Goal: Task Accomplishment & Management: Manage account settings

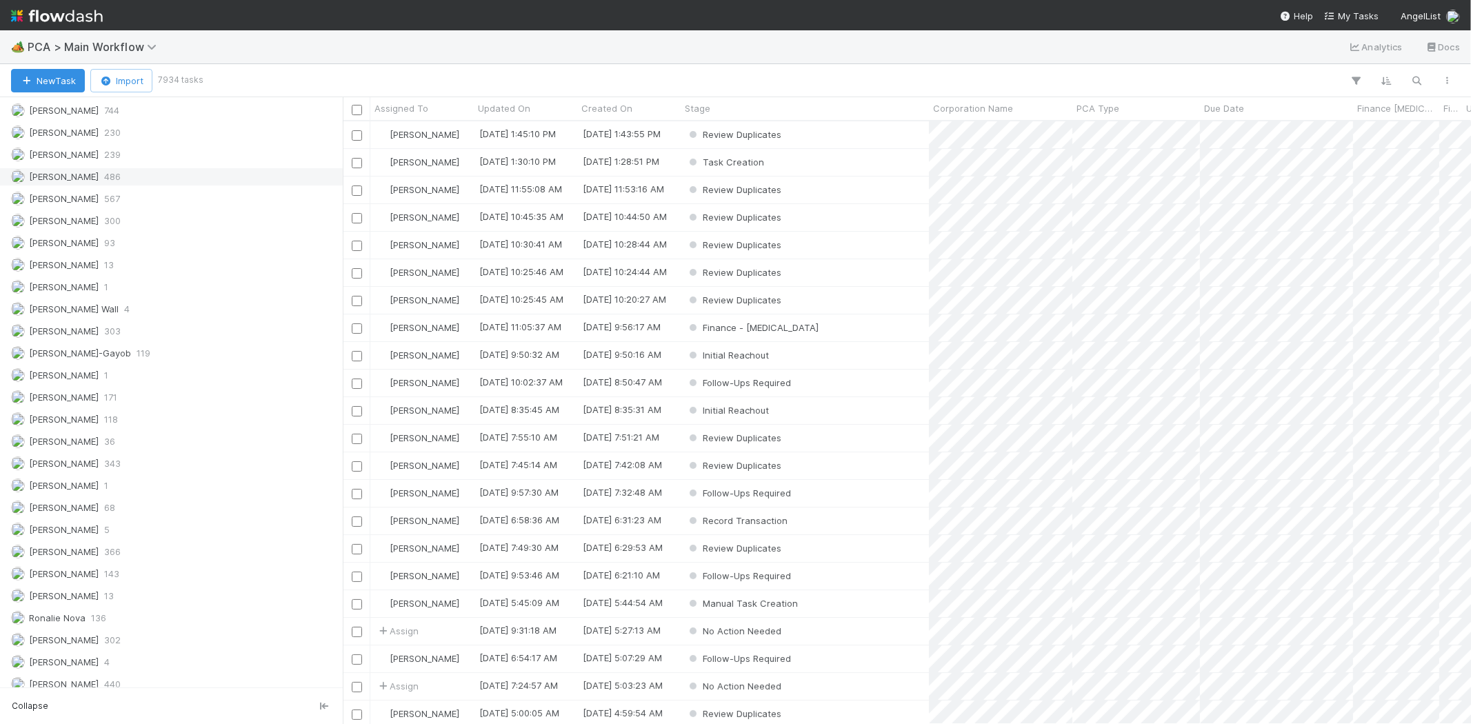
scroll to position [1839, 0]
click at [114, 470] on span "343" at bounding box center [112, 460] width 17 height 17
click at [1352, 77] on icon "button" at bounding box center [1357, 80] width 14 height 12
click at [1176, 115] on button "Add Filter" at bounding box center [1145, 122] width 414 height 20
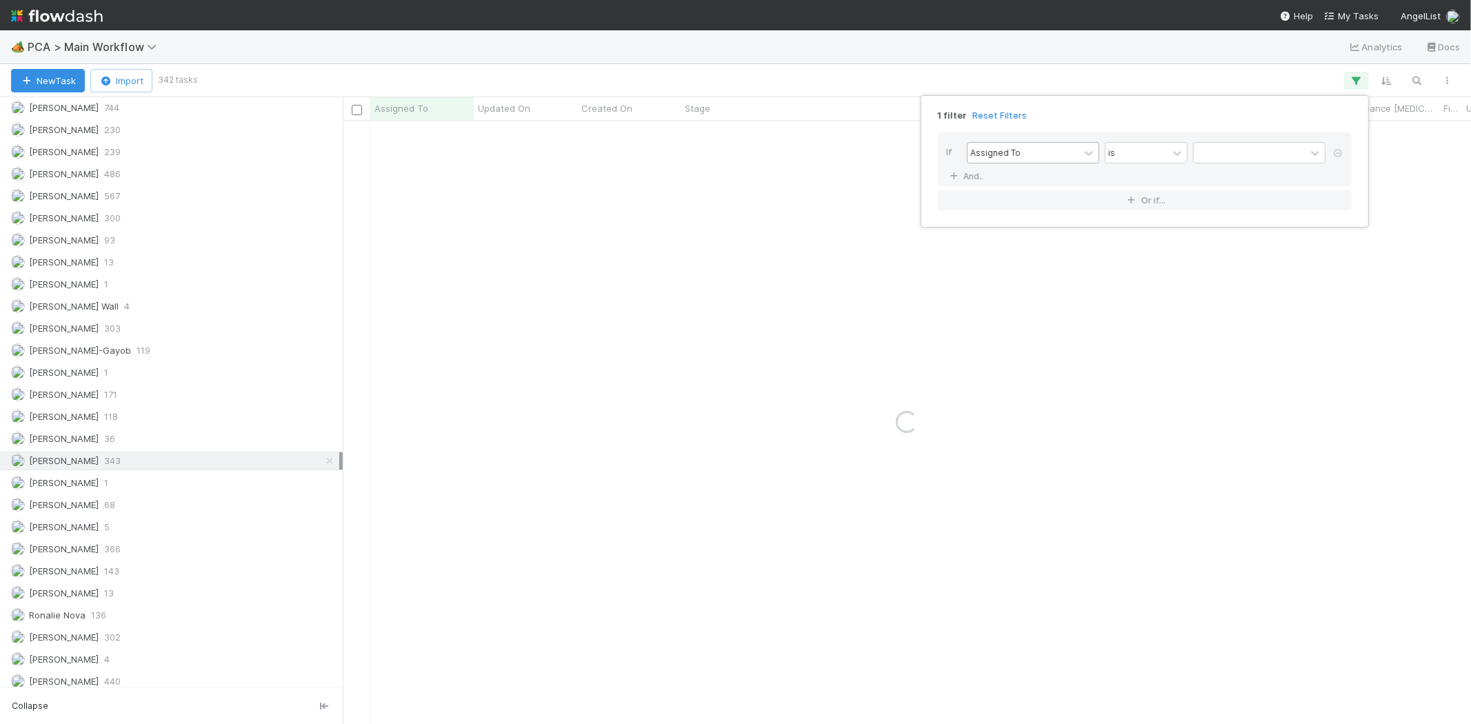
click at [1039, 146] on div "Assigned To" at bounding box center [1024, 153] width 112 height 20
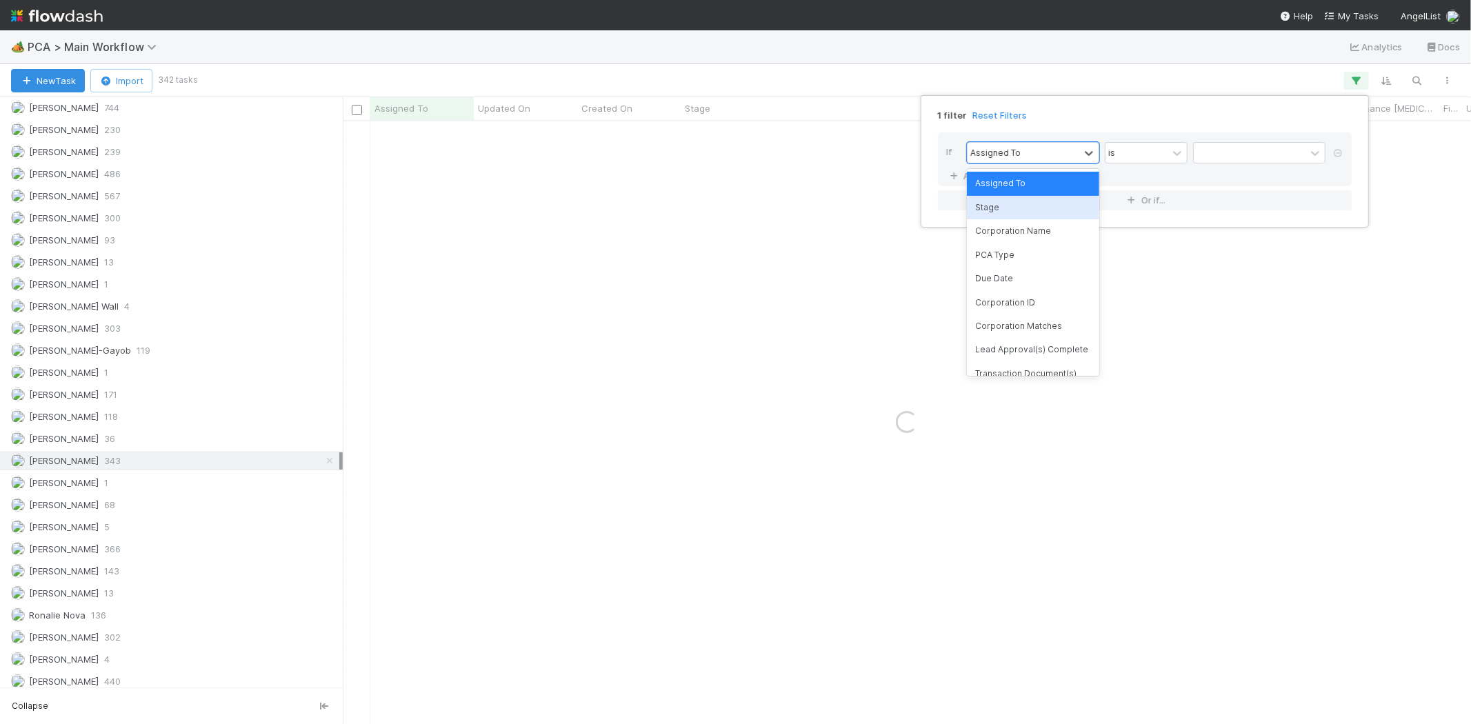
click at [1024, 206] on div "Stage" at bounding box center [1033, 207] width 132 height 23
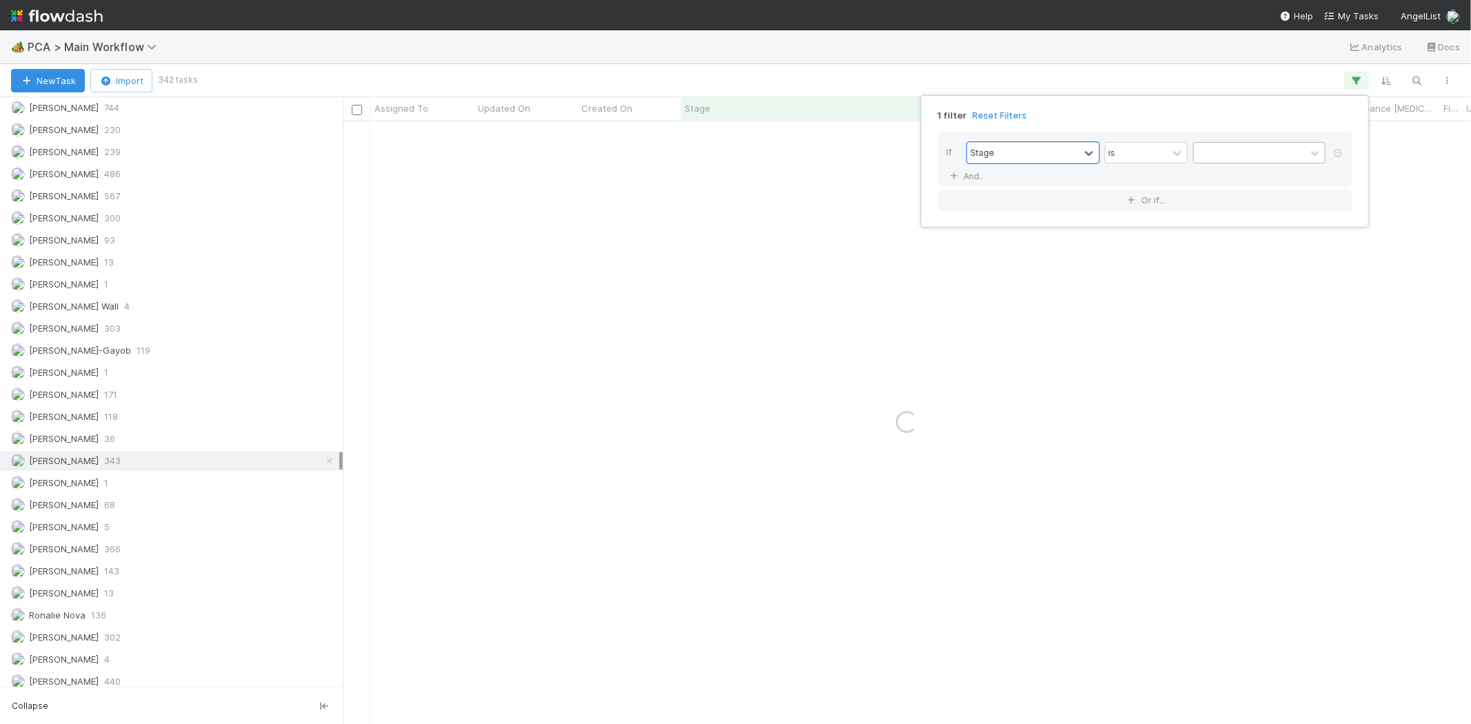
click at [1242, 154] on div at bounding box center [1250, 153] width 112 height 20
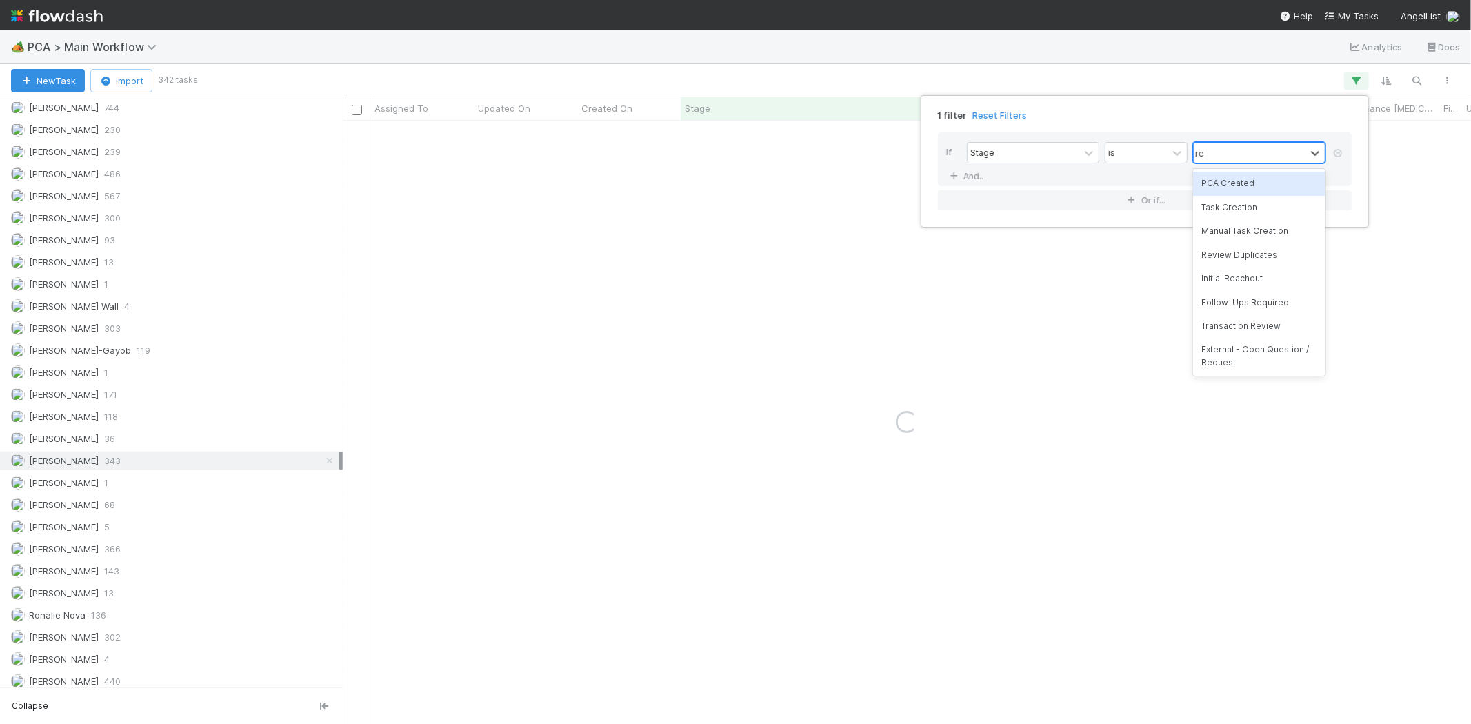
type input "rec"
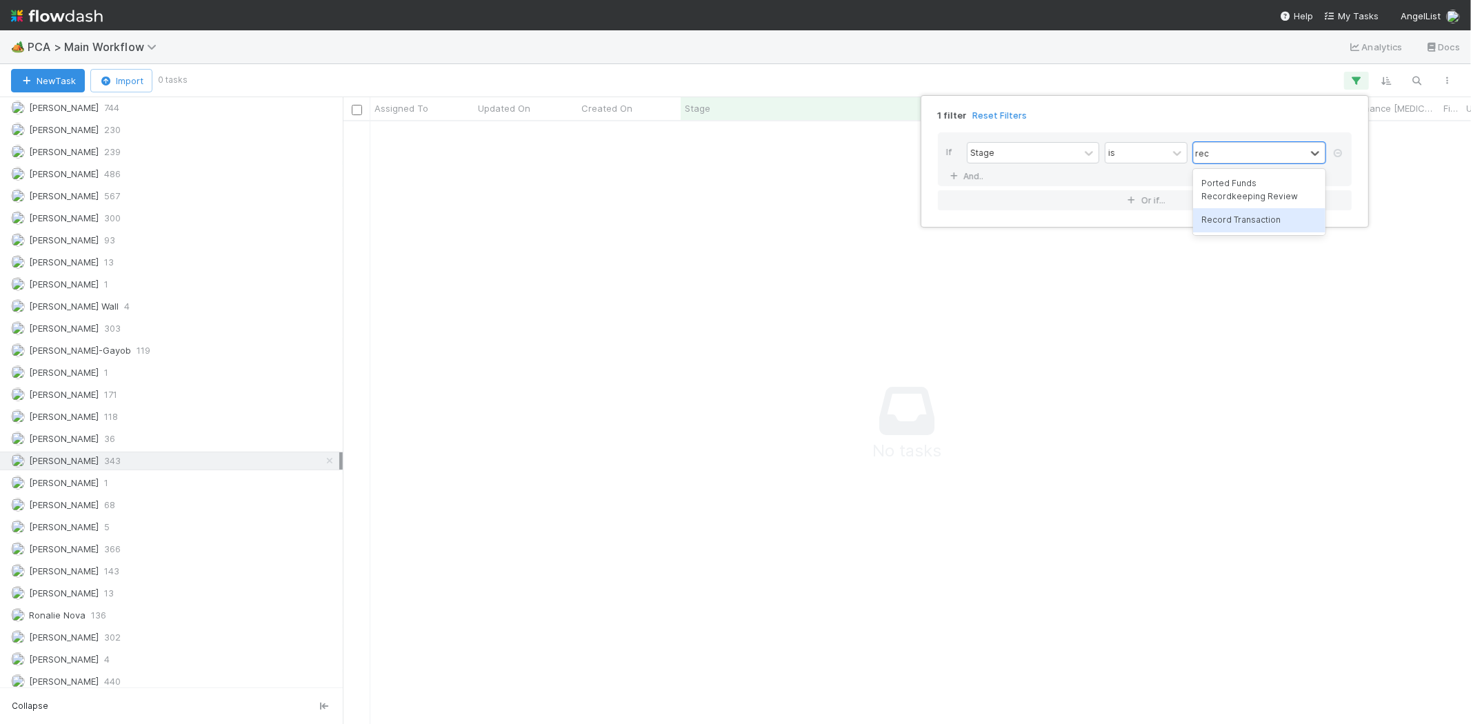
click at [1236, 212] on div "Record Transaction" at bounding box center [1259, 219] width 132 height 23
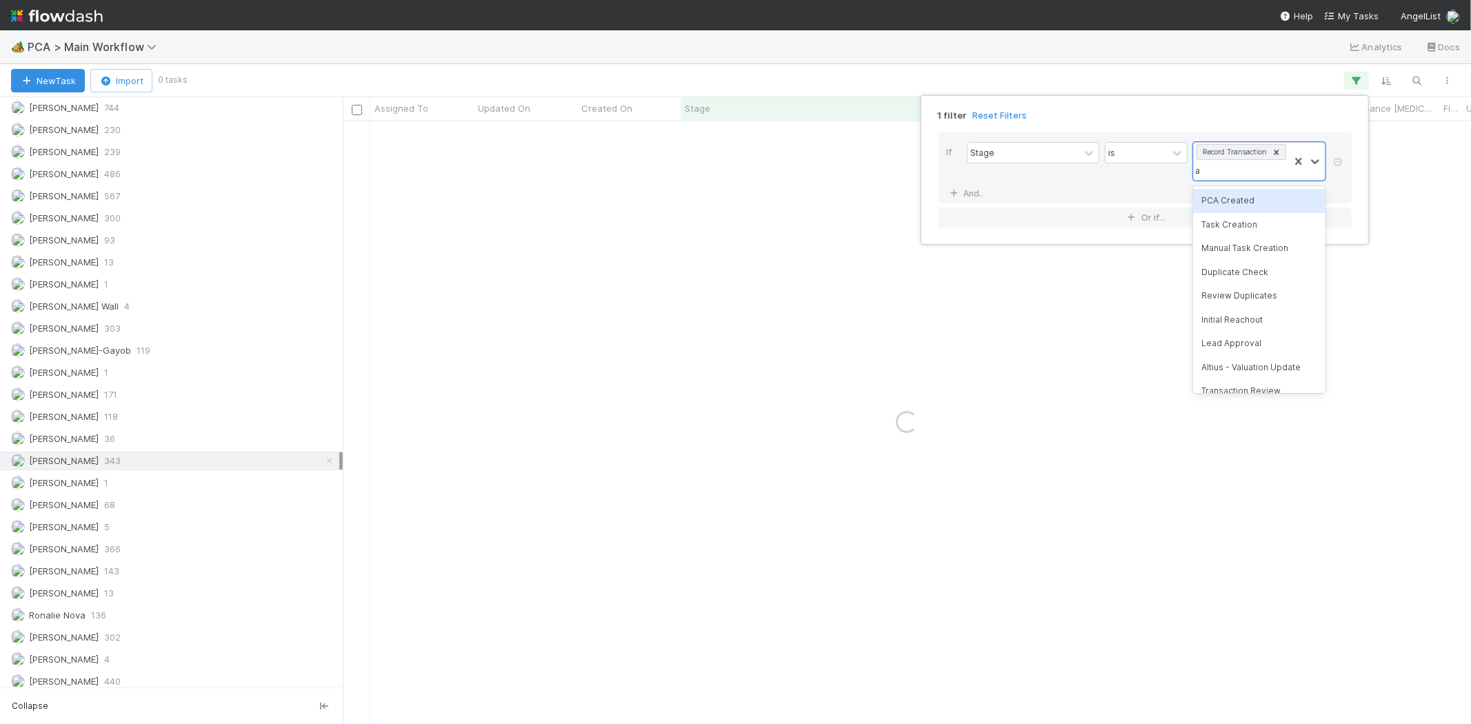
type input "al"
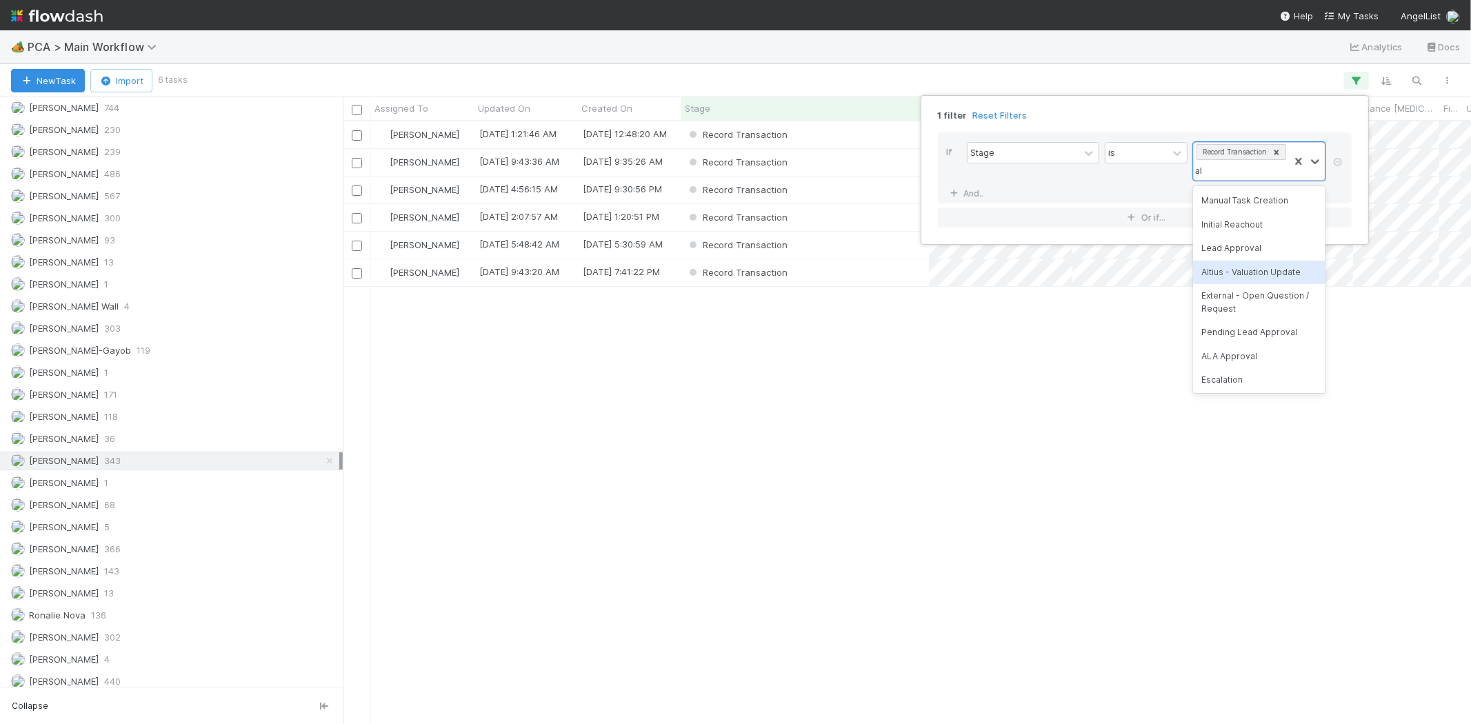
scroll to position [591, 1116]
click at [1244, 272] on div "Altius - Valuation Update" at bounding box center [1259, 272] width 132 height 23
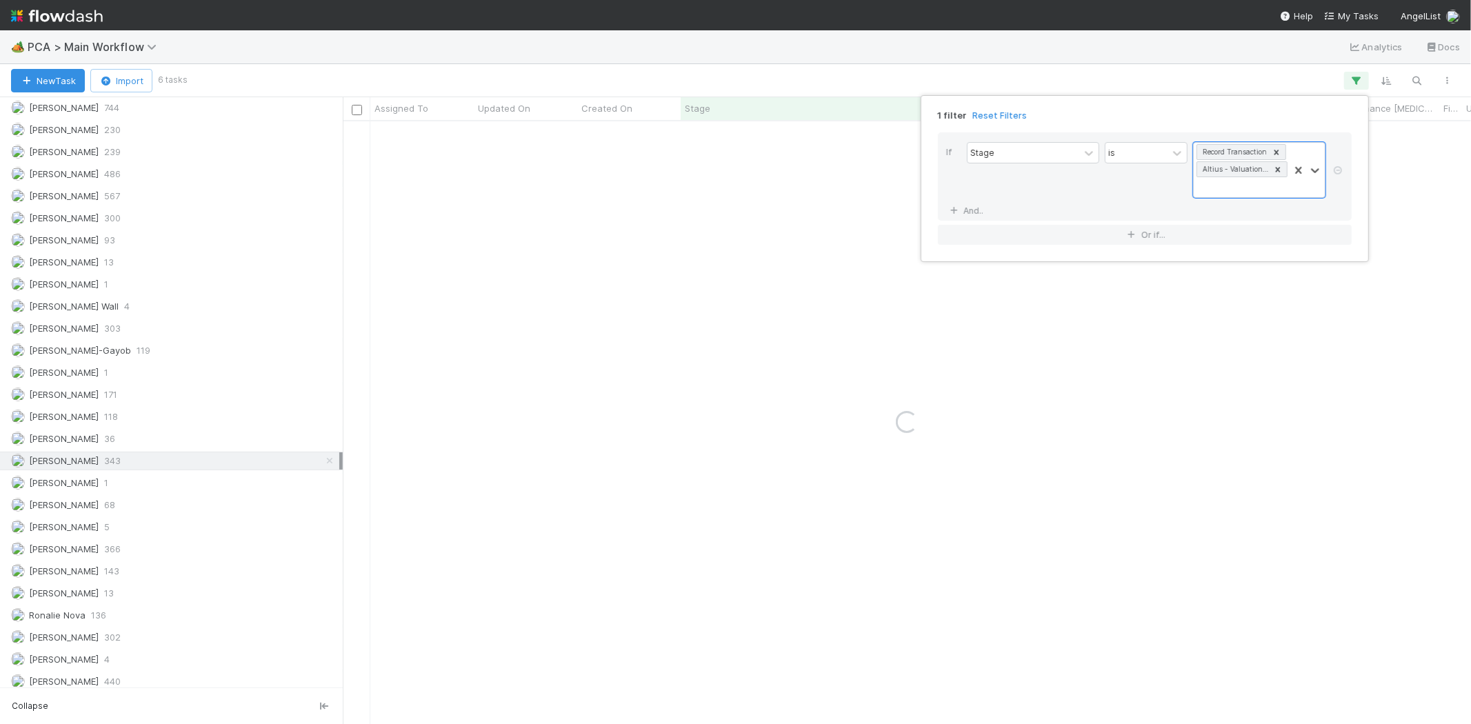
click at [1081, 40] on div "1 filter Reset Filters If Stage is option Altius - Valuation Update, selected. …" at bounding box center [735, 362] width 1471 height 724
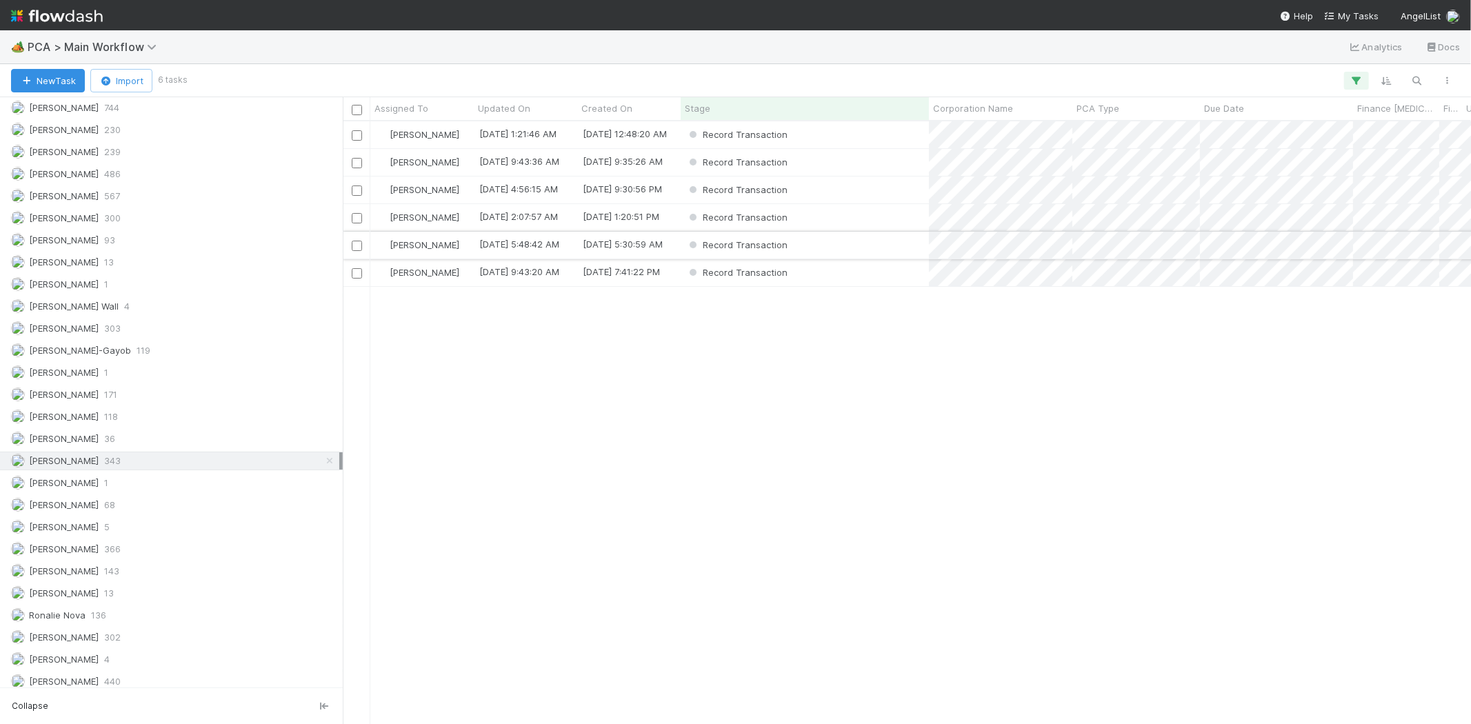
click at [826, 245] on div "Record Transaction" at bounding box center [805, 245] width 248 height 27
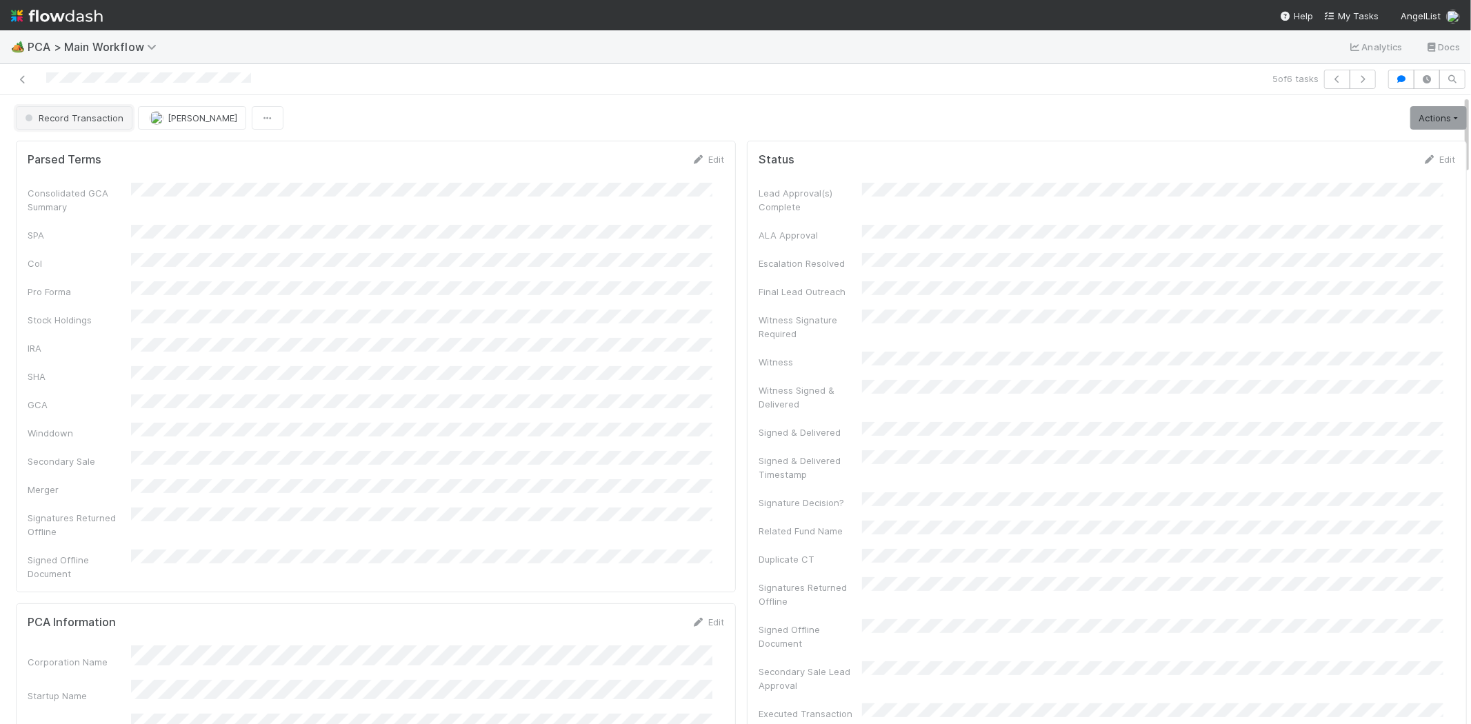
click at [76, 116] on span "Record Transaction" at bounding box center [72, 117] width 101 height 11
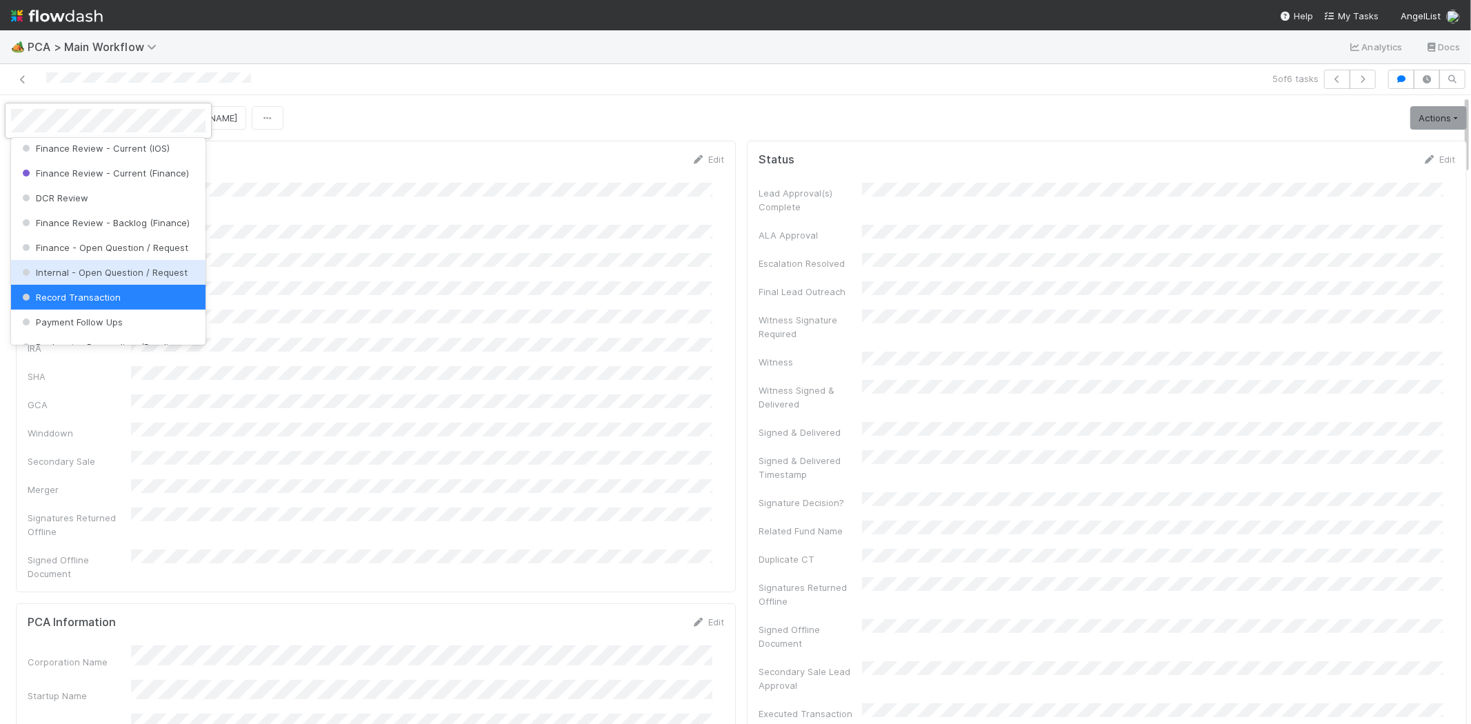
click at [124, 285] on div "Internal - Open Question / Request" at bounding box center [108, 272] width 194 height 25
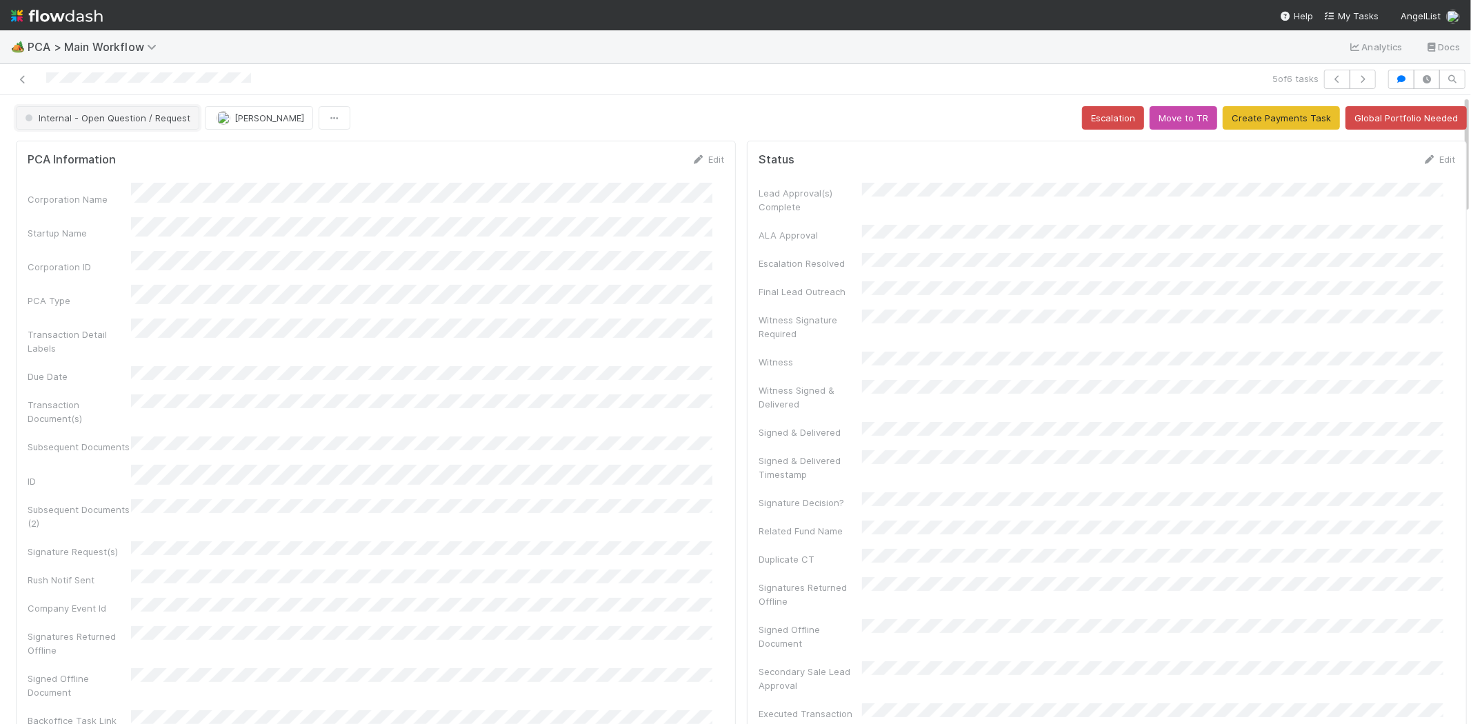
click at [90, 121] on span "Internal - Open Question / Request" at bounding box center [106, 117] width 168 height 11
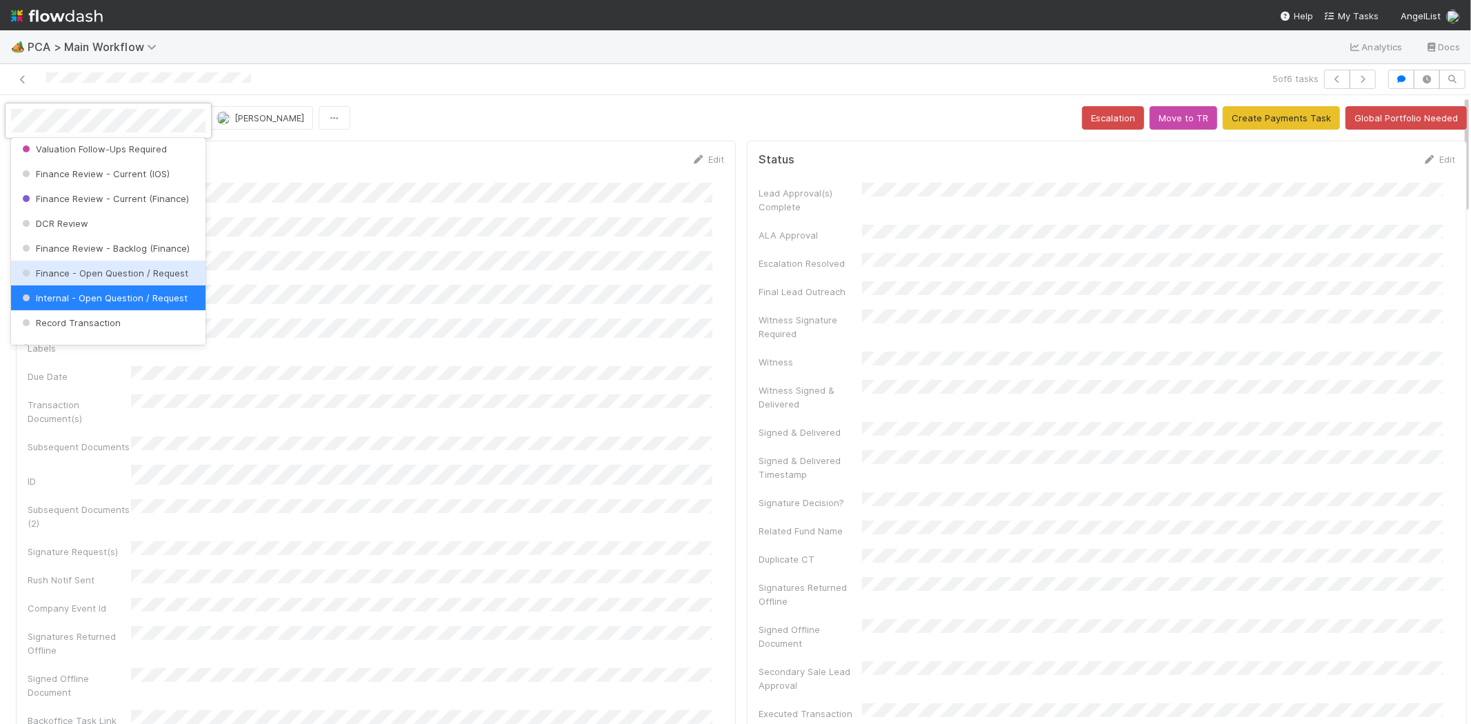
scroll to position [828, 0]
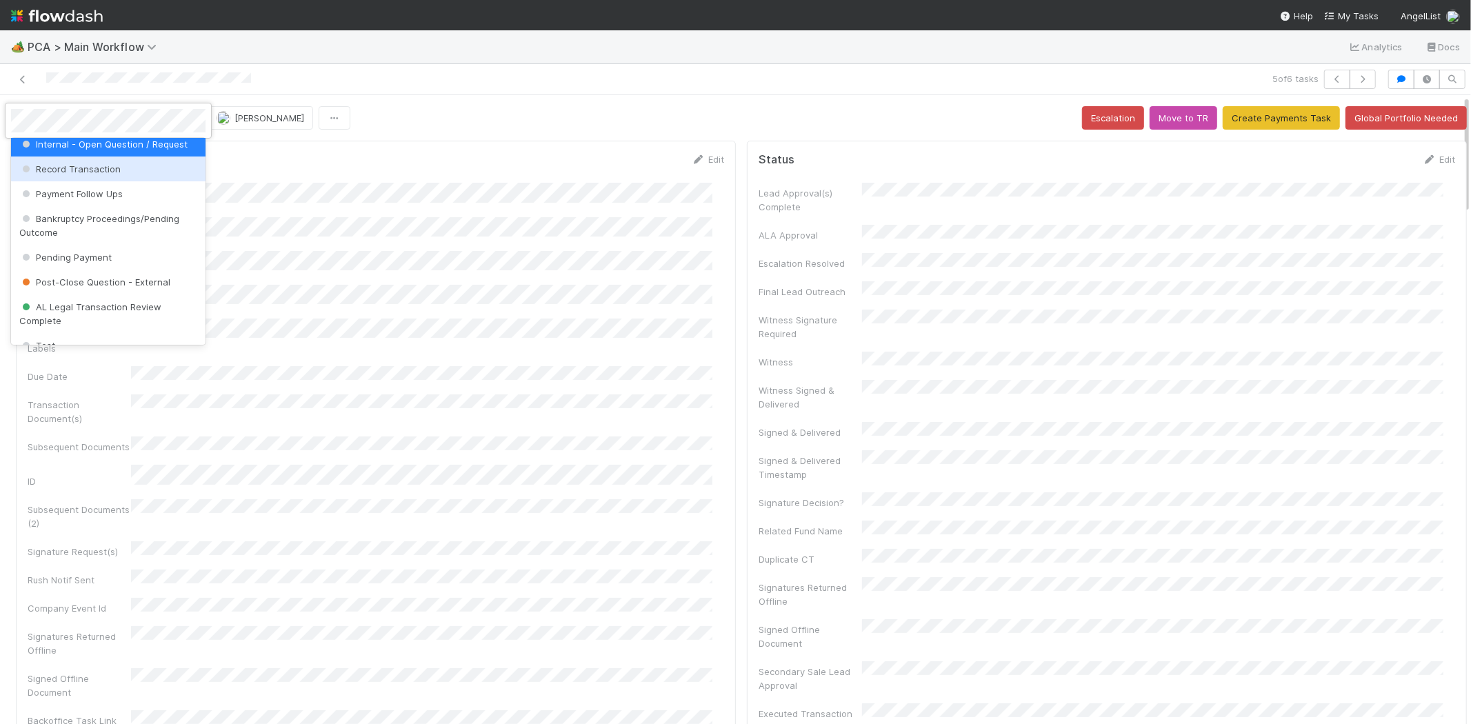
click at [114, 174] on span "Record Transaction" at bounding box center [69, 168] width 101 height 11
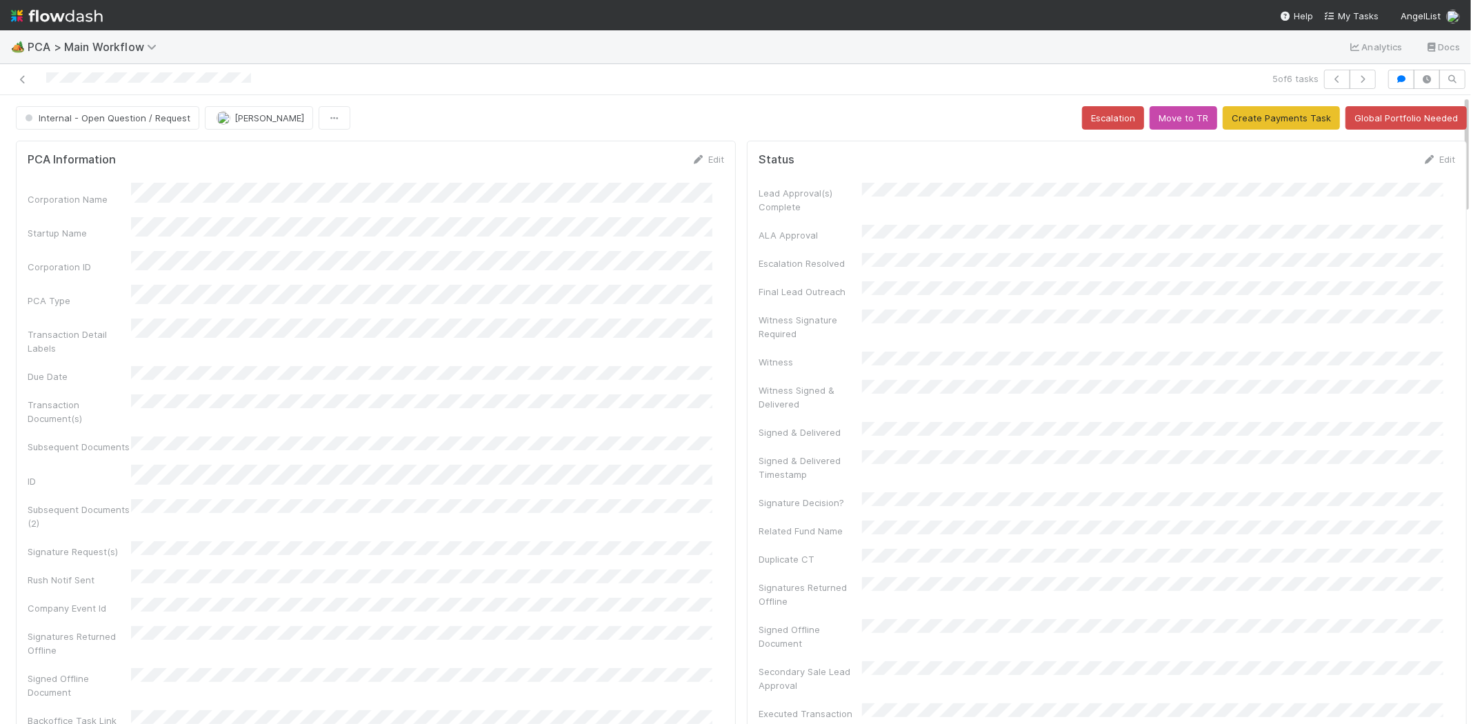
click at [595, 125] on div "Internal - Open Question / Request Meg Castanare Escalation Move to TR Create P…" at bounding box center [741, 117] width 1451 height 23
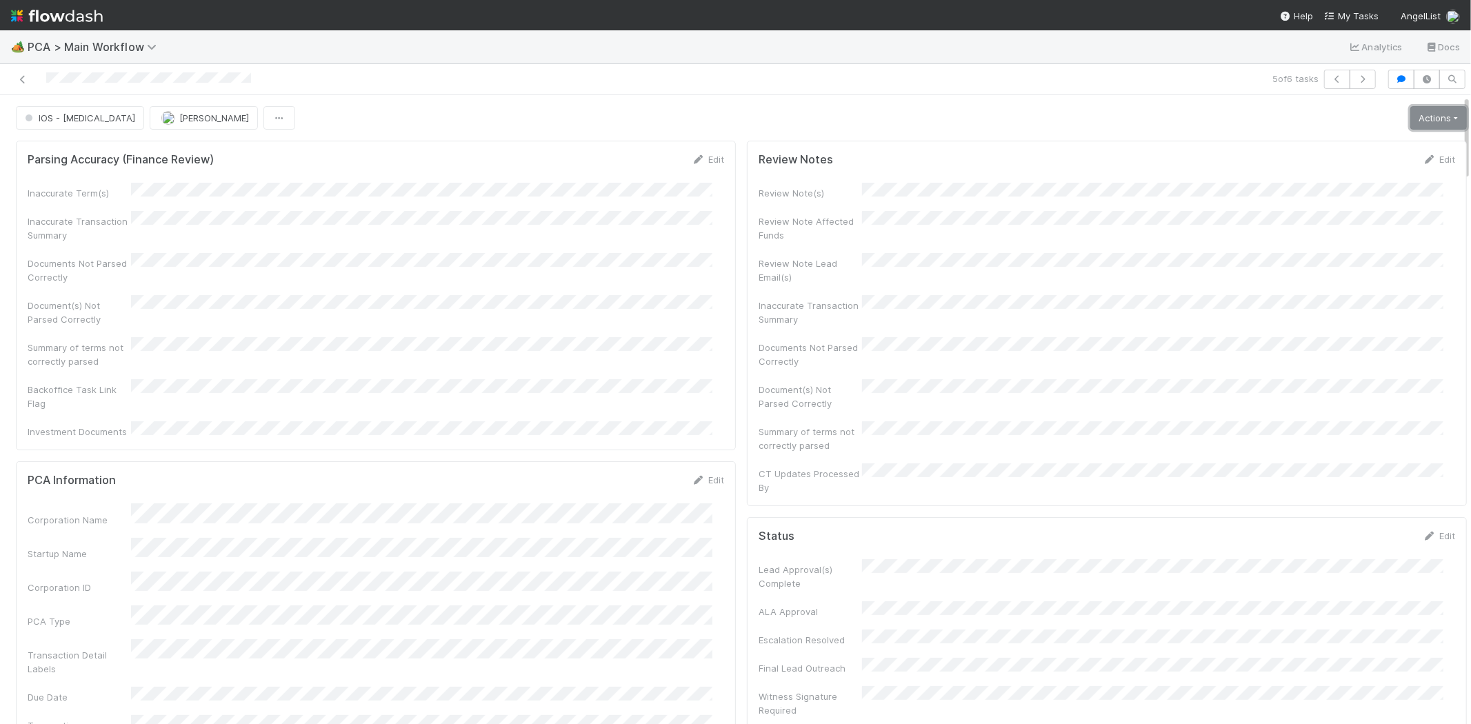
click at [1410, 116] on link "Actions" at bounding box center [1438, 117] width 57 height 23
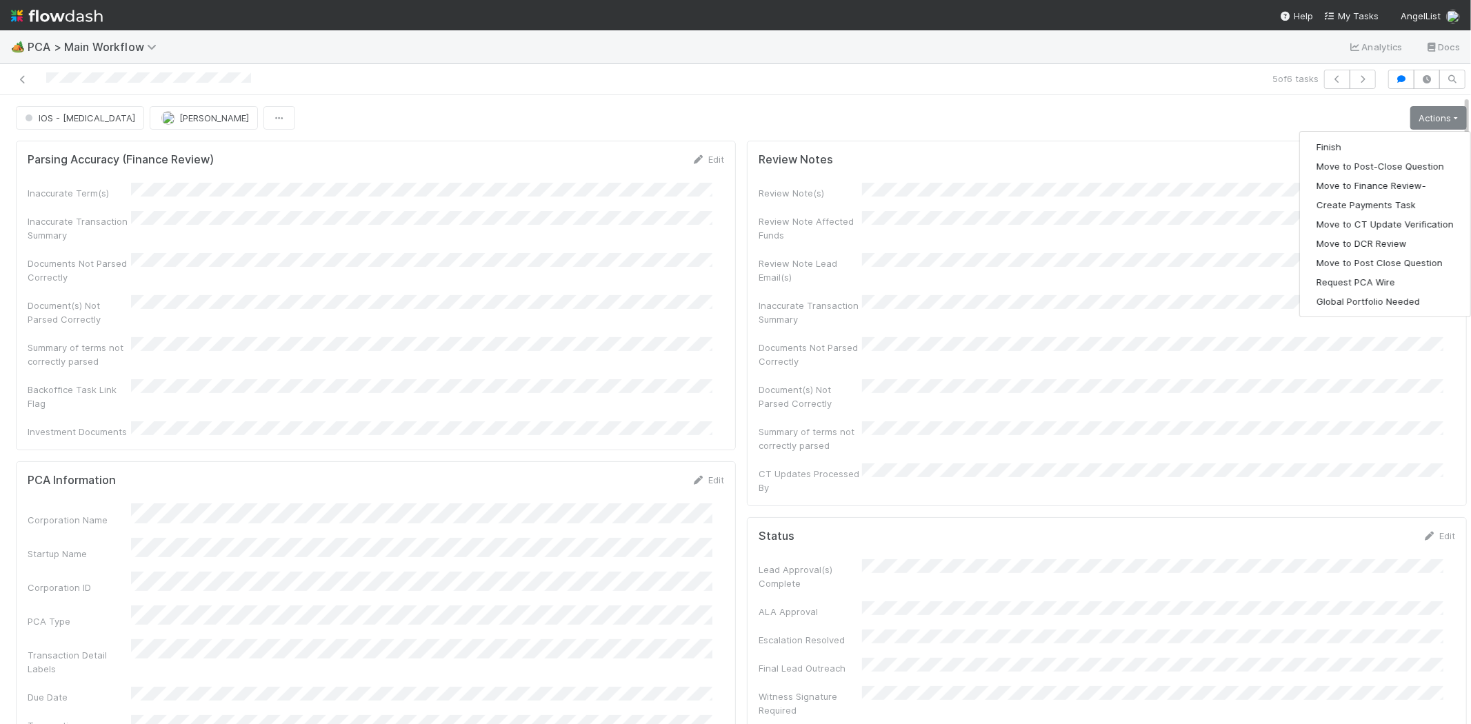
click at [1131, 108] on div "IOS - ICU Roselyn de Villa Actions Finish Move to Post-Close Question Move to F…" at bounding box center [741, 117] width 1451 height 23
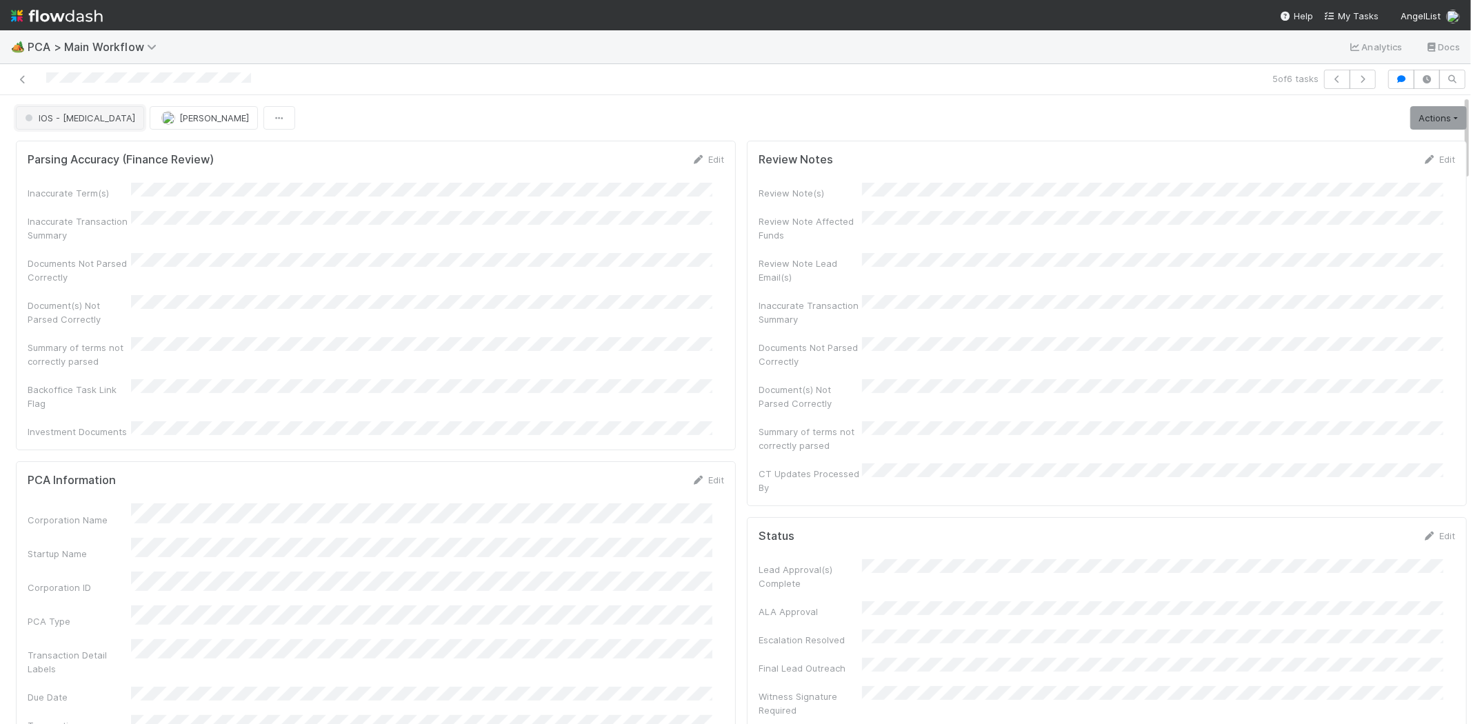
click at [43, 112] on span "IOS - ICU" at bounding box center [78, 117] width 113 height 11
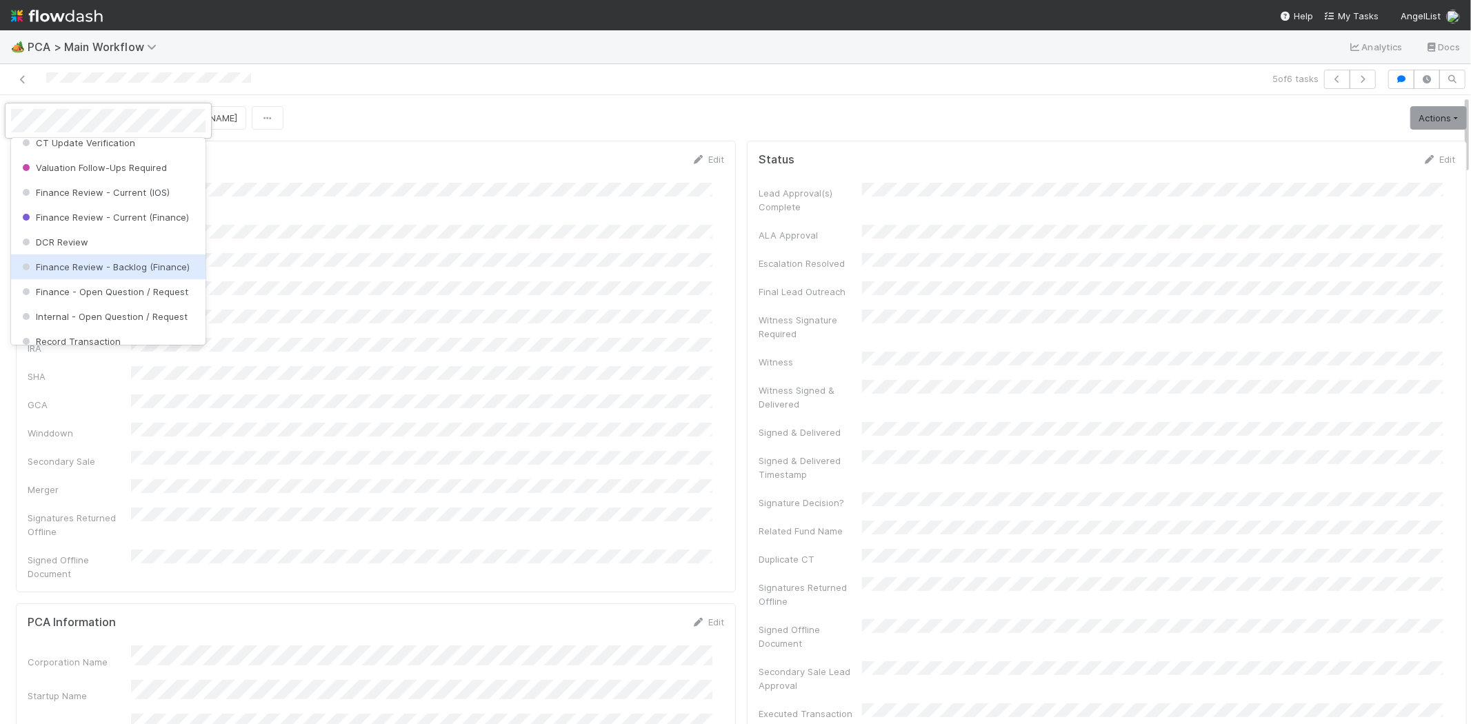
scroll to position [809, 0]
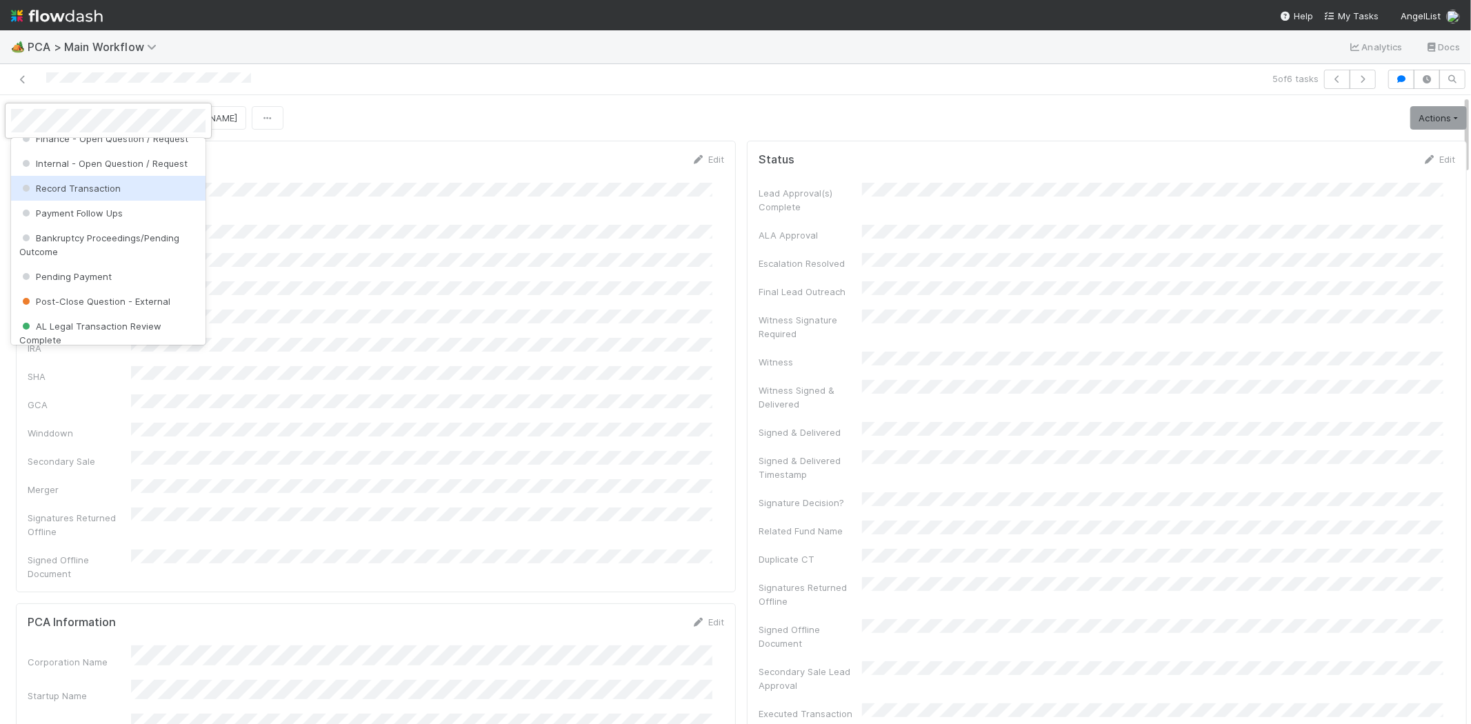
click at [121, 201] on div "Record Transaction" at bounding box center [108, 188] width 194 height 25
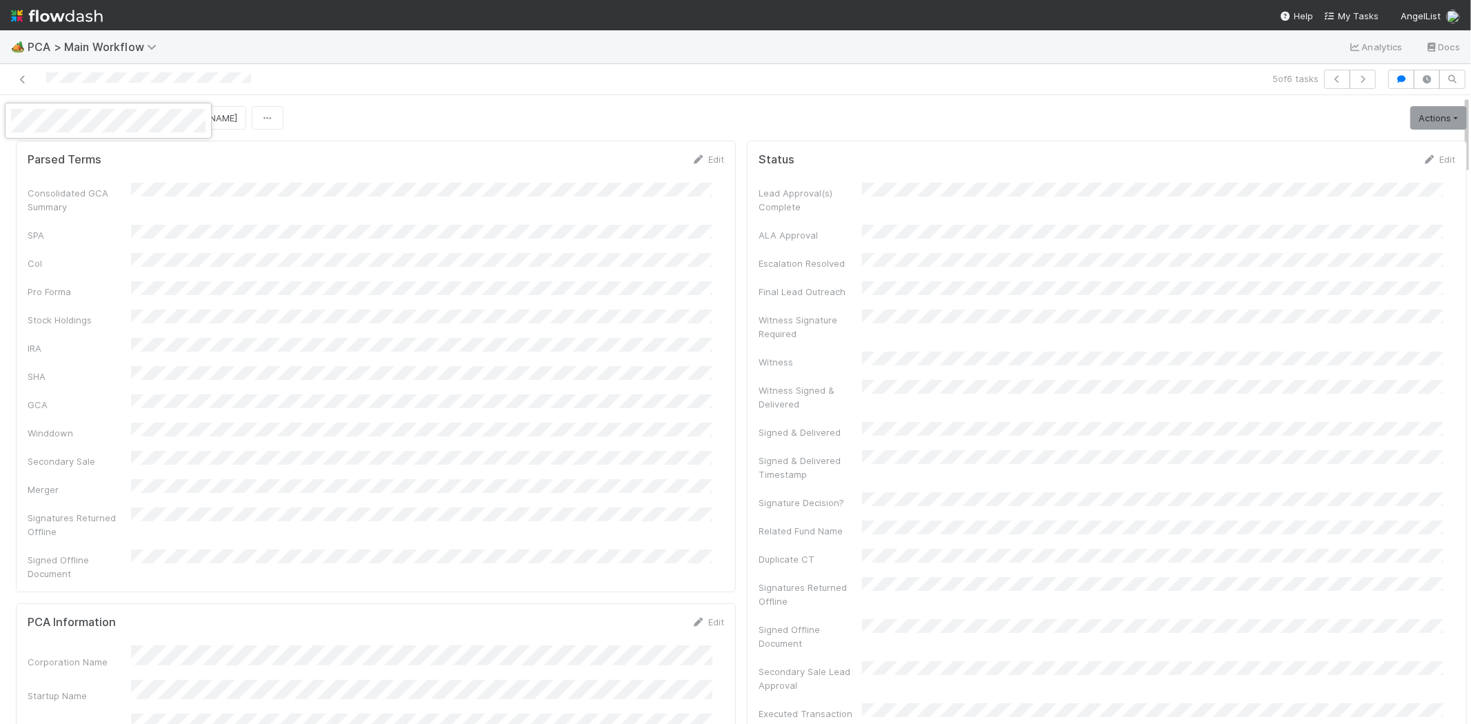
click at [507, 109] on div at bounding box center [735, 362] width 1471 height 724
click at [190, 120] on span "Febbie Cervantes" at bounding box center [203, 117] width 70 height 11
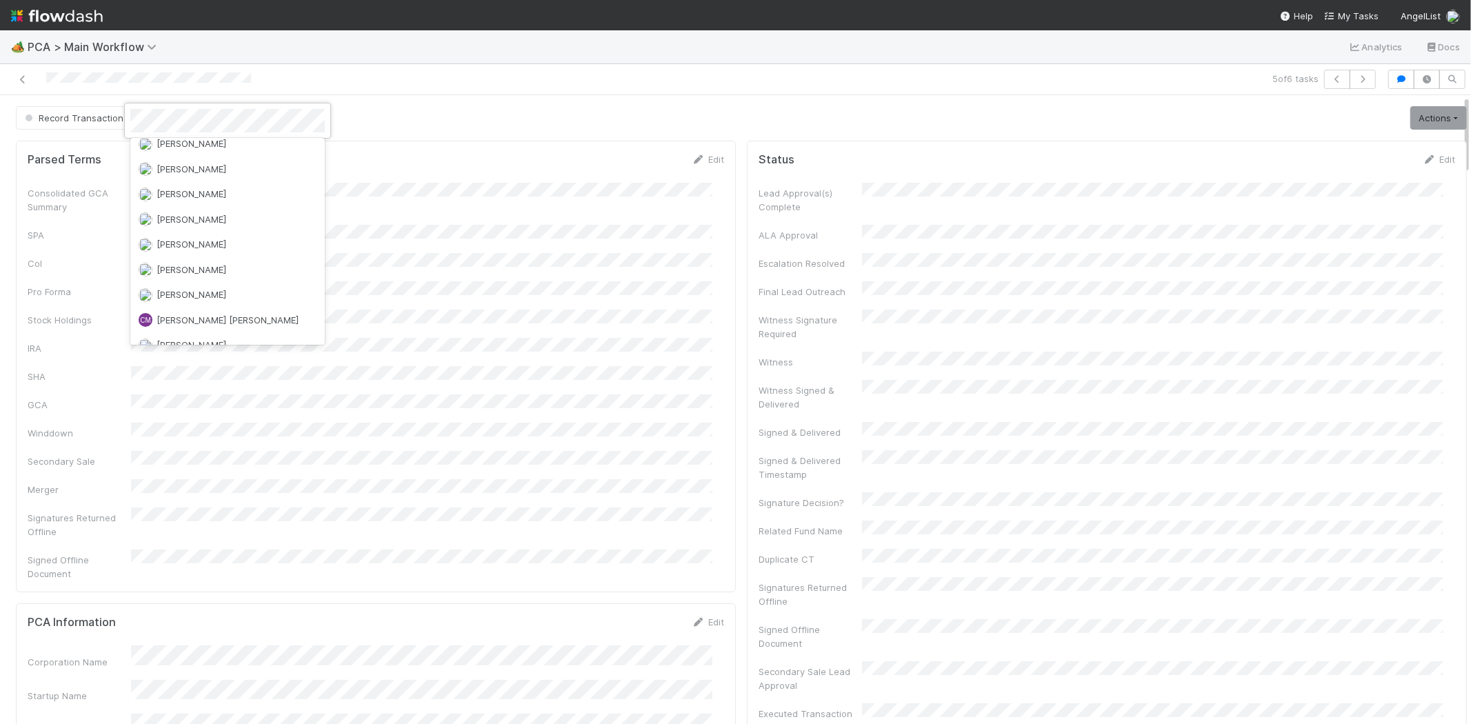
scroll to position [0, 0]
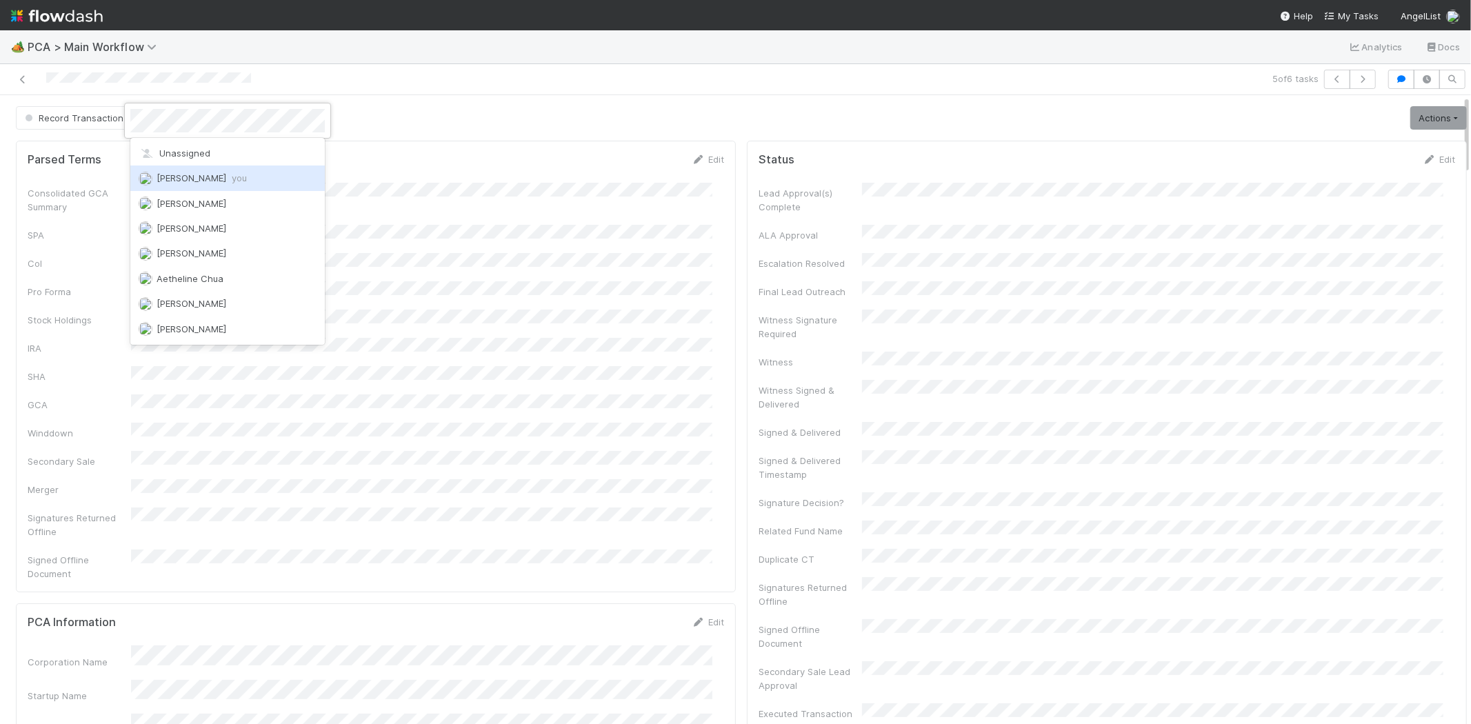
click at [263, 175] on div "Meg Castanare you" at bounding box center [227, 178] width 194 height 25
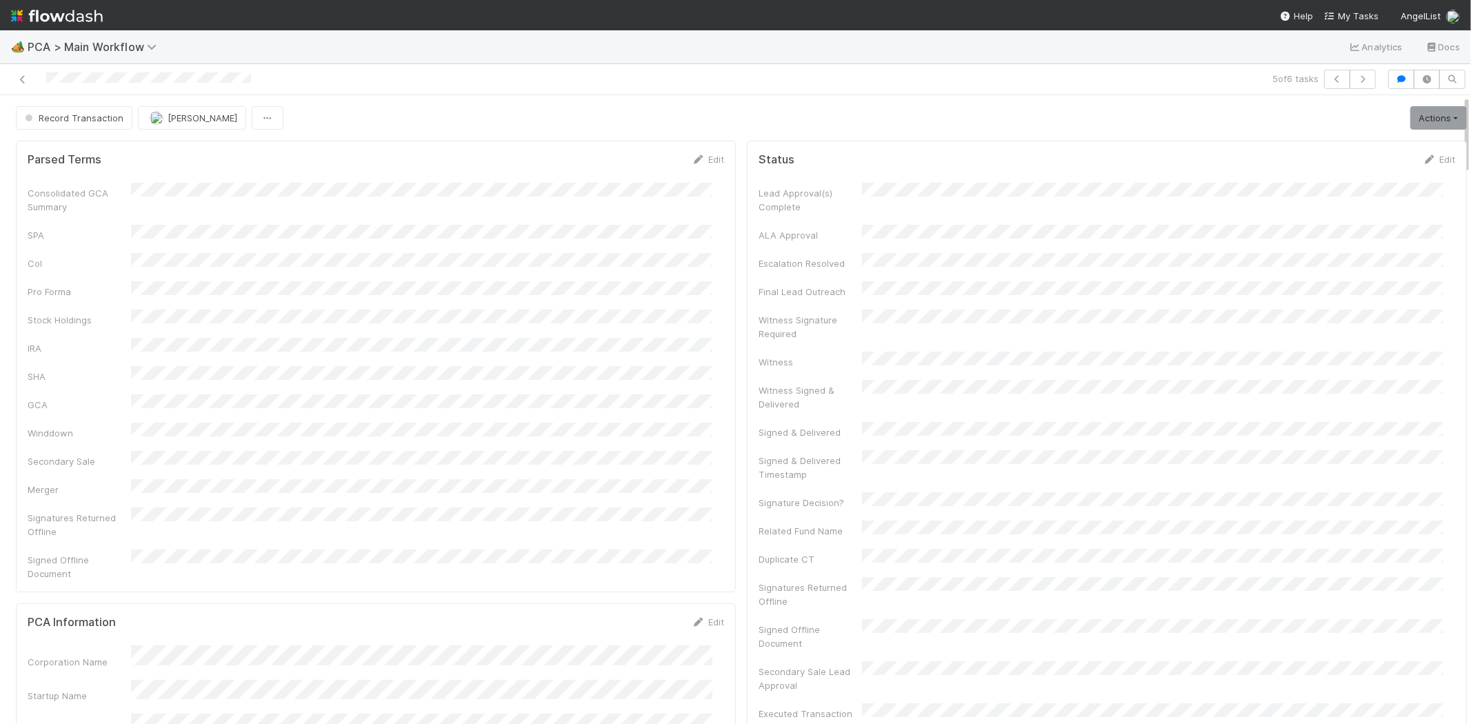
click at [495, 127] on div "Record Transaction Febbie Cervantes Actions Move to TR External Open Question /…" at bounding box center [741, 117] width 1451 height 23
click at [1410, 119] on link "Actions" at bounding box center [1438, 117] width 57 height 23
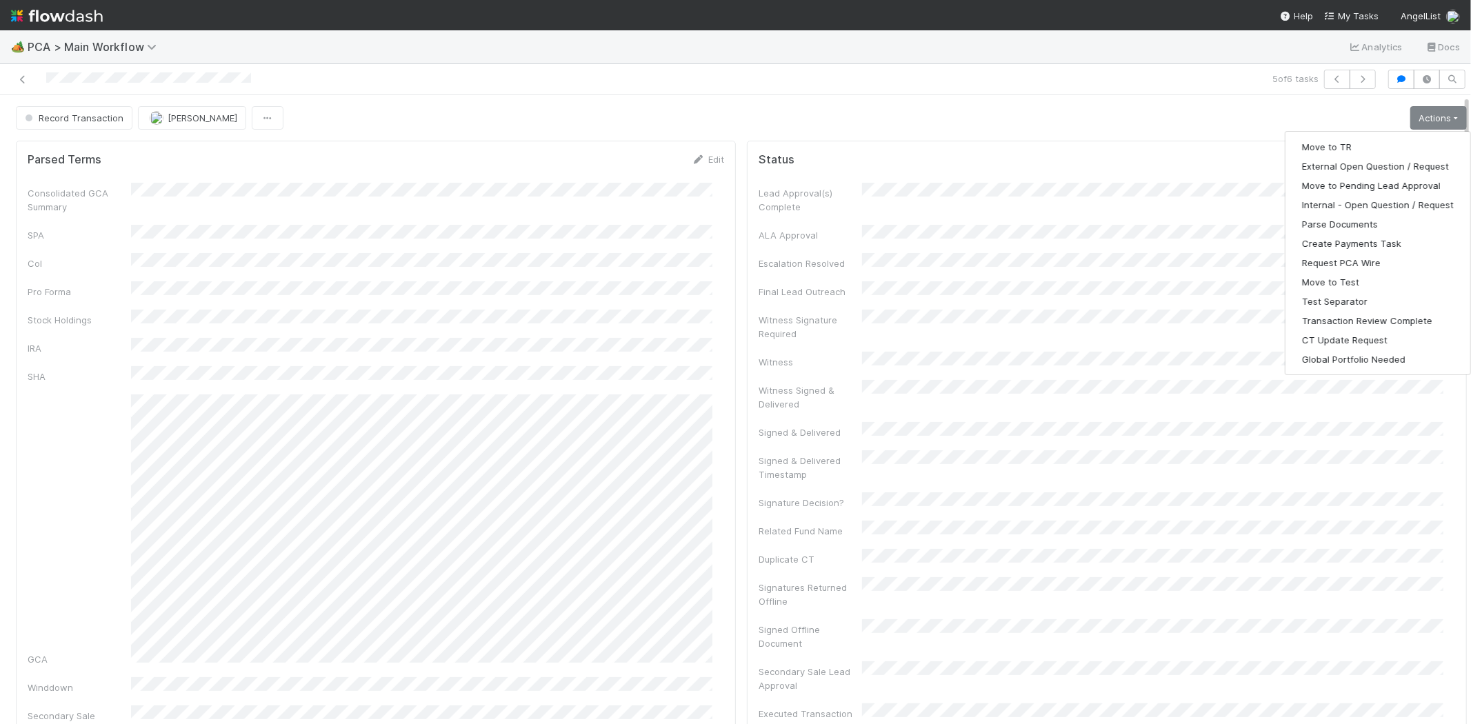
click at [852, 107] on div "Record Transaction Febbie Cervantes Actions Move to TR External Open Question /…" at bounding box center [741, 117] width 1451 height 23
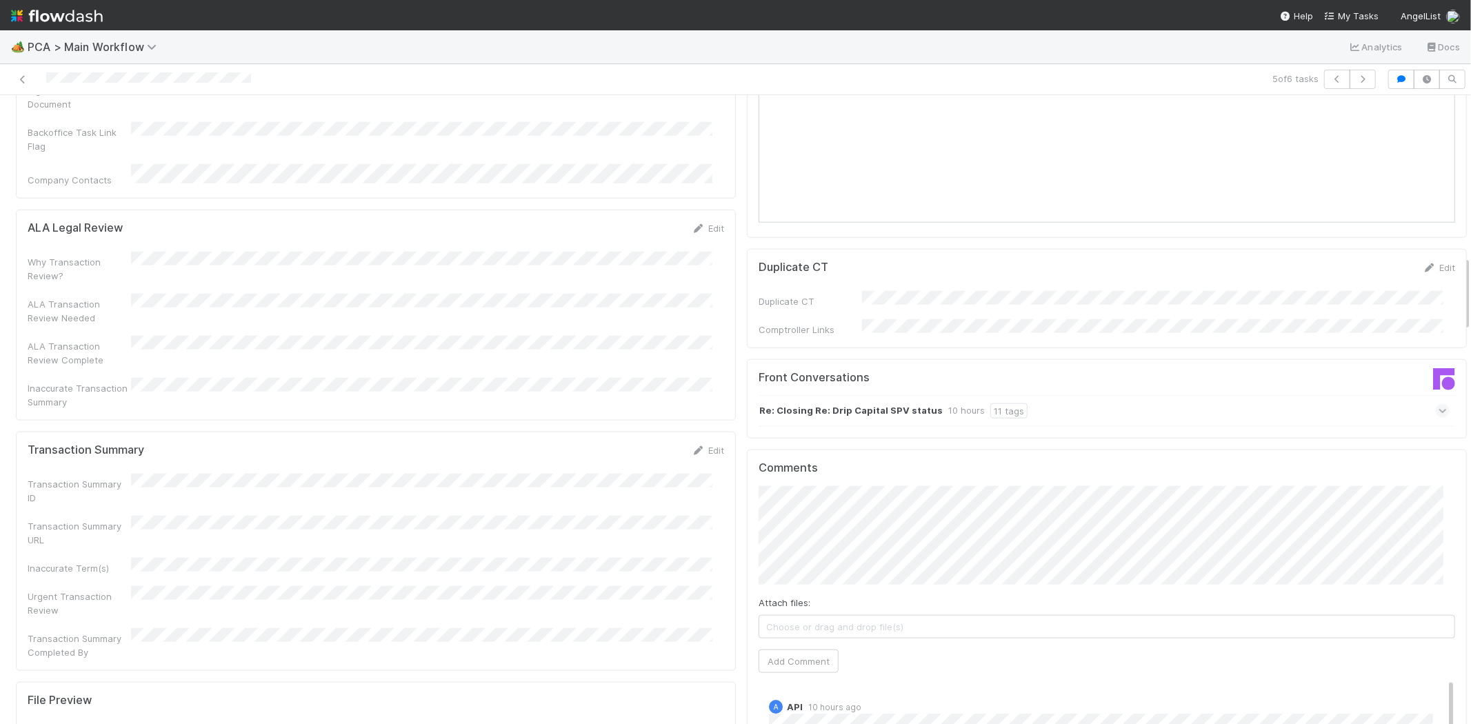
scroll to position [1379, 0]
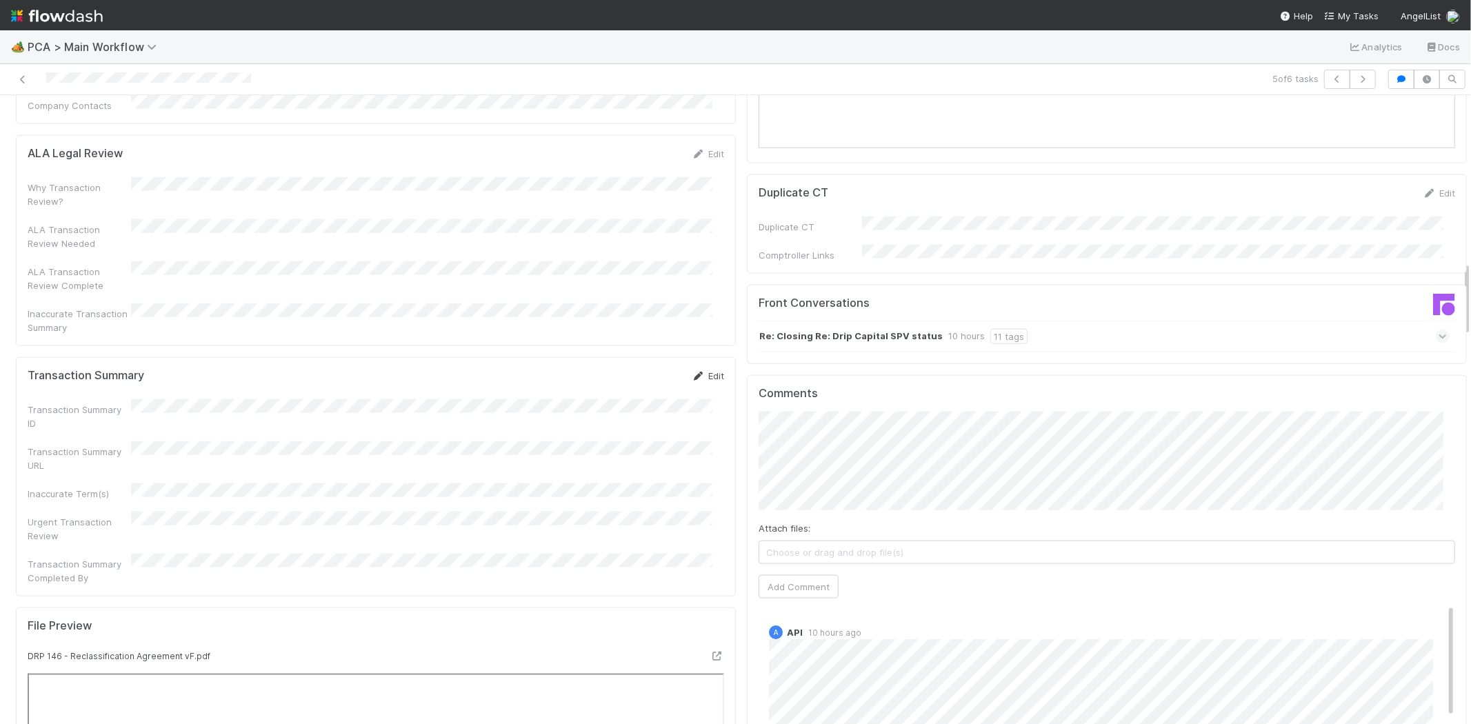
click at [698, 370] on link "Edit" at bounding box center [708, 375] width 32 height 11
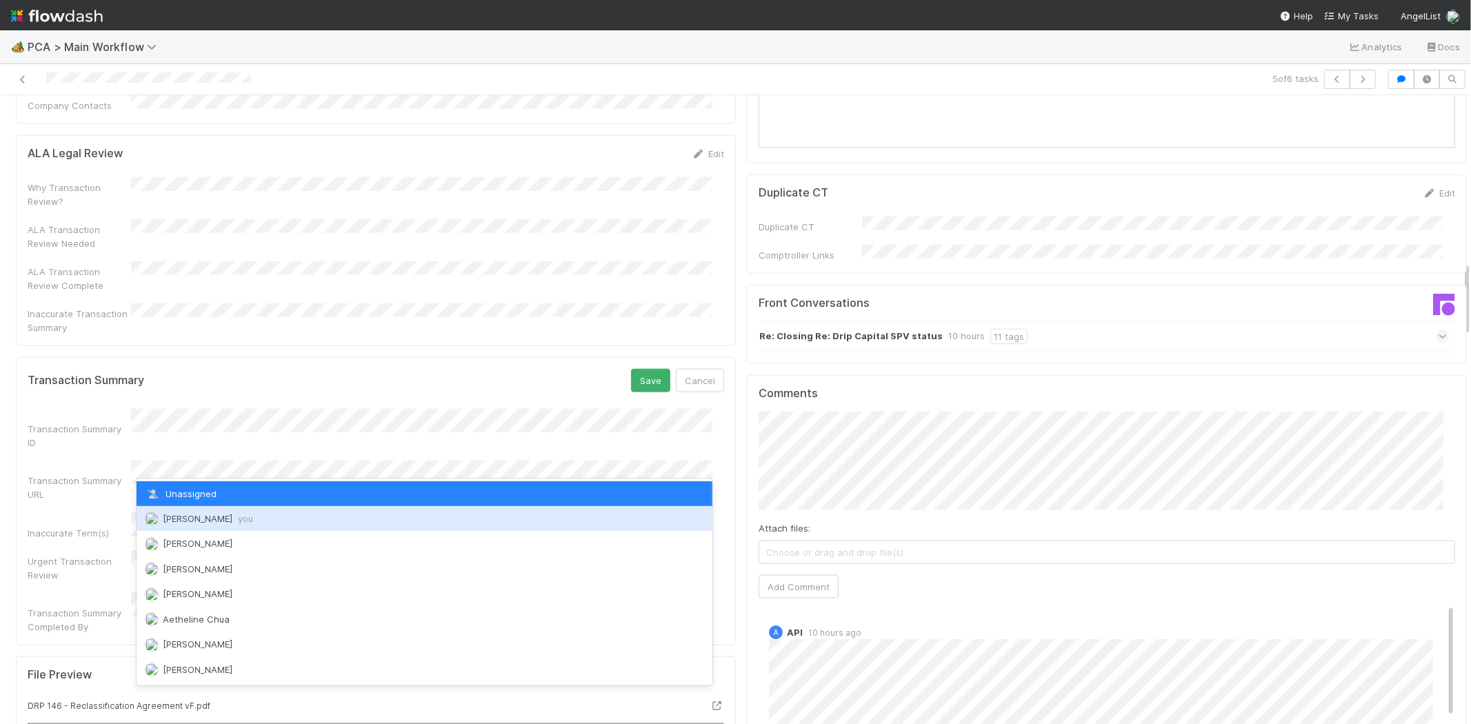
click at [243, 515] on span "you" at bounding box center [245, 518] width 15 height 11
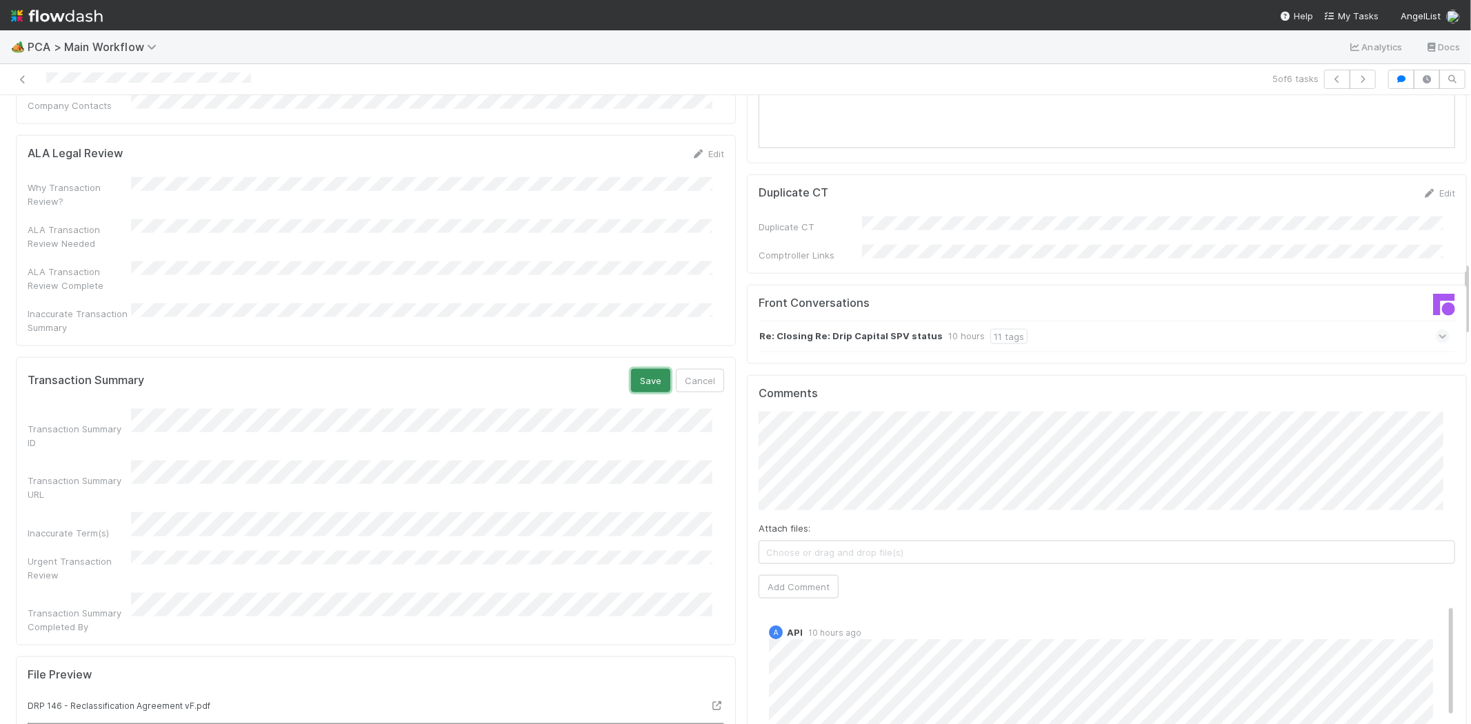
click at [639, 369] on button "Save" at bounding box center [650, 380] width 39 height 23
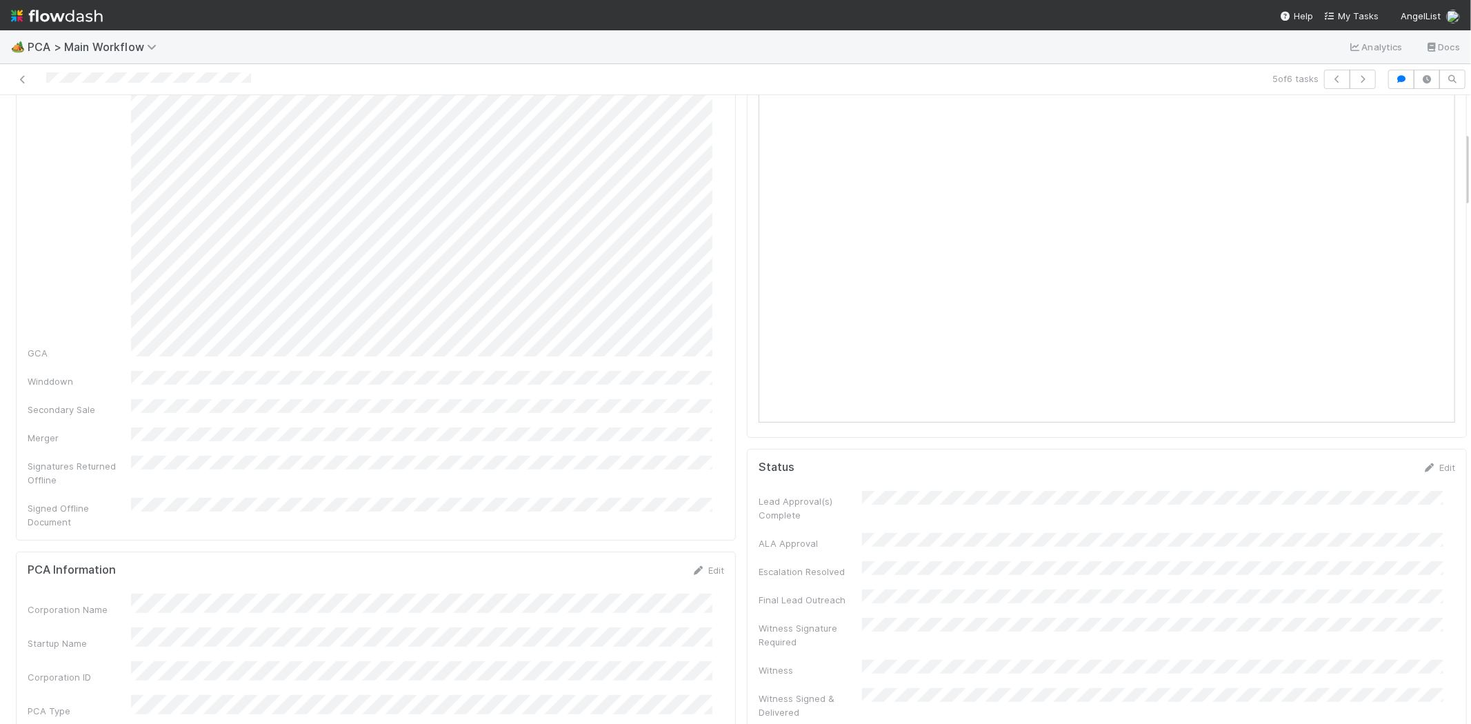
scroll to position [0, 0]
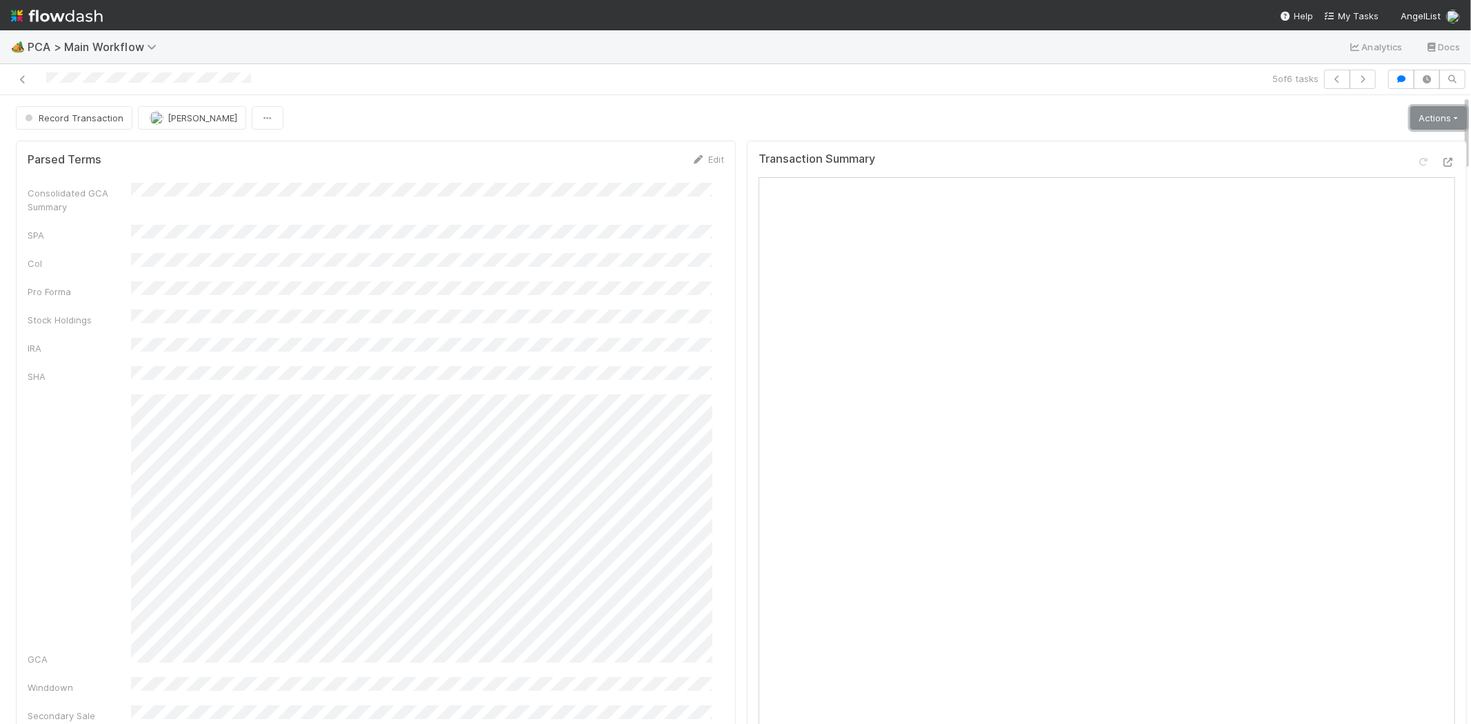
click at [1417, 108] on link "Actions" at bounding box center [1438, 117] width 57 height 23
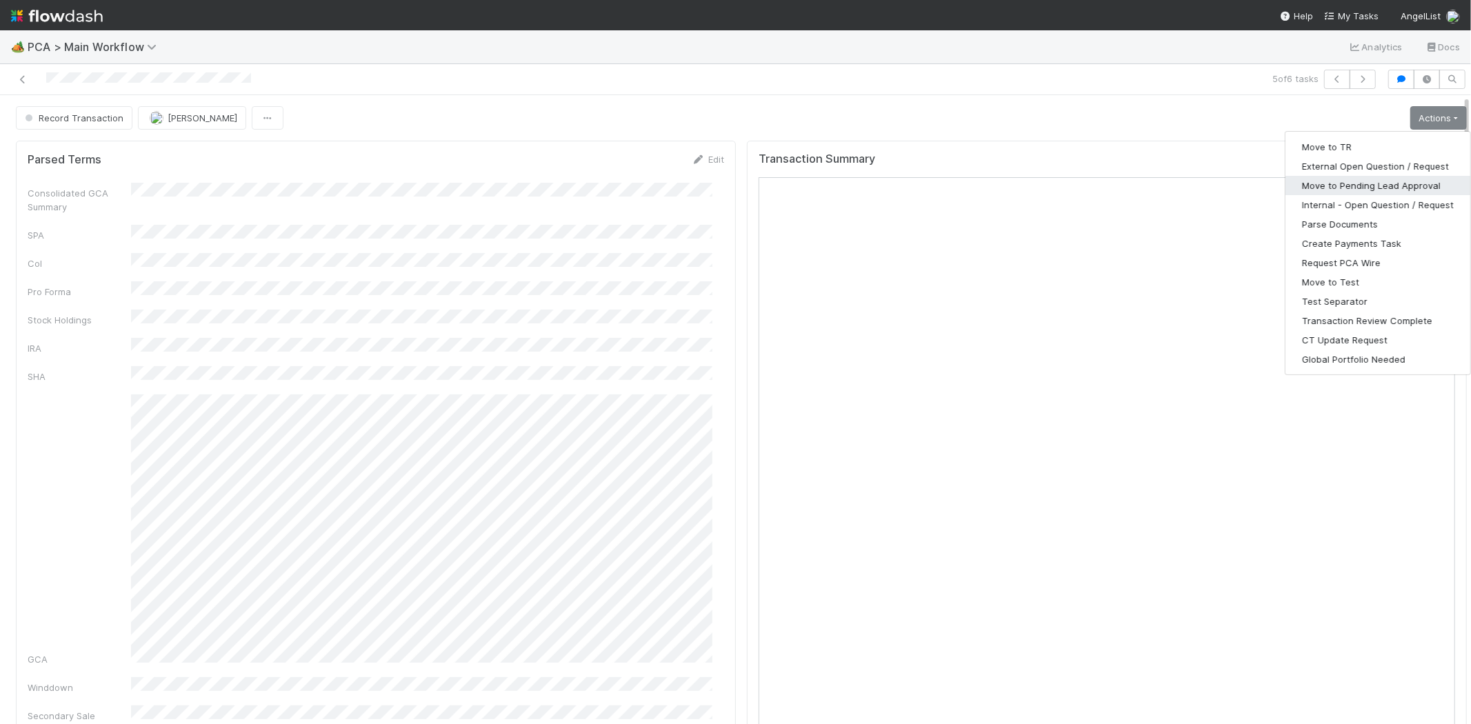
click at [1388, 182] on button "Move to Pending Lead Approval" at bounding box center [1378, 185] width 185 height 19
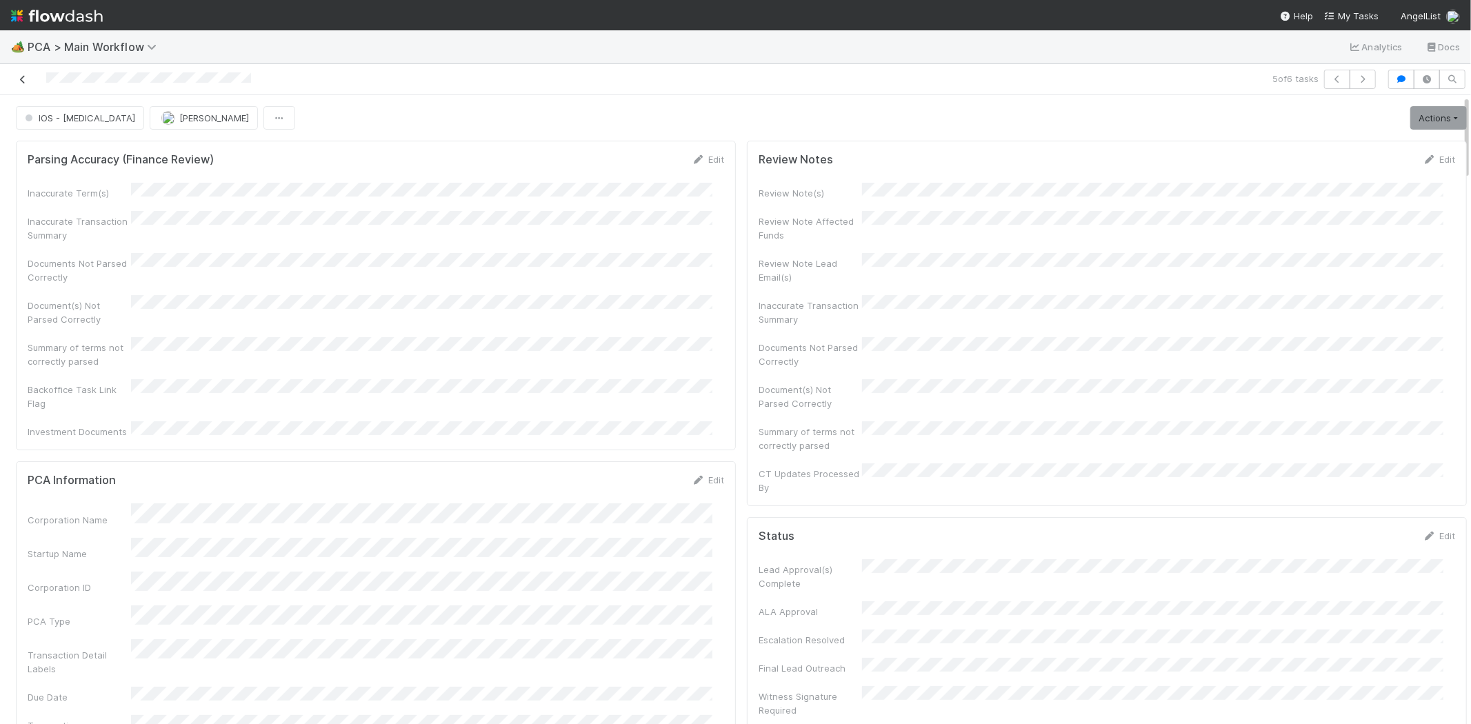
click at [26, 79] on icon at bounding box center [23, 79] width 14 height 9
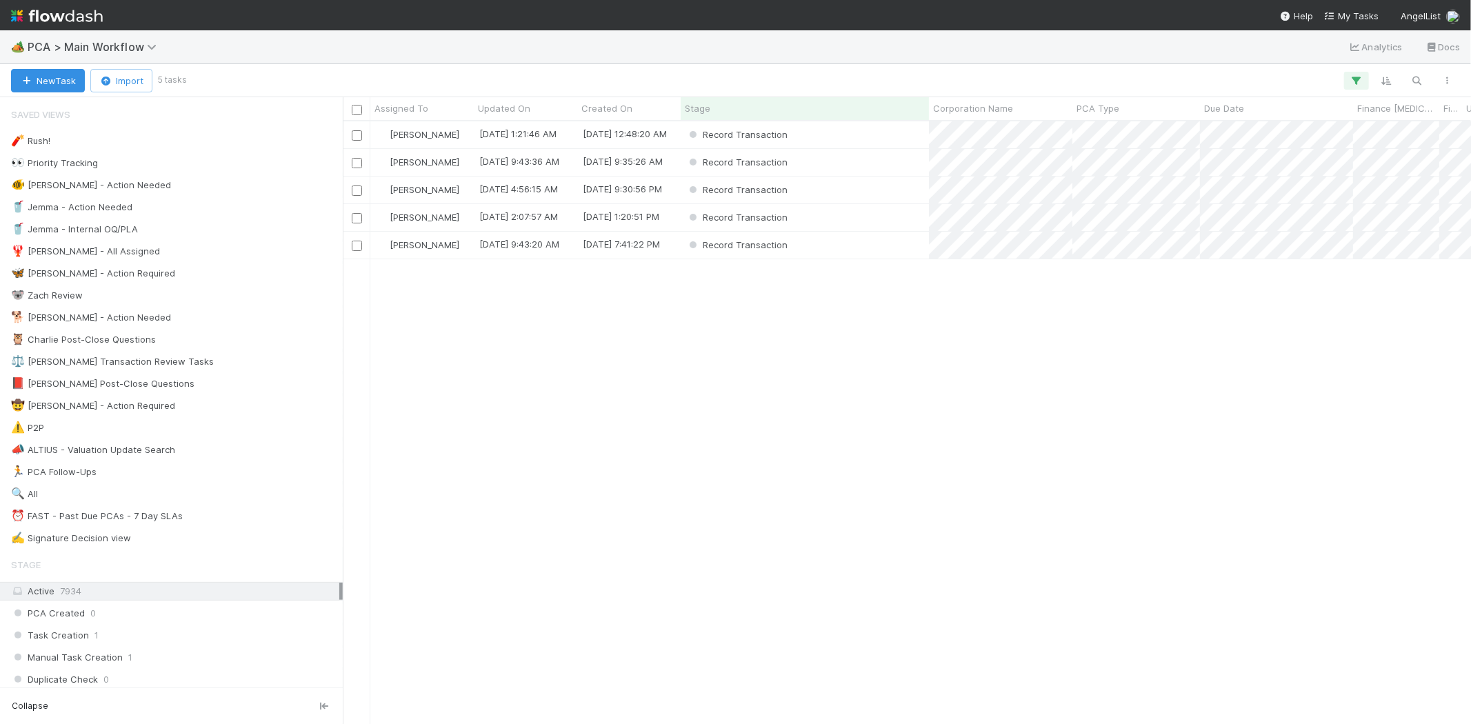
scroll to position [591, 1116]
click at [875, 168] on div "Record Transaction" at bounding box center [805, 162] width 248 height 27
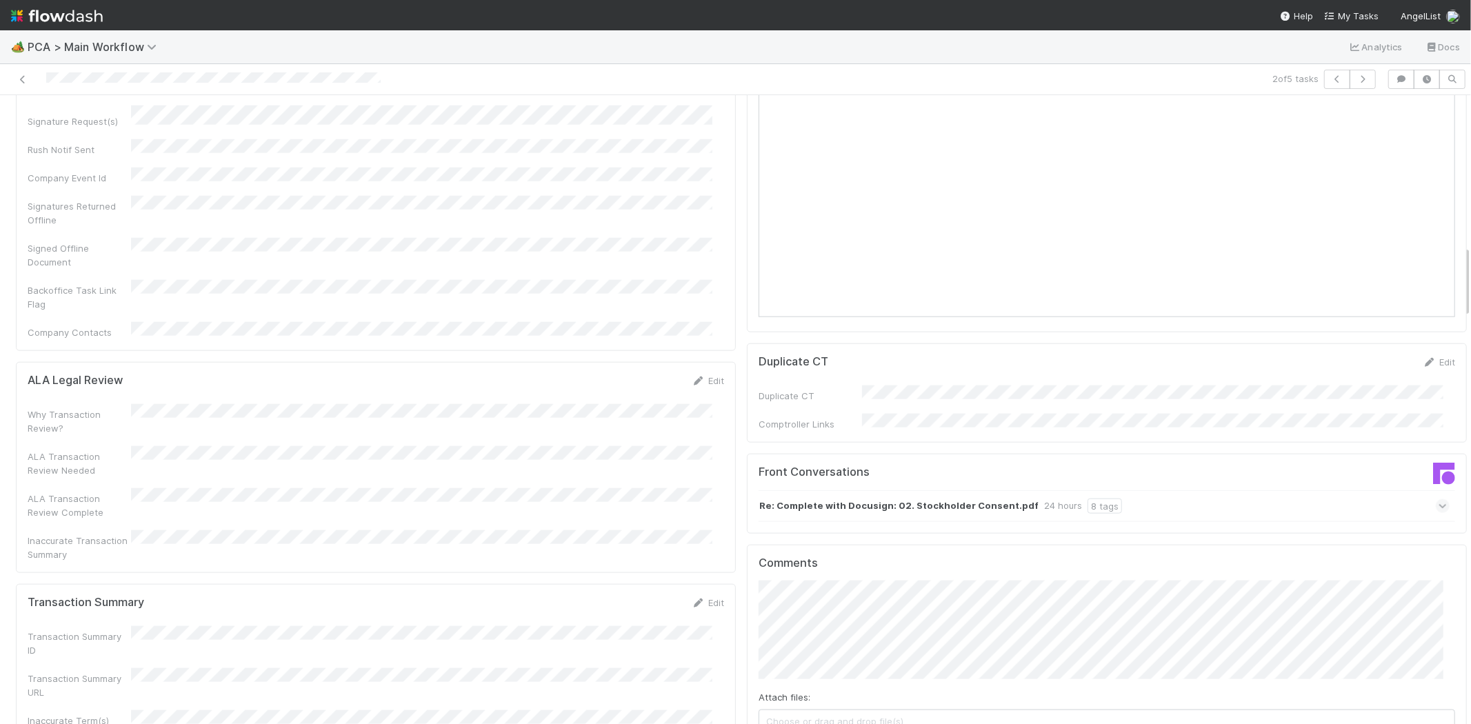
scroll to position [1302, 0]
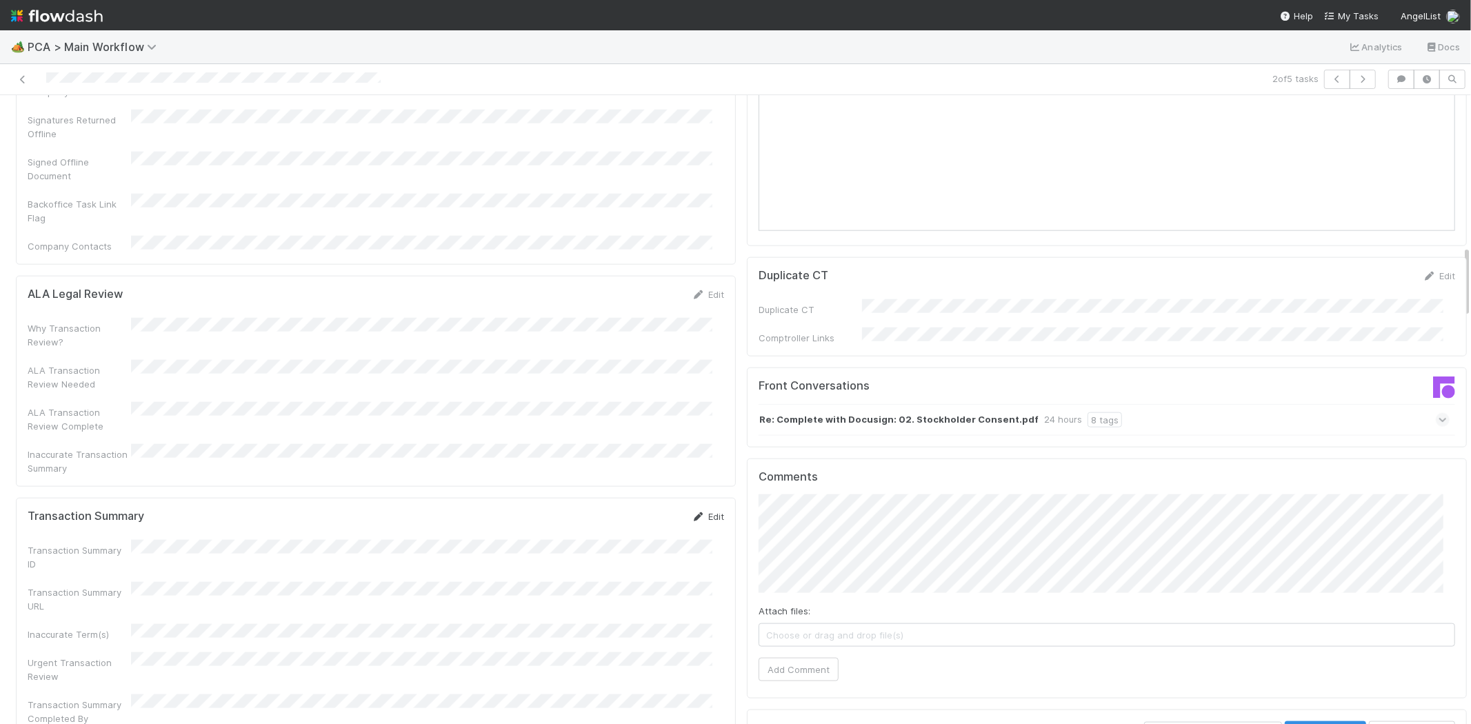
click at [692, 512] on icon at bounding box center [699, 516] width 14 height 9
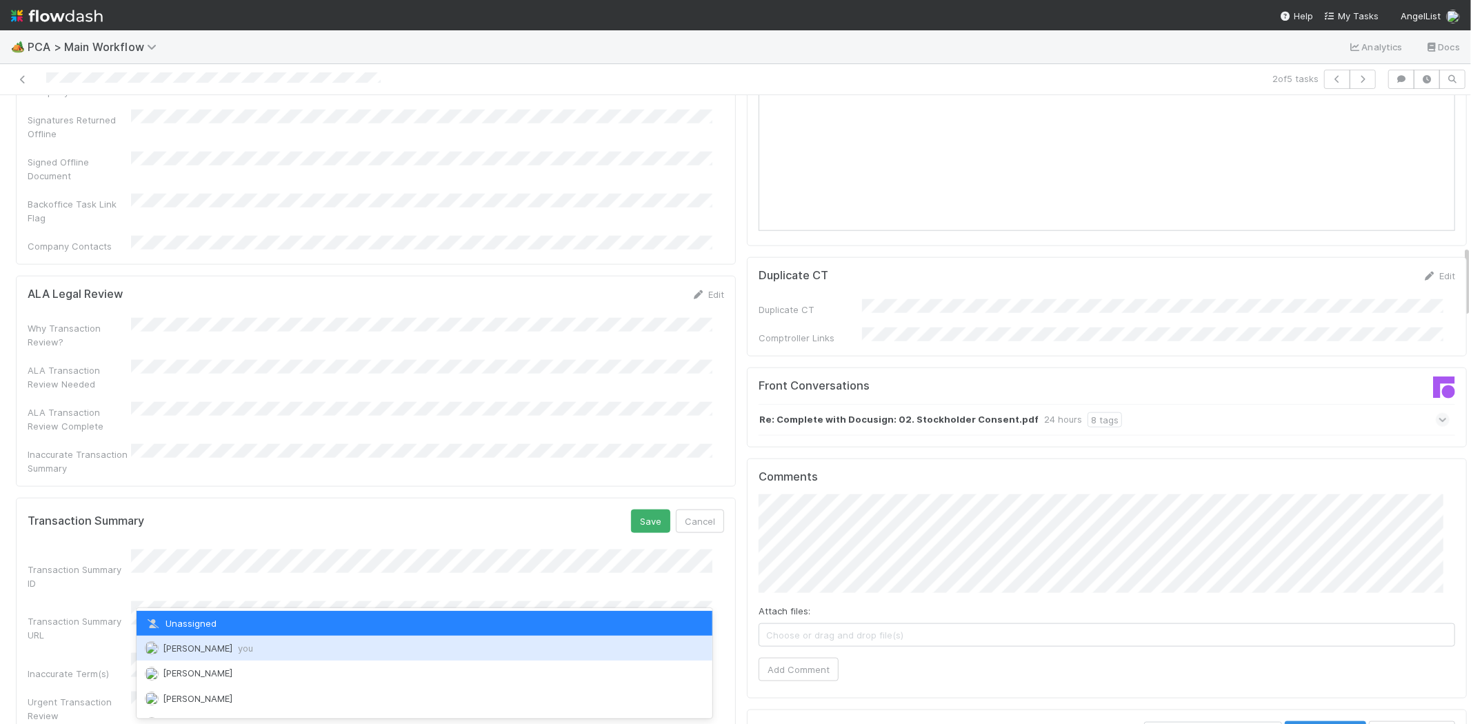
click at [214, 643] on span "Meg Castanare you" at bounding box center [208, 648] width 90 height 11
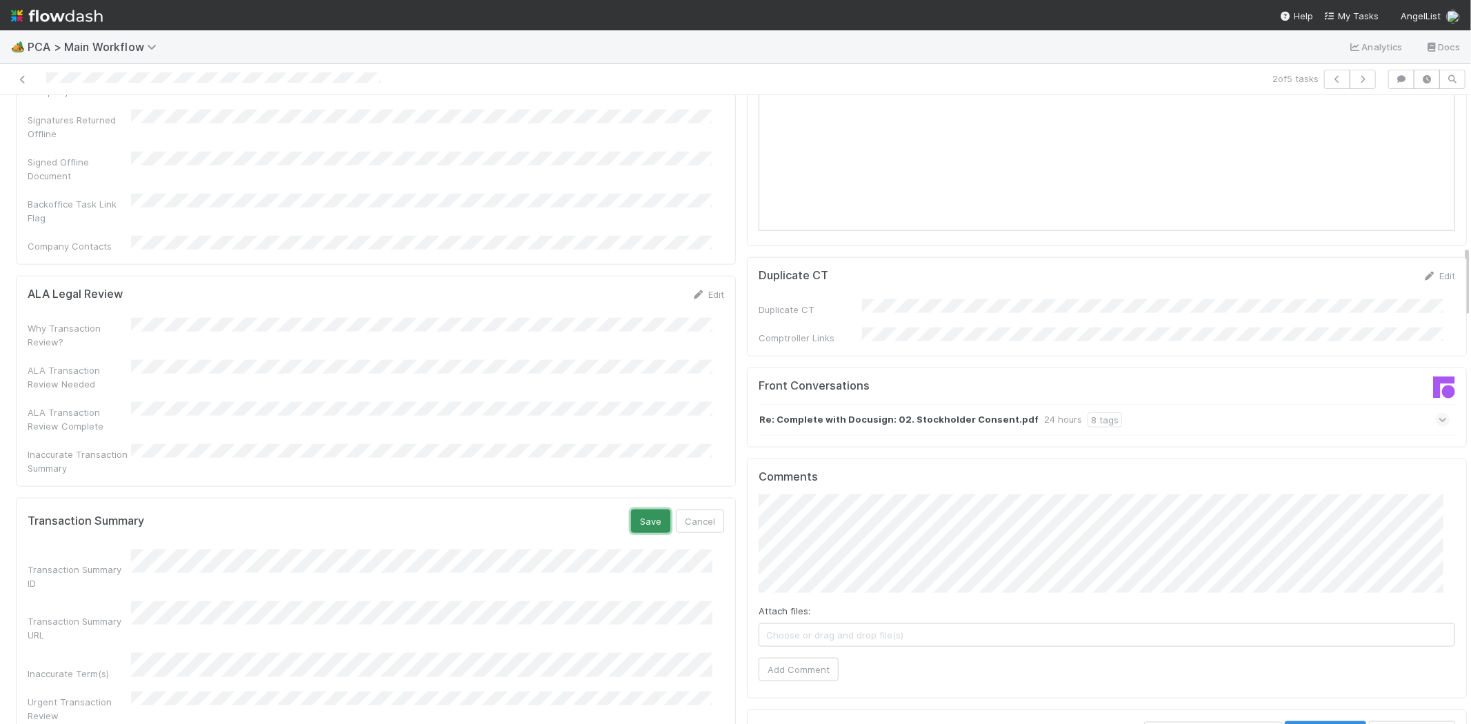
click at [643, 510] on button "Save" at bounding box center [650, 521] width 39 height 23
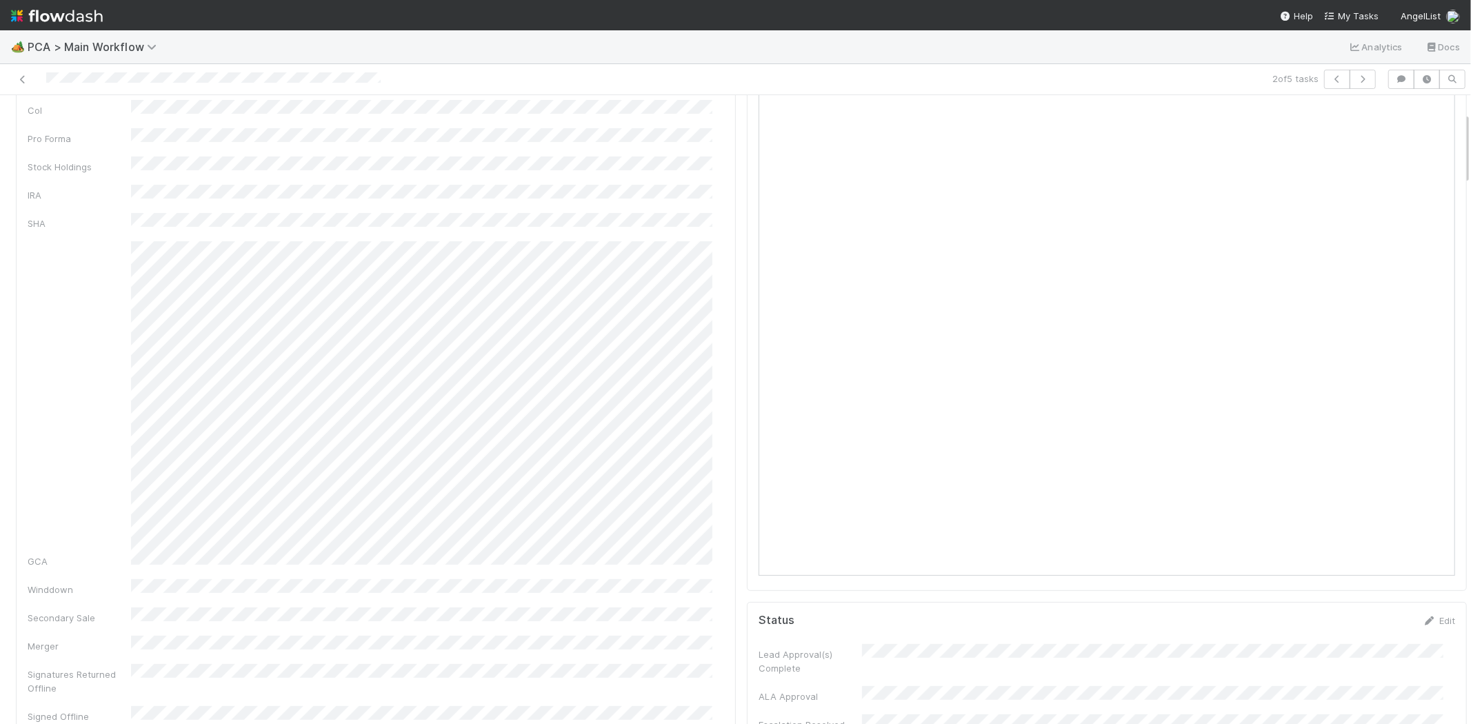
scroll to position [0, 0]
click at [1418, 118] on link "Actions" at bounding box center [1438, 117] width 57 height 23
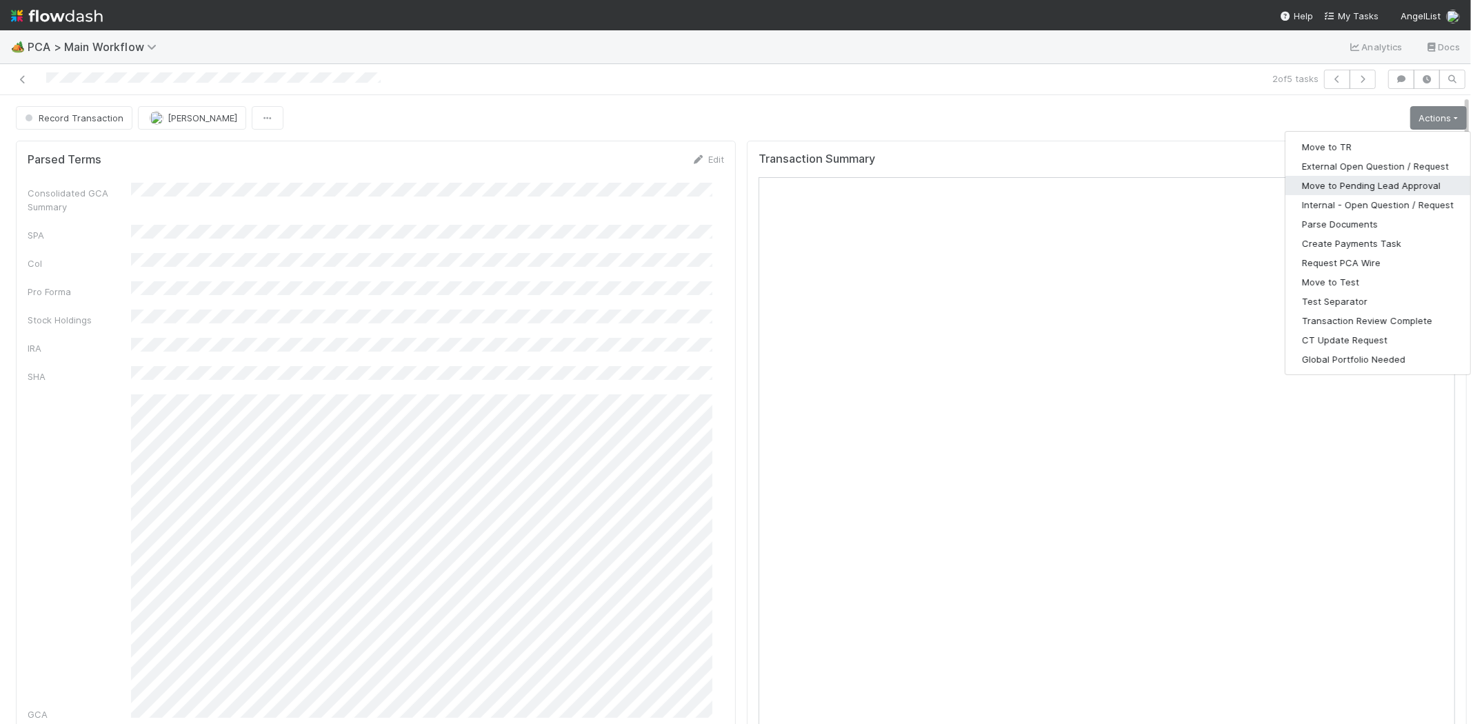
click at [1397, 181] on button "Move to Pending Lead Approval" at bounding box center [1378, 185] width 185 height 19
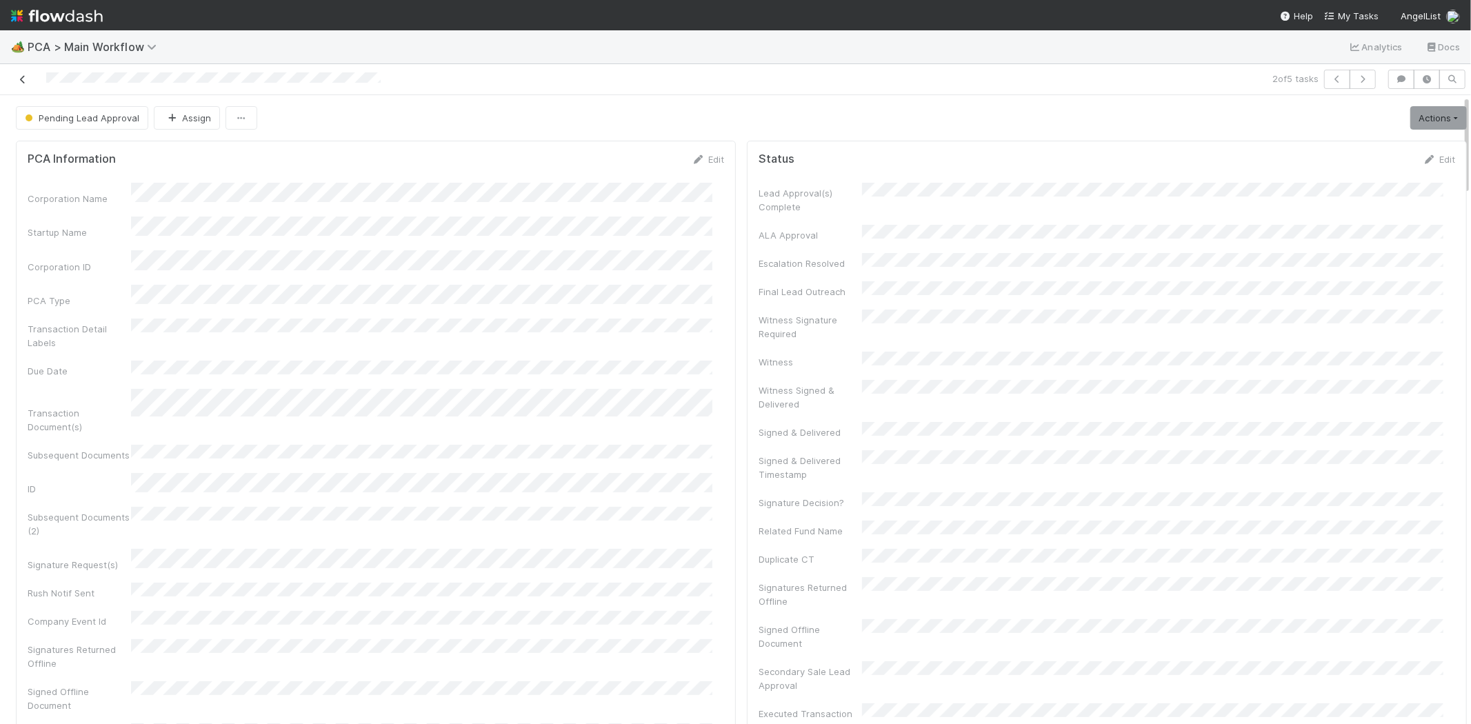
click at [23, 77] on icon at bounding box center [23, 79] width 14 height 9
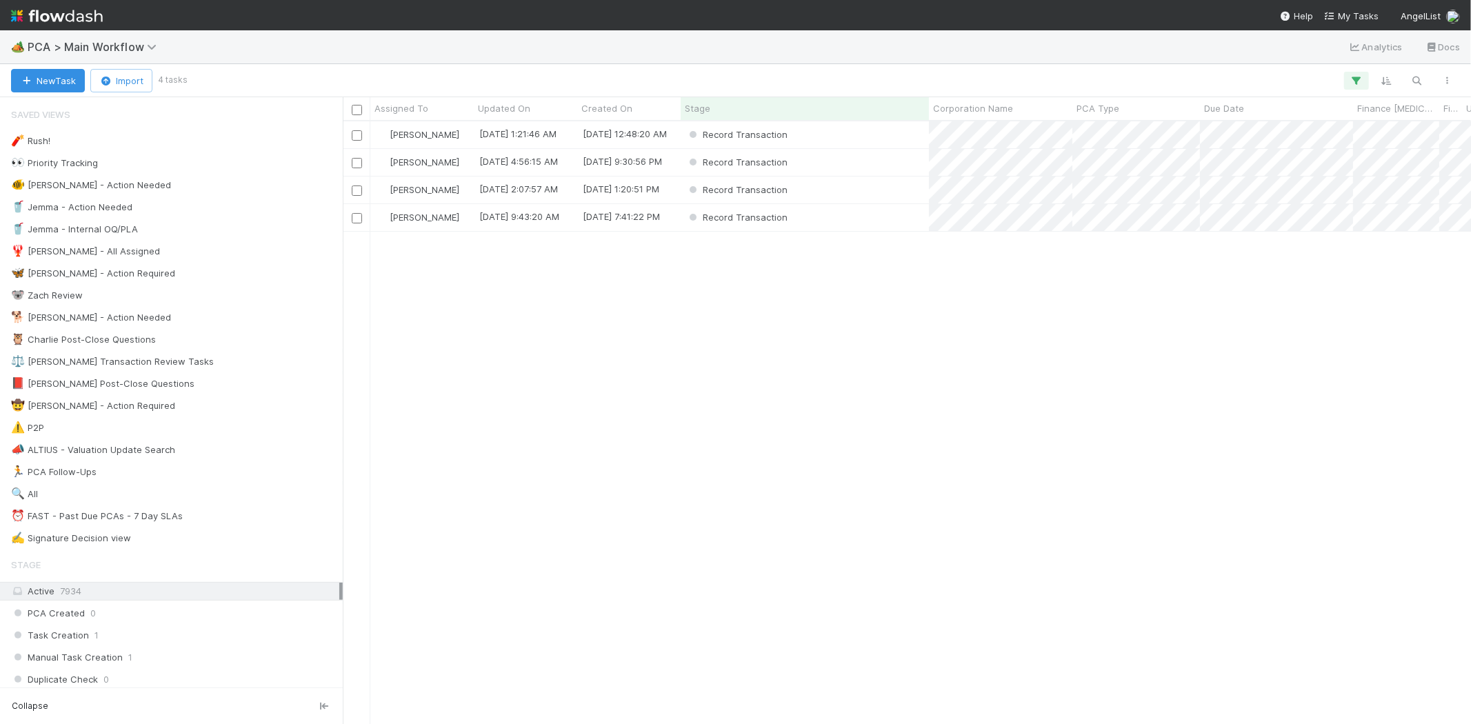
scroll to position [591, 1116]
click at [894, 191] on div "Record Transaction" at bounding box center [805, 190] width 248 height 27
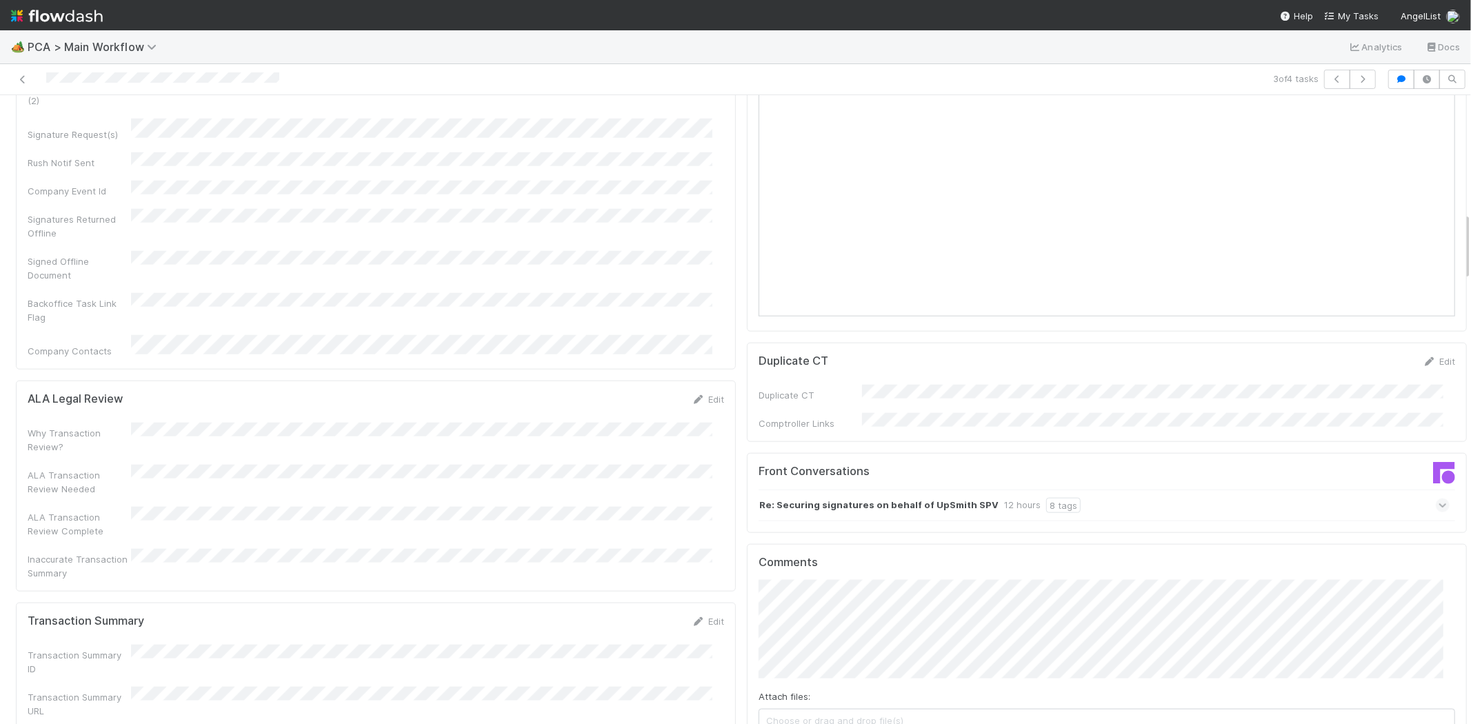
scroll to position [1379, 0]
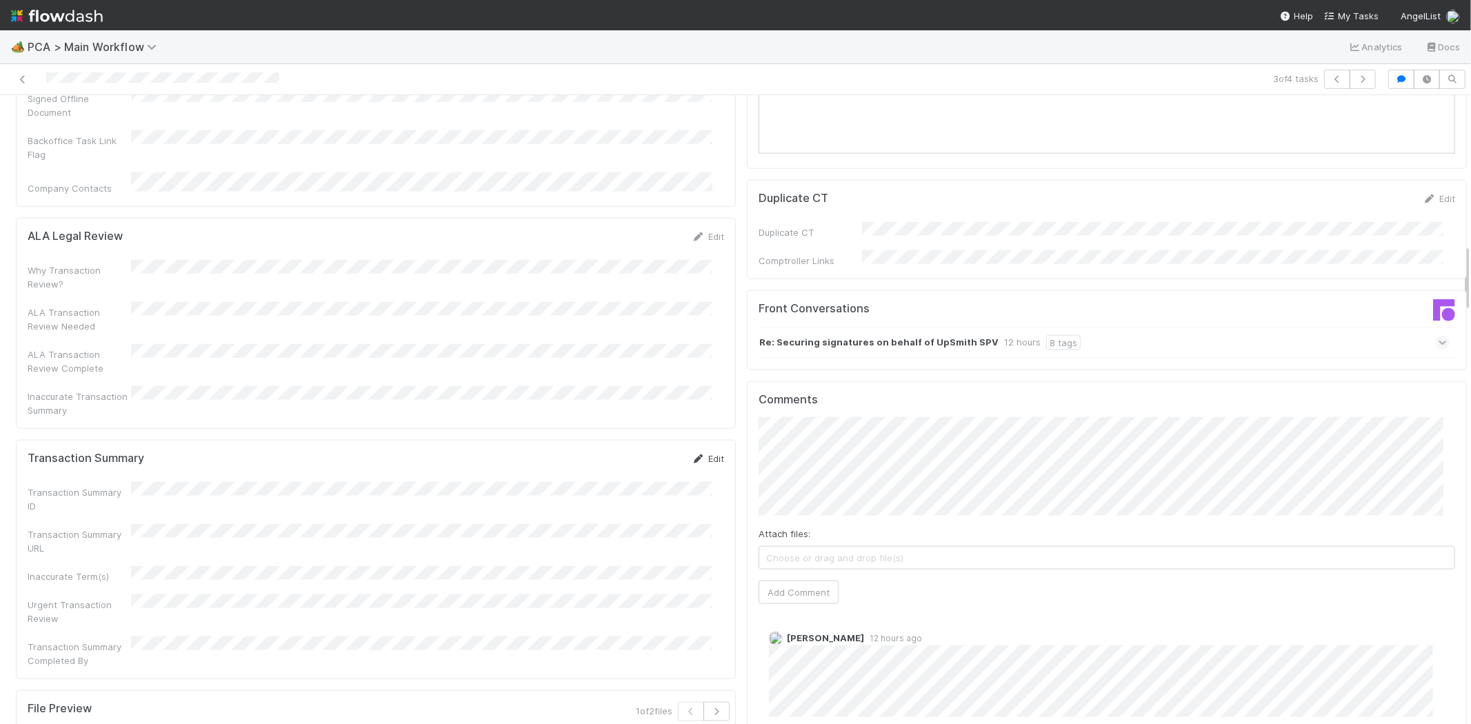
click at [692, 455] on icon at bounding box center [699, 459] width 14 height 9
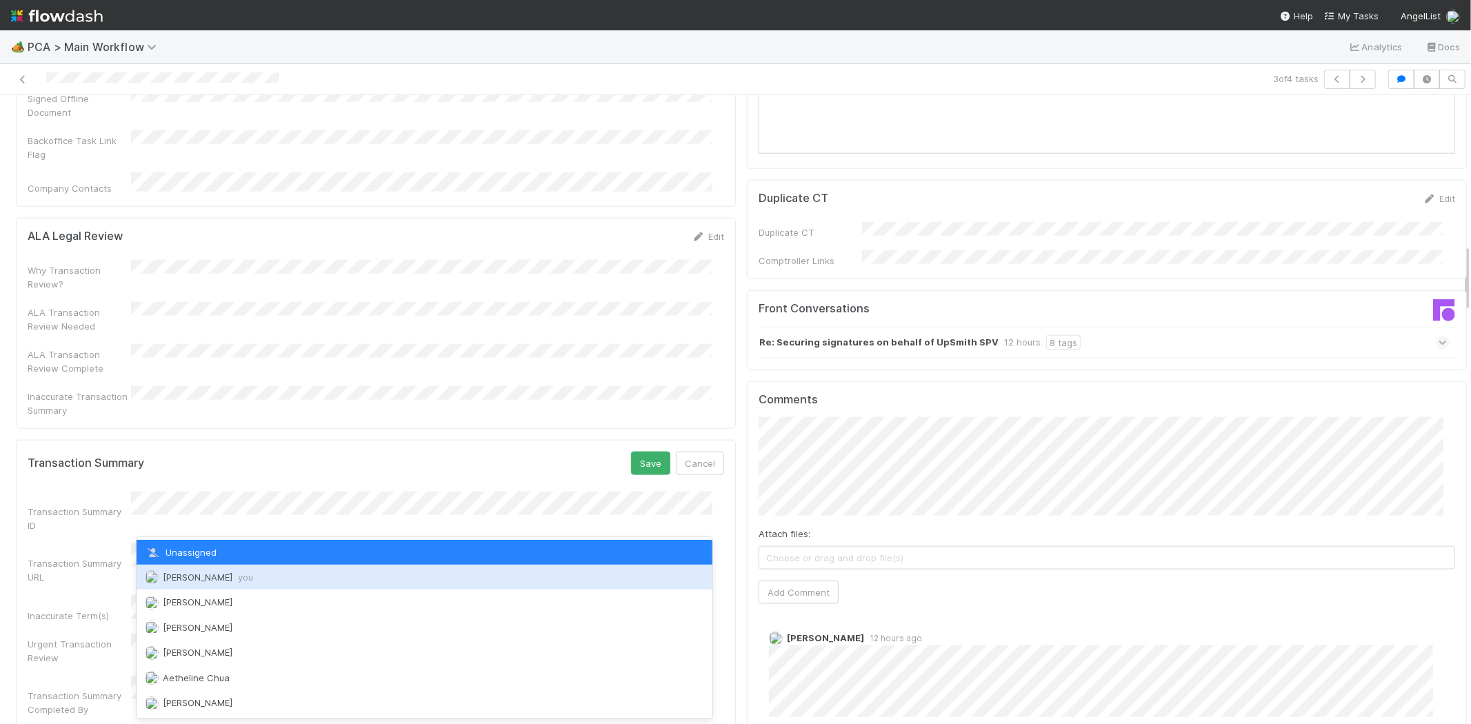
drag, startPoint x: 246, startPoint y: 571, endPoint x: 302, endPoint y: 541, distance: 63.2
click at [247, 570] on div "Meg Castanare you" at bounding box center [425, 577] width 576 height 25
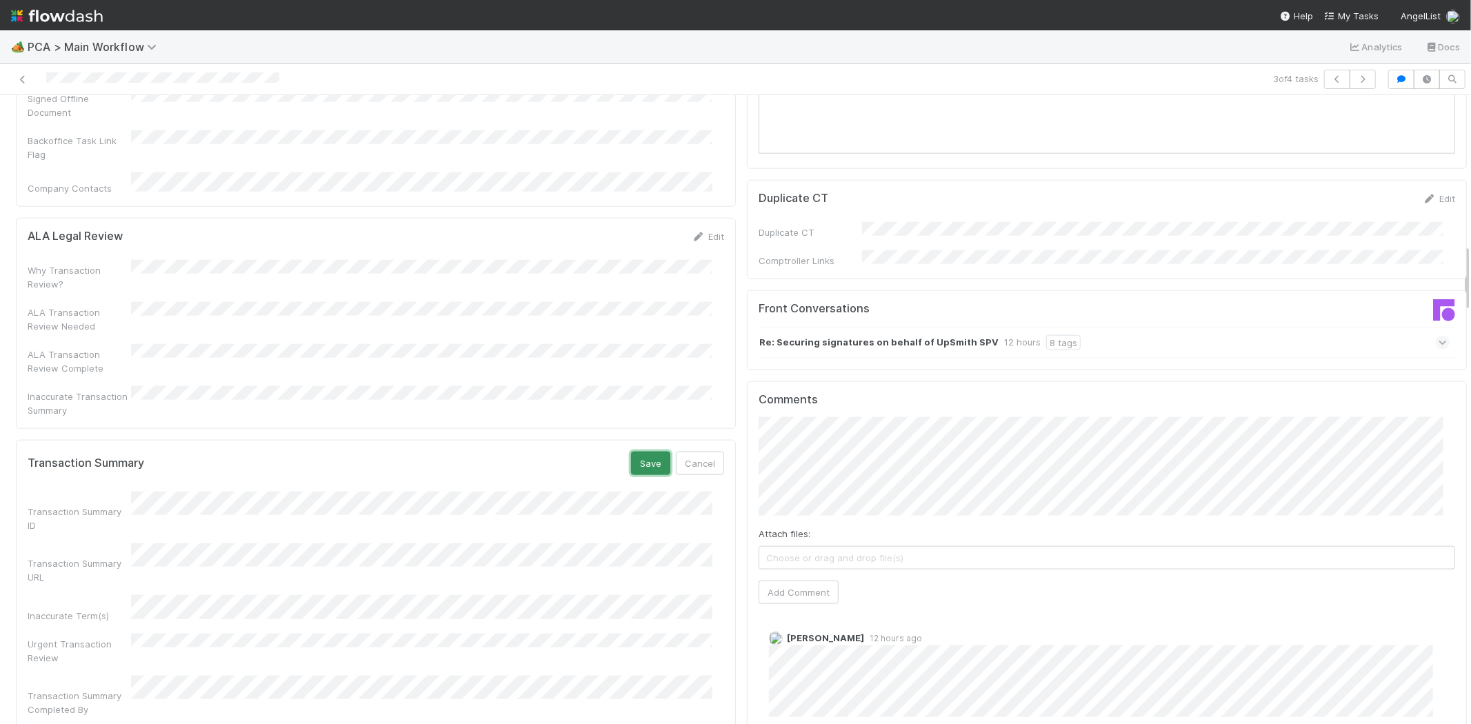
click at [642, 452] on button "Save" at bounding box center [650, 463] width 39 height 23
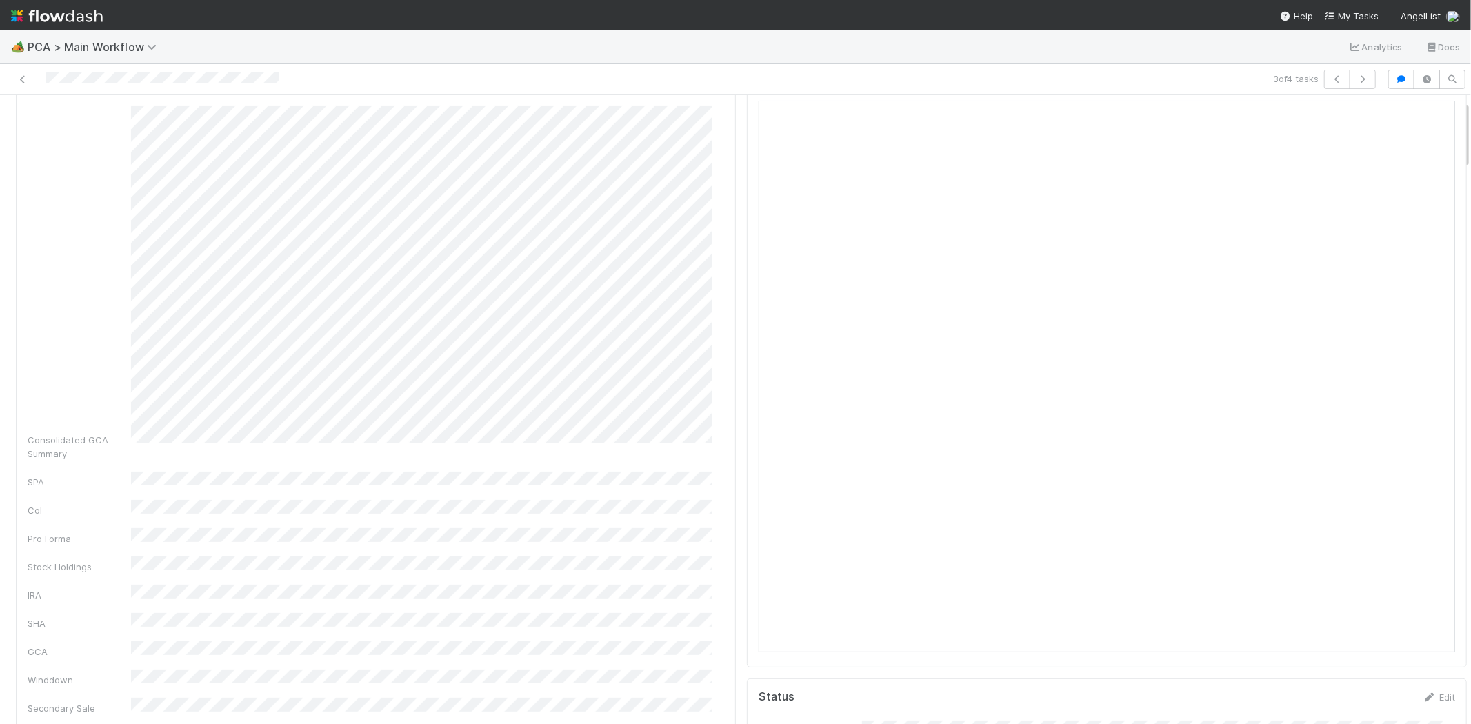
scroll to position [0, 0]
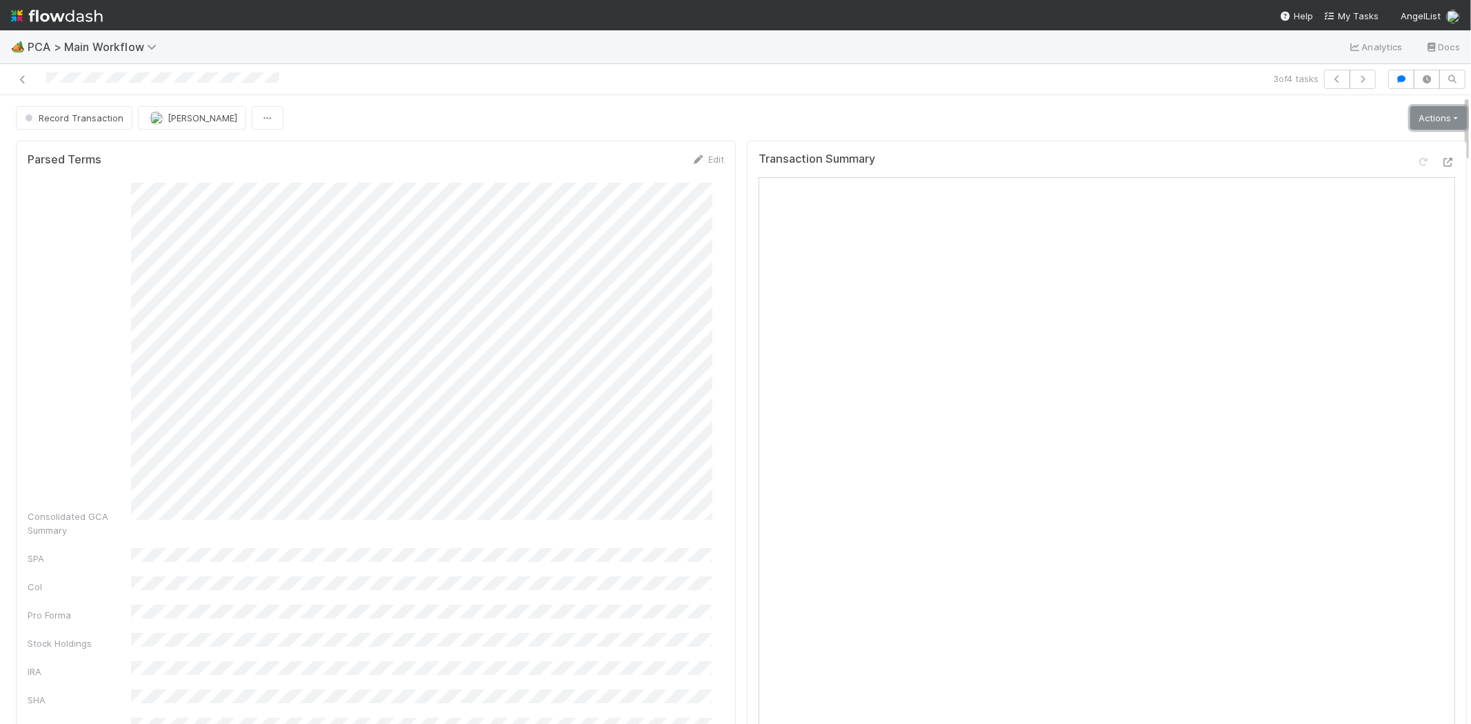
click at [1410, 120] on link "Actions" at bounding box center [1438, 117] width 57 height 23
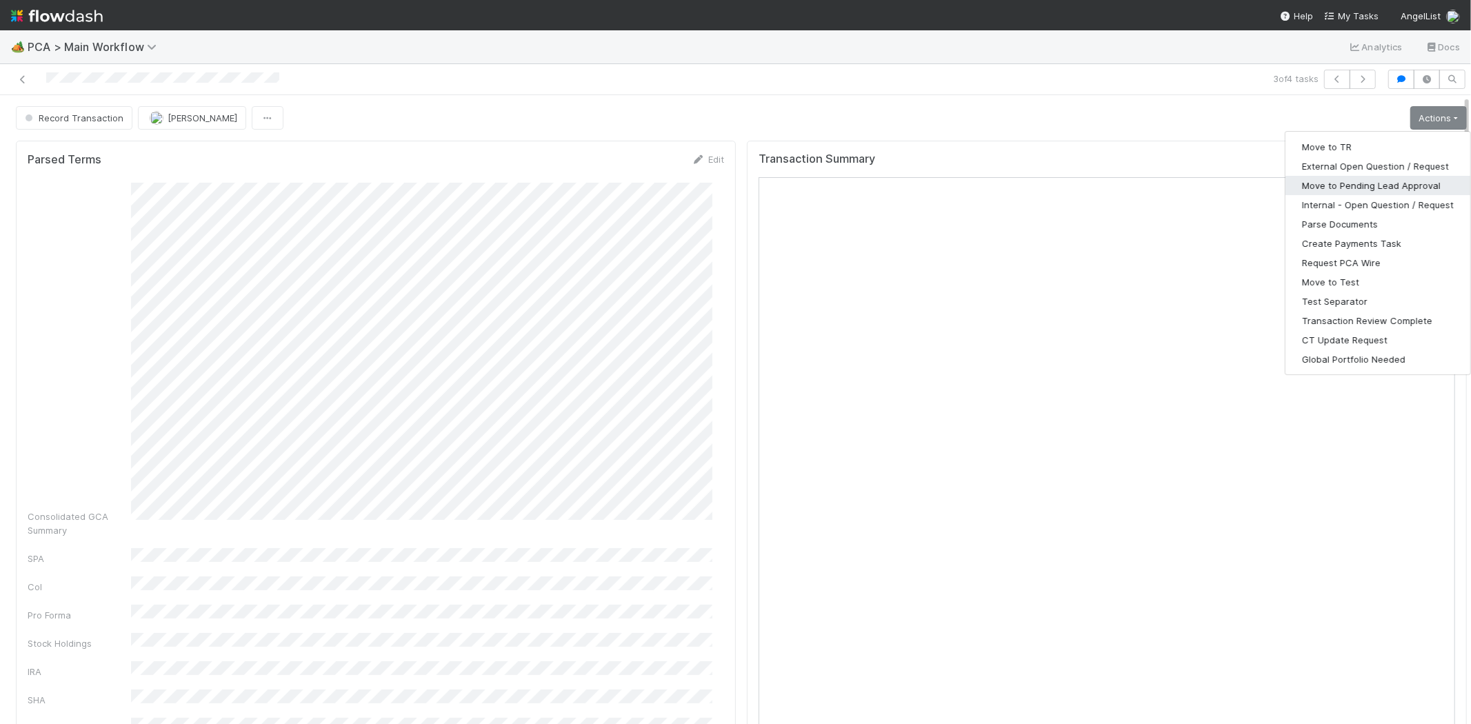
click at [1386, 177] on button "Move to Pending Lead Approval" at bounding box center [1378, 185] width 185 height 19
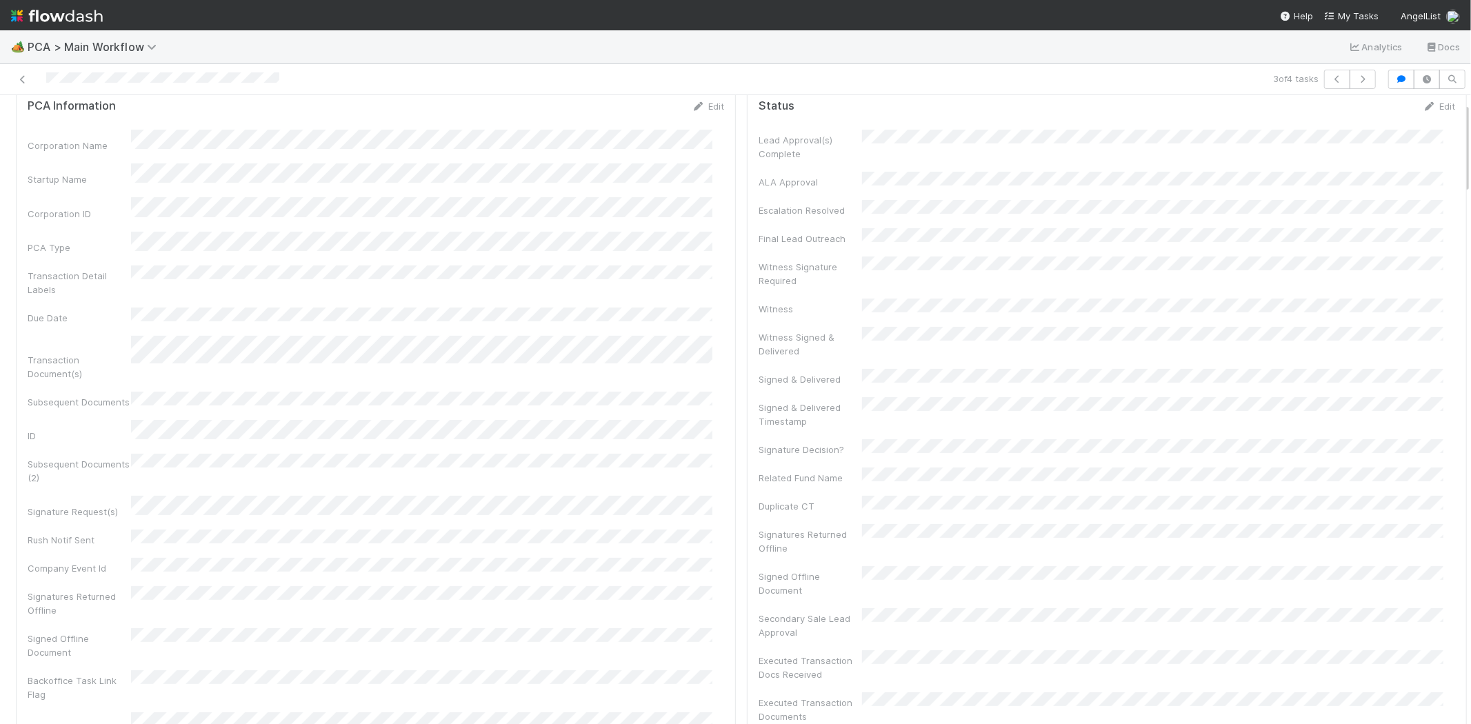
scroll to position [77, 0]
click at [23, 79] on icon at bounding box center [23, 79] width 14 height 9
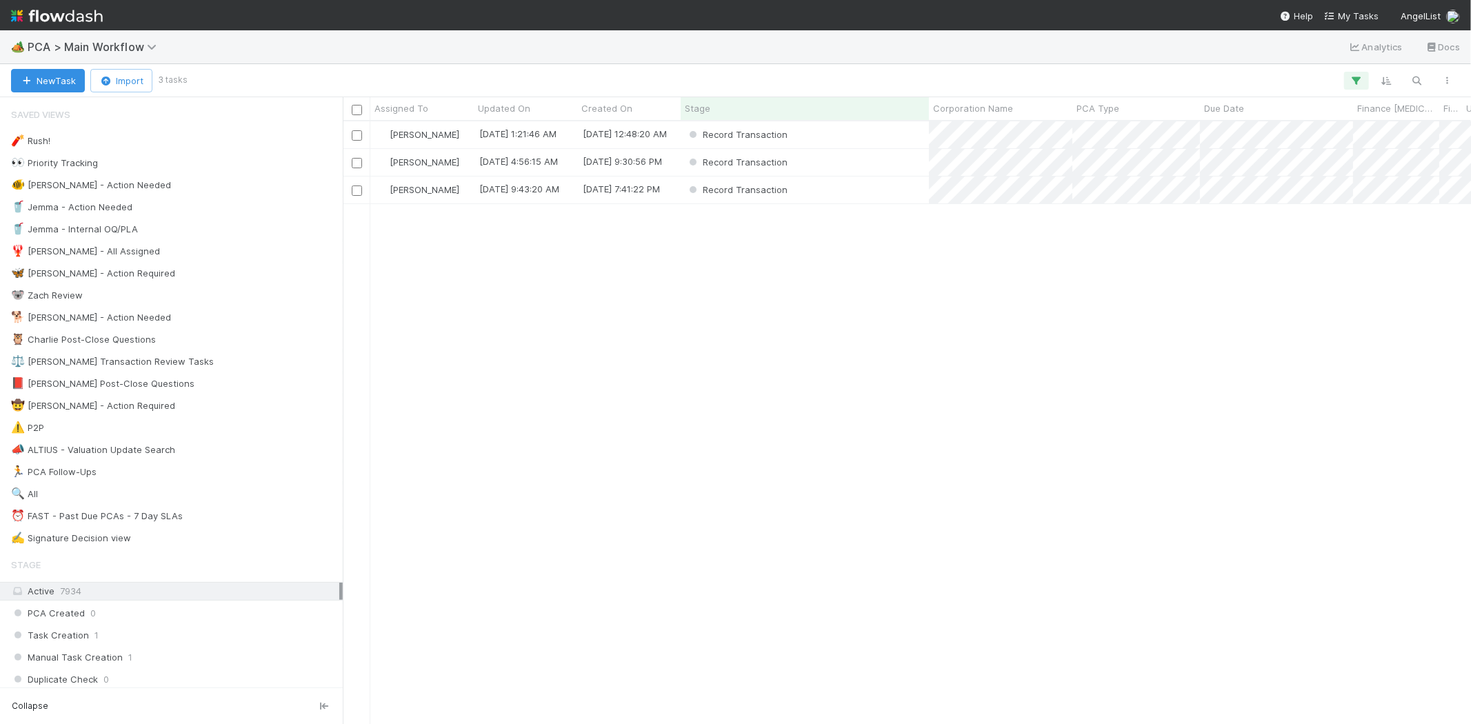
scroll to position [591, 1116]
click at [883, 157] on div "Record Transaction" at bounding box center [805, 162] width 248 height 27
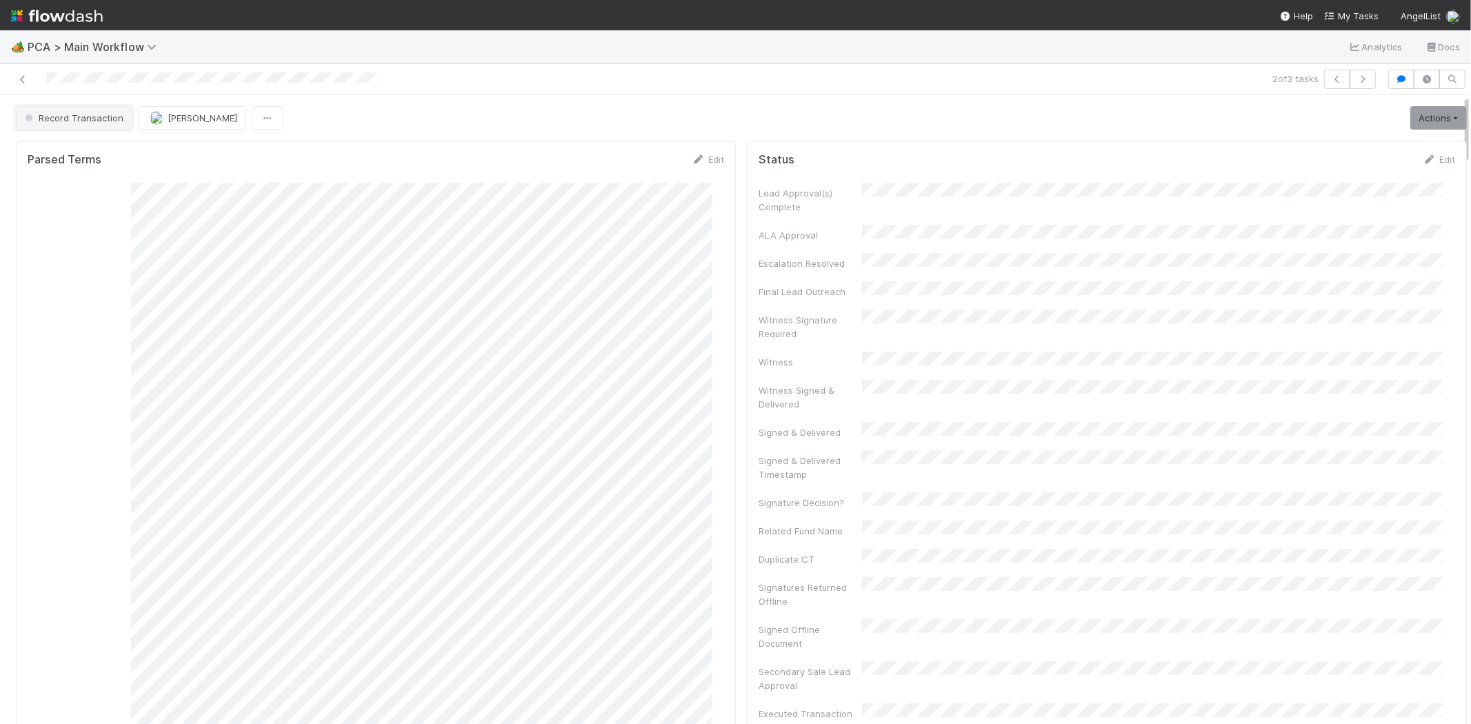
click at [83, 118] on span "Record Transaction" at bounding box center [72, 117] width 101 height 11
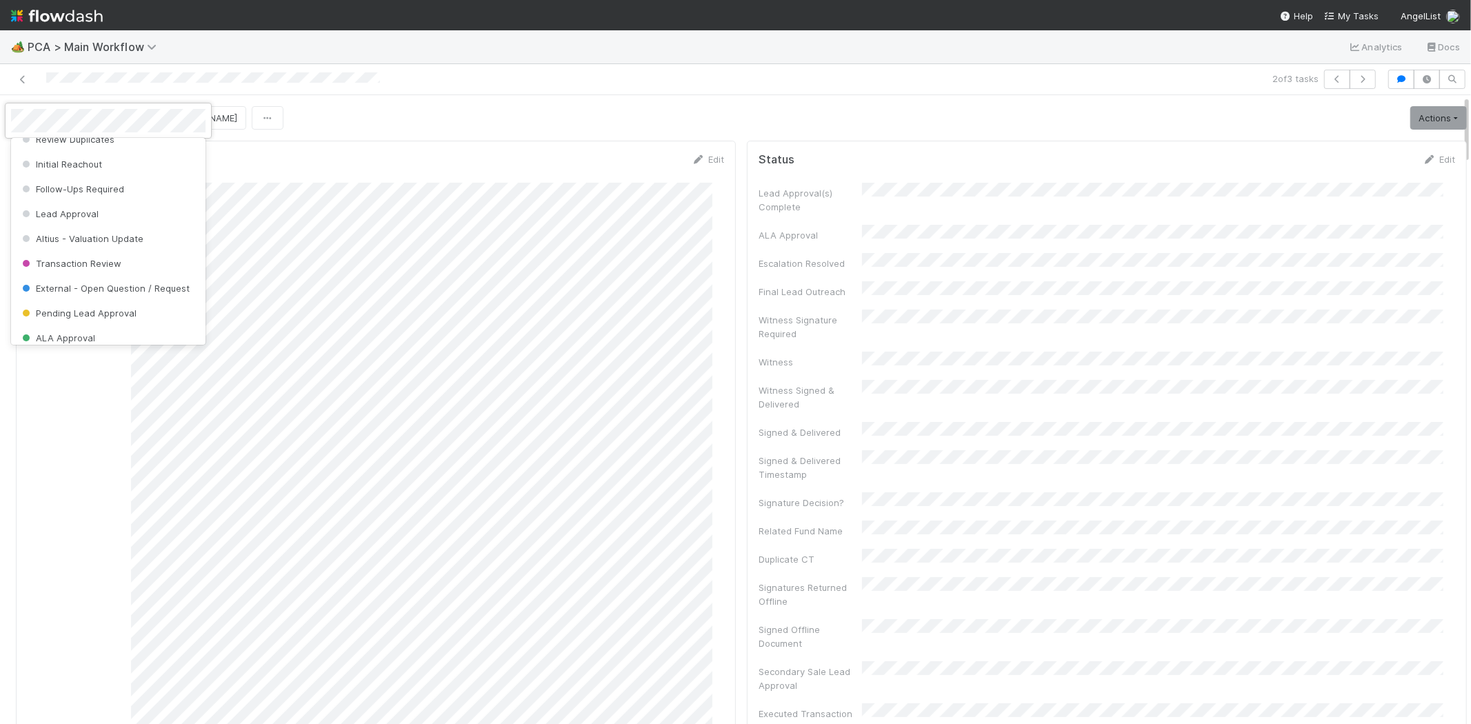
scroll to position [87, 0]
click at [127, 308] on div "External - Open Question / Request" at bounding box center [108, 314] width 194 height 25
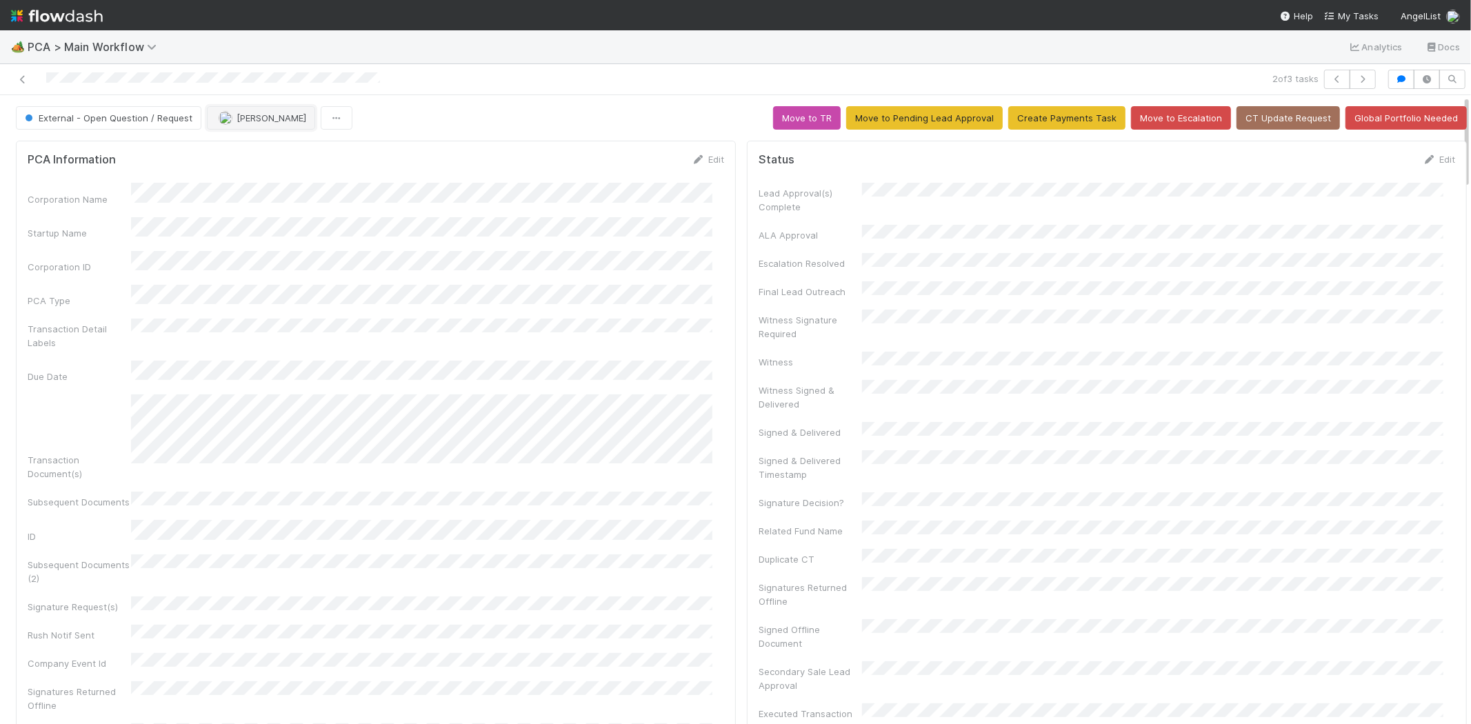
click at [250, 119] on span "[PERSON_NAME]" at bounding box center [272, 117] width 70 height 11
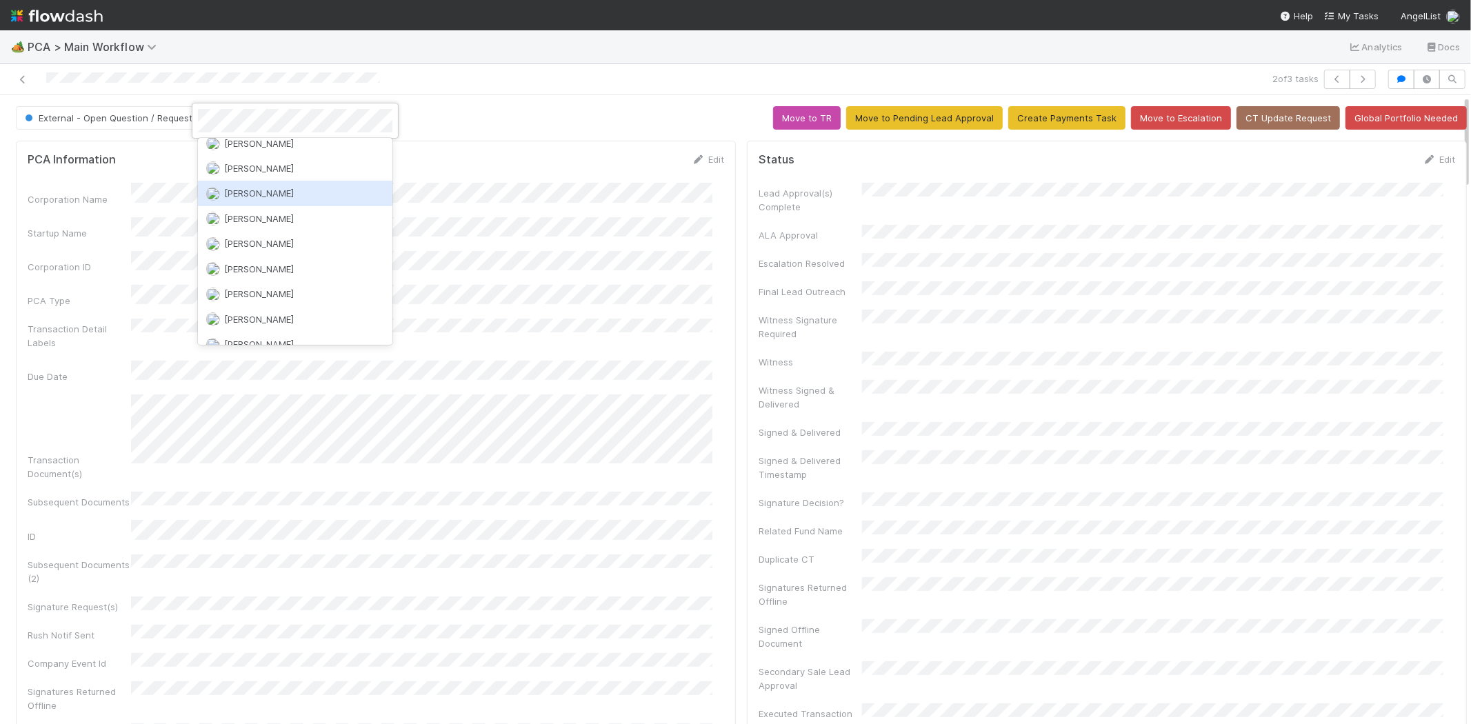
click at [294, 188] on span "Jemma Cunningham" at bounding box center [259, 193] width 70 height 11
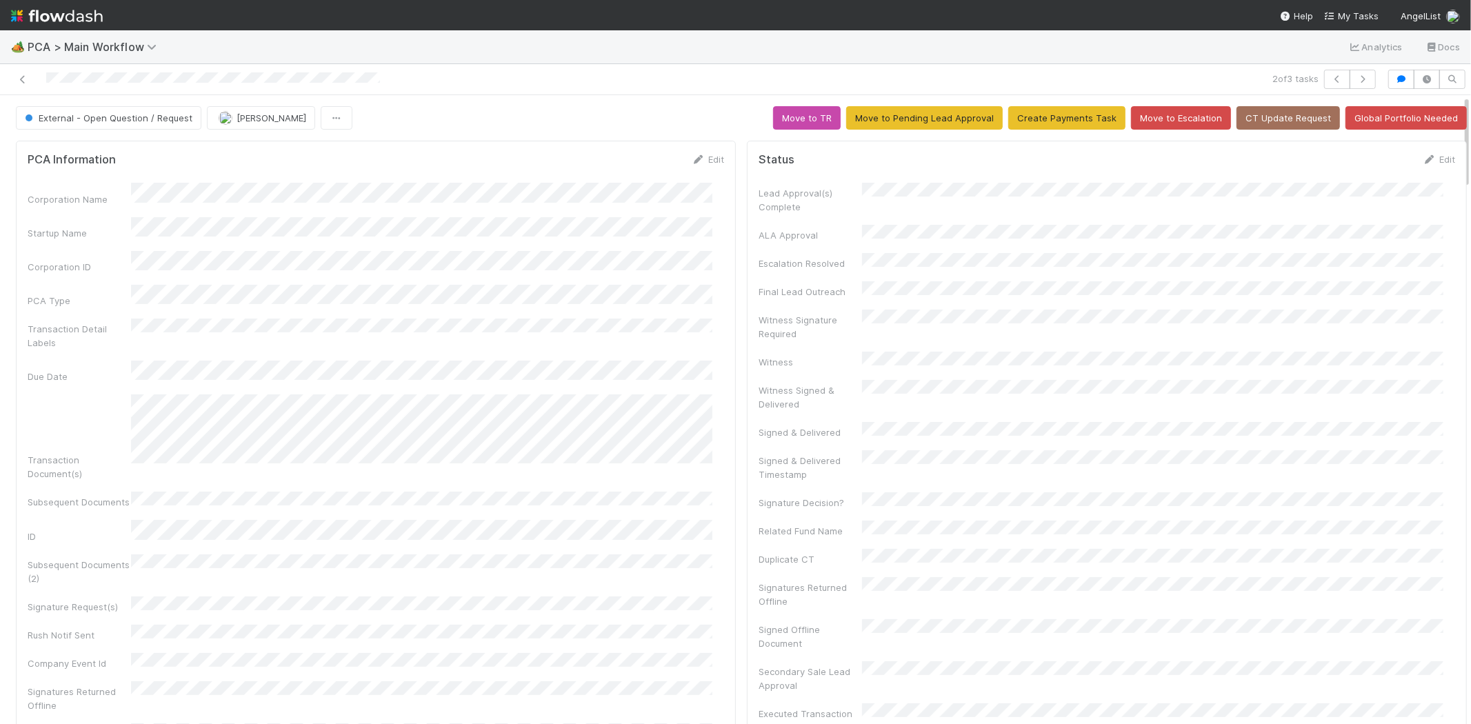
click at [488, 114] on div "External - Open Question / Request Meg Castanare Move to TR Move to Pending Lea…" at bounding box center [741, 117] width 1451 height 23
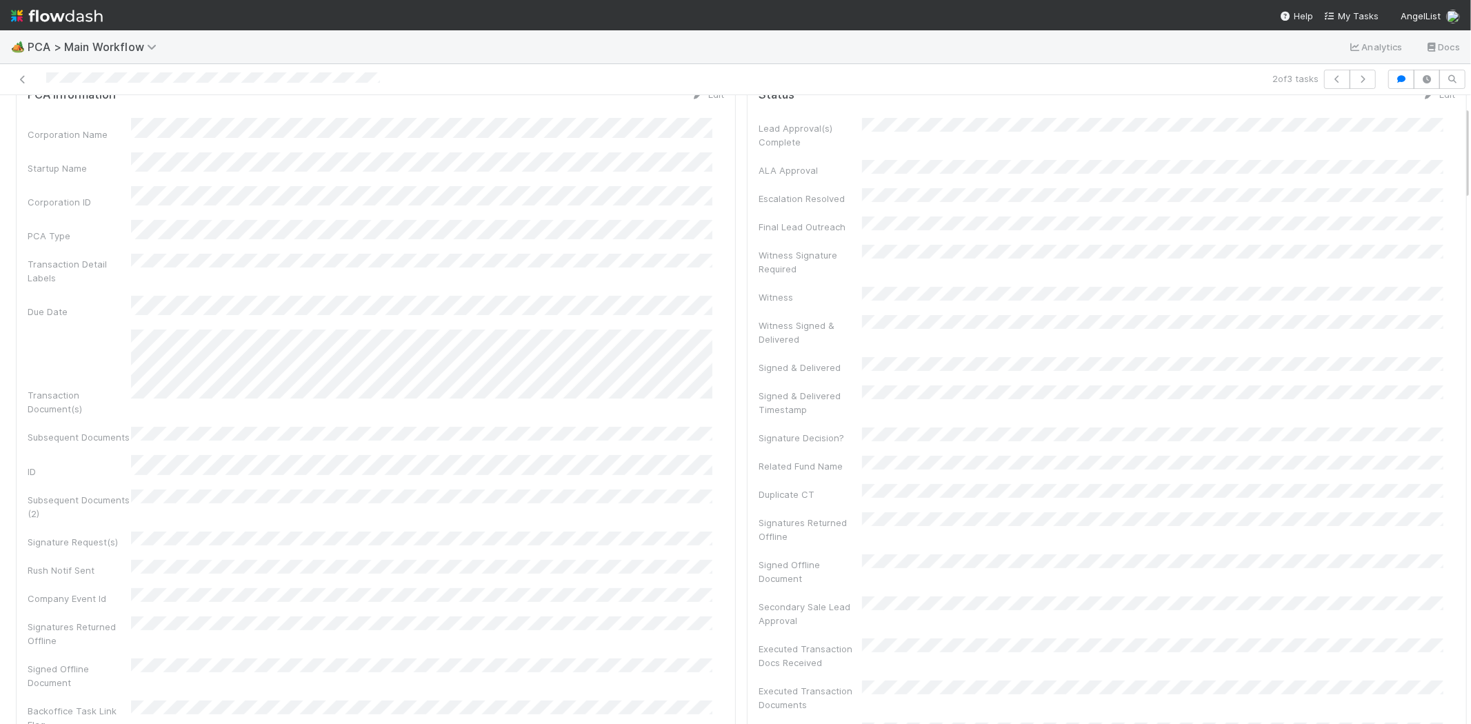
scroll to position [0, 0]
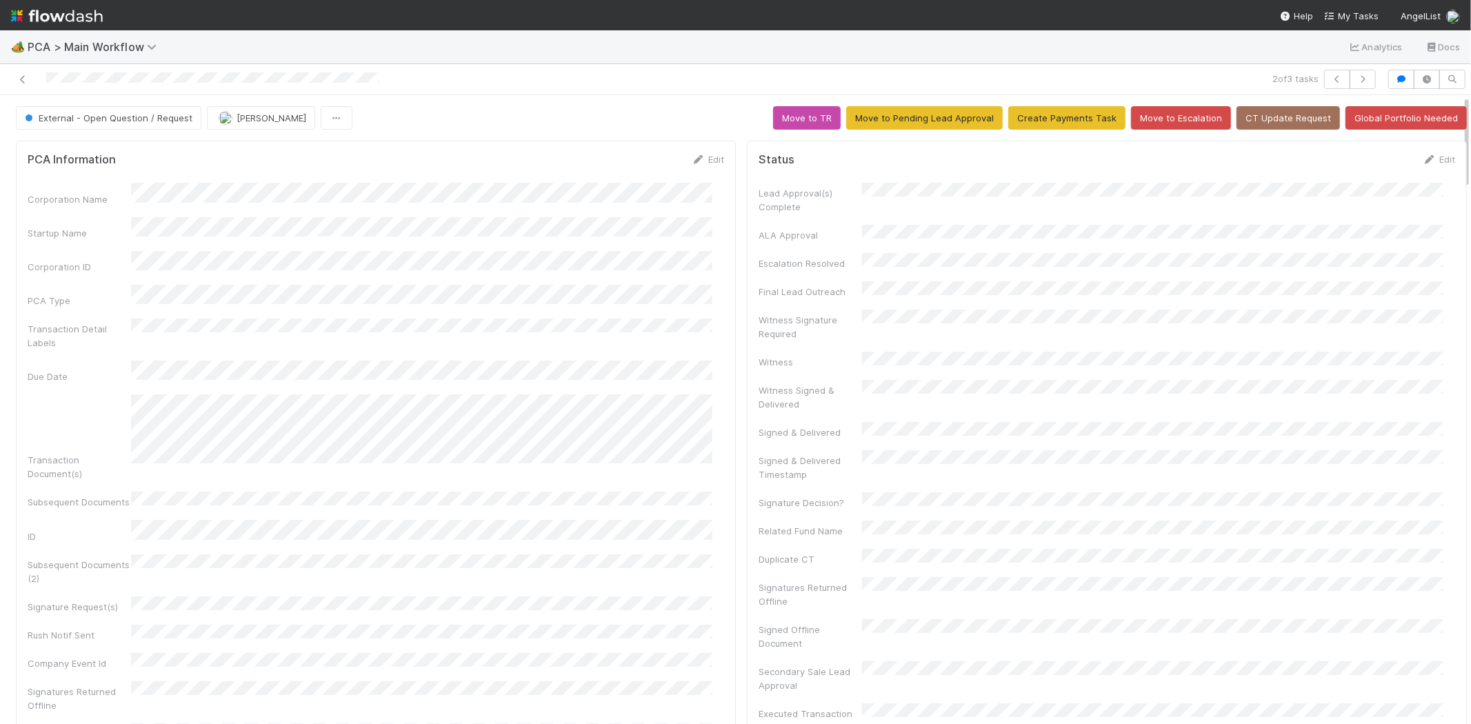
click at [515, 116] on div "External - Open Question / Request Meg Castanare Move to TR Move to Pending Lea…" at bounding box center [741, 117] width 1451 height 23
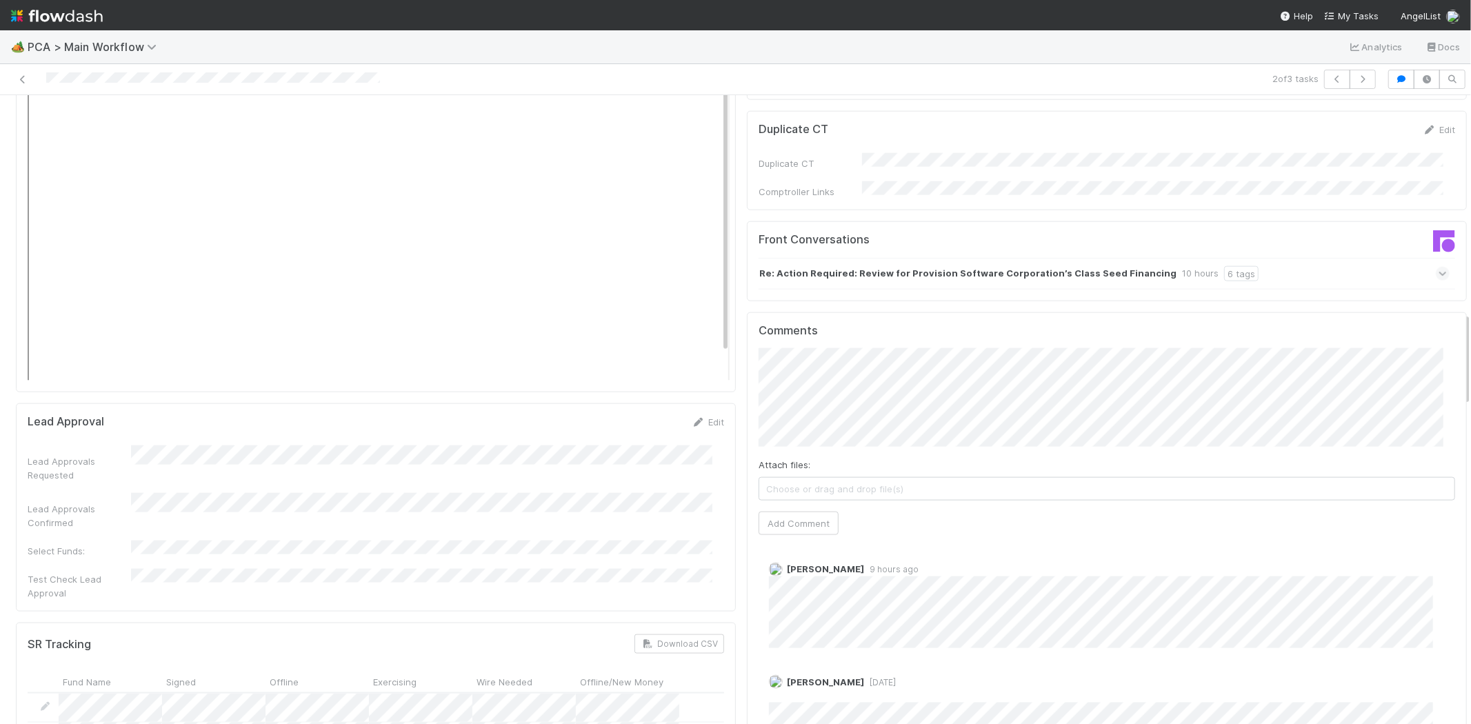
scroll to position [1456, 0]
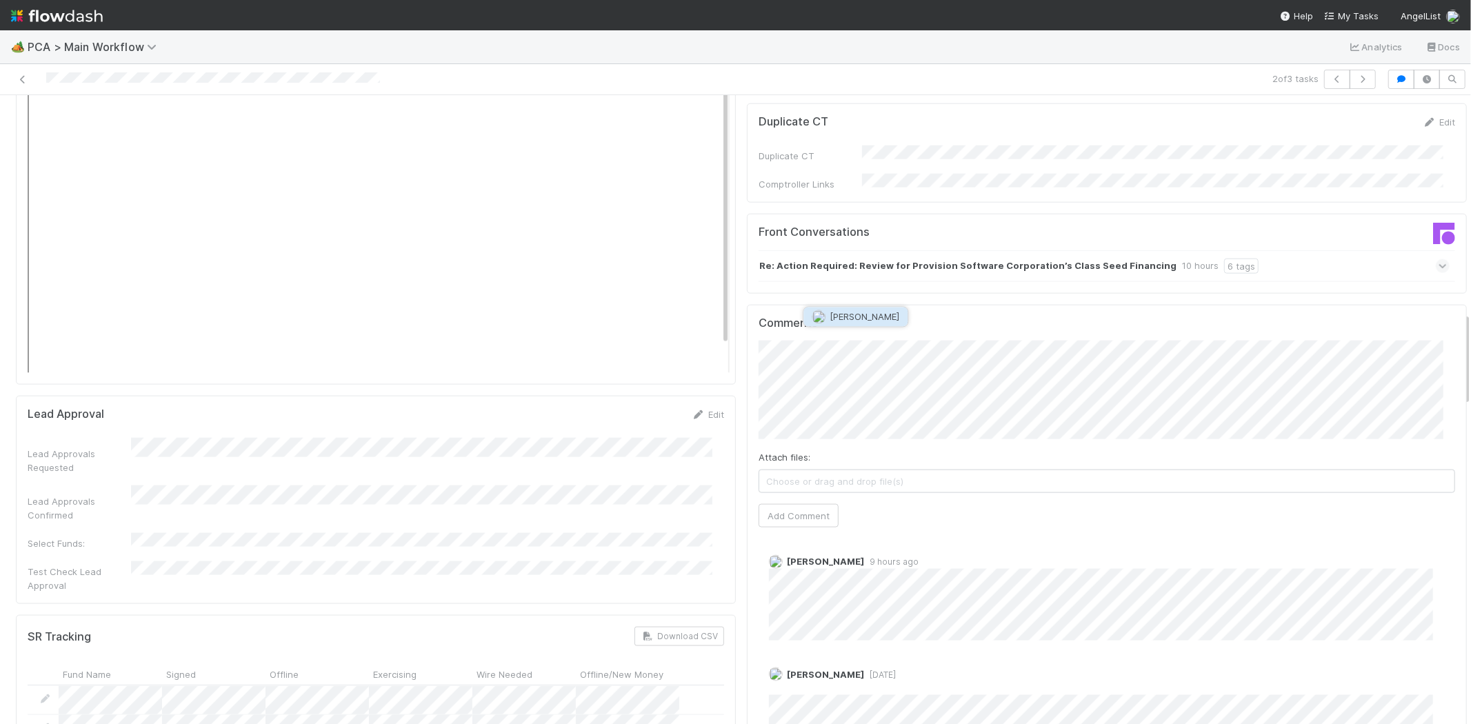
click at [895, 311] on button "Jemma Cunningham" at bounding box center [855, 316] width 104 height 19
click at [799, 504] on button "Add Comment" at bounding box center [799, 515] width 80 height 23
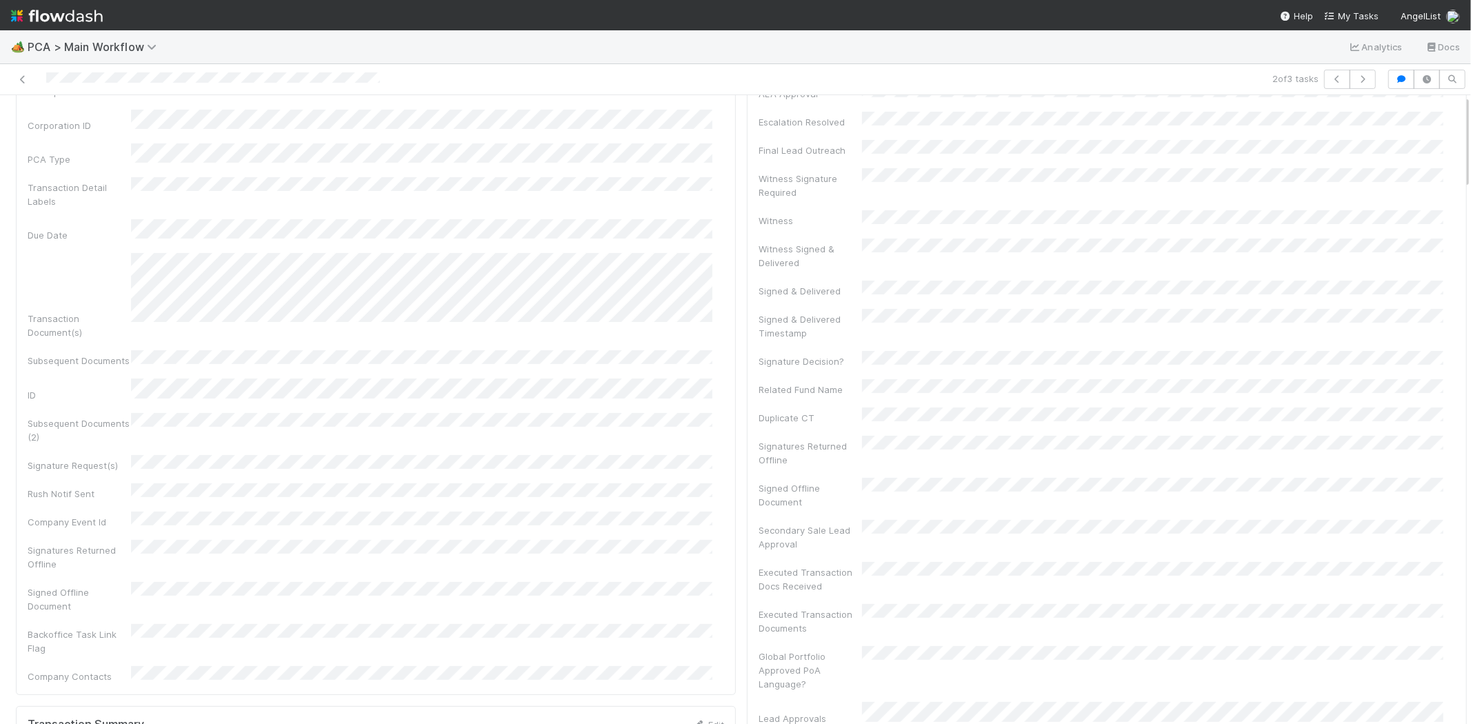
scroll to position [0, 0]
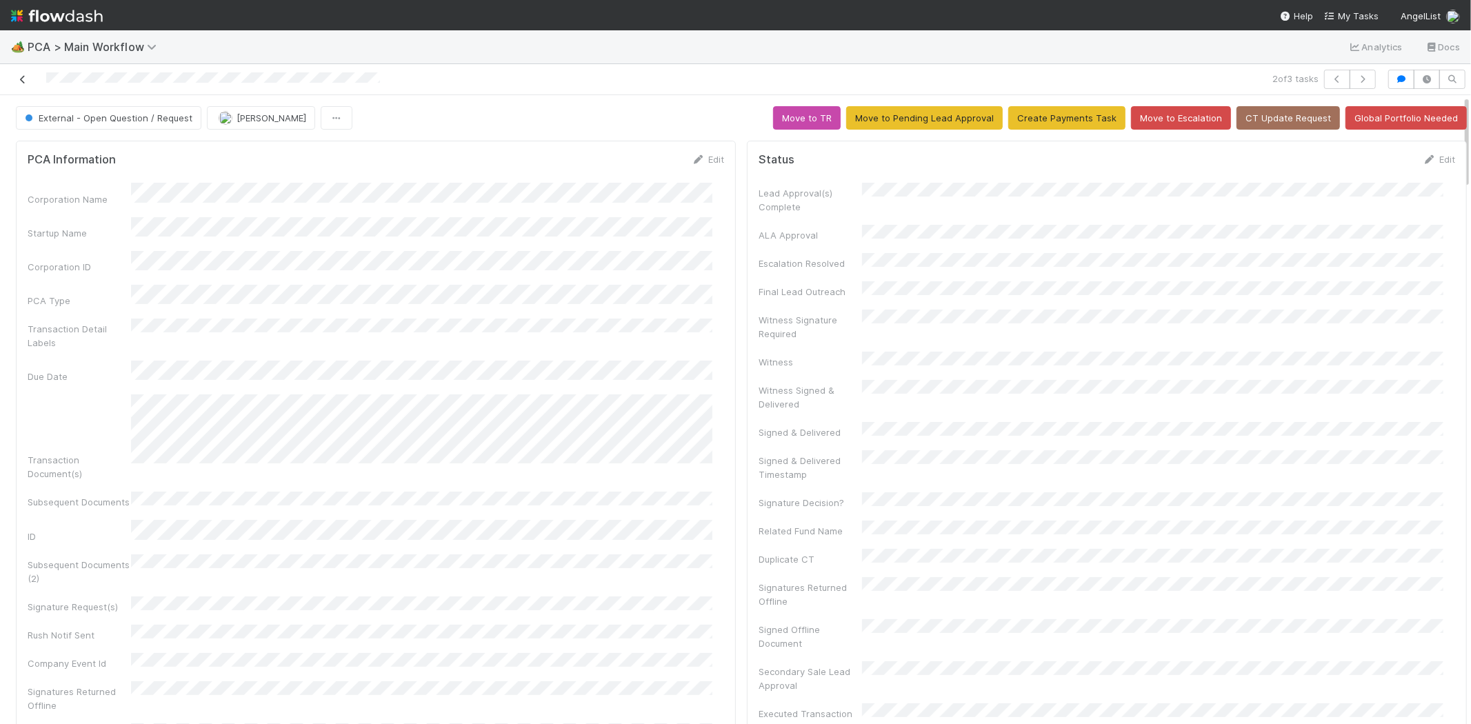
click at [21, 83] on icon at bounding box center [23, 79] width 14 height 9
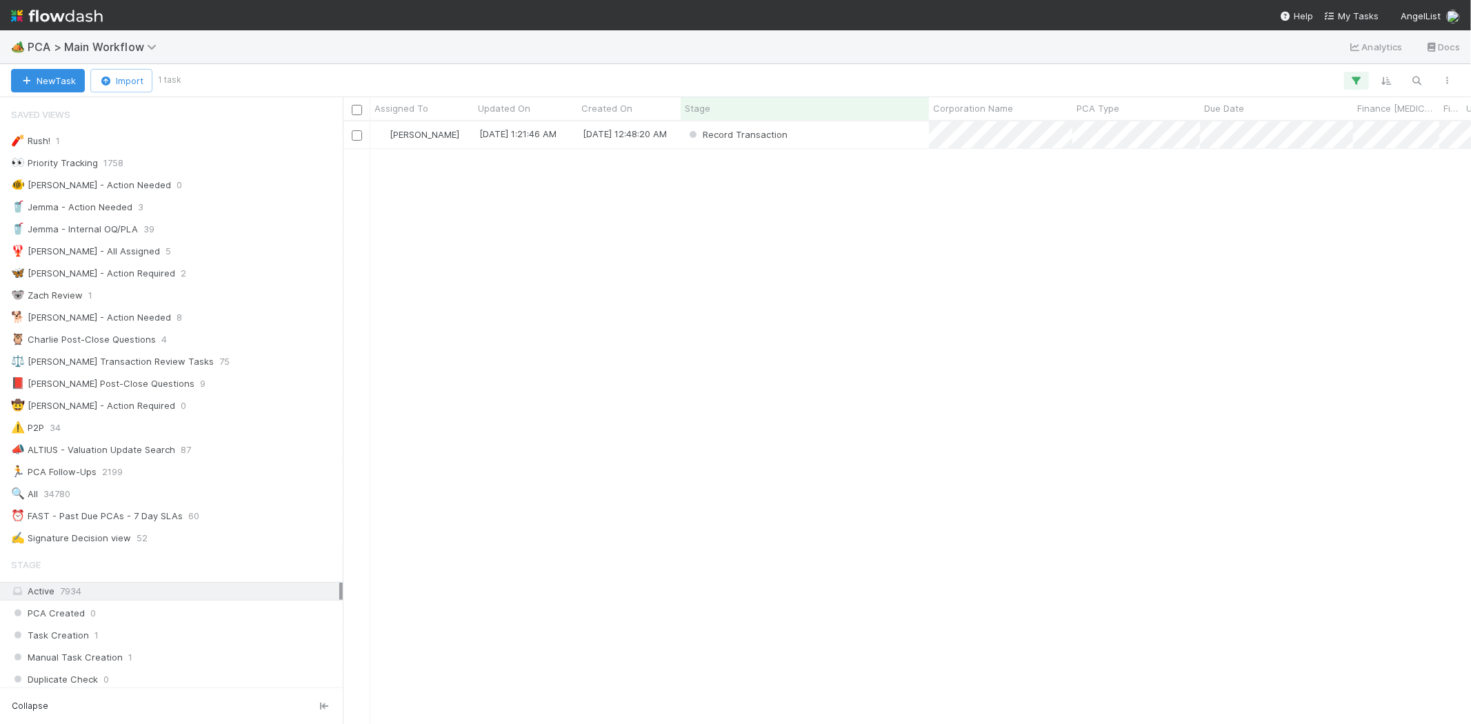
scroll to position [12, 11]
click at [850, 139] on div "Record Transaction" at bounding box center [805, 134] width 248 height 27
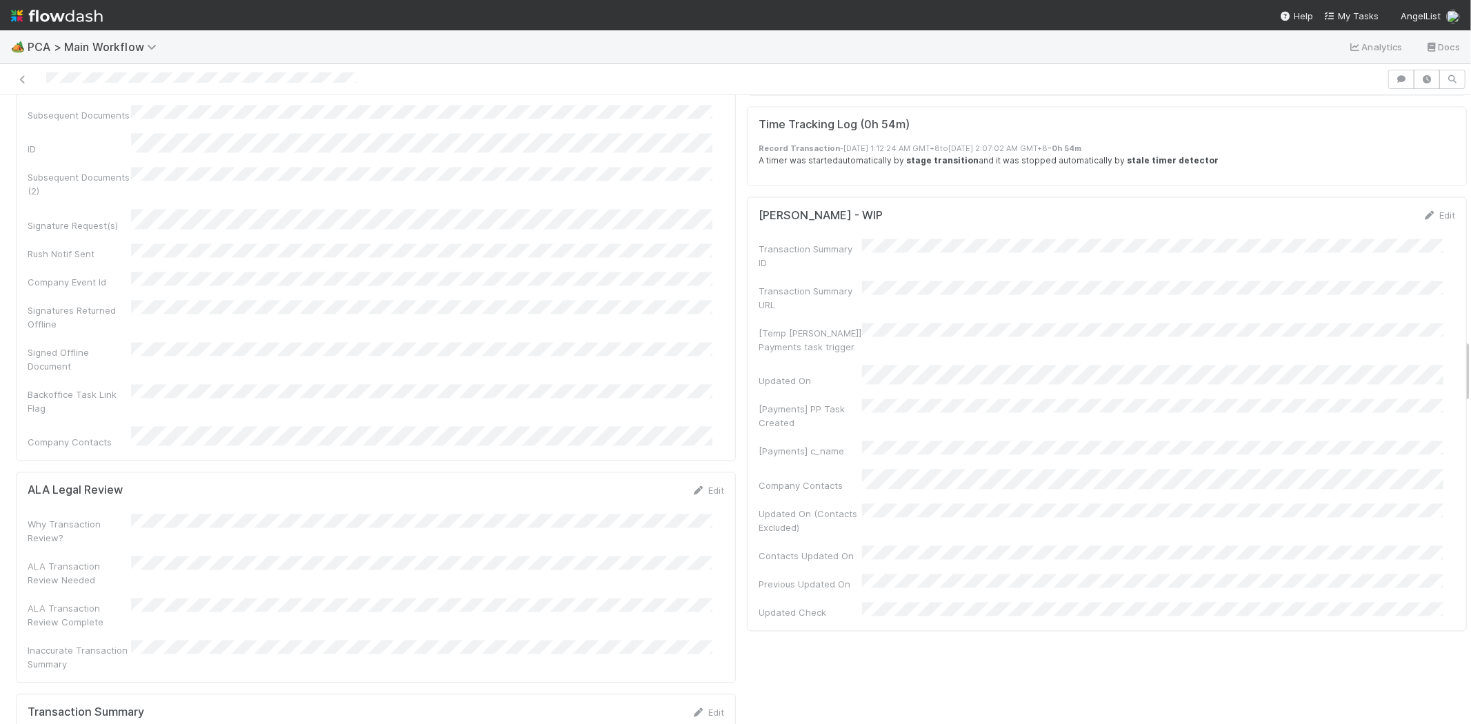
scroll to position [2375, 0]
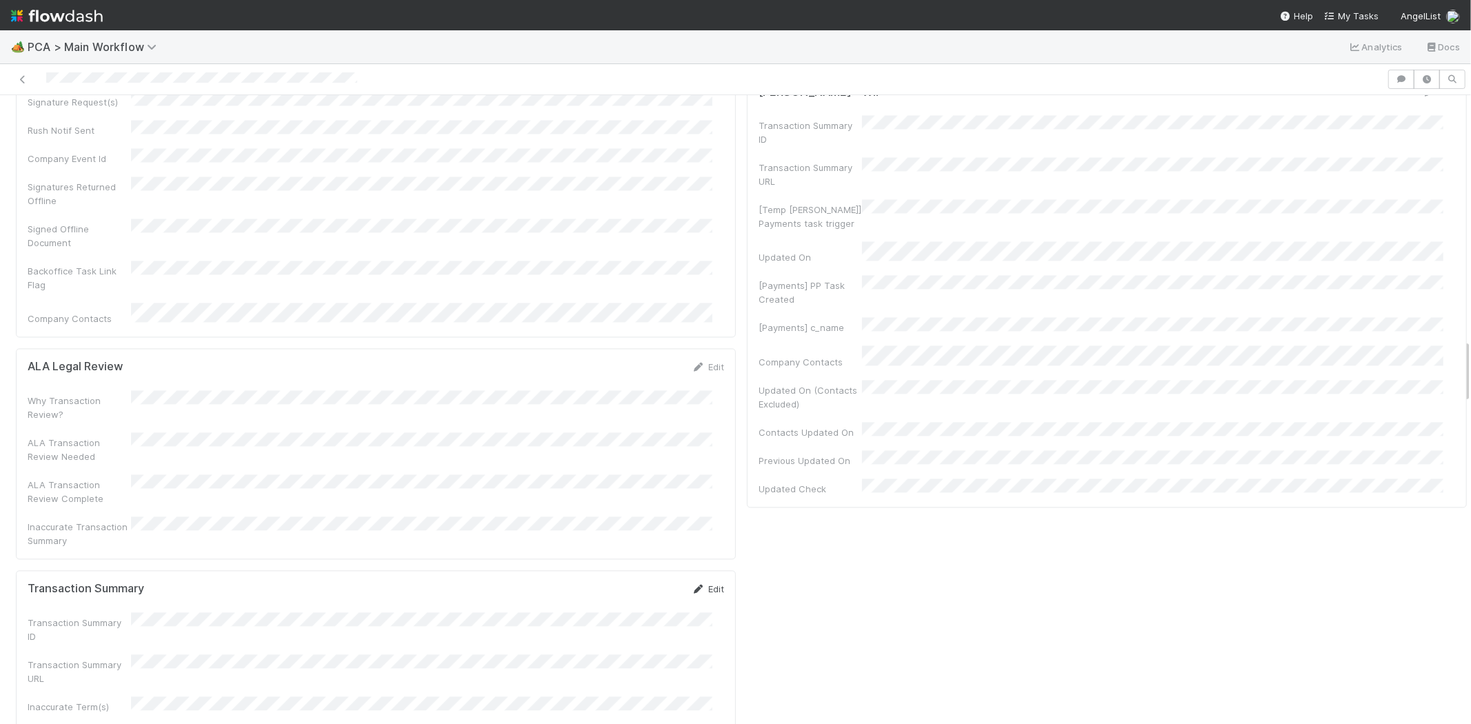
click at [703, 583] on link "Edit" at bounding box center [708, 588] width 32 height 11
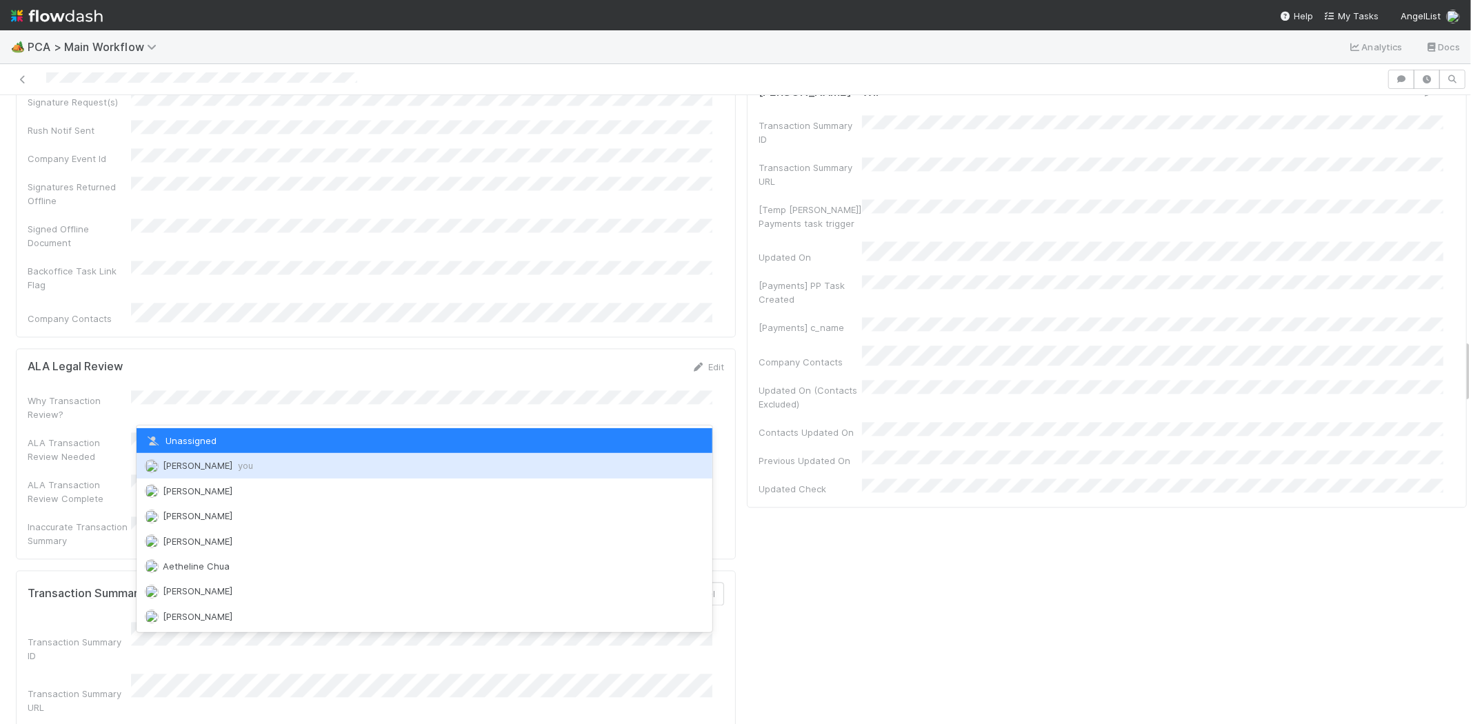
click at [283, 468] on div "Meg Castanare you" at bounding box center [425, 465] width 576 height 25
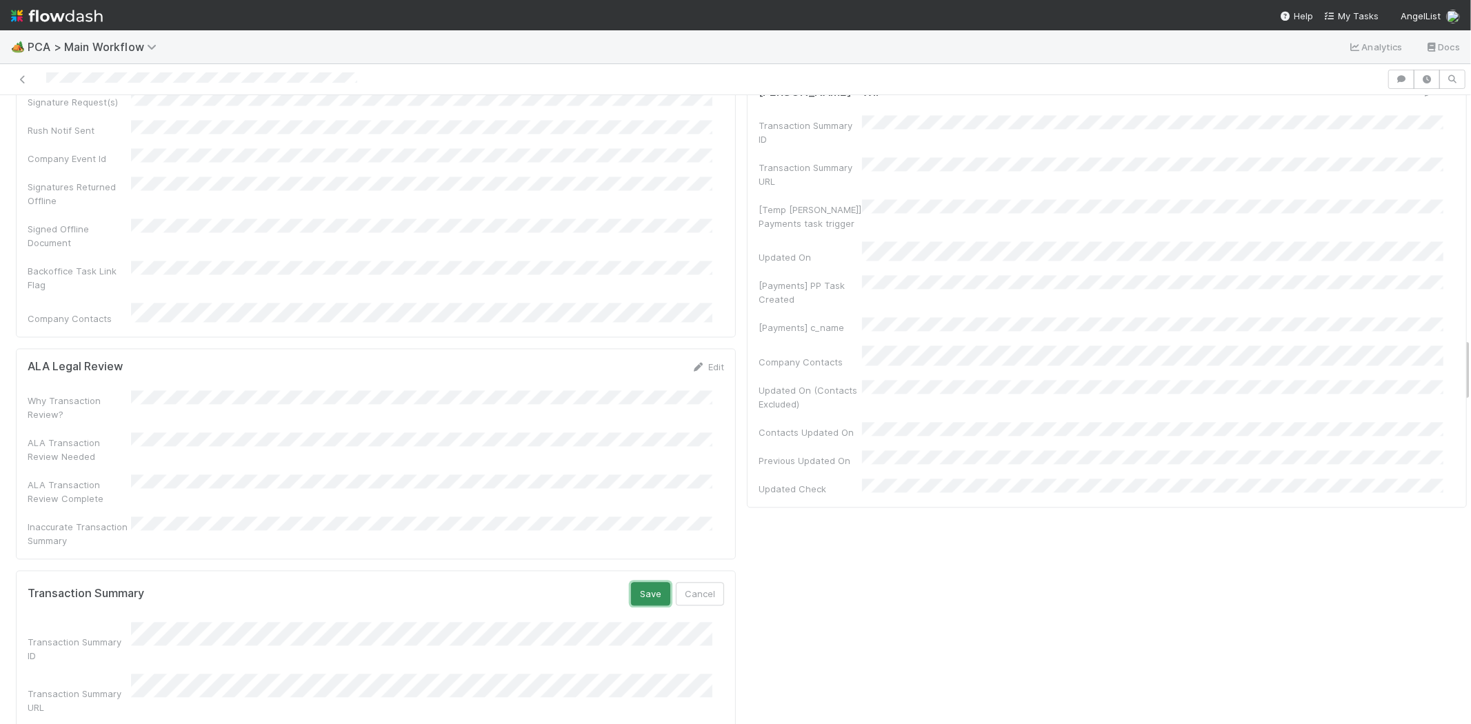
drag, startPoint x: 631, startPoint y: 447, endPoint x: 735, endPoint y: 428, distance: 105.2
click at [635, 582] on button "Save" at bounding box center [650, 593] width 39 height 23
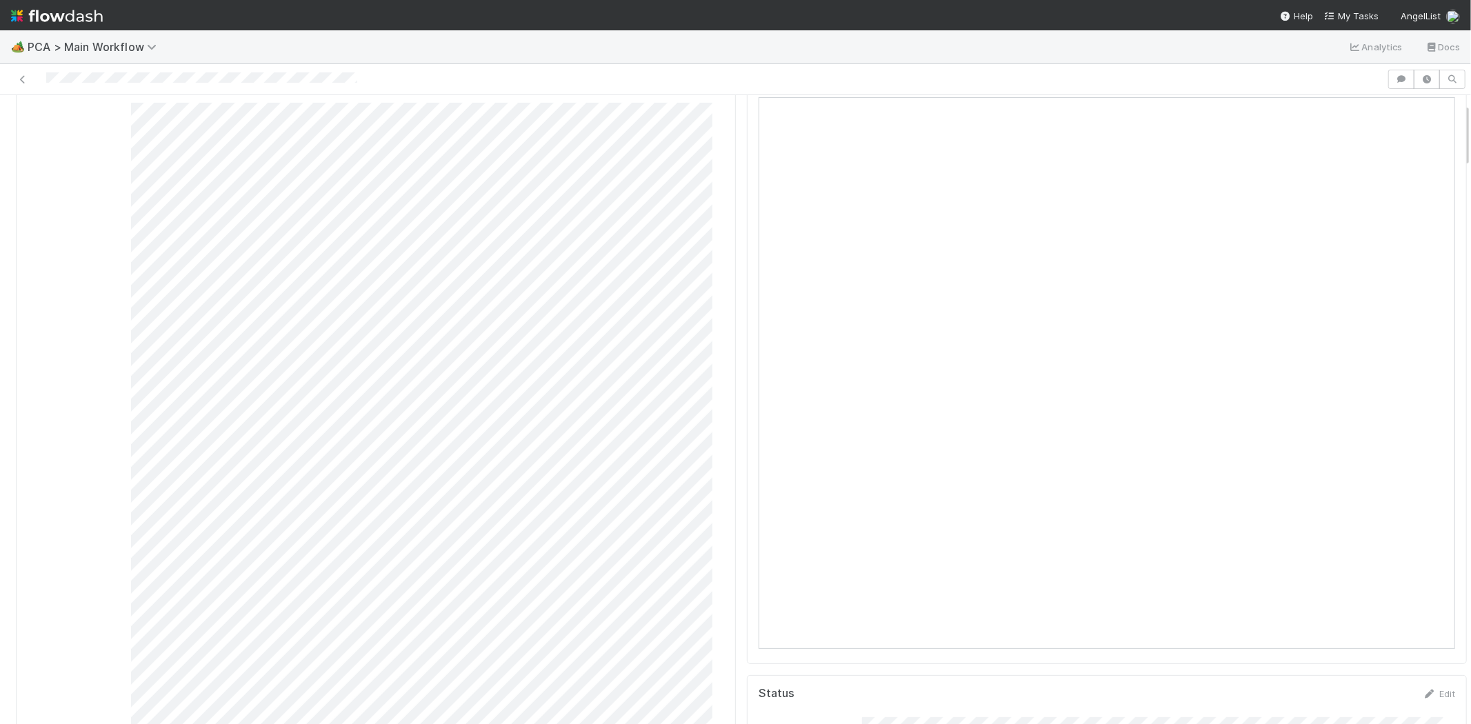
scroll to position [0, 0]
click at [1410, 120] on link "Actions" at bounding box center [1438, 117] width 57 height 23
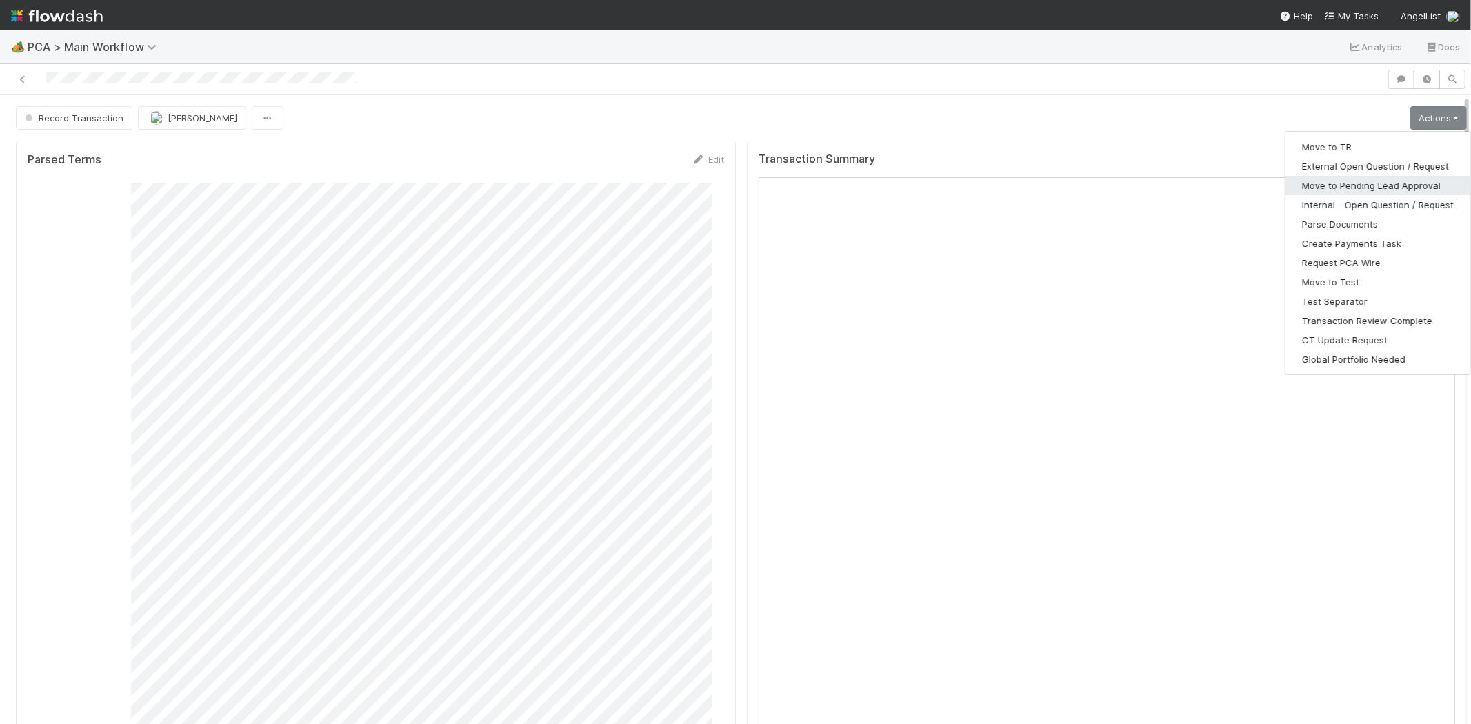
drag, startPoint x: 1389, startPoint y: 182, endPoint x: 1446, endPoint y: 181, distance: 57.3
click at [1389, 182] on button "Move to Pending Lead Approval" at bounding box center [1378, 185] width 185 height 19
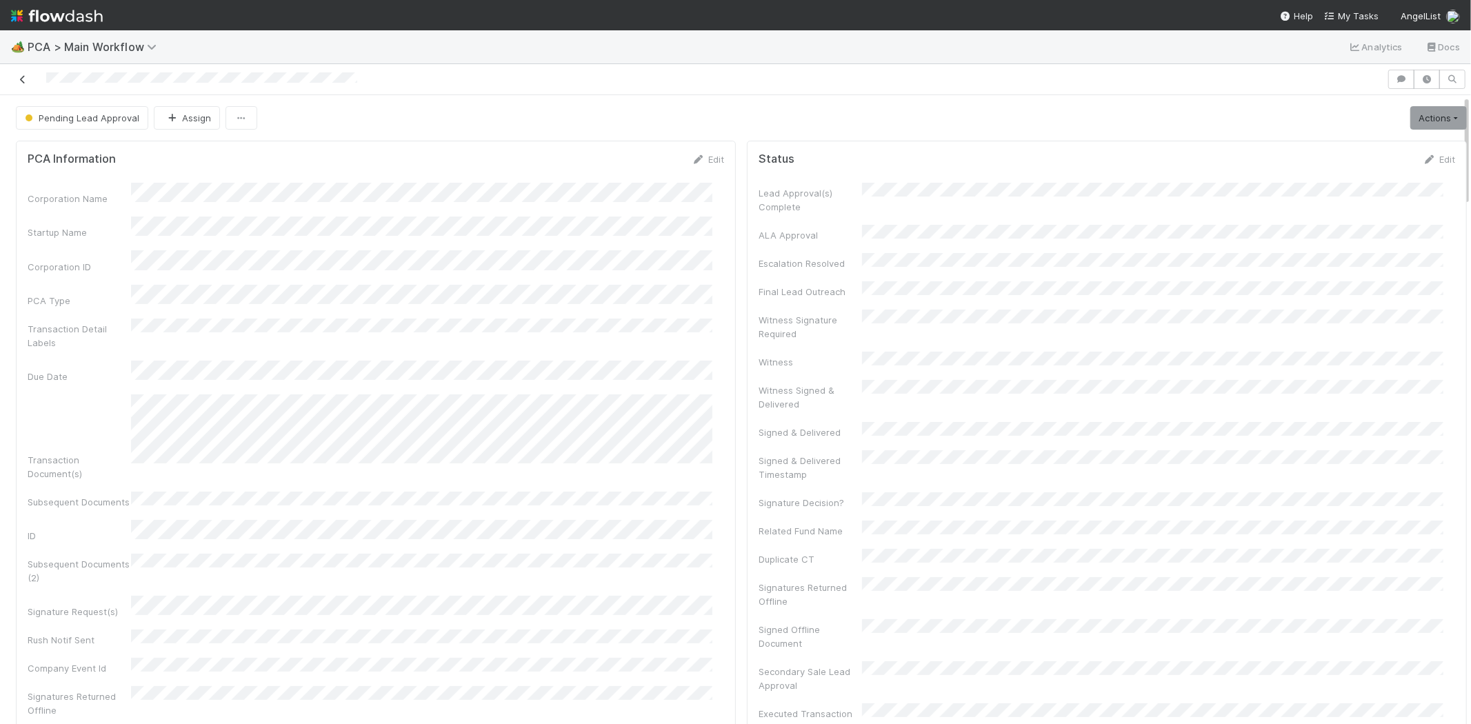
click at [28, 75] on icon at bounding box center [23, 79] width 14 height 9
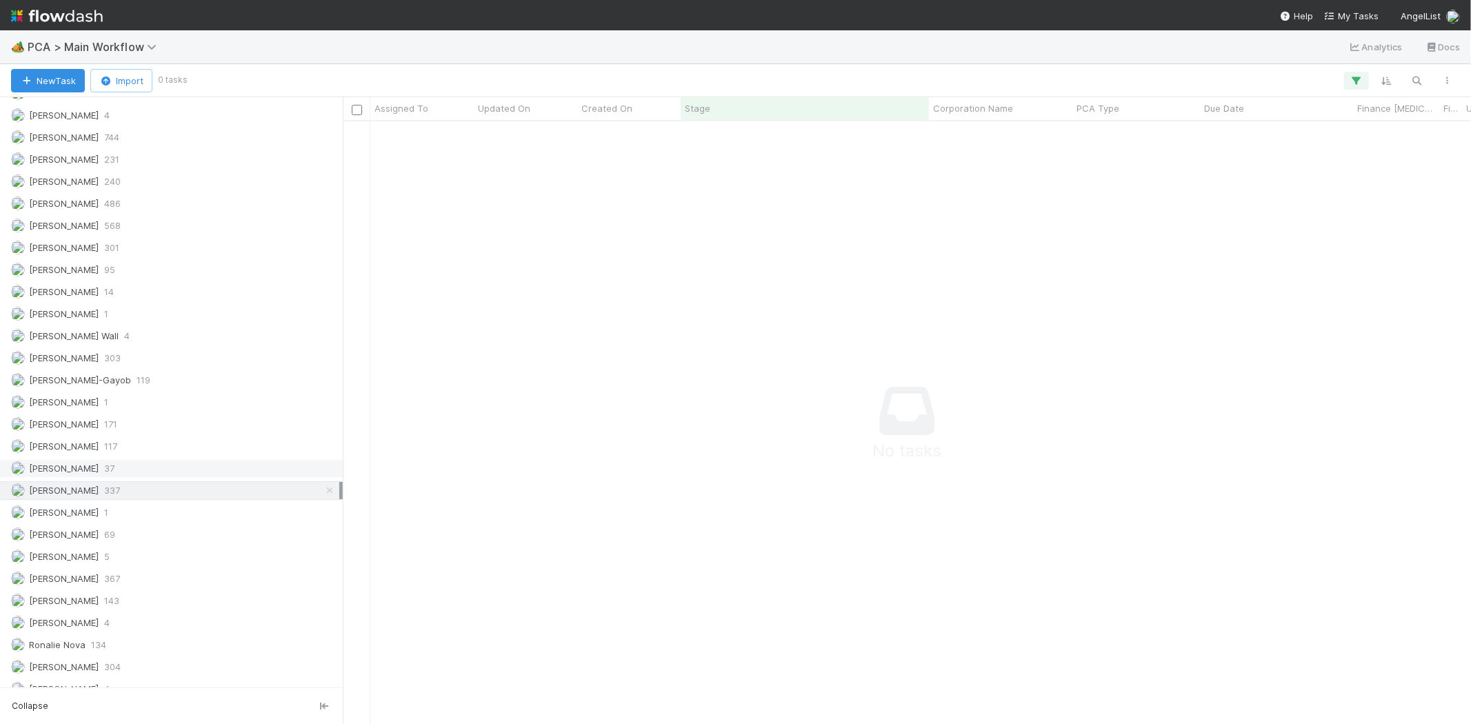
scroll to position [1808, 0]
click at [140, 677] on div "Roselyn de Villa 304" at bounding box center [175, 668] width 328 height 17
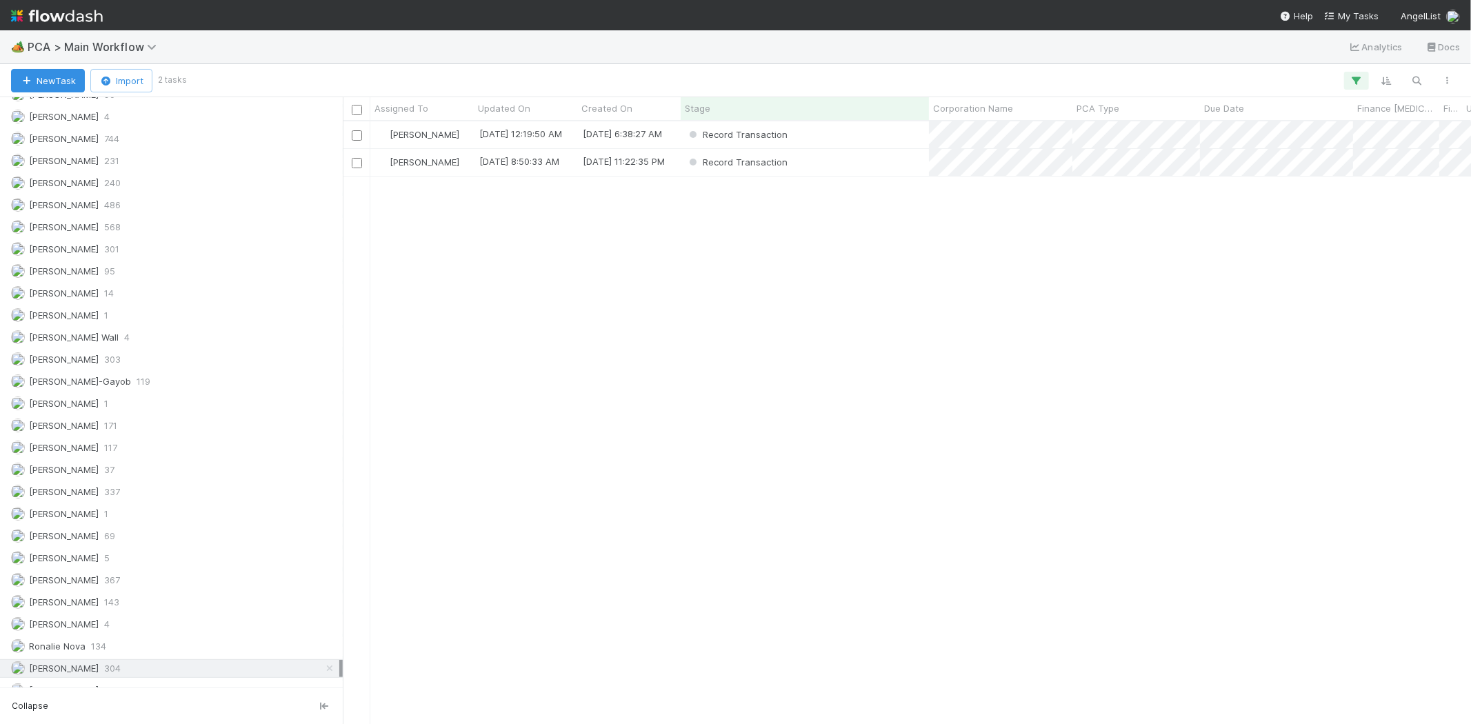
scroll to position [591, 1116]
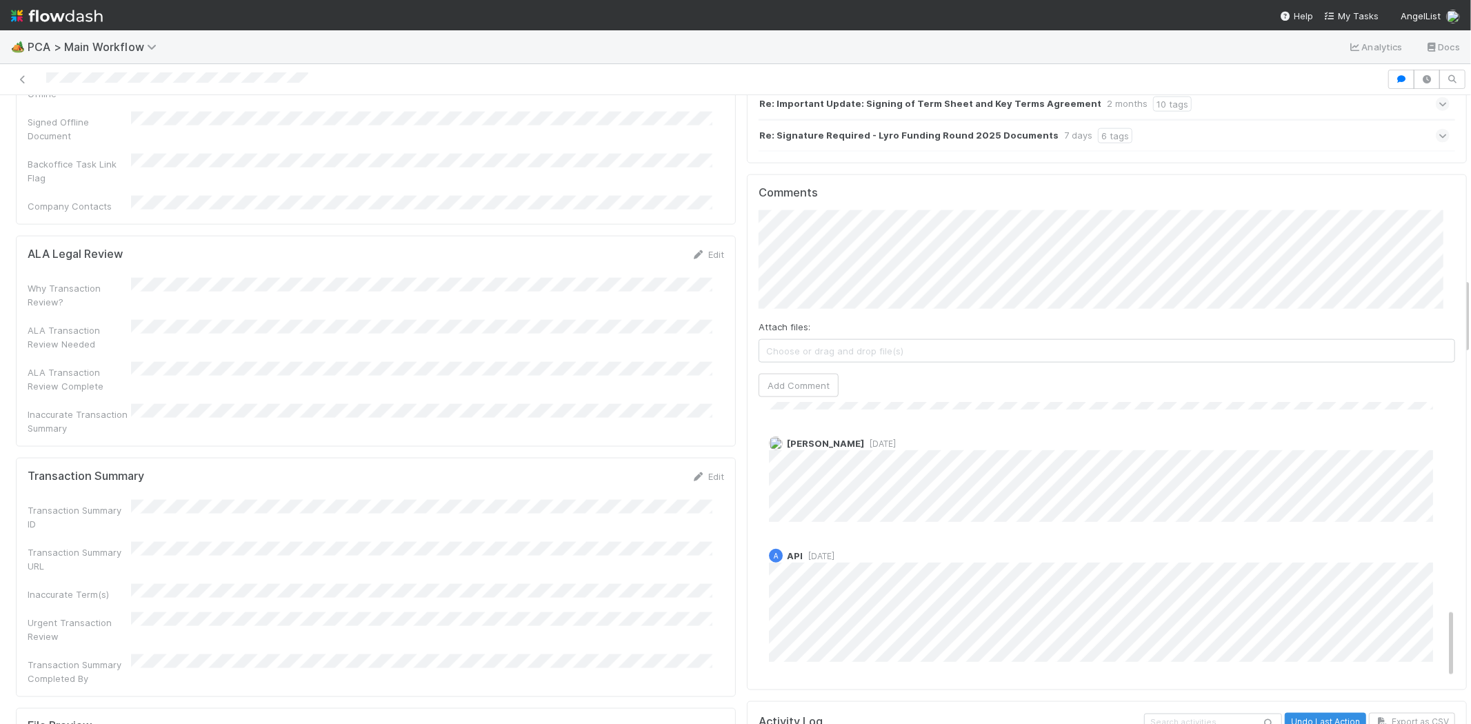
scroll to position [1762, 0]
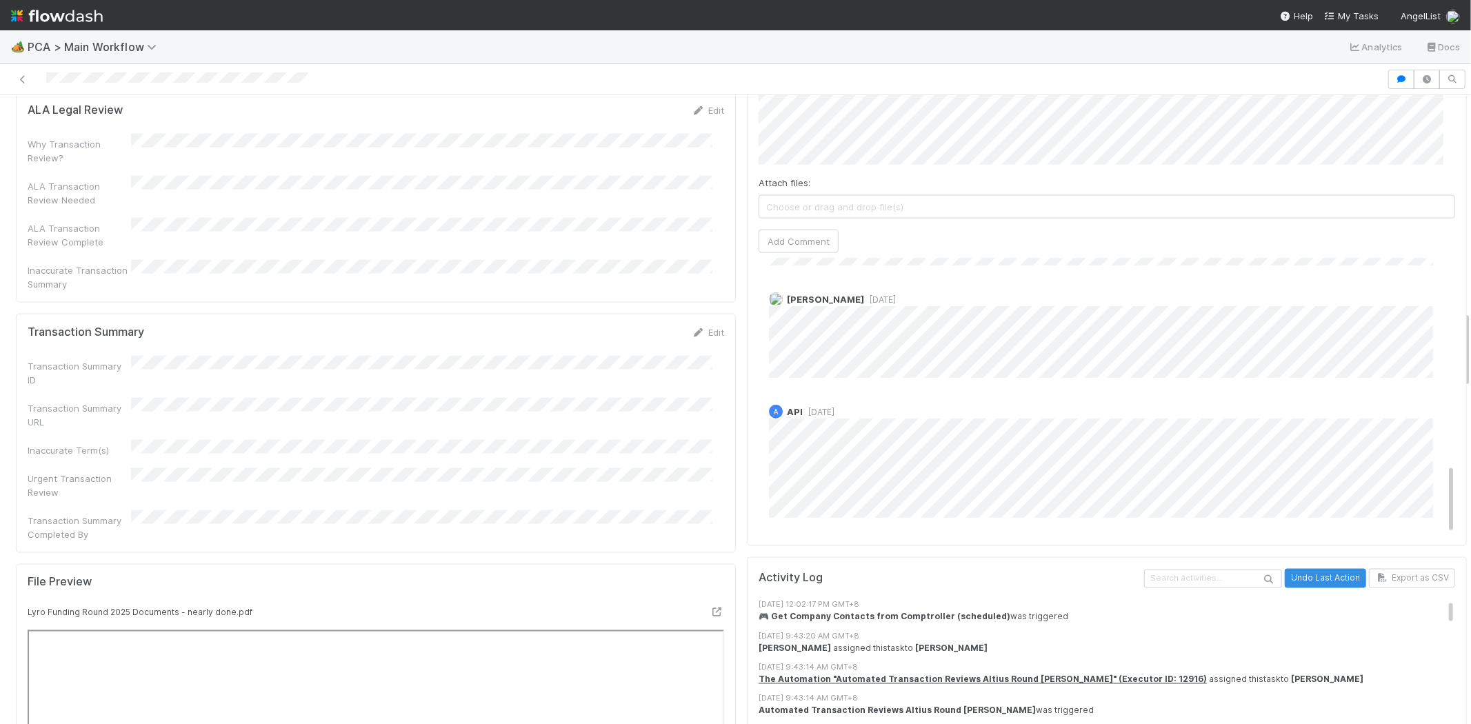
drag, startPoint x: 695, startPoint y: 217, endPoint x: 607, endPoint y: 241, distance: 91.5
click at [697, 327] on link "Edit" at bounding box center [708, 332] width 32 height 11
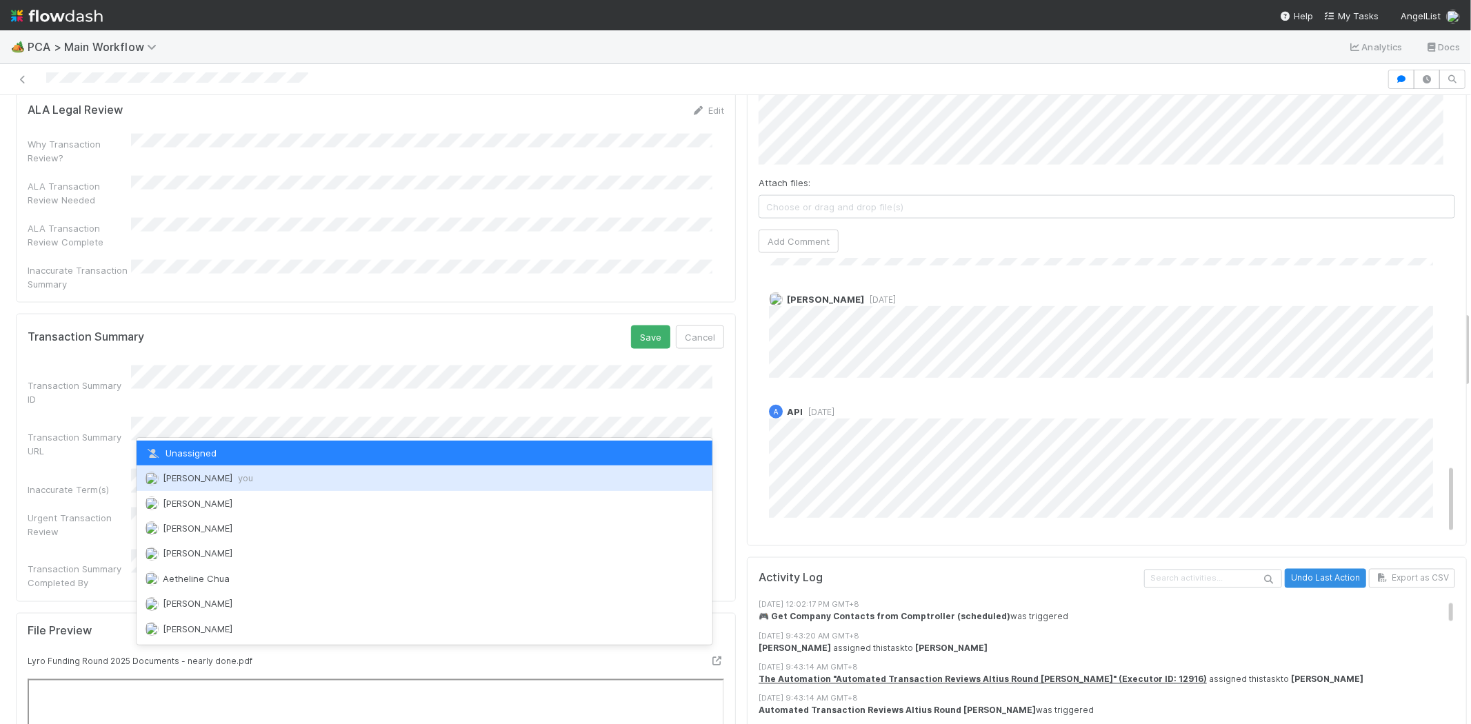
click at [270, 477] on div "[PERSON_NAME] you" at bounding box center [425, 478] width 576 height 25
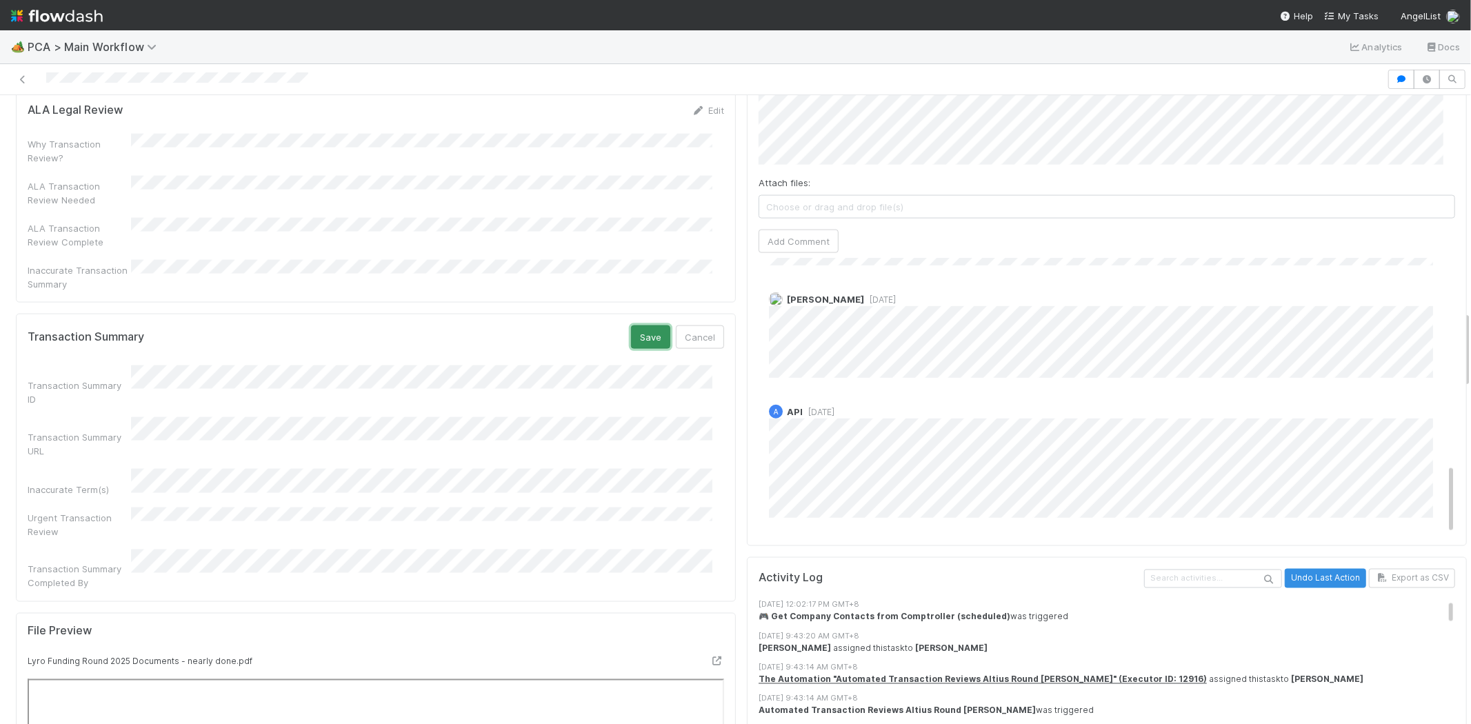
click at [632, 326] on button "Save" at bounding box center [650, 337] width 39 height 23
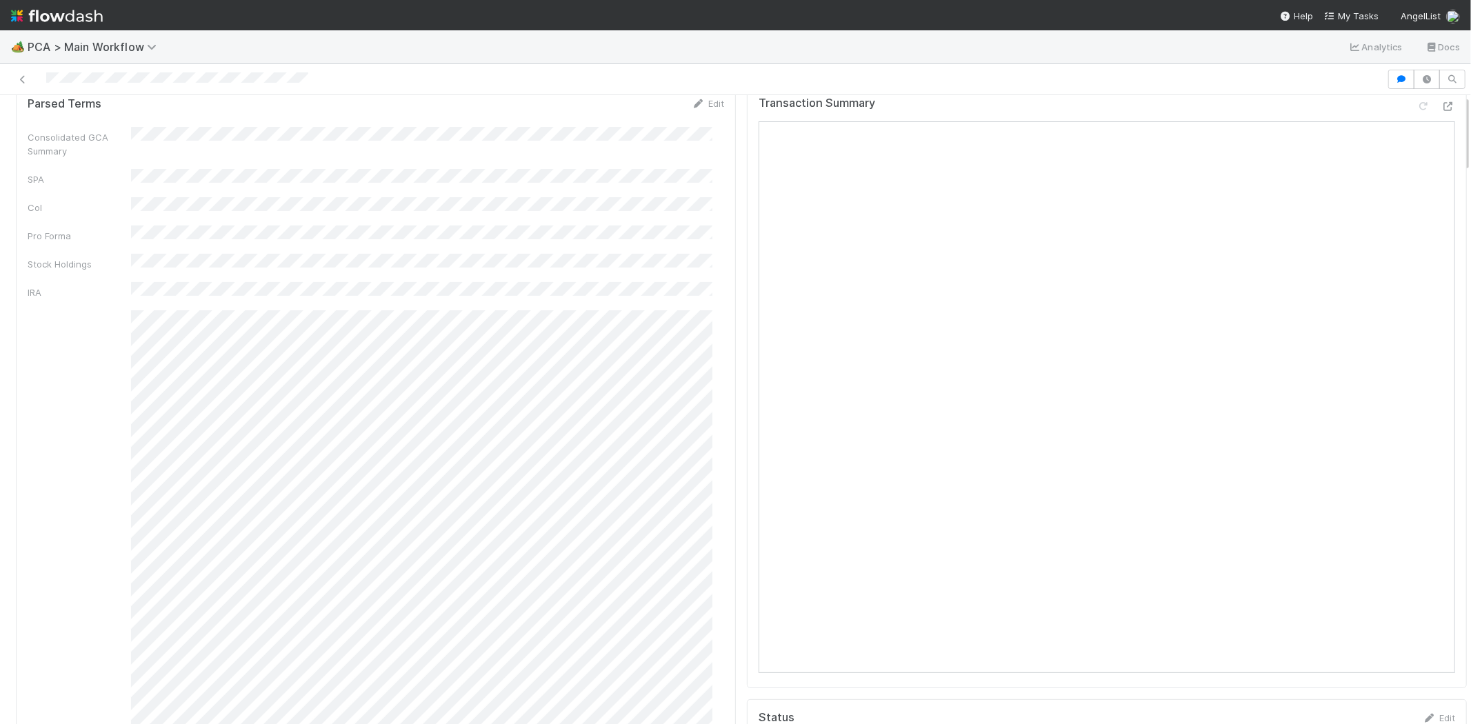
scroll to position [0, 0]
click at [1410, 119] on link "Actions" at bounding box center [1438, 117] width 57 height 23
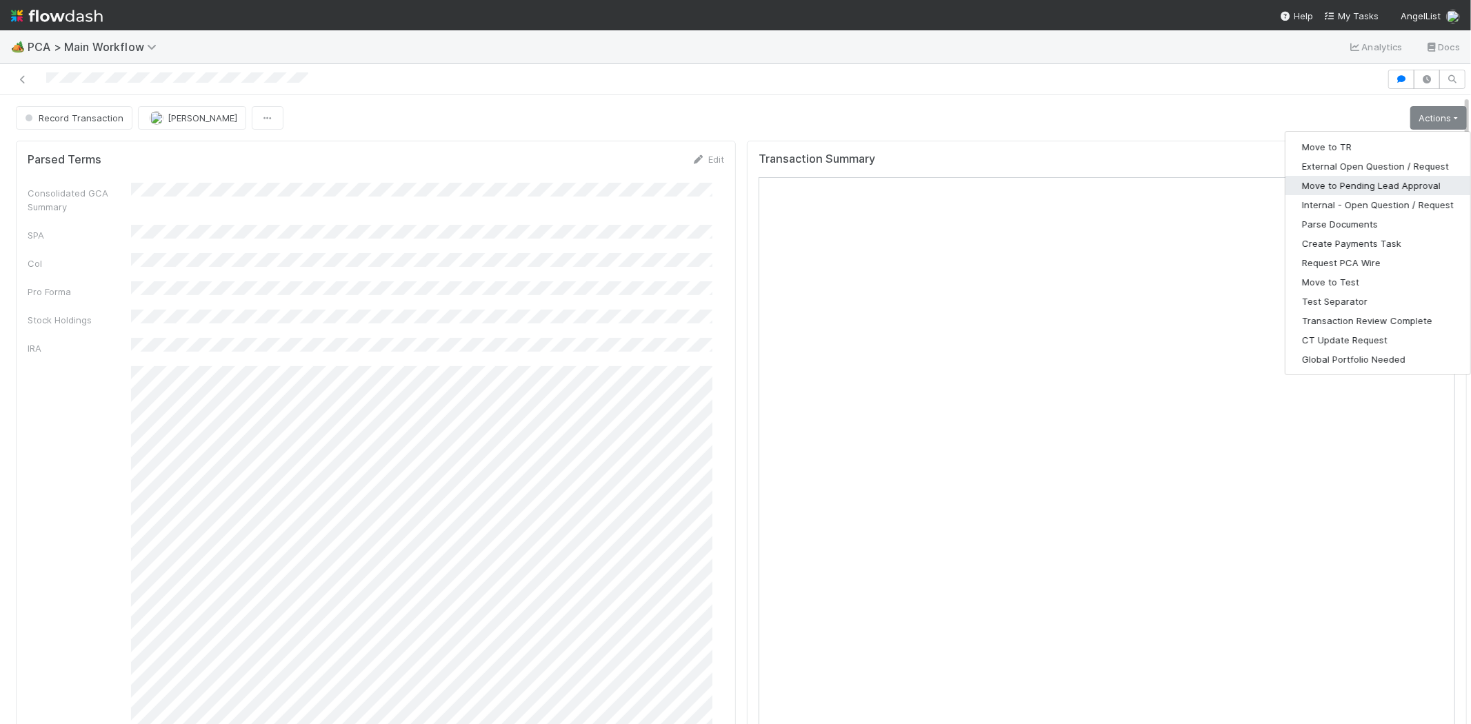
click at [1402, 177] on button "Move to Pending Lead Approval" at bounding box center [1378, 185] width 185 height 19
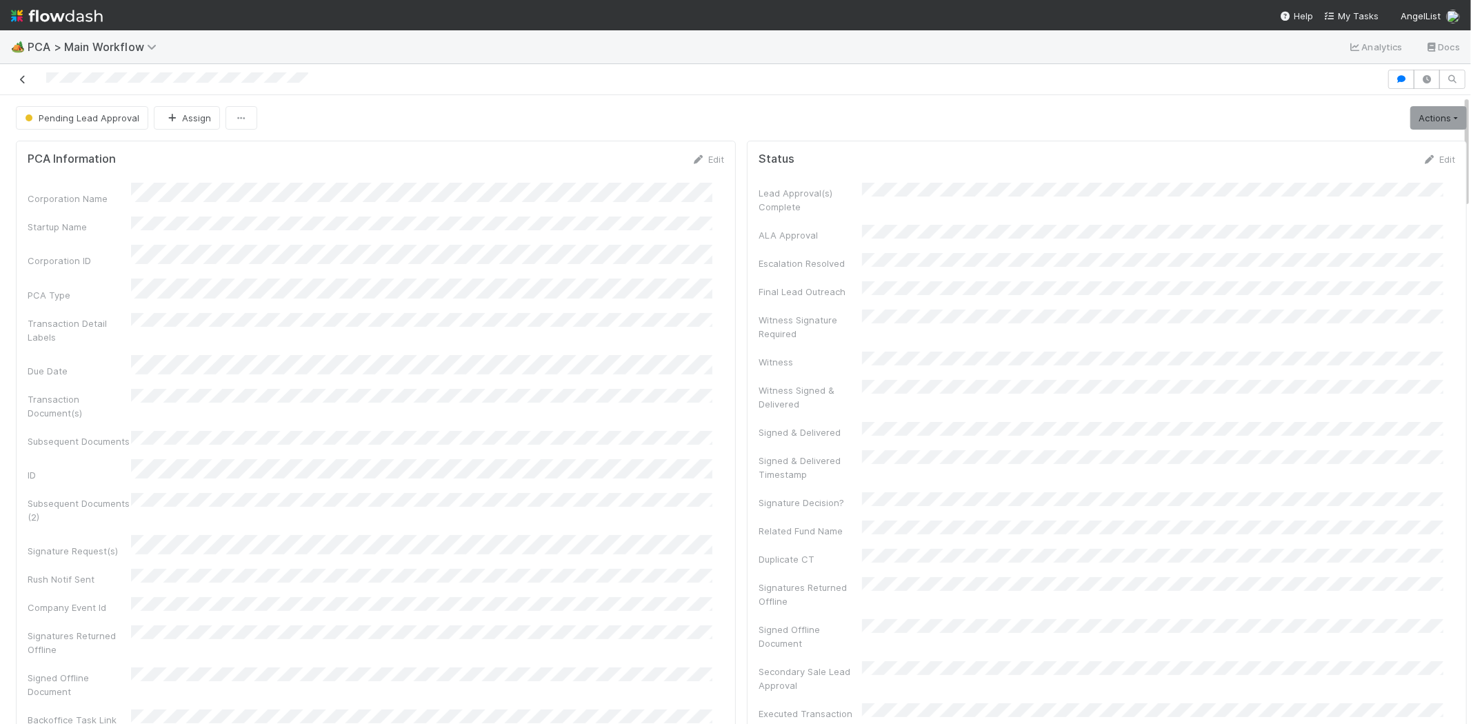
click at [17, 76] on icon at bounding box center [23, 79] width 14 height 9
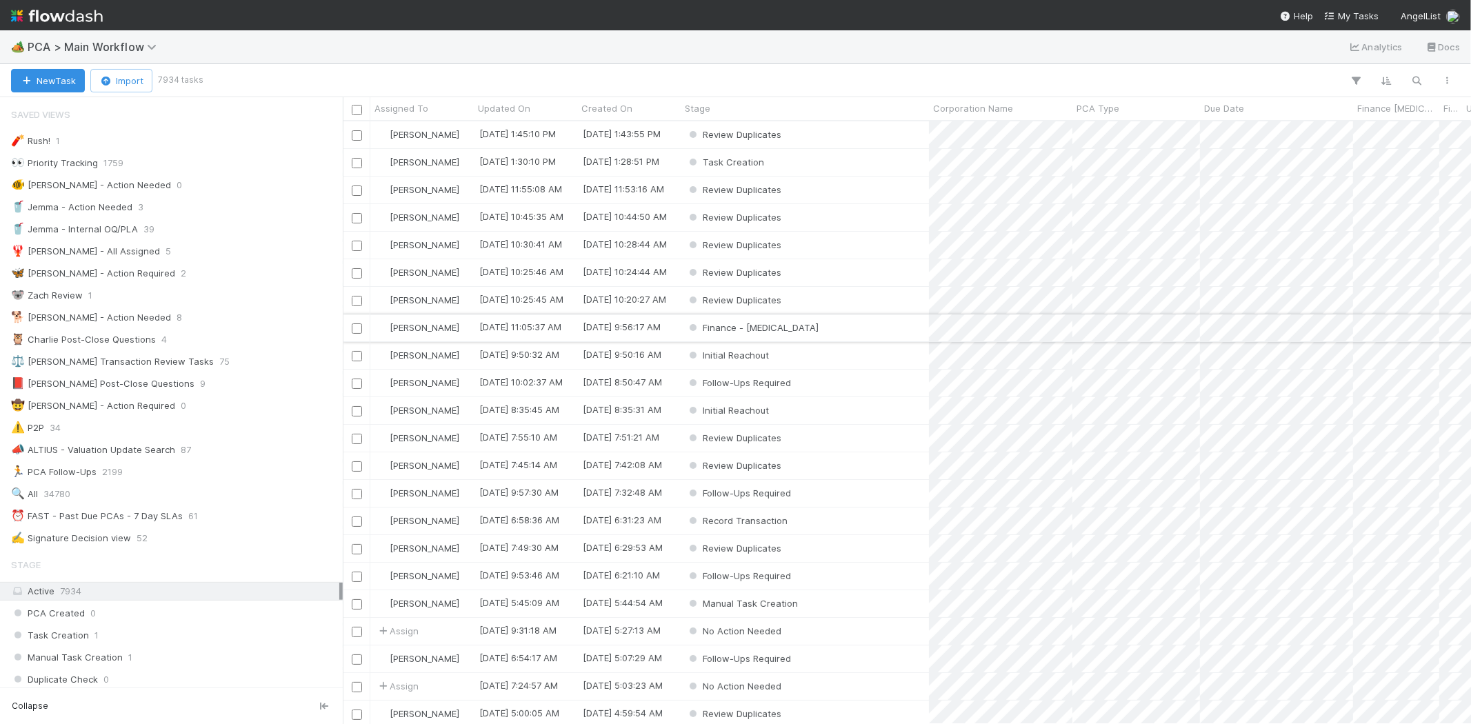
scroll to position [591, 1116]
click at [107, 43] on span "PCA > Main Workflow" at bounding box center [96, 47] width 136 height 14
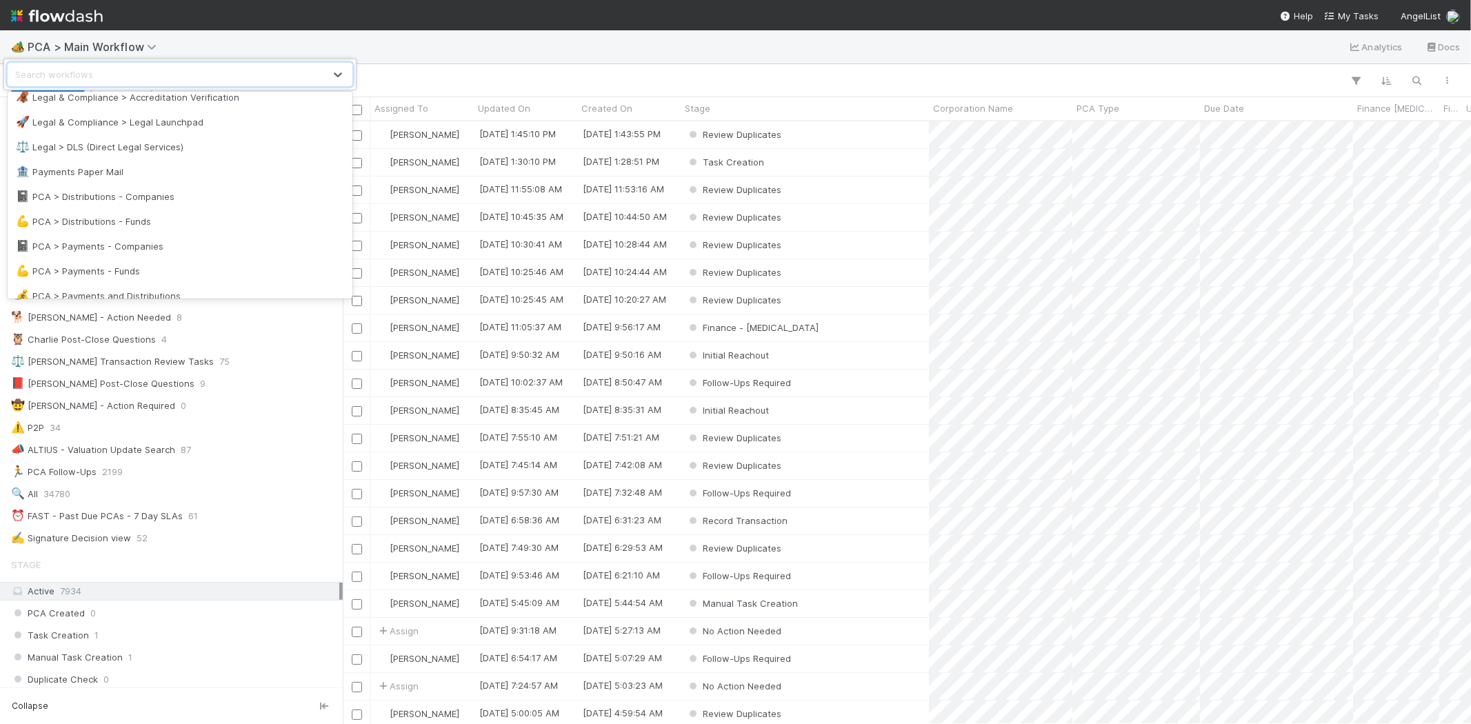
scroll to position [919, 0]
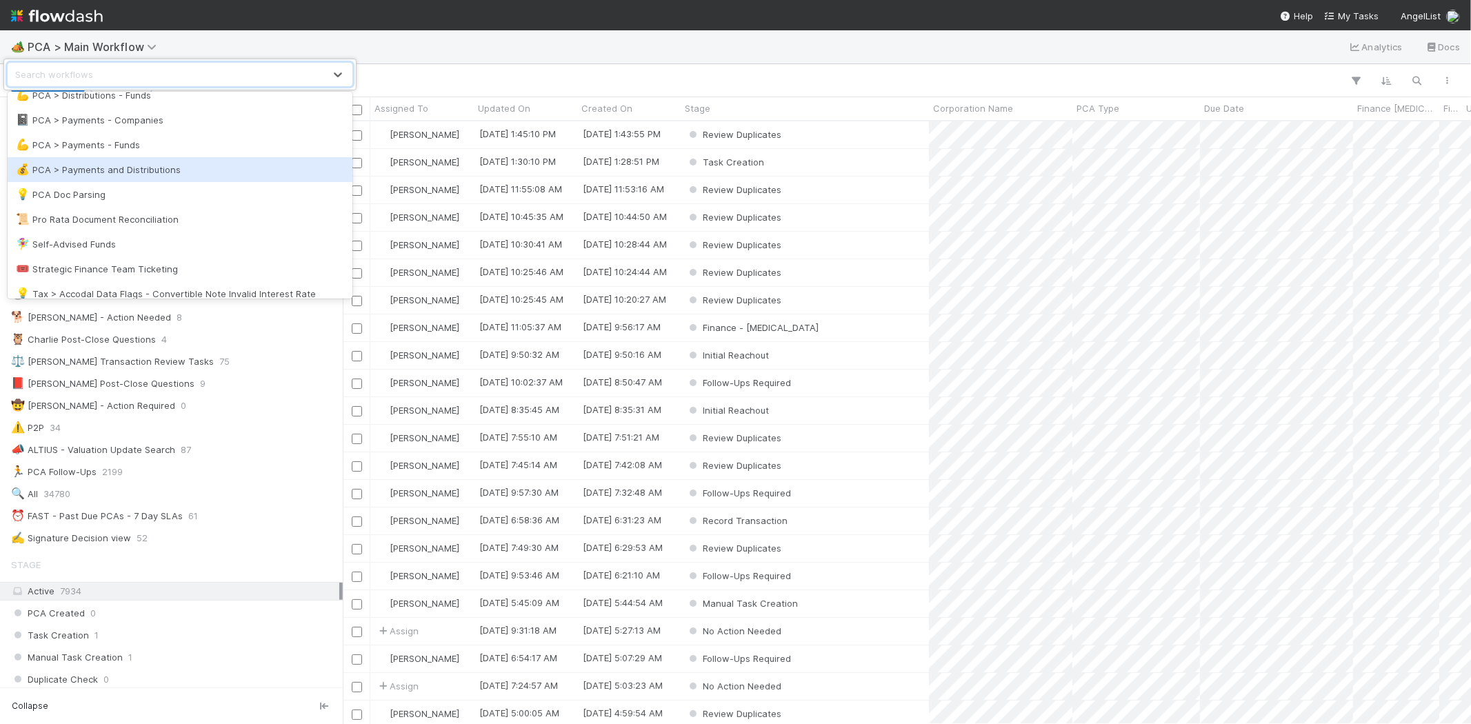
click at [132, 169] on div "💰 PCA > Payments and Distributions" at bounding box center [180, 170] width 328 height 14
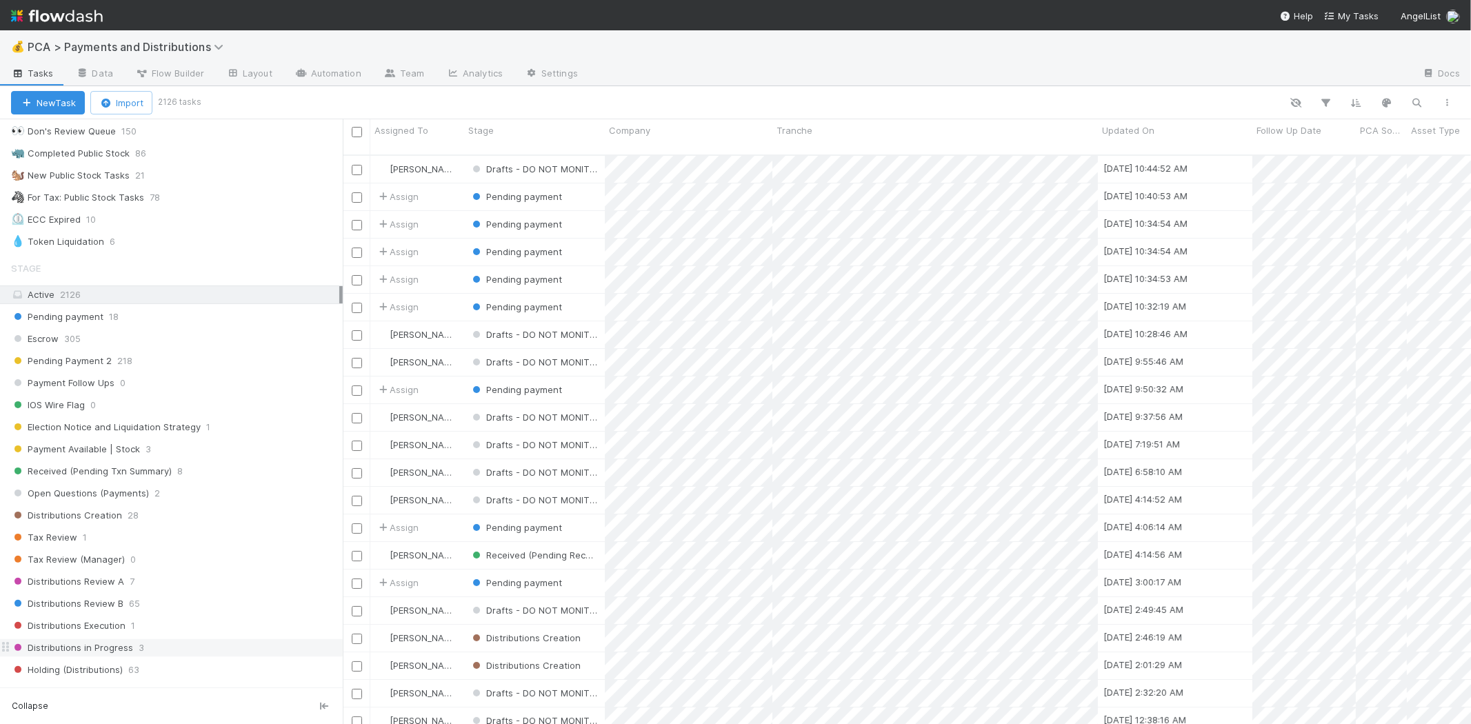
scroll to position [766, 0]
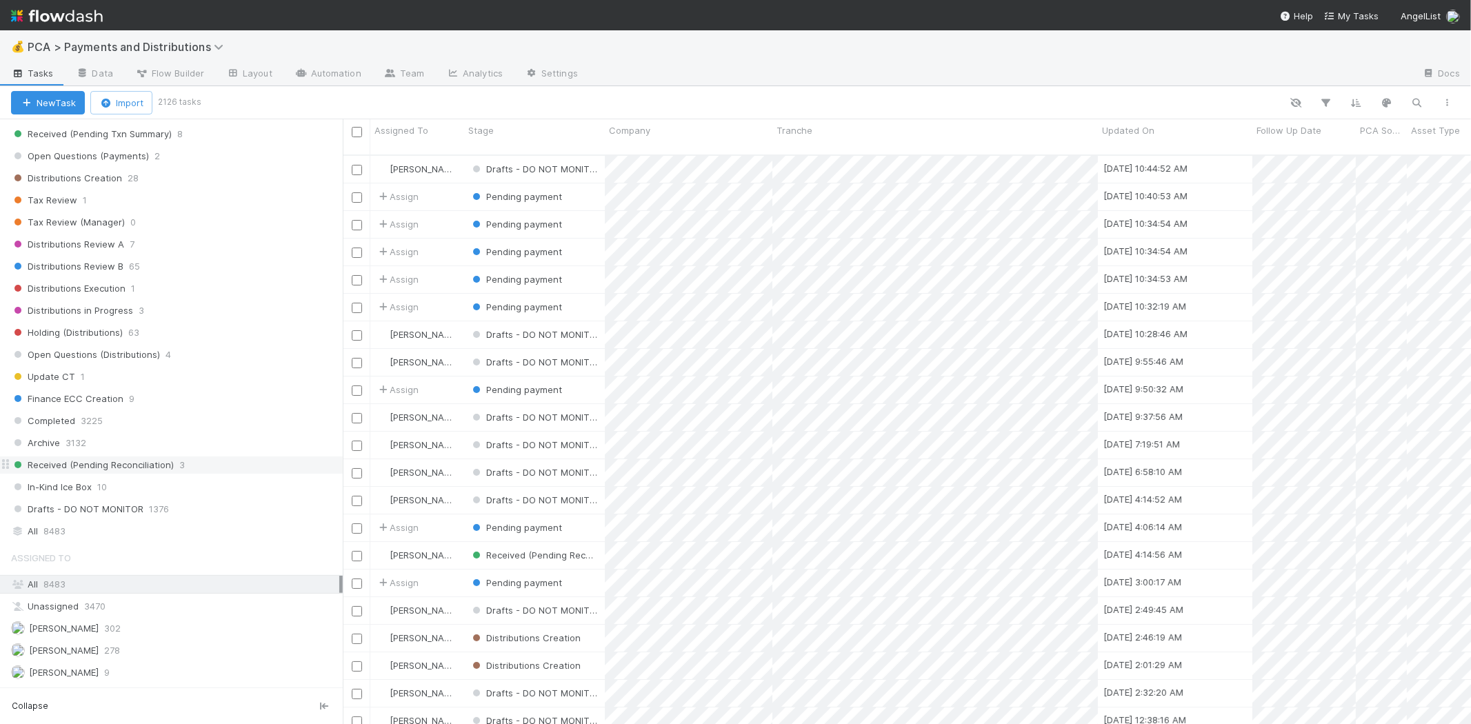
click at [201, 471] on div "Received (Pending Reconciliation) 3" at bounding box center [177, 465] width 332 height 17
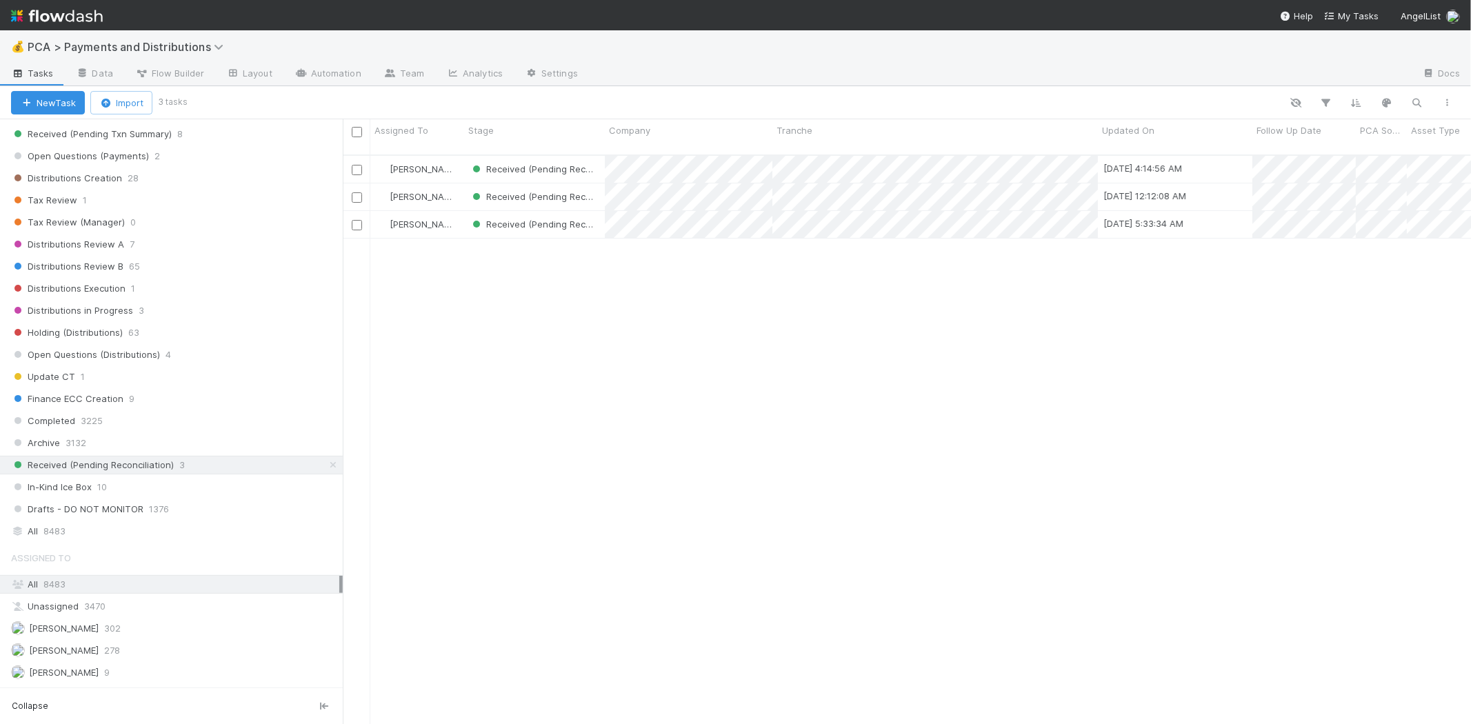
scroll to position [12, 11]
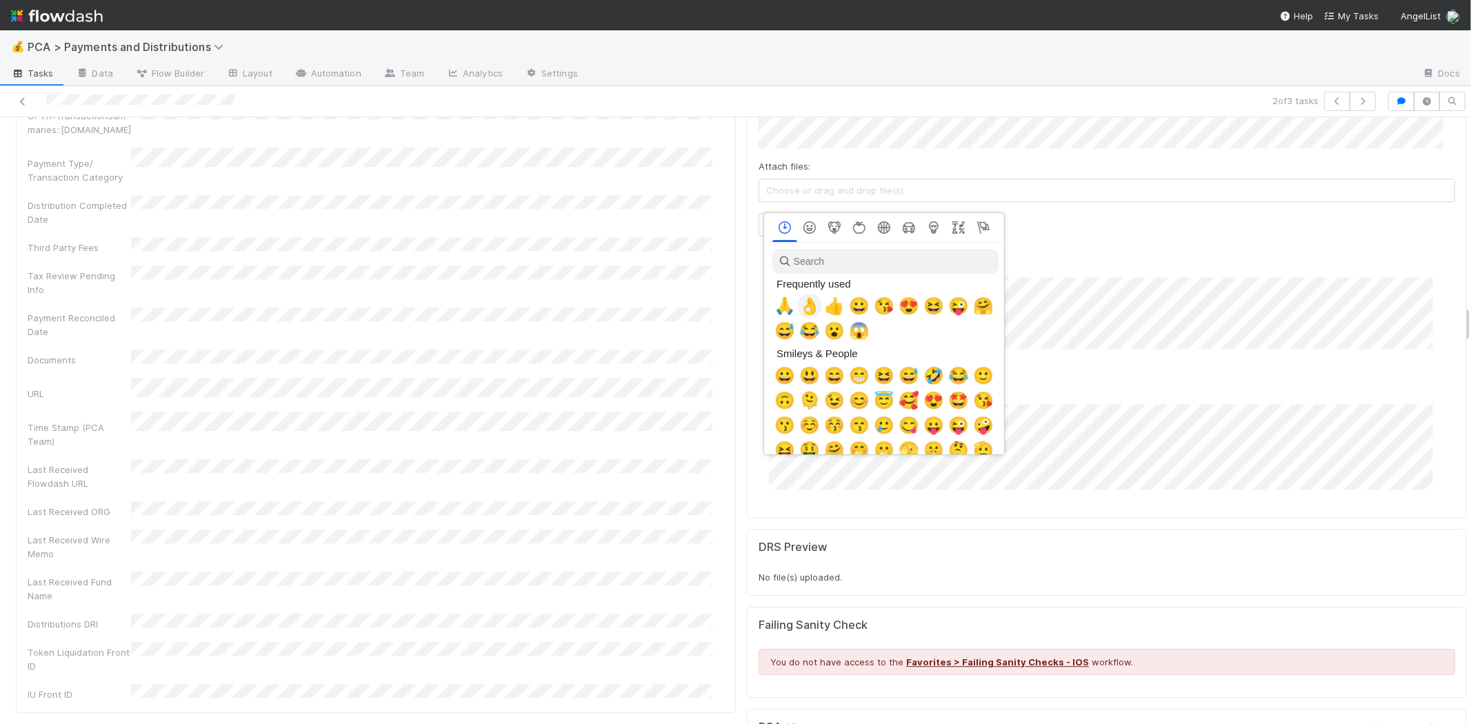
scroll to position [0, 6]
click at [782, 302] on span "🙏" at bounding box center [782, 306] width 21 height 19
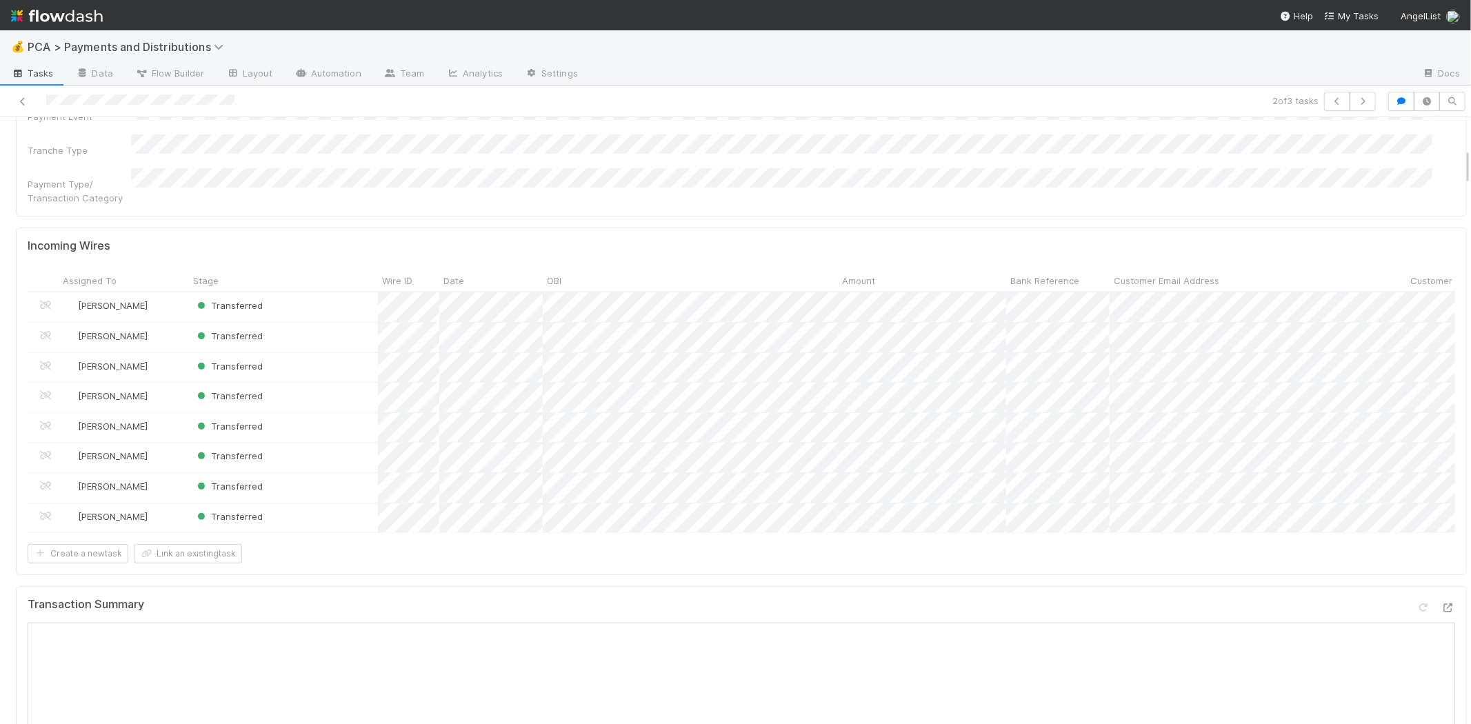
scroll to position [306, 0]
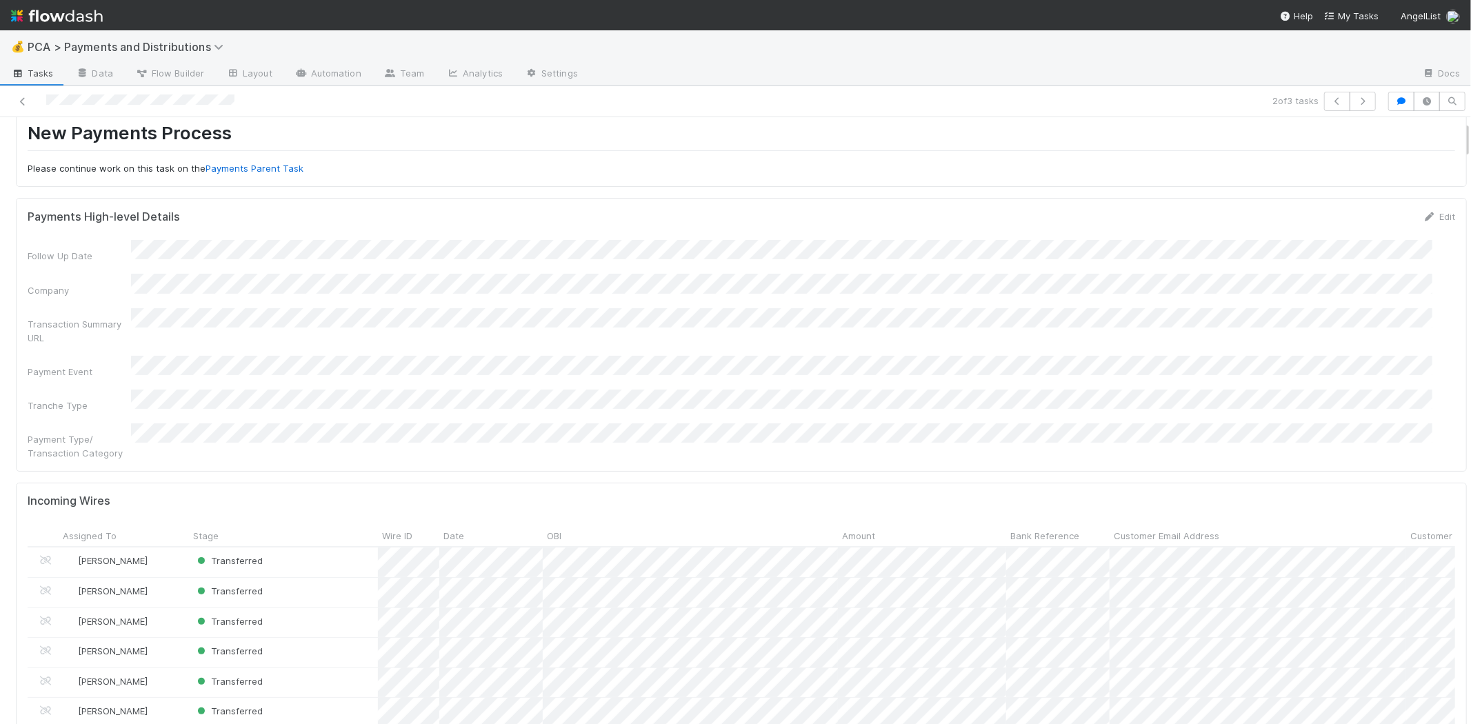
scroll to position [77, 0]
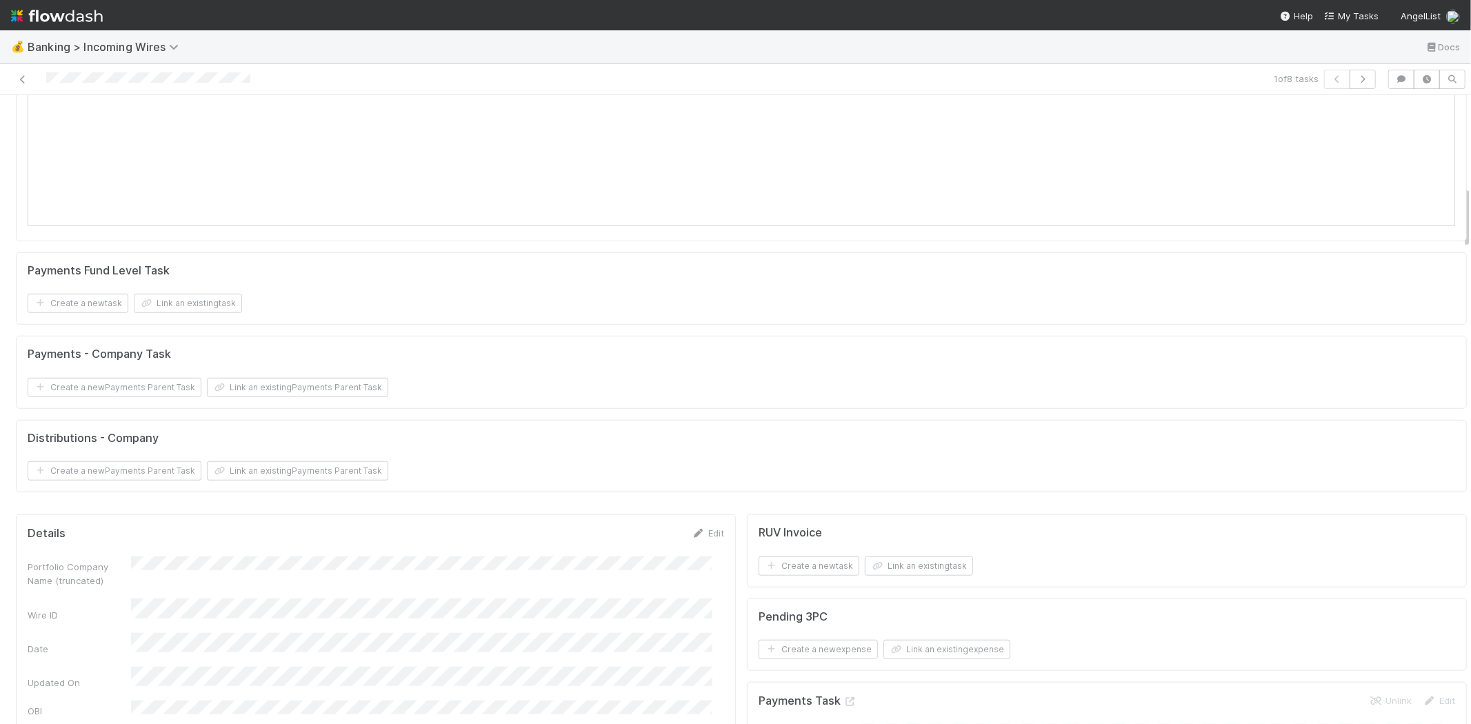
scroll to position [1072, 0]
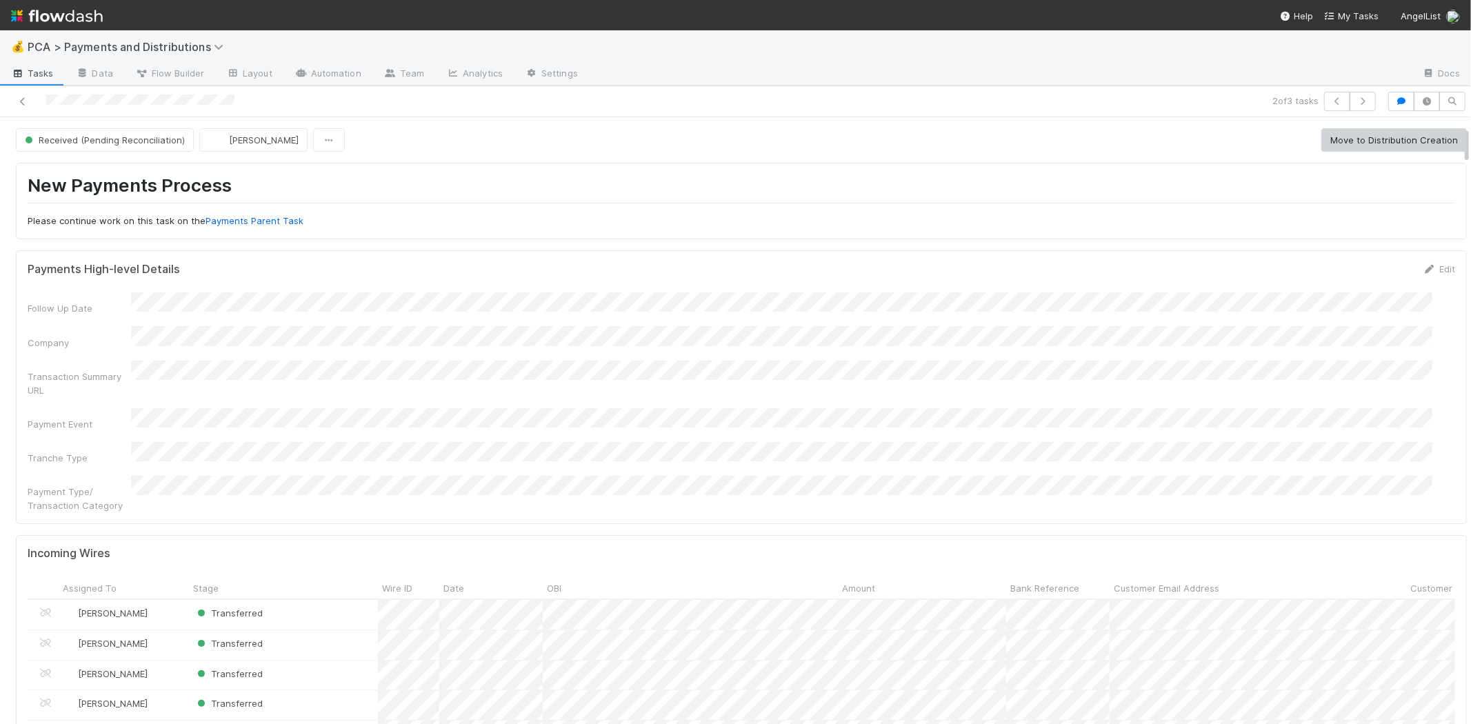
scroll to position [153, 0]
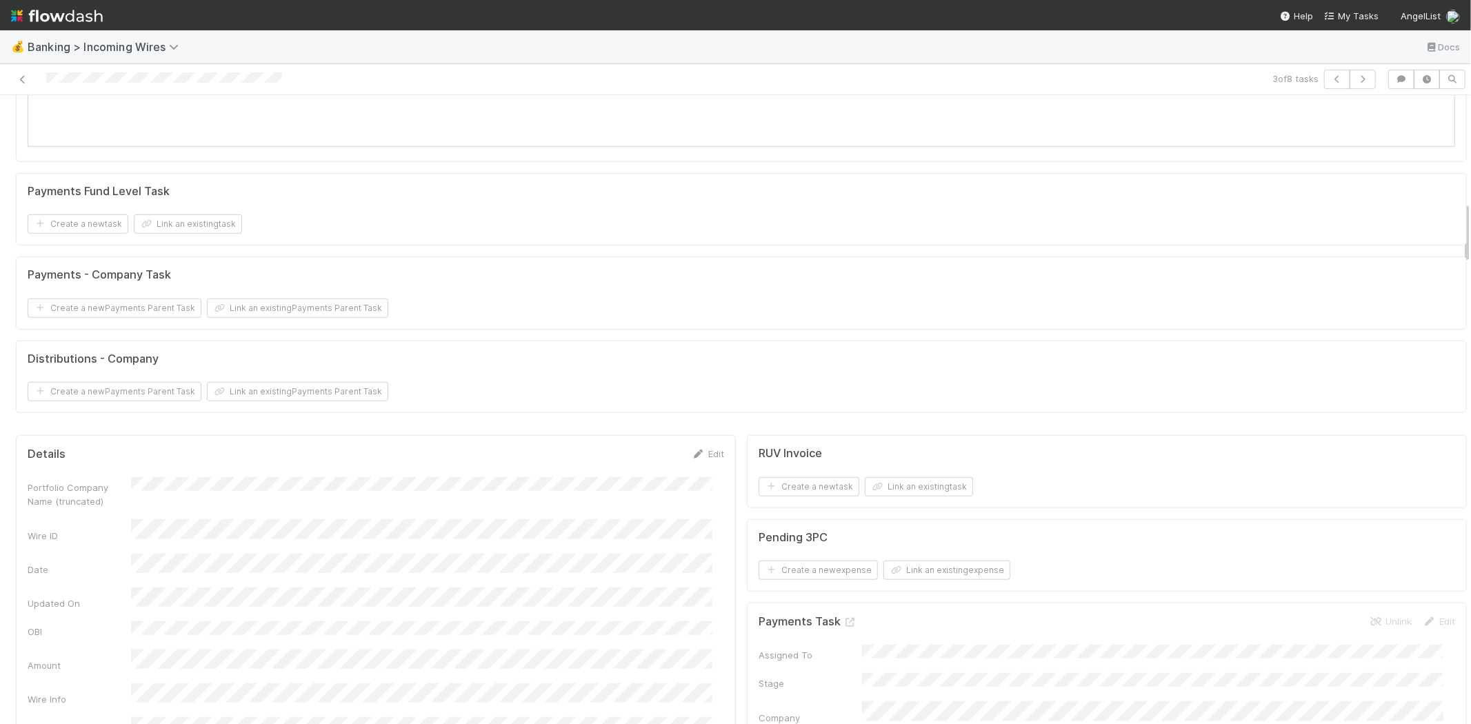
scroll to position [1072, 0]
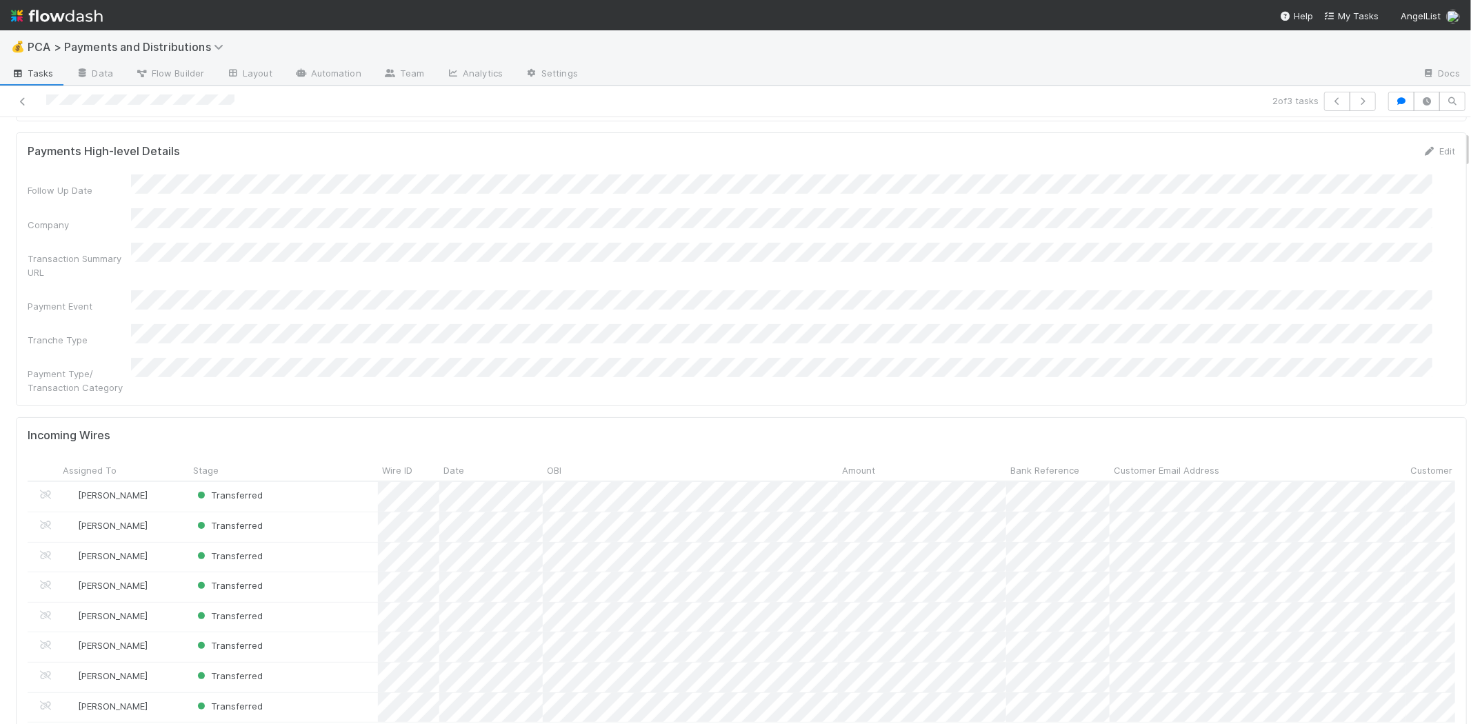
scroll to position [230, 0]
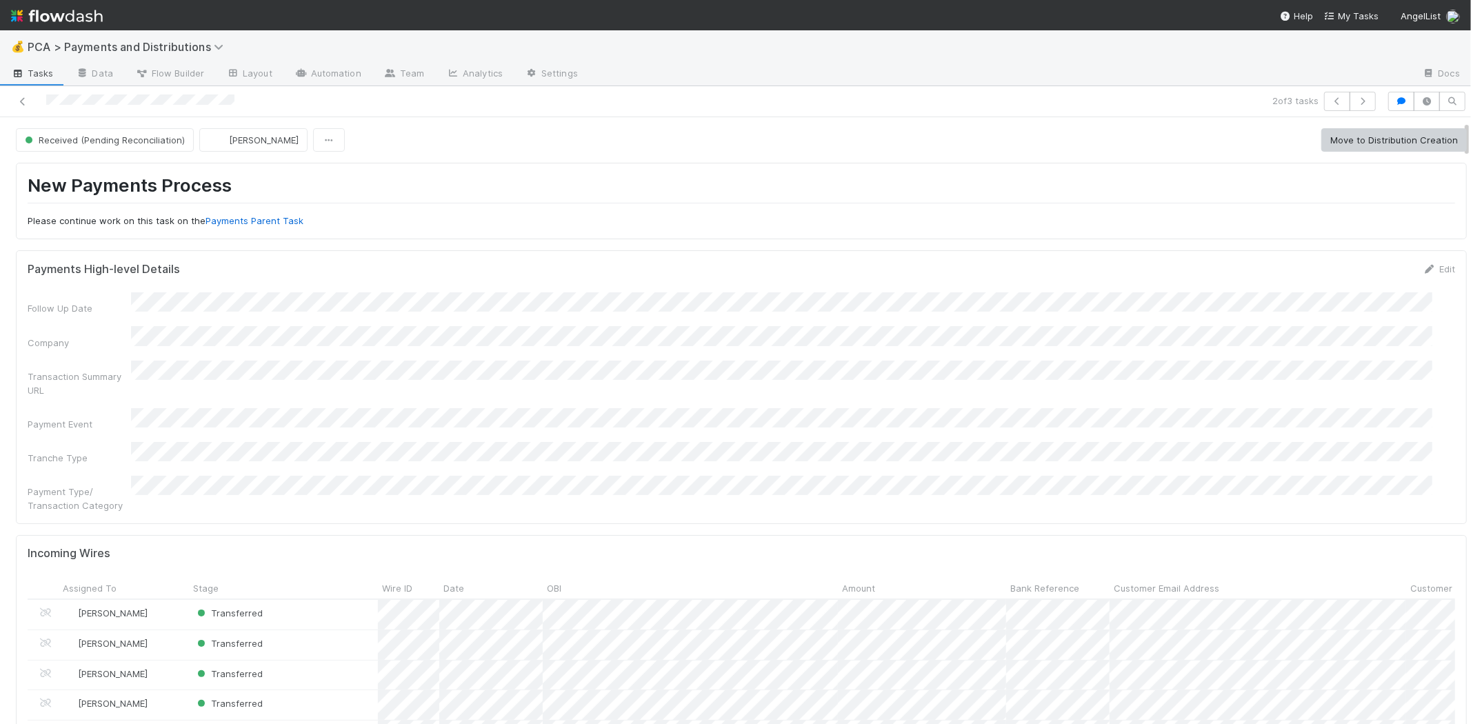
scroll to position [153, 0]
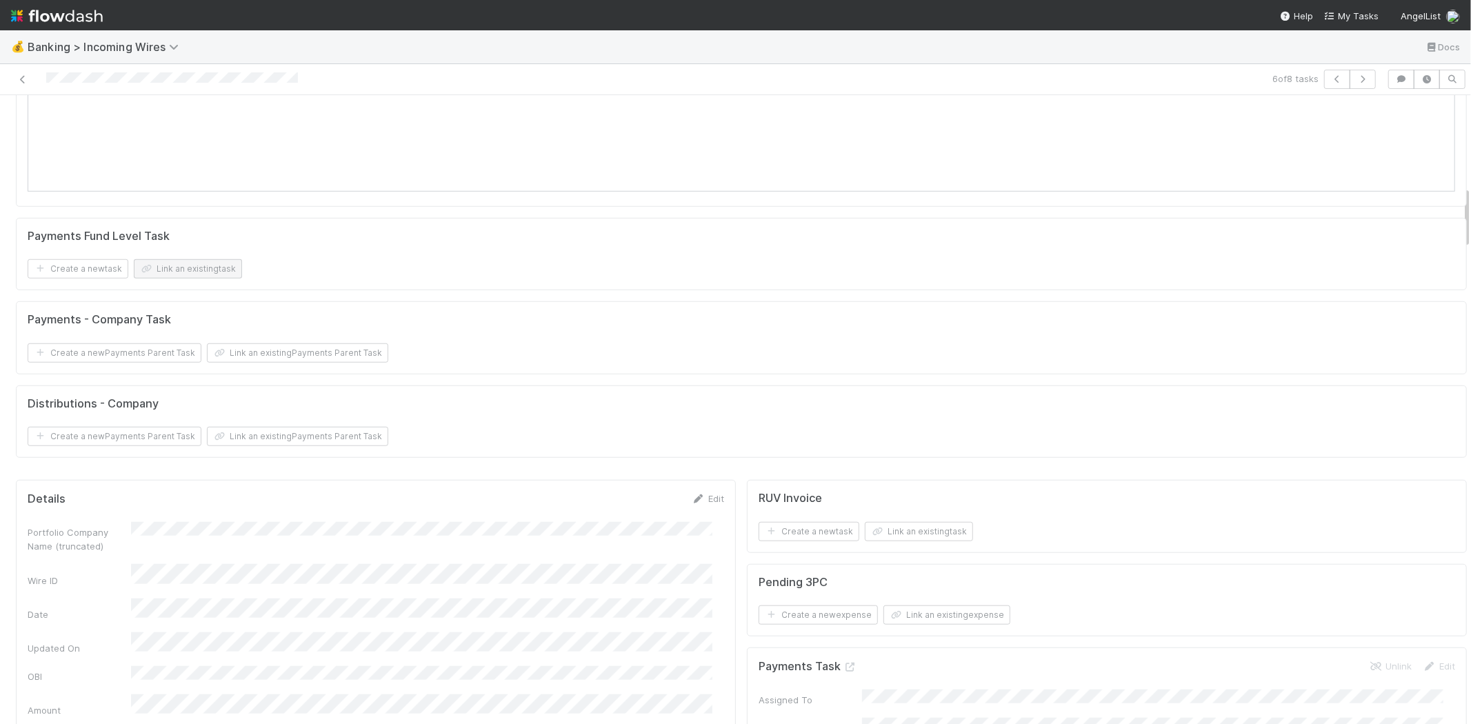
scroll to position [919, 0]
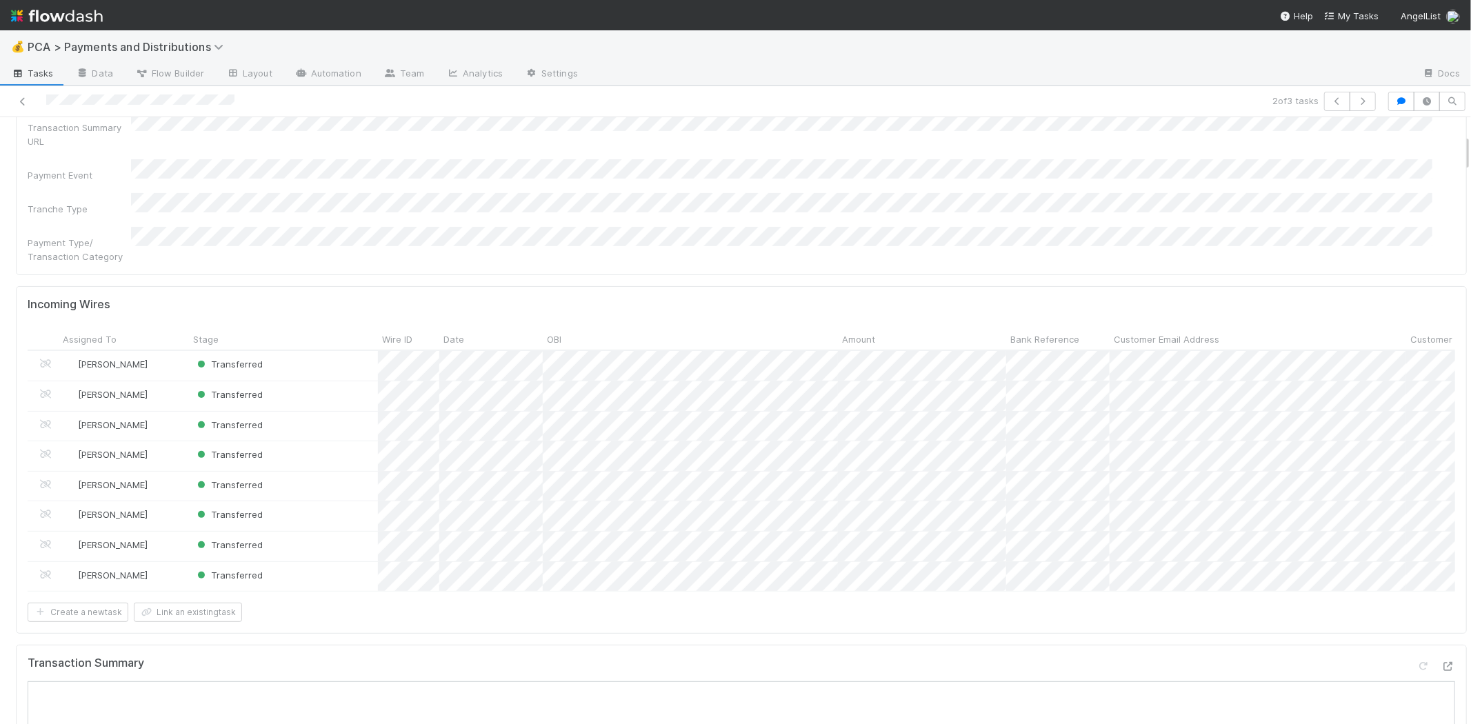
scroll to position [306, 0]
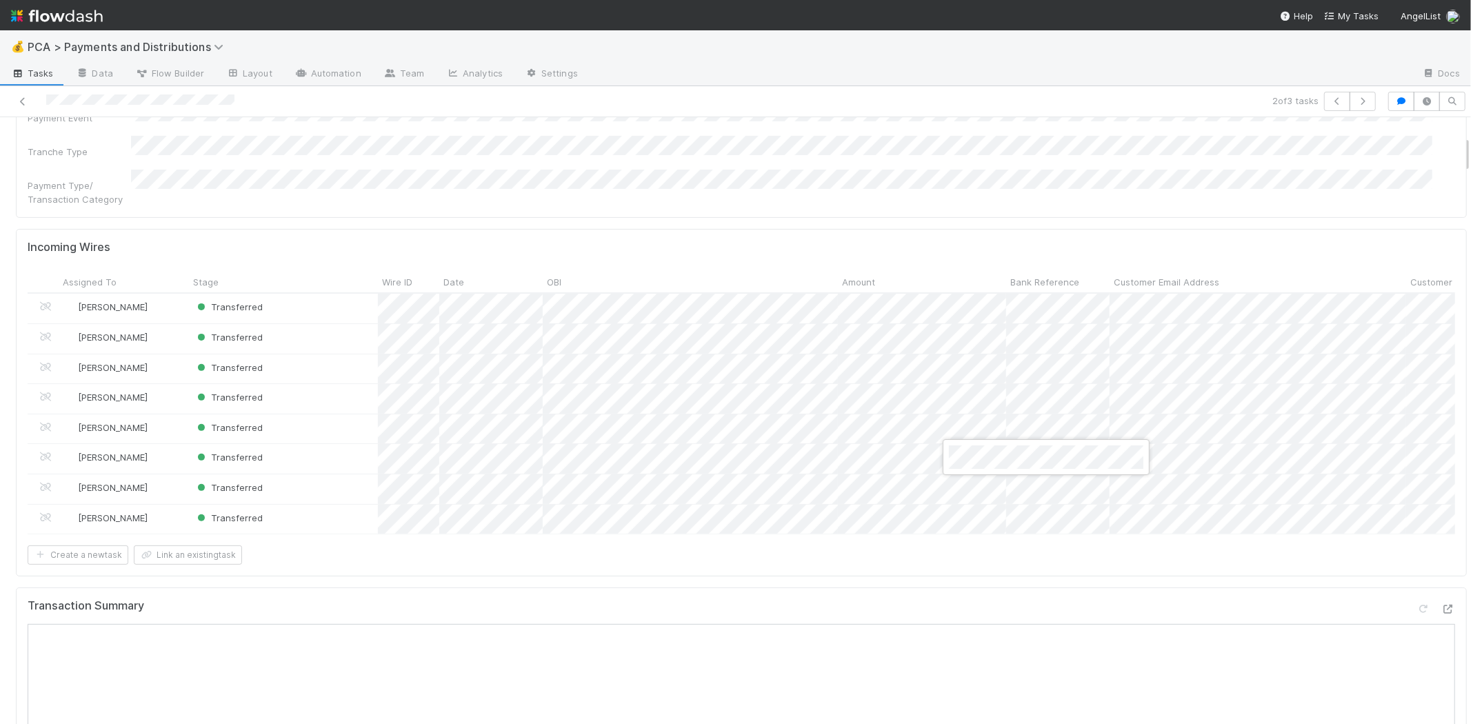
drag, startPoint x: 955, startPoint y: 563, endPoint x: 909, endPoint y: 523, distance: 61.1
click at [954, 562] on div at bounding box center [735, 362] width 1471 height 724
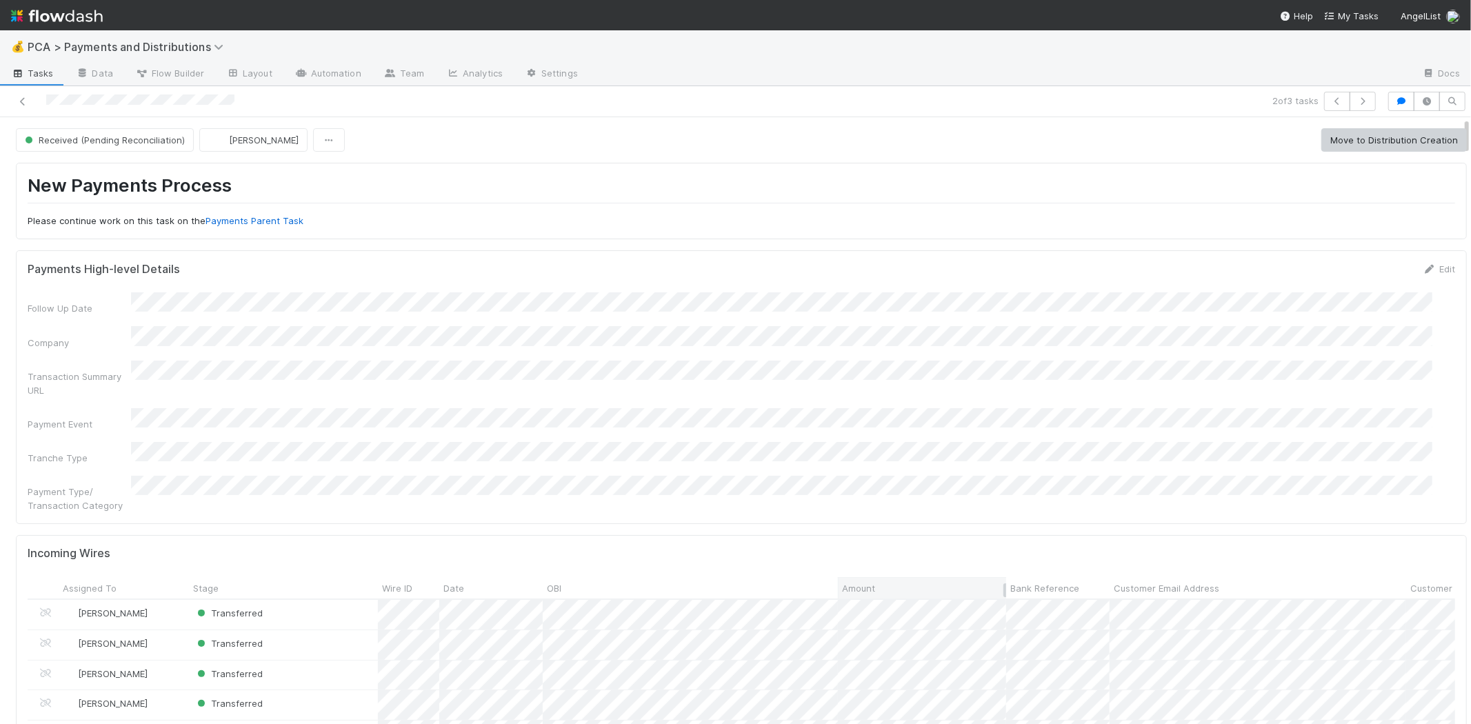
scroll to position [459, 0]
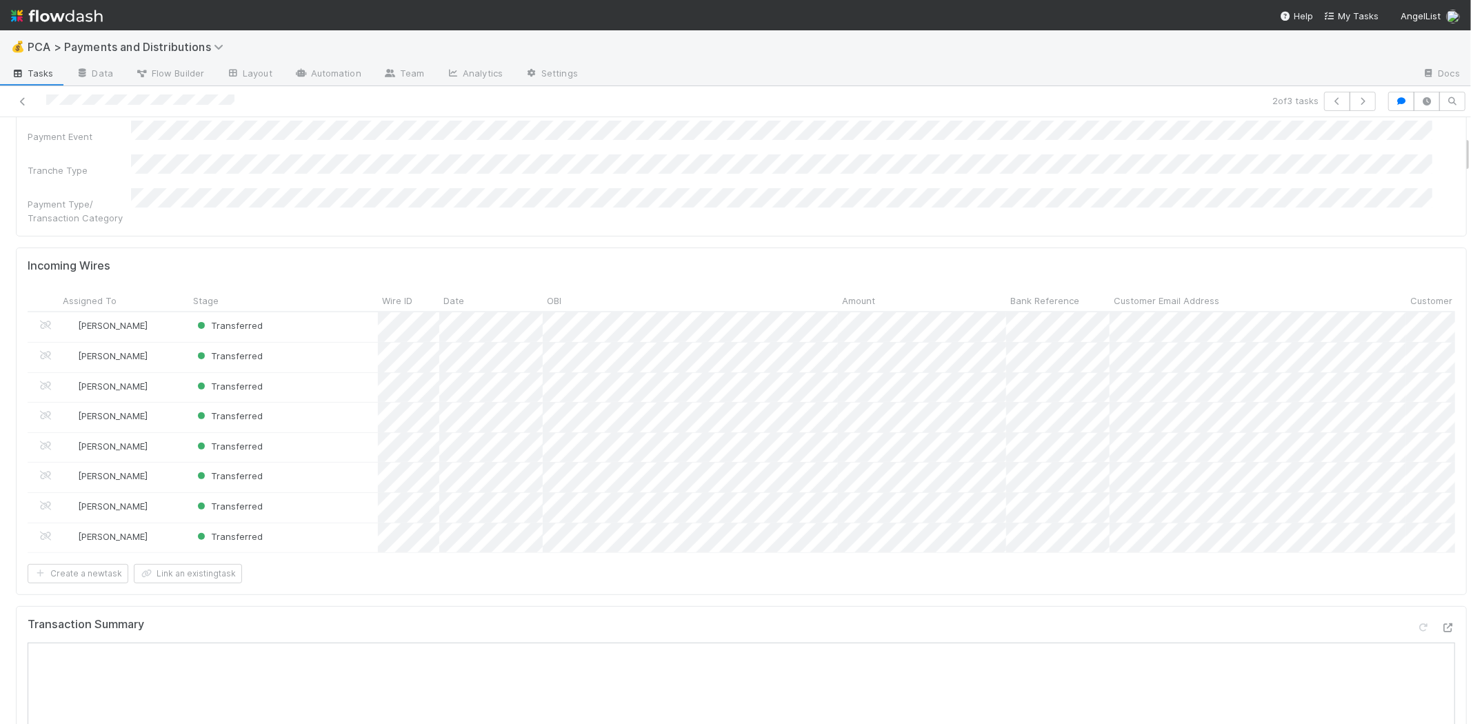
scroll to position [306, 0]
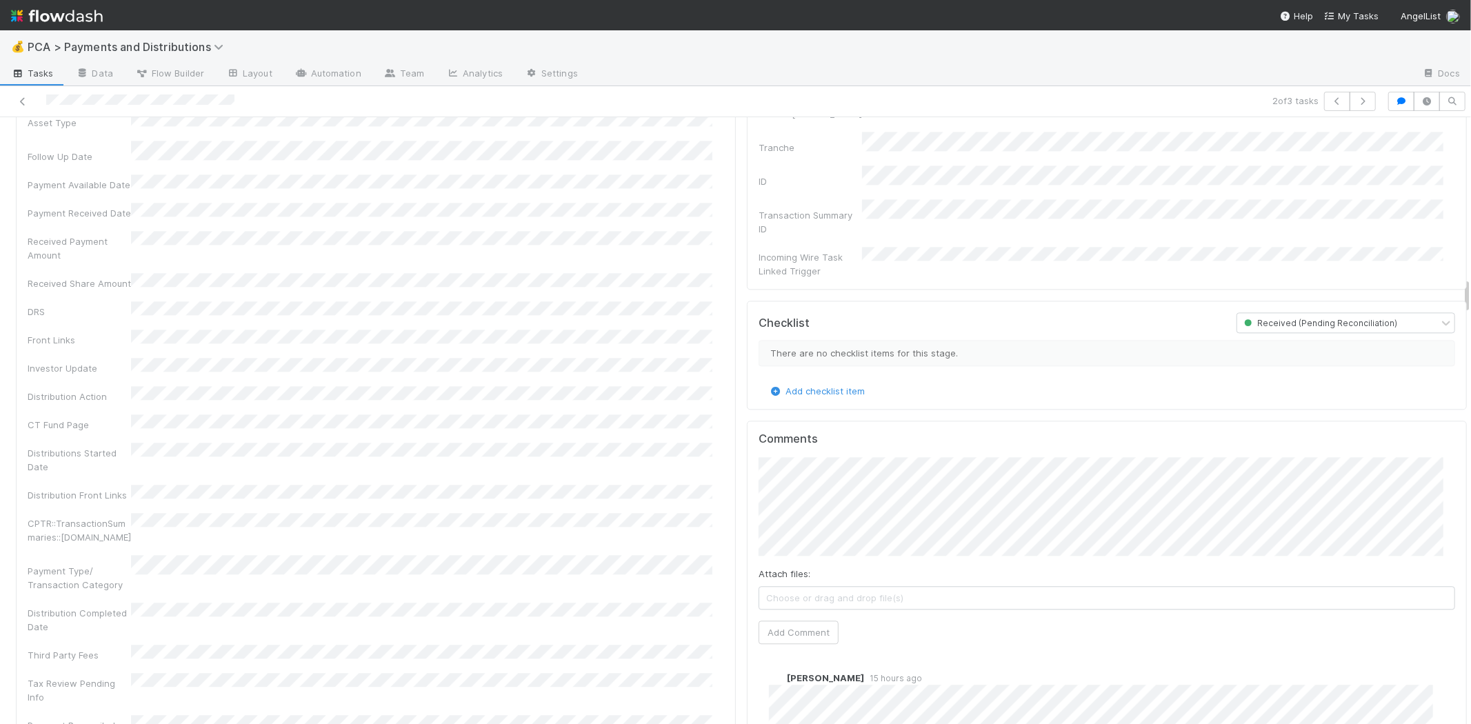
scroll to position [2605, 0]
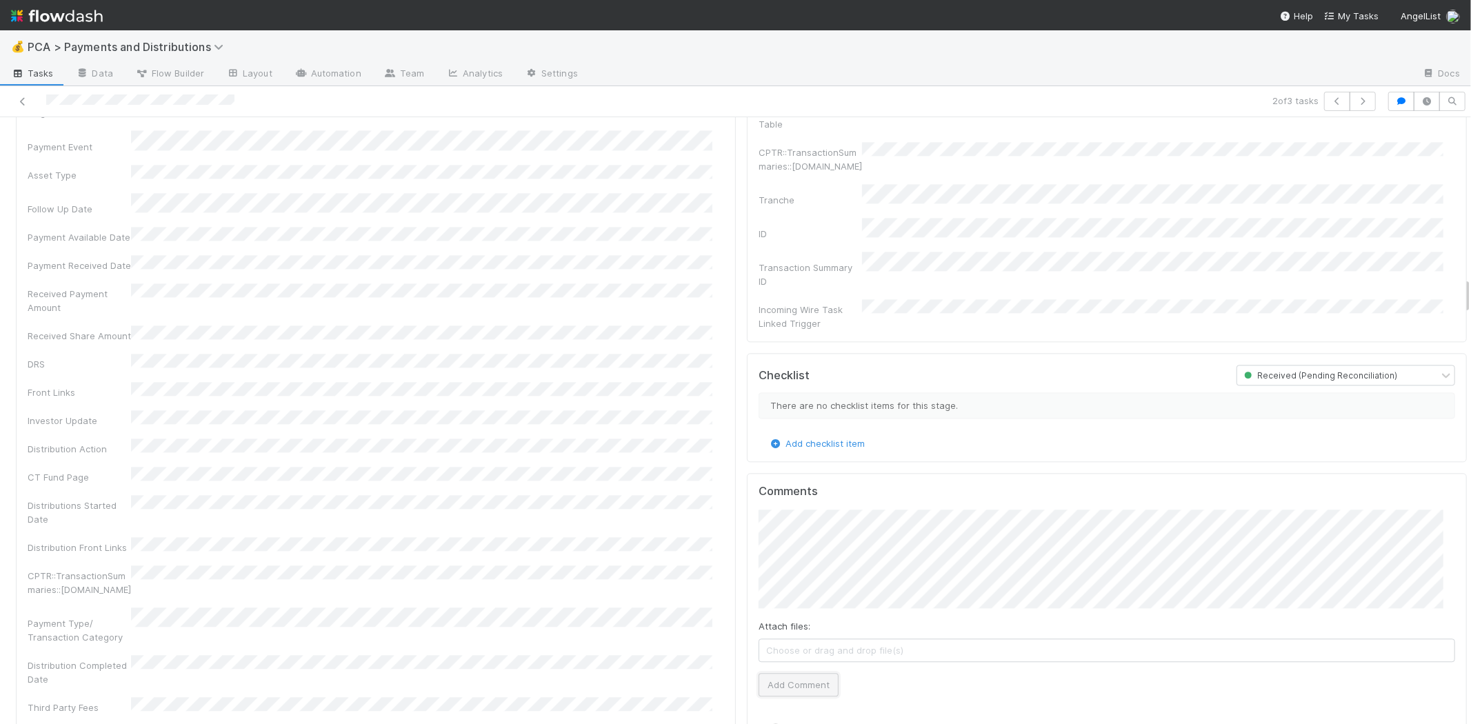
click at [789, 673] on button "Add Comment" at bounding box center [799, 684] width 80 height 23
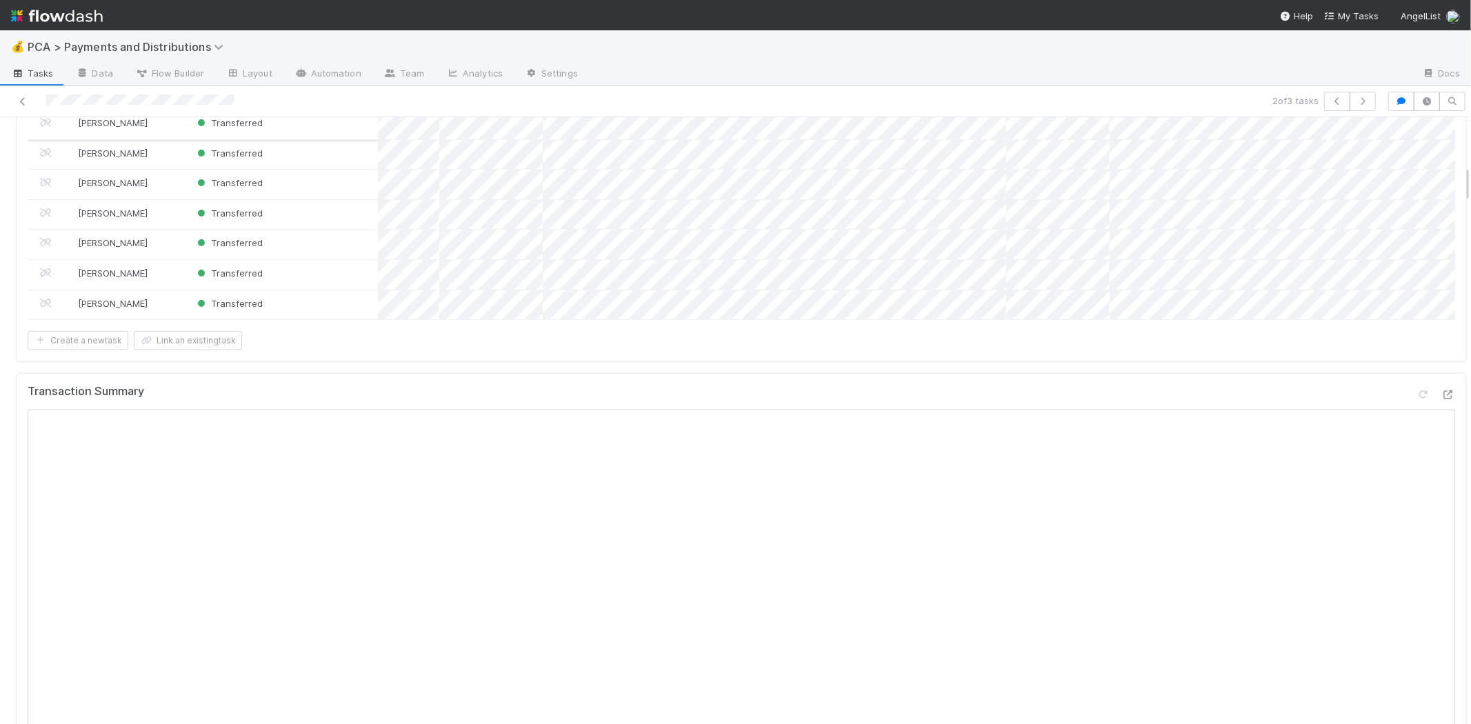
scroll to position [383, 0]
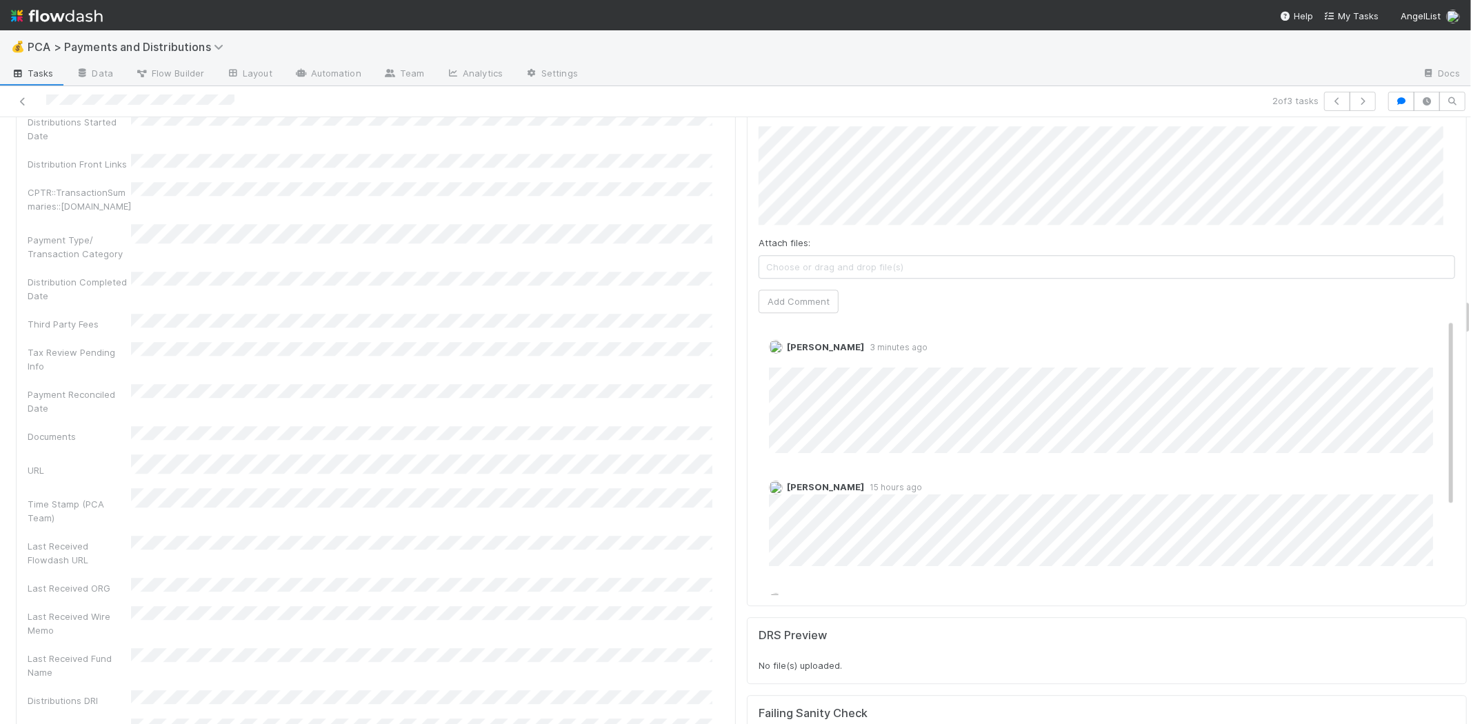
scroll to position [2835, 0]
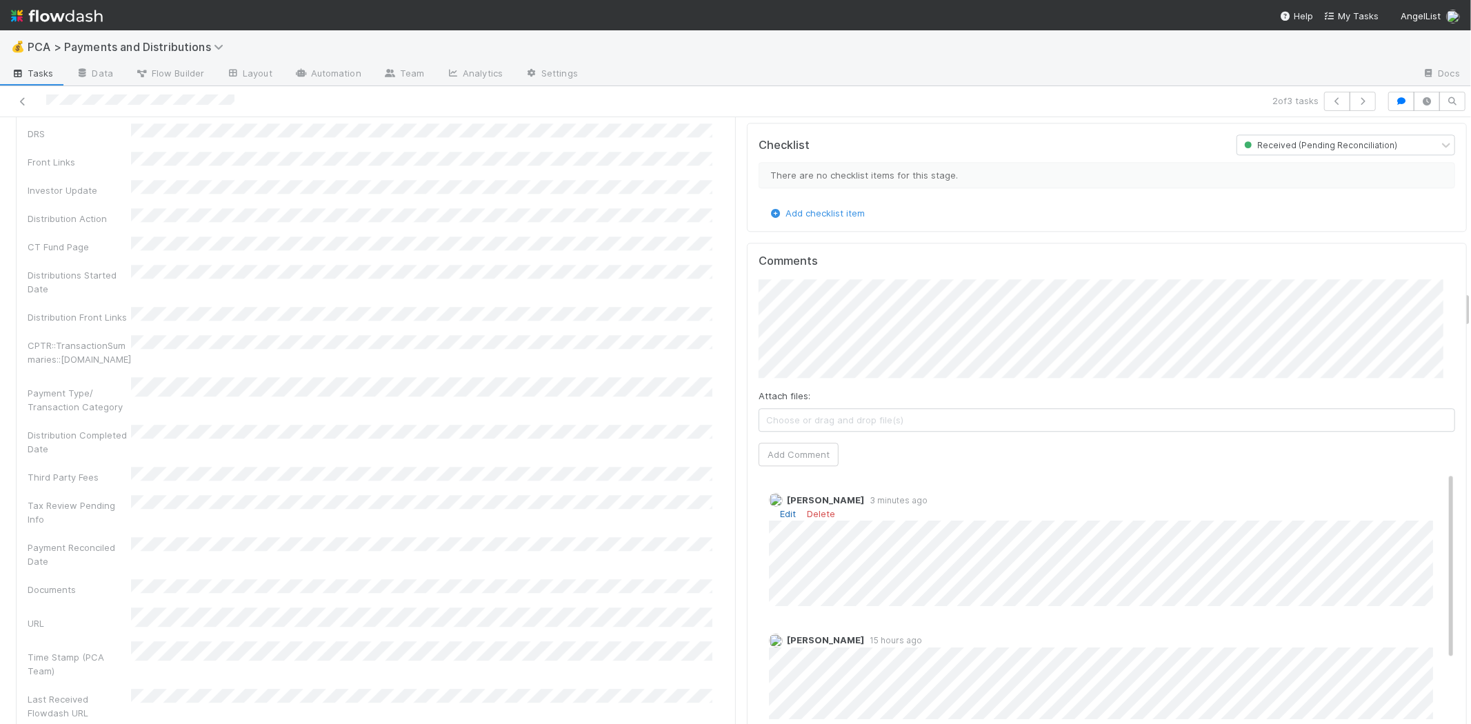
click at [780, 508] on link "Edit" at bounding box center [788, 513] width 16 height 11
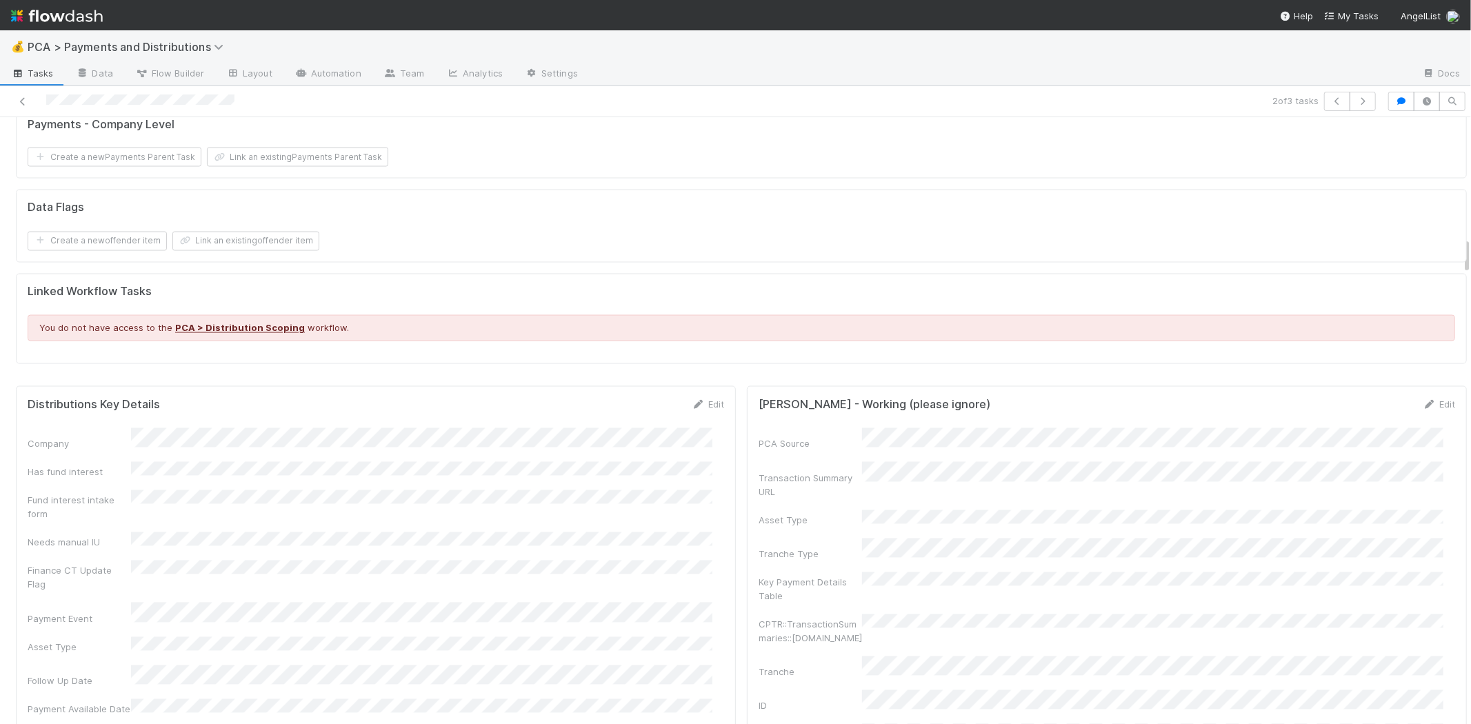
scroll to position [2222, 0]
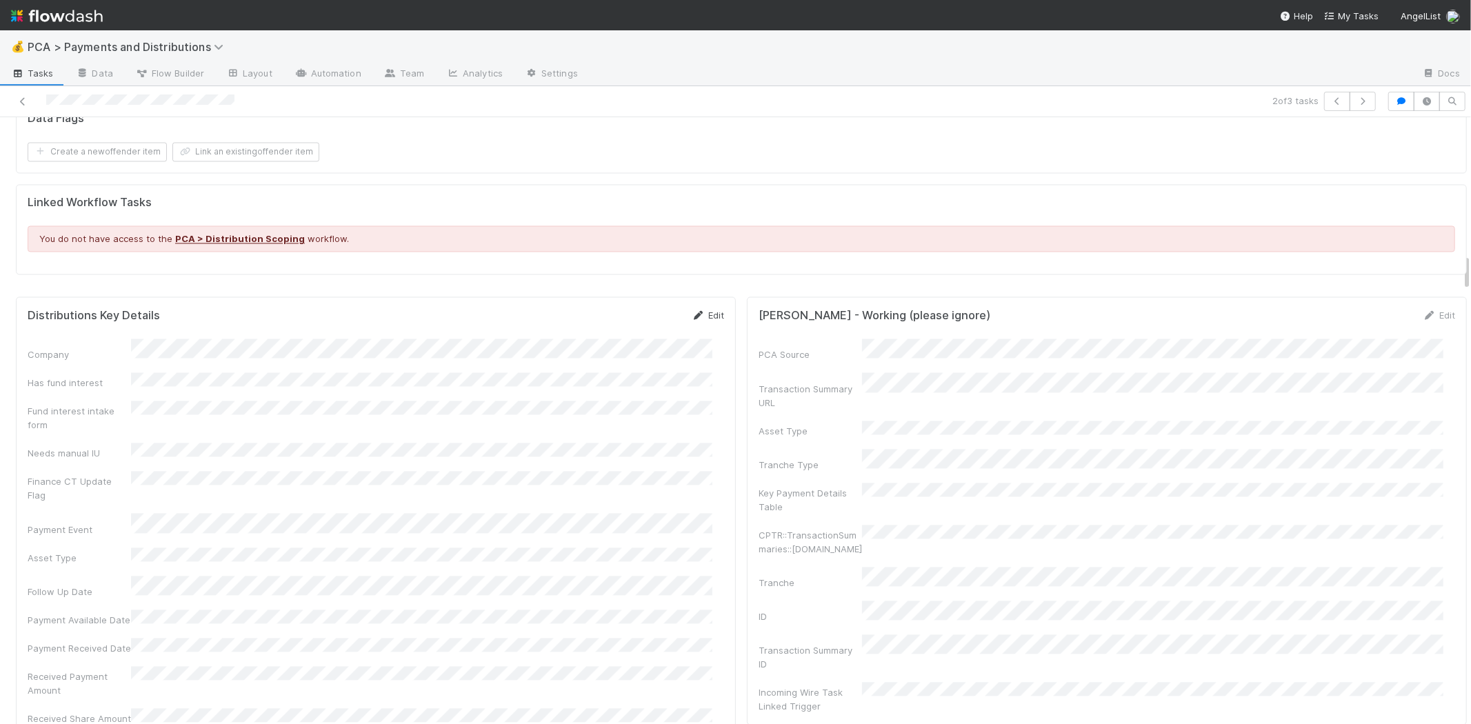
click at [697, 310] on link "Edit" at bounding box center [708, 315] width 32 height 11
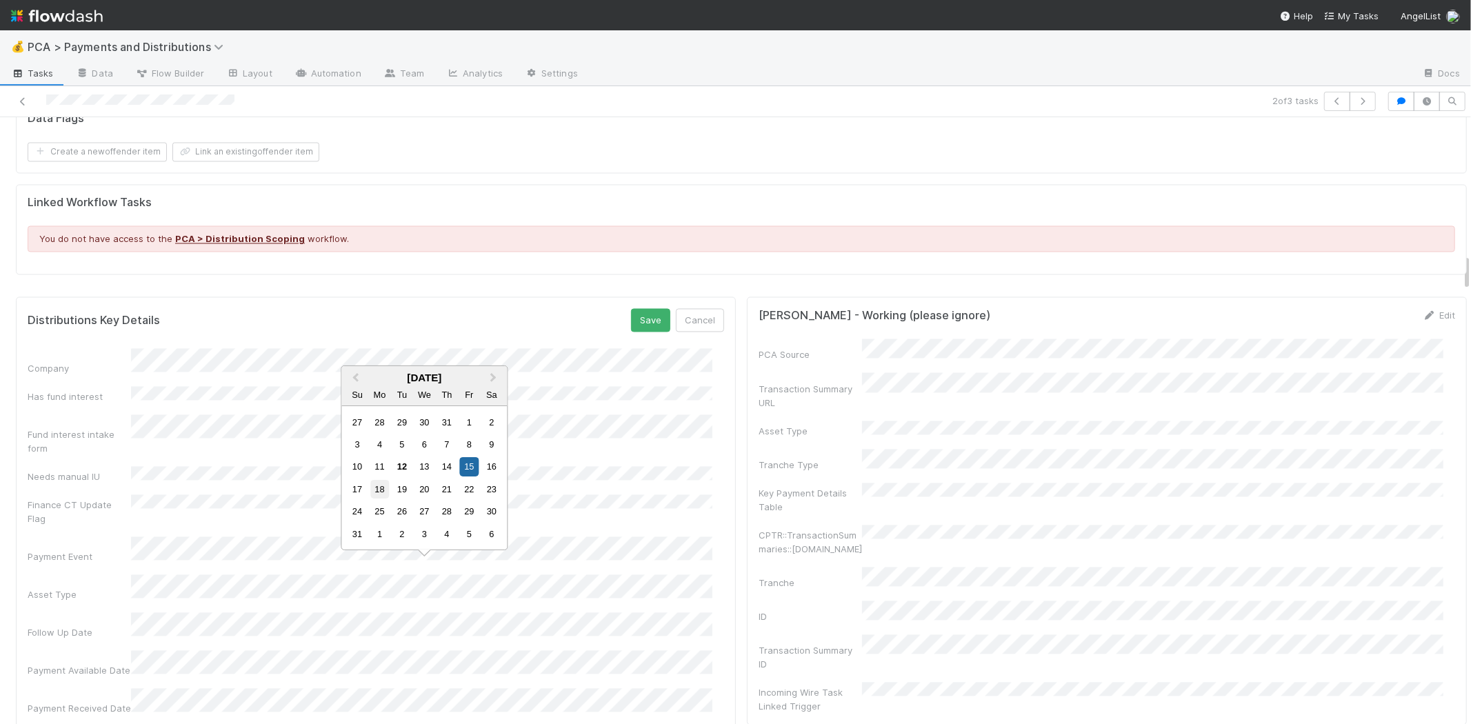
click at [381, 487] on div "18" at bounding box center [379, 489] width 19 height 19
click at [643, 308] on button "Save" at bounding box center [650, 319] width 39 height 23
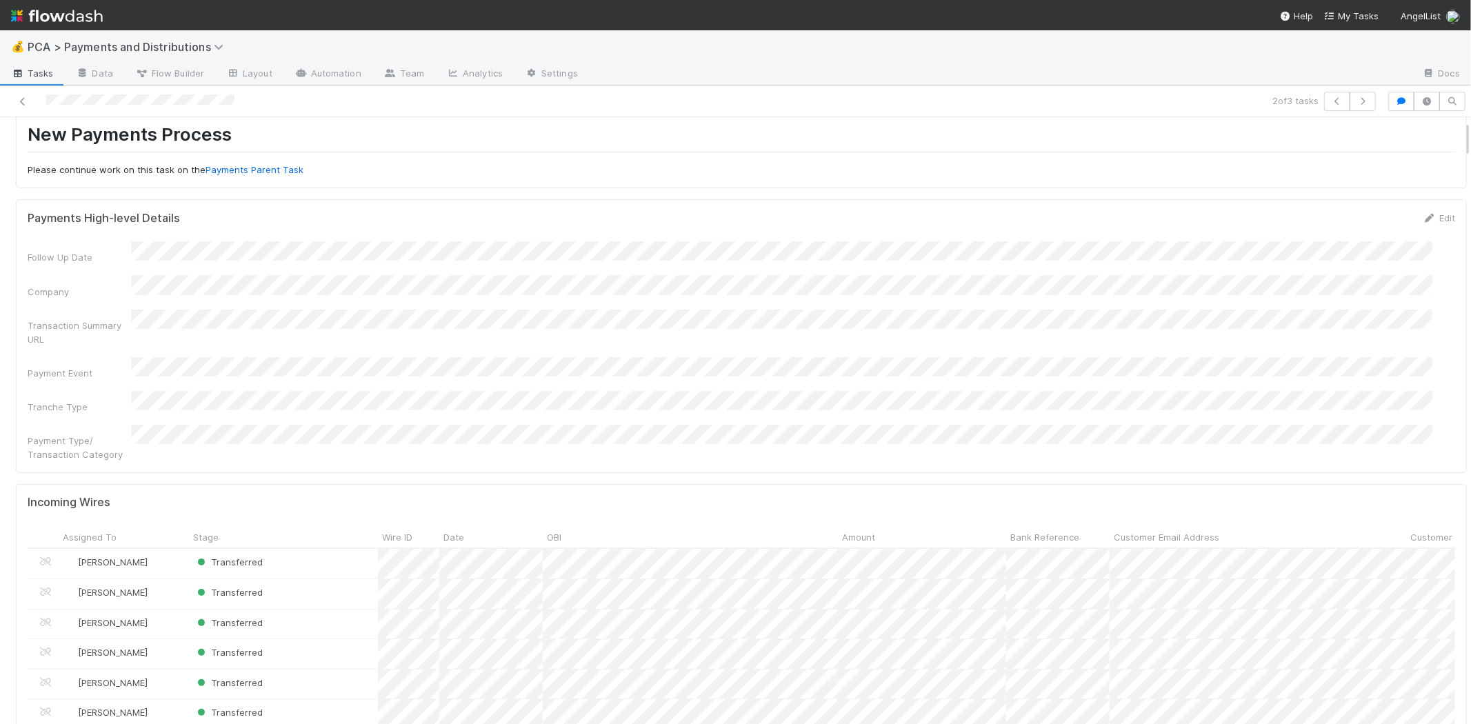
scroll to position [0, 0]
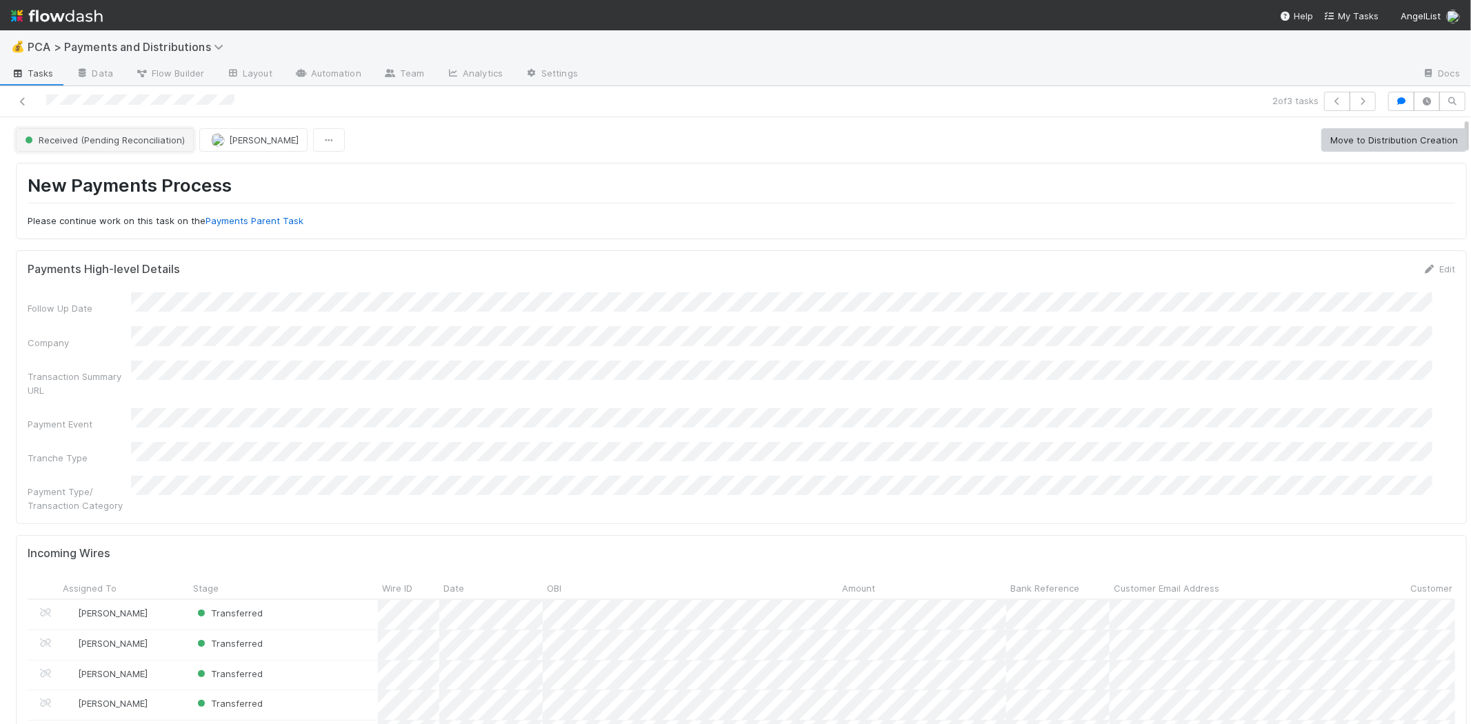
click at [93, 141] on span "Received (Pending Reconciliation)" at bounding box center [103, 139] width 163 height 11
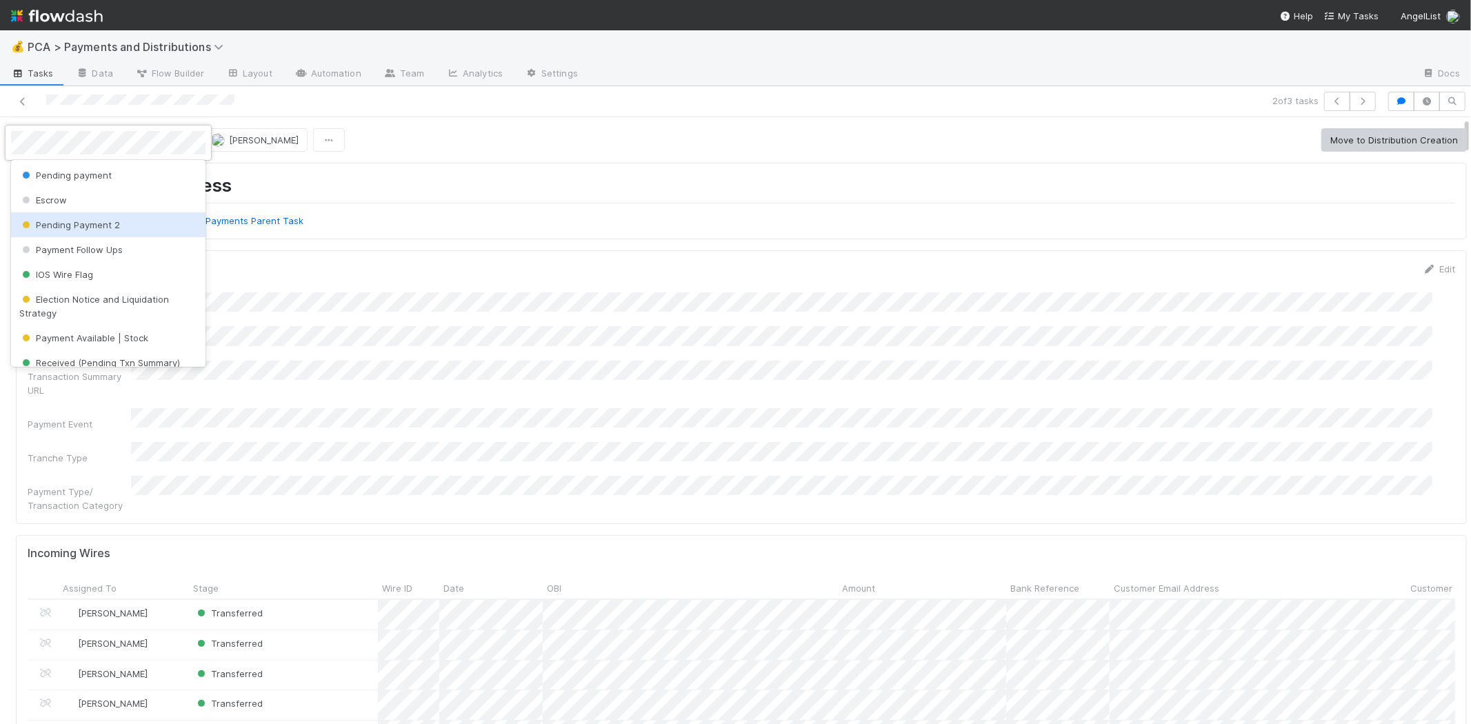
click at [120, 221] on div "Pending Payment 2" at bounding box center [108, 224] width 194 height 25
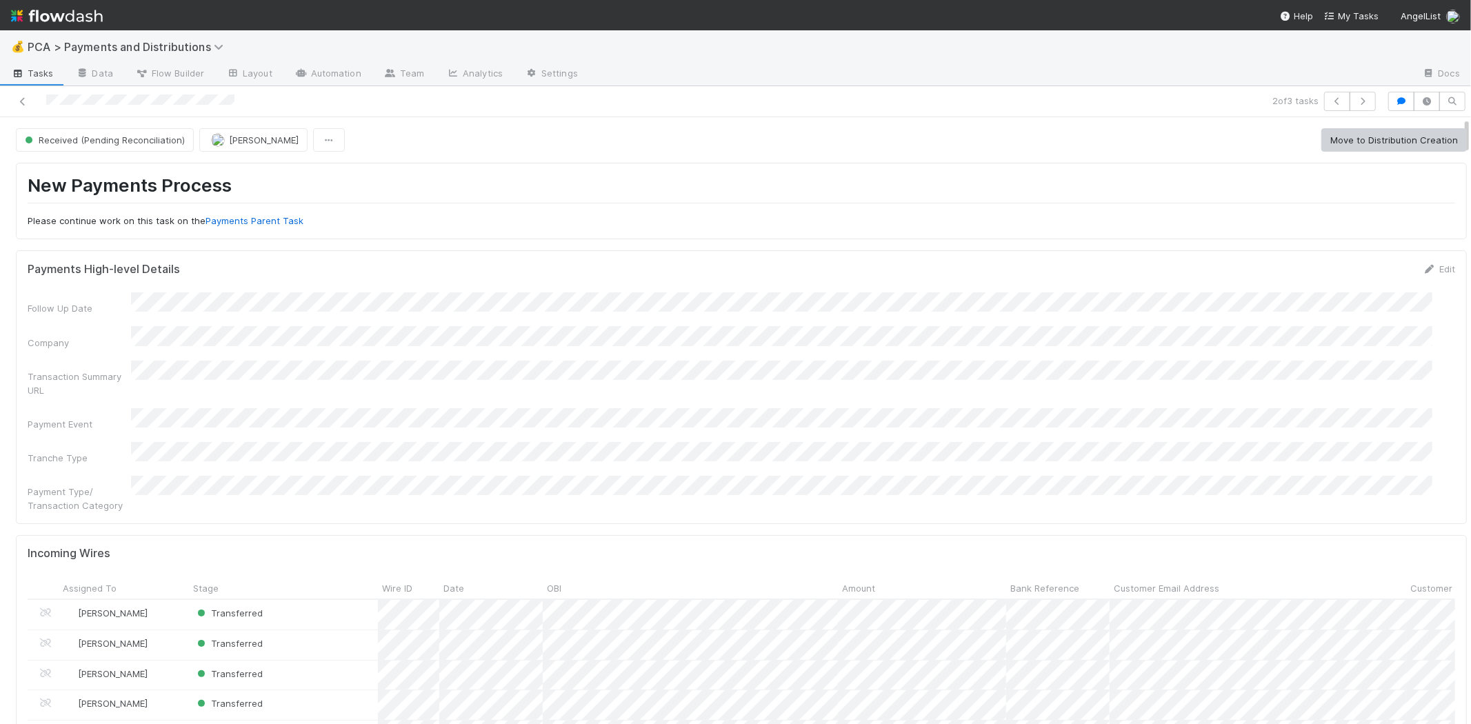
click at [566, 209] on div "New Payments Process Please continue work on this task on the Payments Parent T…" at bounding box center [742, 200] width 1428 height 53
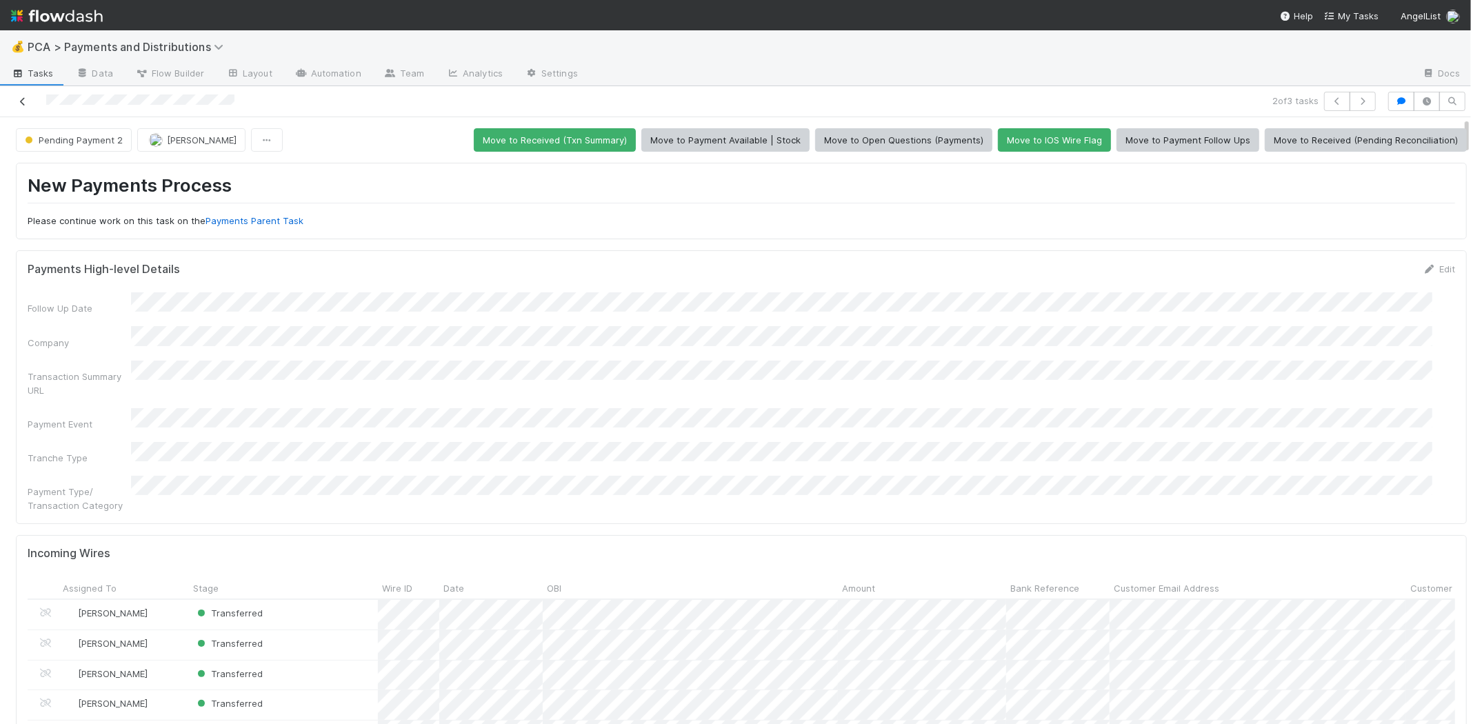
click at [19, 102] on icon at bounding box center [23, 101] width 14 height 9
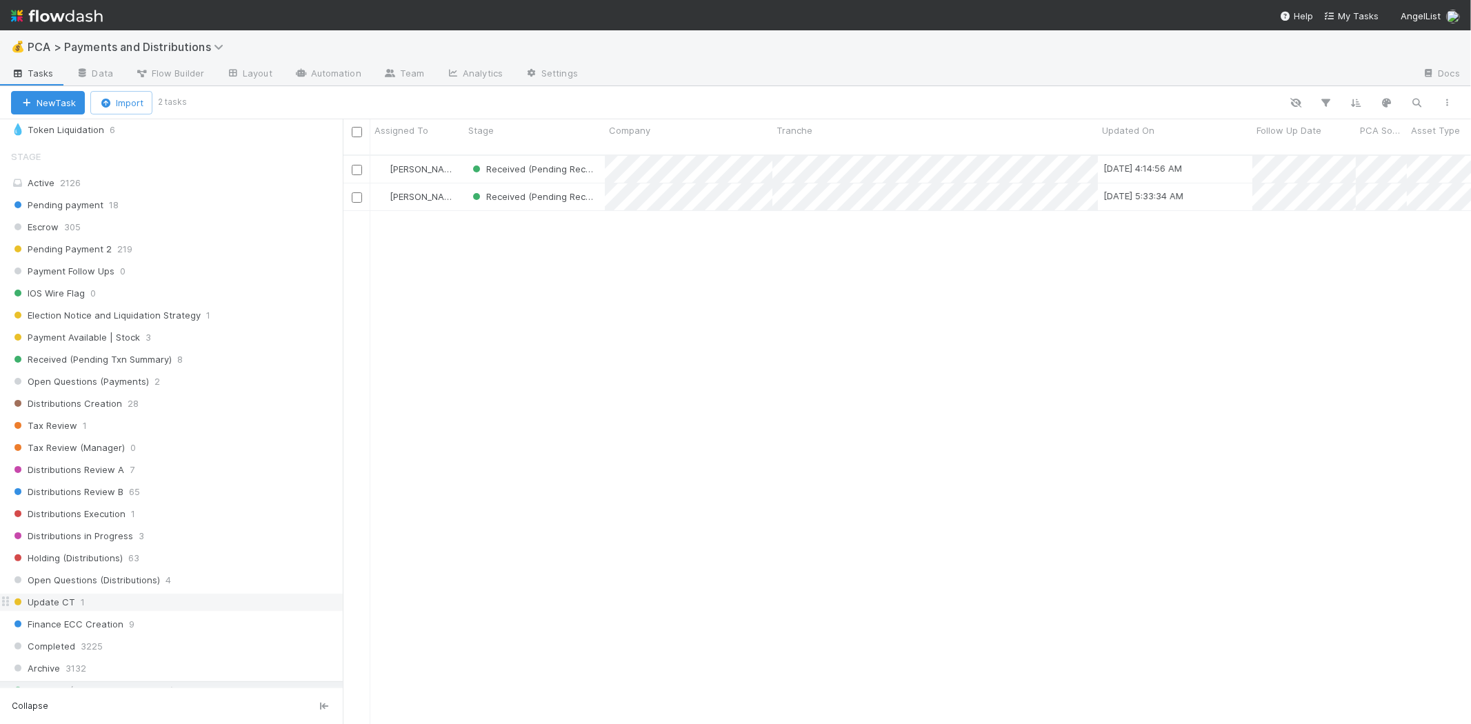
scroll to position [612, 0]
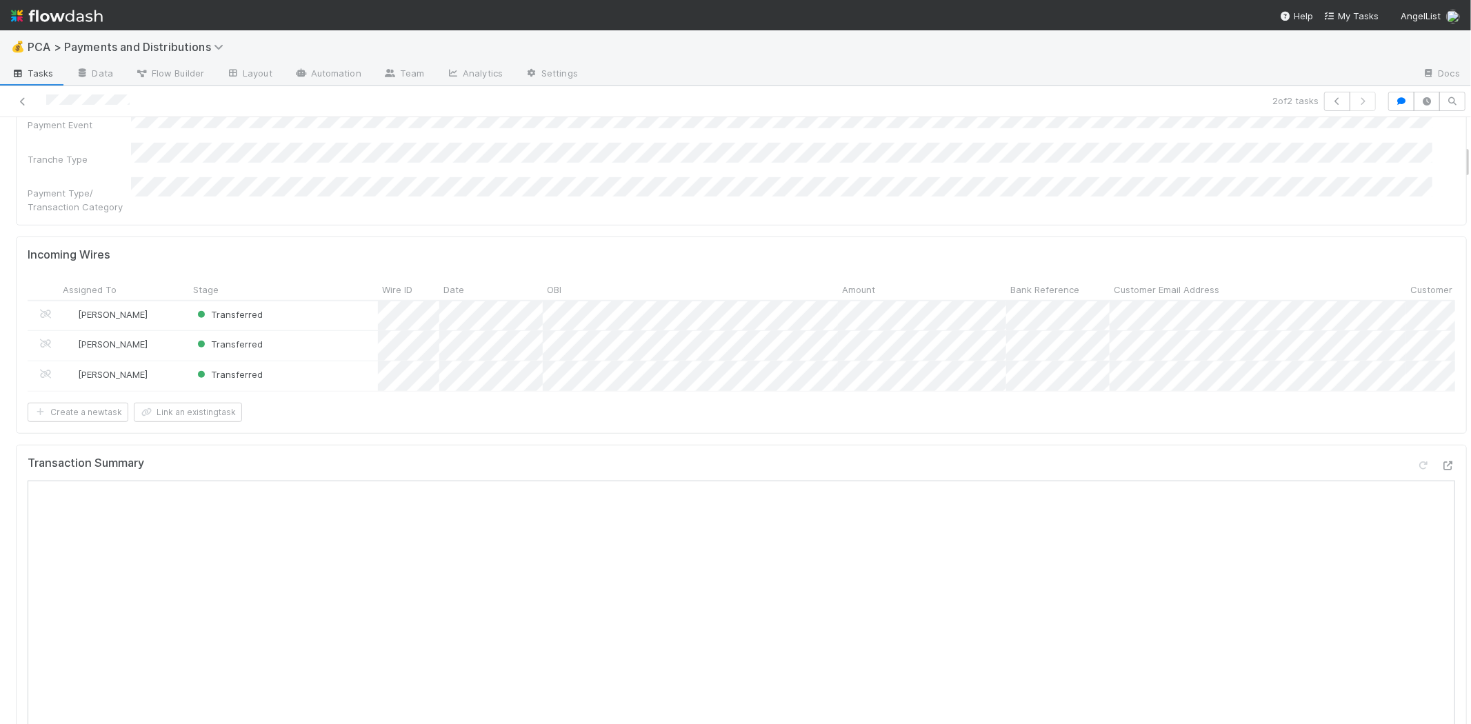
scroll to position [459, 0]
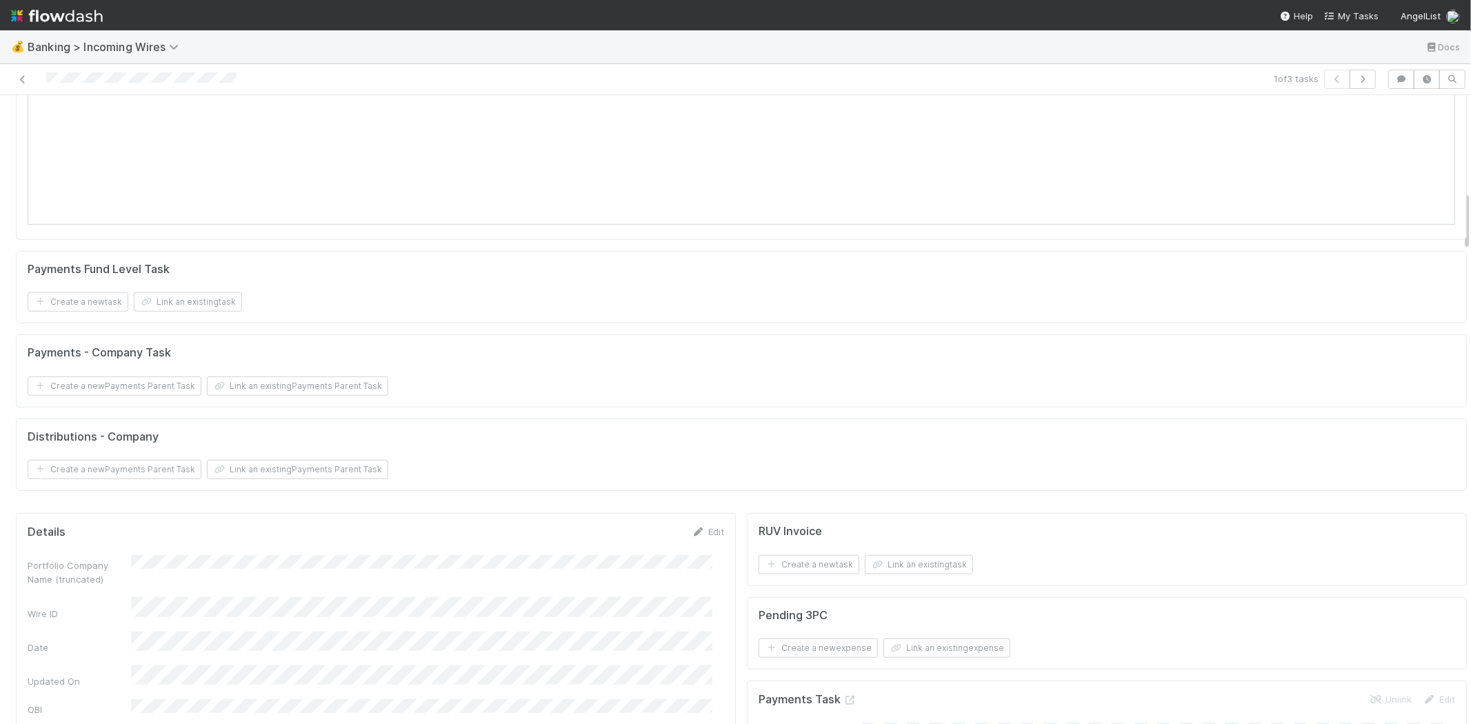
scroll to position [996, 0]
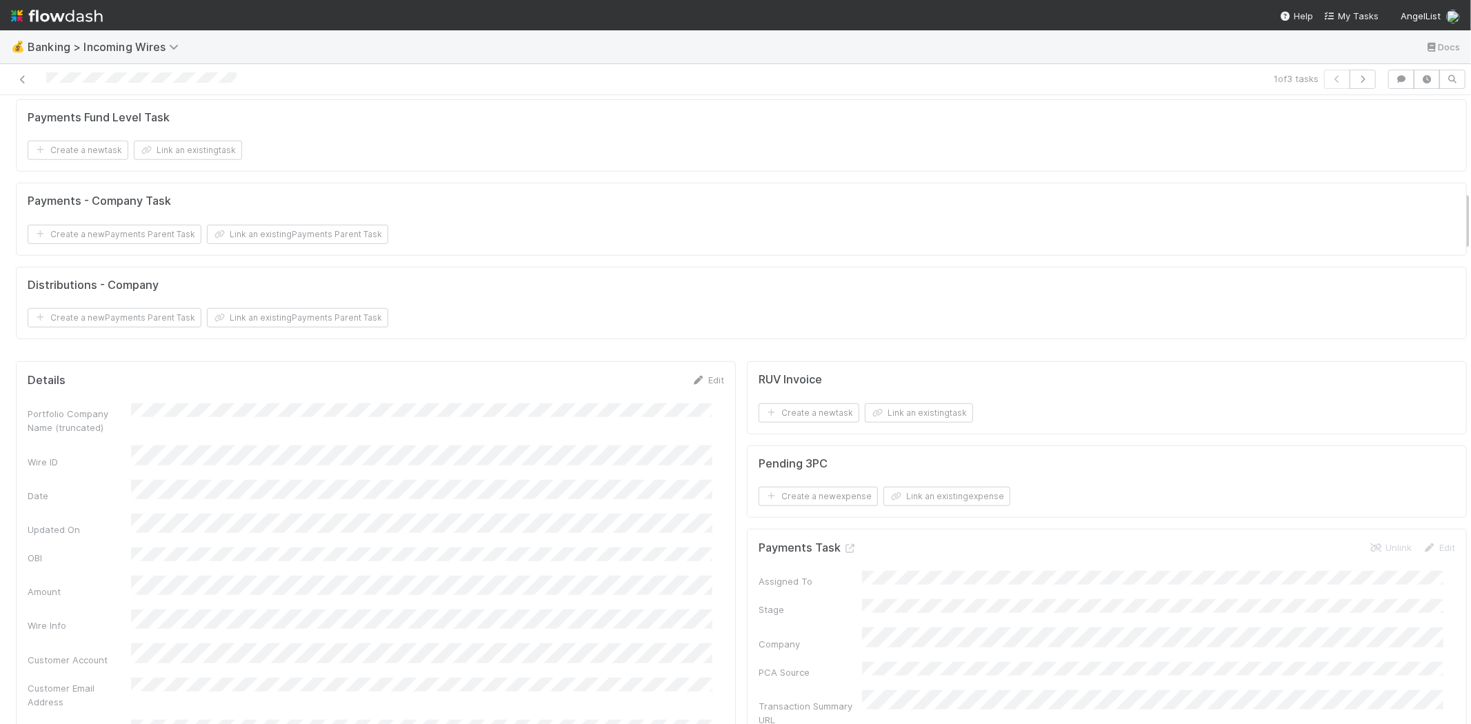
drag, startPoint x: 787, startPoint y: 177, endPoint x: 657, endPoint y: 212, distance: 134.3
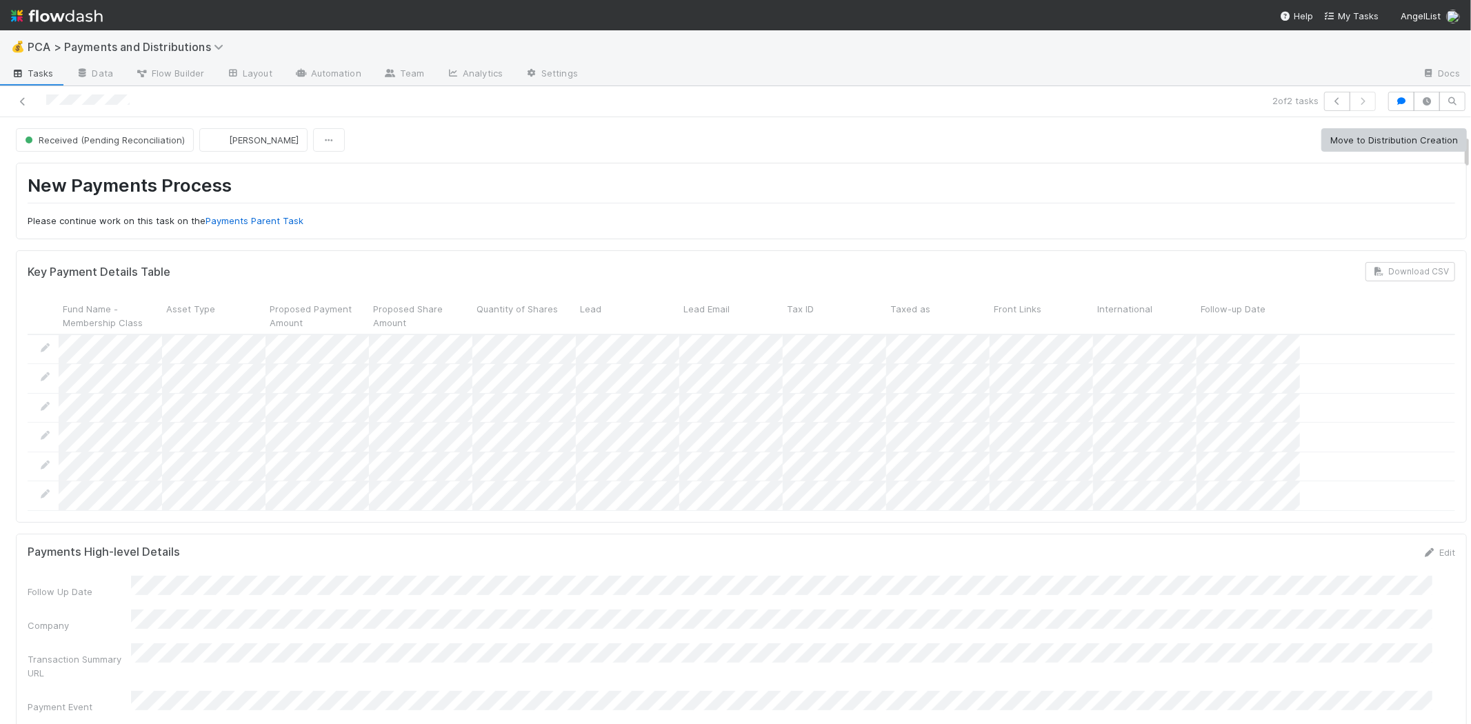
scroll to position [306, 0]
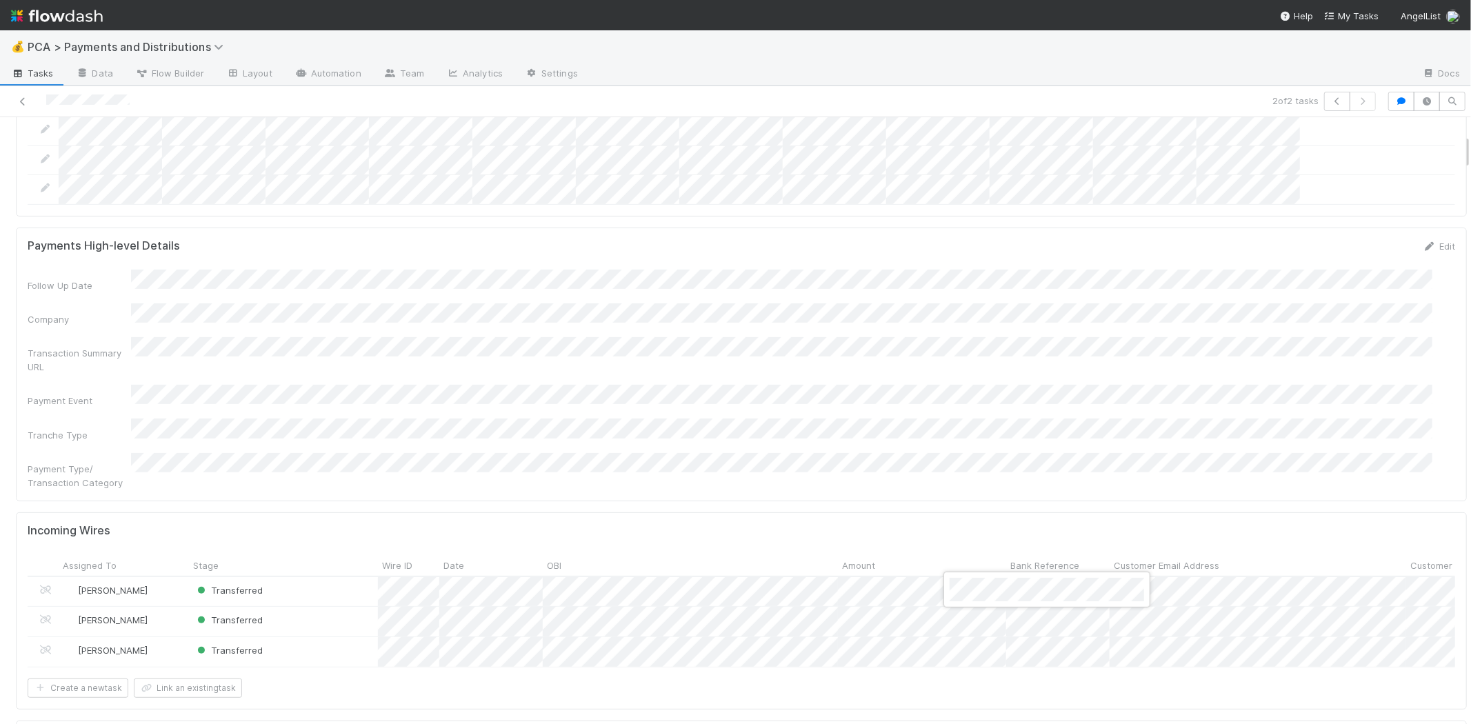
click at [977, 563] on div at bounding box center [735, 362] width 1471 height 724
click at [982, 622] on div at bounding box center [735, 362] width 1471 height 724
click at [897, 381] on div at bounding box center [735, 362] width 1471 height 724
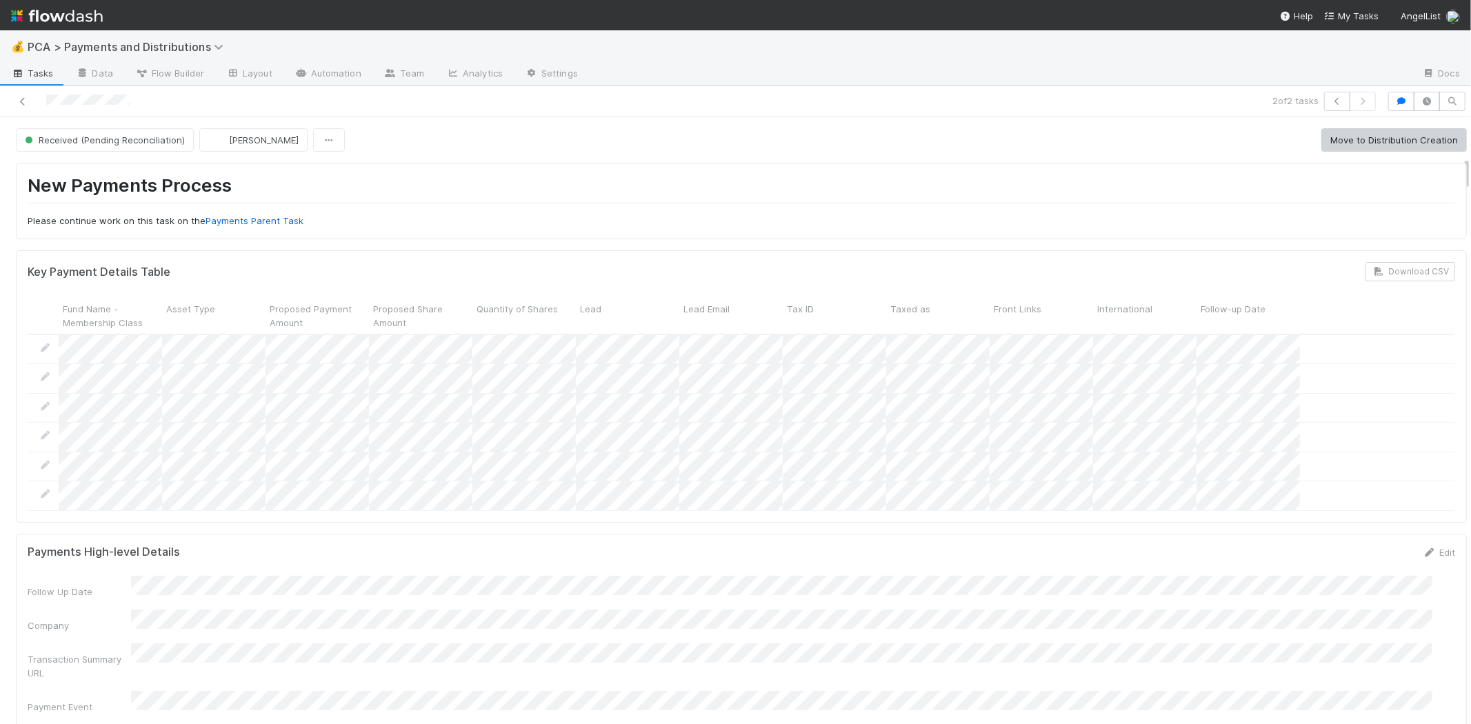
scroll to position [690, 0]
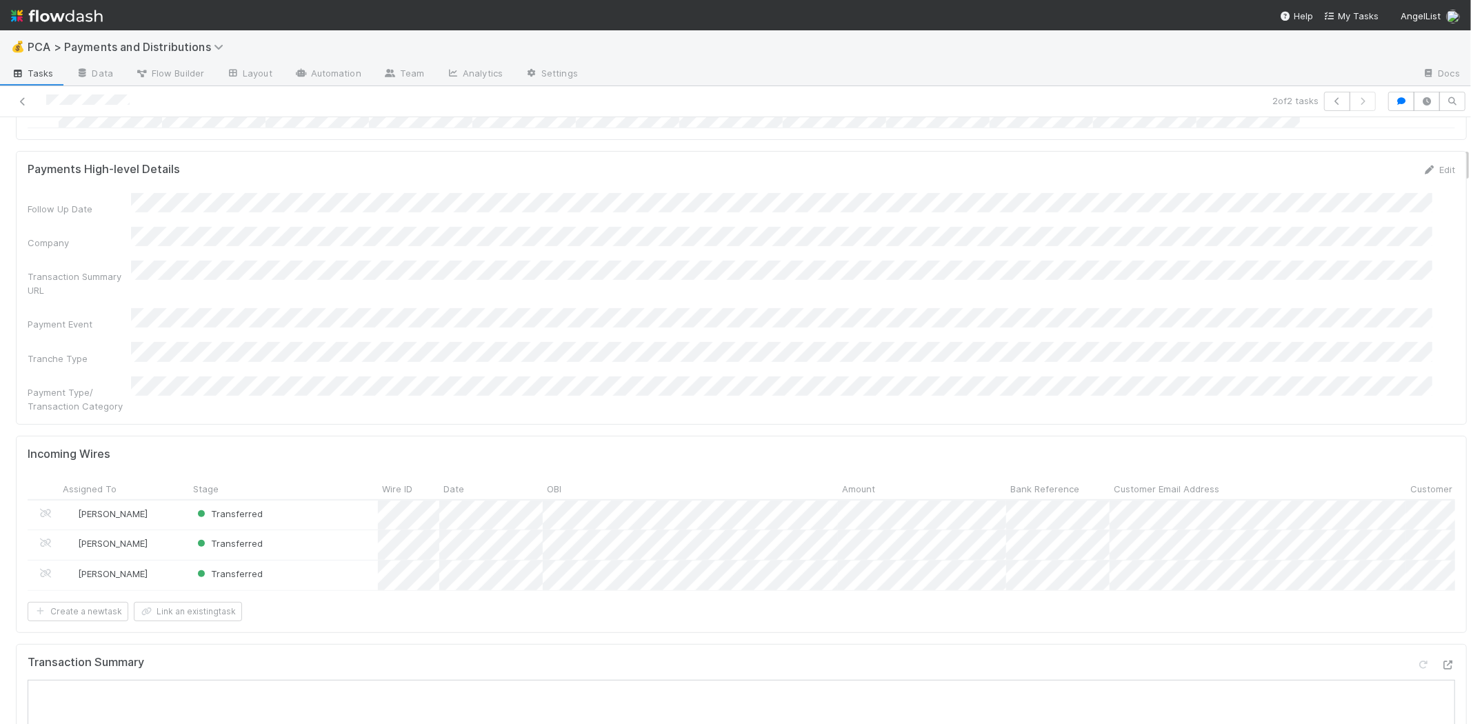
scroll to position [536, 0]
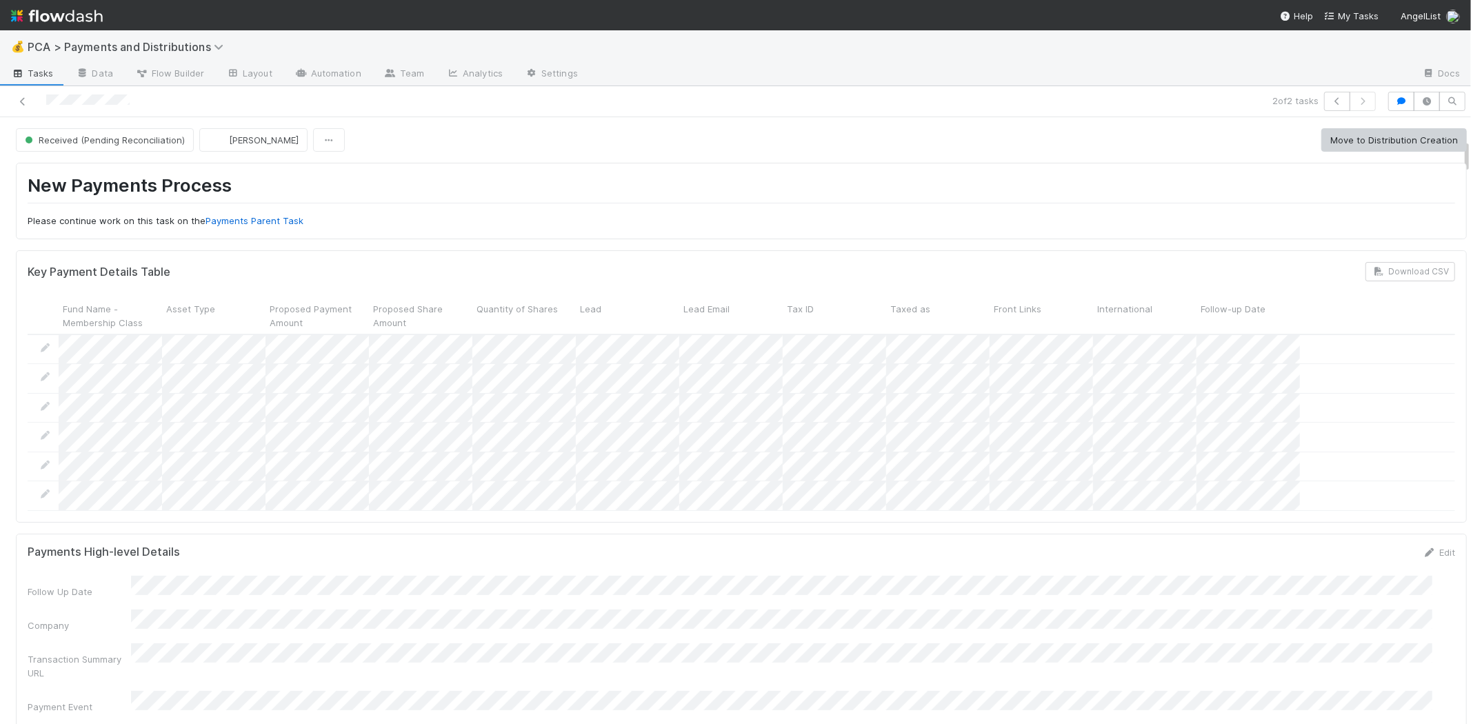
scroll to position [383, 0]
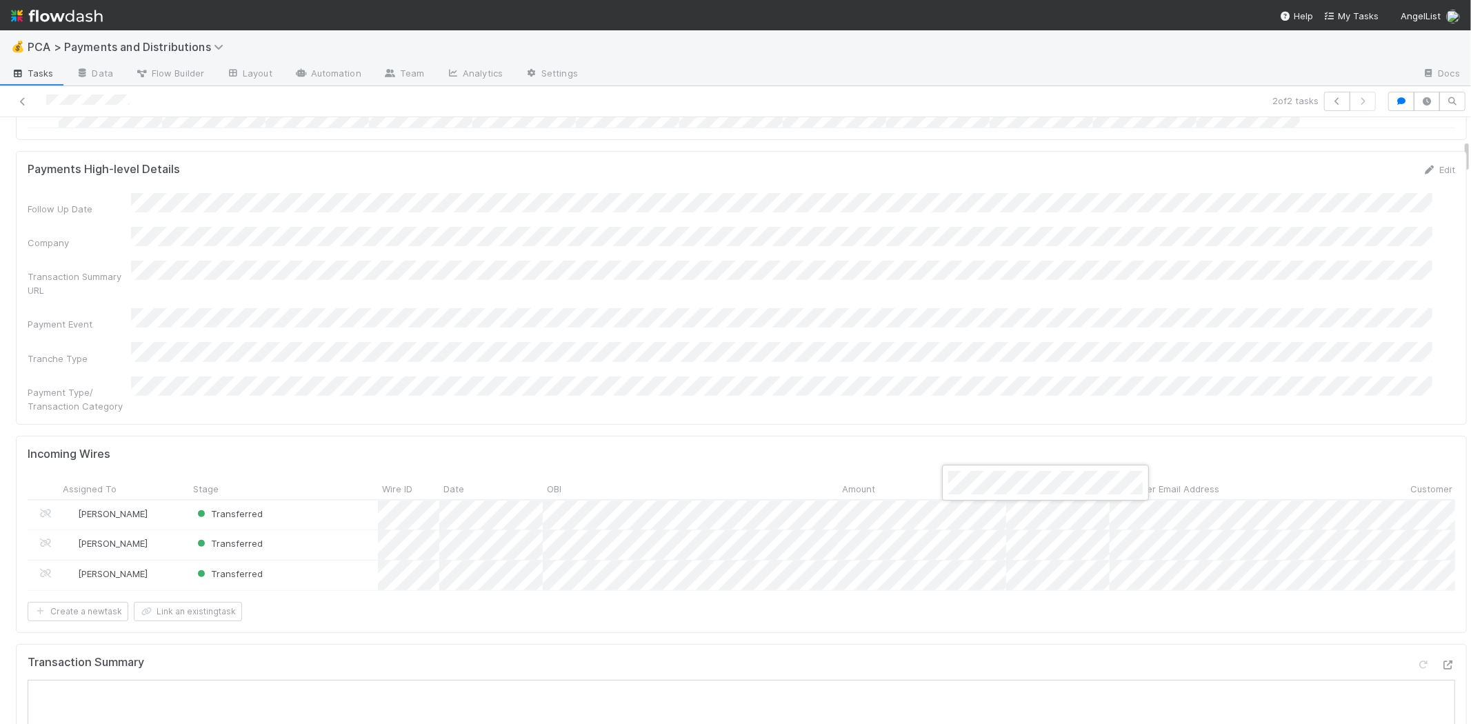
click at [968, 519] on div at bounding box center [735, 362] width 1471 height 724
click at [964, 546] on div at bounding box center [735, 362] width 1471 height 724
click at [790, 293] on div at bounding box center [735, 362] width 1471 height 724
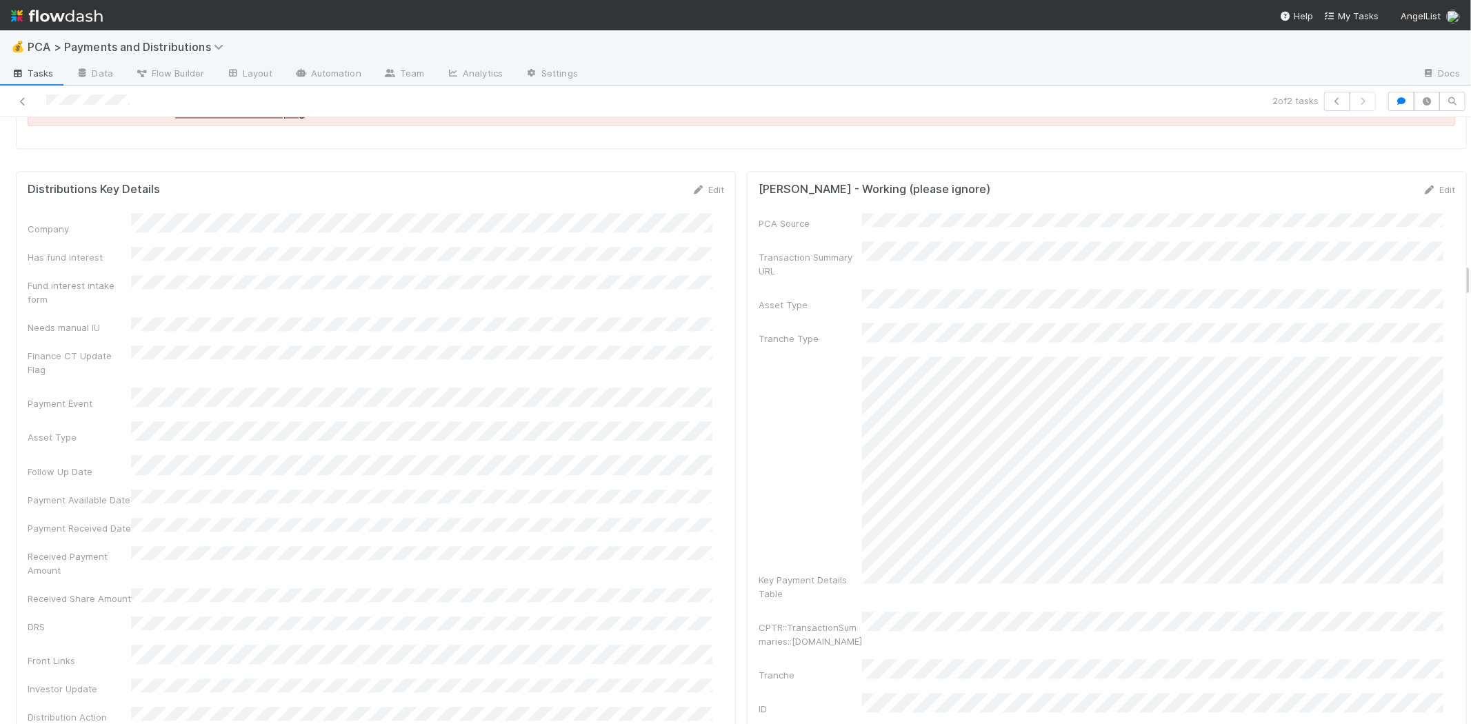
scroll to position [2375, 0]
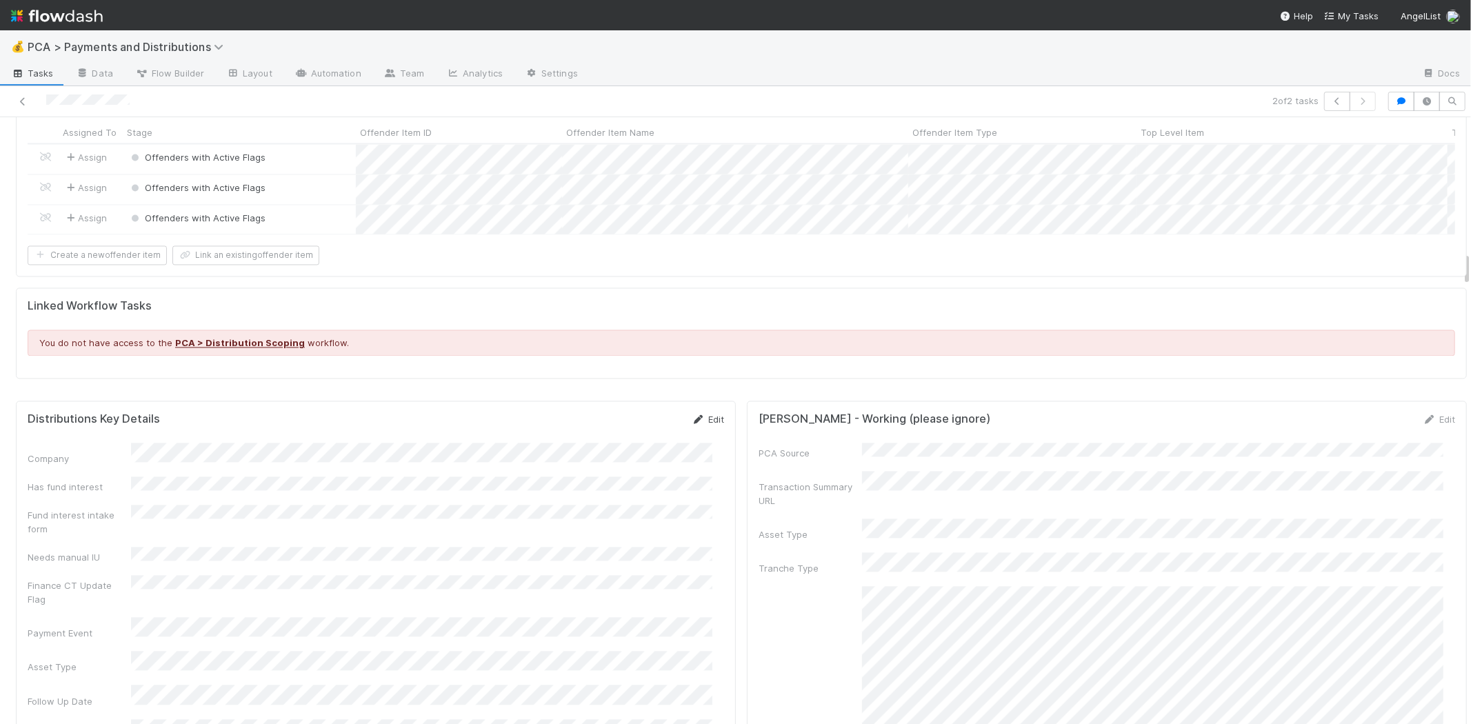
click at [695, 417] on link "Edit" at bounding box center [708, 419] width 32 height 11
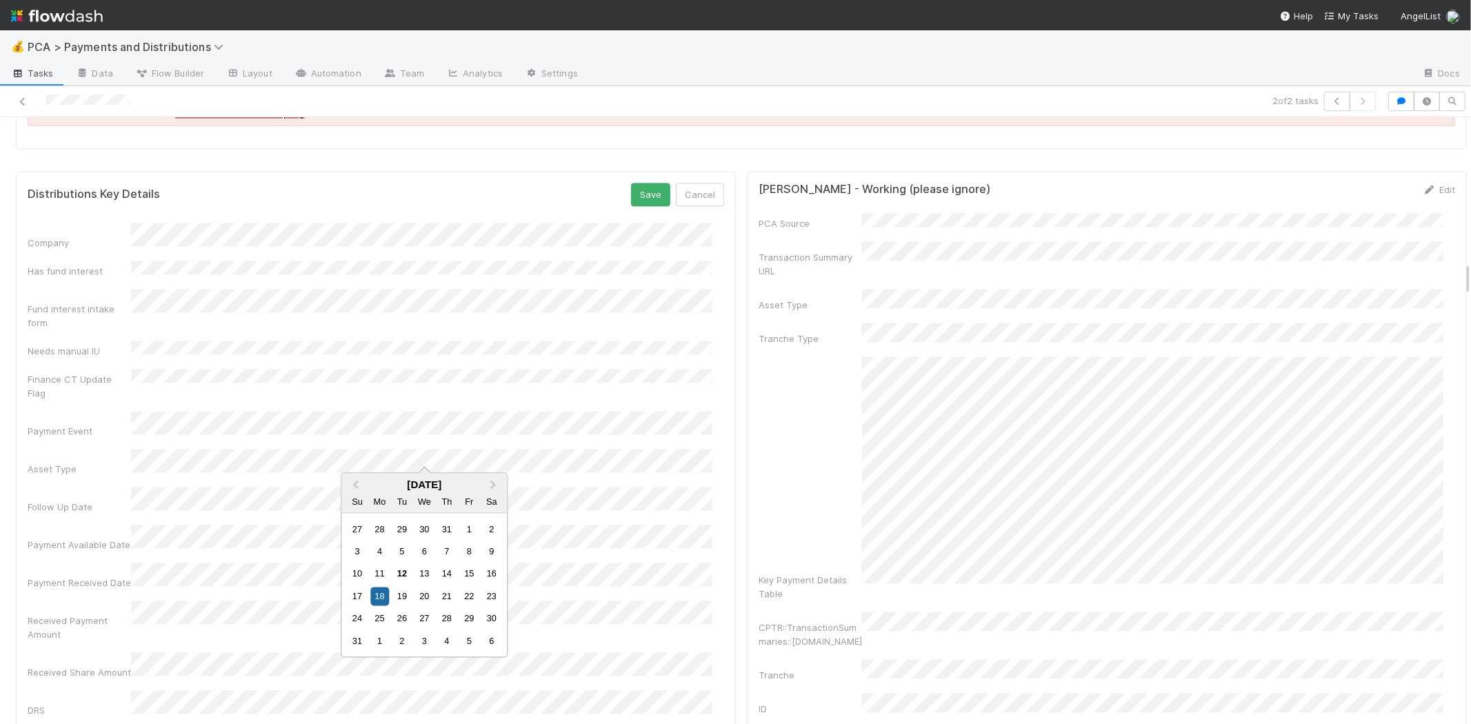
click at [457, 583] on div "3 4 5 6 7 8 9" at bounding box center [424, 586] width 157 height 22
drag, startPoint x: 465, startPoint y: 583, endPoint x: 450, endPoint y: 578, distance: 15.5
click at [463, 583] on div "8" at bounding box center [469, 586] width 19 height 19
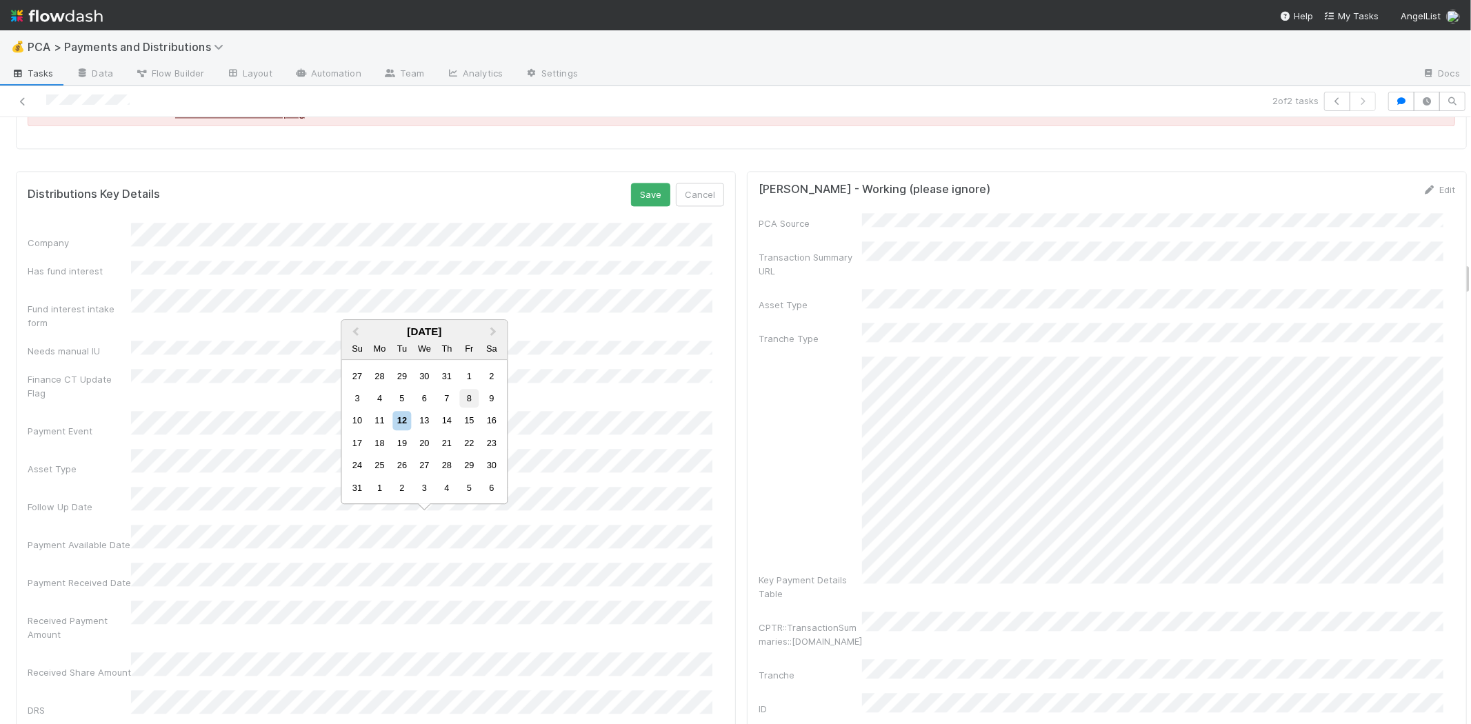
click at [470, 398] on div "8" at bounding box center [469, 398] width 19 height 19
click at [639, 193] on button "Save" at bounding box center [650, 194] width 39 height 23
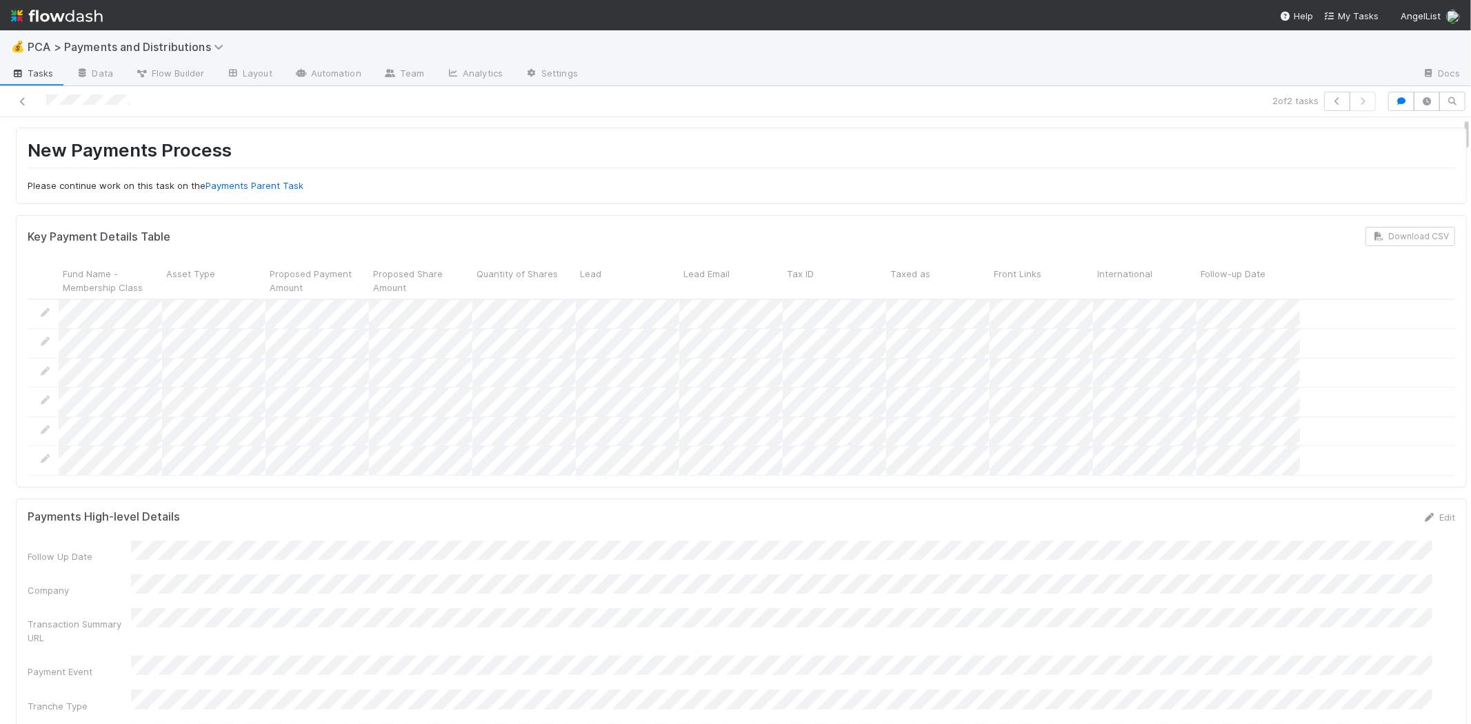
scroll to position [0, 0]
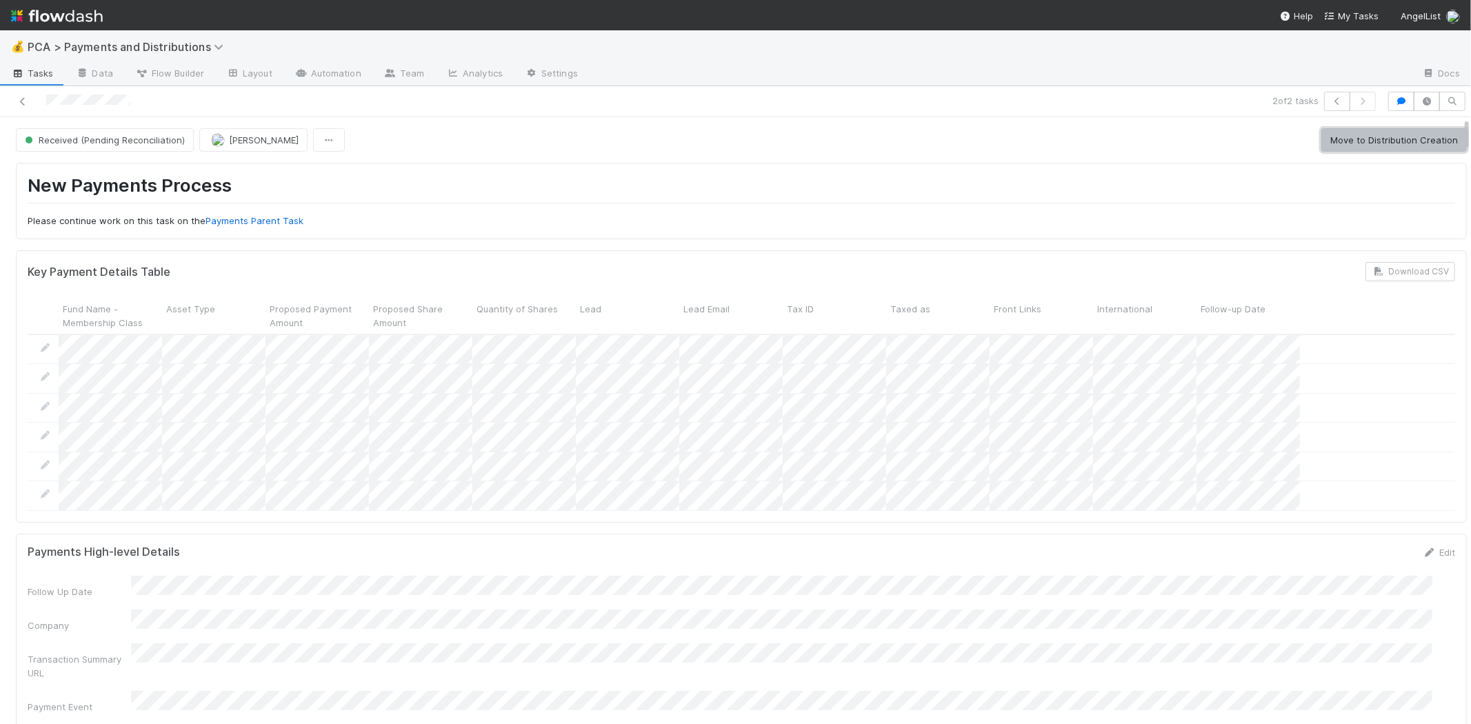
click at [1364, 145] on button "Move to Distribution Creation" at bounding box center [1394, 139] width 146 height 23
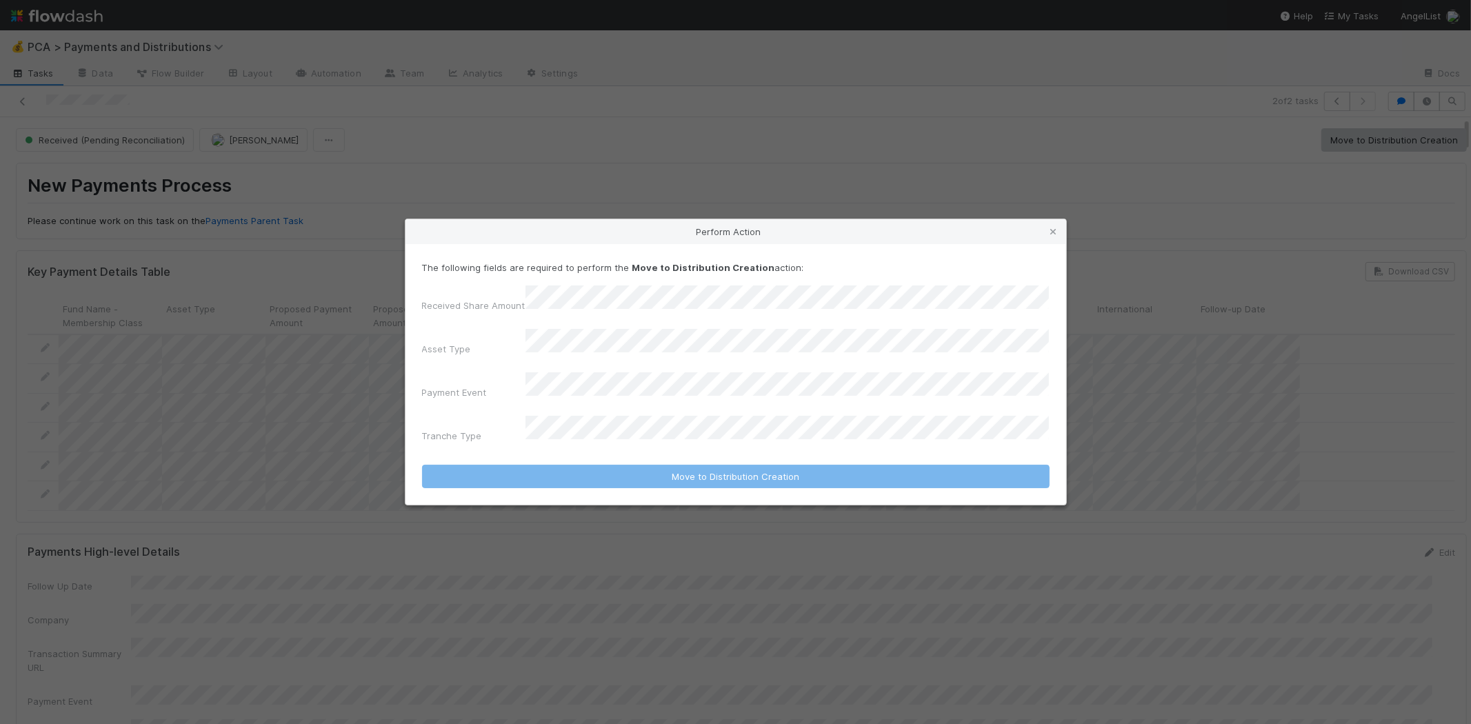
click at [466, 297] on div "The following fields are required to perform the Move to Distribution Creation …" at bounding box center [736, 355] width 628 height 188
click at [1048, 237] on icon at bounding box center [1054, 232] width 14 height 9
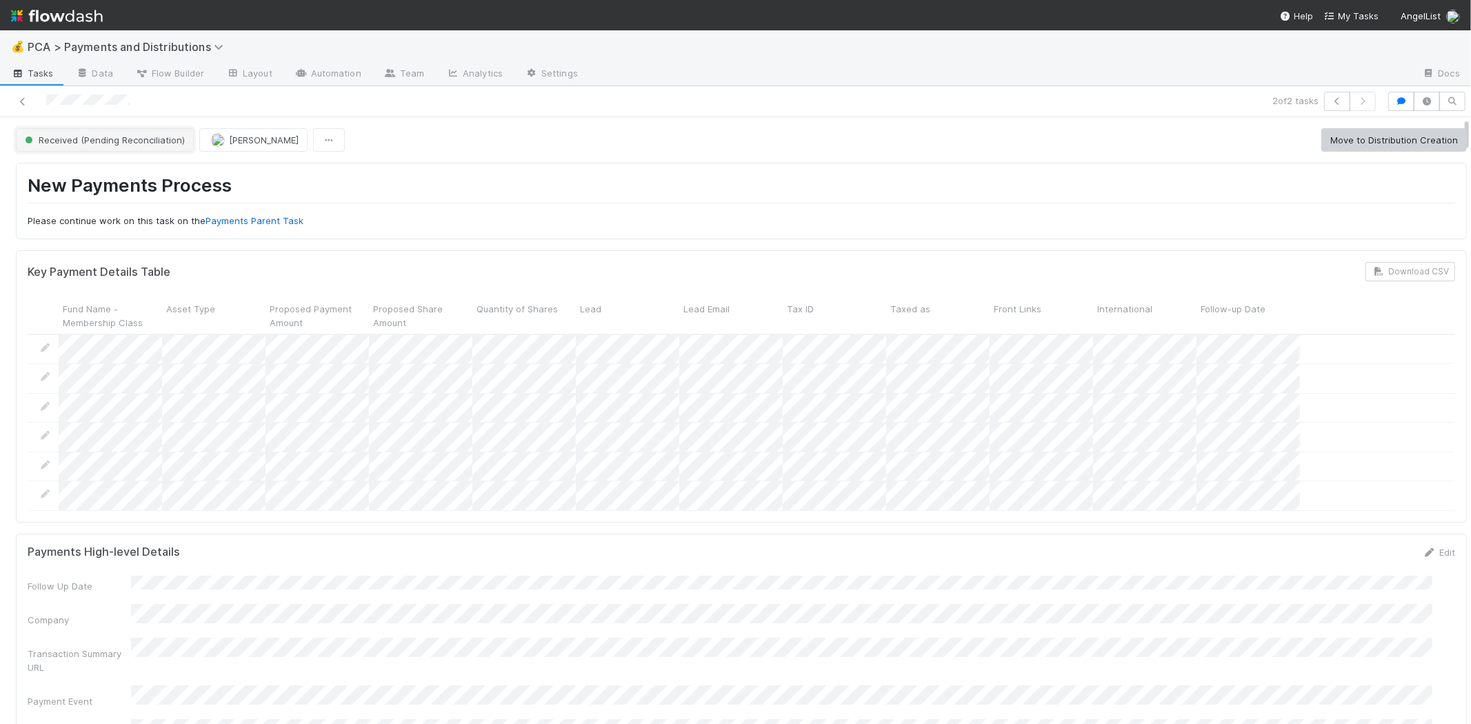
click at [128, 139] on span "Received (Pending Reconciliation)" at bounding box center [103, 139] width 163 height 11
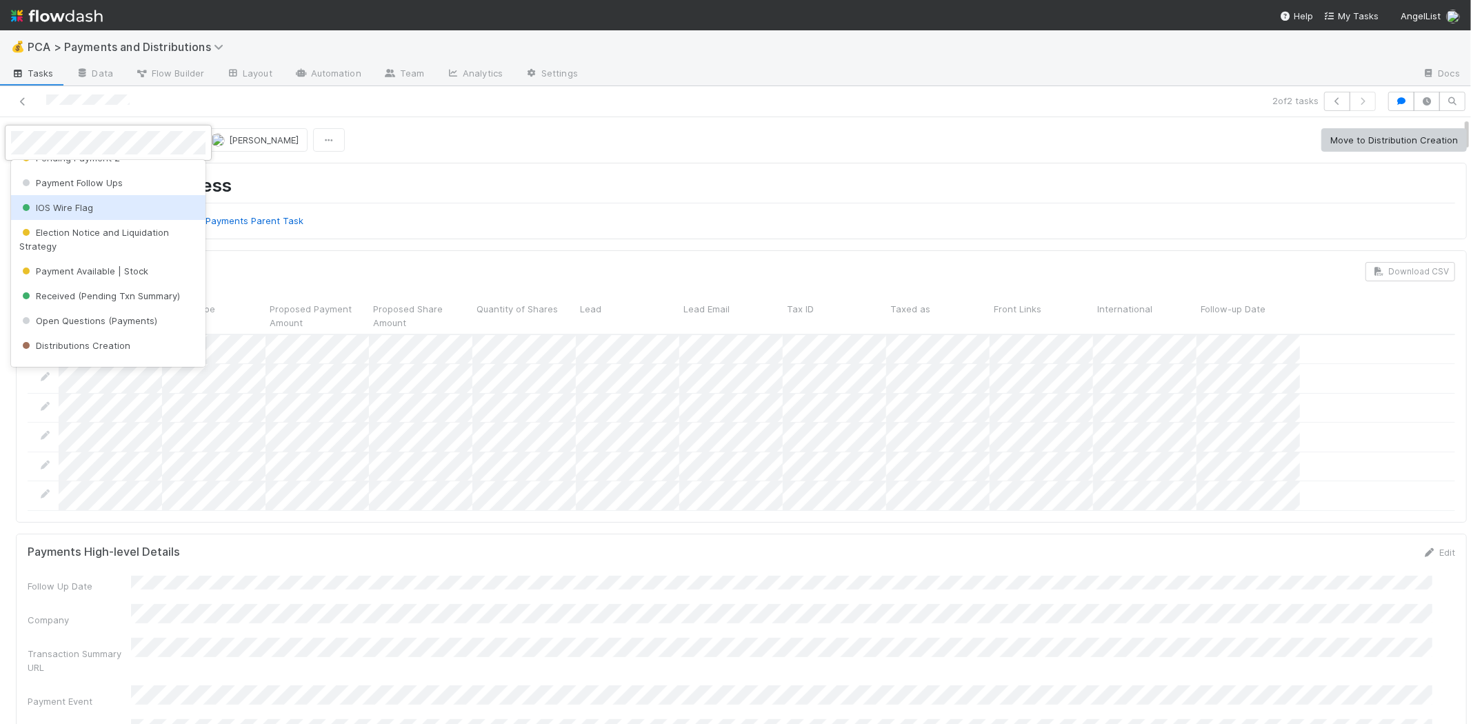
scroll to position [153, 0]
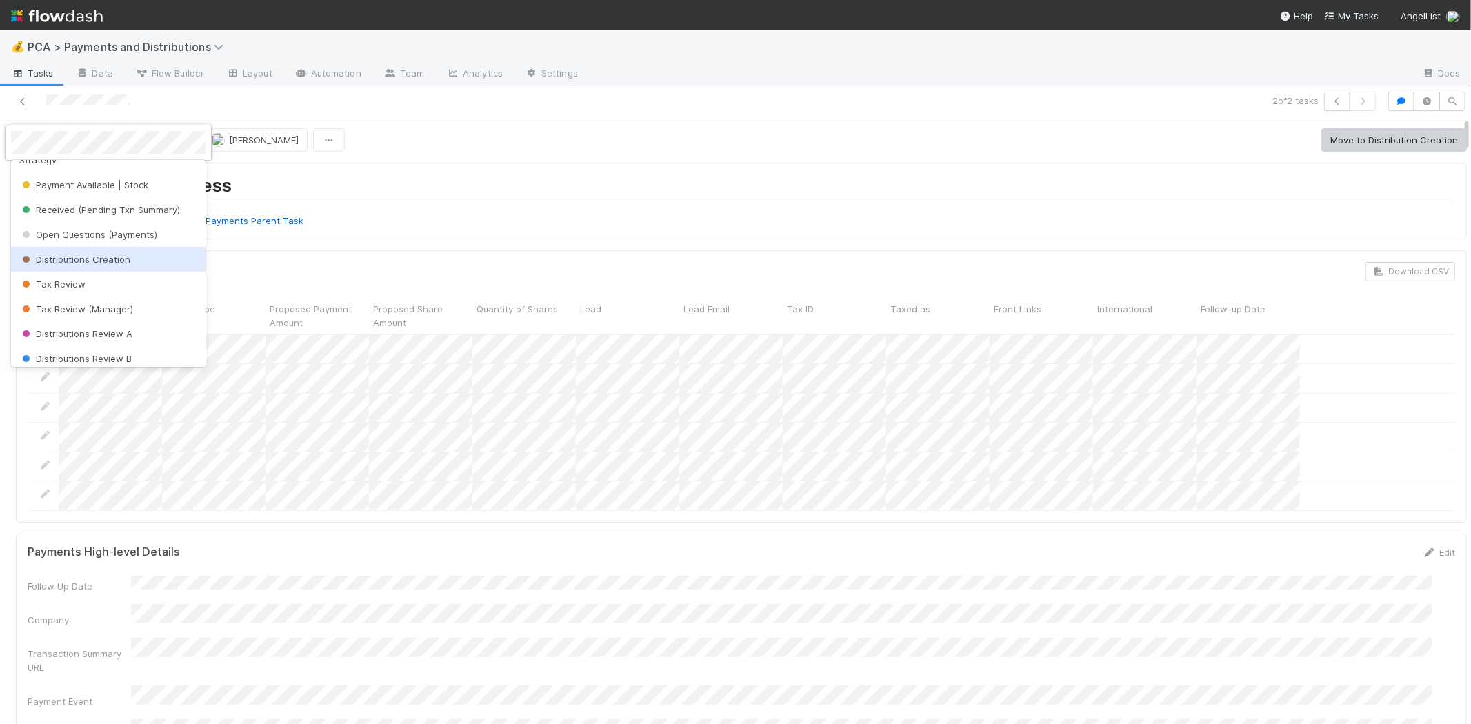
drag, startPoint x: 129, startPoint y: 257, endPoint x: 198, endPoint y: 250, distance: 69.4
click at [134, 257] on div "Distributions Creation" at bounding box center [108, 259] width 194 height 25
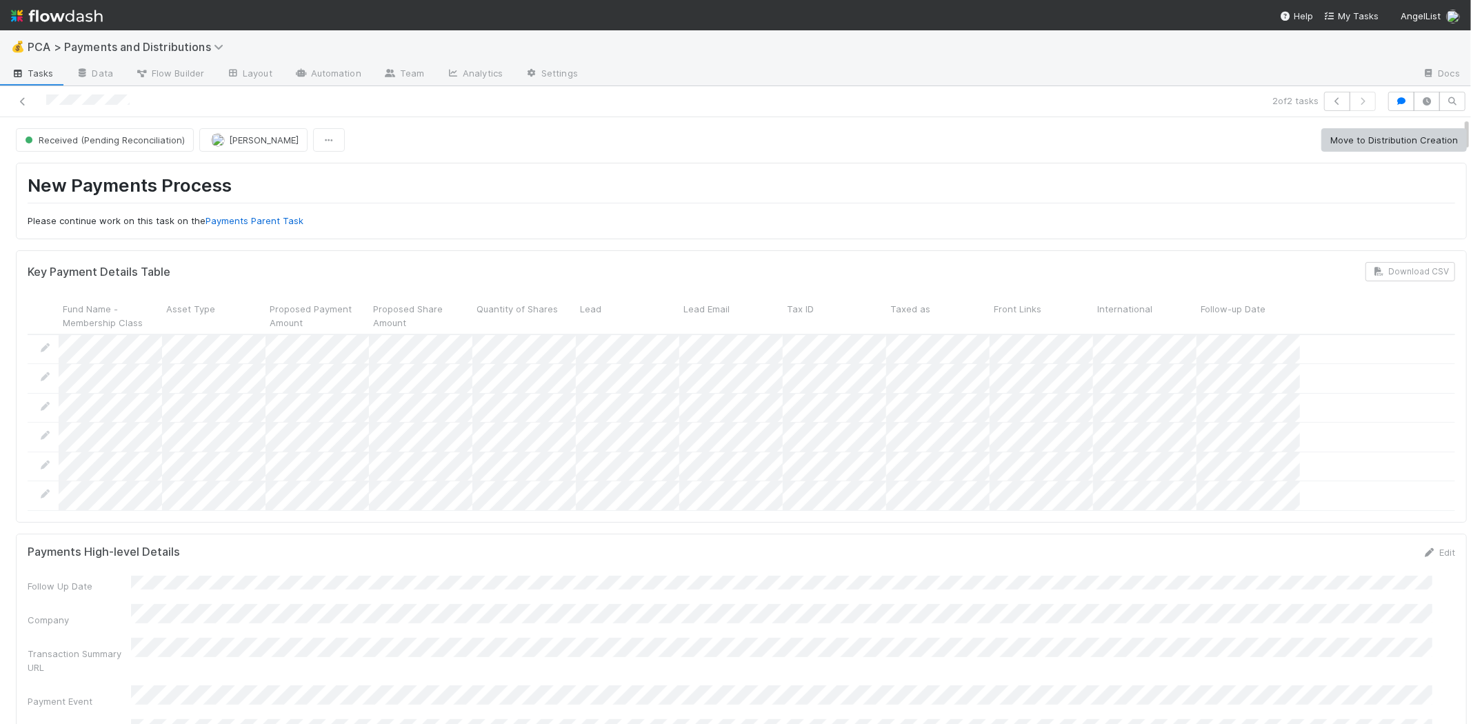
click at [590, 179] on h1 "New Payments Process" at bounding box center [742, 188] width 1428 height 28
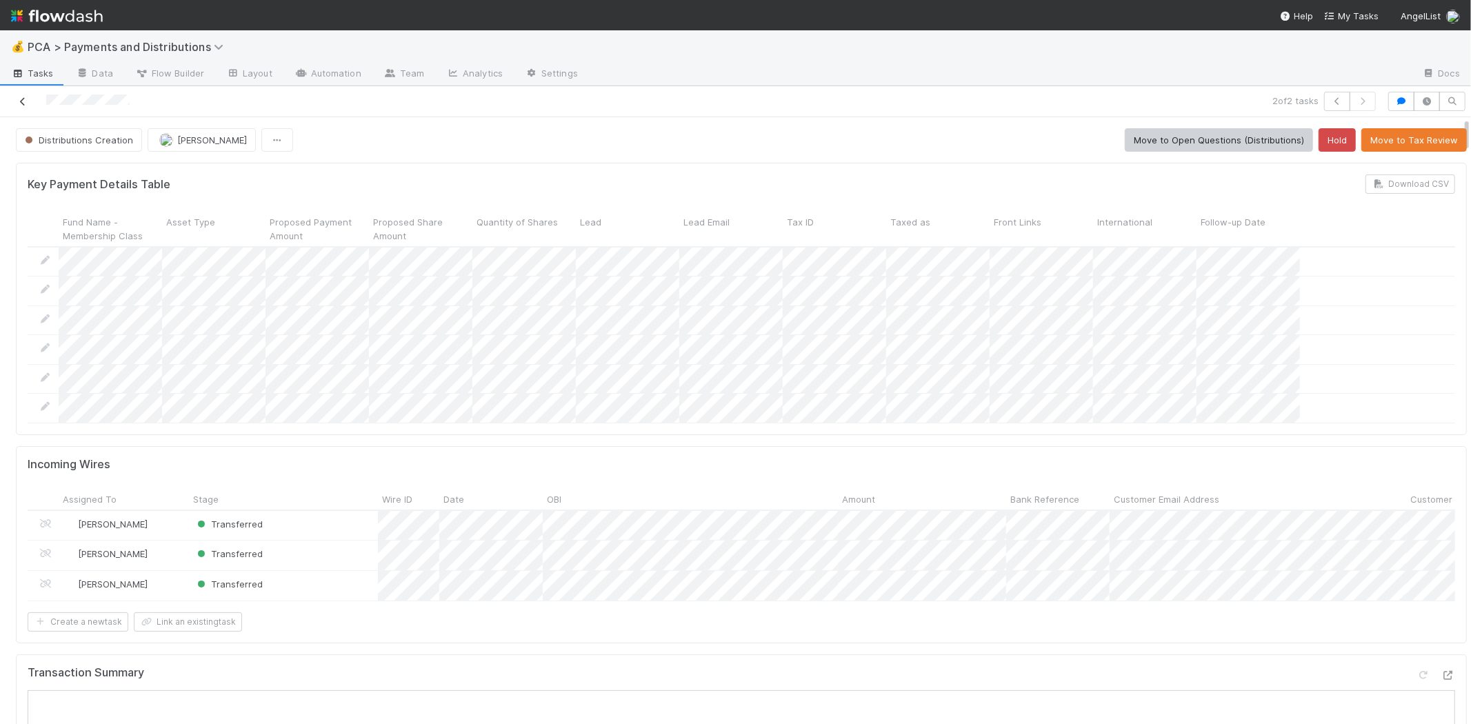
click at [19, 102] on icon at bounding box center [23, 101] width 14 height 9
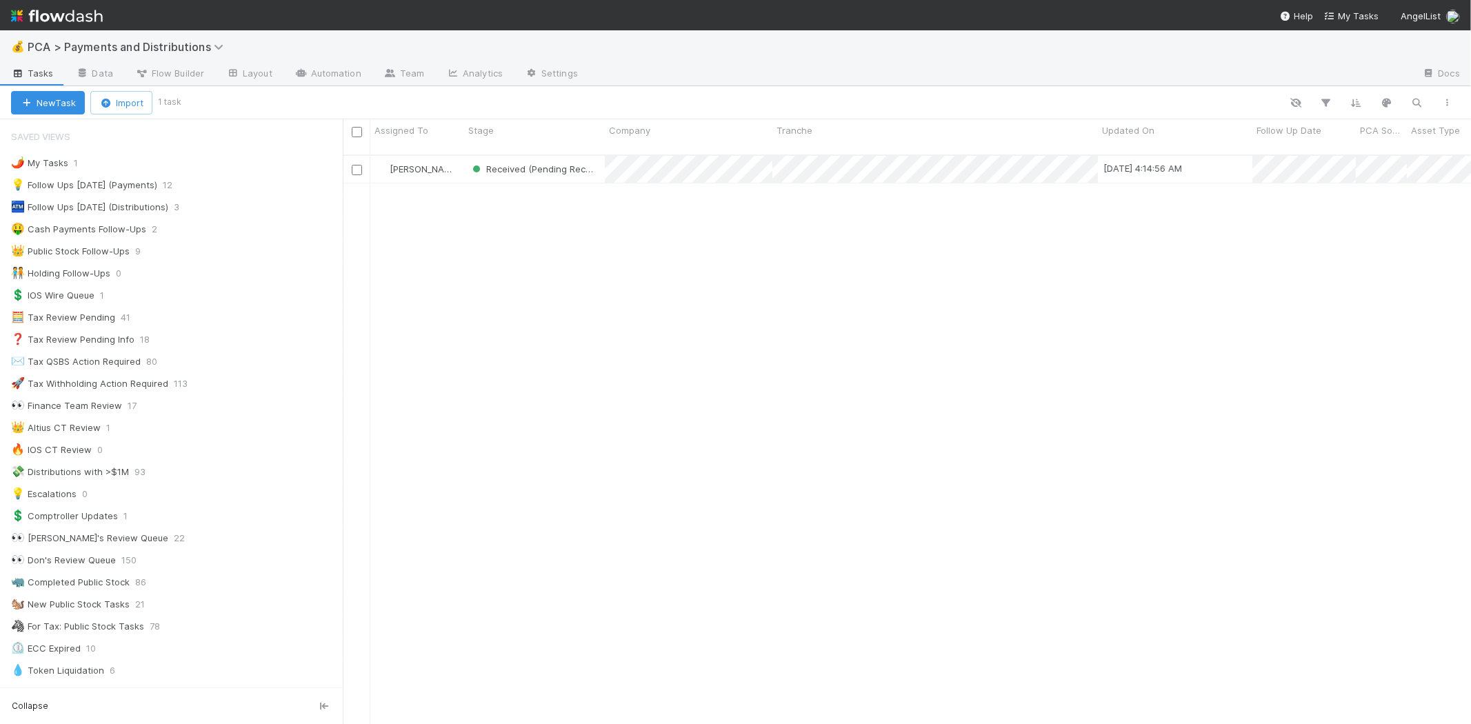
scroll to position [569, 1116]
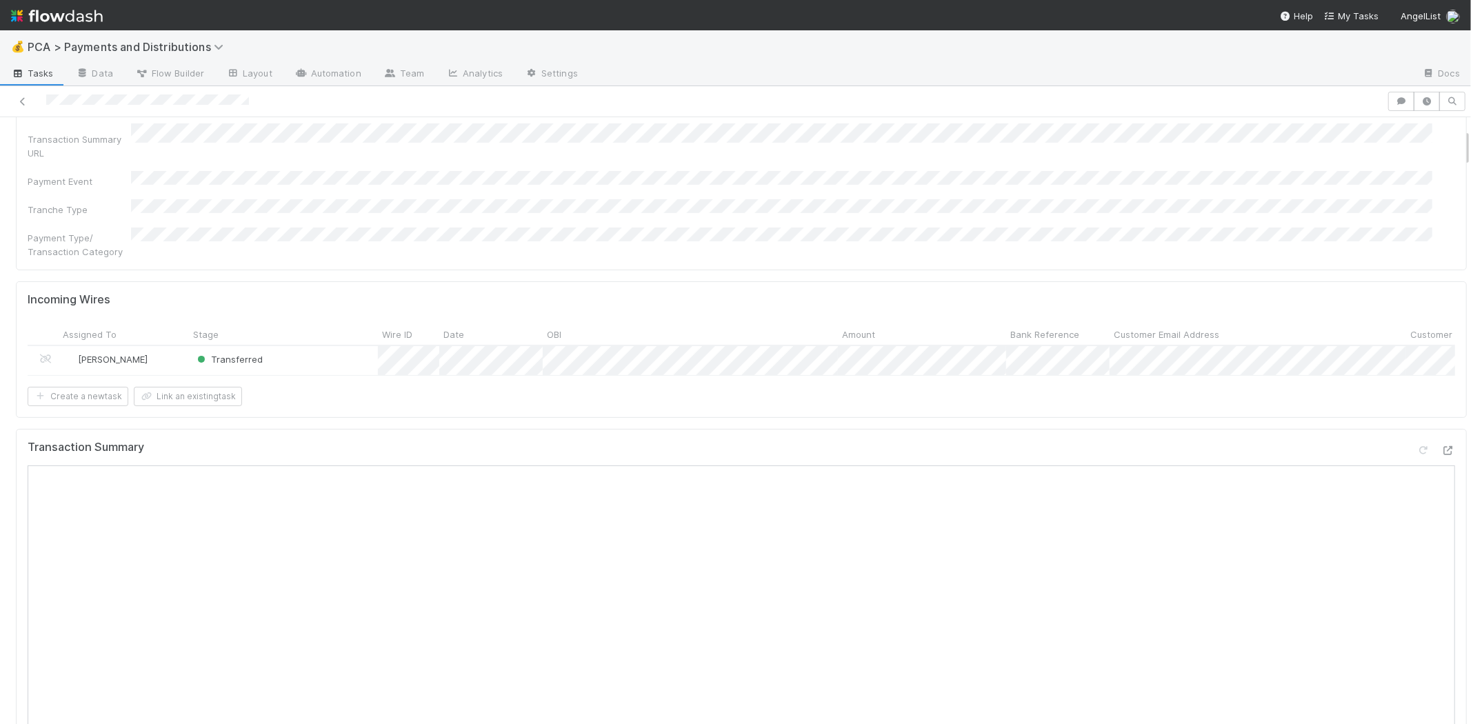
scroll to position [306, 0]
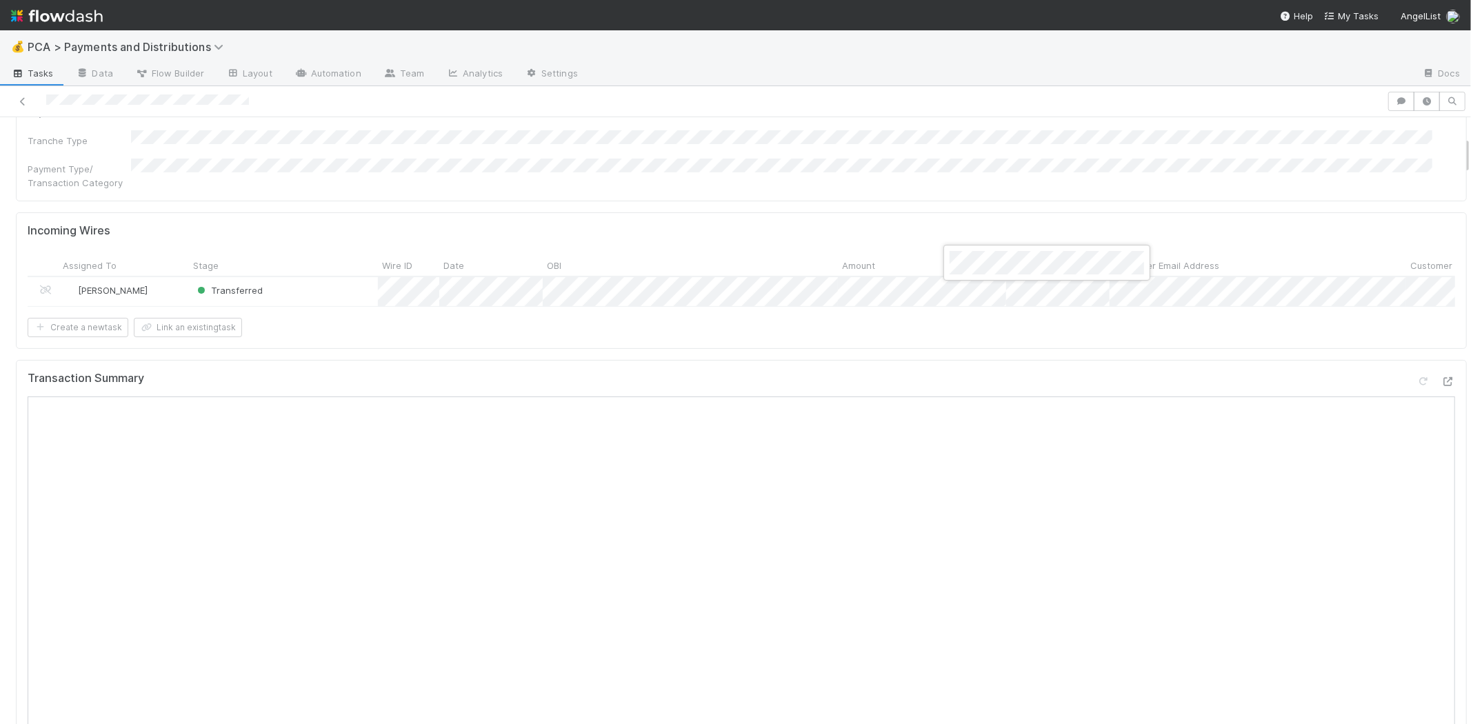
click at [943, 347] on div at bounding box center [735, 362] width 1471 height 724
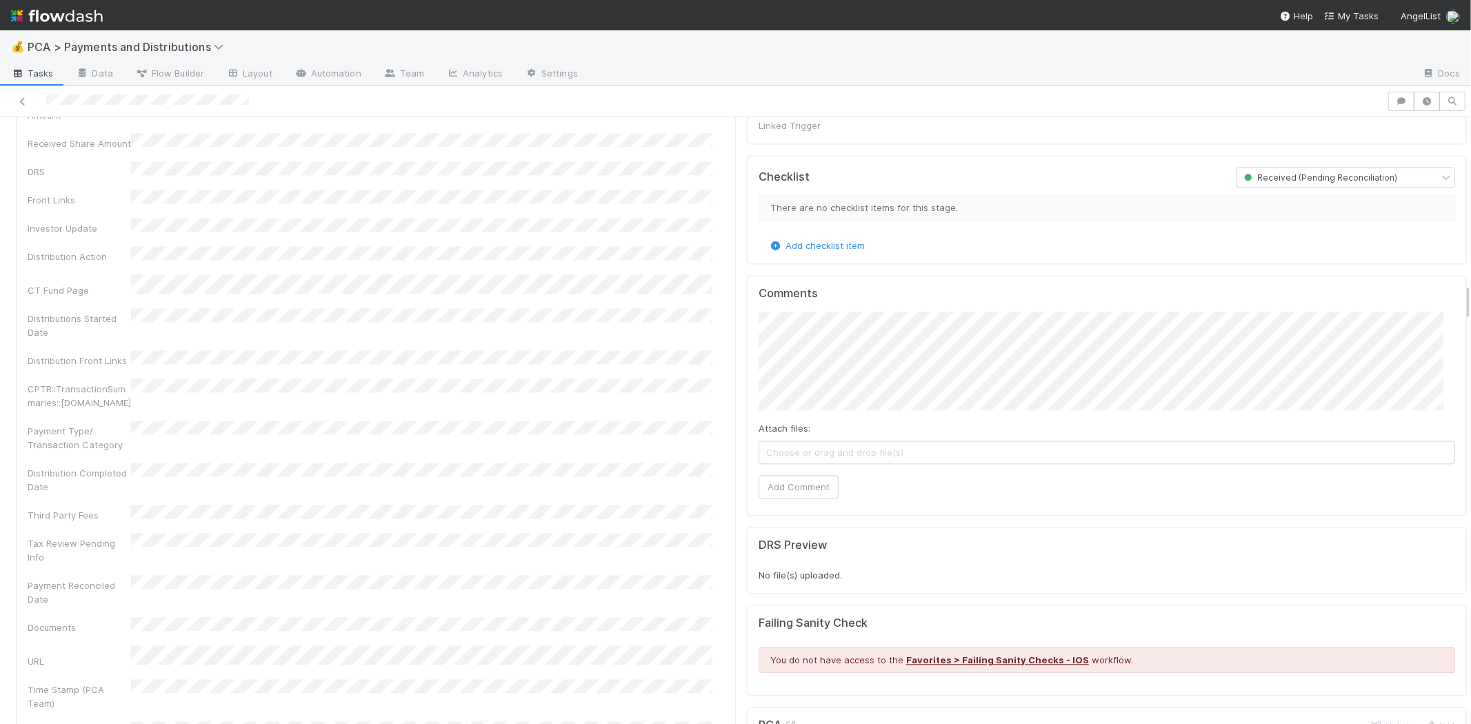
scroll to position [2452, 0]
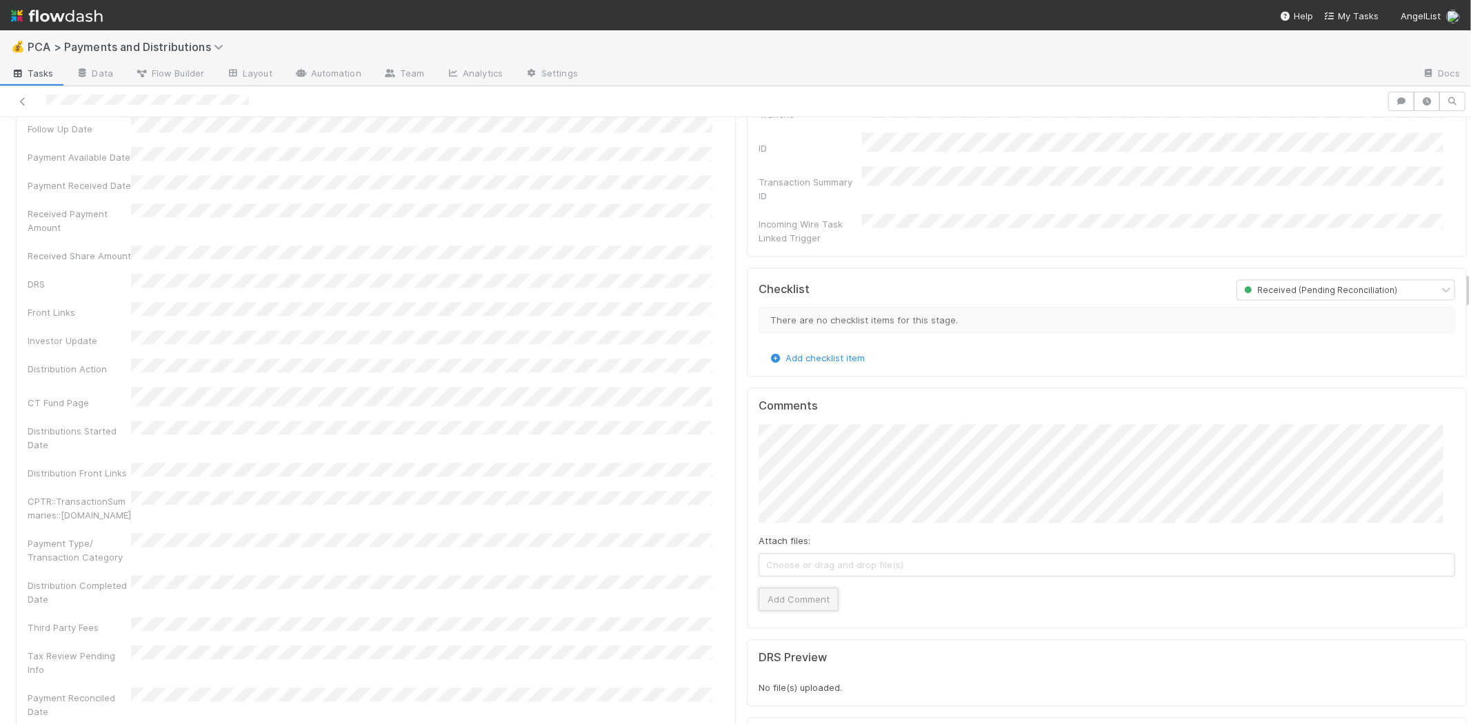
click at [806, 588] on button "Add Comment" at bounding box center [799, 599] width 80 height 23
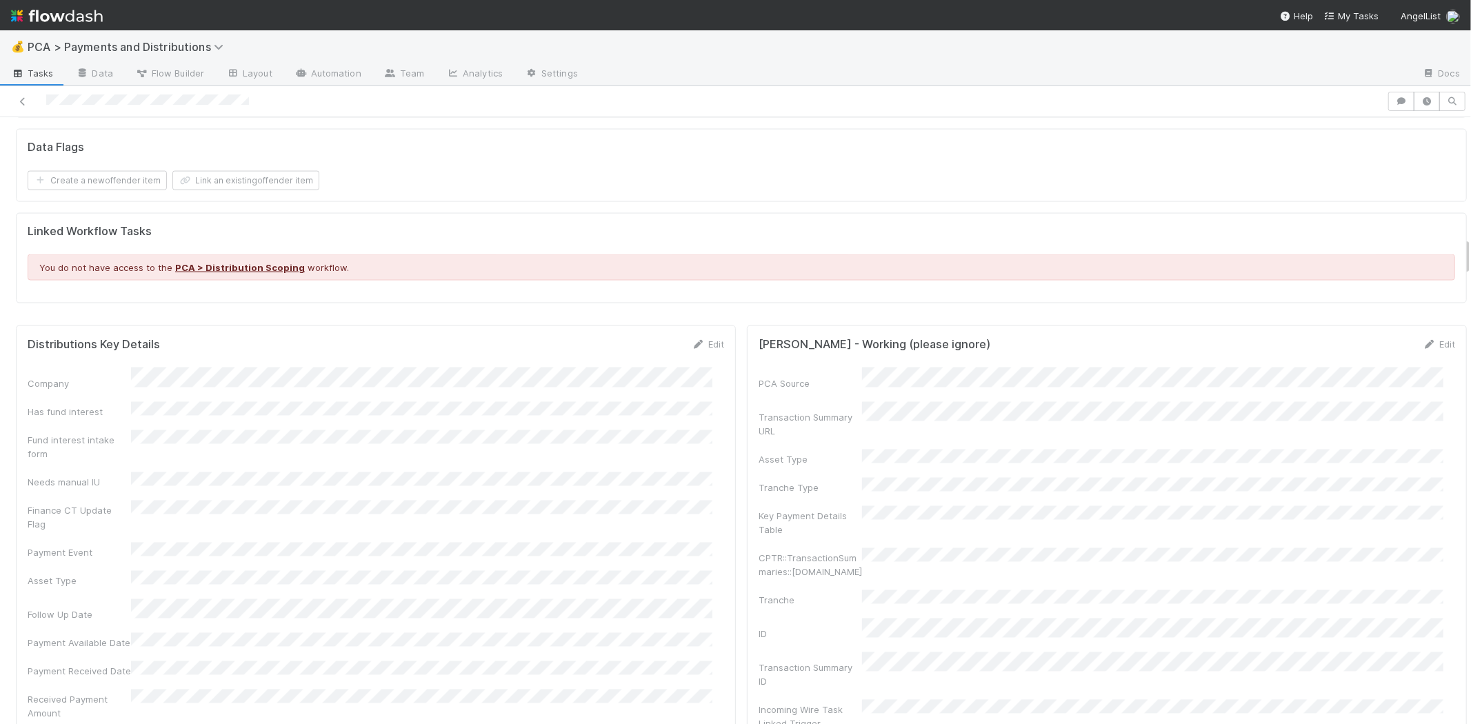
scroll to position [1839, 0]
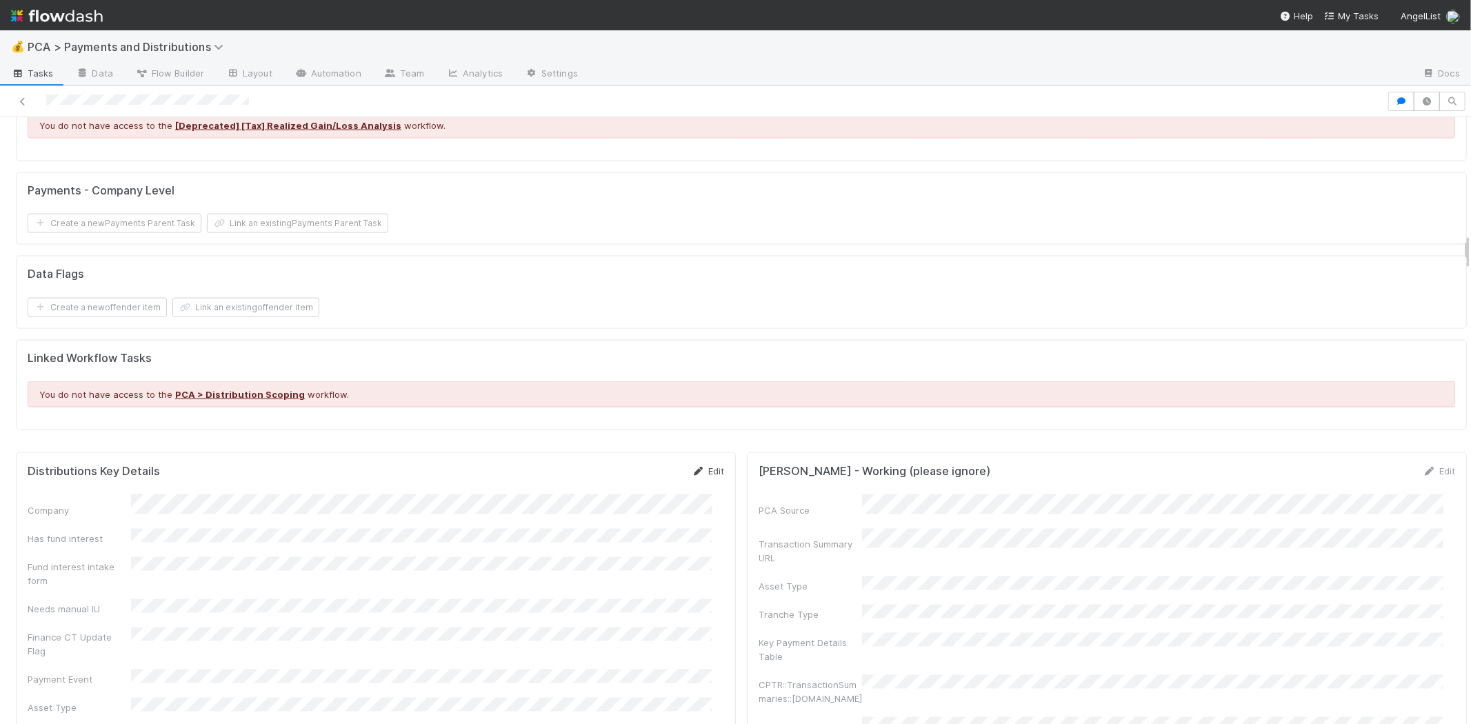
click at [703, 466] on link "Edit" at bounding box center [708, 471] width 32 height 11
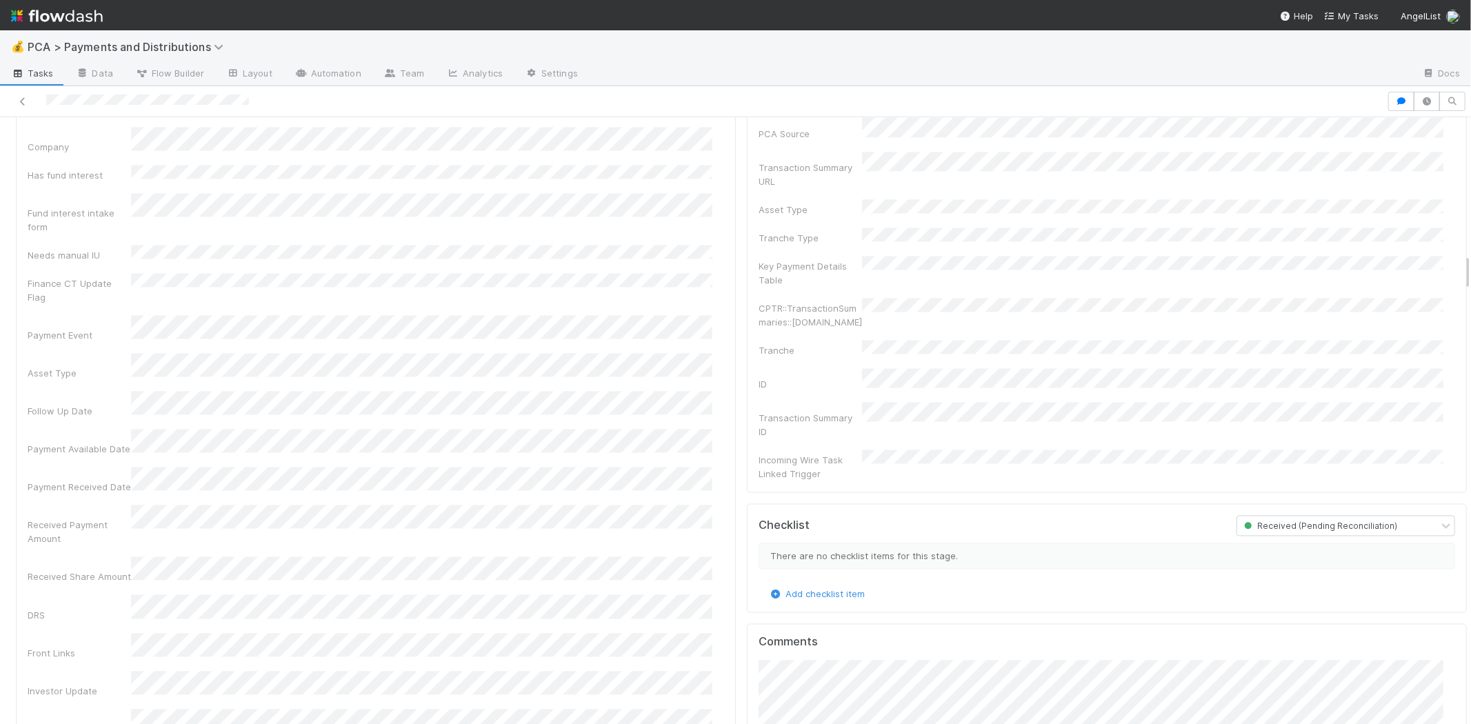
scroll to position [2222, 0]
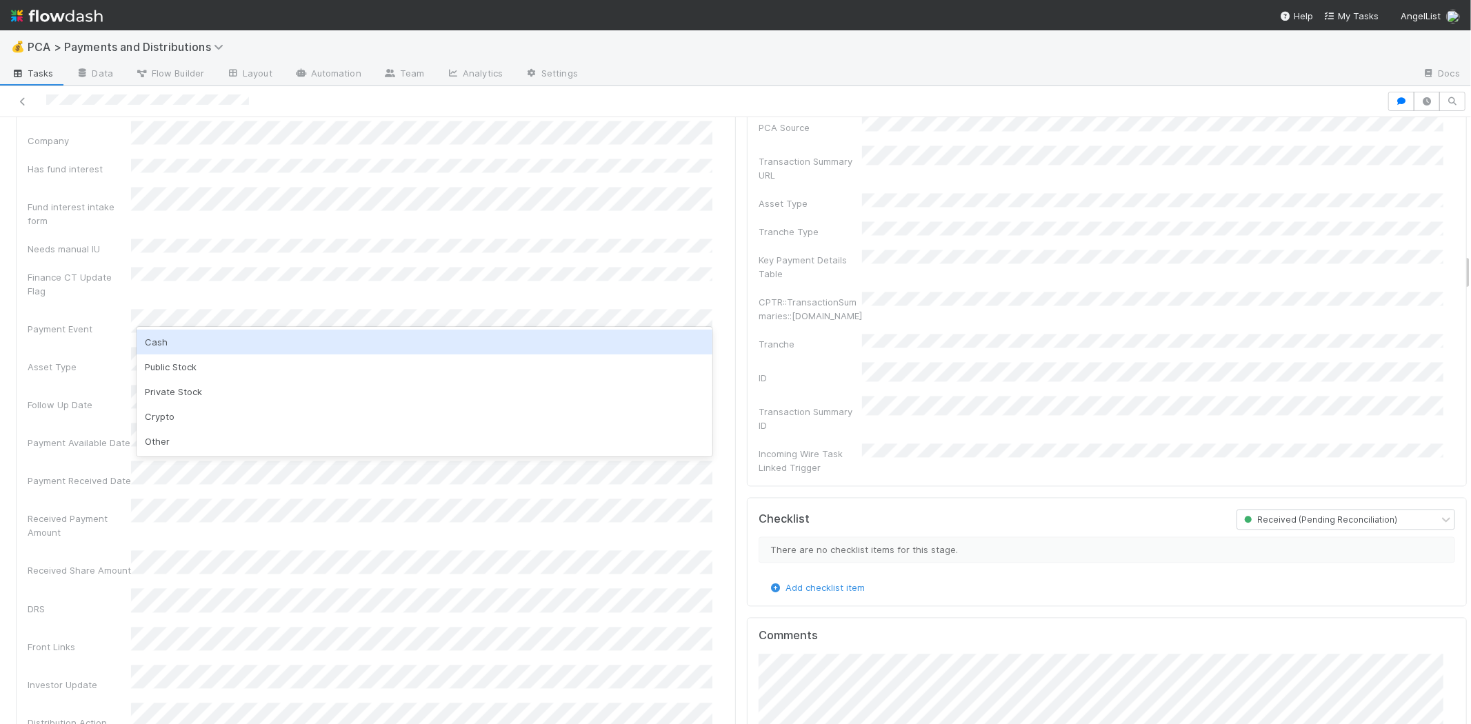
click at [221, 338] on div "Cash" at bounding box center [425, 342] width 576 height 25
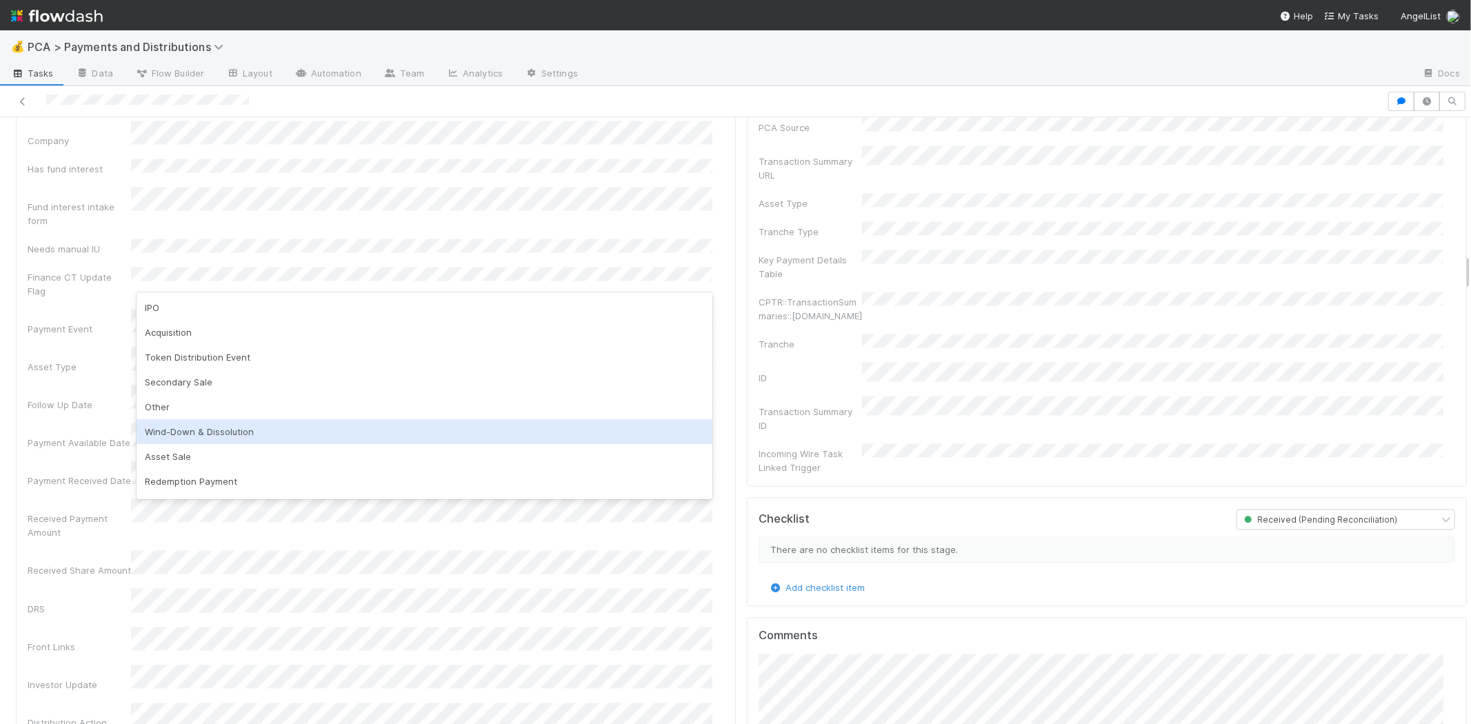
click at [252, 426] on div "Wind-Down & Dissolution" at bounding box center [425, 431] width 576 height 25
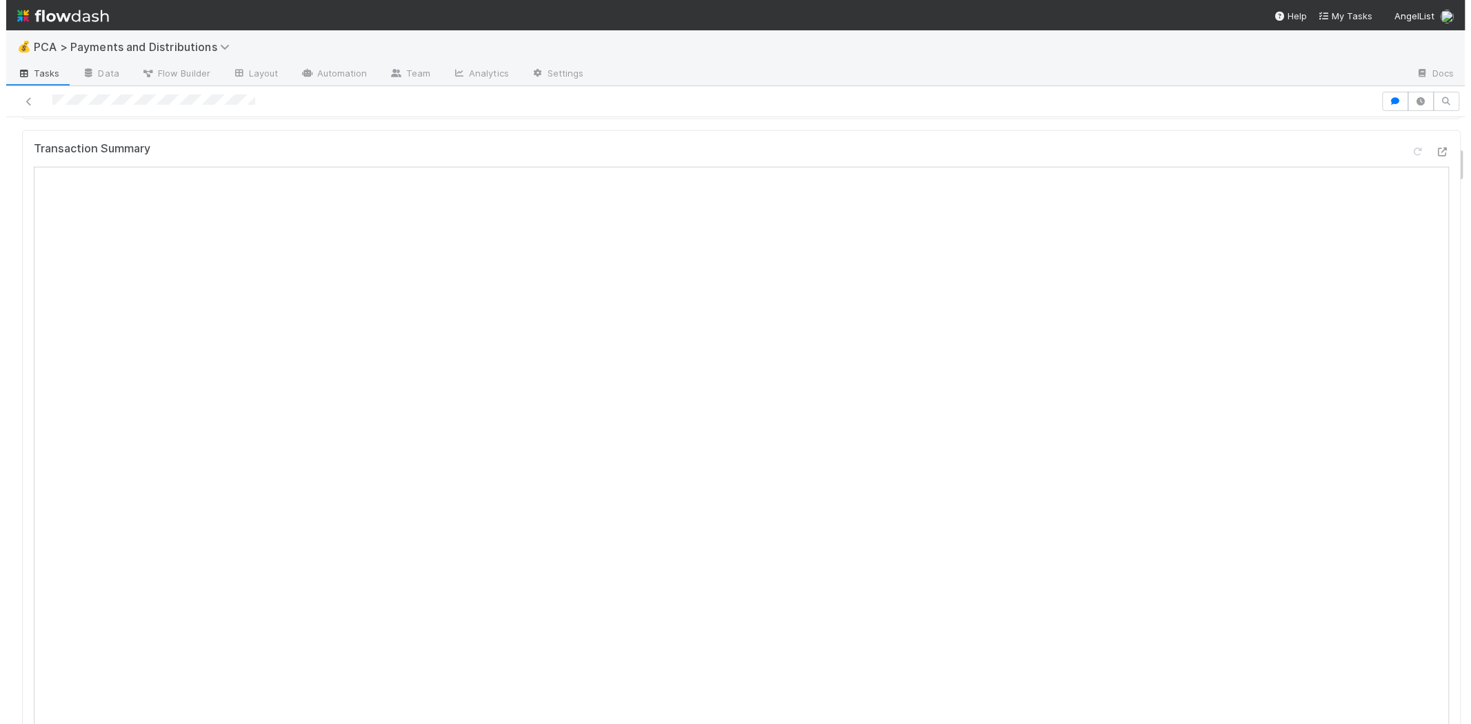
scroll to position [77, 0]
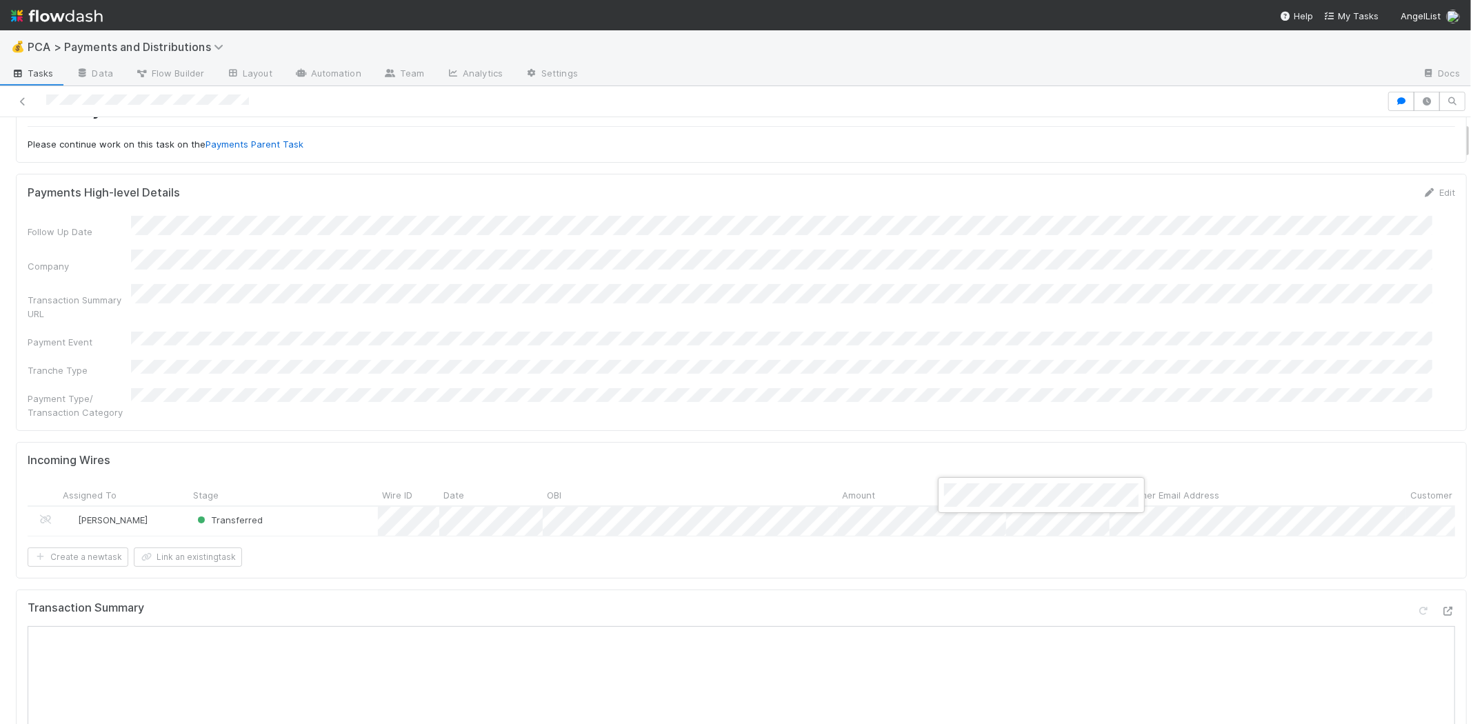
click at [984, 312] on div at bounding box center [735, 362] width 1471 height 724
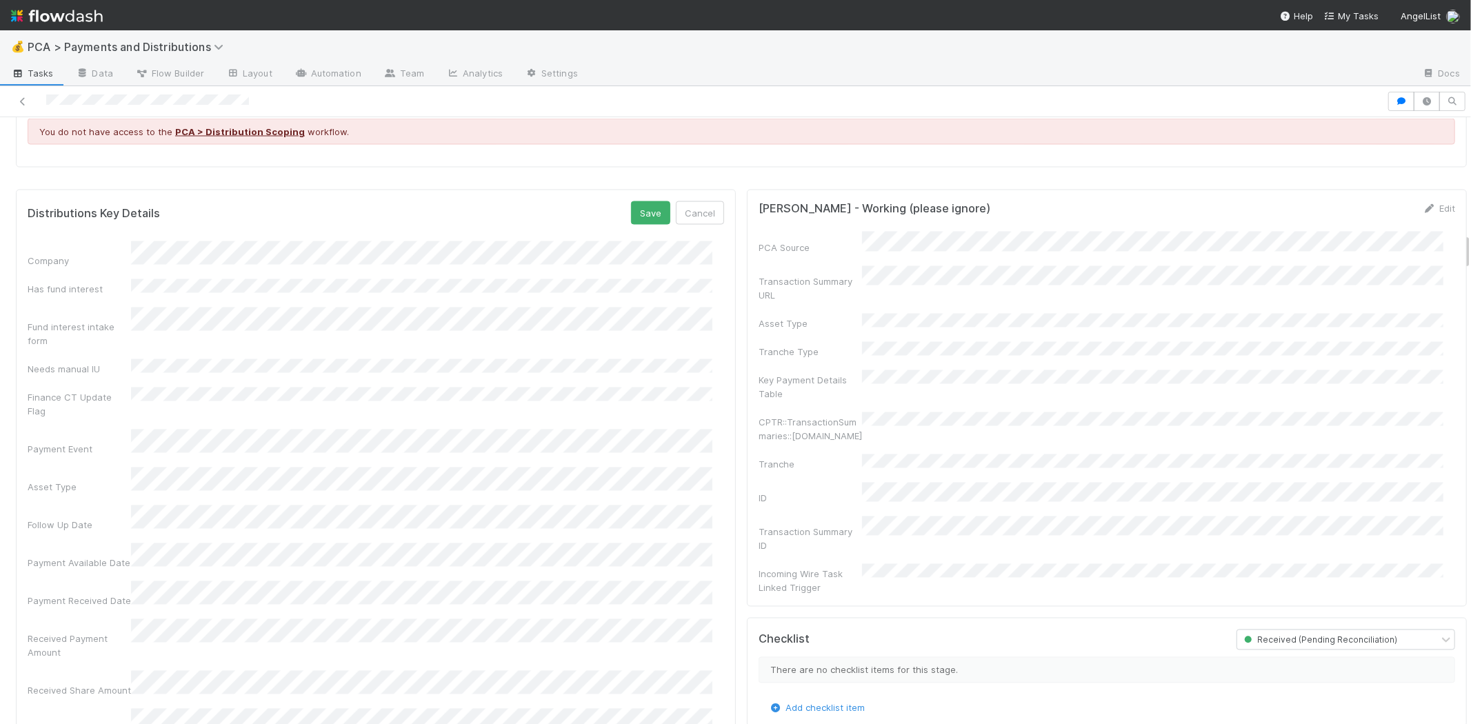
scroll to position [2222, 0]
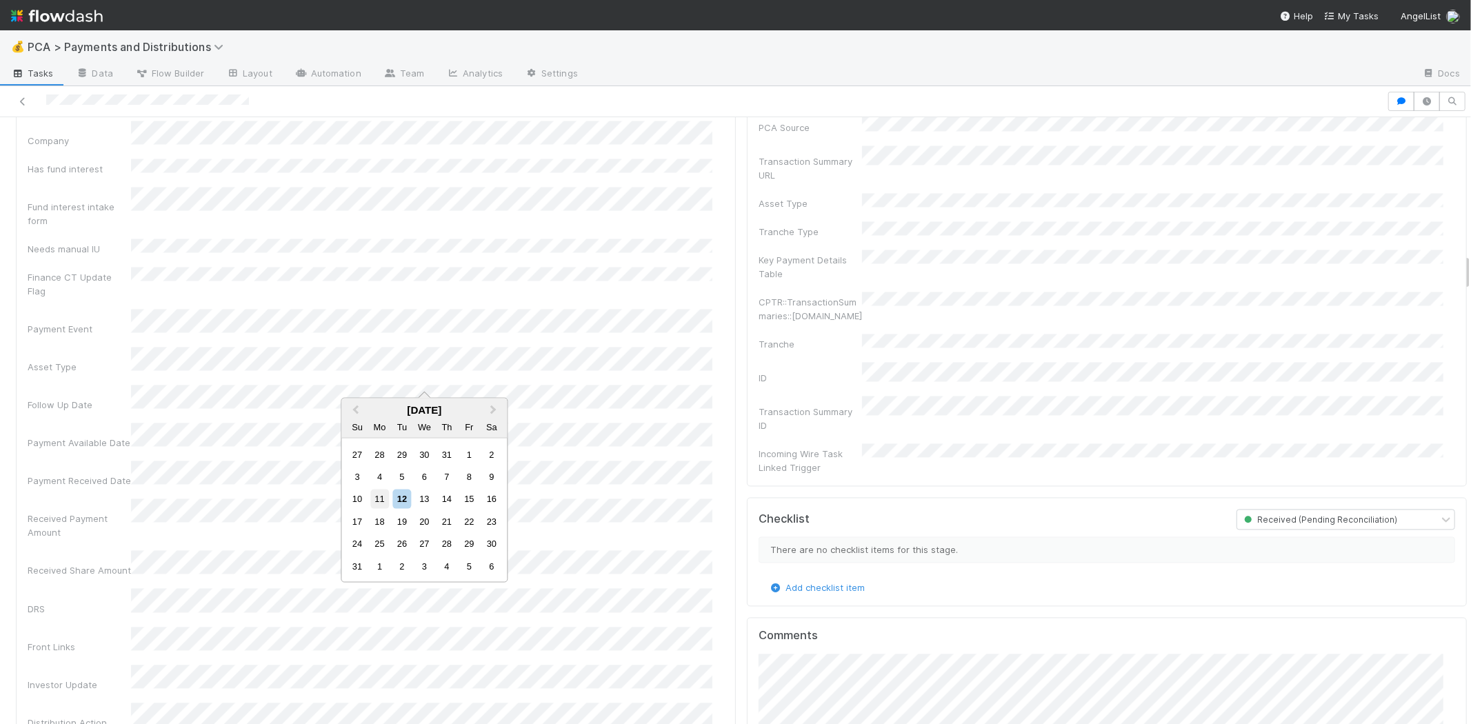
click at [379, 500] on div "11" at bounding box center [379, 499] width 19 height 19
click at [381, 535] on div "11" at bounding box center [379, 533] width 19 height 19
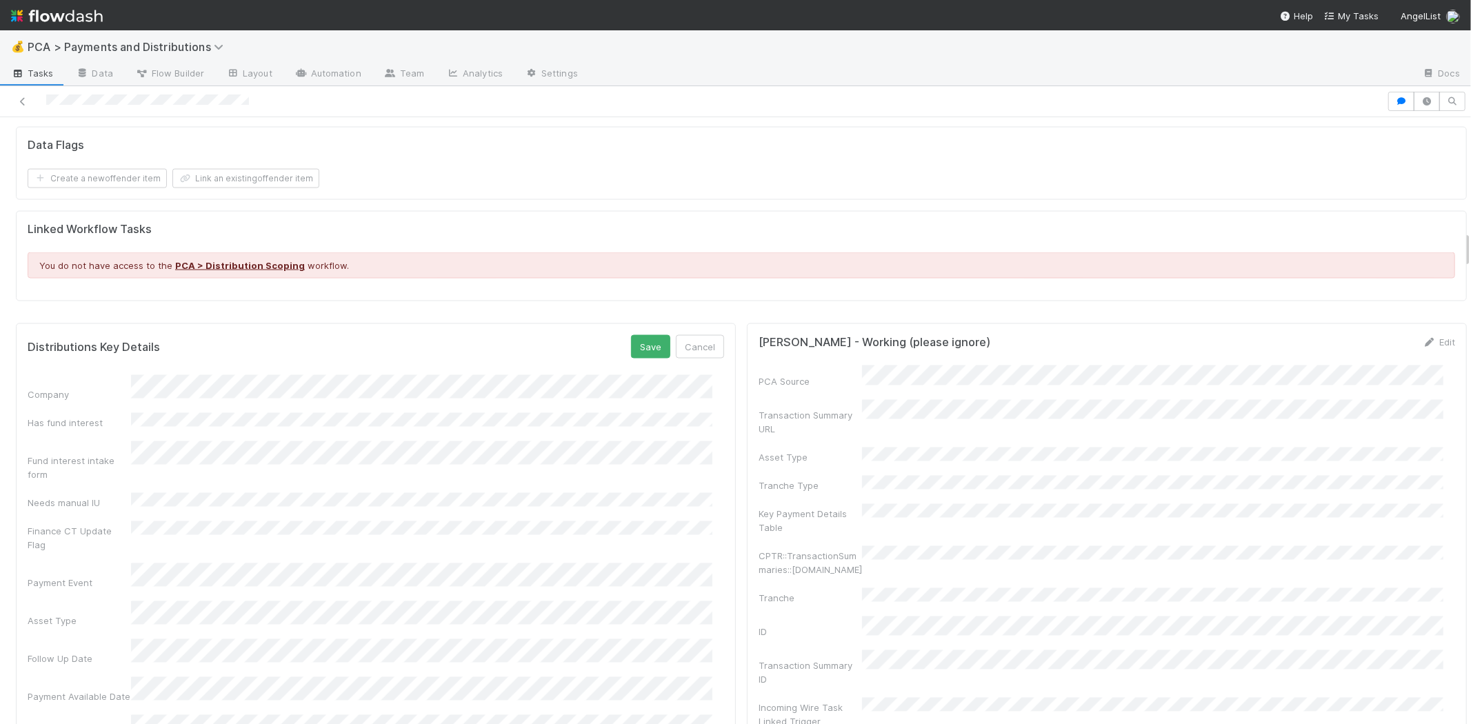
scroll to position [1839, 0]
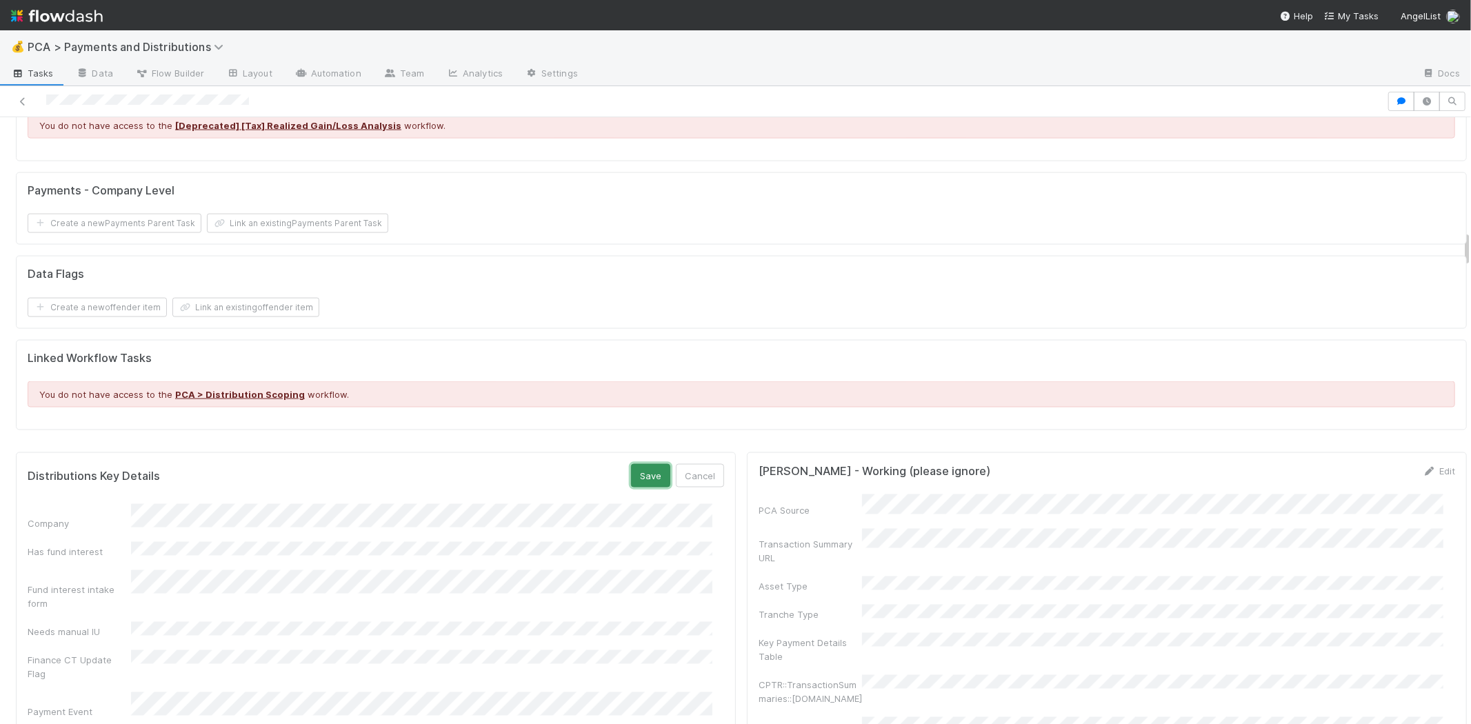
click at [649, 466] on button "Save" at bounding box center [650, 475] width 39 height 23
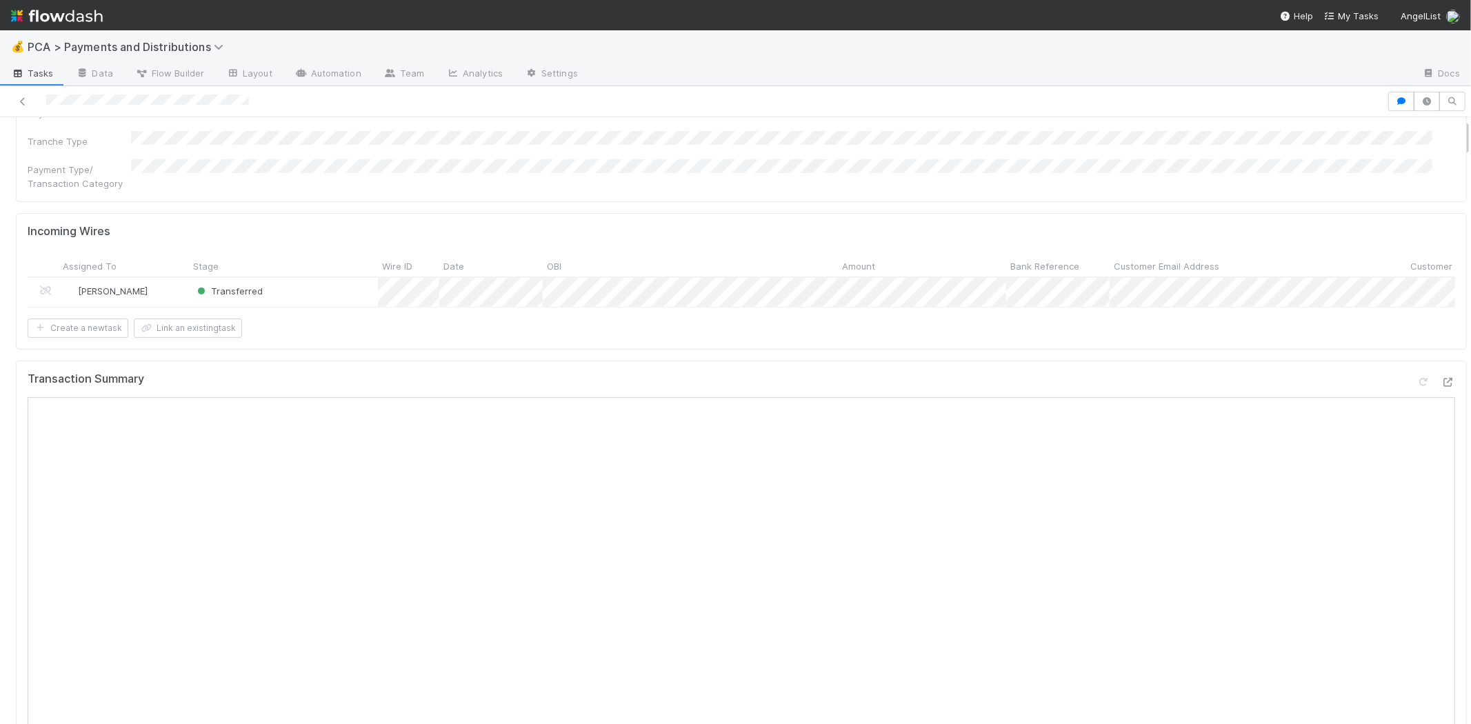
scroll to position [0, 0]
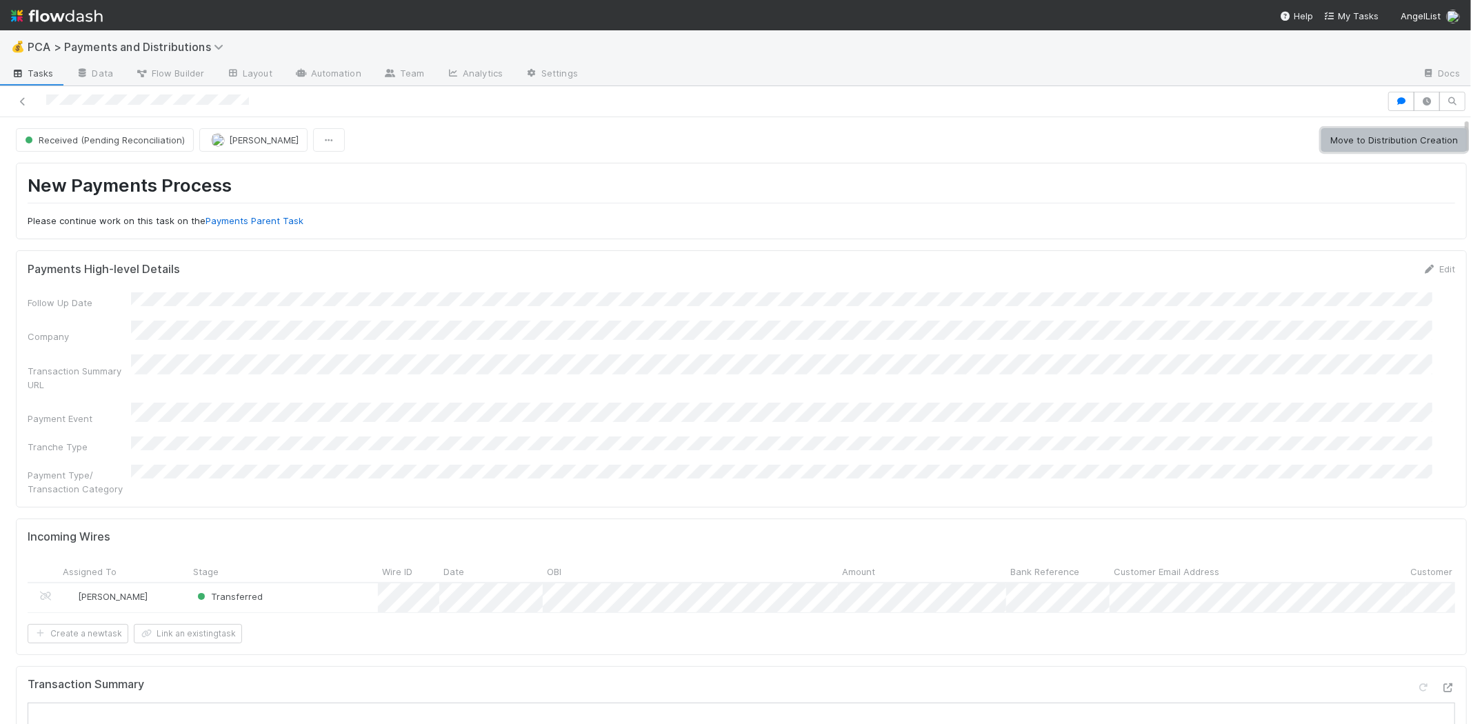
click at [1399, 134] on button "Move to Distribution Creation" at bounding box center [1394, 139] width 146 height 23
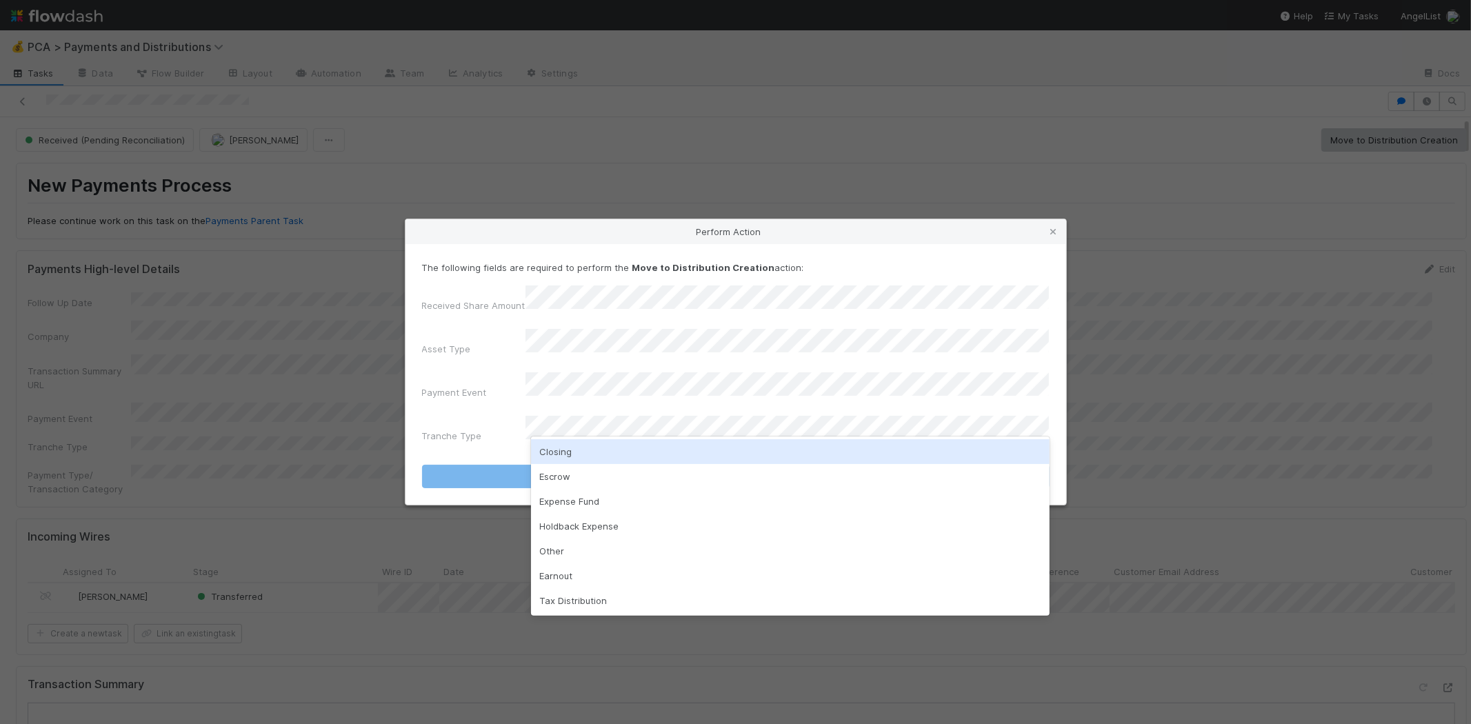
click at [569, 444] on div "Closing" at bounding box center [790, 451] width 519 height 25
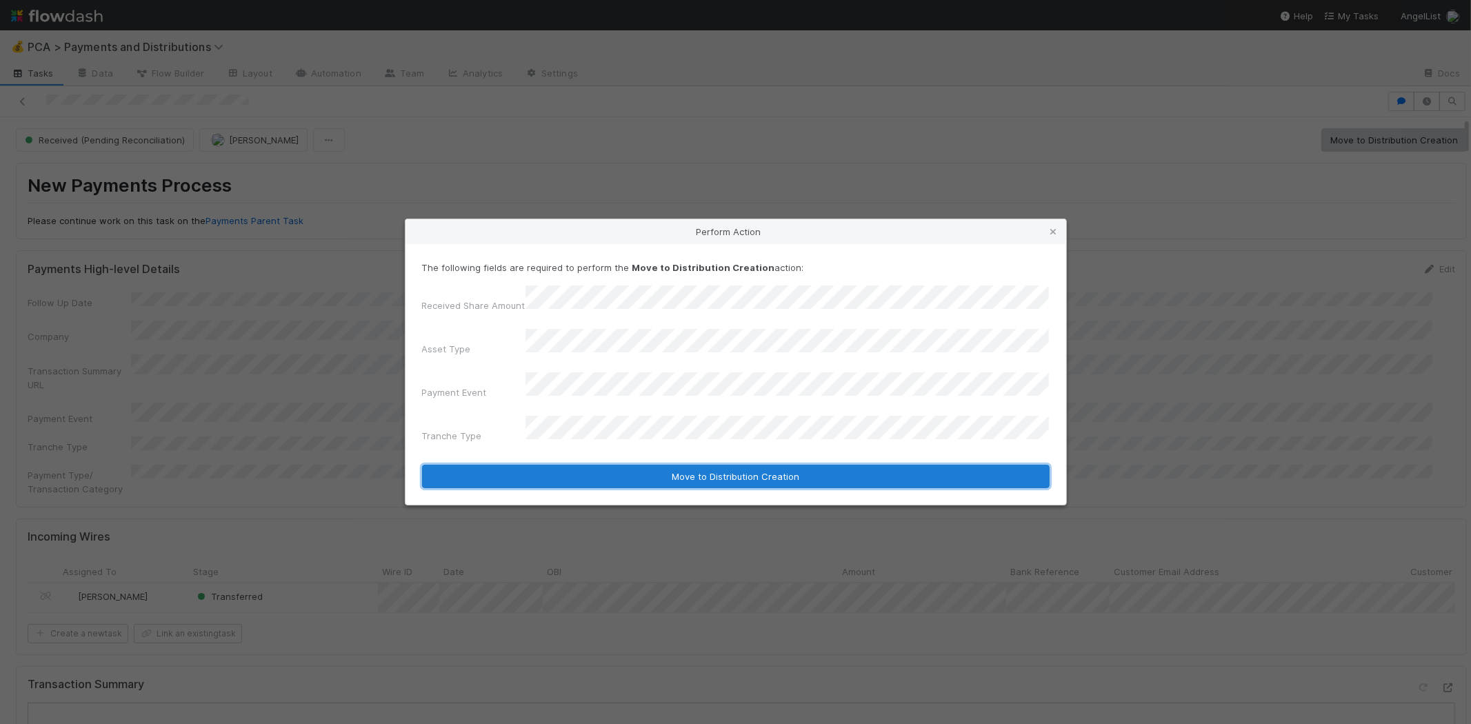
click at [601, 465] on button "Move to Distribution Creation" at bounding box center [736, 476] width 628 height 23
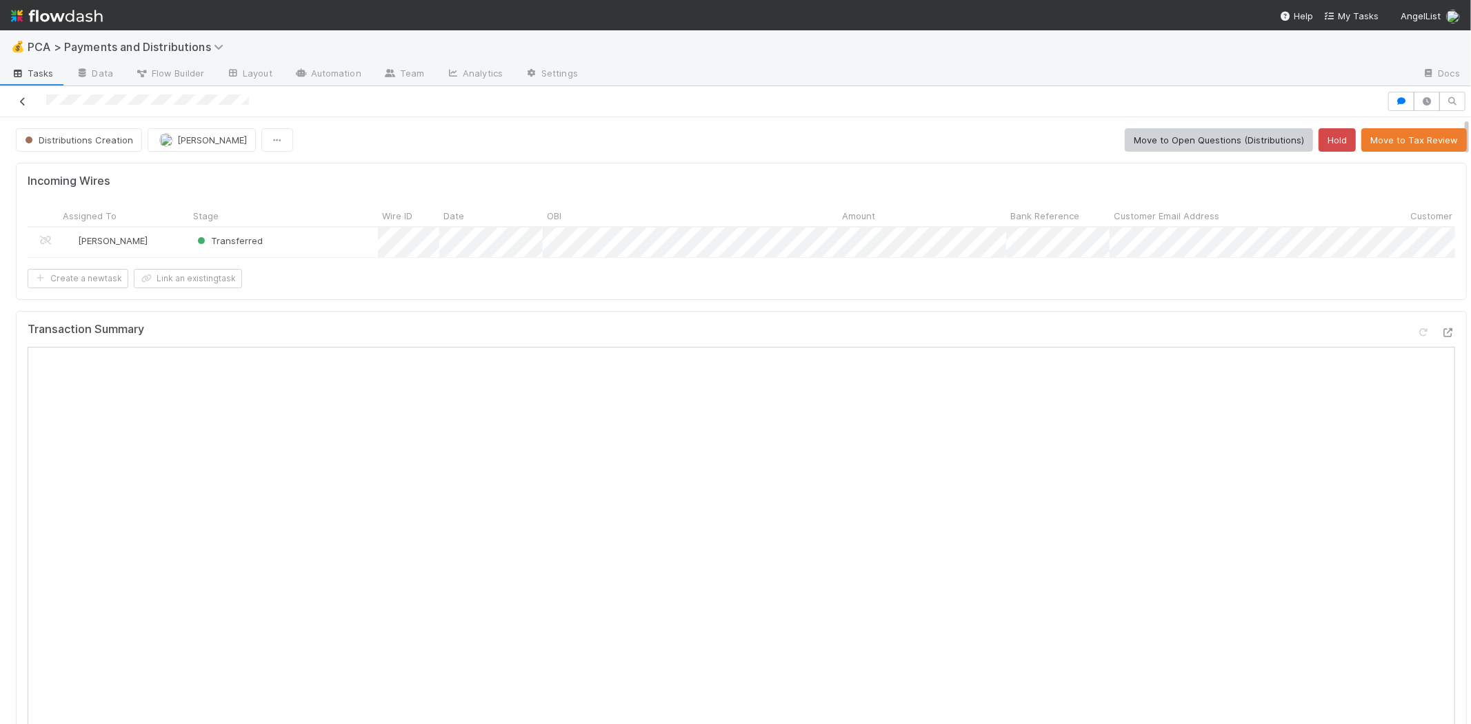
click at [25, 101] on icon at bounding box center [23, 101] width 14 height 9
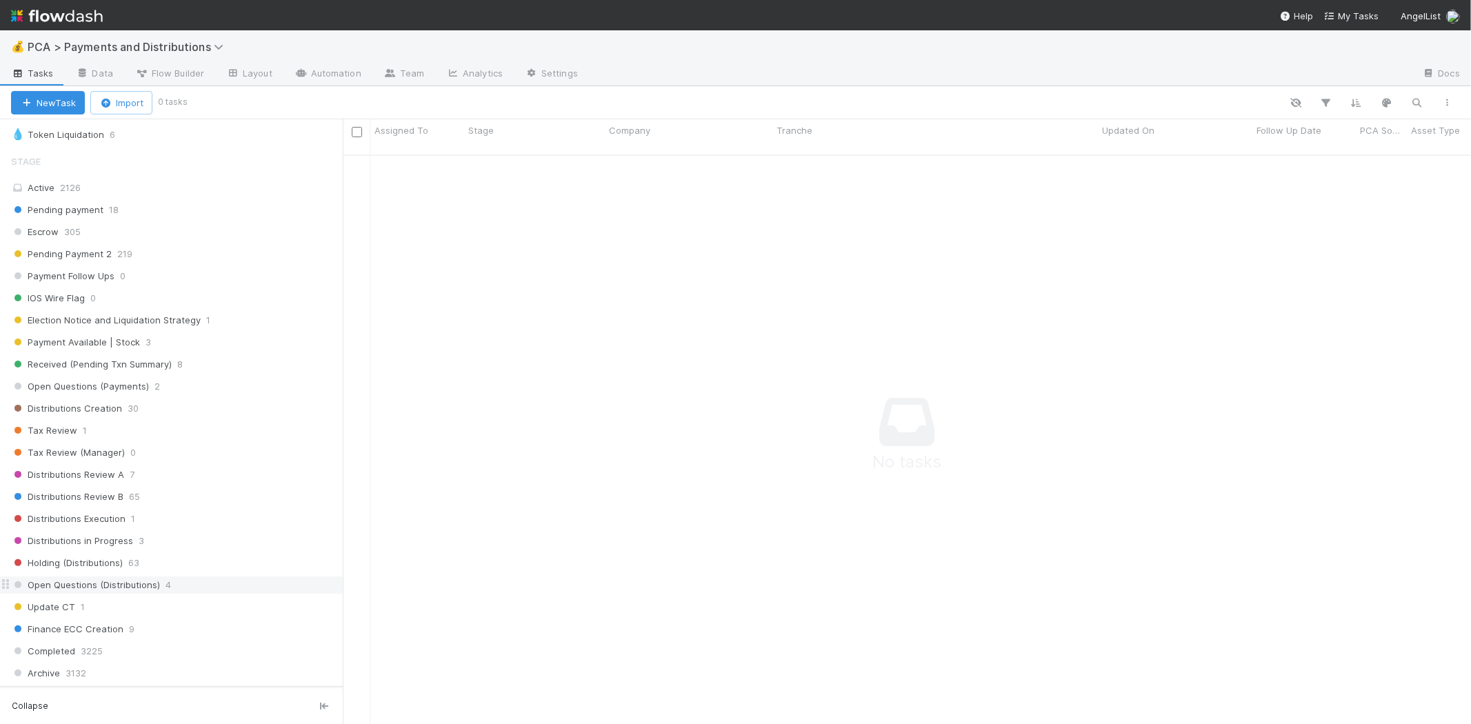
scroll to position [843, 0]
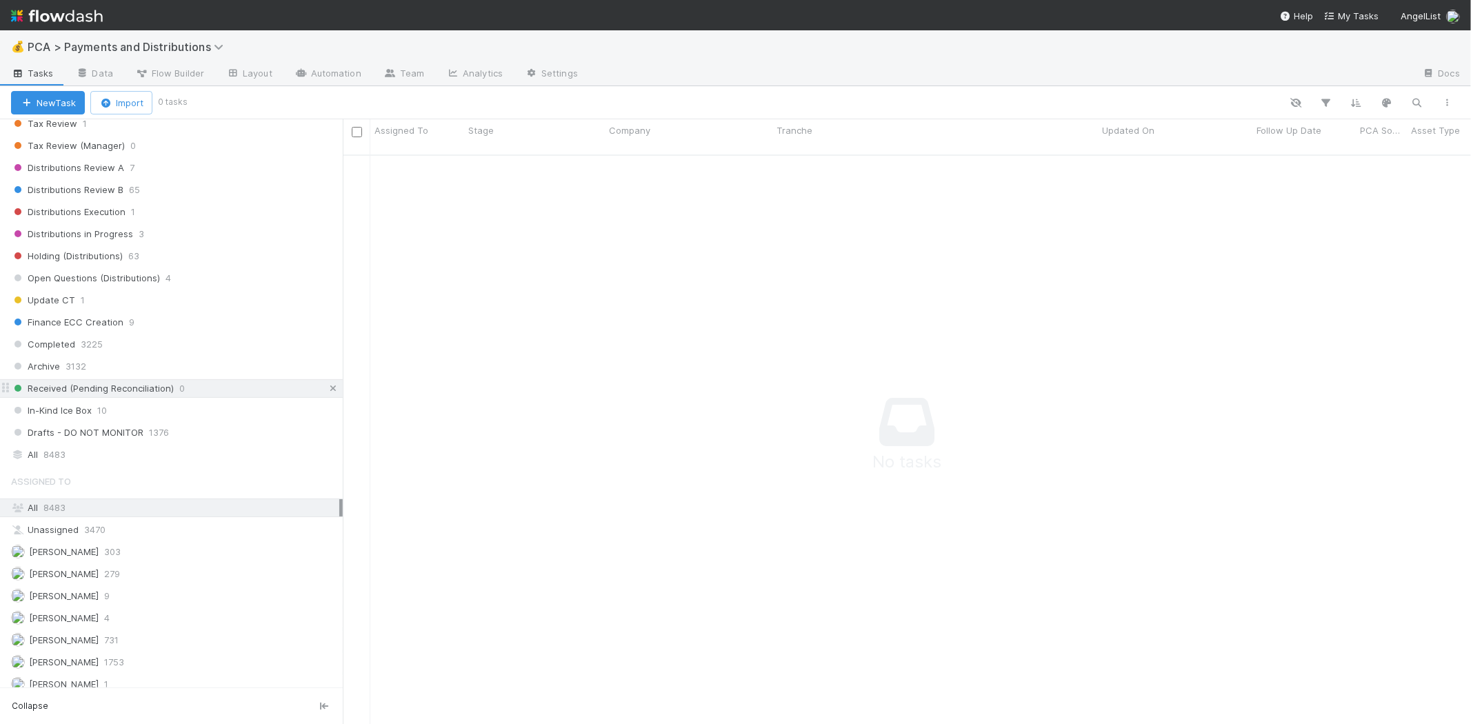
click at [326, 393] on icon at bounding box center [333, 388] width 14 height 9
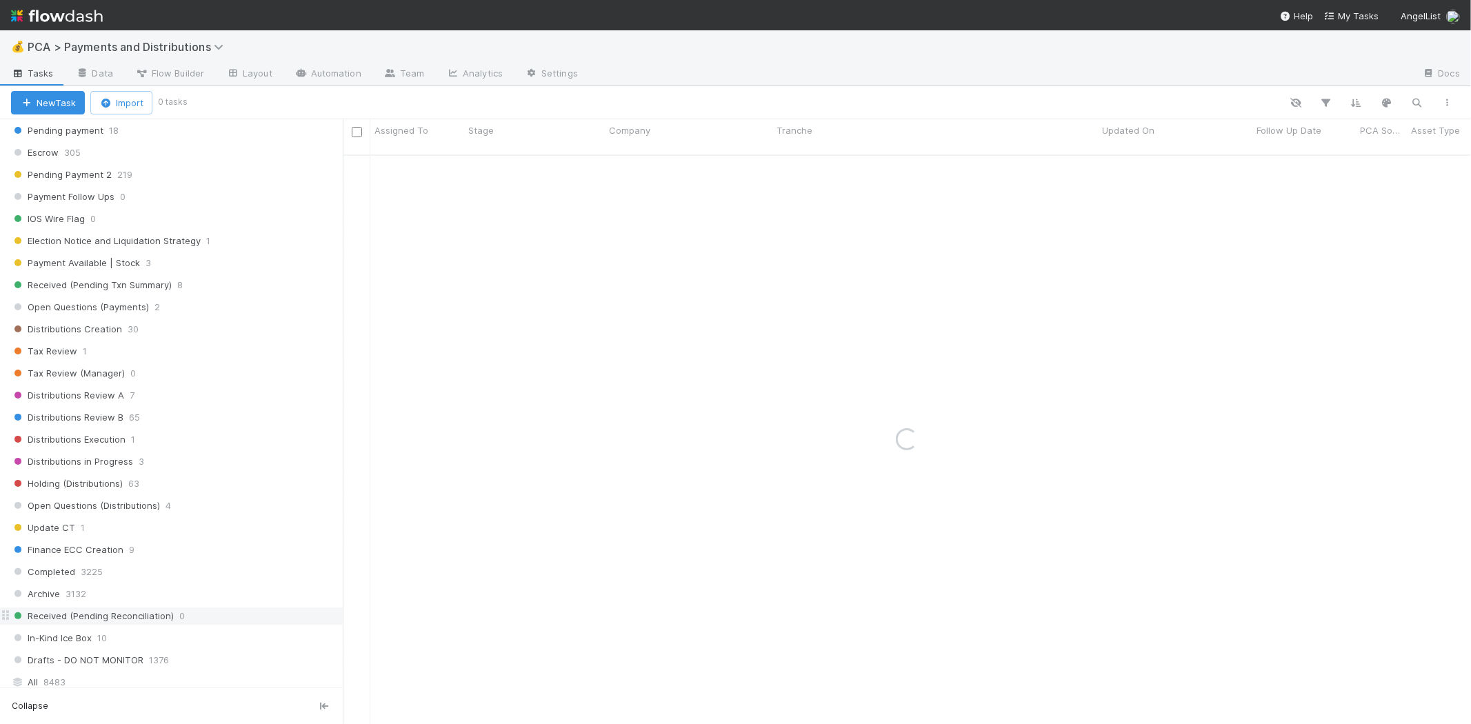
scroll to position [612, 0]
click at [143, 99] on div "Stage" at bounding box center [171, 85] width 343 height 28
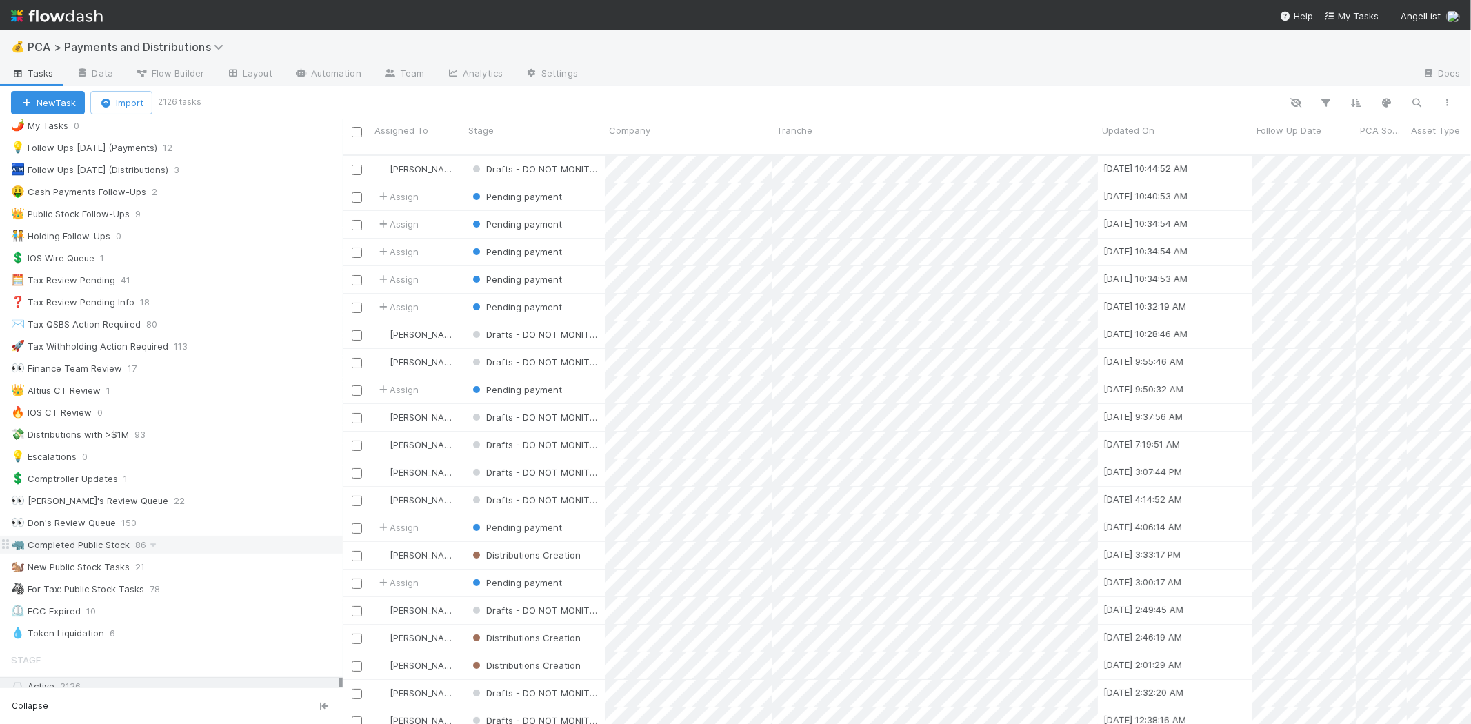
scroll to position [0, 0]
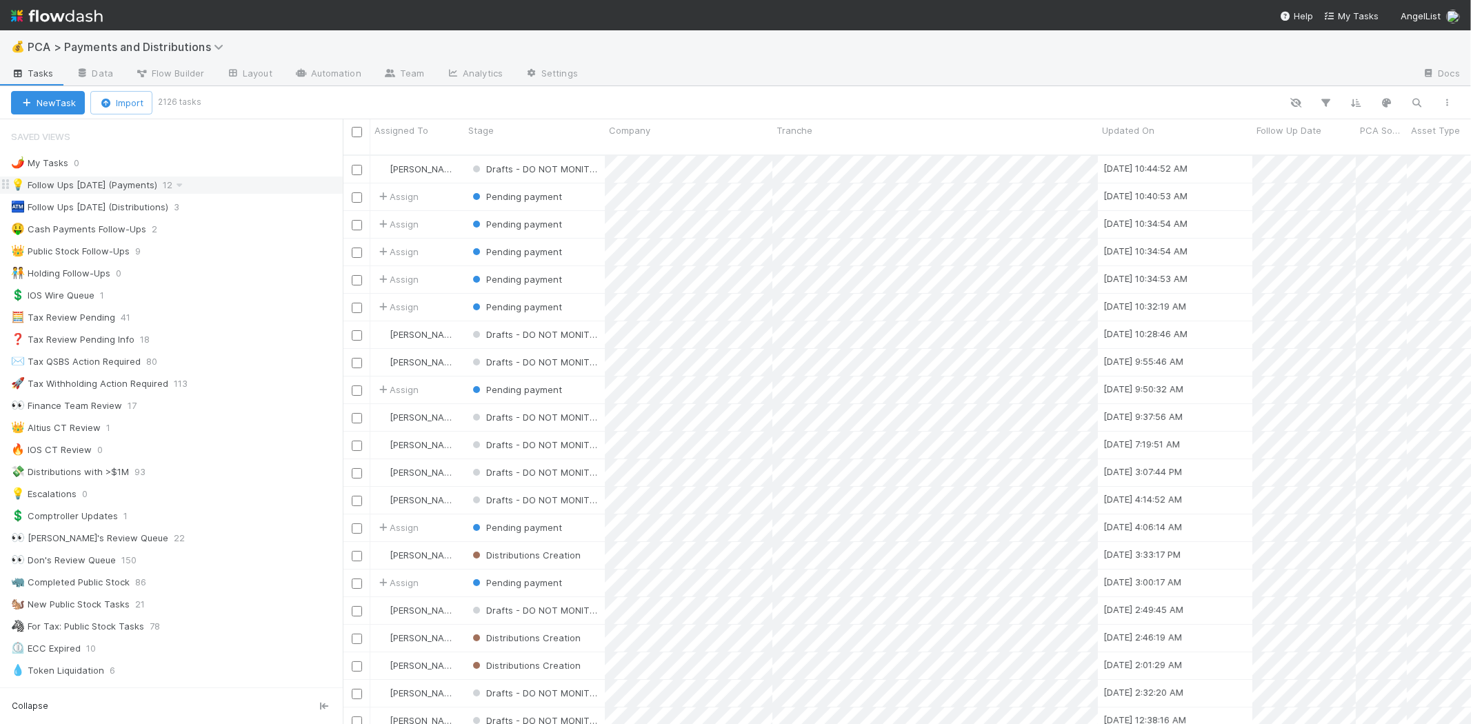
click at [191, 181] on div "💡 Follow Ups Today (Payments) 12" at bounding box center [177, 185] width 332 height 17
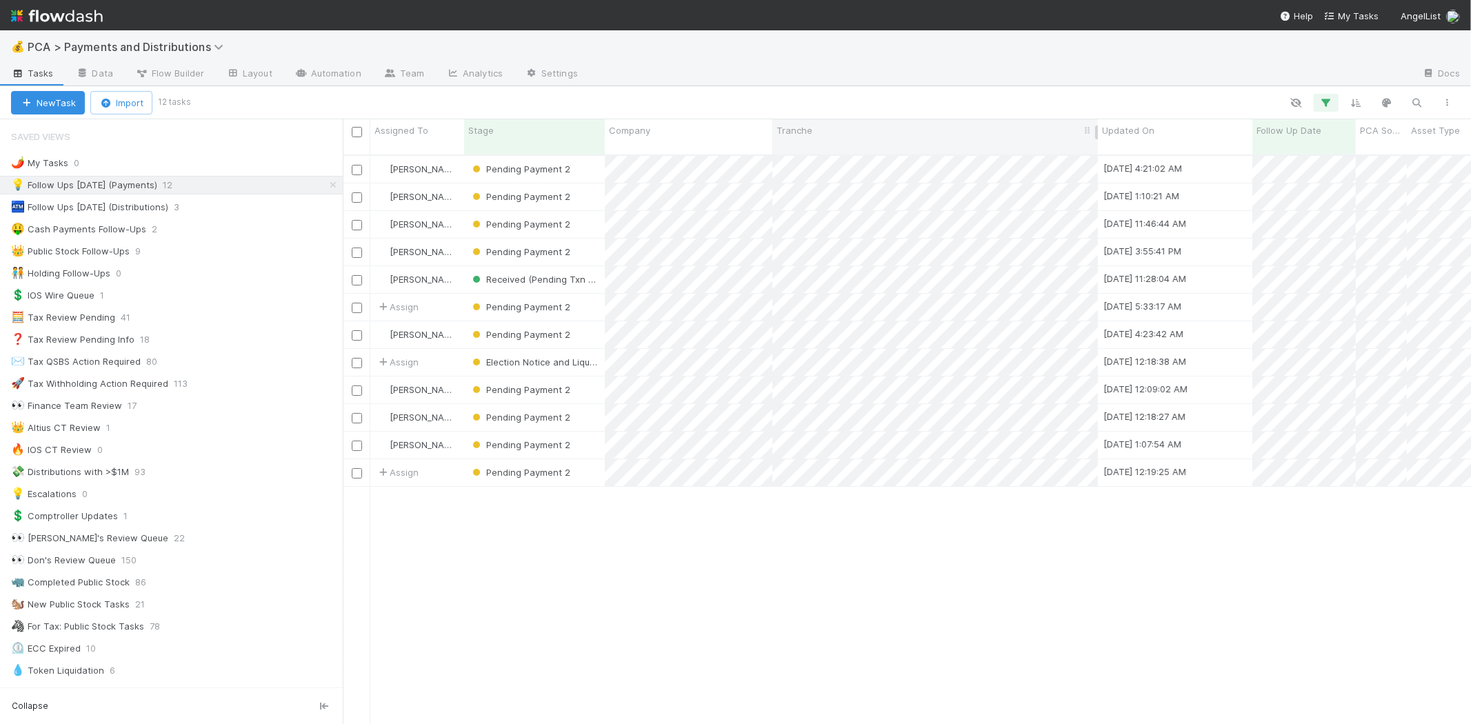
scroll to position [569, 1116]
click at [1325, 99] on icon "button" at bounding box center [1326, 103] width 14 height 12
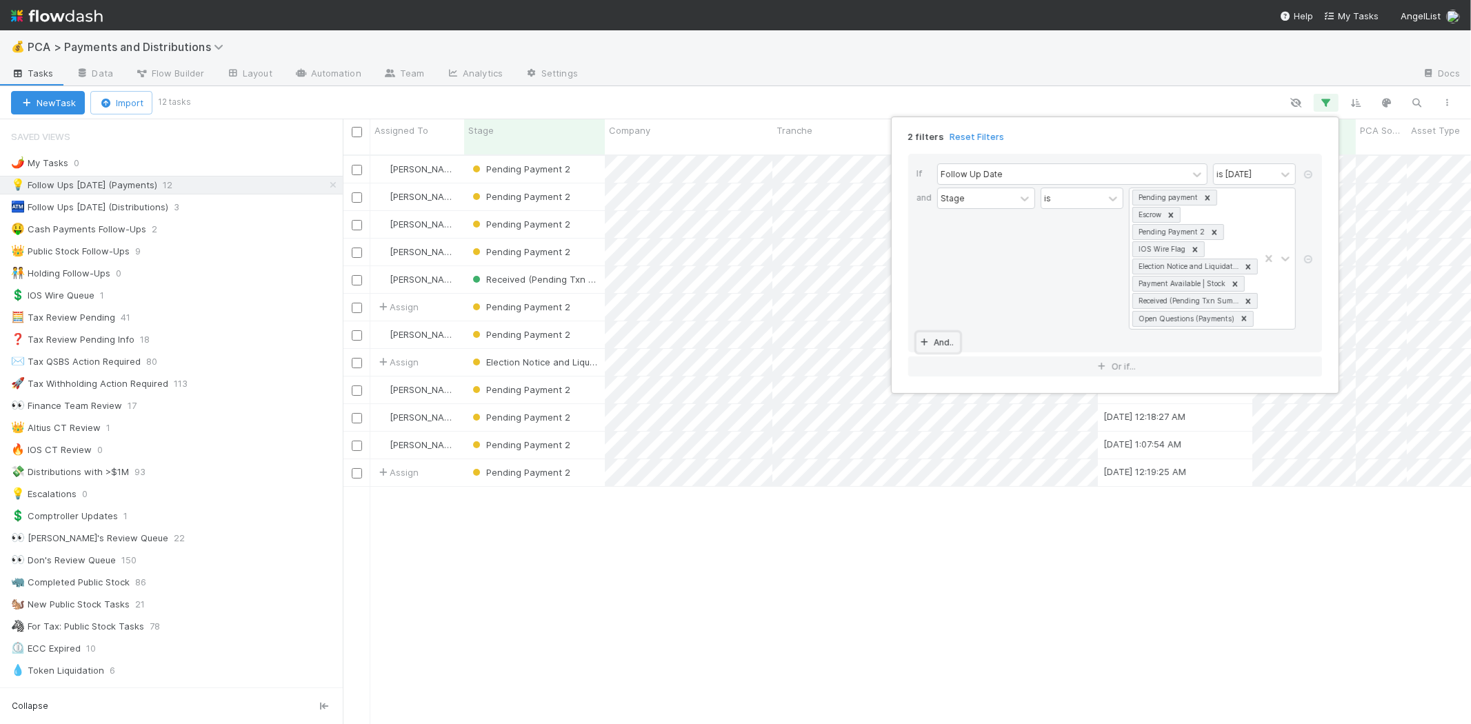
click at [932, 341] on link "And.." at bounding box center [938, 342] width 43 height 20
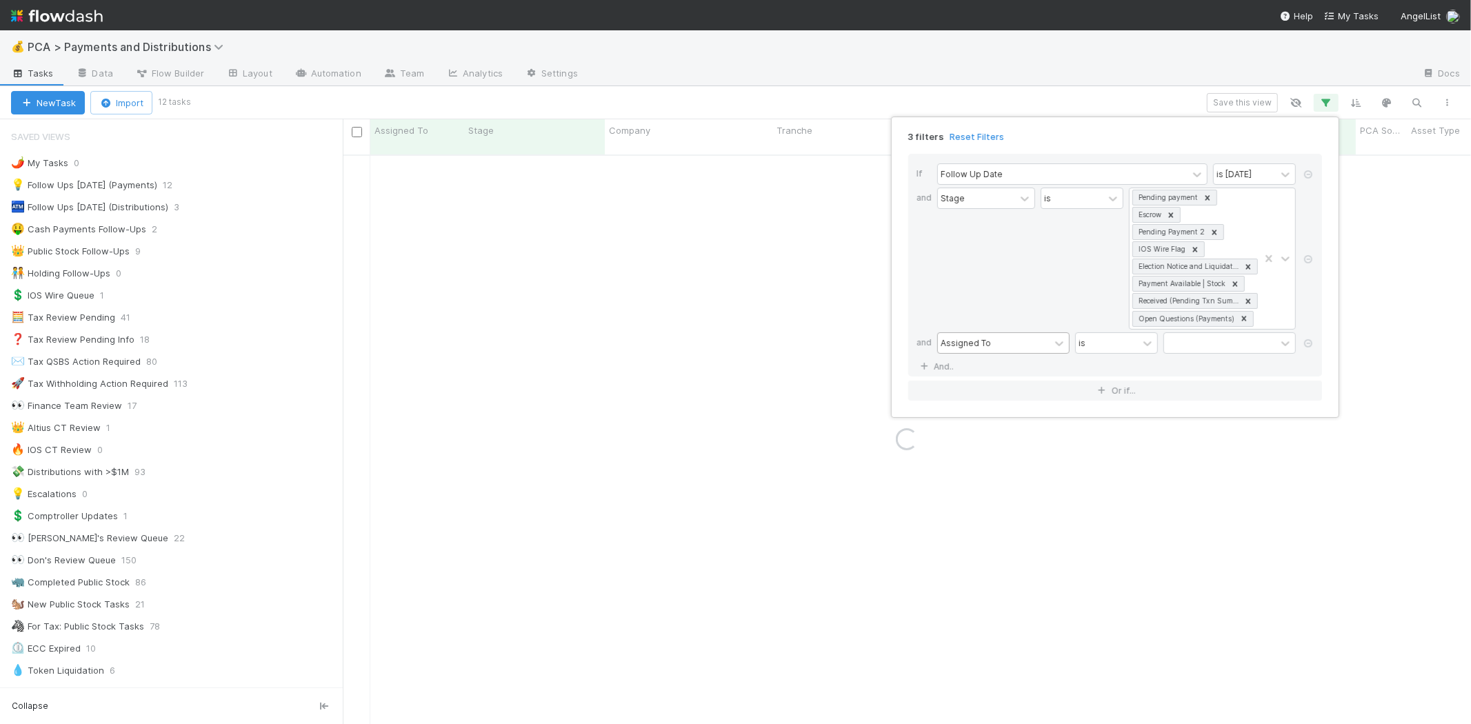
click at [985, 342] on div "Assigned To" at bounding box center [966, 343] width 50 height 12
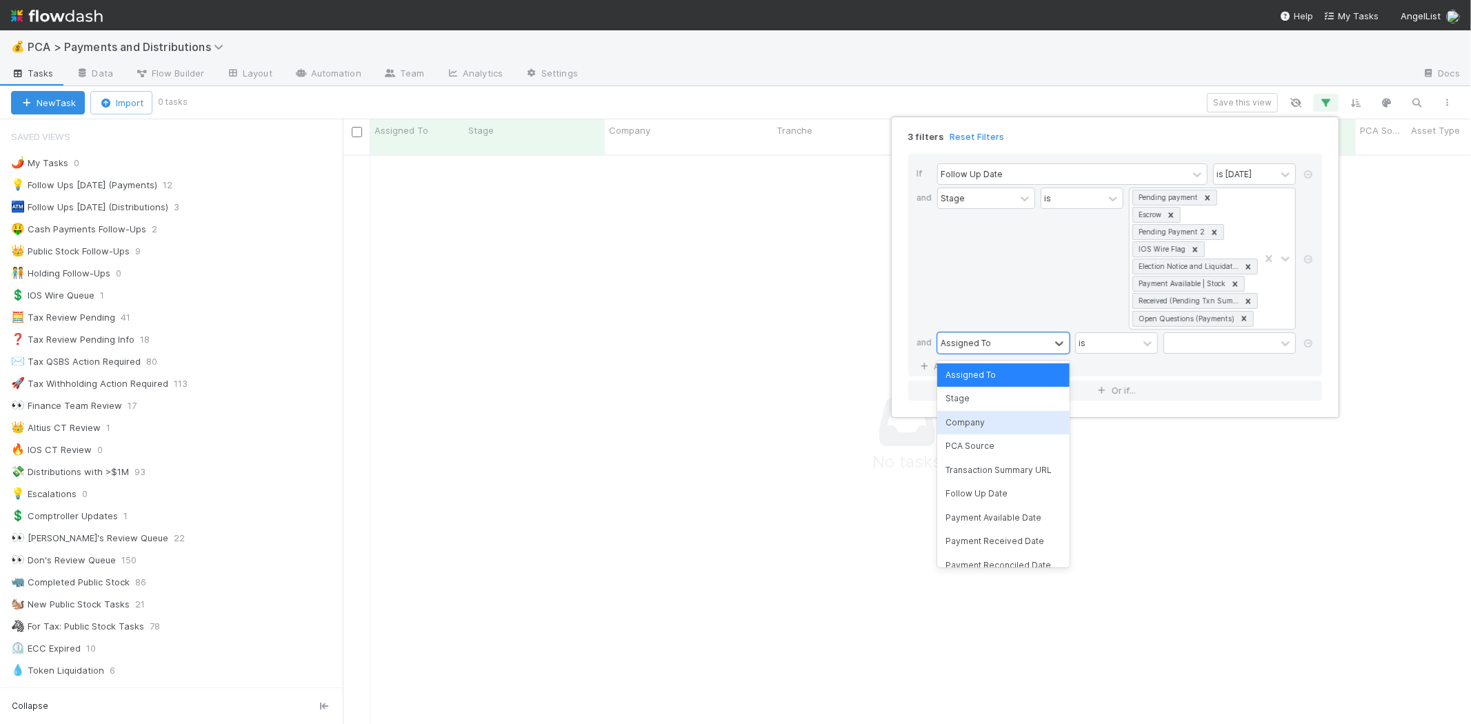
scroll to position [230, 0]
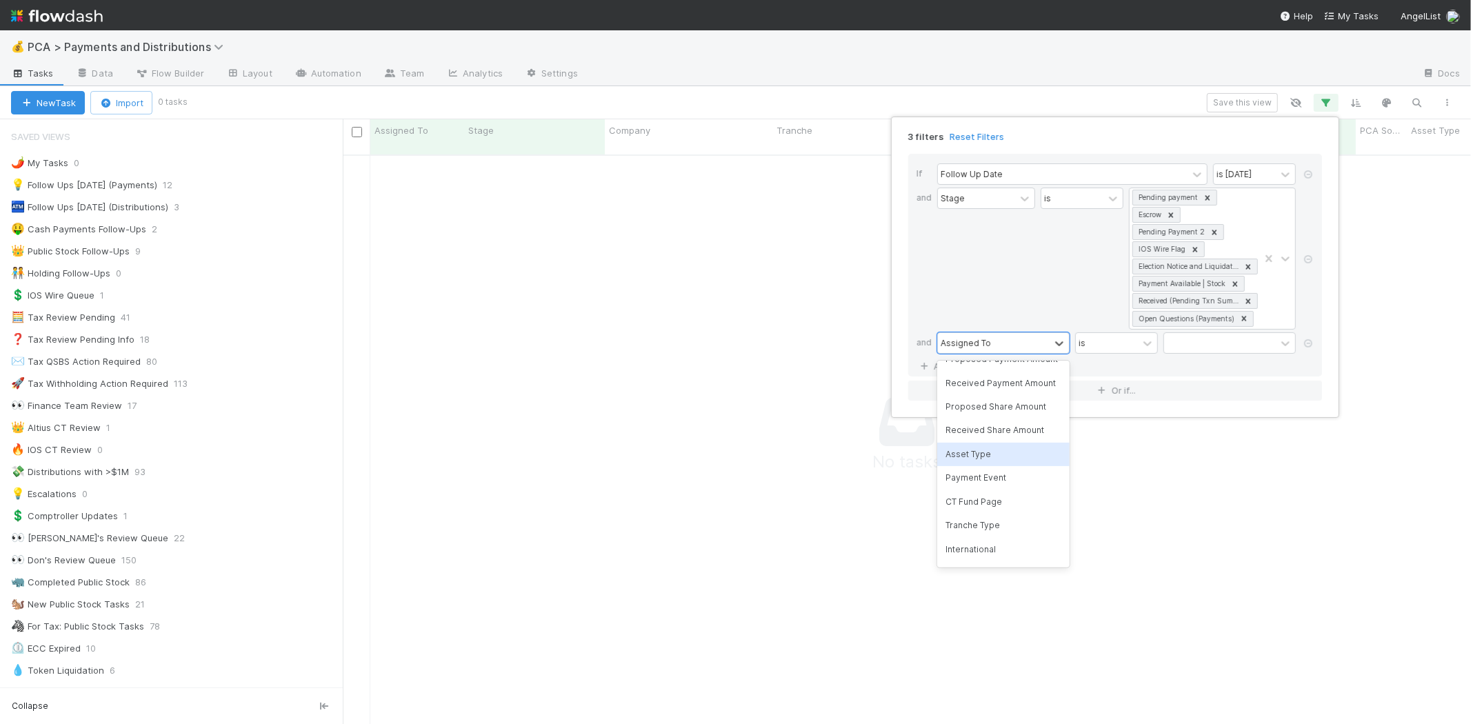
click at [975, 466] on div "Asset Type" at bounding box center [1003, 454] width 132 height 23
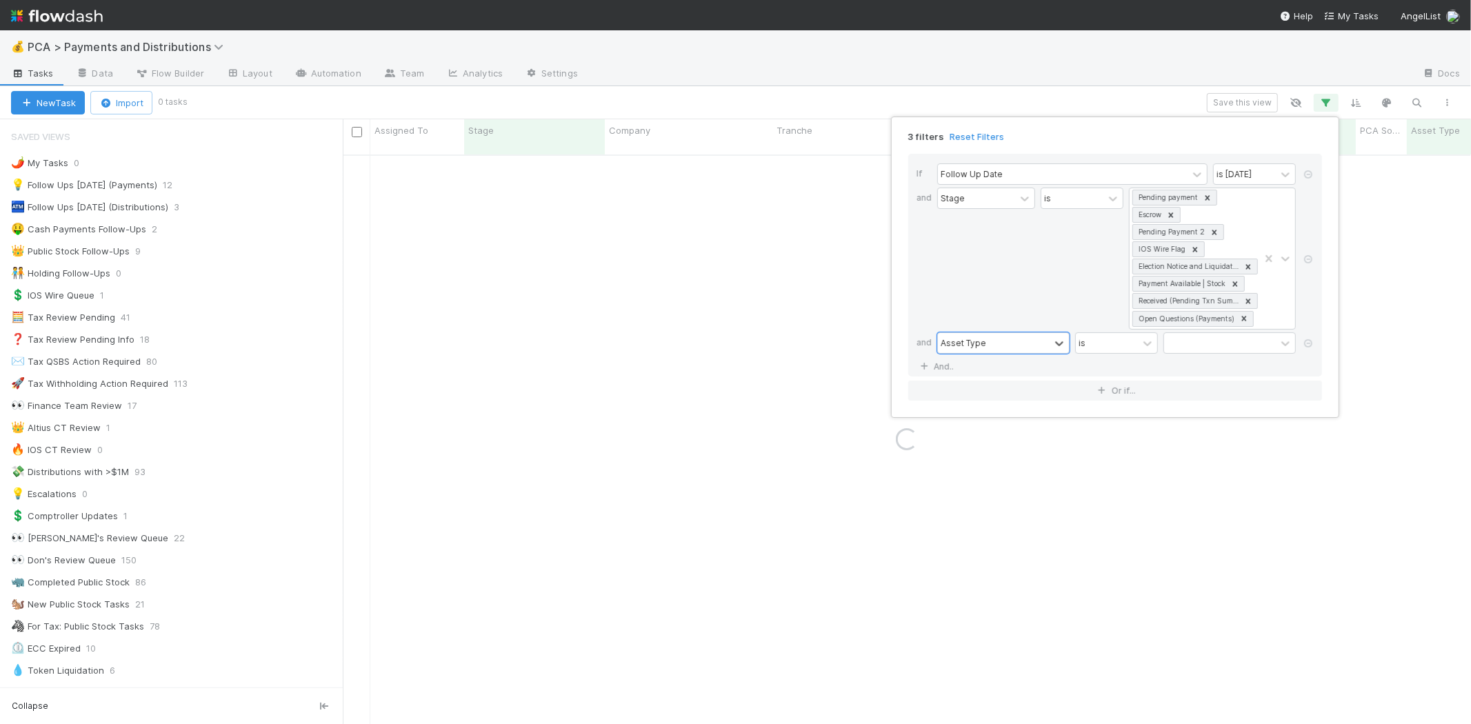
click at [1121, 343] on div "is" at bounding box center [1107, 343] width 62 height 20
click at [1115, 394] on div "is not" at bounding box center [1116, 398] width 83 height 23
click at [1210, 341] on div at bounding box center [1220, 343] width 112 height 20
click at [1208, 398] on div "Public Stock" at bounding box center [1230, 398] width 132 height 23
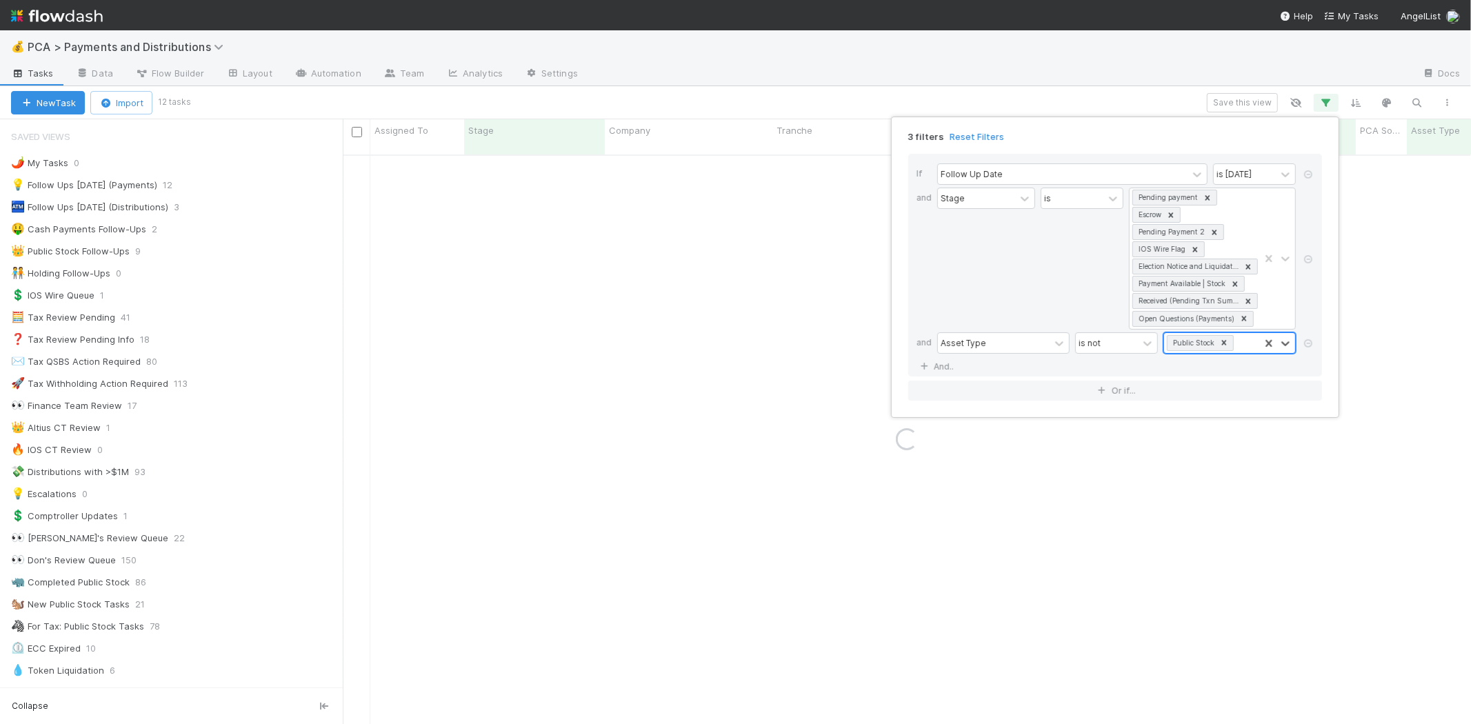
click at [1240, 343] on div "Public Stock" at bounding box center [1211, 343] width 95 height 20
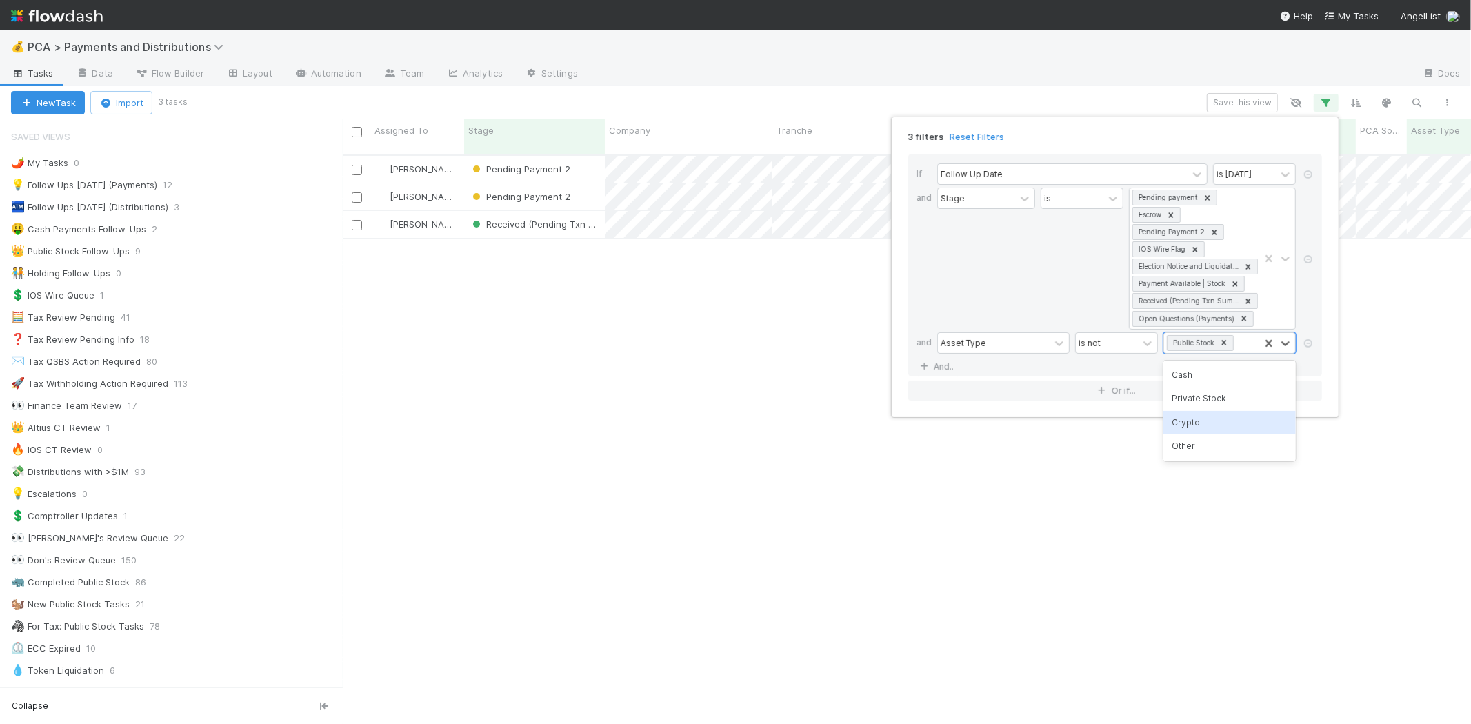
scroll to position [569, 1116]
drag, startPoint x: 1194, startPoint y: 419, endPoint x: 1187, endPoint y: 444, distance: 25.8
click at [1195, 418] on div "Crypto" at bounding box center [1230, 422] width 132 height 23
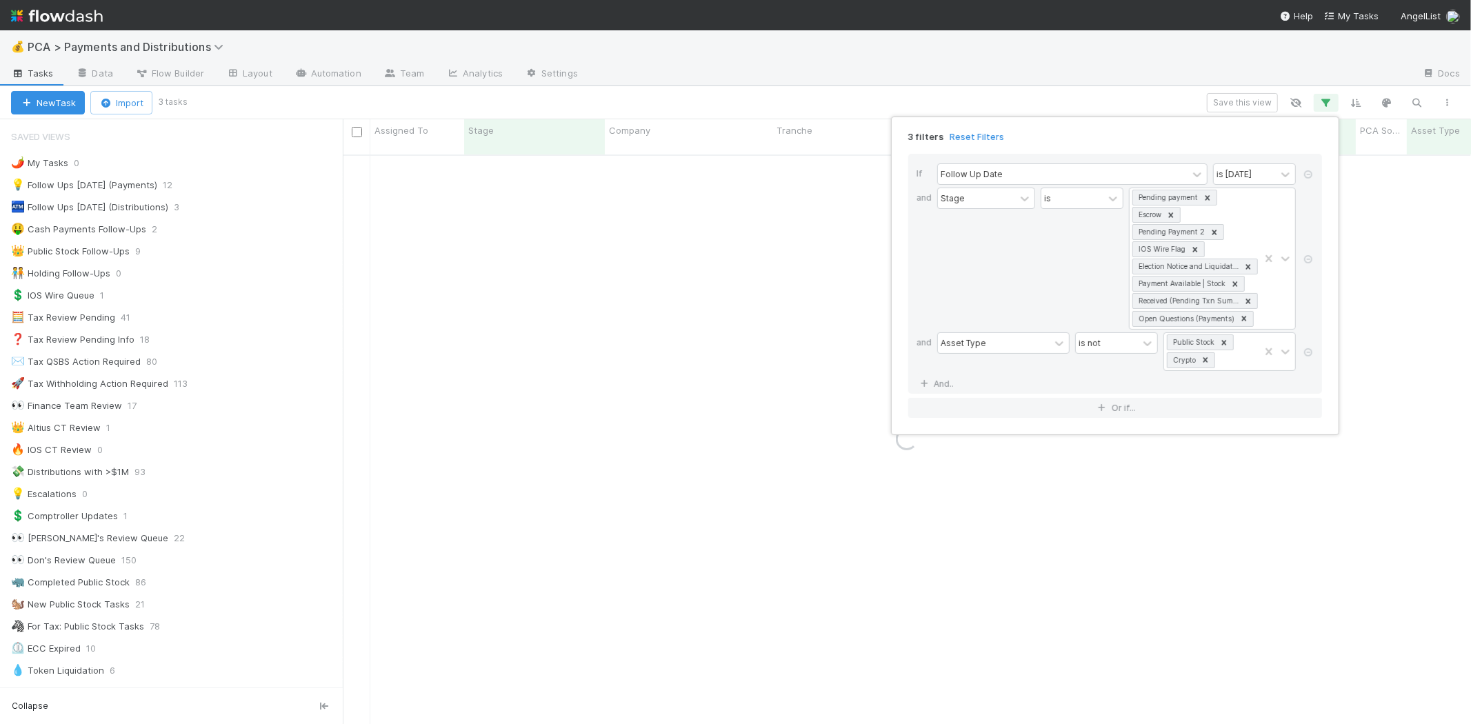
drag, startPoint x: 1108, startPoint y: 568, endPoint x: 803, endPoint y: 258, distance: 434.5
click at [1106, 567] on div "3 filters Reset Filters If Follow Up Date is today and Stage is Pending payment…" at bounding box center [735, 362] width 1471 height 724
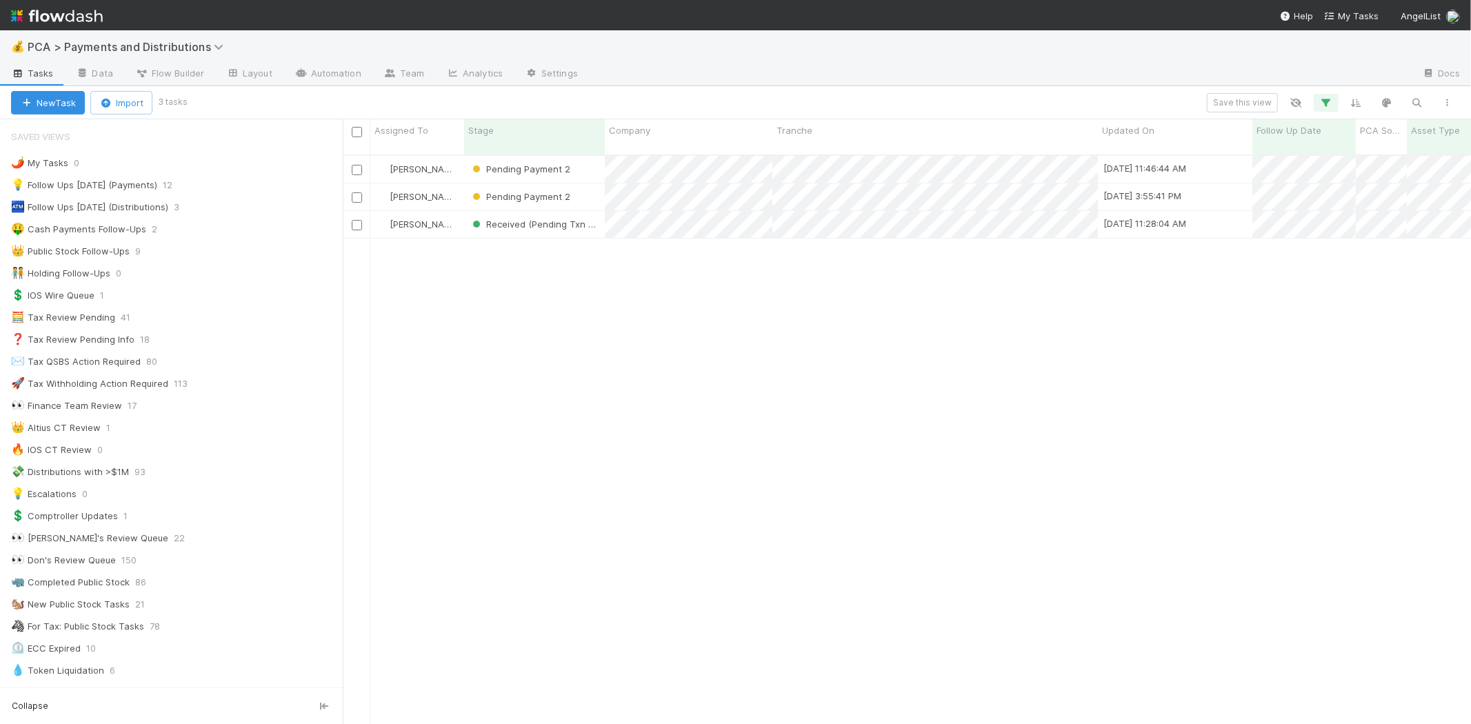
scroll to position [12, 11]
click at [815, 449] on div "Michael Guidi Pending Payment 2 8/5/25, 11:46:44 AM 7/16/25, 2:21:34 AM 1 3 1 0…" at bounding box center [907, 446] width 1128 height 580
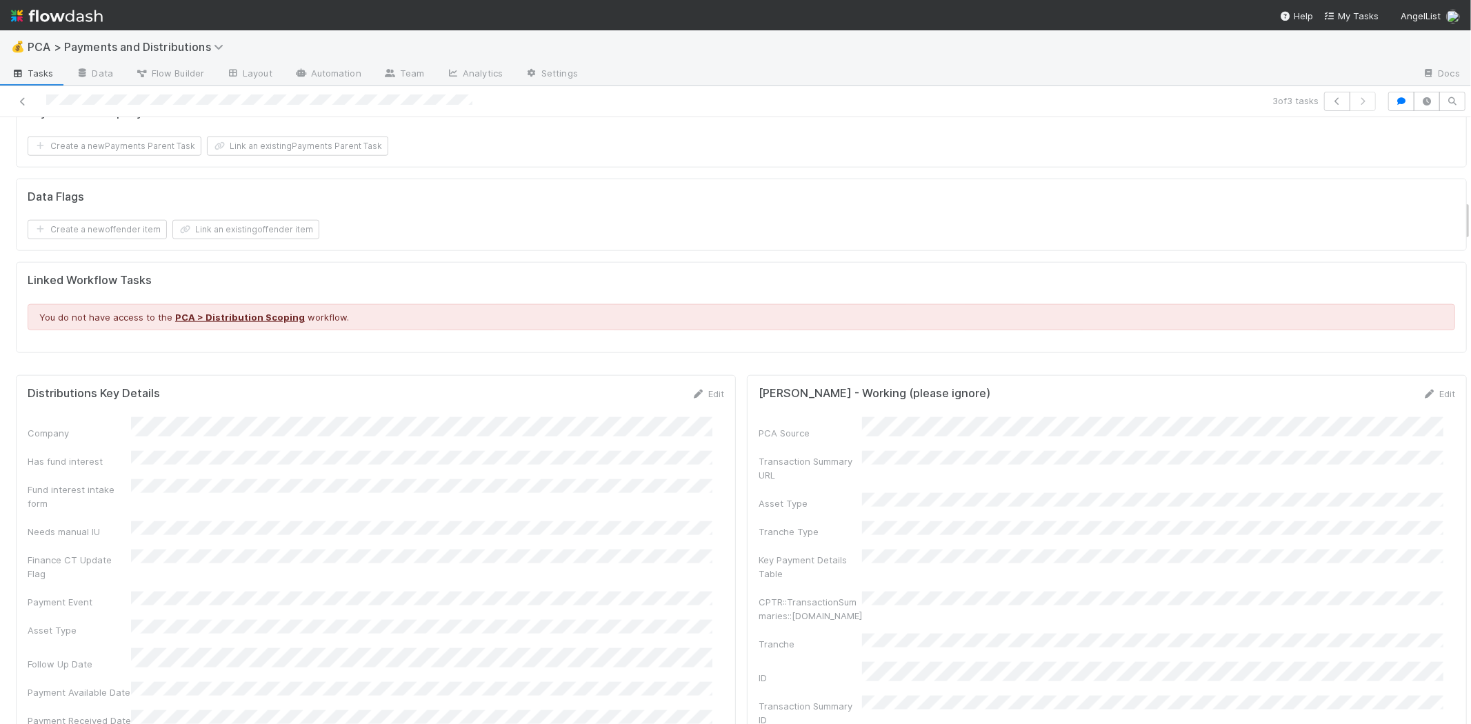
scroll to position [1226, 0]
drag, startPoint x: 698, startPoint y: 391, endPoint x: 672, endPoint y: 418, distance: 37.1
click at [698, 393] on link "Edit" at bounding box center [708, 398] width 32 height 11
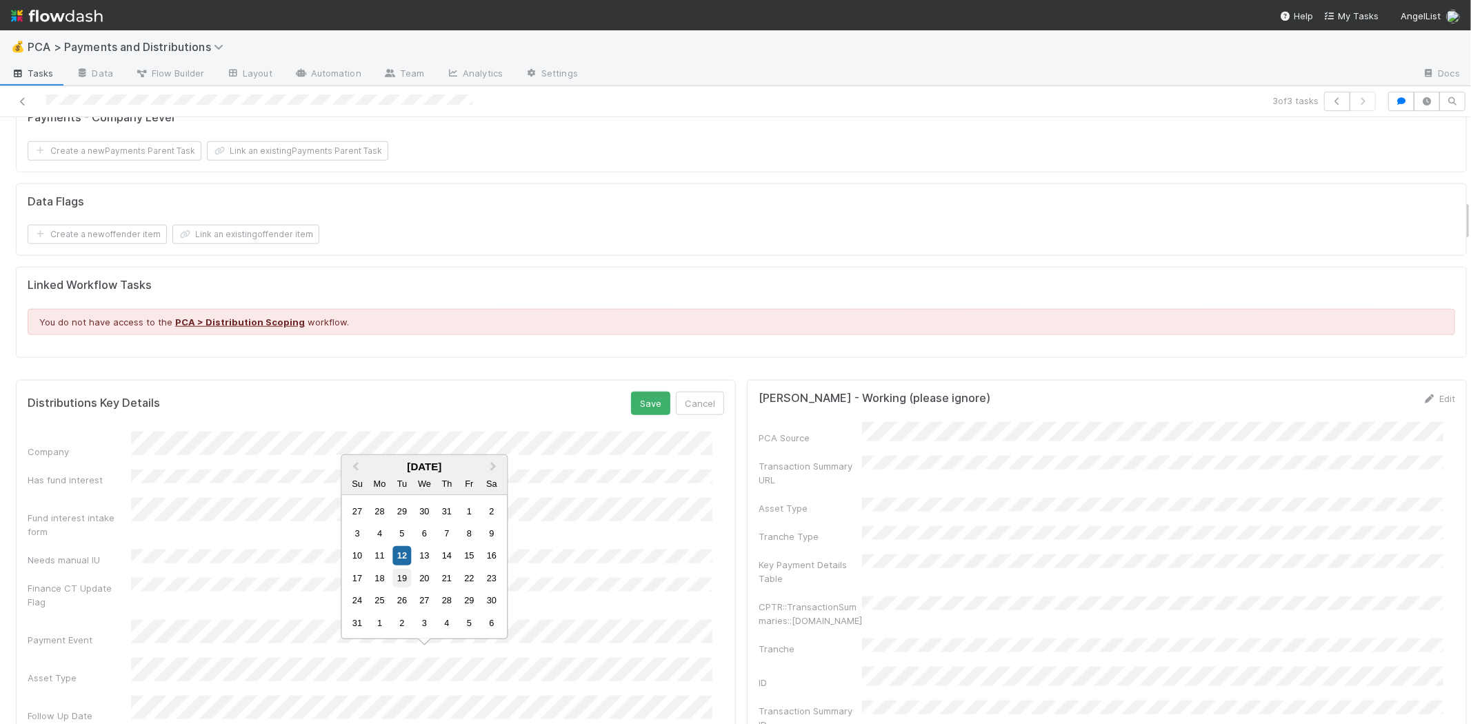
click at [402, 577] on div "19" at bounding box center [401, 578] width 19 height 19
click at [643, 397] on button "Save" at bounding box center [650, 403] width 39 height 23
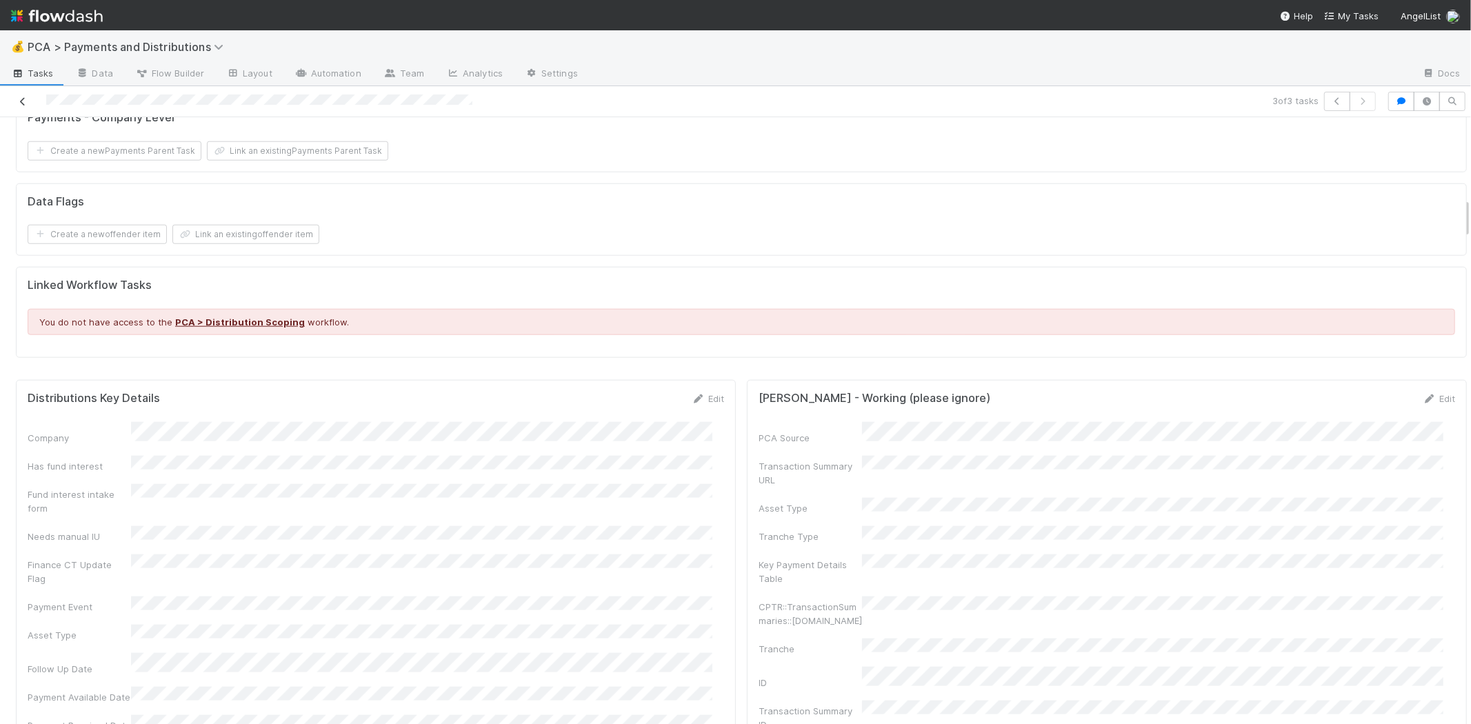
click at [19, 95] on link at bounding box center [23, 101] width 14 height 14
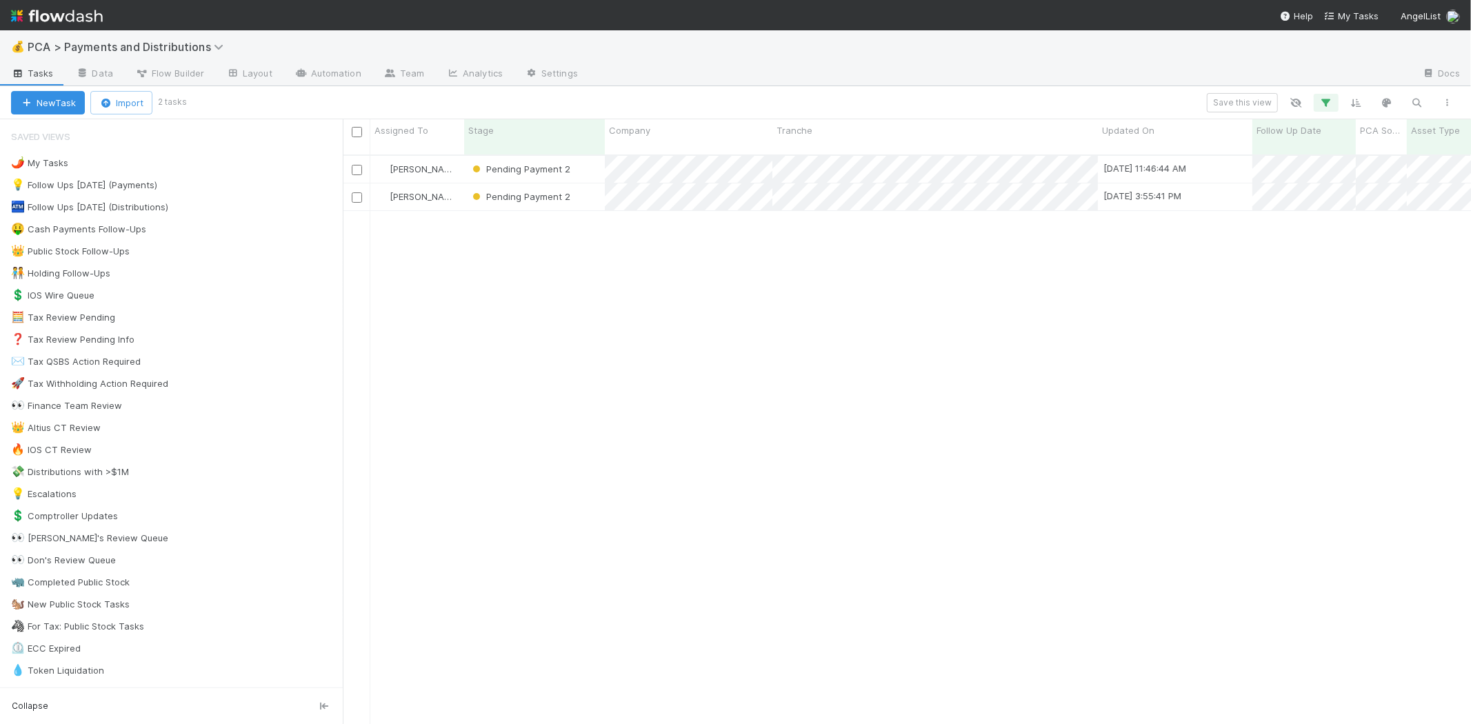
scroll to position [569, 1116]
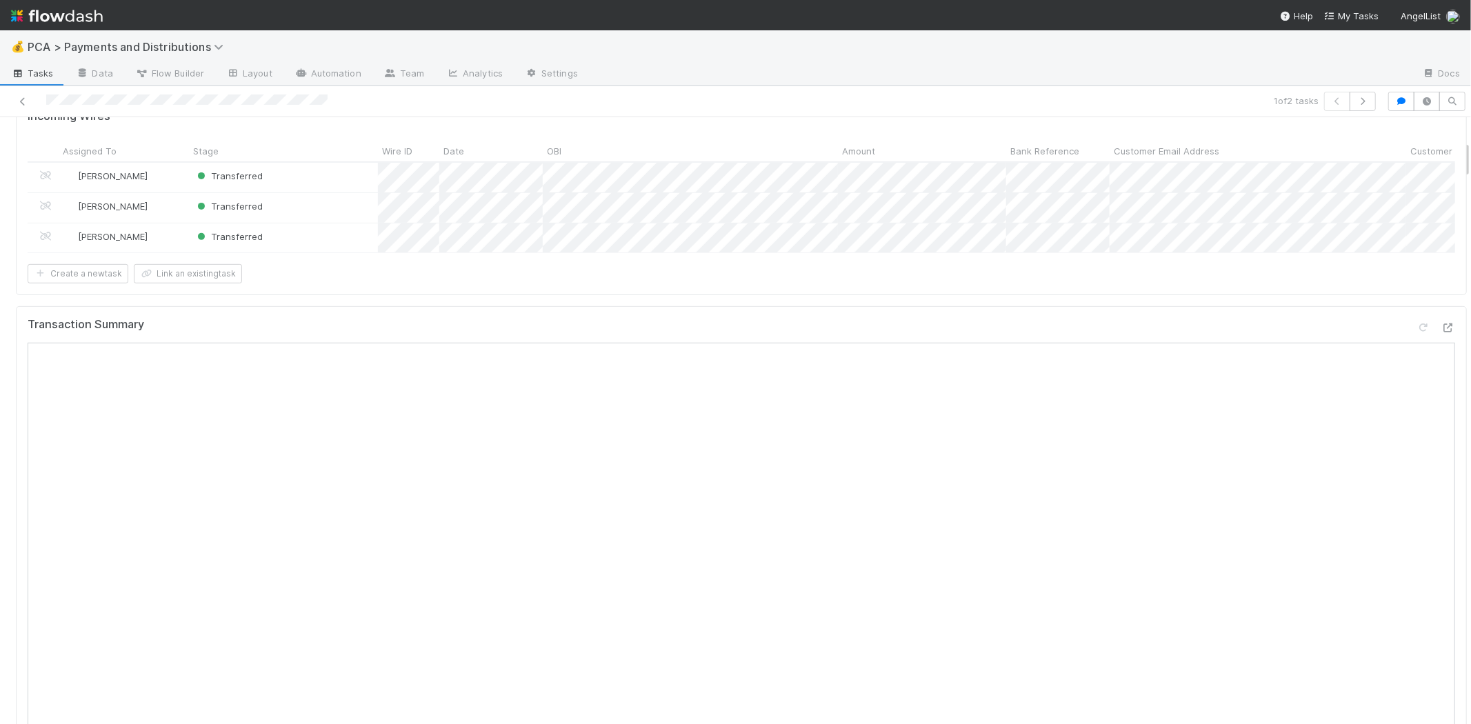
scroll to position [383, 0]
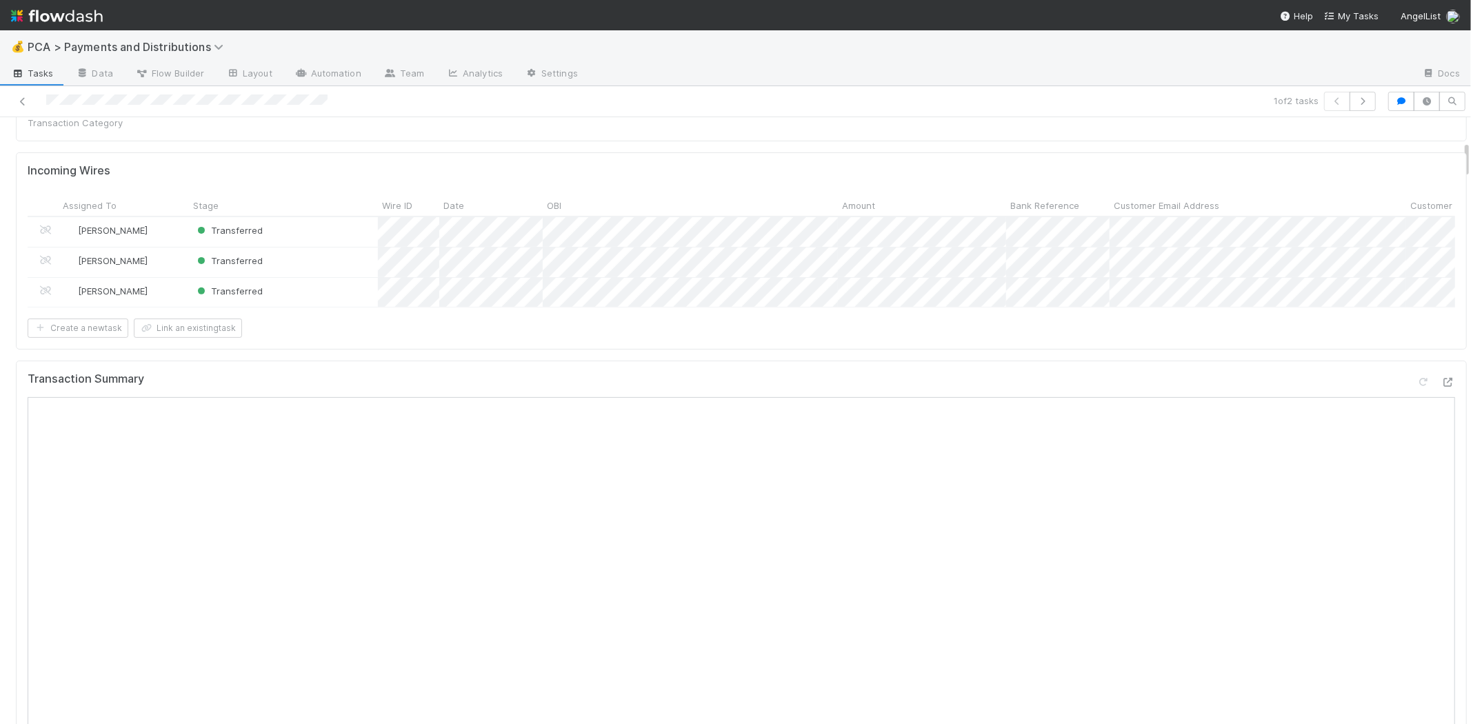
click at [973, 332] on div "Incoming Wires Assigned To Stage Wire ID Date OBI Amount Bank Reference Custome…" at bounding box center [741, 250] width 1451 height 197
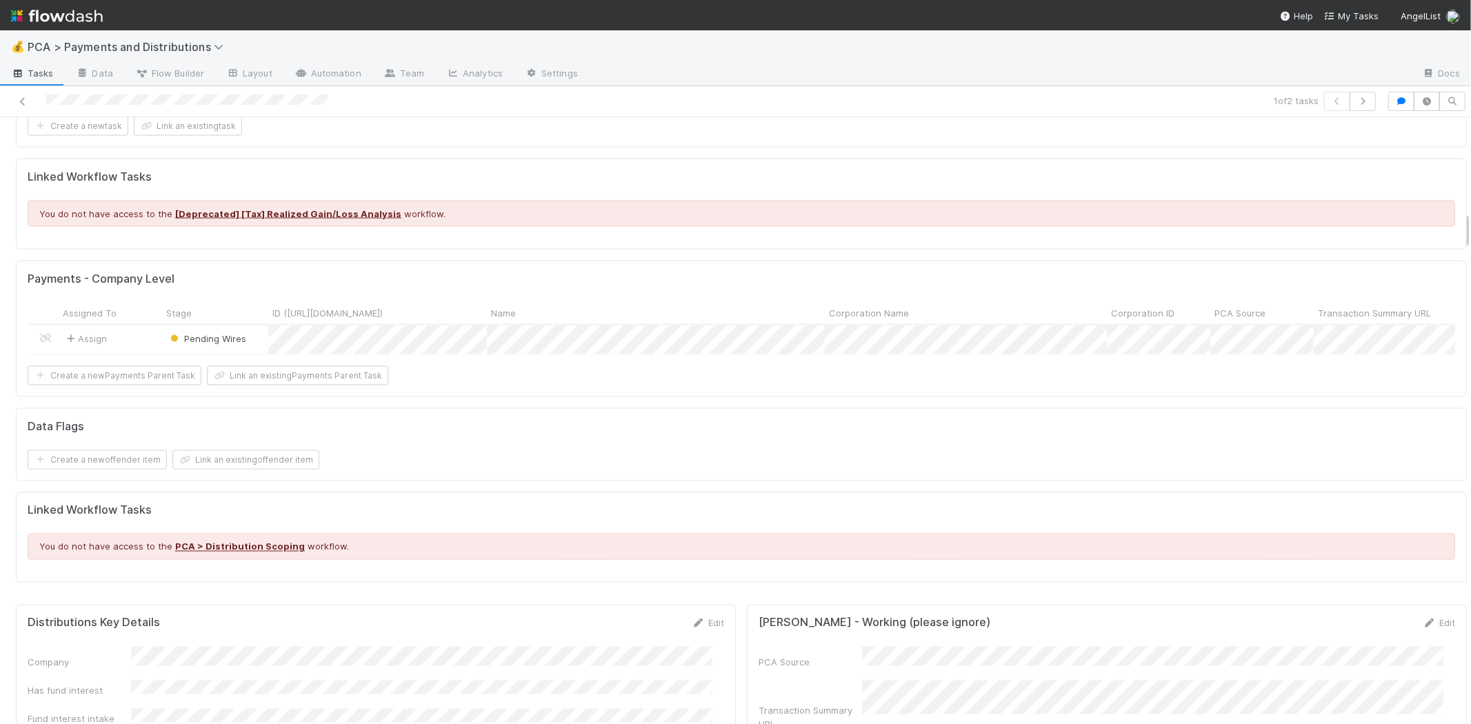
scroll to position [1915, 0]
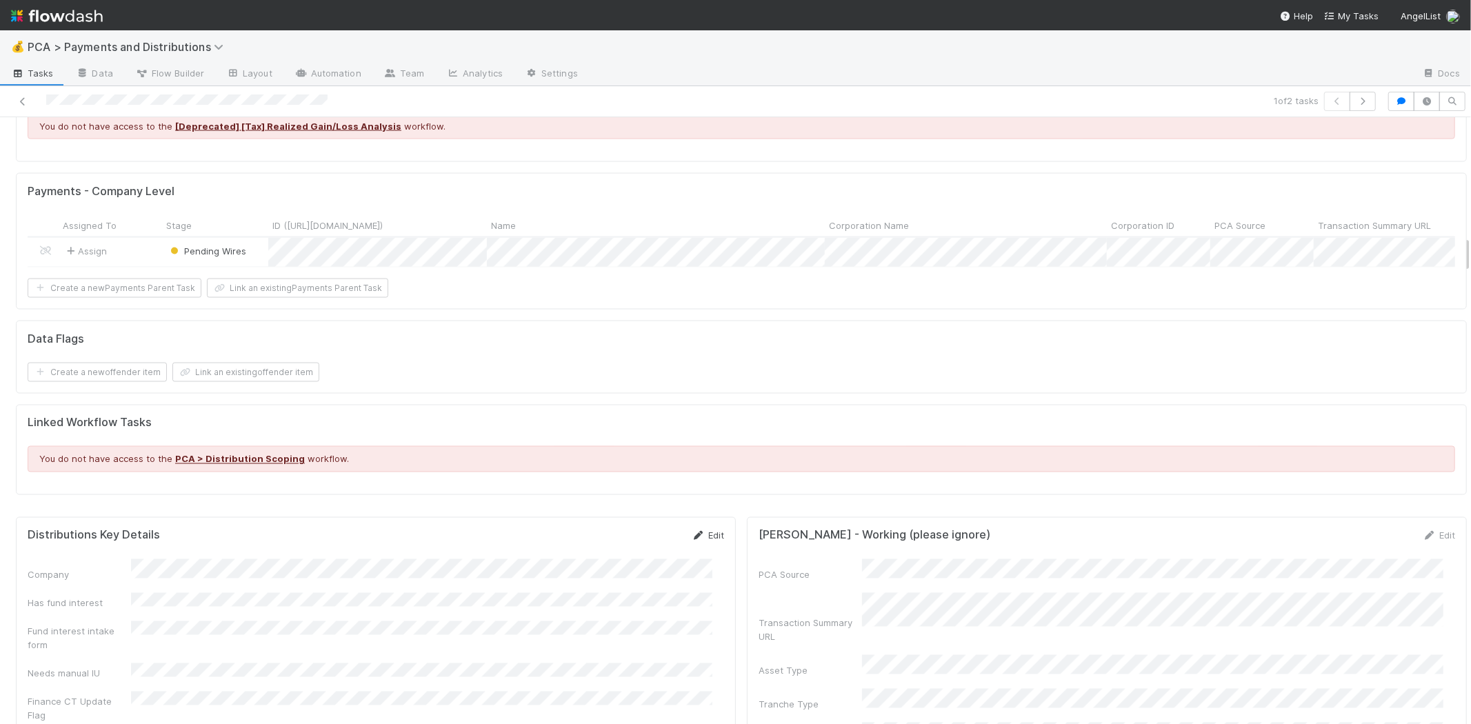
click at [692, 537] on icon at bounding box center [699, 536] width 14 height 9
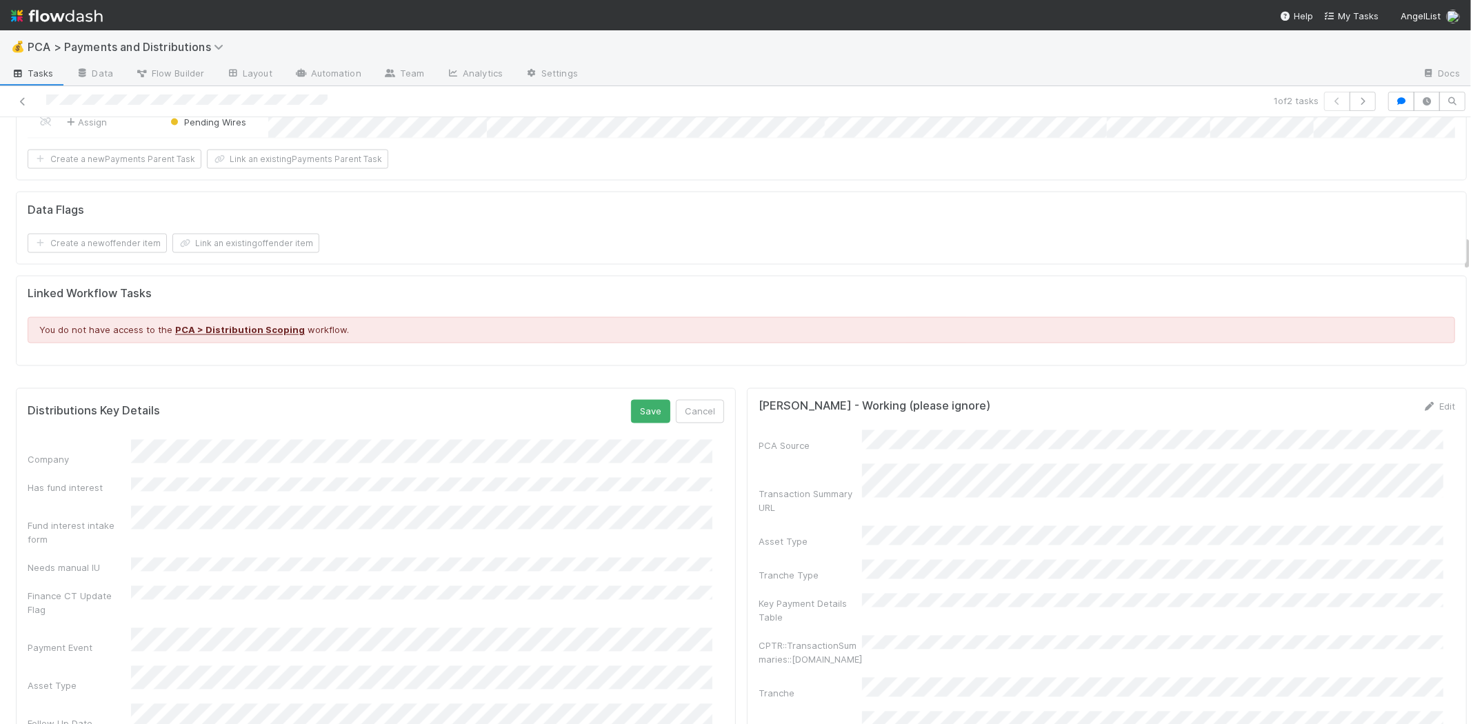
scroll to position [2146, 0]
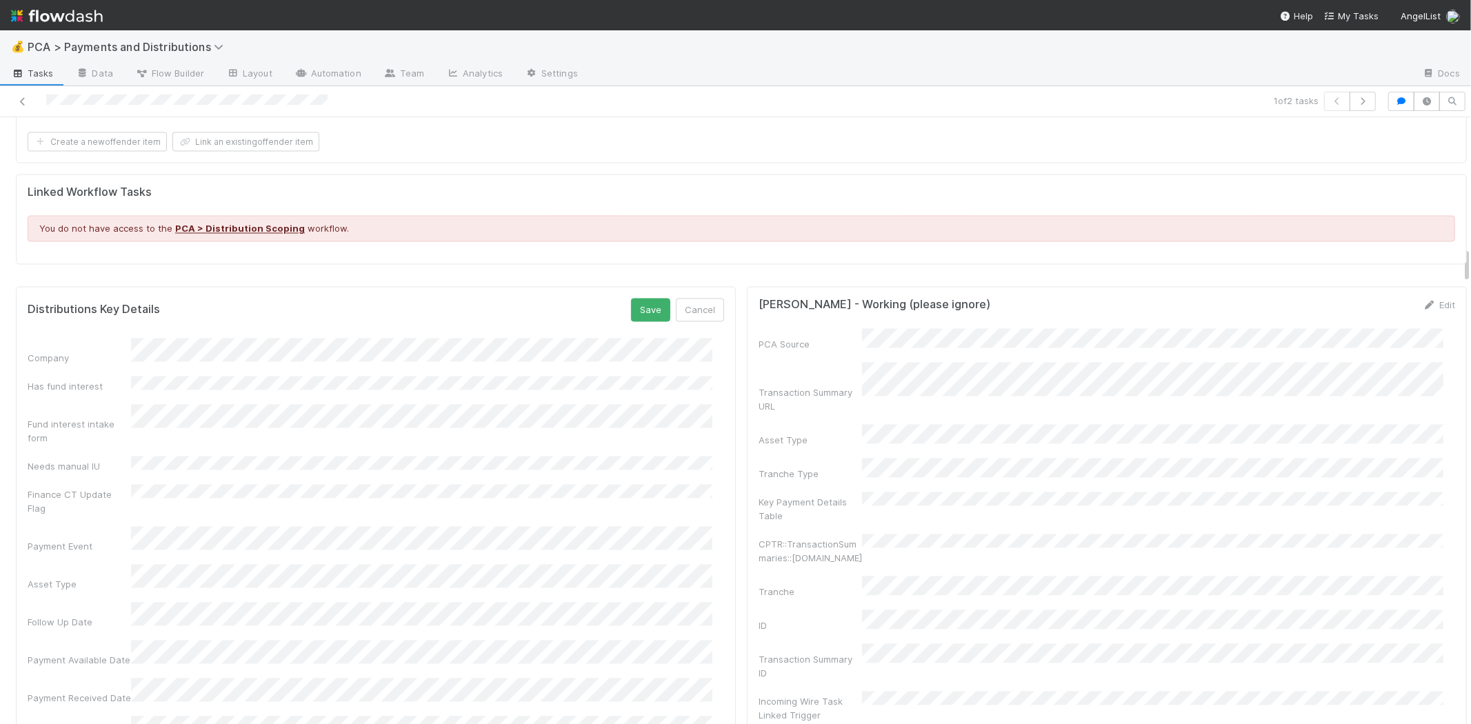
drag, startPoint x: 403, startPoint y: 480, endPoint x: 398, endPoint y: 486, distance: 7.3
click at [400, 484] on div "5" at bounding box center [401, 479] width 19 height 19
click at [401, 514] on div "5" at bounding box center [401, 514] width 19 height 19
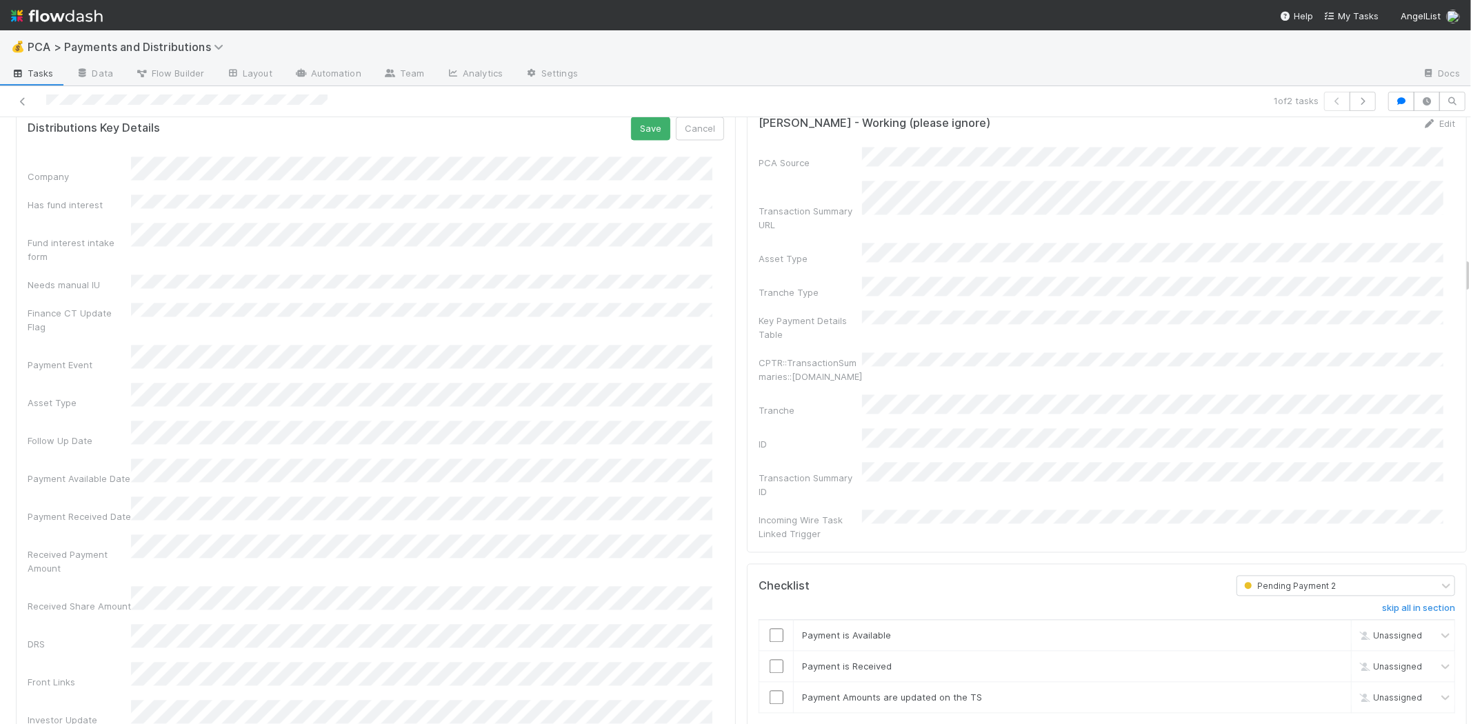
scroll to position [2299, 0]
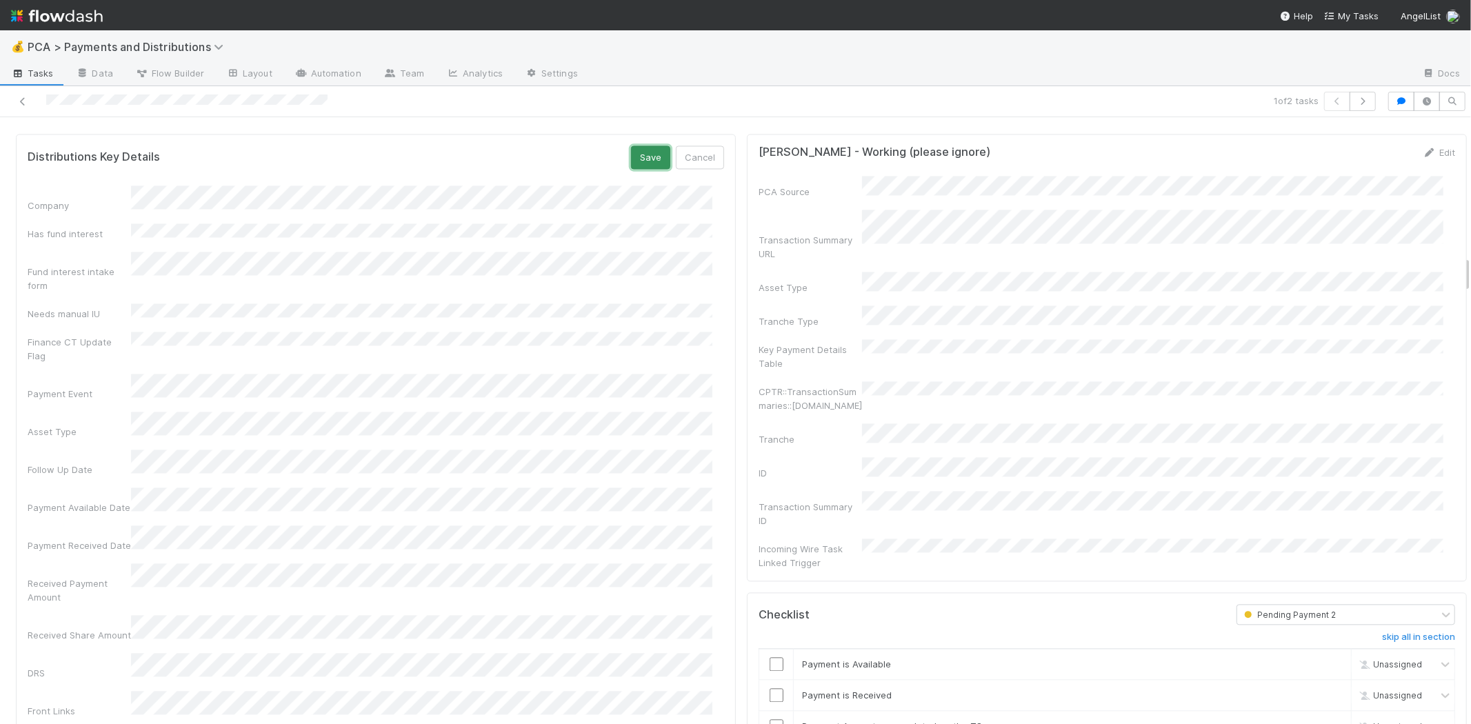
click at [642, 156] on button "Save" at bounding box center [650, 157] width 39 height 23
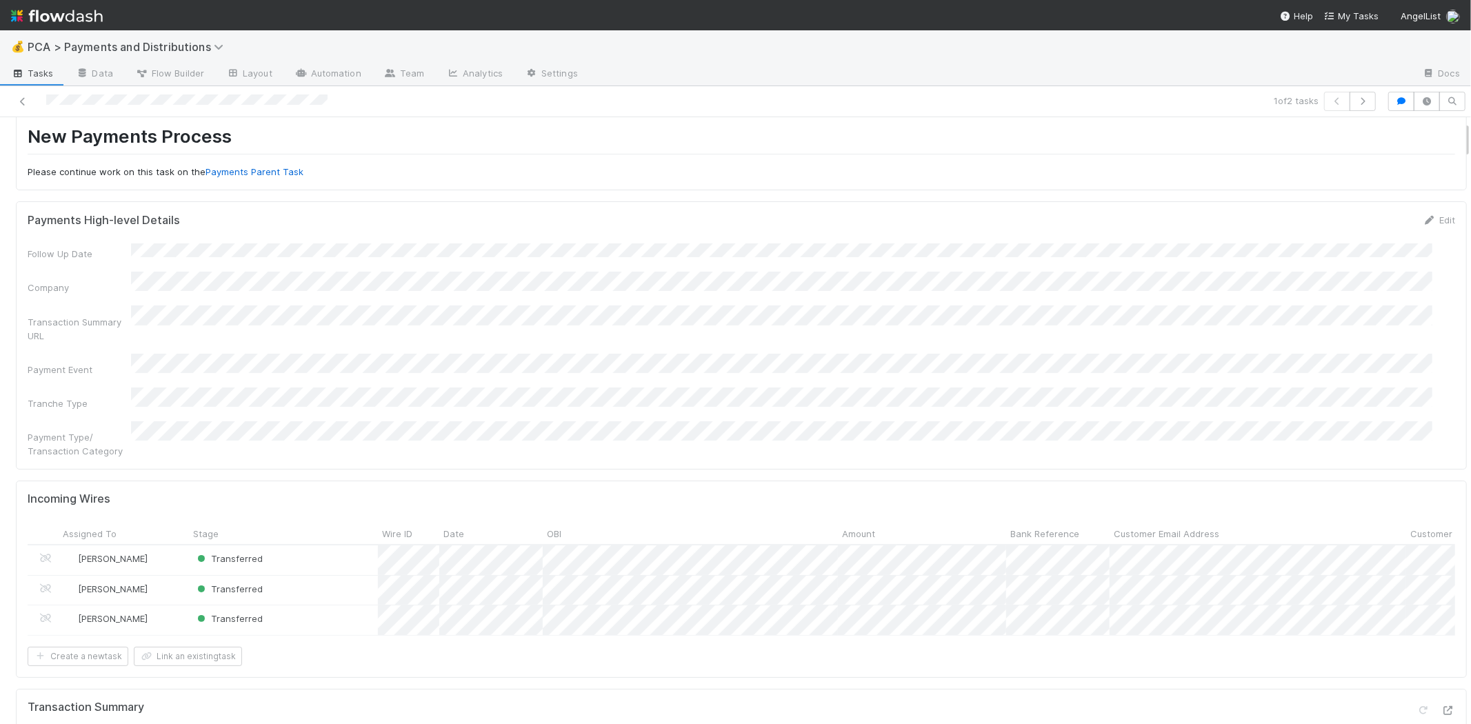
scroll to position [0, 0]
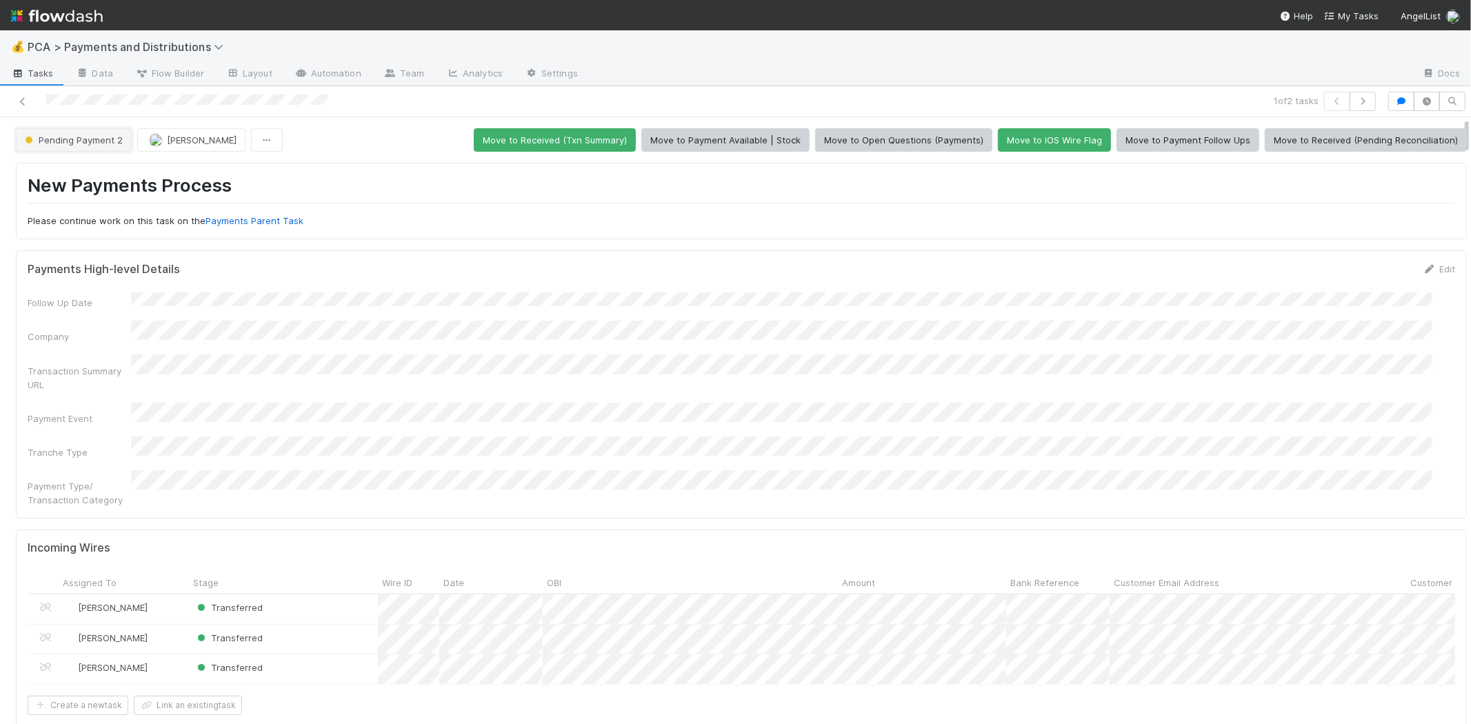
click at [83, 142] on span "Pending Payment 2" at bounding box center [72, 139] width 101 height 11
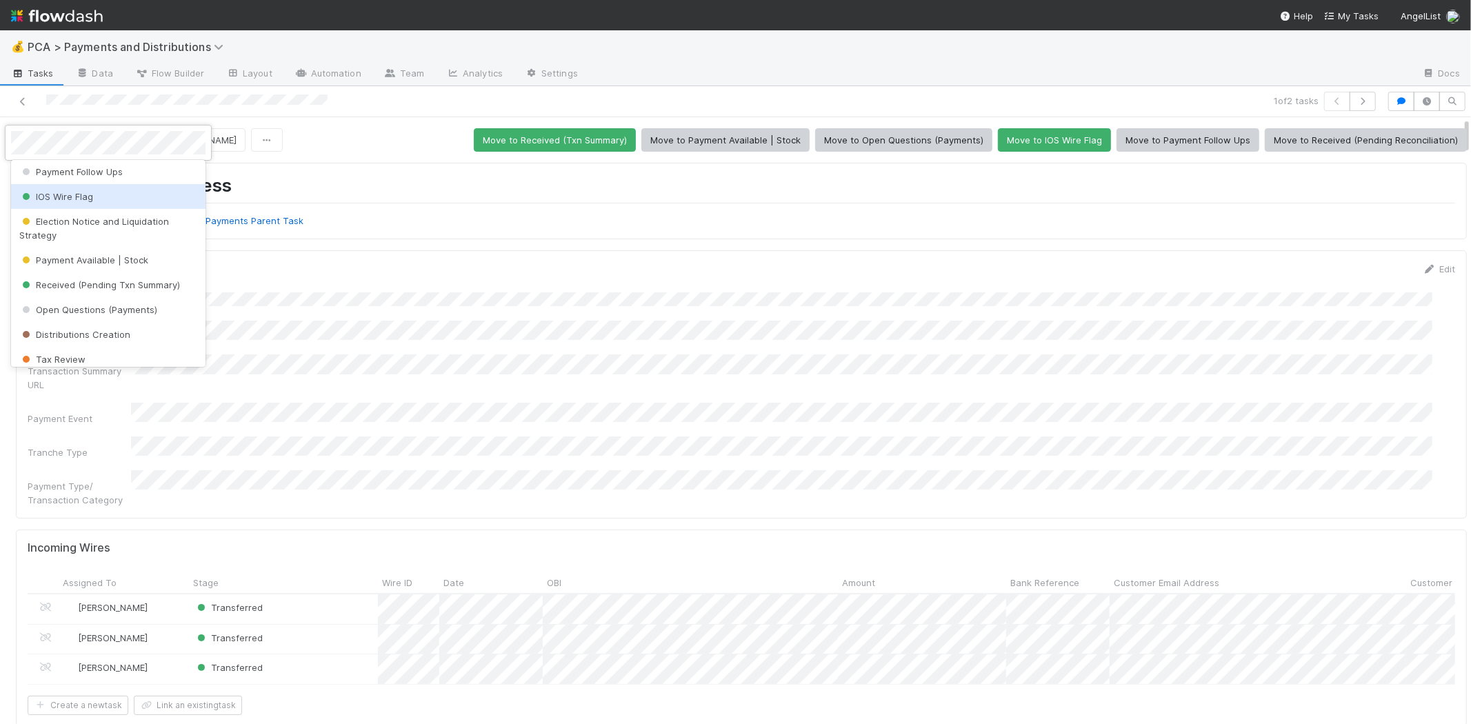
scroll to position [153, 0]
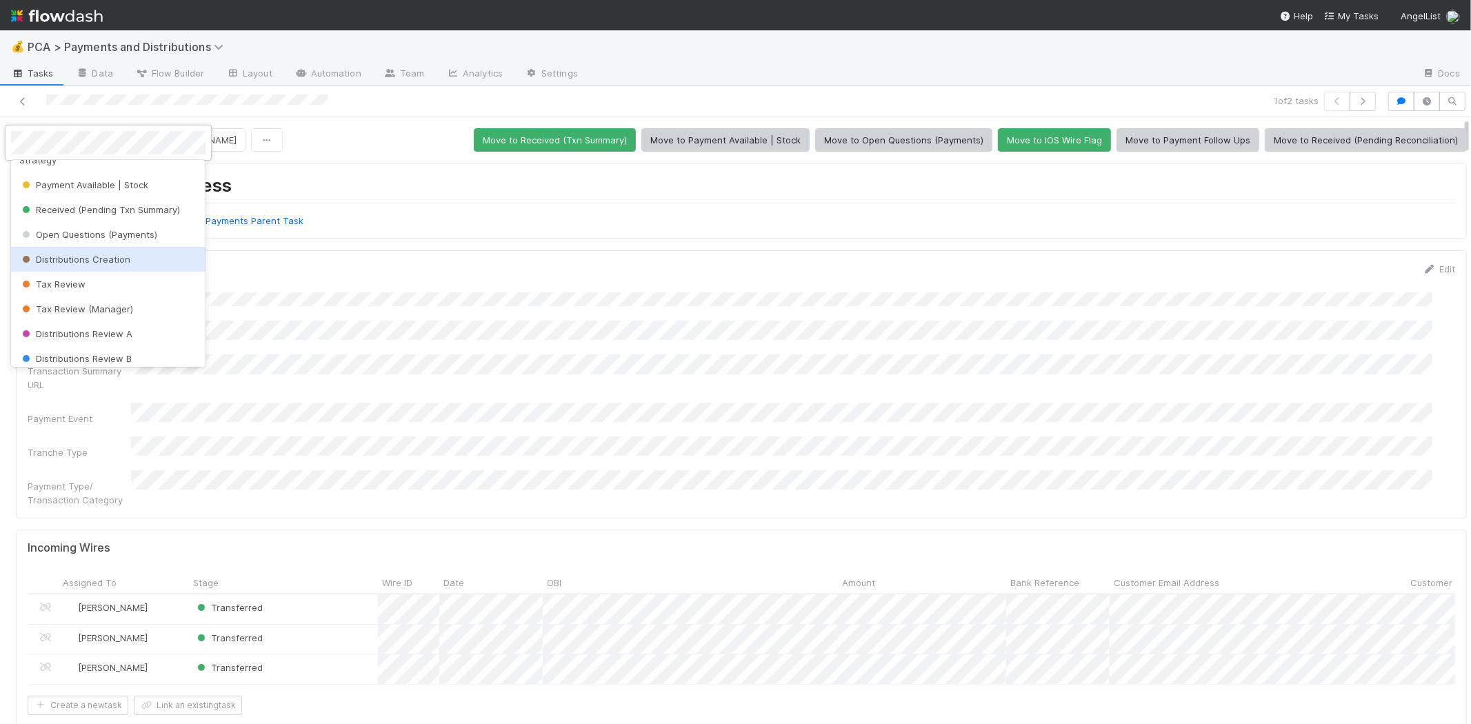
click at [154, 258] on div "Distributions Creation" at bounding box center [108, 259] width 194 height 25
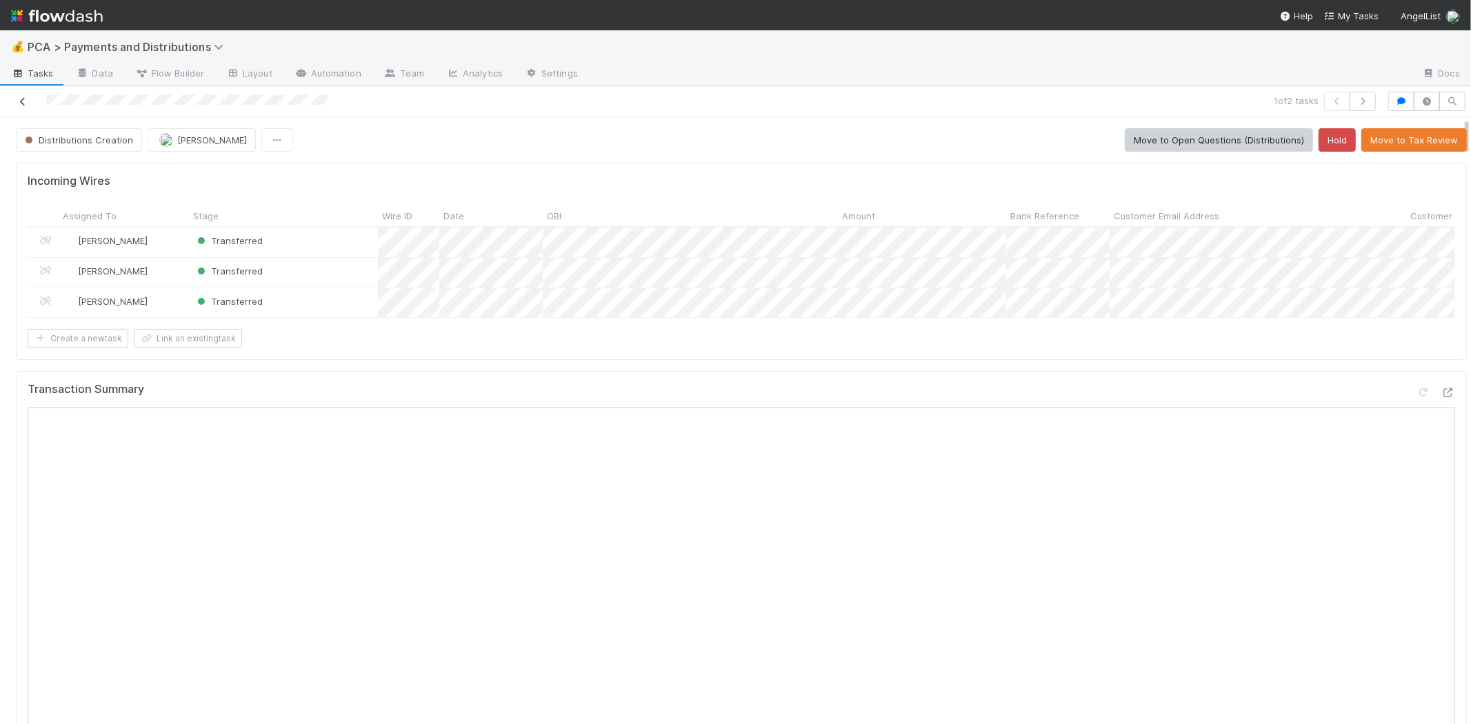
click at [28, 97] on icon at bounding box center [23, 101] width 14 height 9
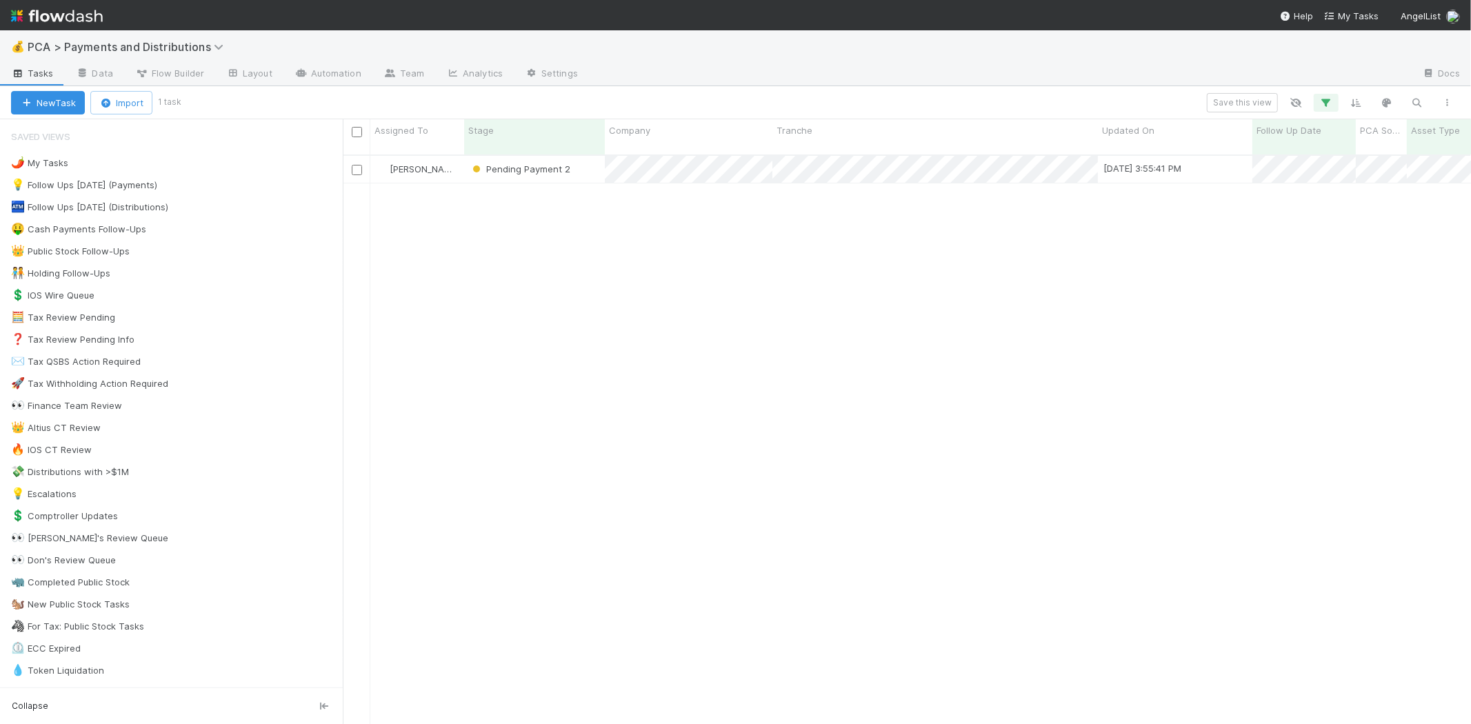
scroll to position [569, 1116]
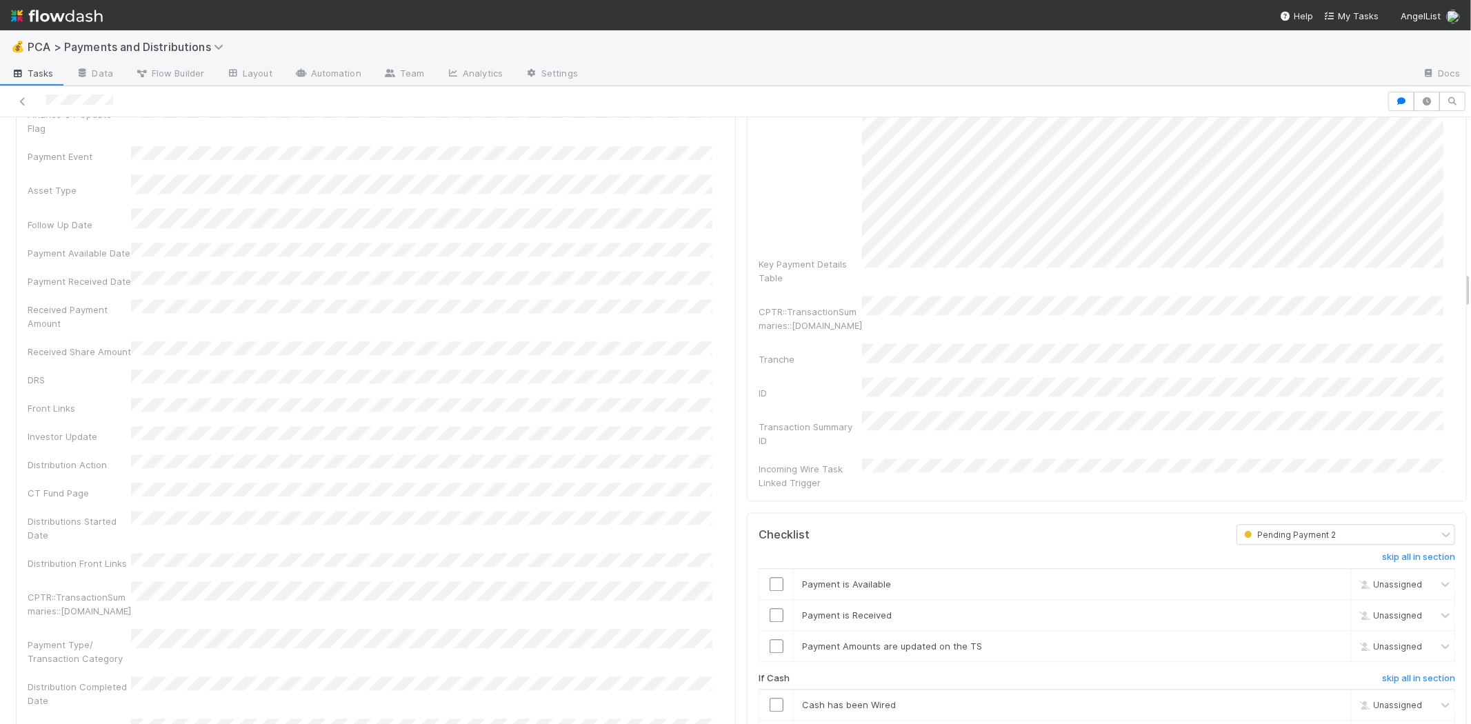
scroll to position [2222, 0]
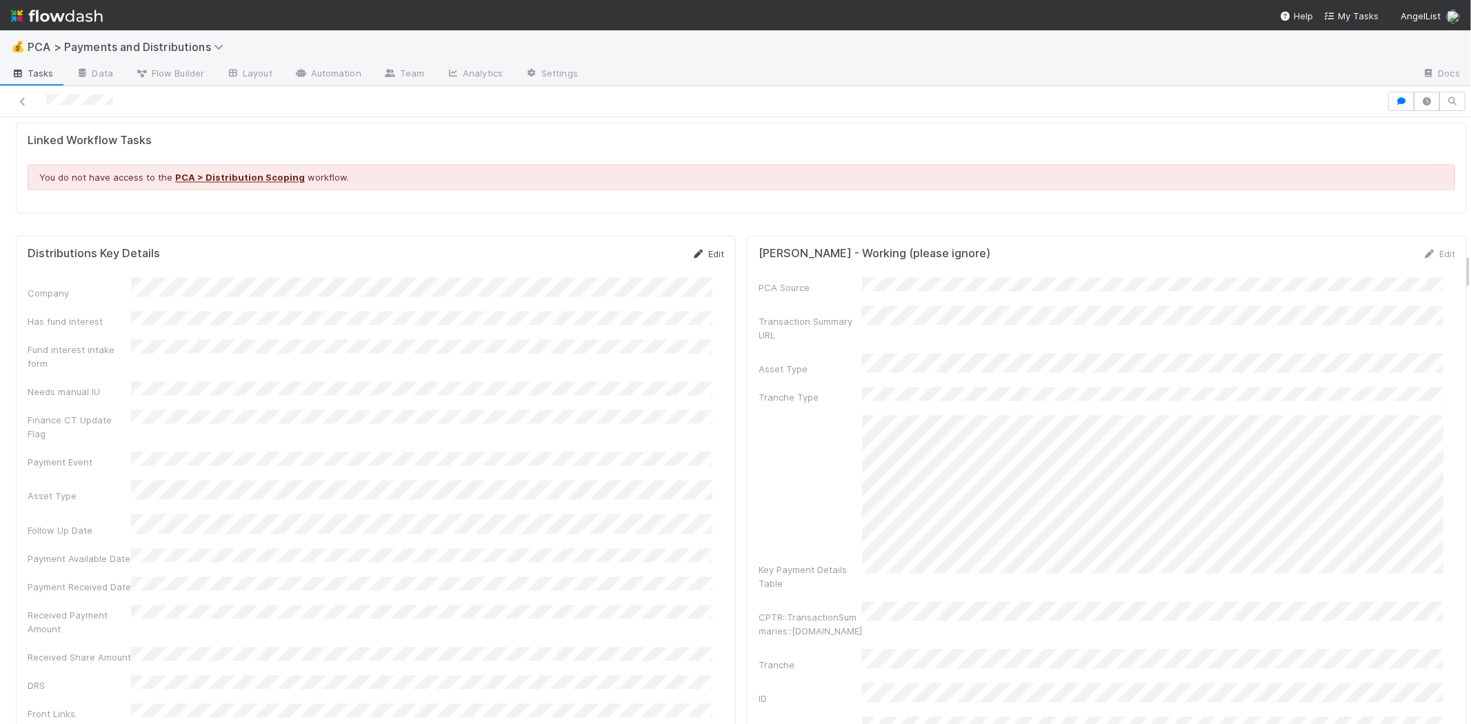
click at [700, 248] on link "Edit" at bounding box center [708, 253] width 32 height 11
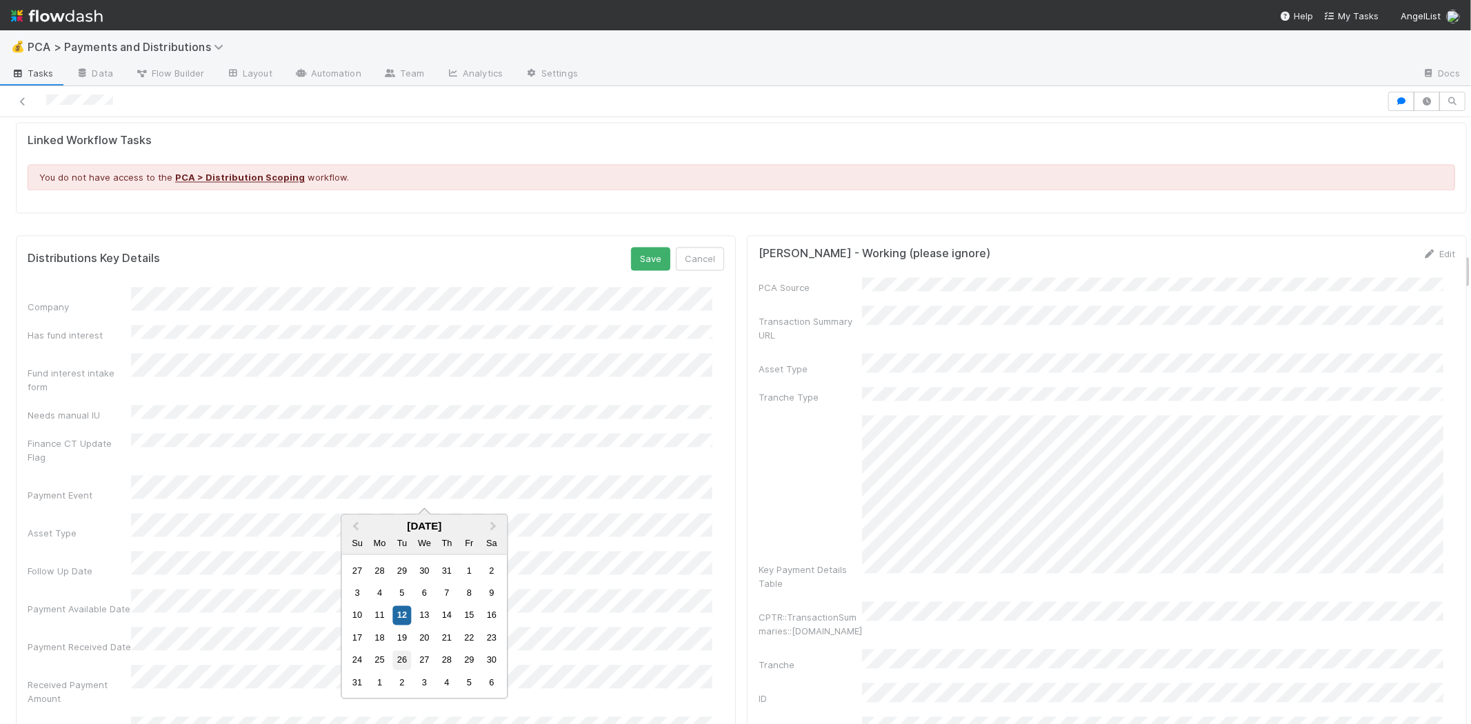
click at [399, 656] on div "26" at bounding box center [401, 660] width 19 height 19
click at [638, 247] on button "Save" at bounding box center [650, 258] width 39 height 23
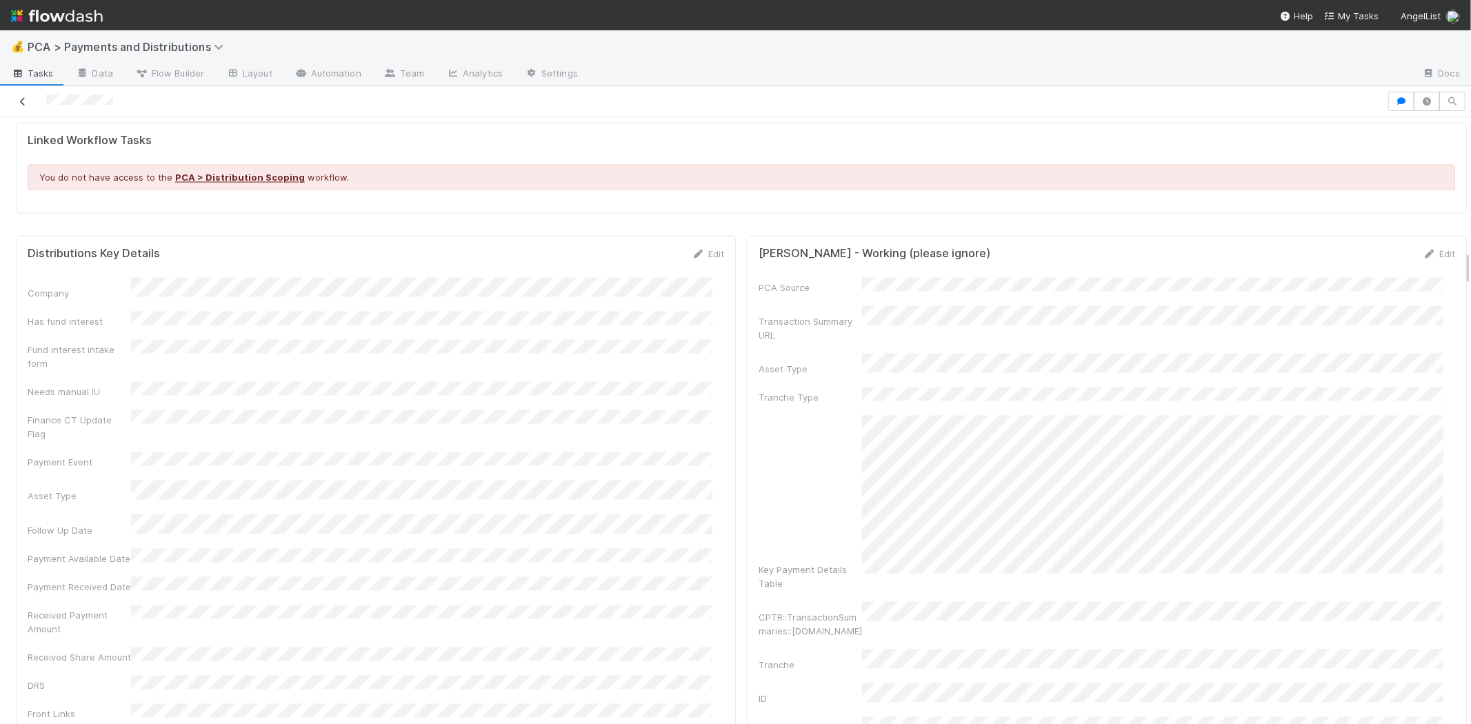
click at [19, 97] on icon at bounding box center [23, 101] width 14 height 9
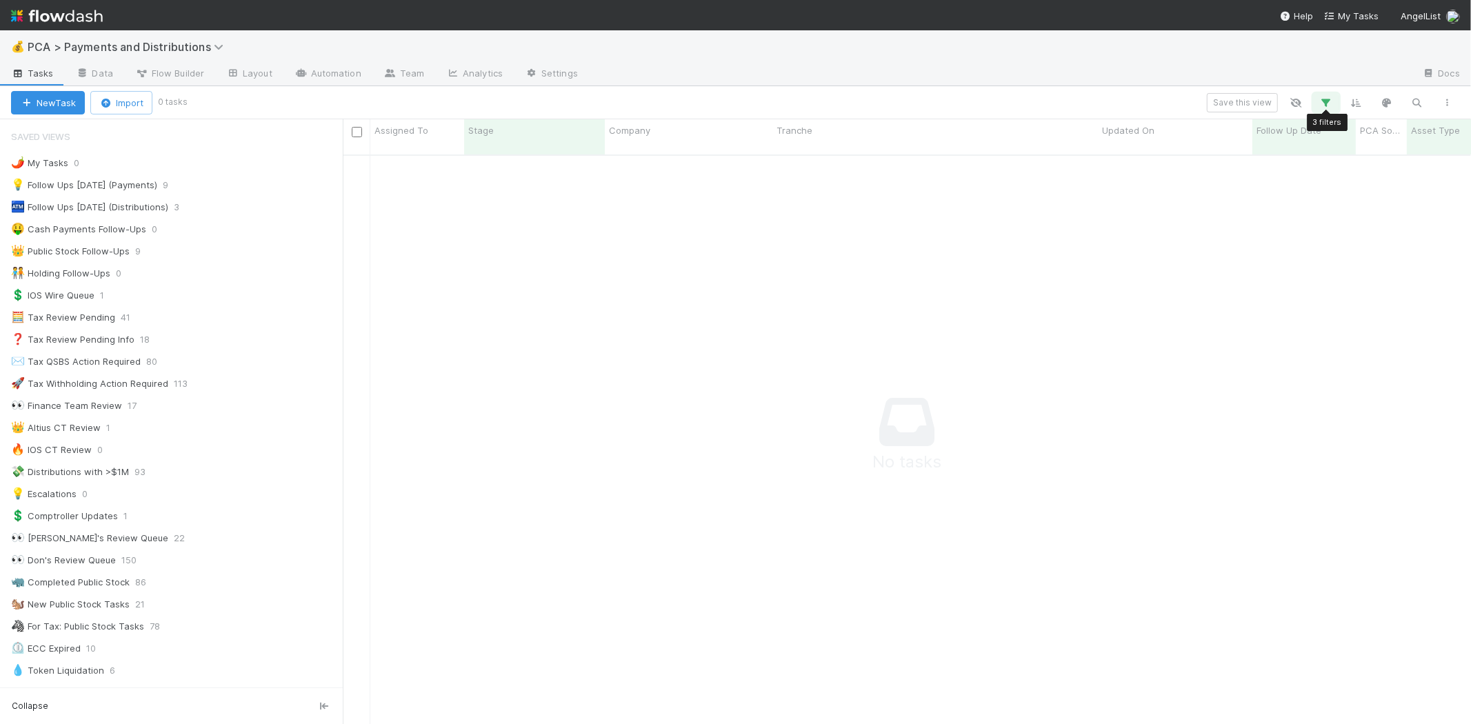
click at [1321, 101] on icon "button" at bounding box center [1326, 103] width 14 height 12
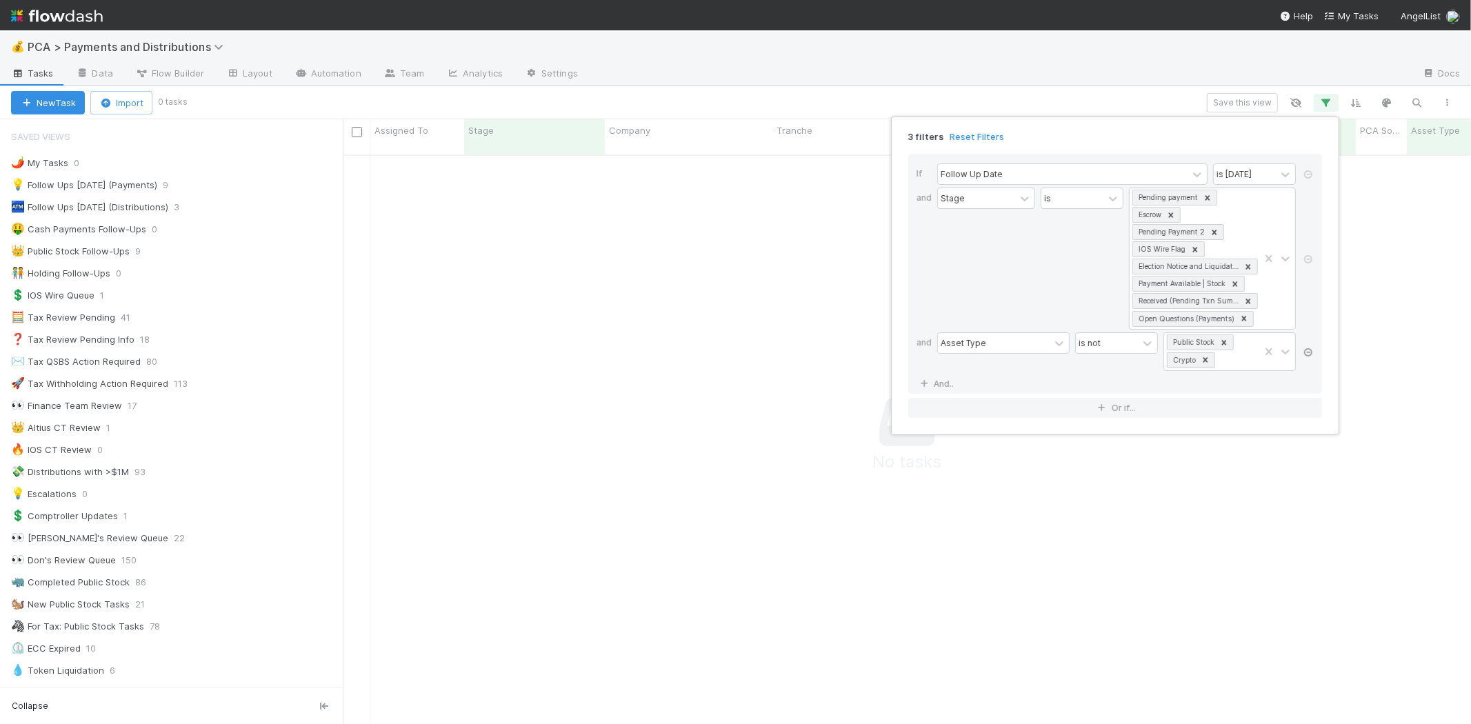
click at [1308, 350] on icon at bounding box center [1308, 352] width 14 height 8
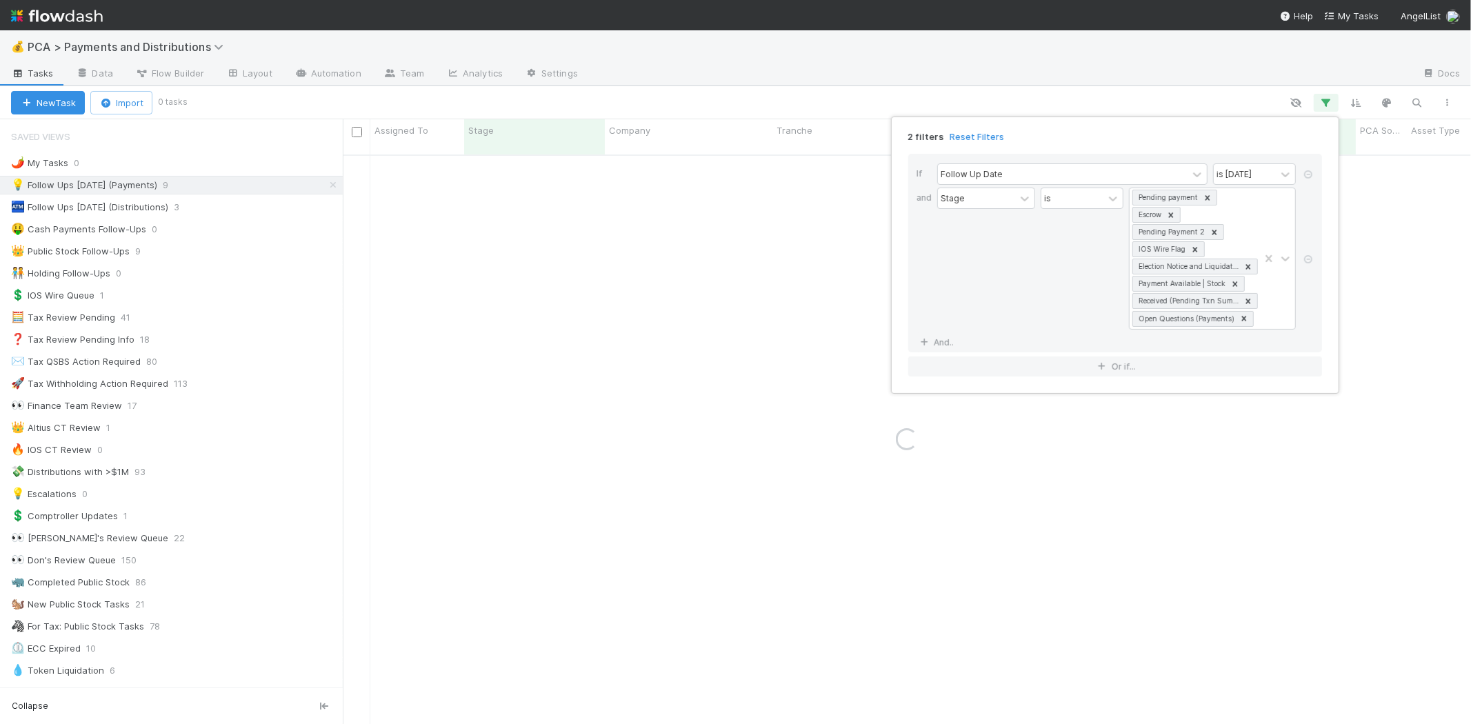
click at [928, 57] on div "2 filters Reset Filters If Follow Up Date is today and Stage is Pending payment…" at bounding box center [735, 362] width 1471 height 724
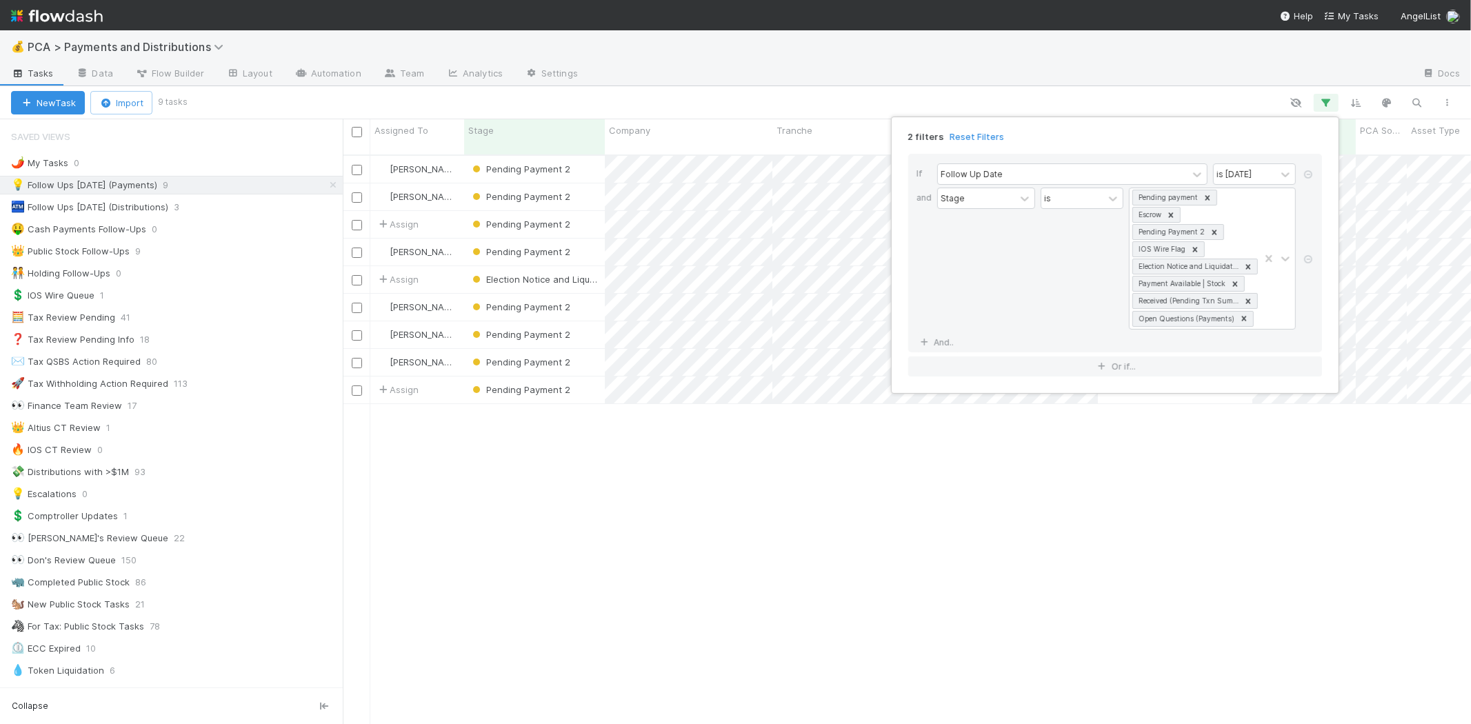
scroll to position [569, 1116]
click at [324, 183] on div "2 filters Reset Filters If Follow Up Date is today and Stage is Pending payment…" at bounding box center [735, 362] width 1471 height 724
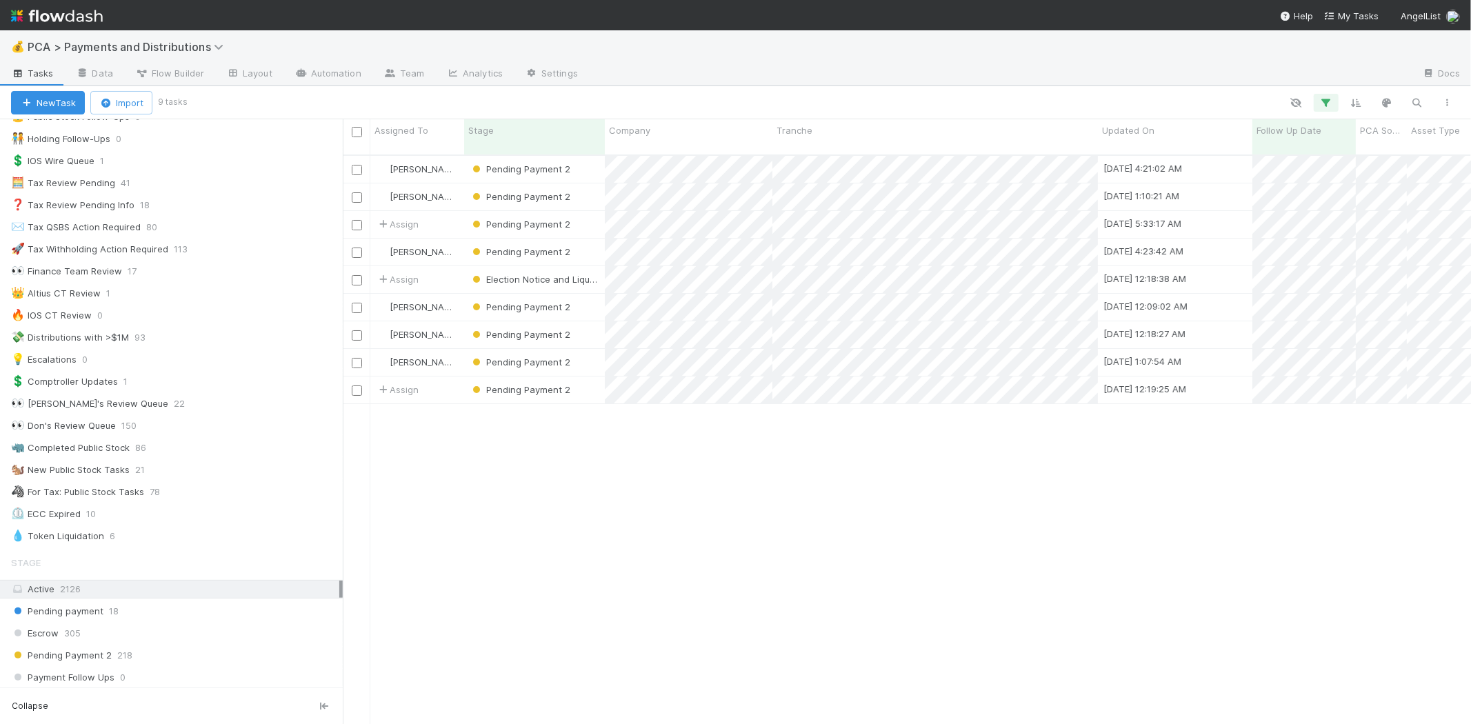
scroll to position [230, 0]
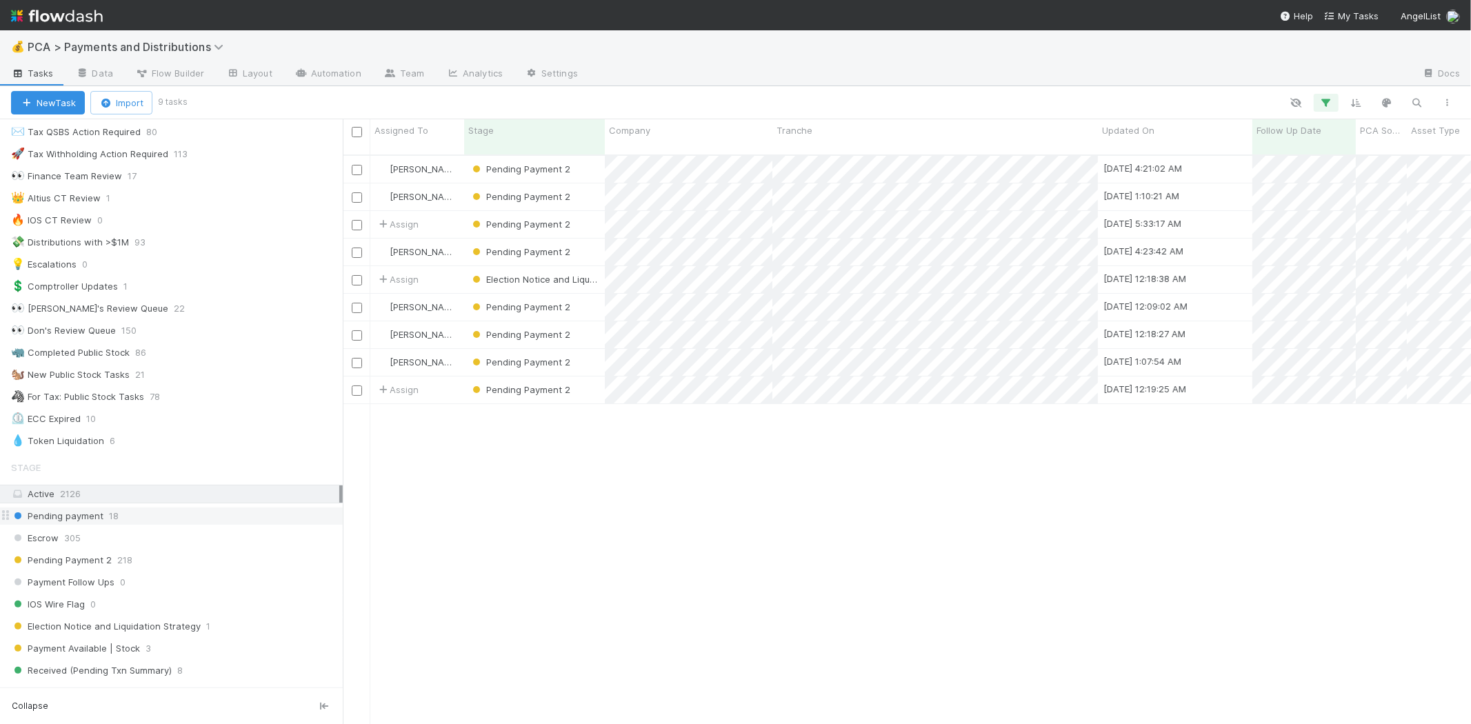
click at [152, 521] on div "Pending payment 18" at bounding box center [177, 516] width 332 height 17
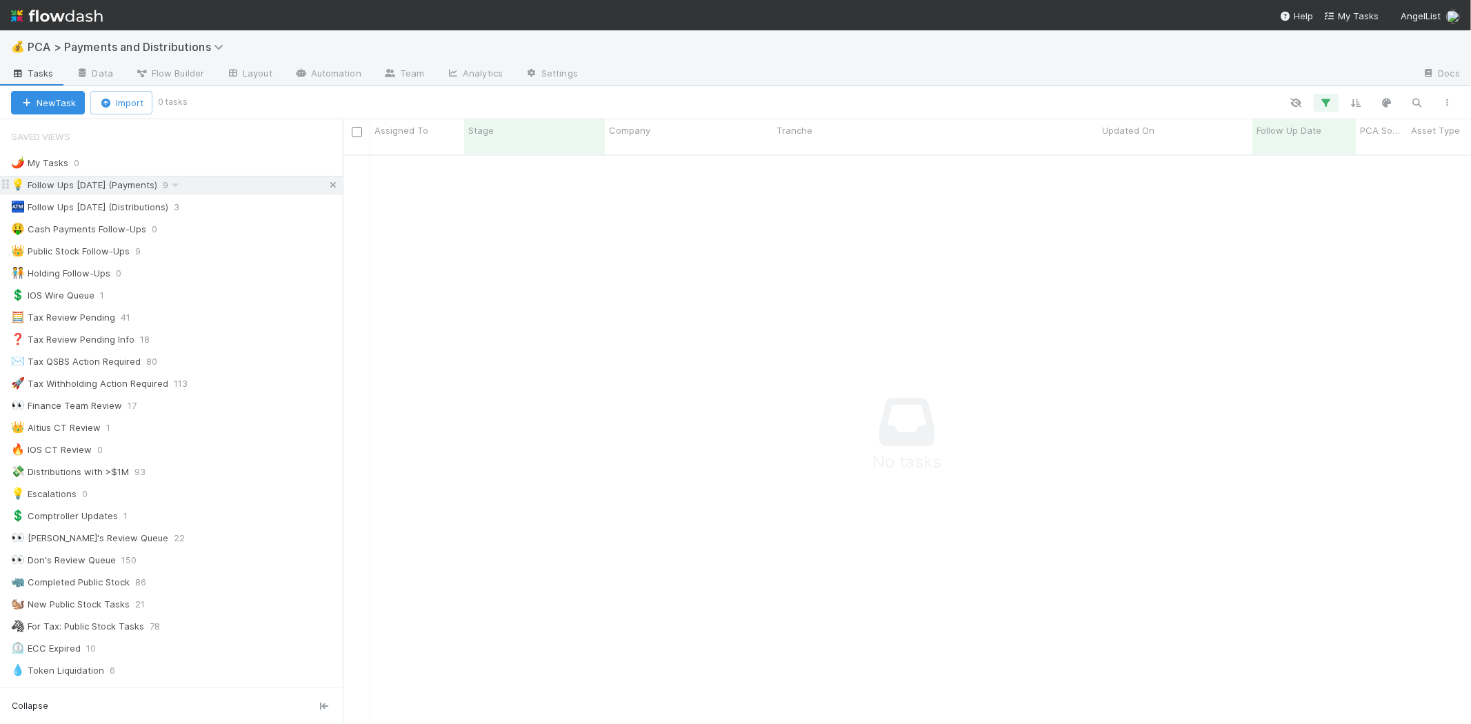
click at [326, 185] on icon at bounding box center [333, 185] width 14 height 9
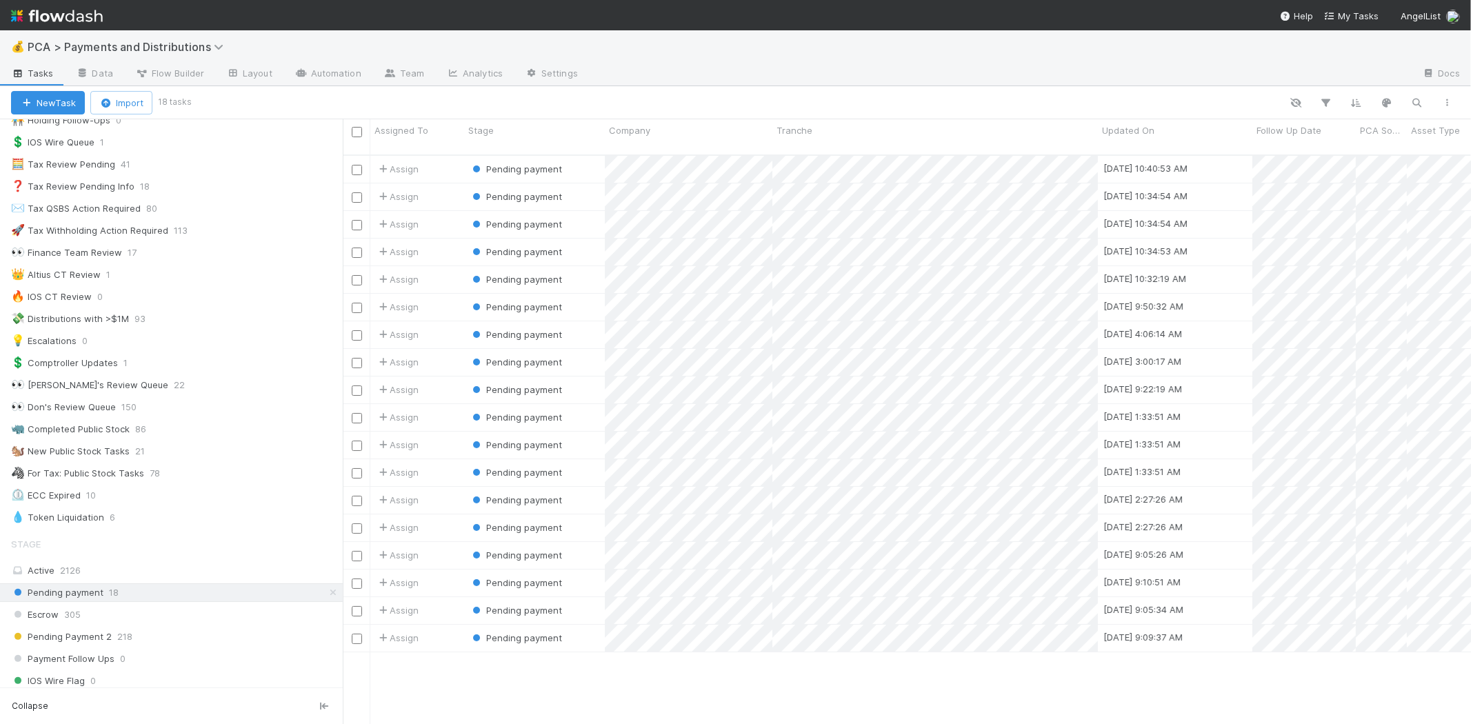
scroll to position [569, 1116]
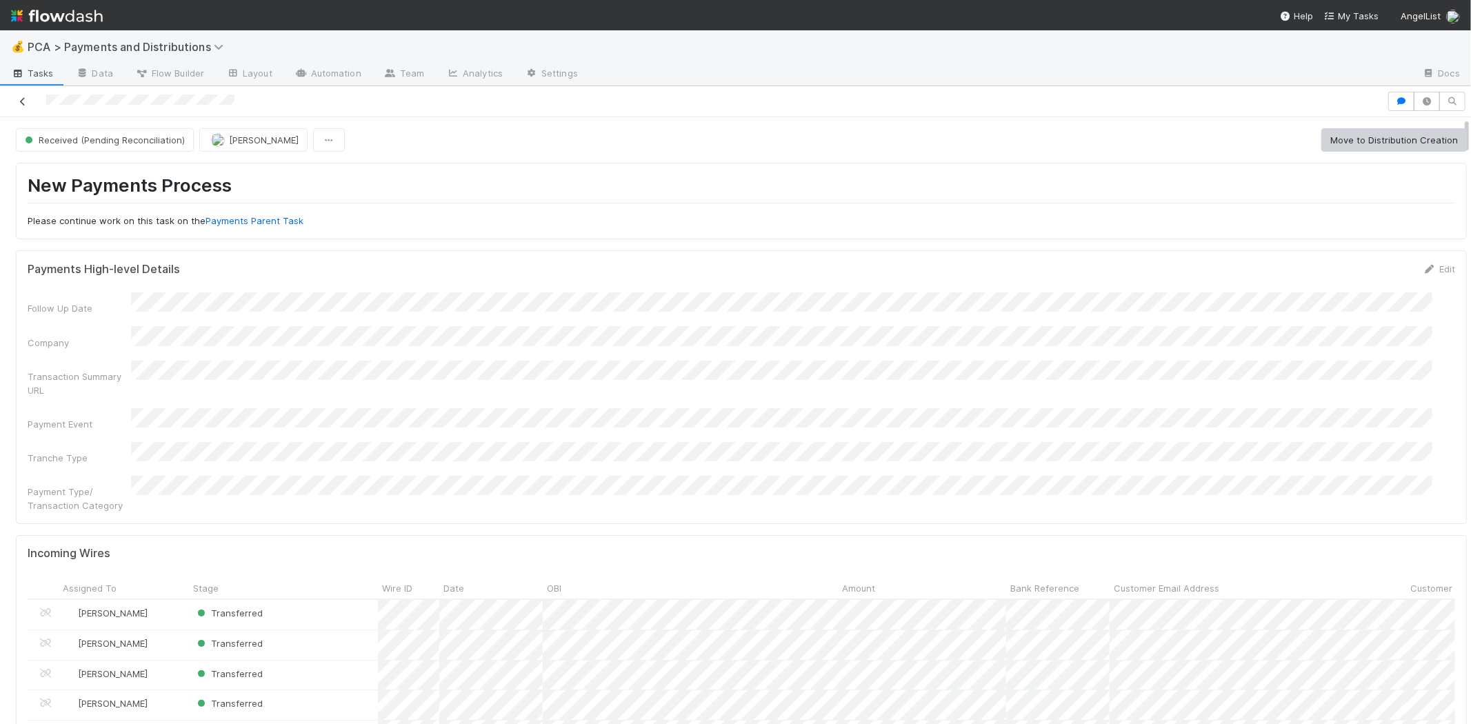
click at [24, 97] on icon at bounding box center [23, 101] width 14 height 9
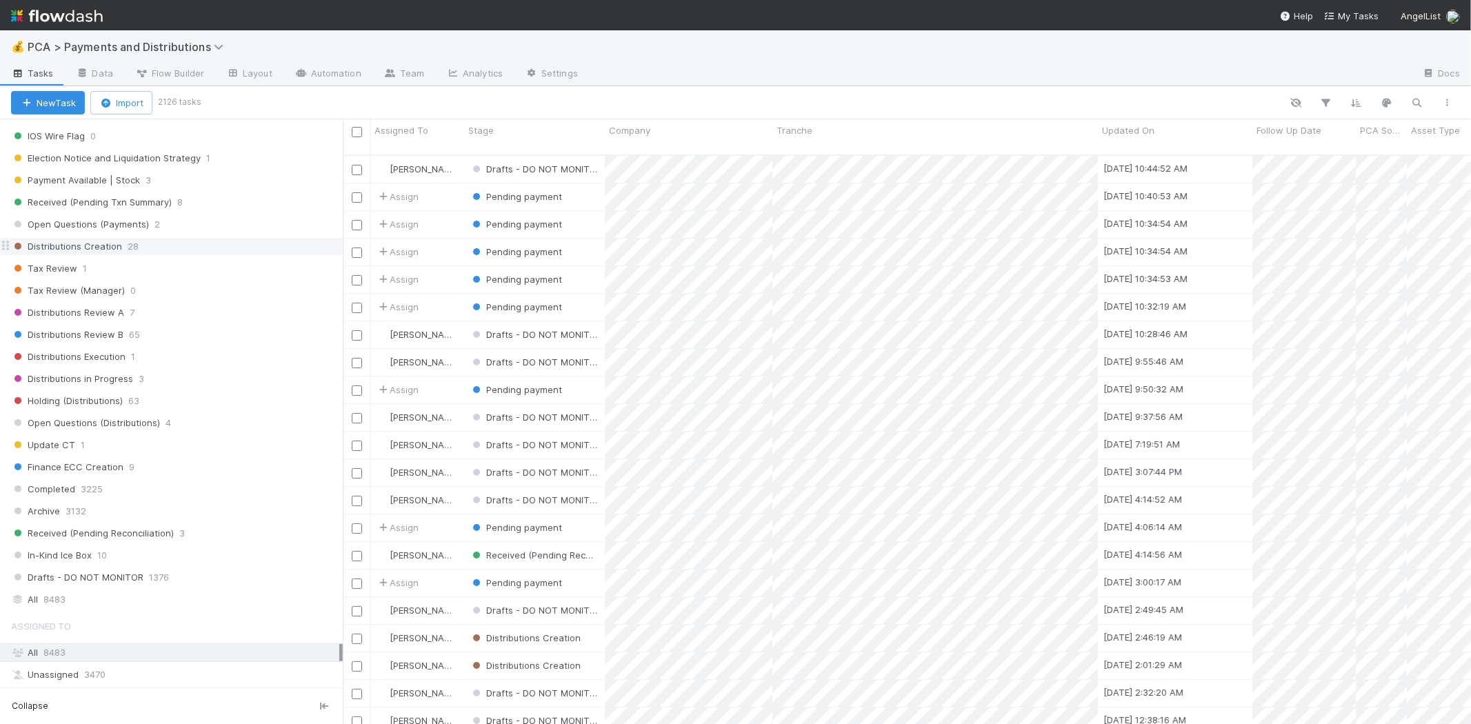
scroll to position [843, 0]
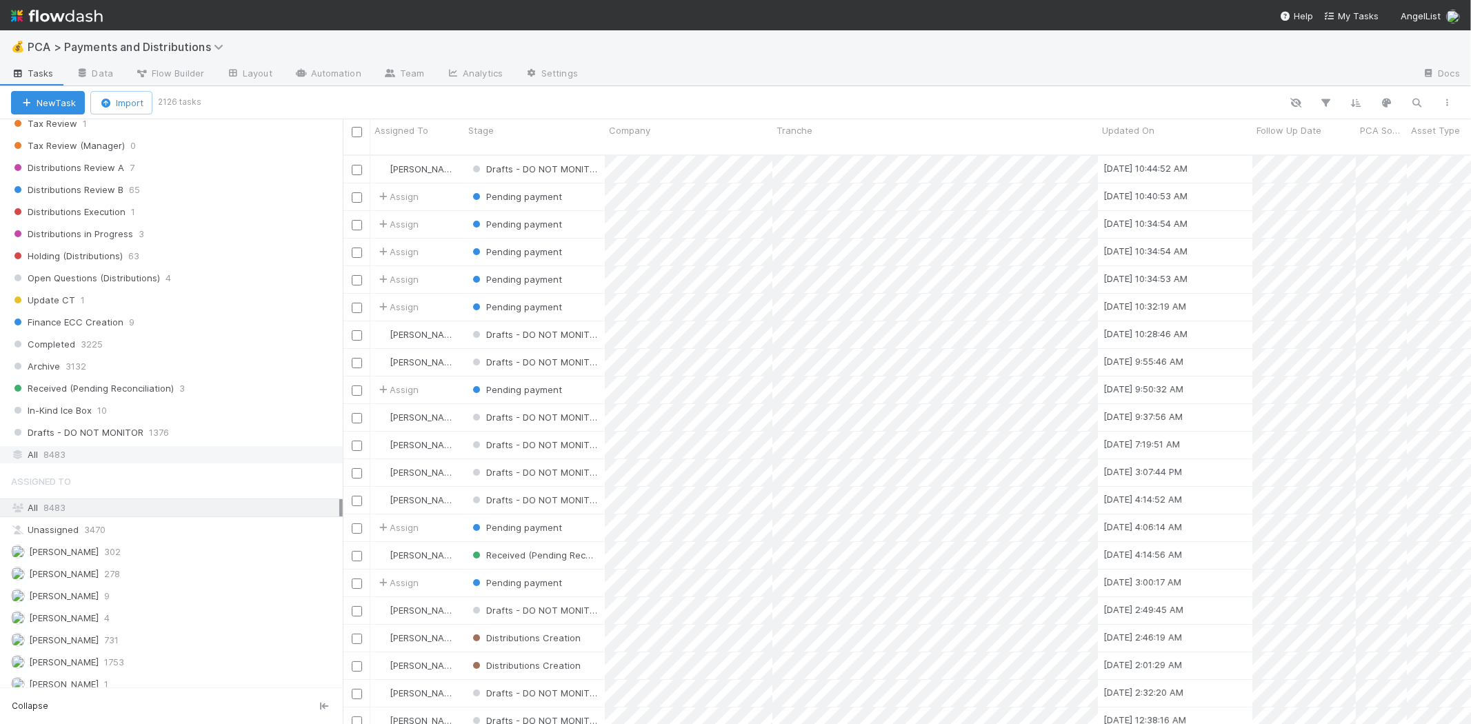
click at [117, 463] on div "All 8483" at bounding box center [175, 454] width 328 height 17
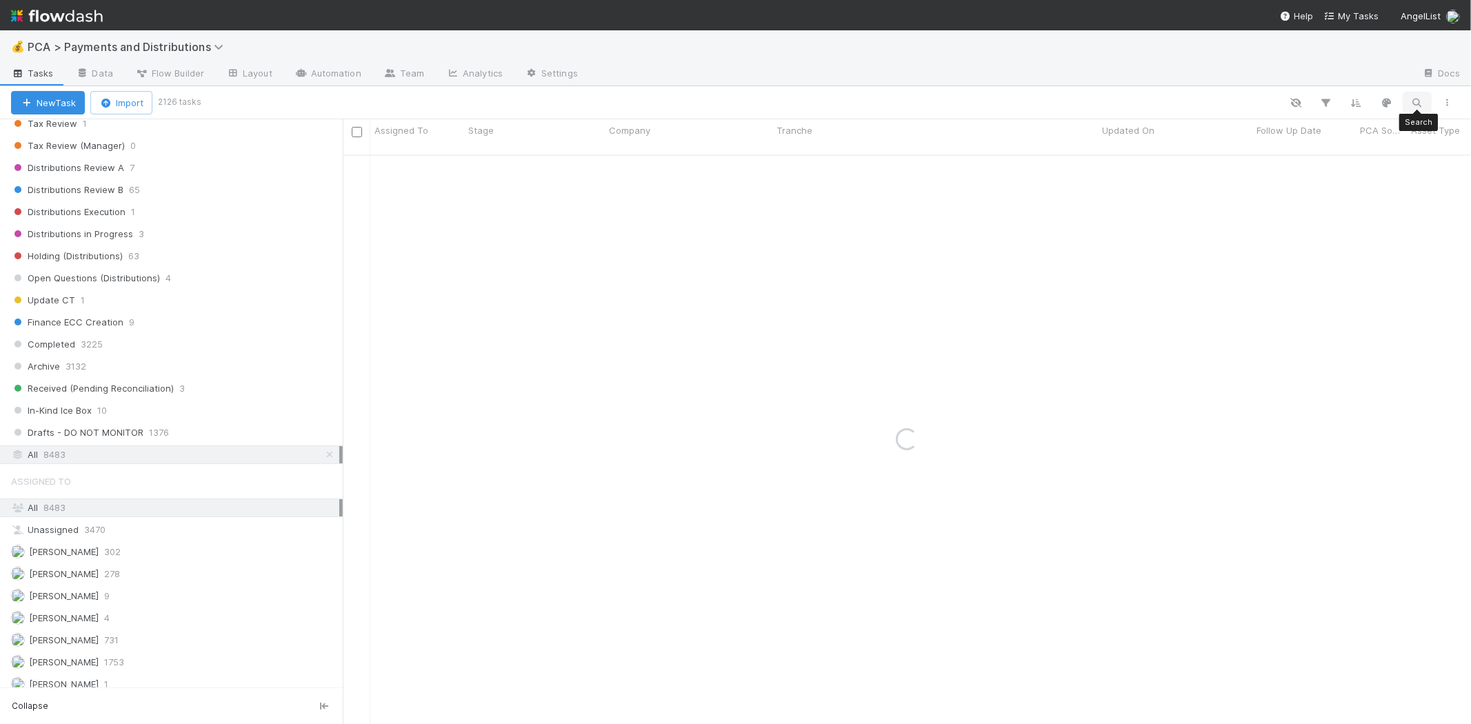
click at [1411, 105] on icon "button" at bounding box center [1417, 103] width 14 height 12
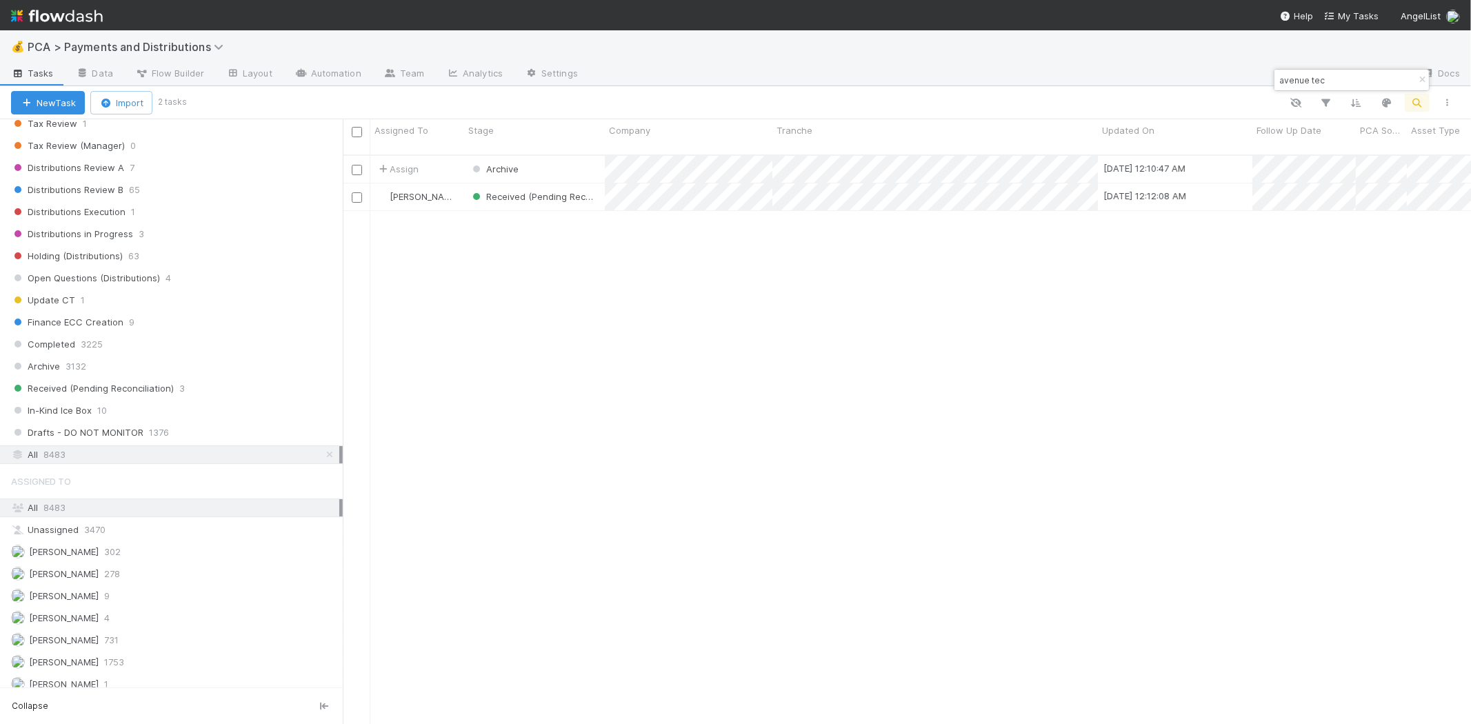
scroll to position [569, 1116]
type input "avenue tec"
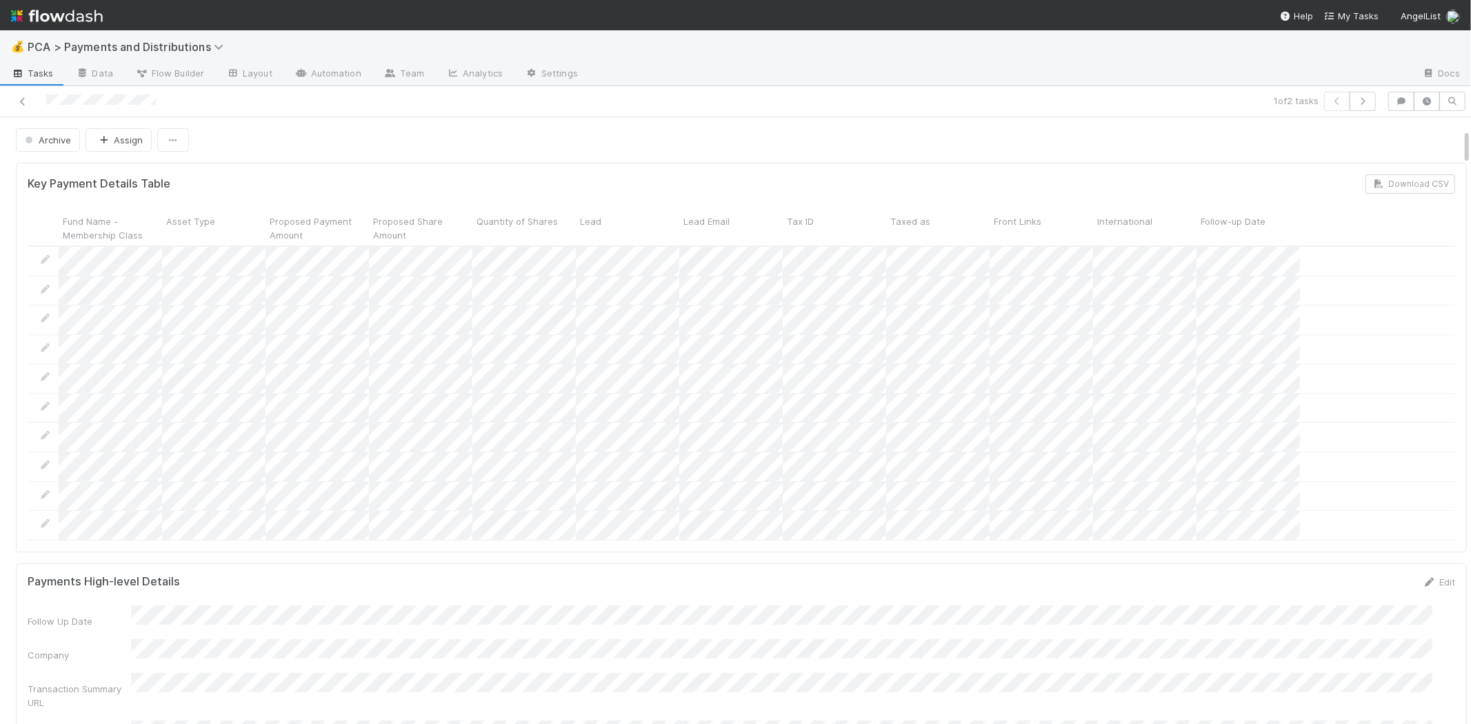
scroll to position [306, 0]
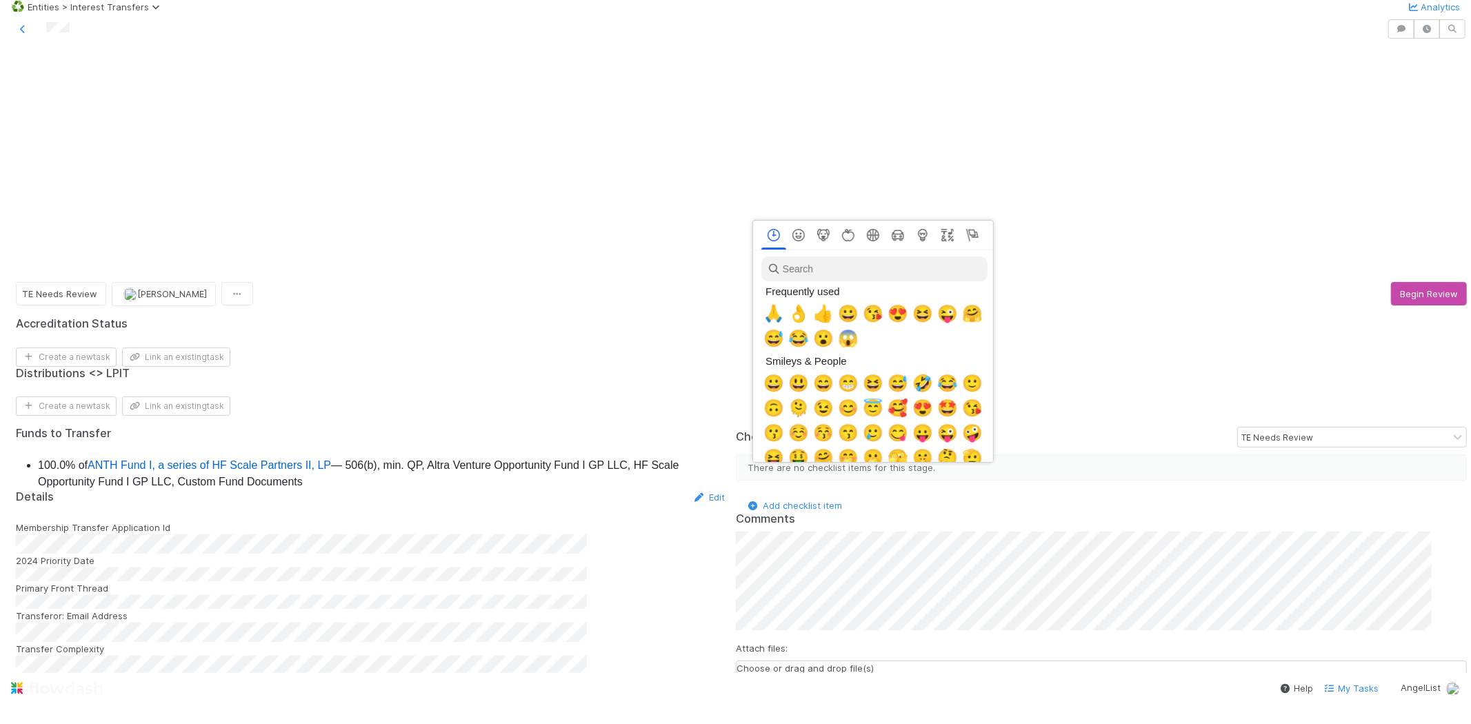
scroll to position [0, 6]
click at [761, 313] on span "🙏" at bounding box center [771, 313] width 21 height 19
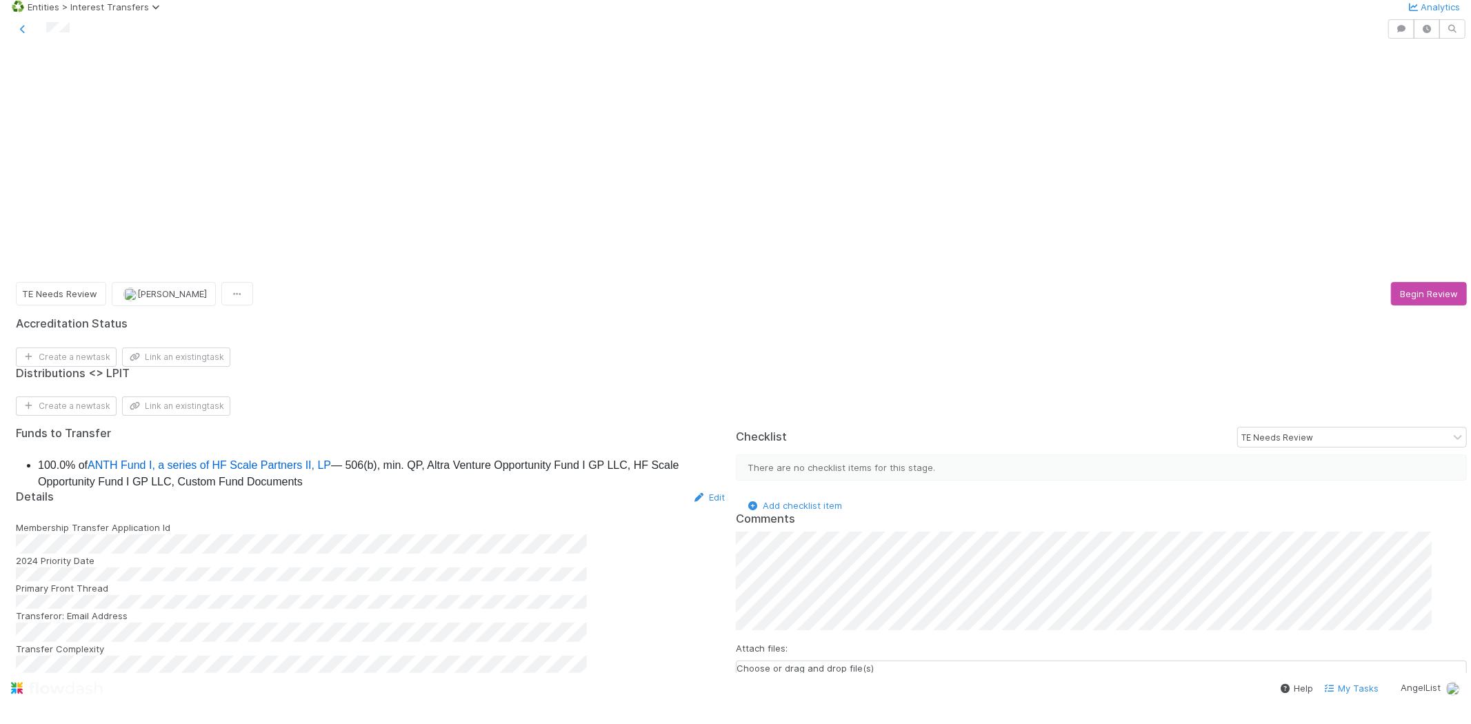
scroll to position [153, 0]
click at [841, 374] on span "Roger Jennette" at bounding box center [812, 376] width 70 height 11
click at [801, 687] on button "Add Comment" at bounding box center [776, 698] width 80 height 23
click at [21, 34] on icon at bounding box center [23, 29] width 14 height 9
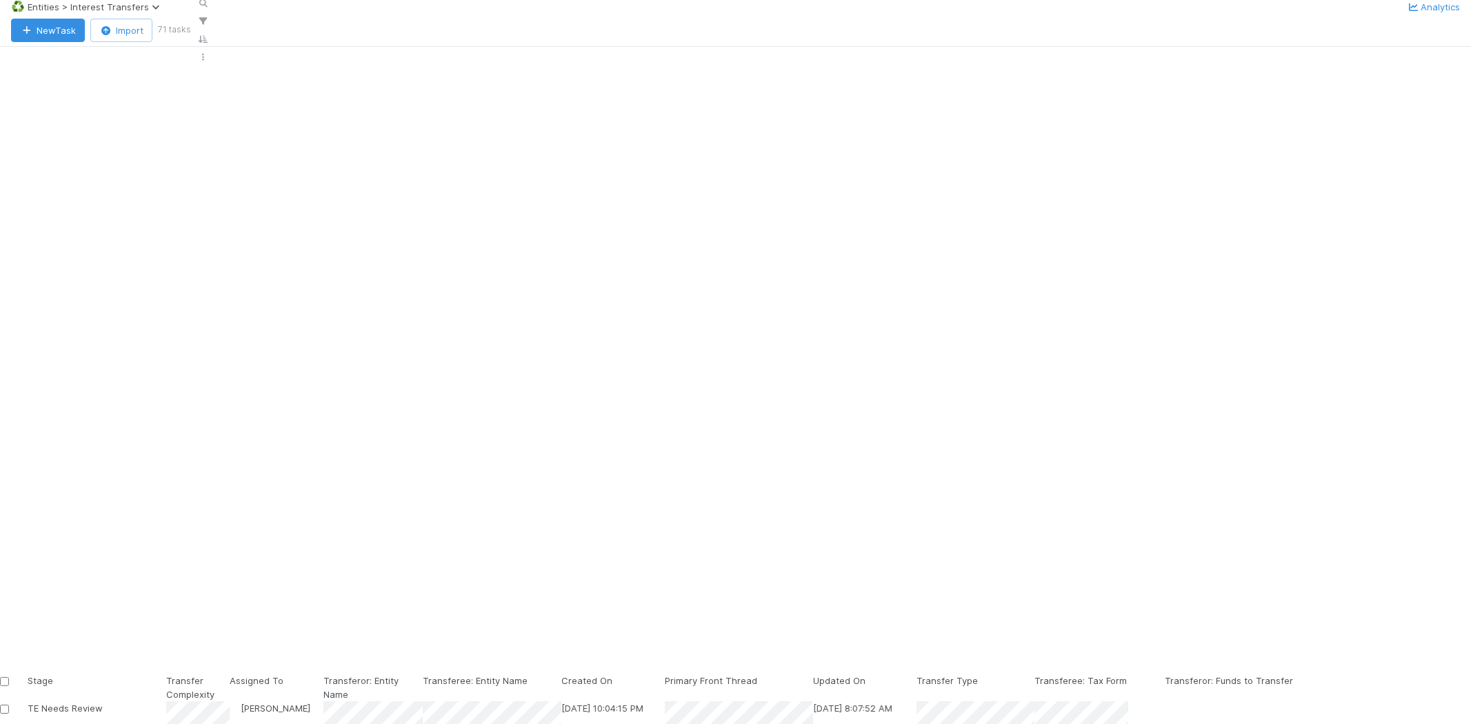
scroll to position [1462, 0]
click at [166, 701] on div "TE Needs Review" at bounding box center [97, 715] width 139 height 28
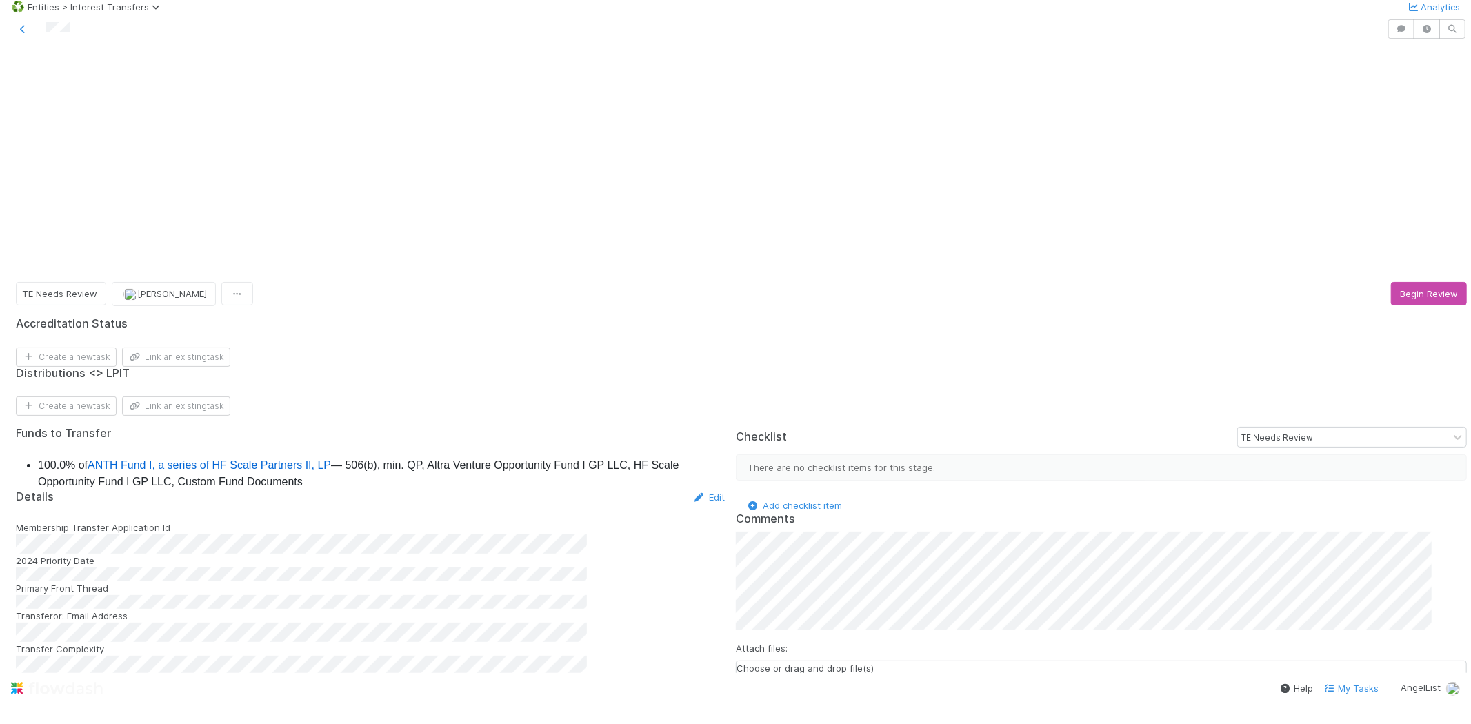
scroll to position [77, 0]
click at [810, 450] on span "Roger Jennette" at bounding box center [812, 453] width 70 height 11
click at [915, 454] on span "[PERSON_NAME]" at bounding box center [907, 453] width 70 height 11
click at [781, 701] on button "Add Comment" at bounding box center [776, 712] width 80 height 23
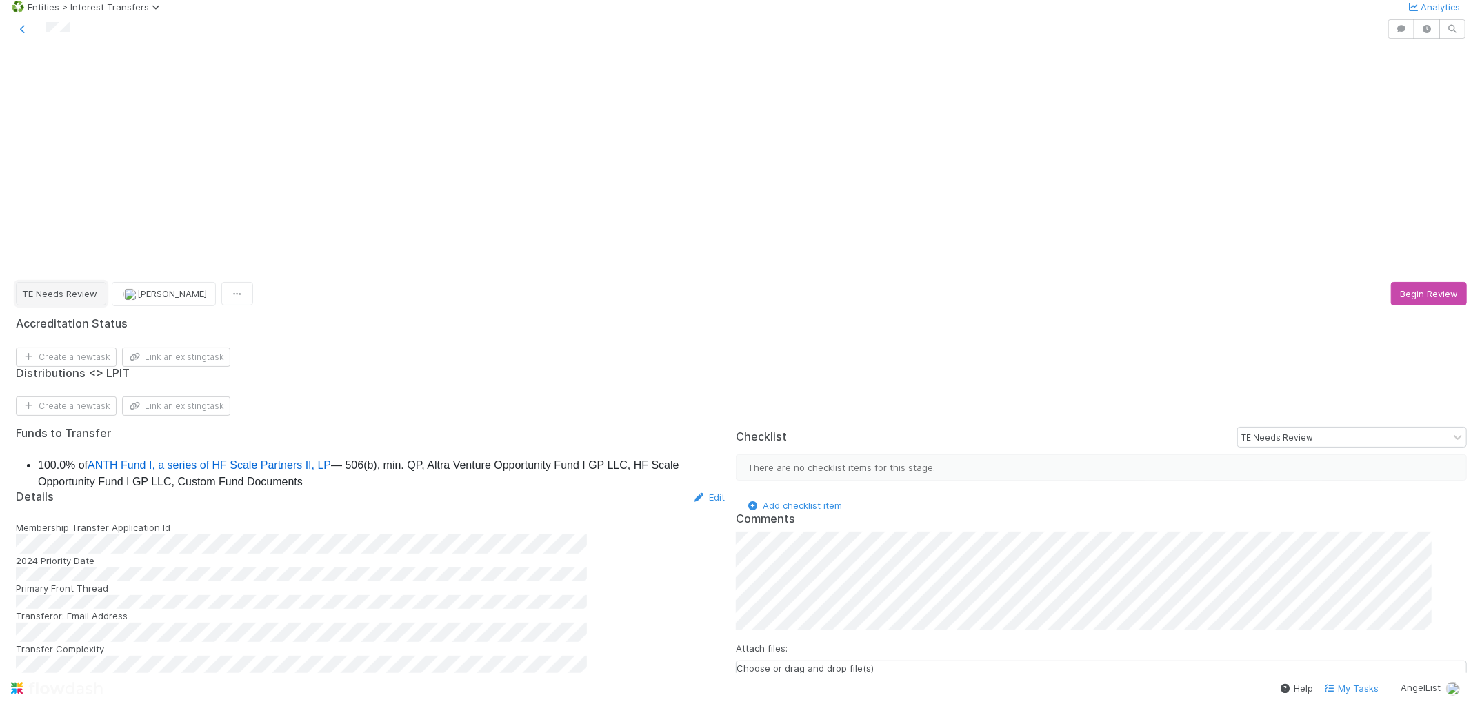
click at [83, 288] on span "TE Needs Review" at bounding box center [59, 293] width 75 height 11
click at [394, 126] on div at bounding box center [735, 362] width 1471 height 724
click at [95, 288] on span "TE Needs Review" at bounding box center [59, 293] width 75 height 11
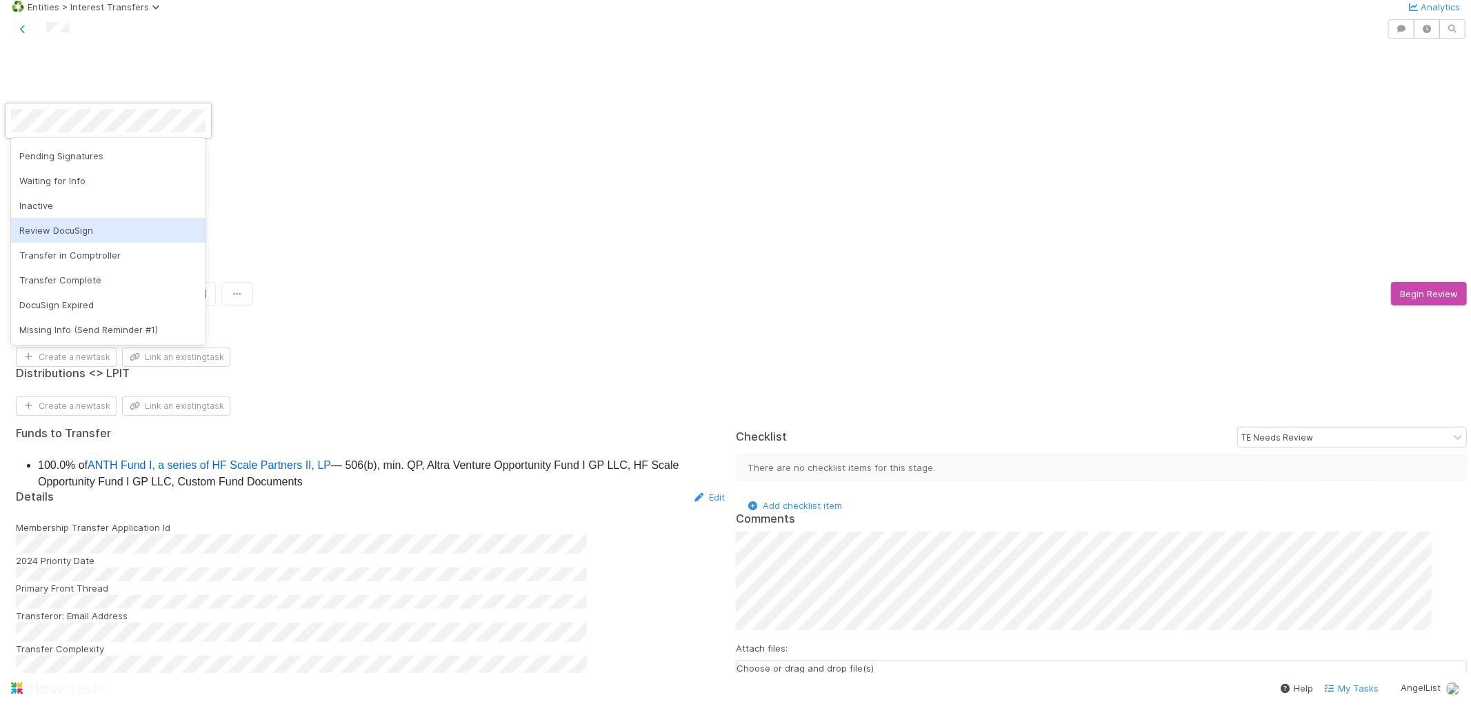
scroll to position [0, 0]
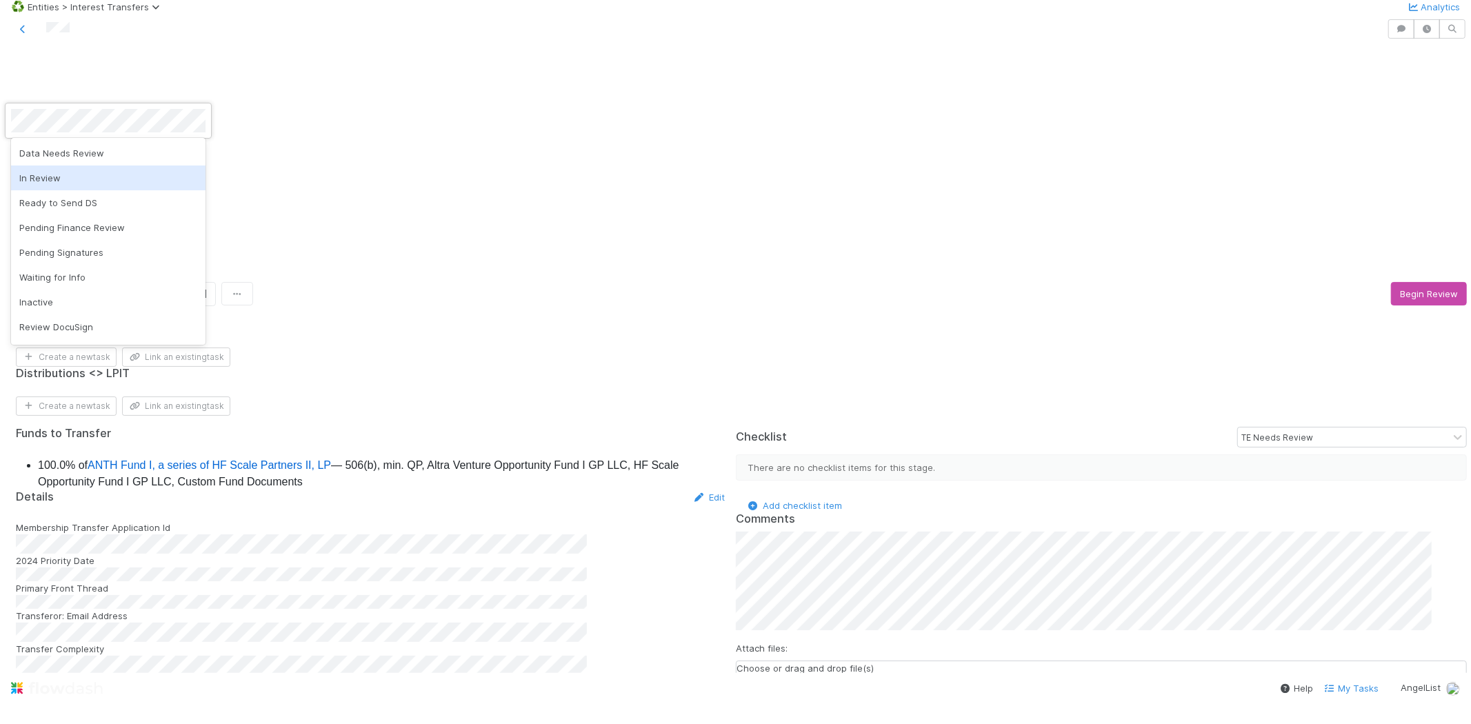
click at [99, 182] on div "In Review" at bounding box center [108, 178] width 194 height 25
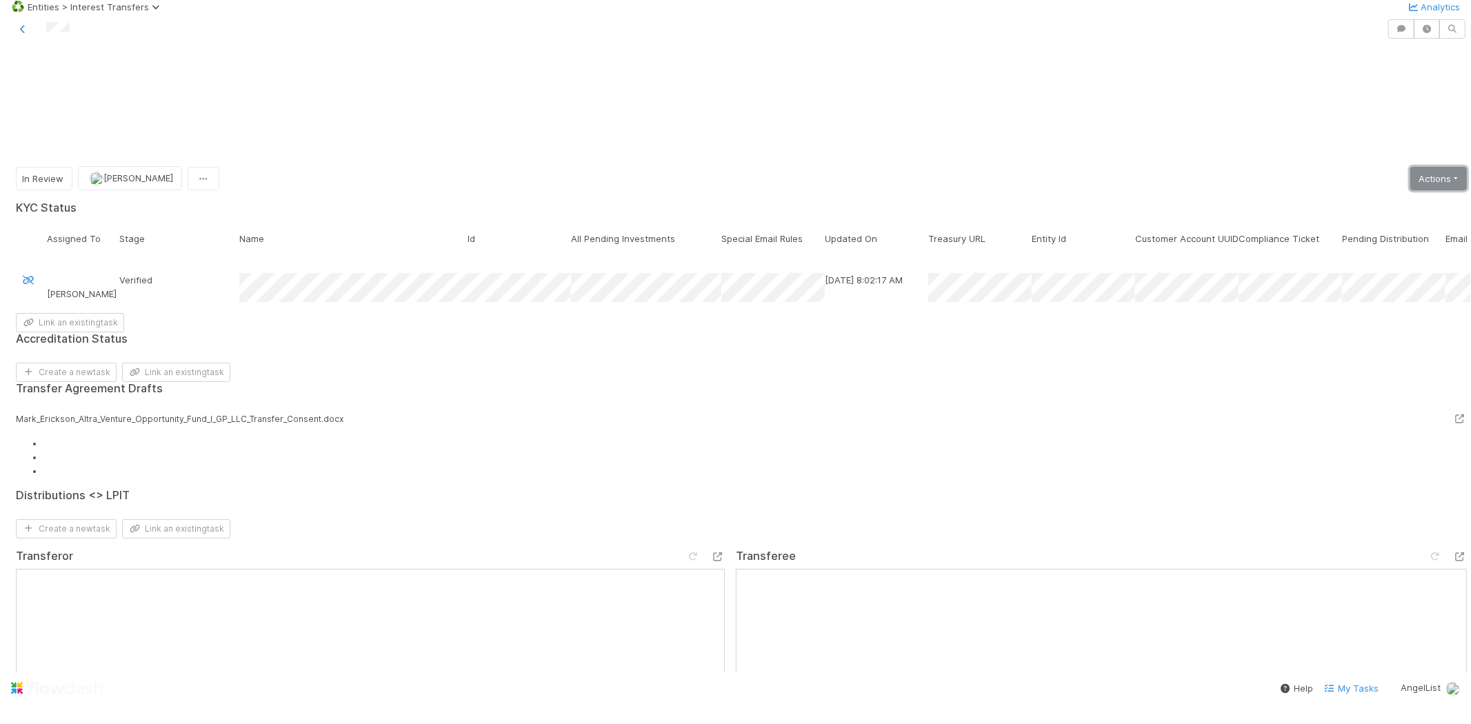
click at [1410, 167] on link "Actions" at bounding box center [1438, 178] width 57 height 23
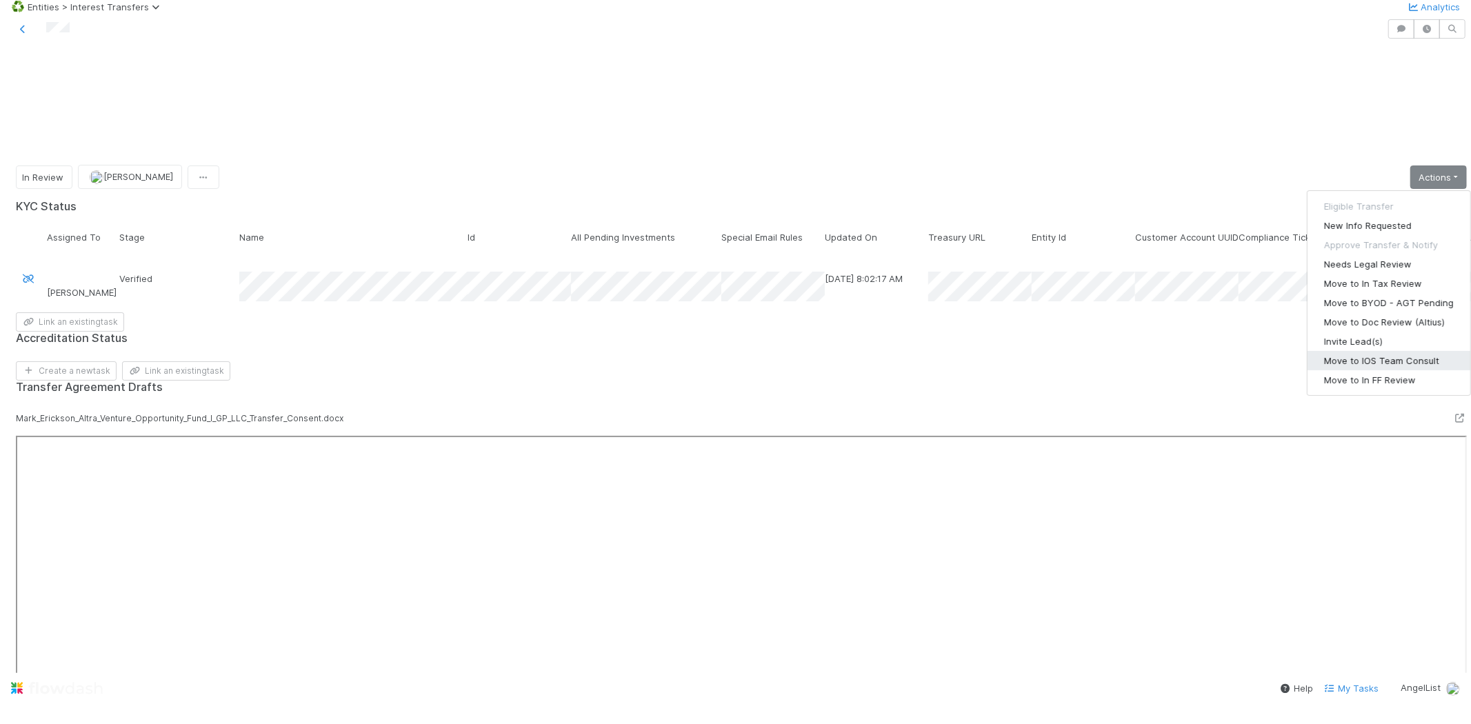
click at [1359, 351] on button "Move to IOS Team Consult" at bounding box center [1389, 360] width 163 height 19
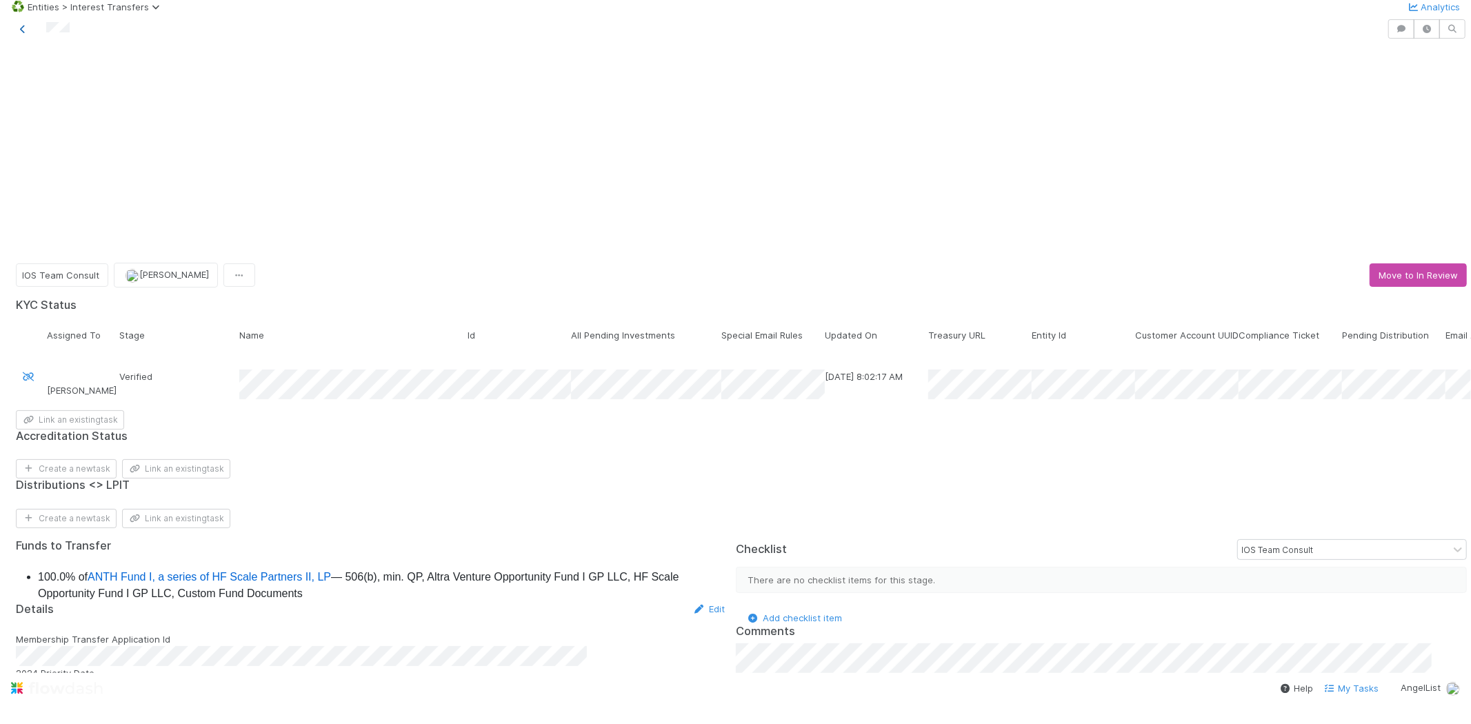
click at [23, 34] on icon at bounding box center [23, 29] width 14 height 9
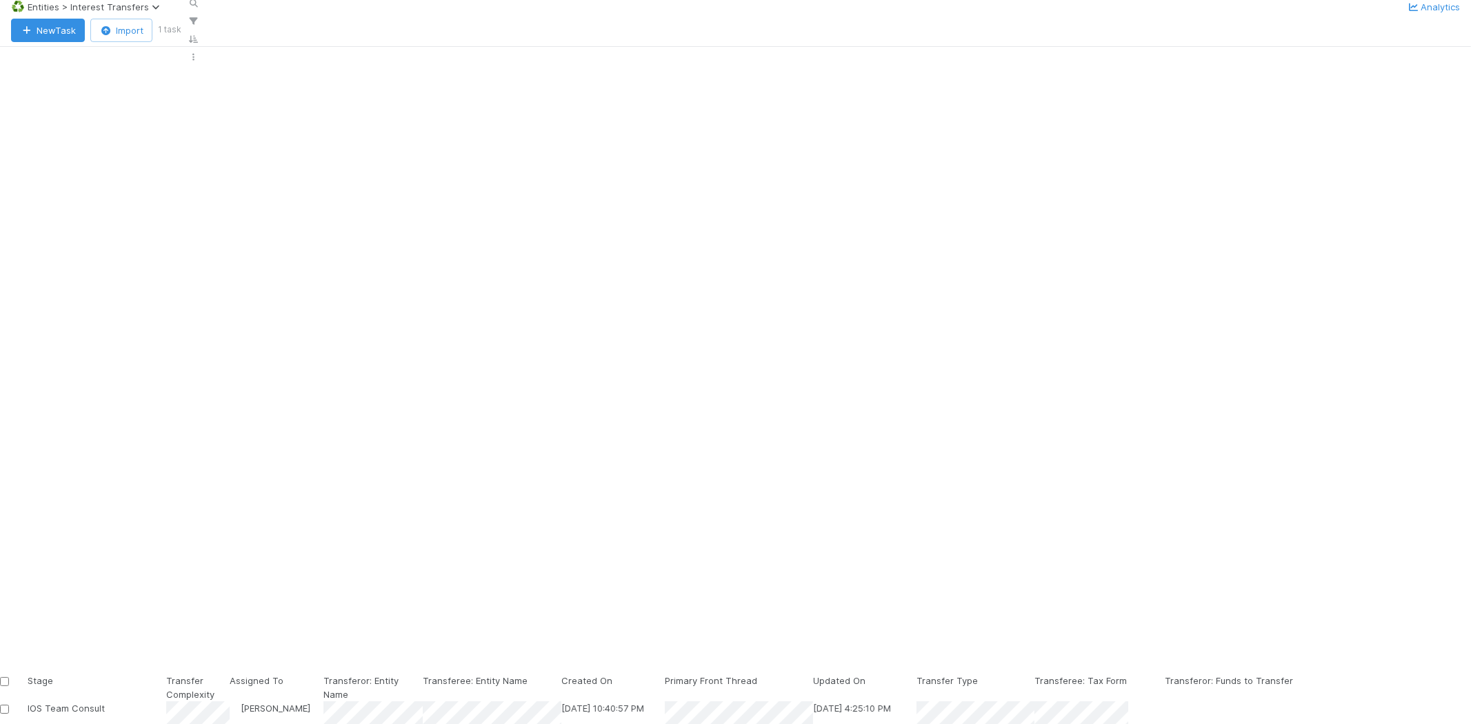
scroll to position [591, 1116]
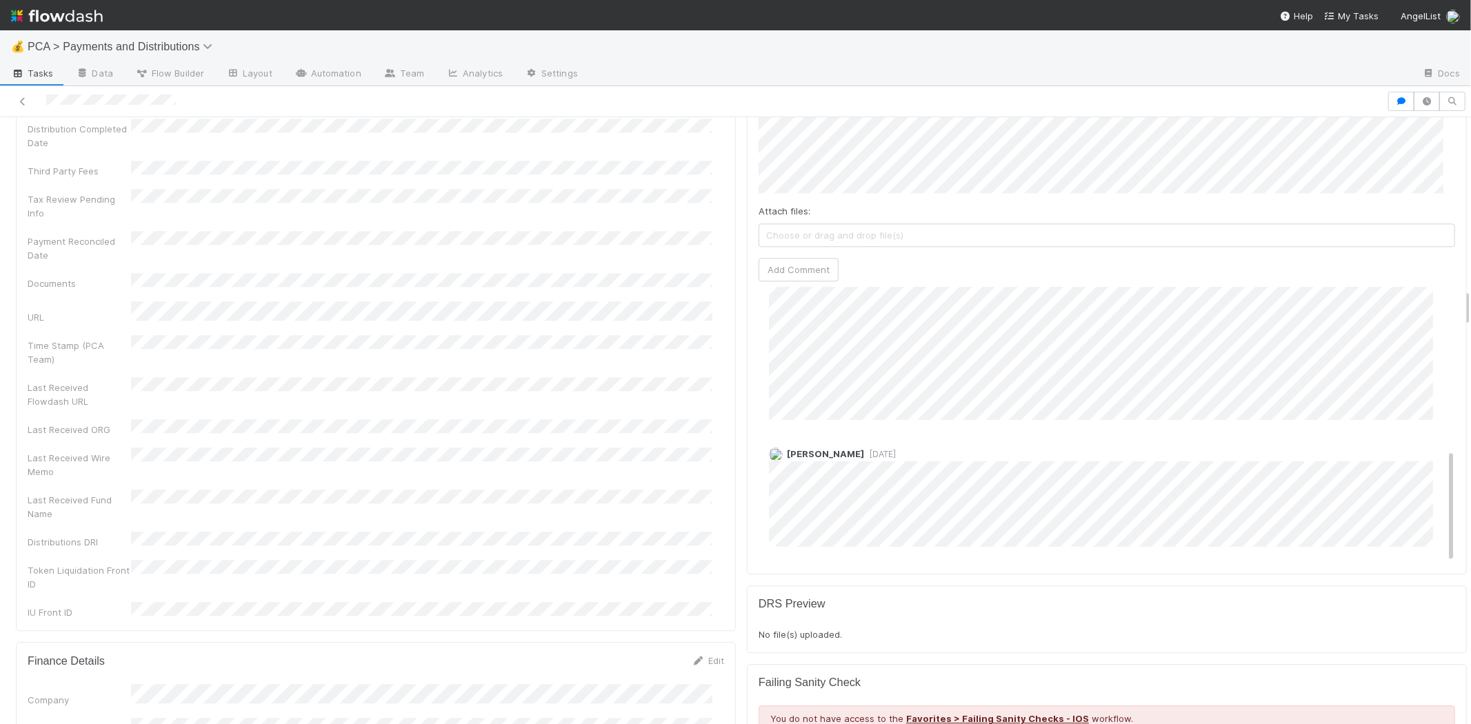
scroll to position [2759, 0]
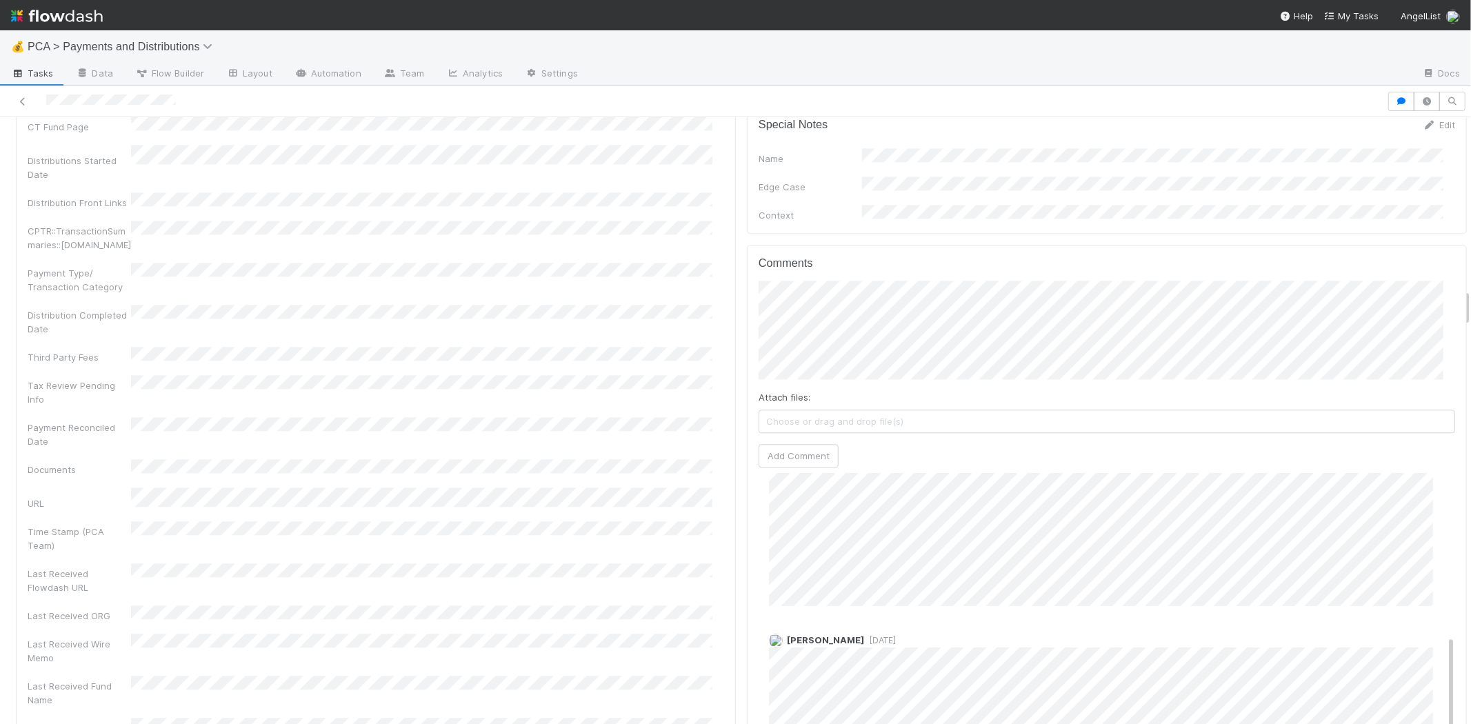
click at [894, 635] on span "1 month ago" at bounding box center [880, 640] width 32 height 10
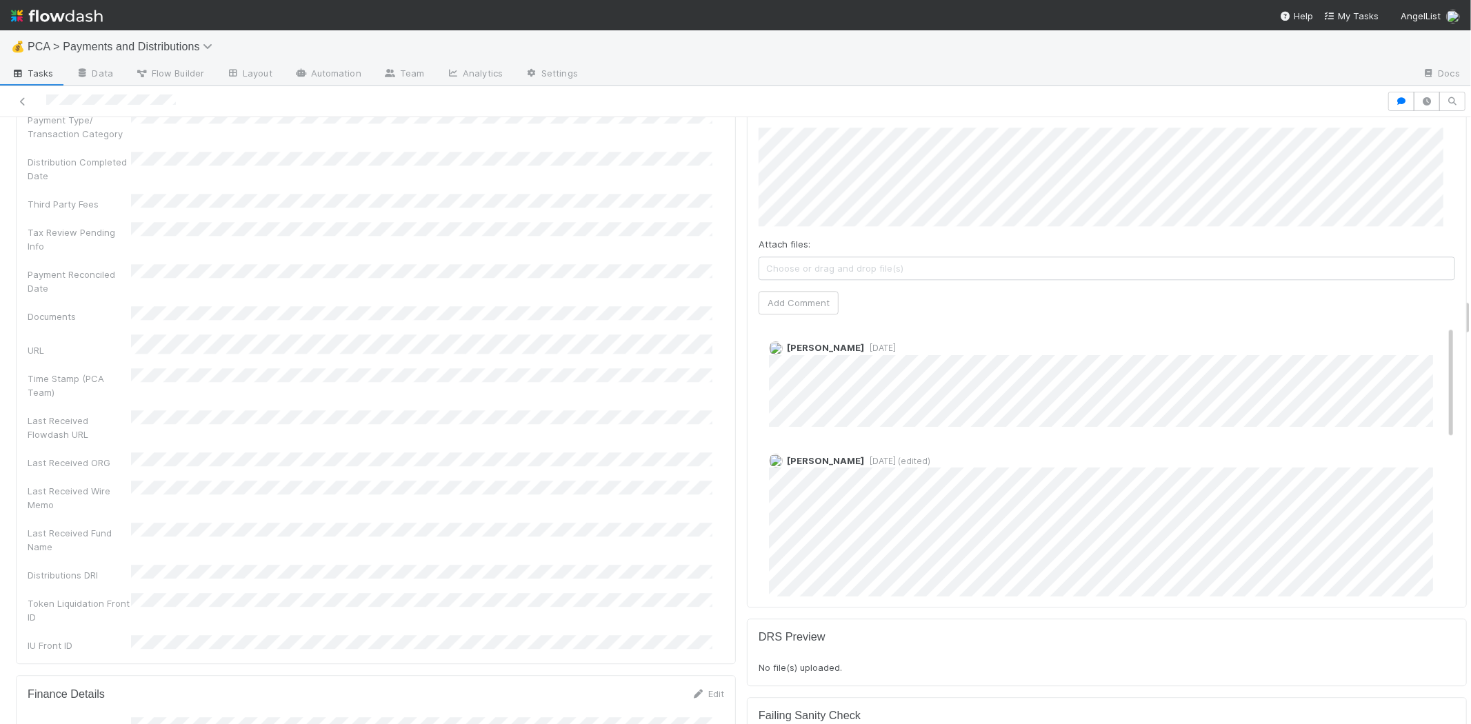
scroll to position [0, 0]
click at [19, 99] on icon at bounding box center [23, 101] width 14 height 9
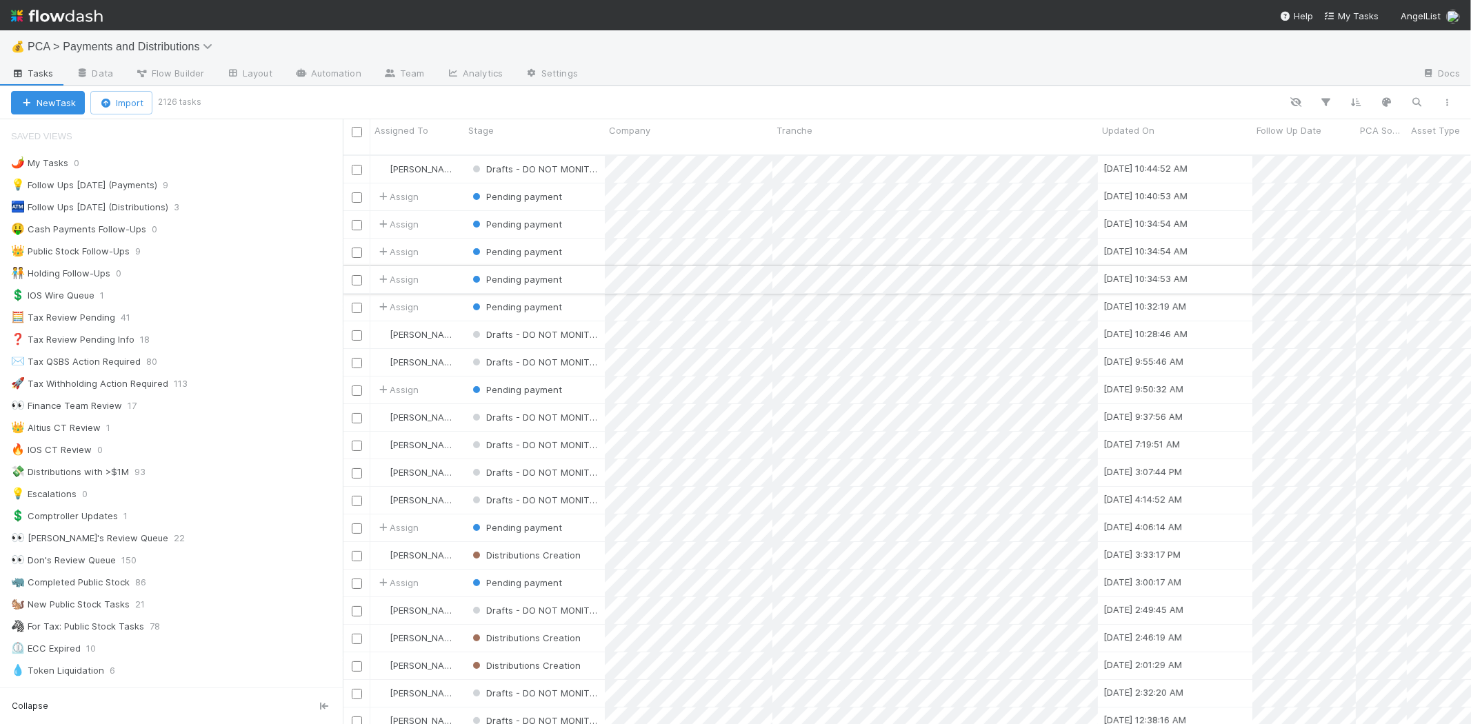
scroll to position [1039, 0]
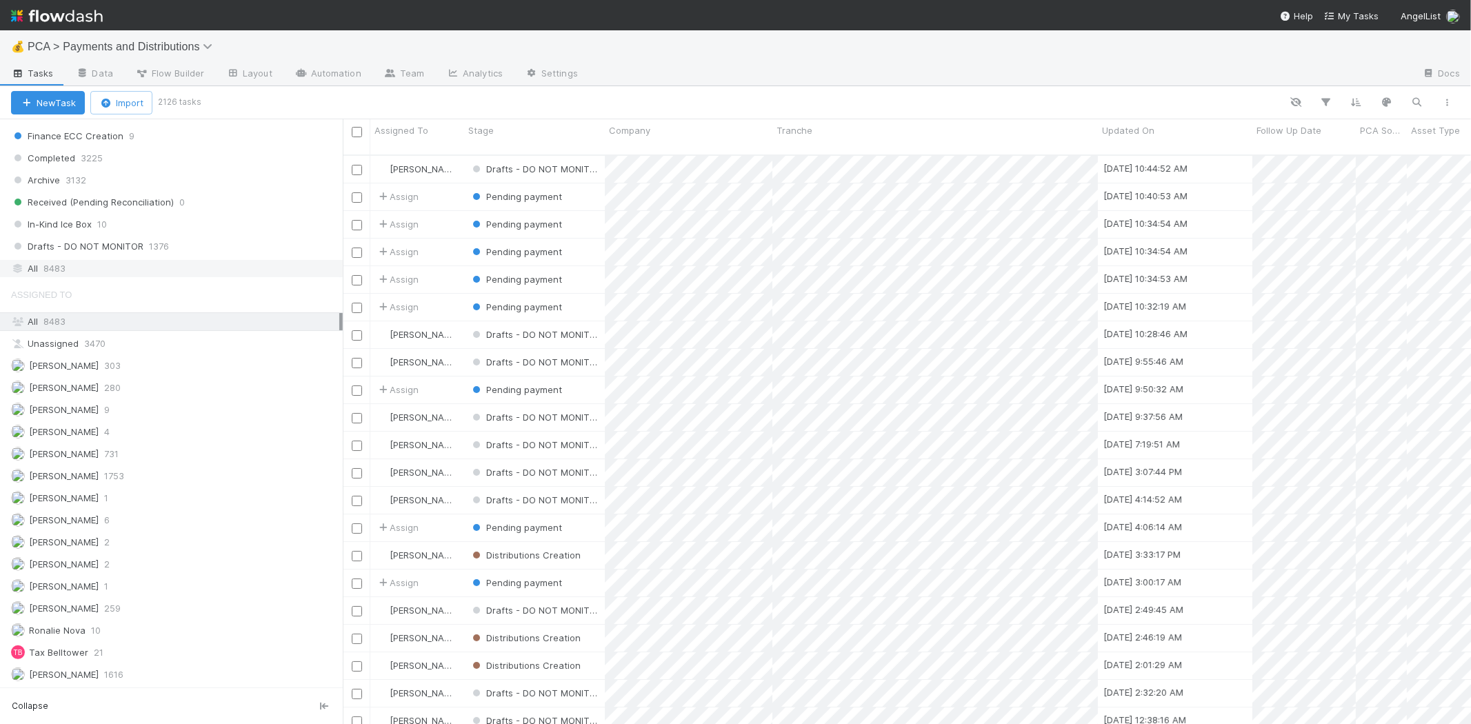
click at [117, 267] on div "All 8483" at bounding box center [175, 268] width 328 height 17
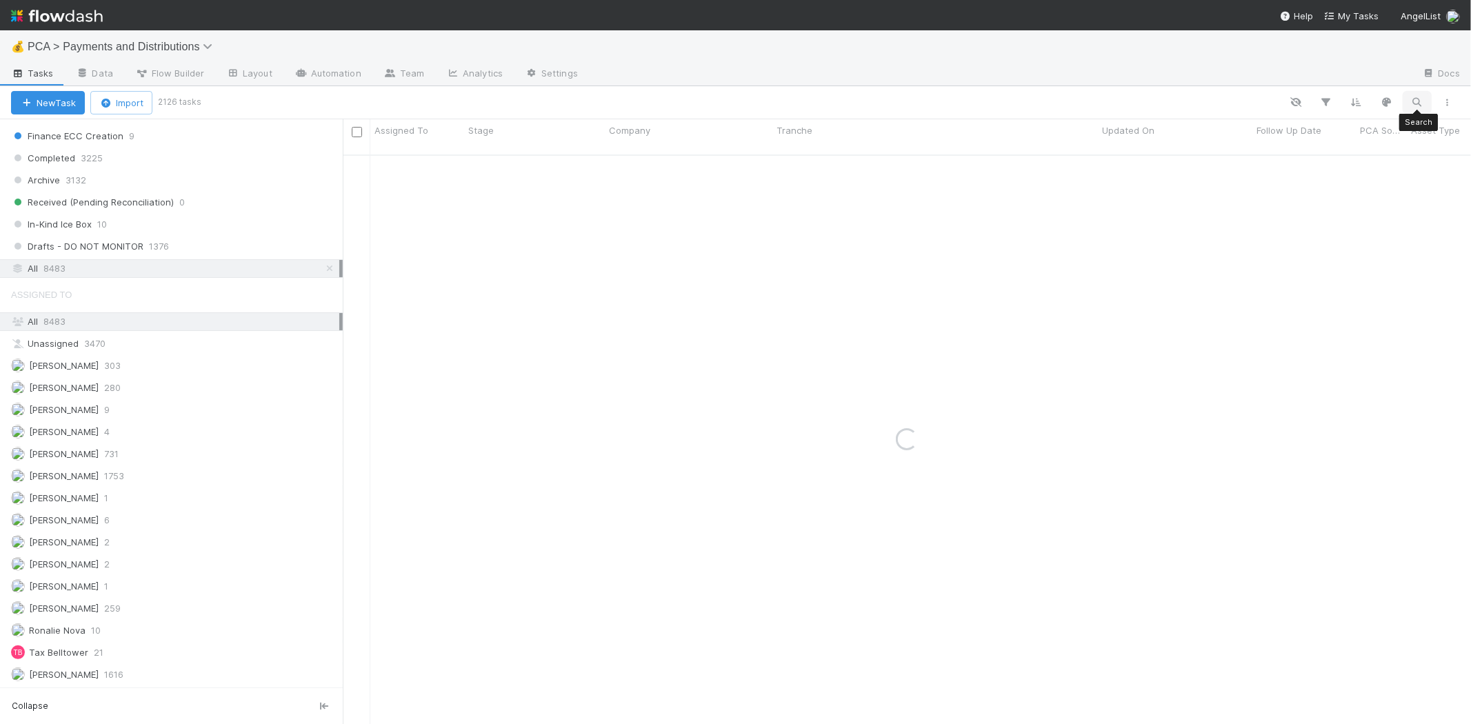
click at [1419, 101] on icon "button" at bounding box center [1417, 102] width 14 height 12
click at [1330, 86] on input at bounding box center [1346, 80] width 138 height 17
type input "get context"
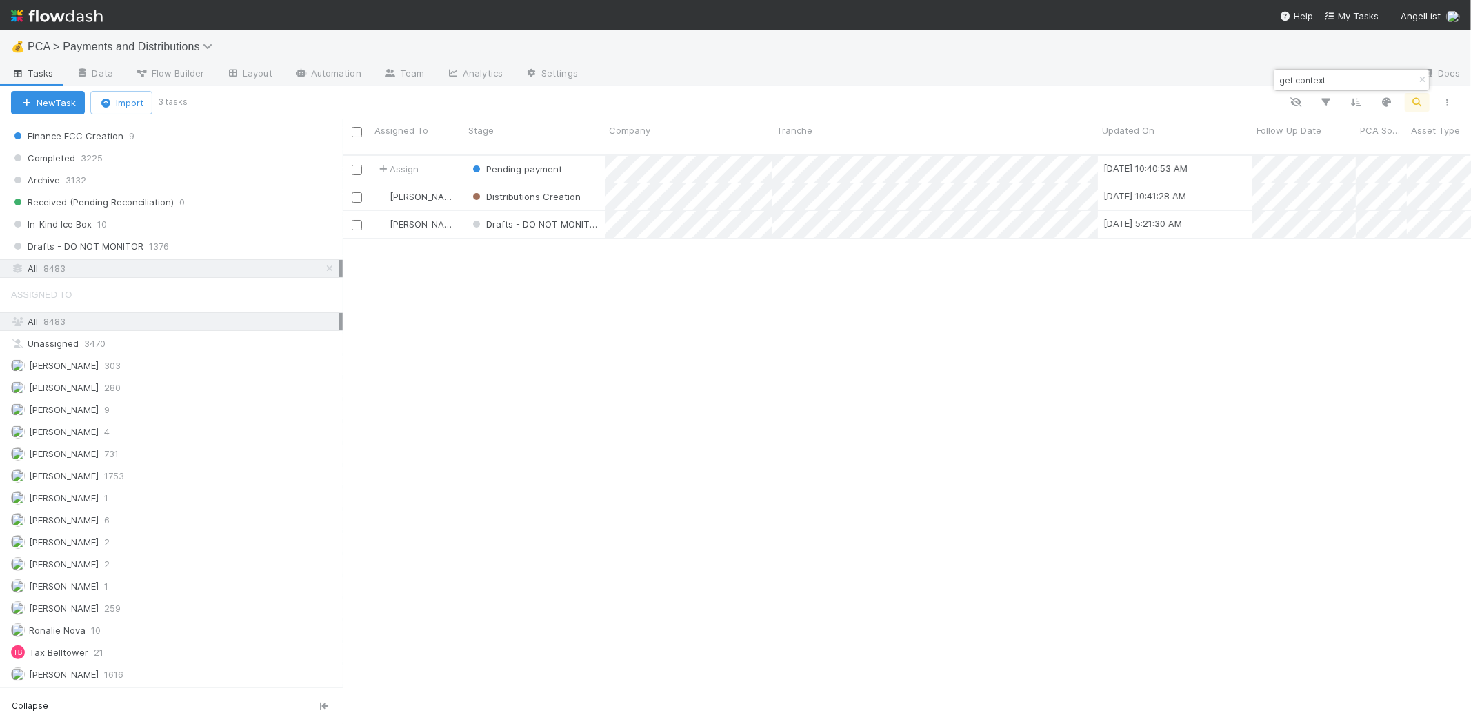
scroll to position [569, 1116]
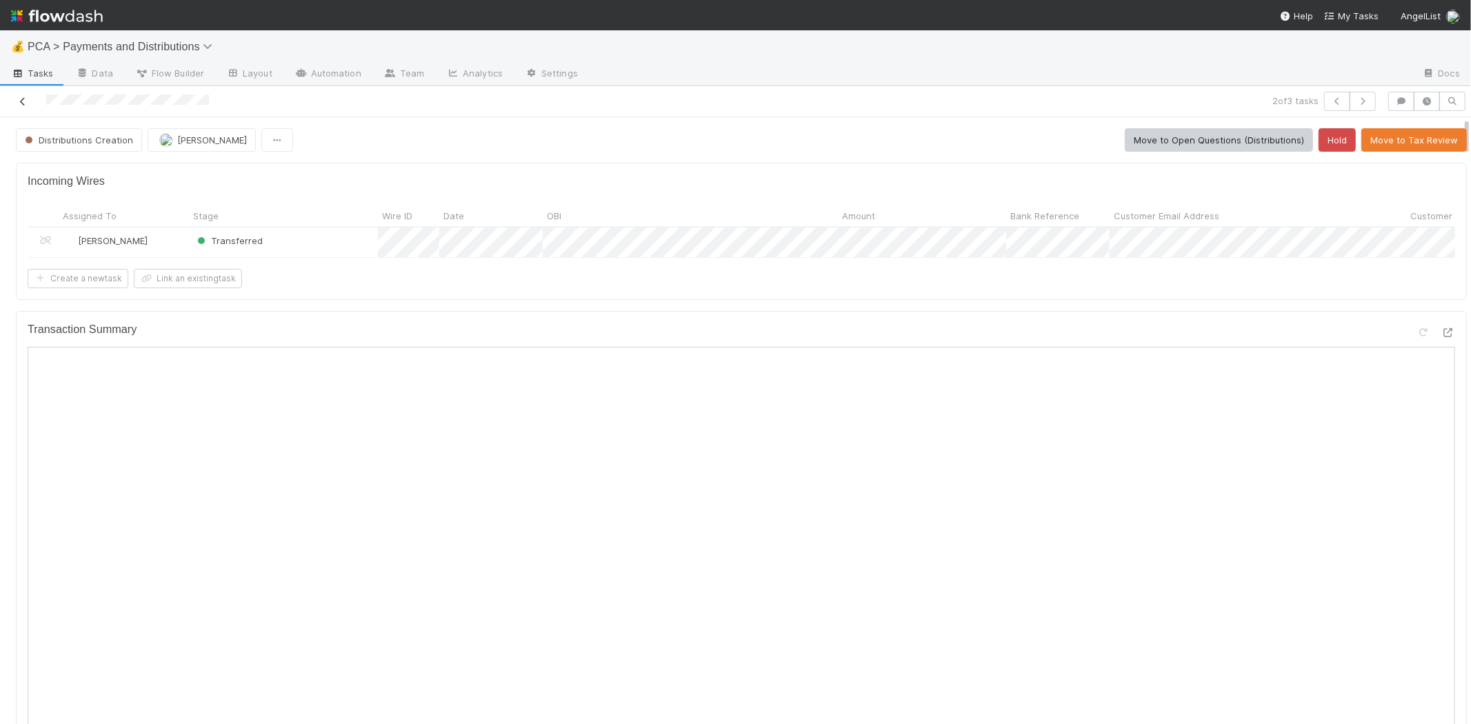
click at [22, 97] on icon at bounding box center [23, 101] width 14 height 9
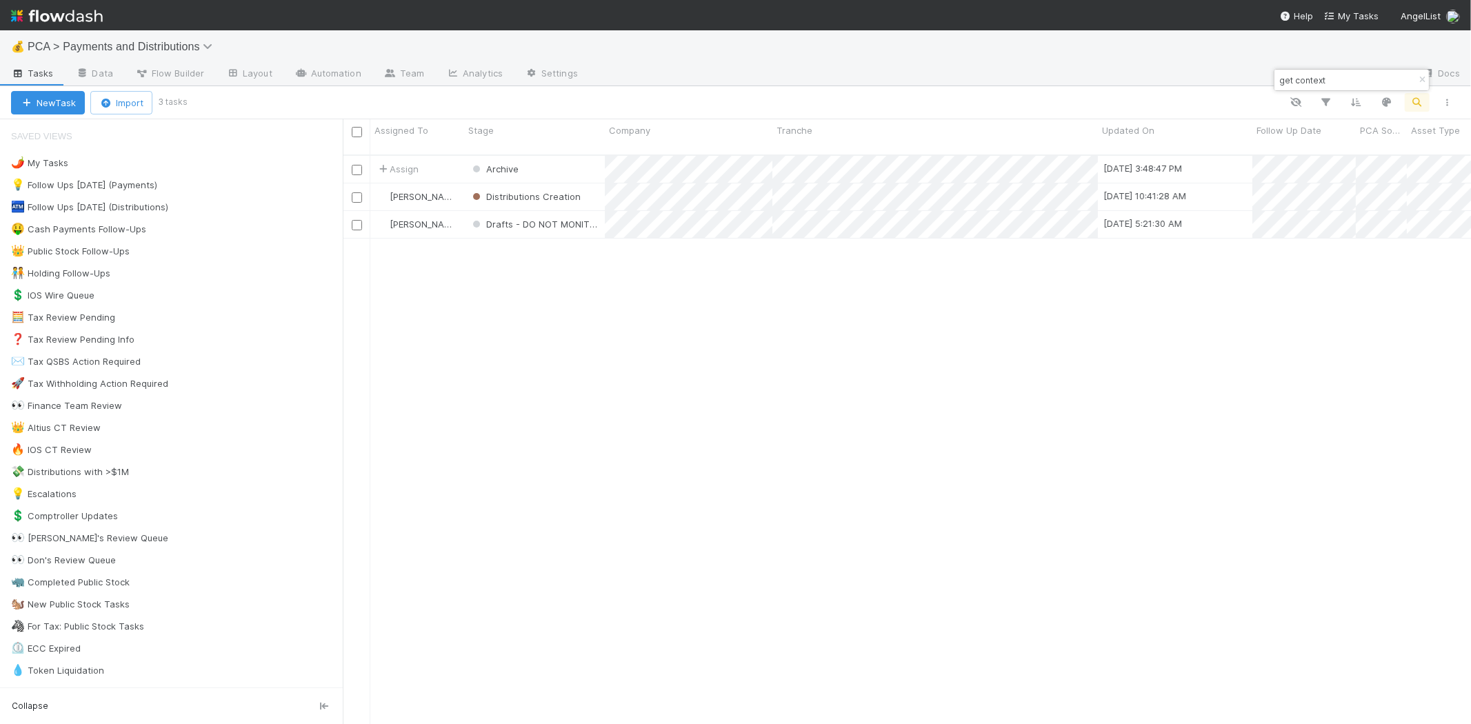
scroll to position [569, 1116]
drag, startPoint x: 1325, startPoint y: 83, endPoint x: 1278, endPoint y: 78, distance: 47.1
click at [1278, 78] on input "get context" at bounding box center [1346, 80] width 138 height 17
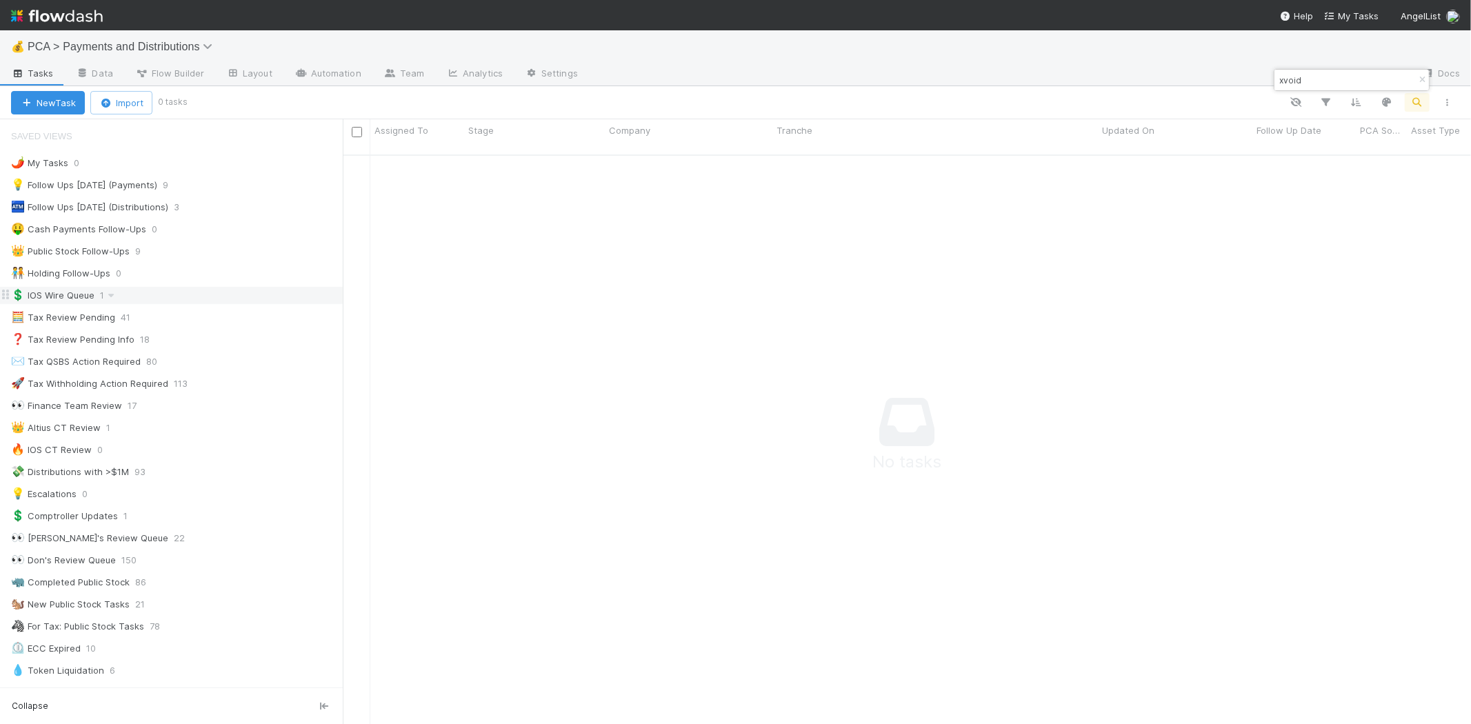
scroll to position [12, 12]
type input "xoid"
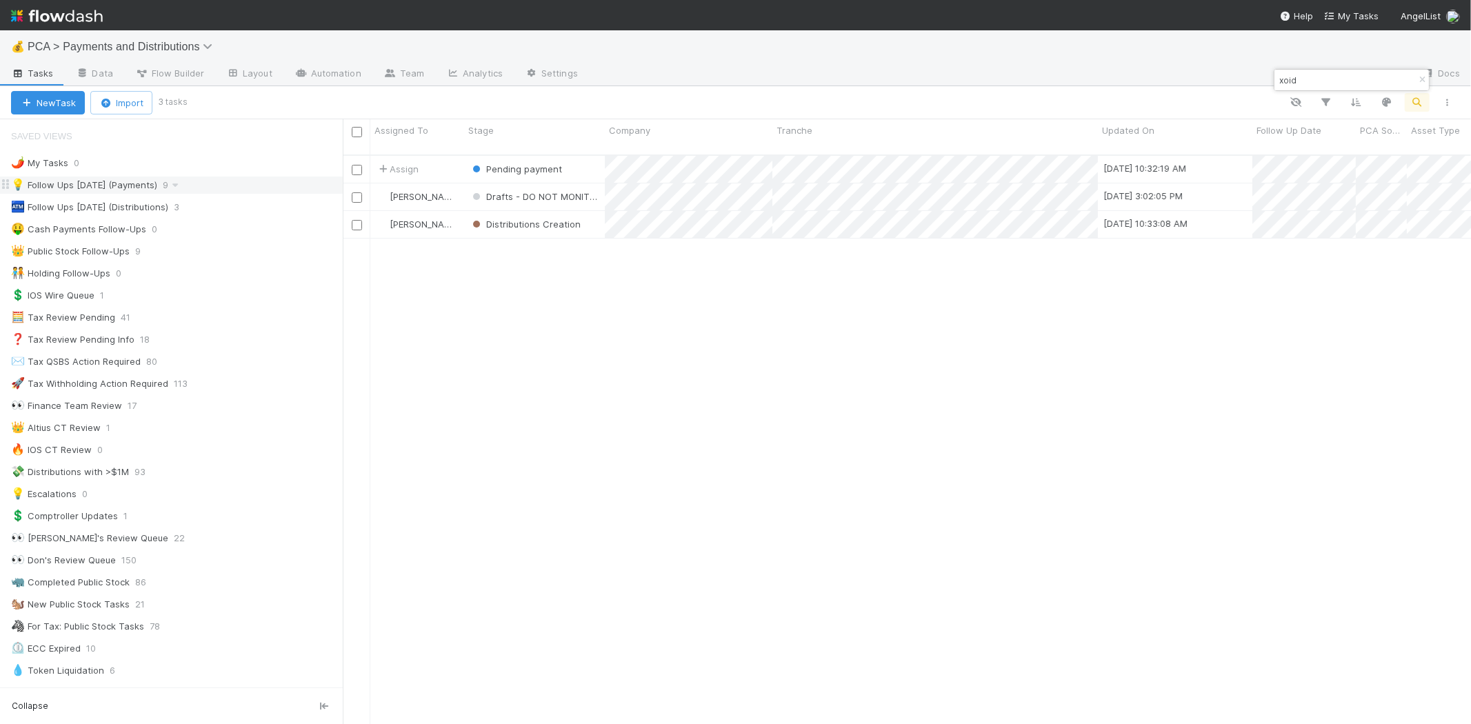
scroll to position [569, 1116]
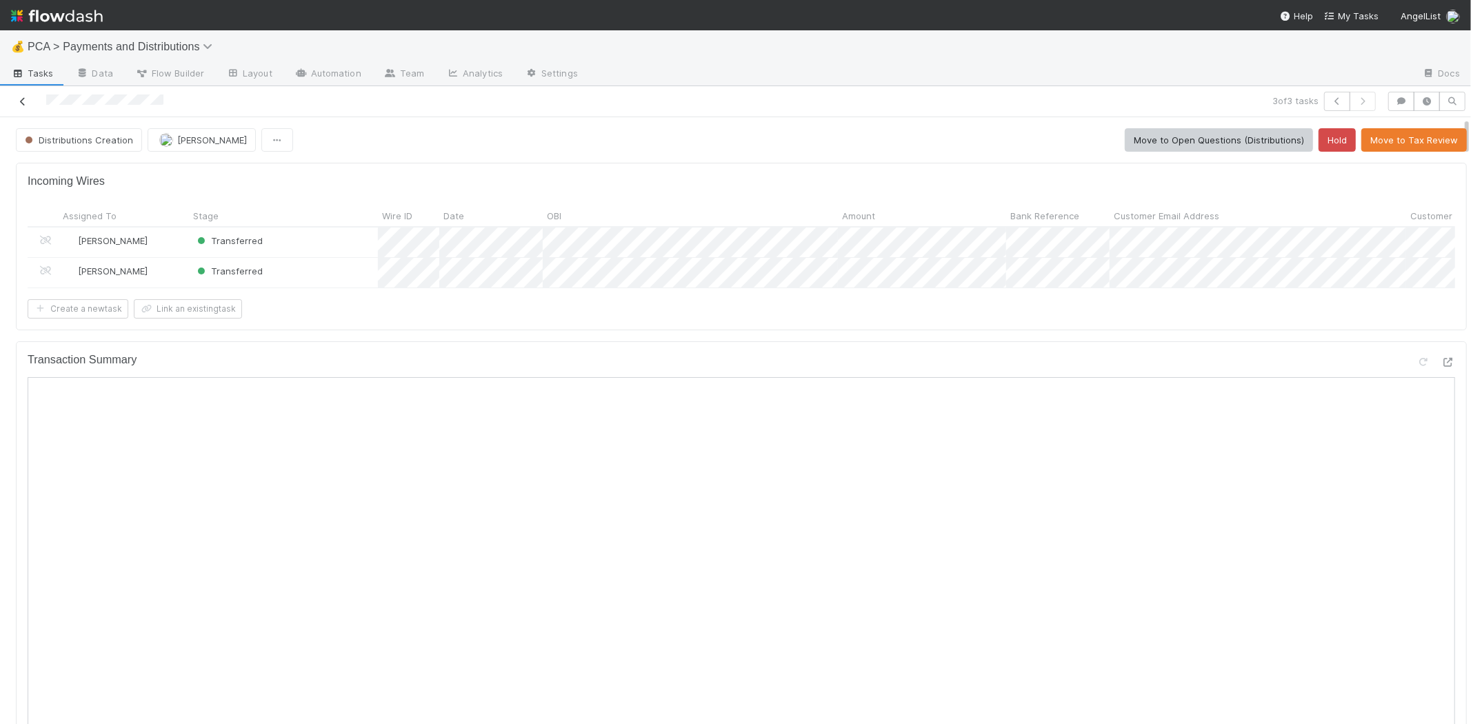
click at [24, 102] on icon at bounding box center [23, 101] width 14 height 9
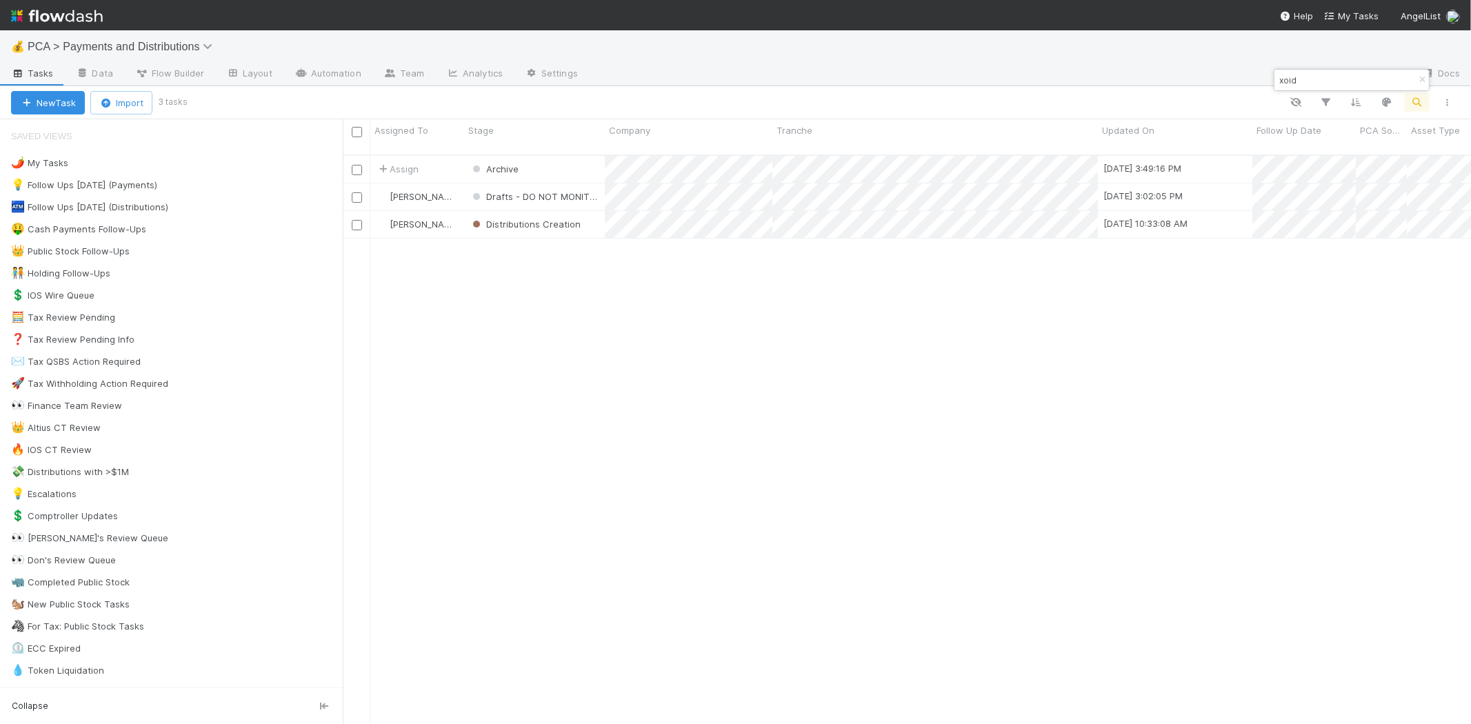
scroll to position [569, 1116]
click at [1288, 74] on input "xoid" at bounding box center [1346, 80] width 138 height 17
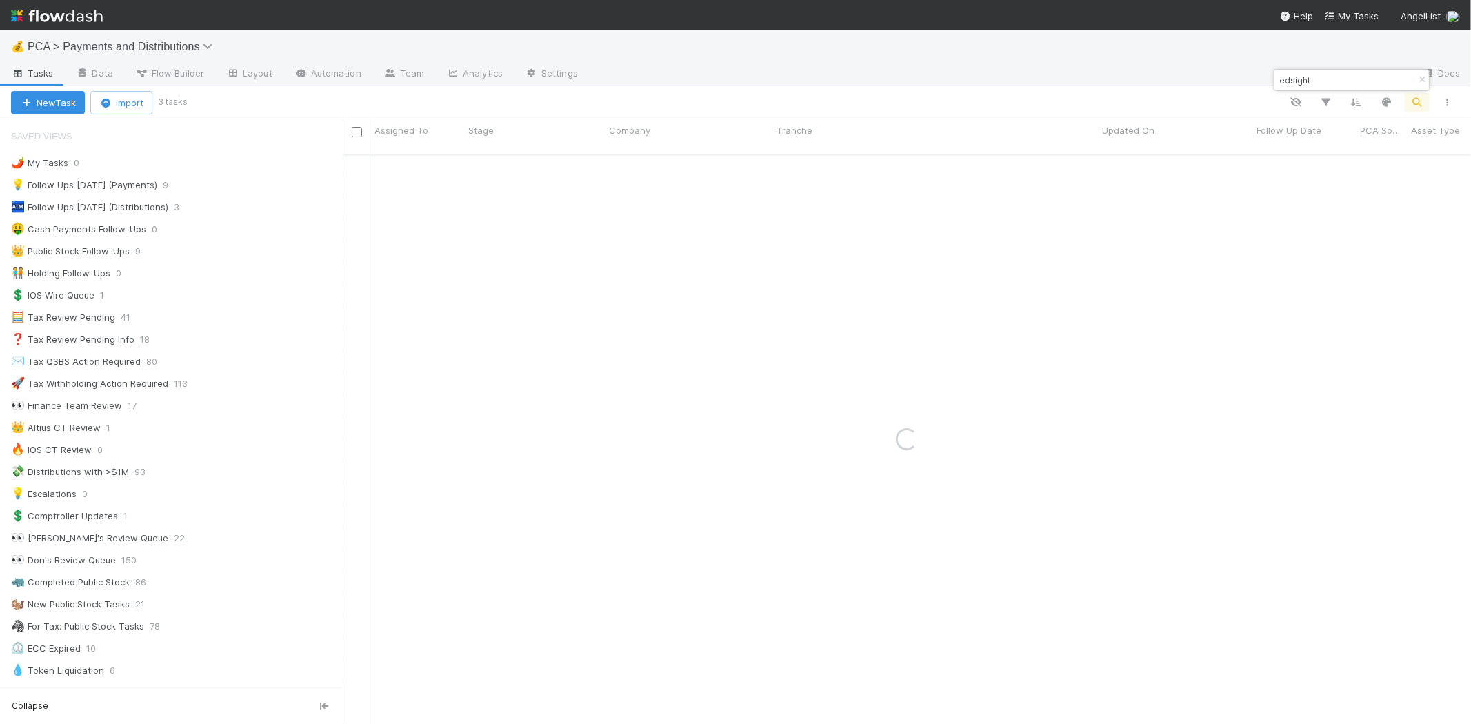
type input "edsight"
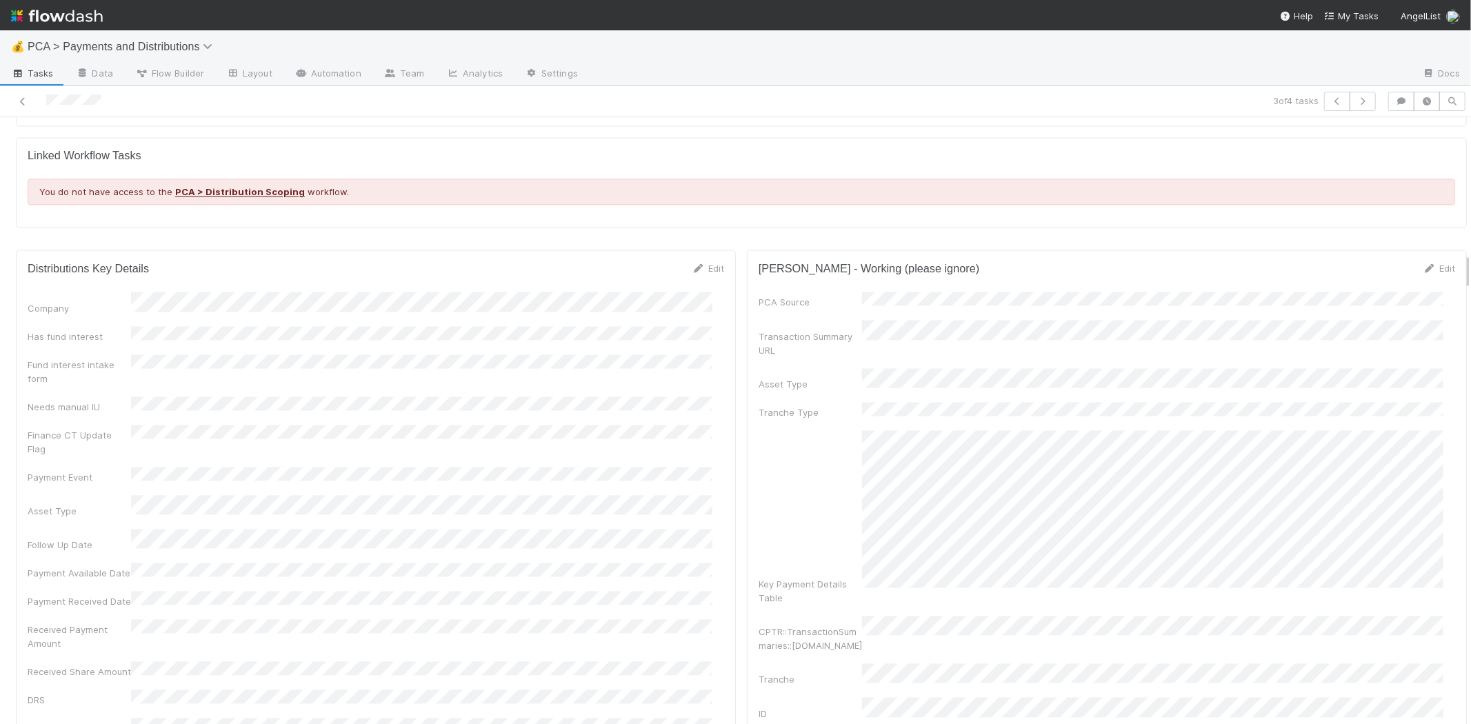
scroll to position [2222, 0]
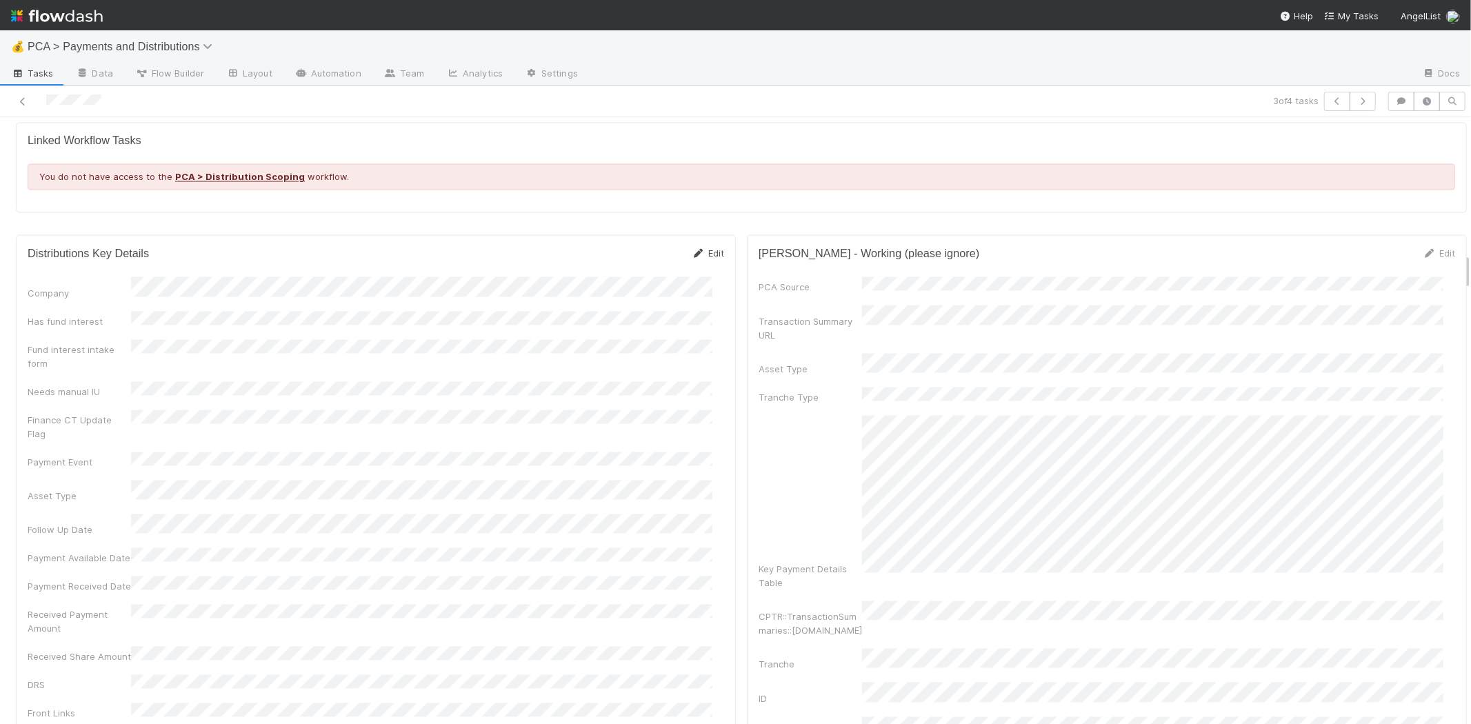
click at [692, 249] on icon at bounding box center [699, 253] width 14 height 9
click at [474, 637] on div "21" at bounding box center [469, 638] width 19 height 19
click at [74, 550] on div "Follow Up Date" at bounding box center [376, 563] width 697 height 27
click at [650, 246] on button "Save" at bounding box center [650, 257] width 39 height 23
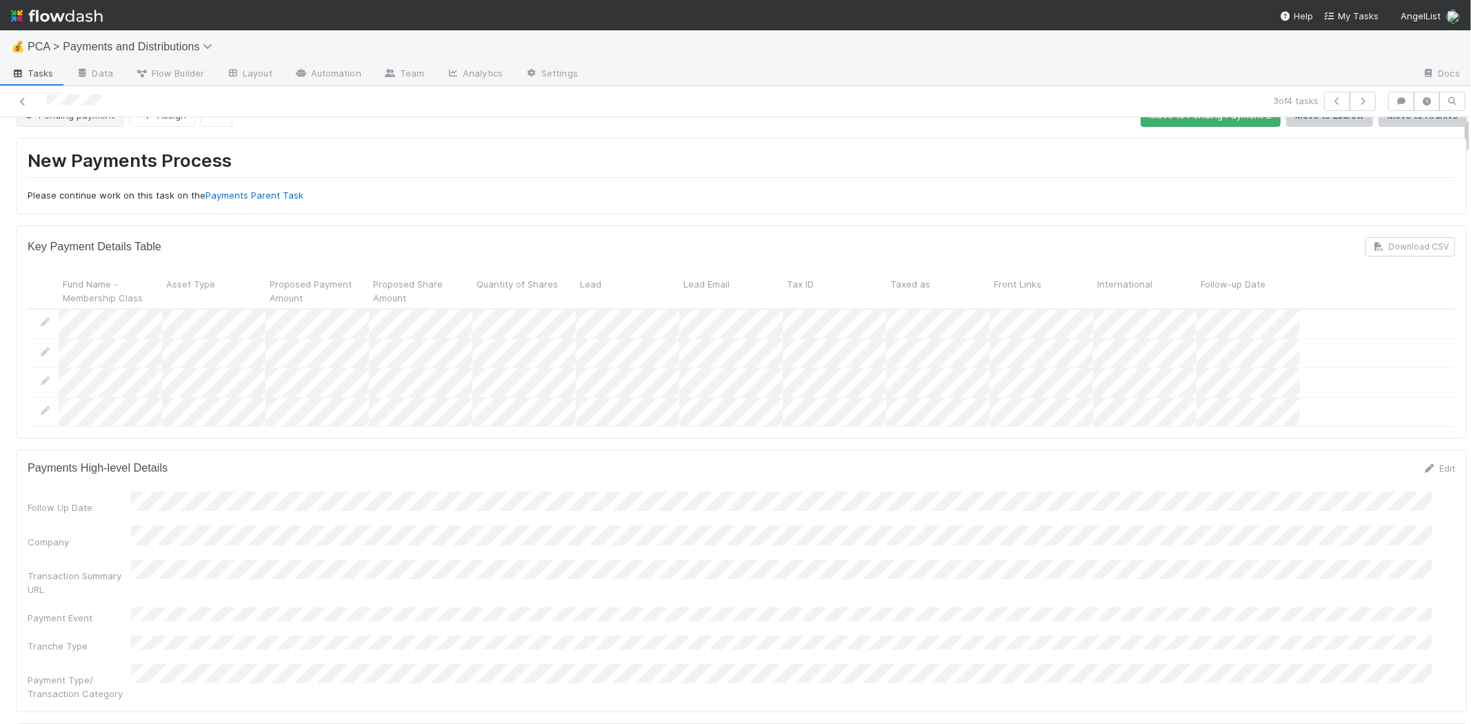
scroll to position [0, 0]
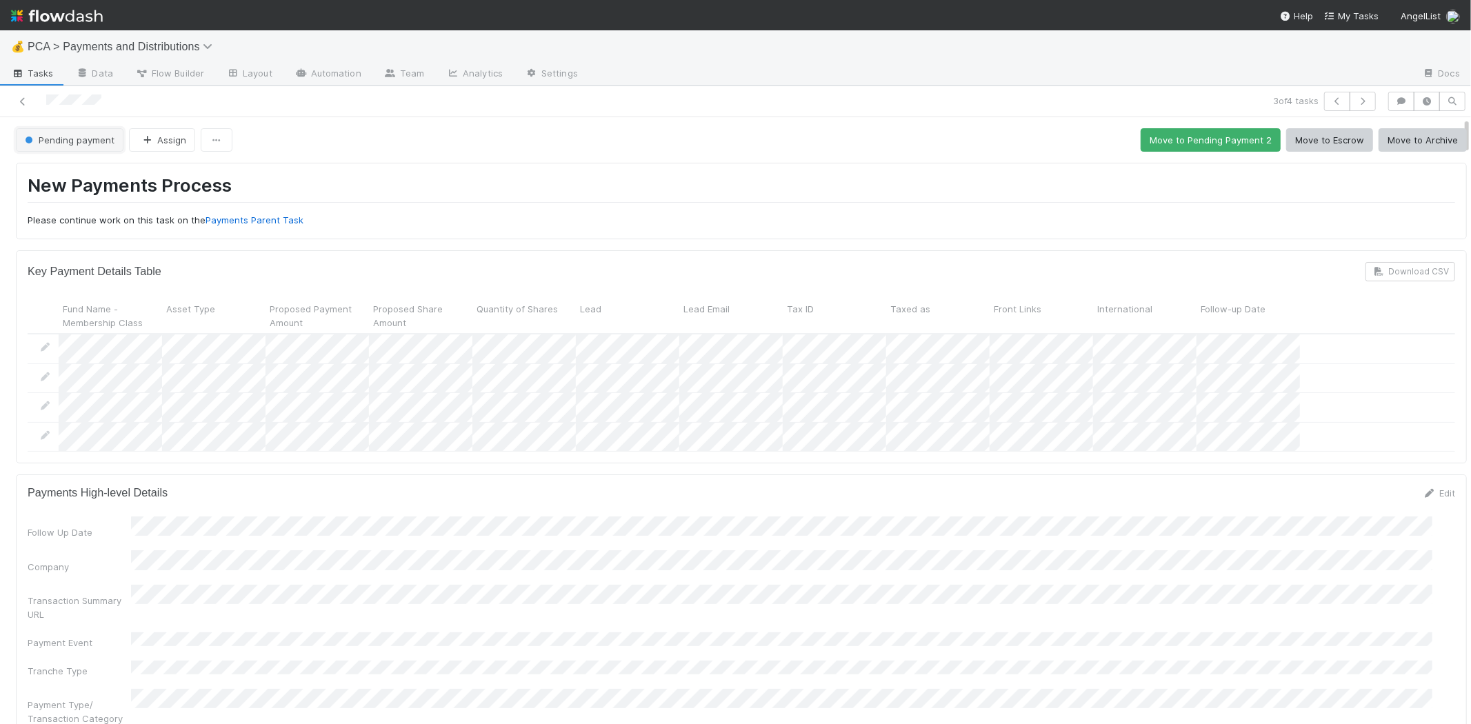
click at [59, 136] on span "Pending payment" at bounding box center [68, 139] width 92 height 11
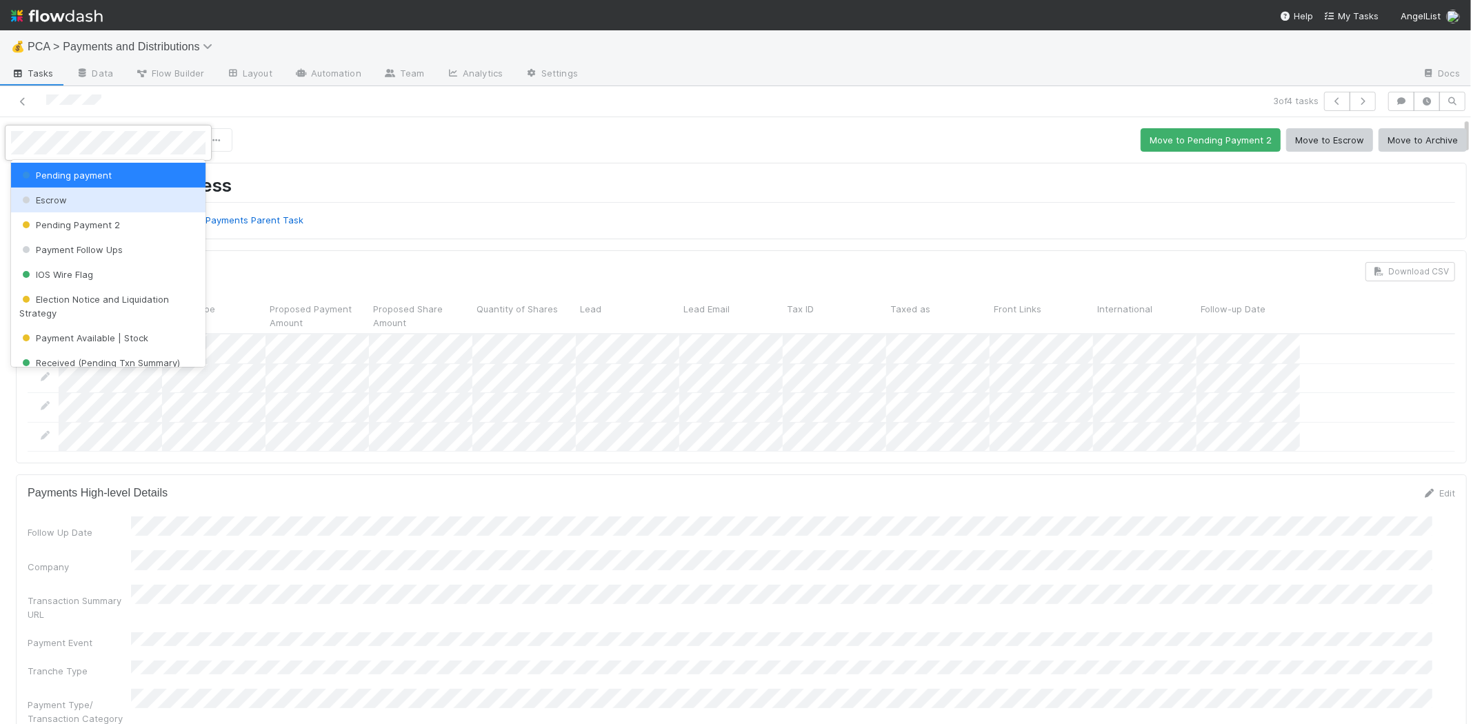
click at [85, 205] on div "Escrow" at bounding box center [108, 200] width 194 height 25
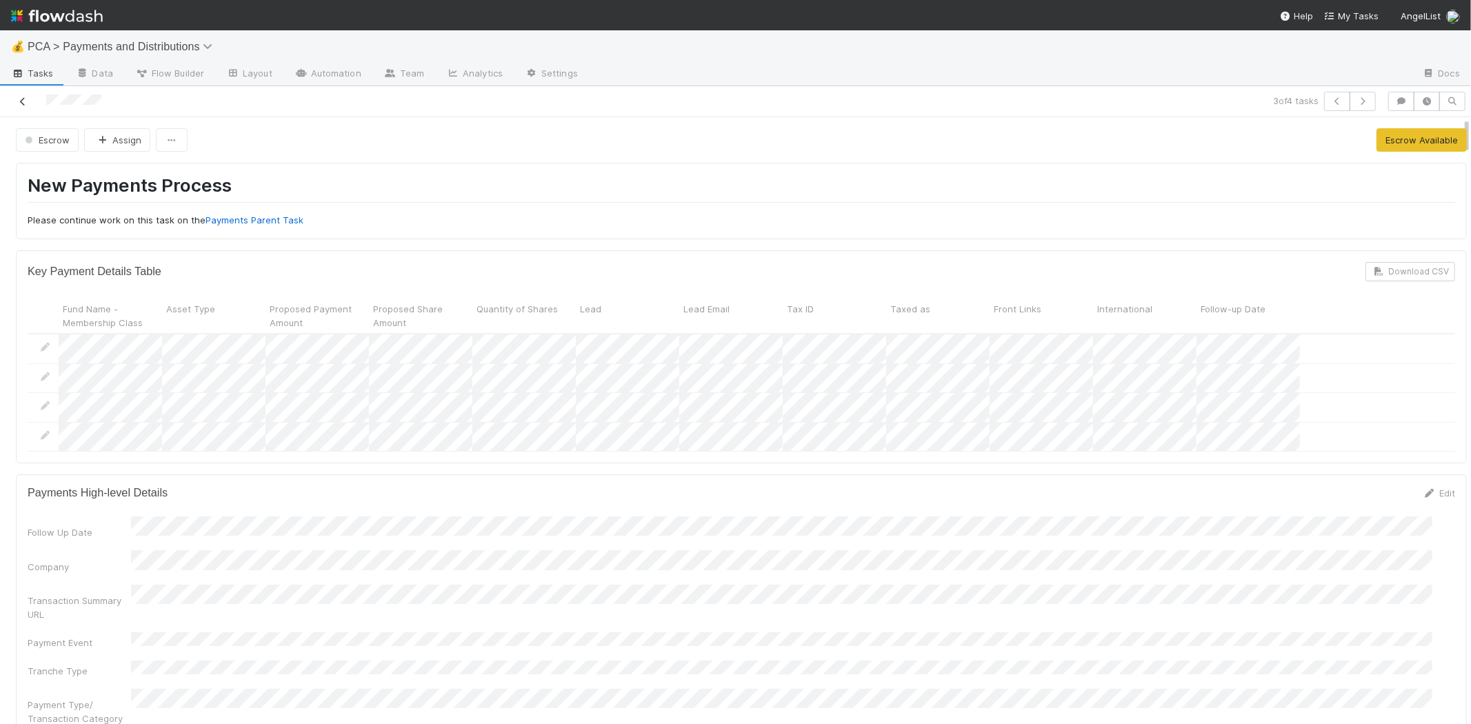
click at [21, 98] on icon at bounding box center [23, 101] width 14 height 9
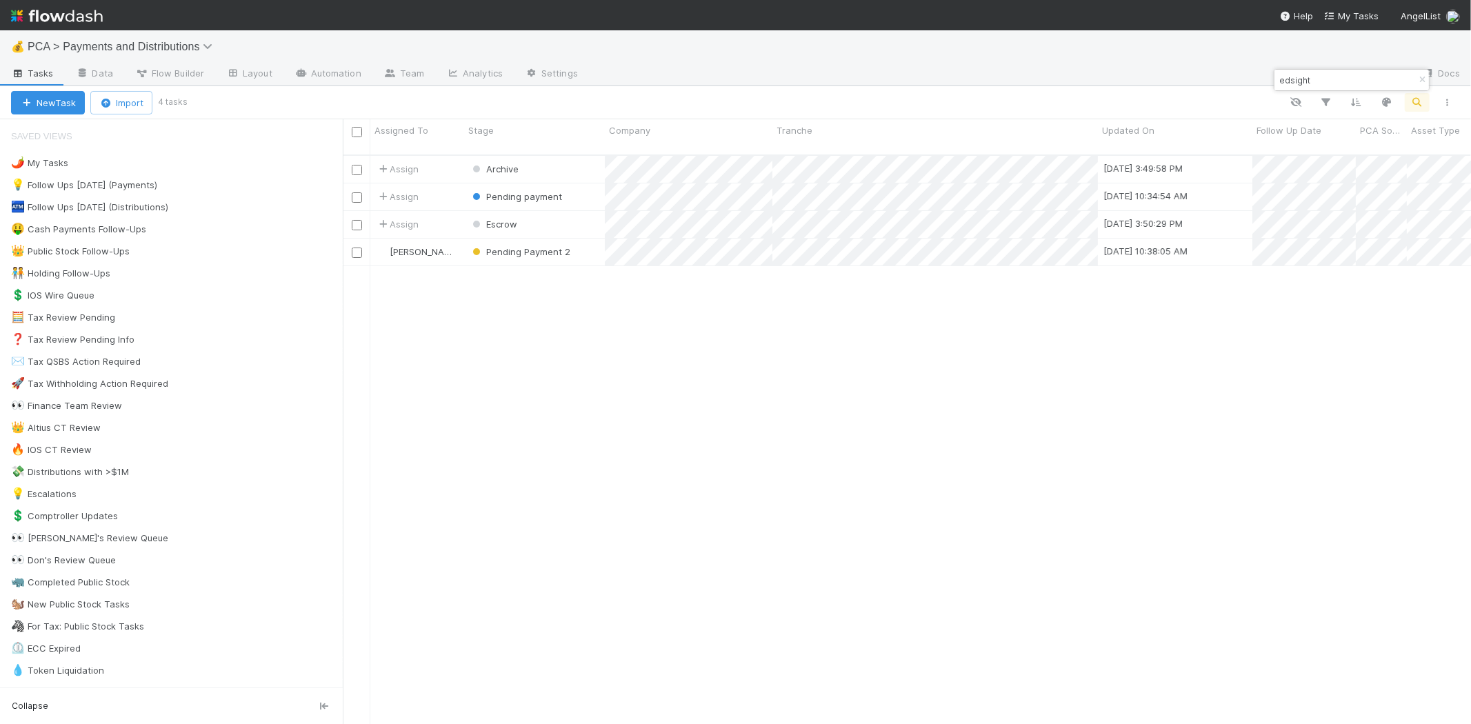
scroll to position [569, 1116]
click at [1396, 321] on div "21" at bounding box center [1395, 324] width 19 height 19
drag, startPoint x: 525, startPoint y: 395, endPoint x: 491, endPoint y: 285, distance: 114.8
click at [525, 388] on div at bounding box center [735, 362] width 1471 height 724
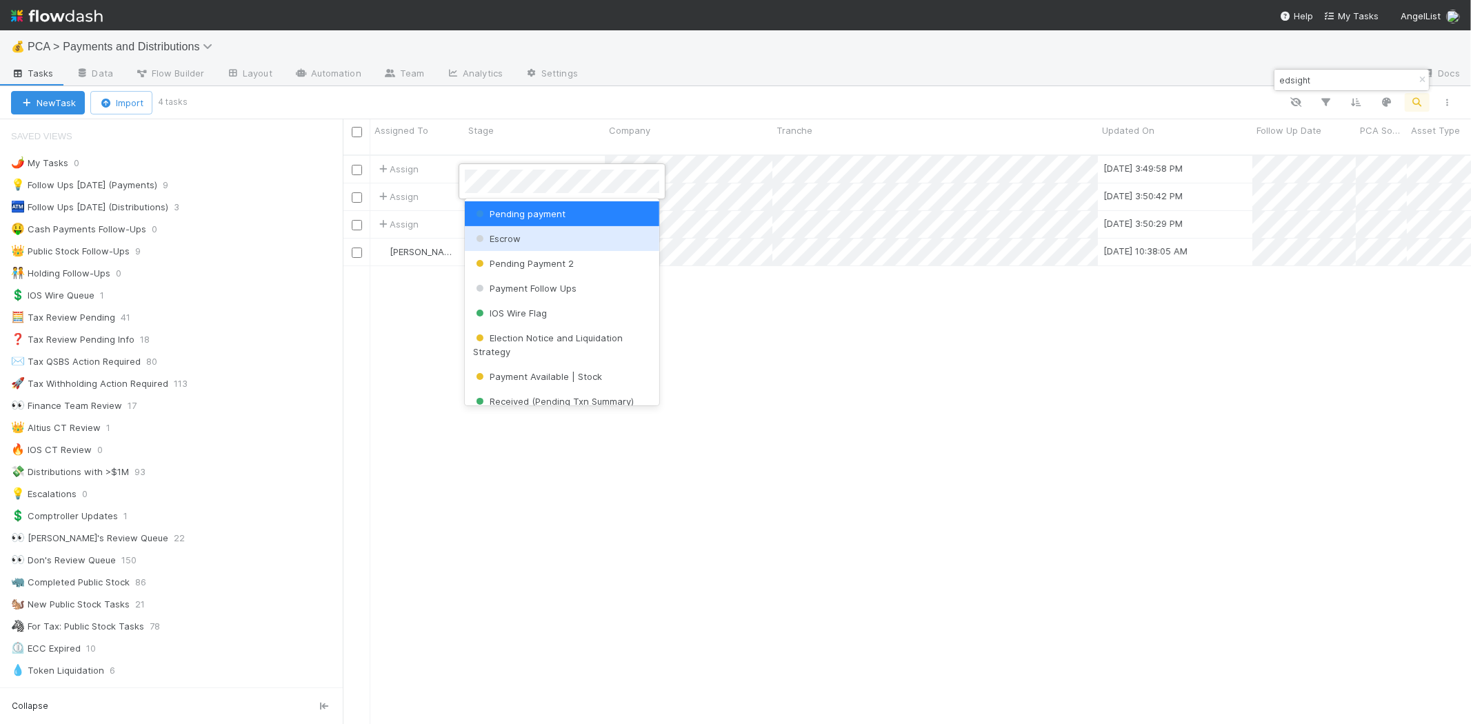
click at [532, 238] on div "Escrow" at bounding box center [562, 238] width 194 height 25
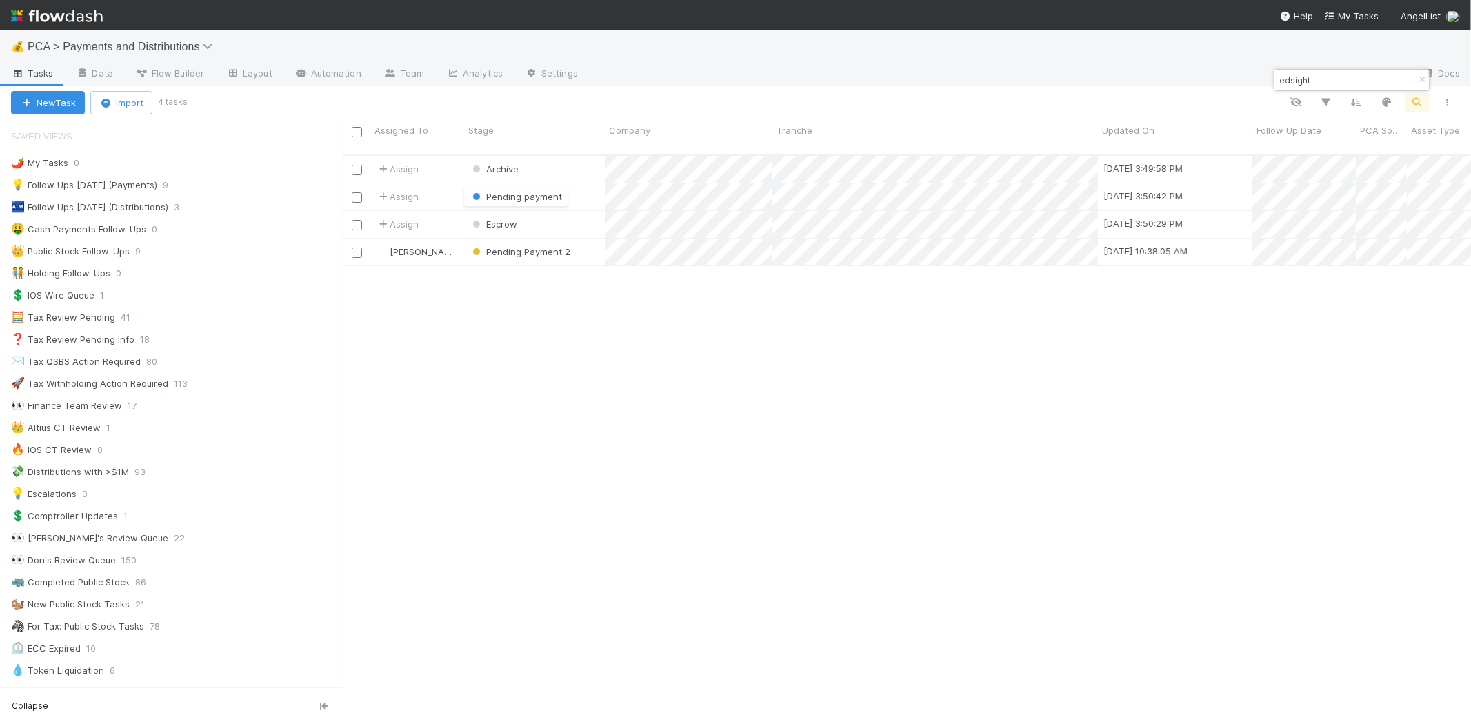
click at [939, 403] on div "Assign Archive 8/12/25, 3:49:58 PM 8/12/25, 10:34:53 AM 1 0 0 0 0 Assign Pendin…" at bounding box center [907, 446] width 1128 height 580
drag, startPoint x: 1425, startPoint y: 81, endPoint x: 1366, endPoint y: 101, distance: 62.4
click at [1425, 81] on icon "button" at bounding box center [1422, 80] width 14 height 8
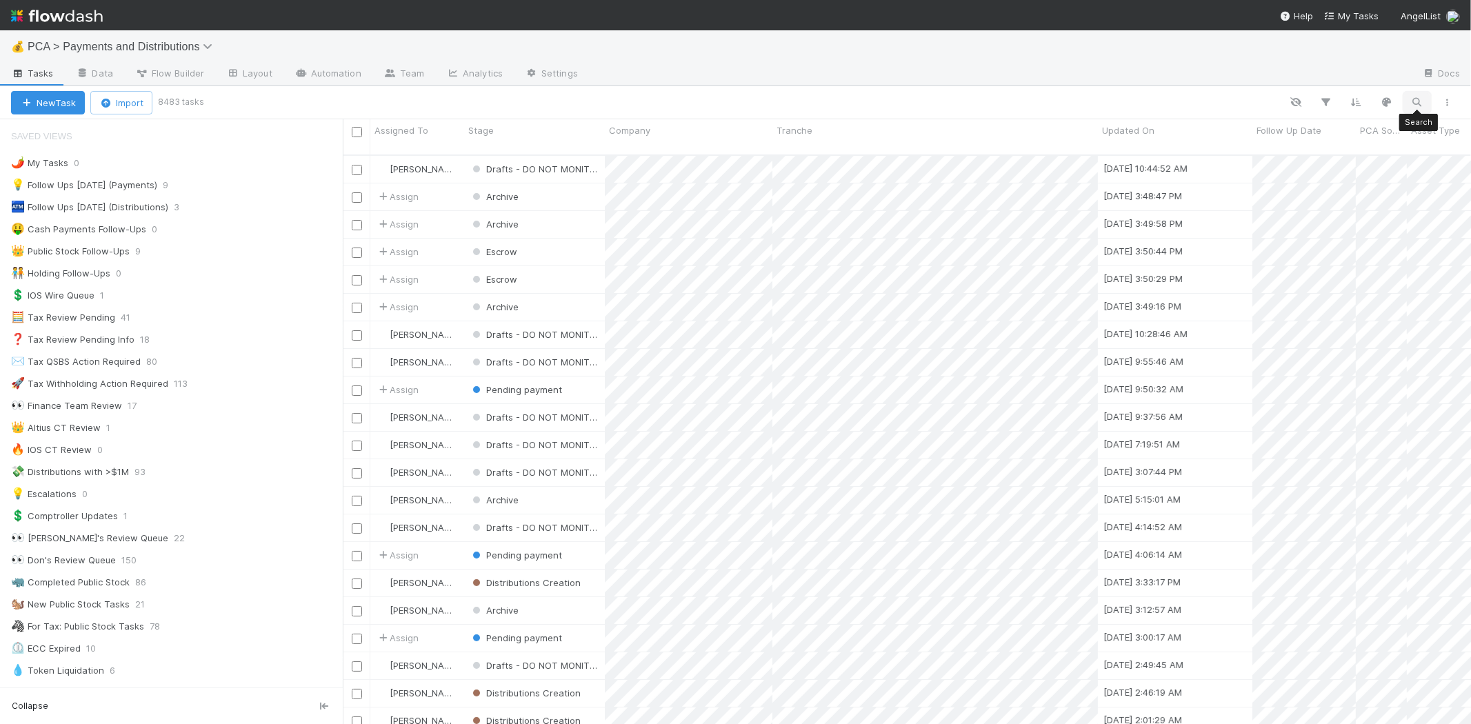
click at [1417, 102] on icon "button" at bounding box center [1417, 102] width 14 height 12
click at [1335, 81] on input at bounding box center [1346, 80] width 138 height 17
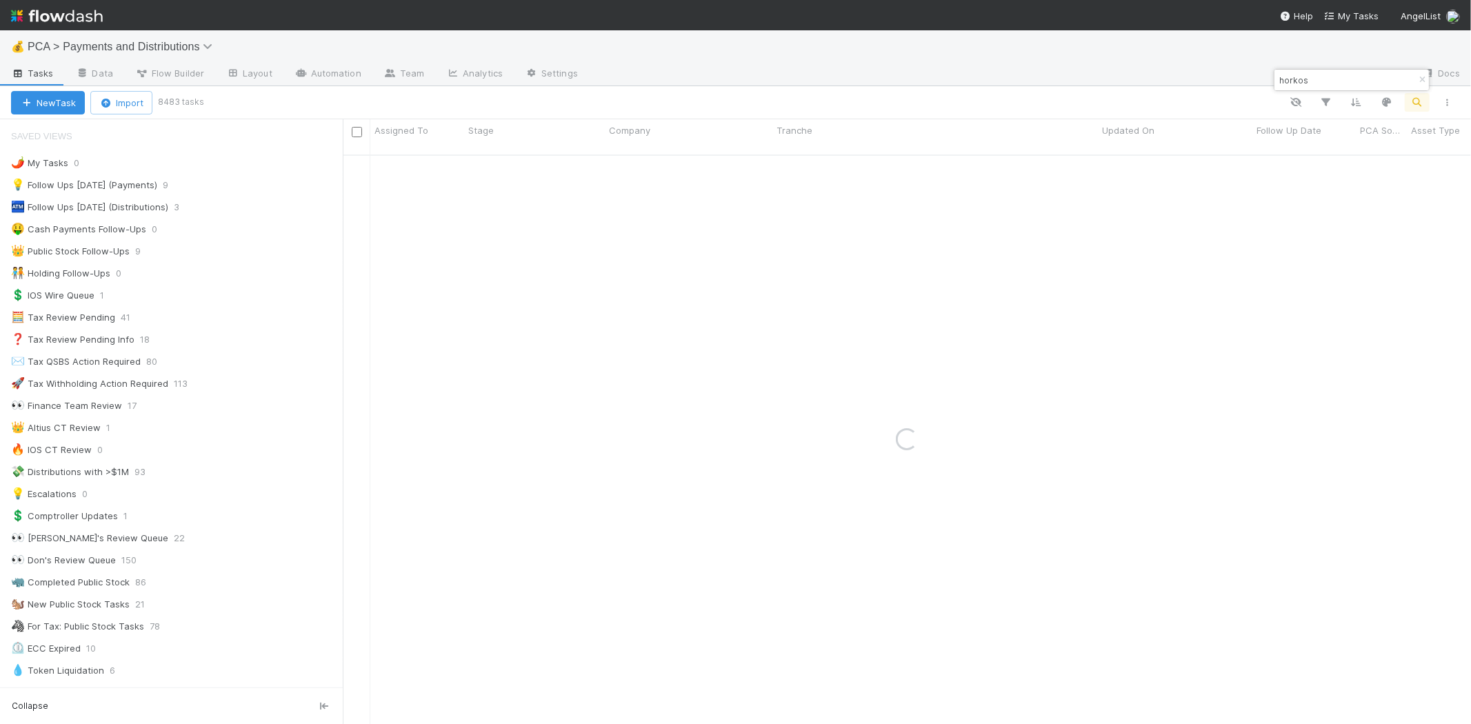
type input "horkos"
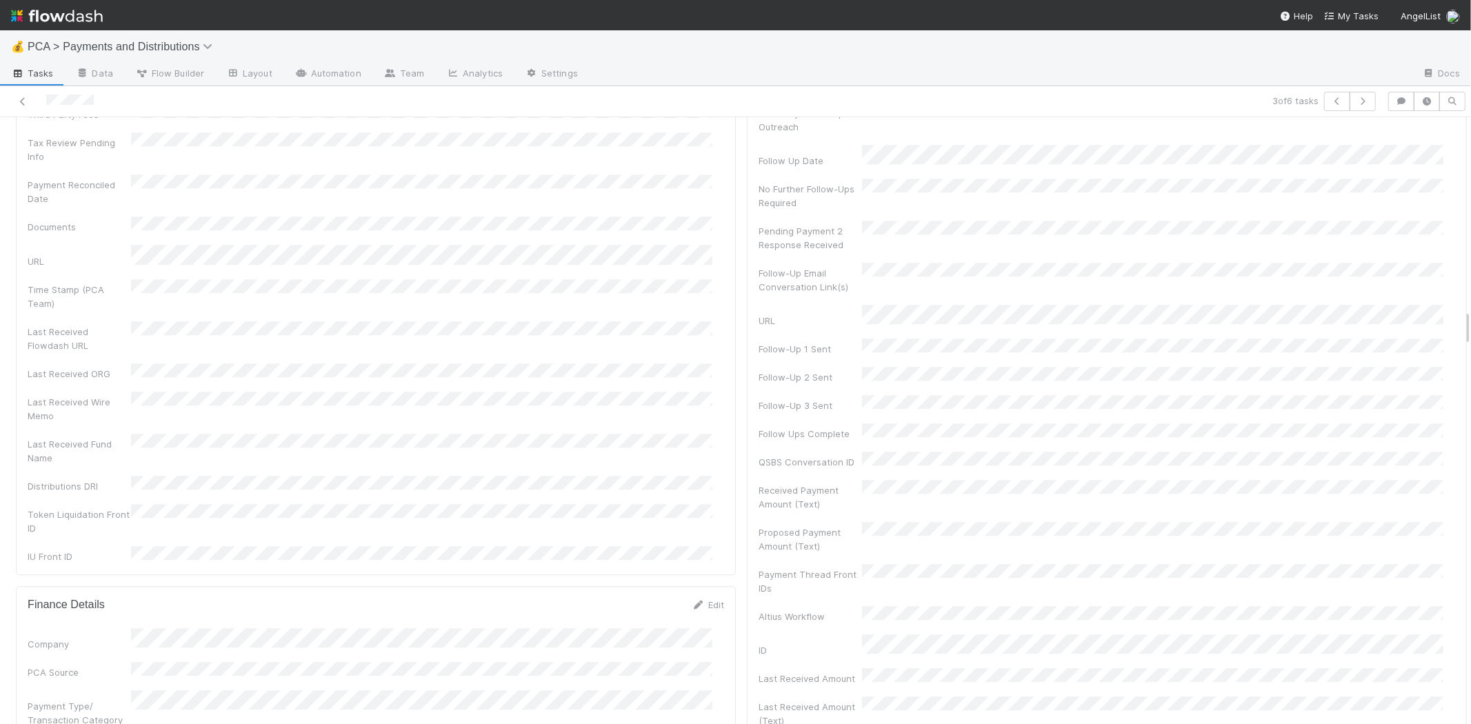
scroll to position [3525, 0]
click at [23, 100] on icon at bounding box center [23, 101] width 14 height 9
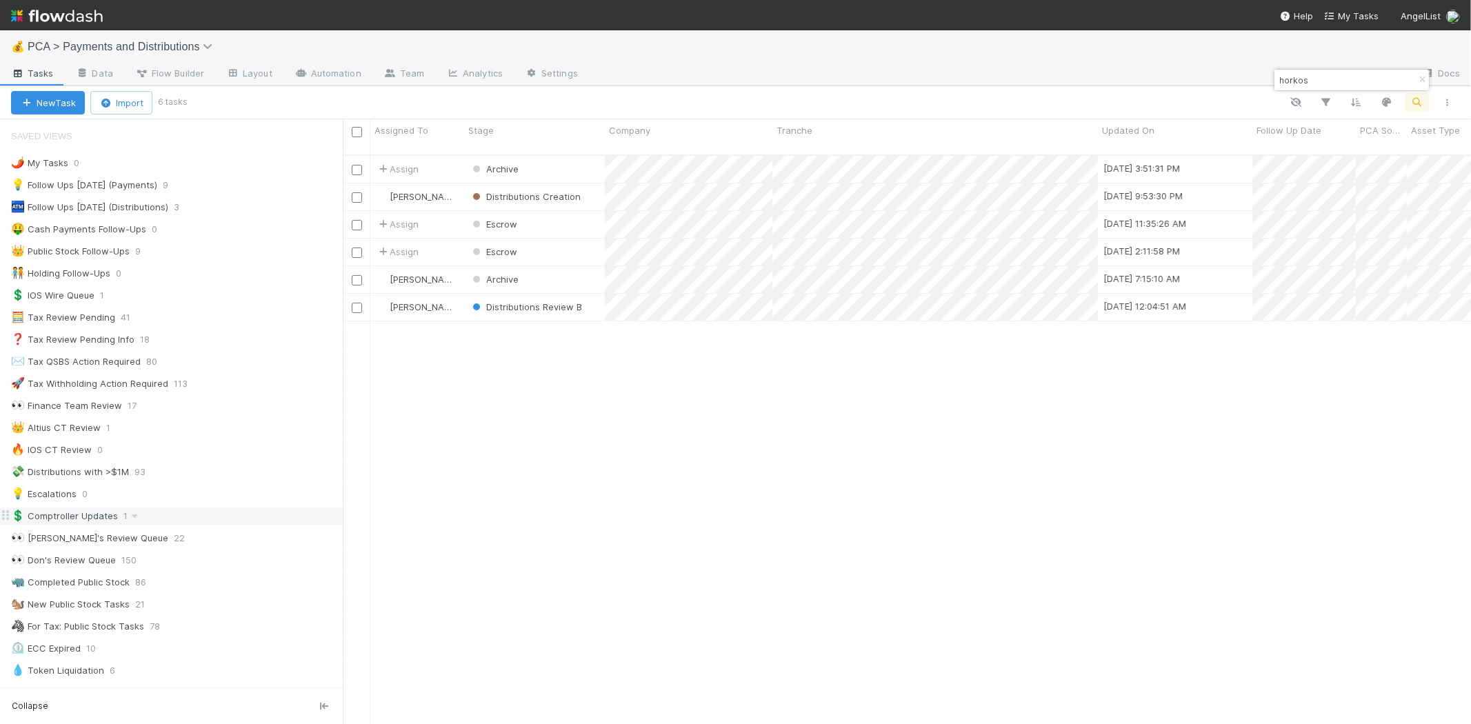
scroll to position [569, 1116]
click at [1290, 78] on input "horkos" at bounding box center [1346, 80] width 138 height 17
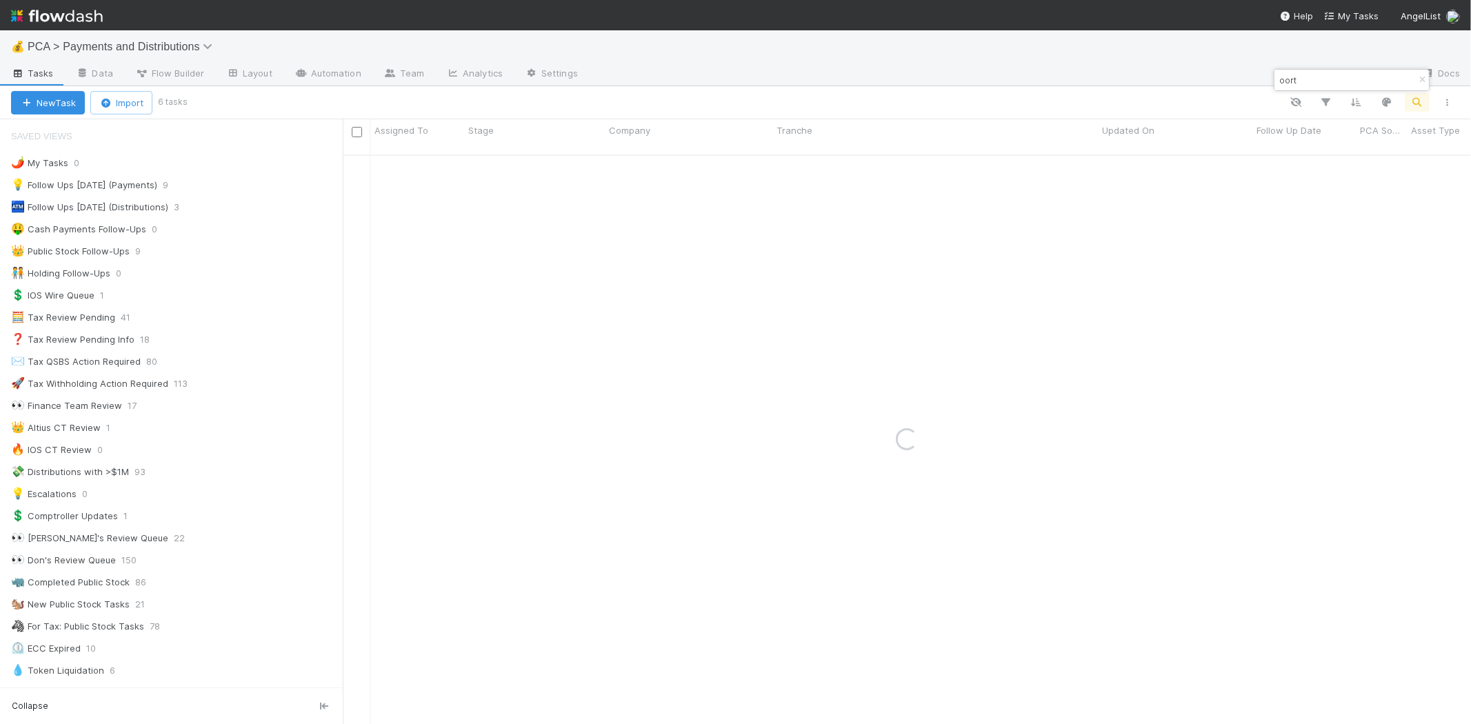
click at [1290, 78] on input "oort" at bounding box center [1346, 80] width 138 height 17
type input "oortec"
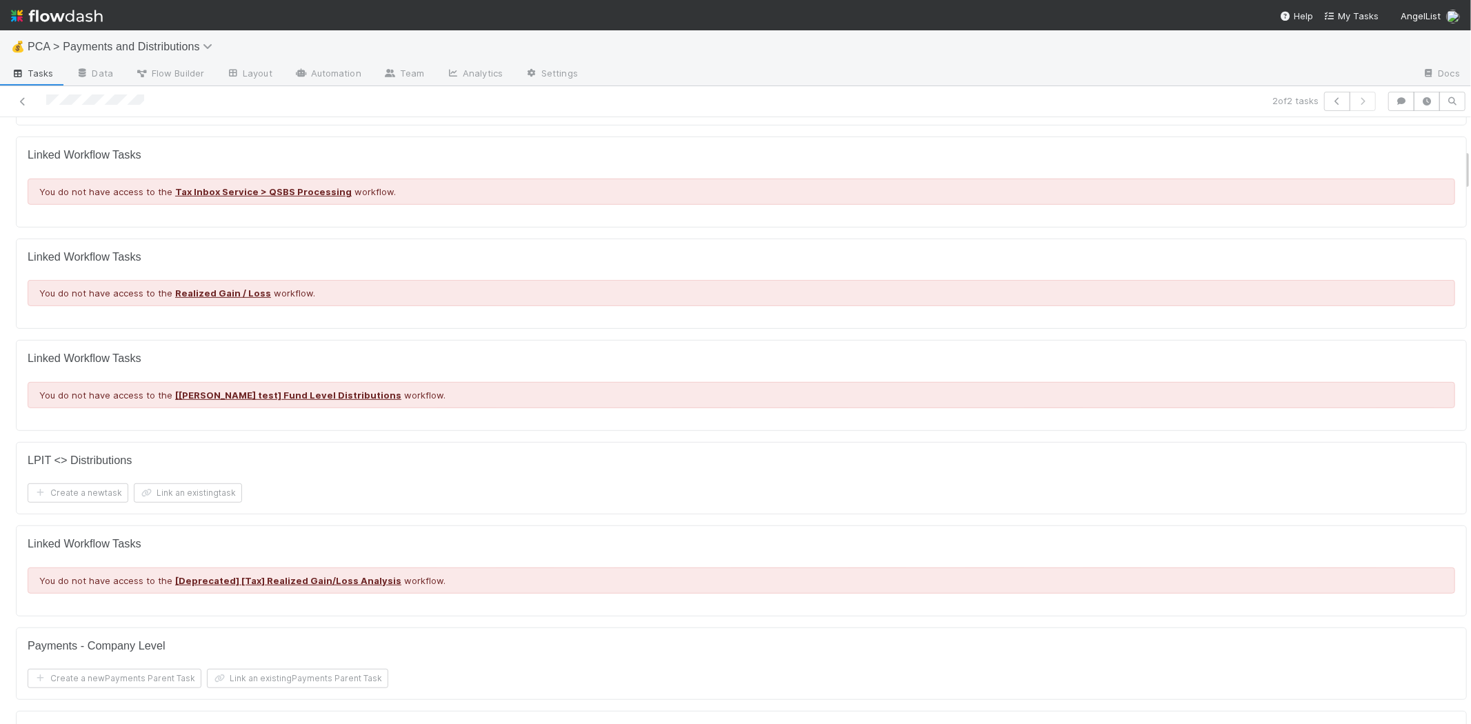
scroll to position [843, 0]
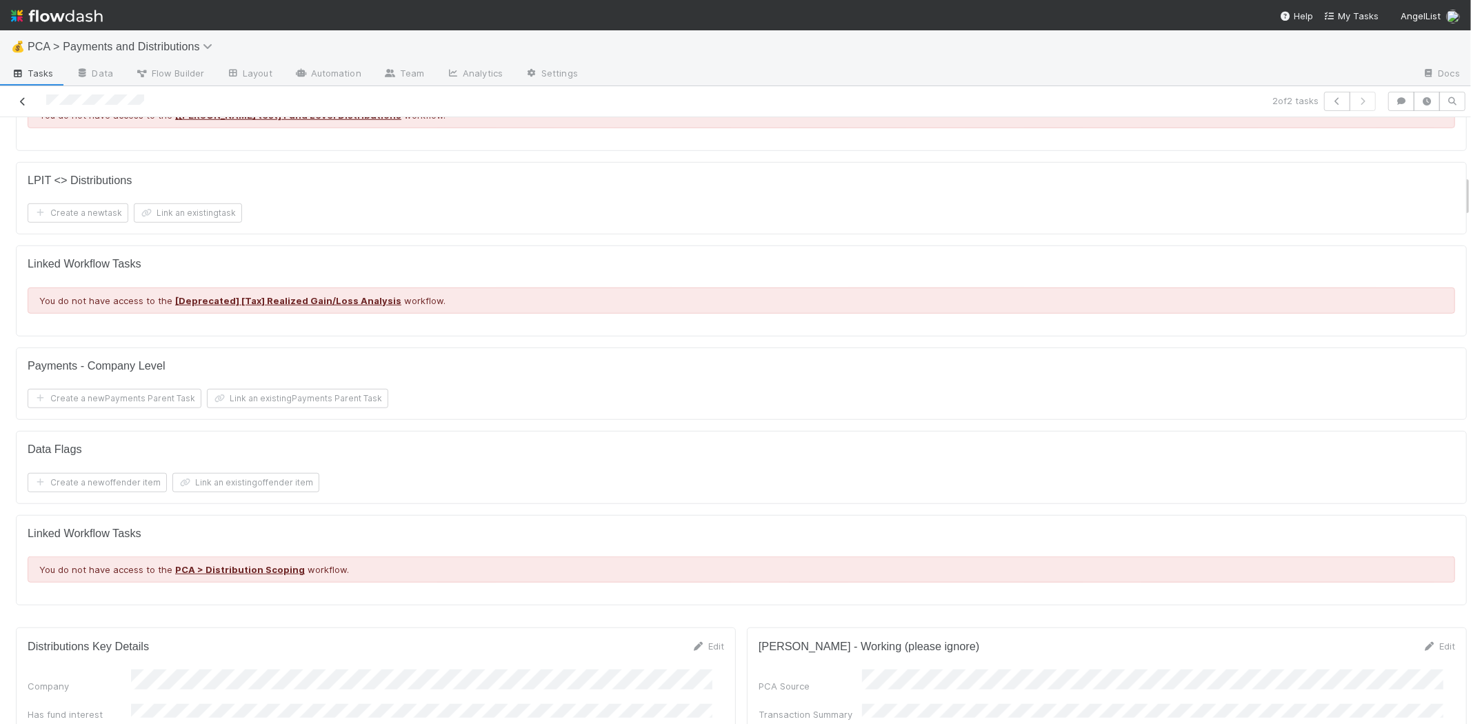
click at [23, 100] on icon at bounding box center [23, 101] width 14 height 9
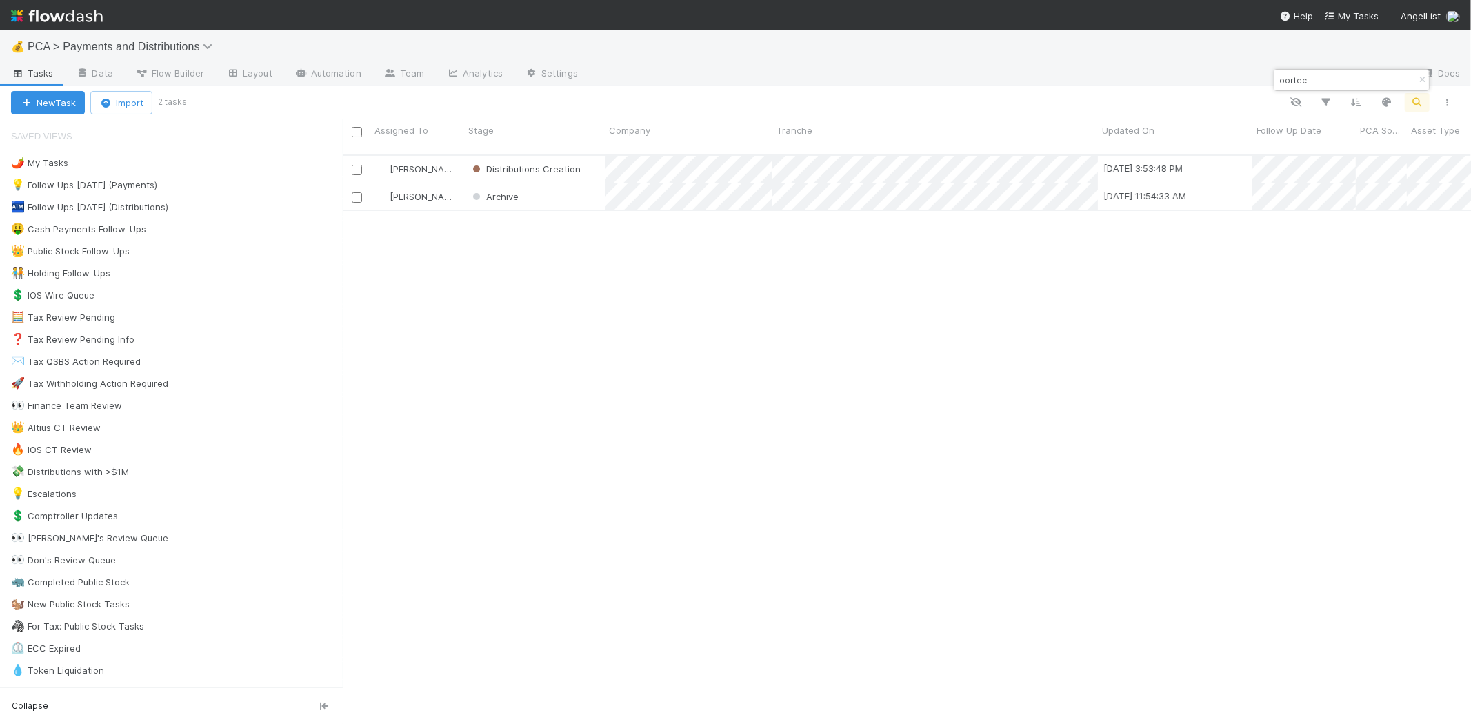
scroll to position [569, 1116]
click at [1300, 86] on input "oortec" at bounding box center [1346, 80] width 138 height 17
type input "ghostdog"
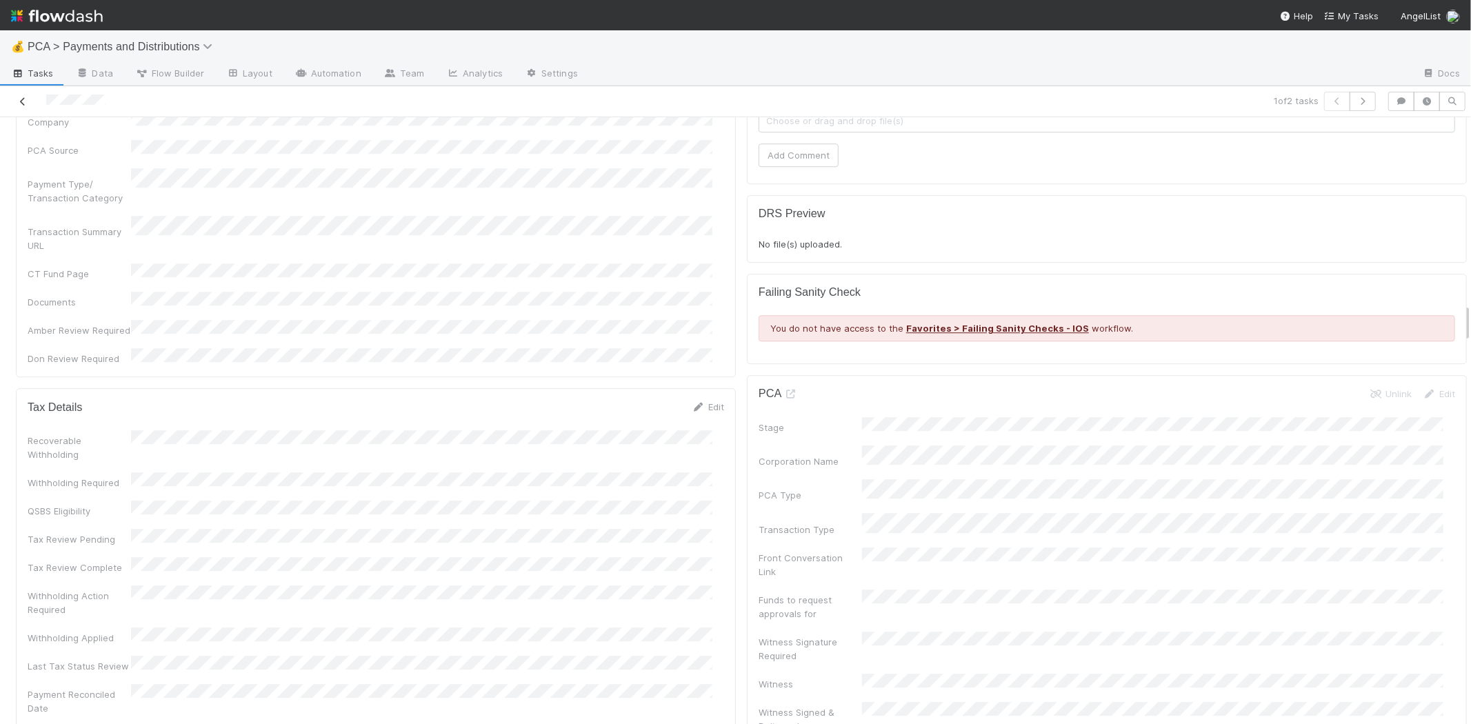
scroll to position [2909, 0]
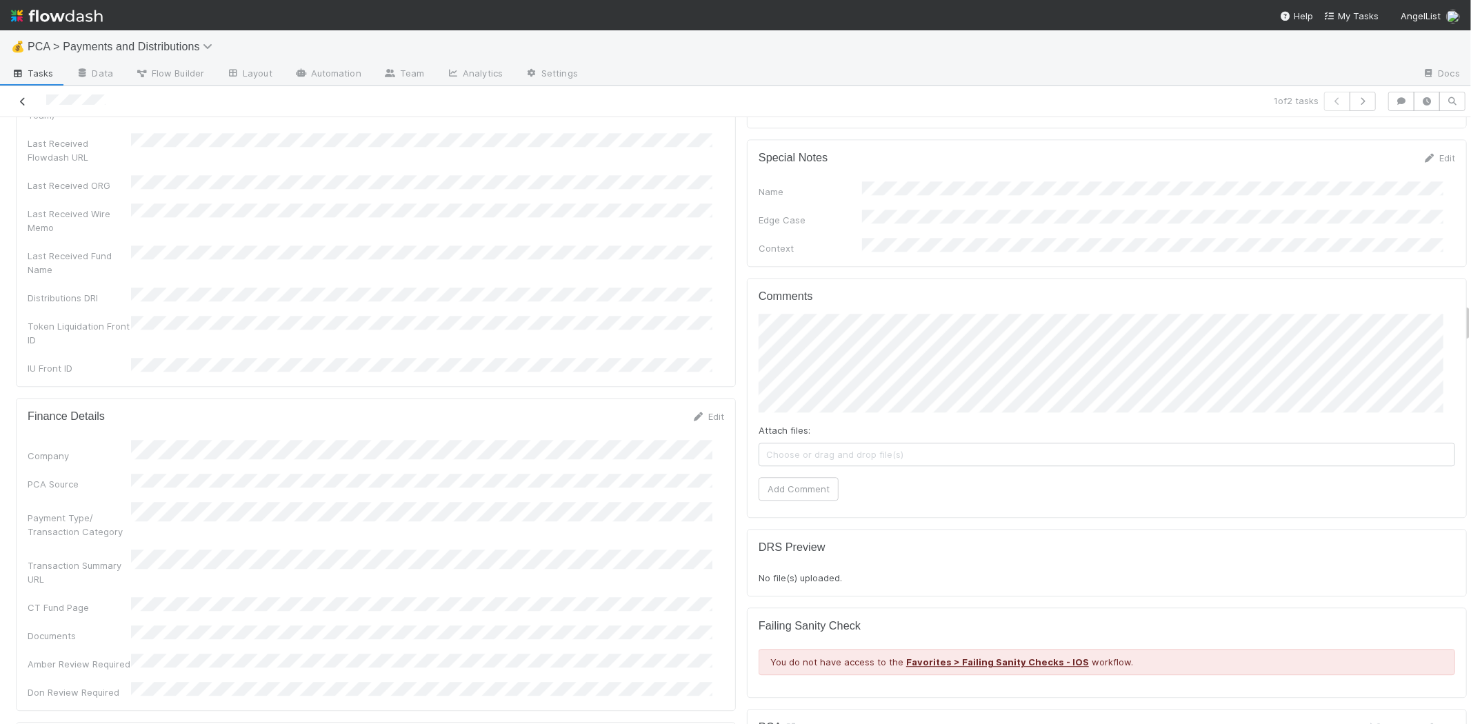
click at [23, 99] on icon at bounding box center [23, 101] width 14 height 9
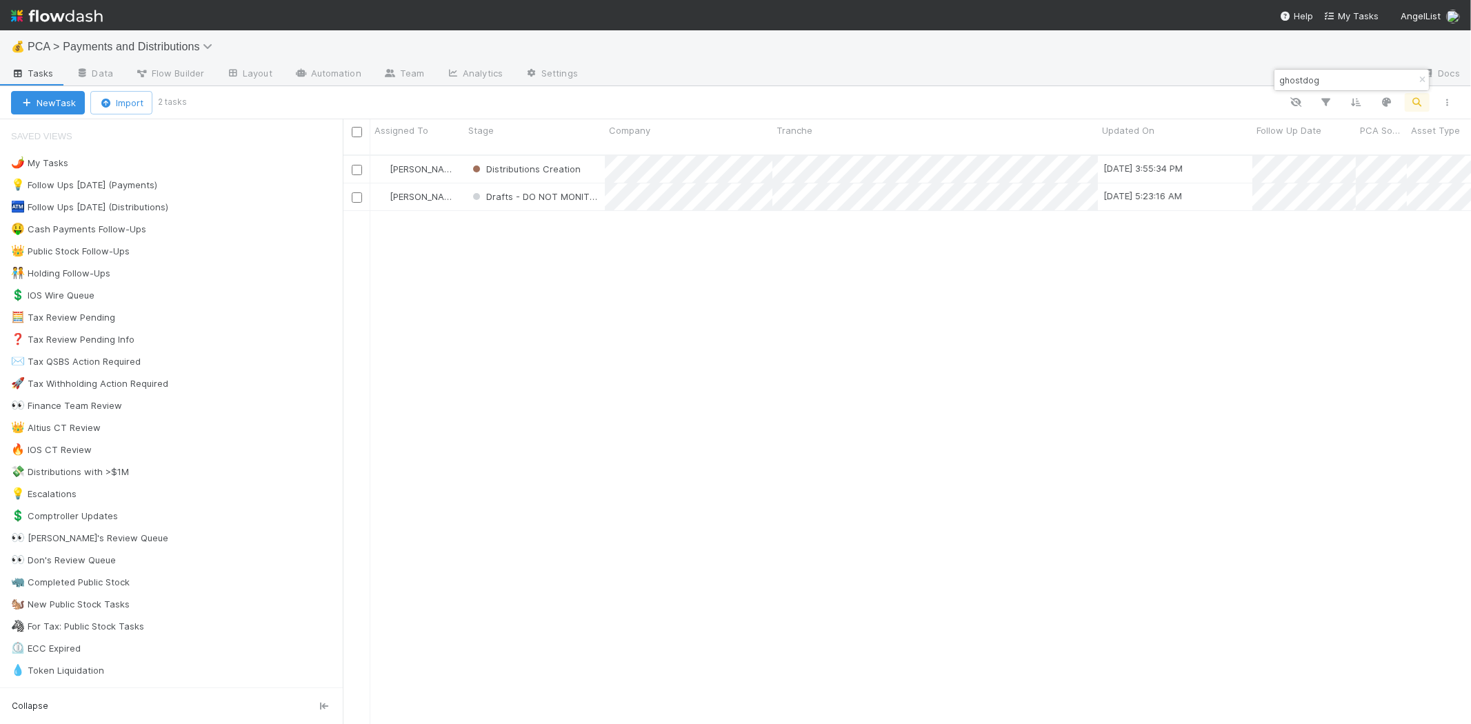
scroll to position [569, 1116]
click at [1281, 81] on input "ghostdog" at bounding box center [1346, 80] width 138 height 17
type input "tomte"
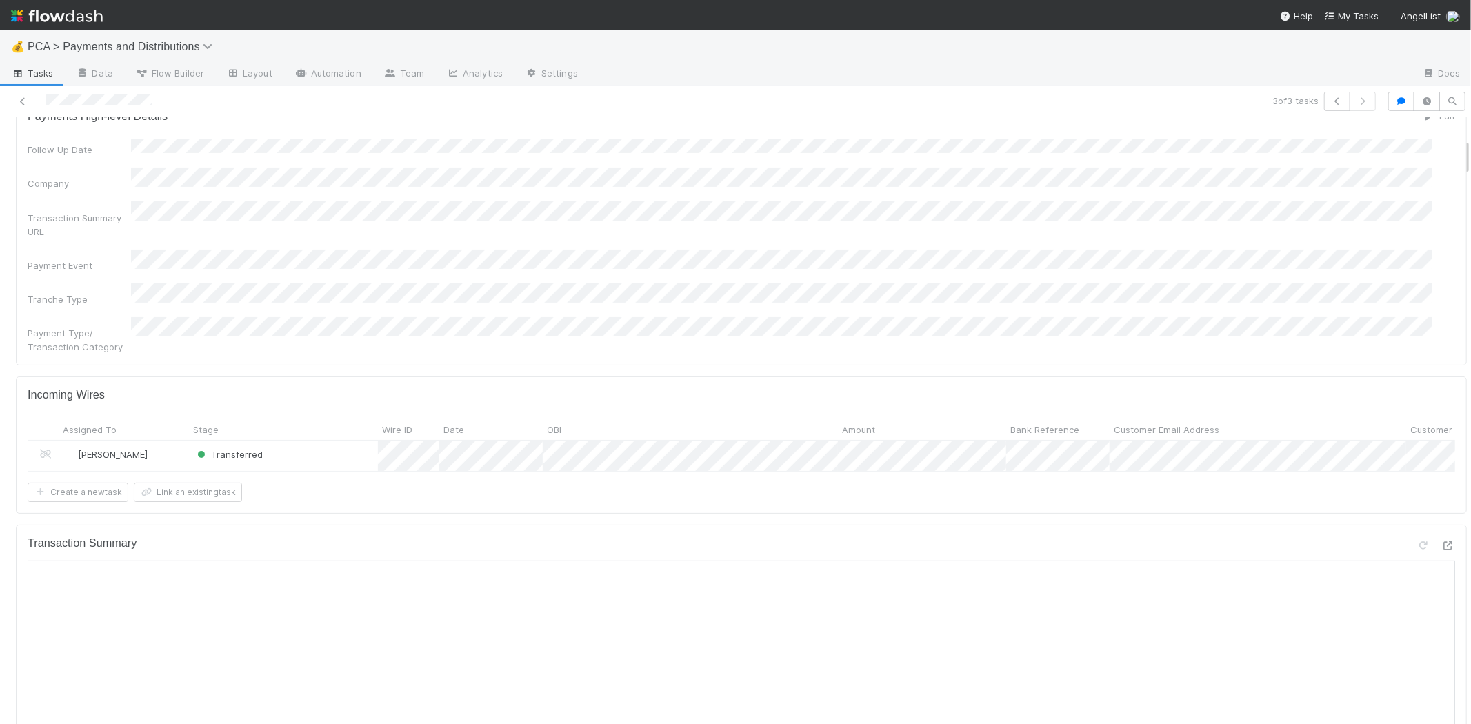
scroll to position [536, 0]
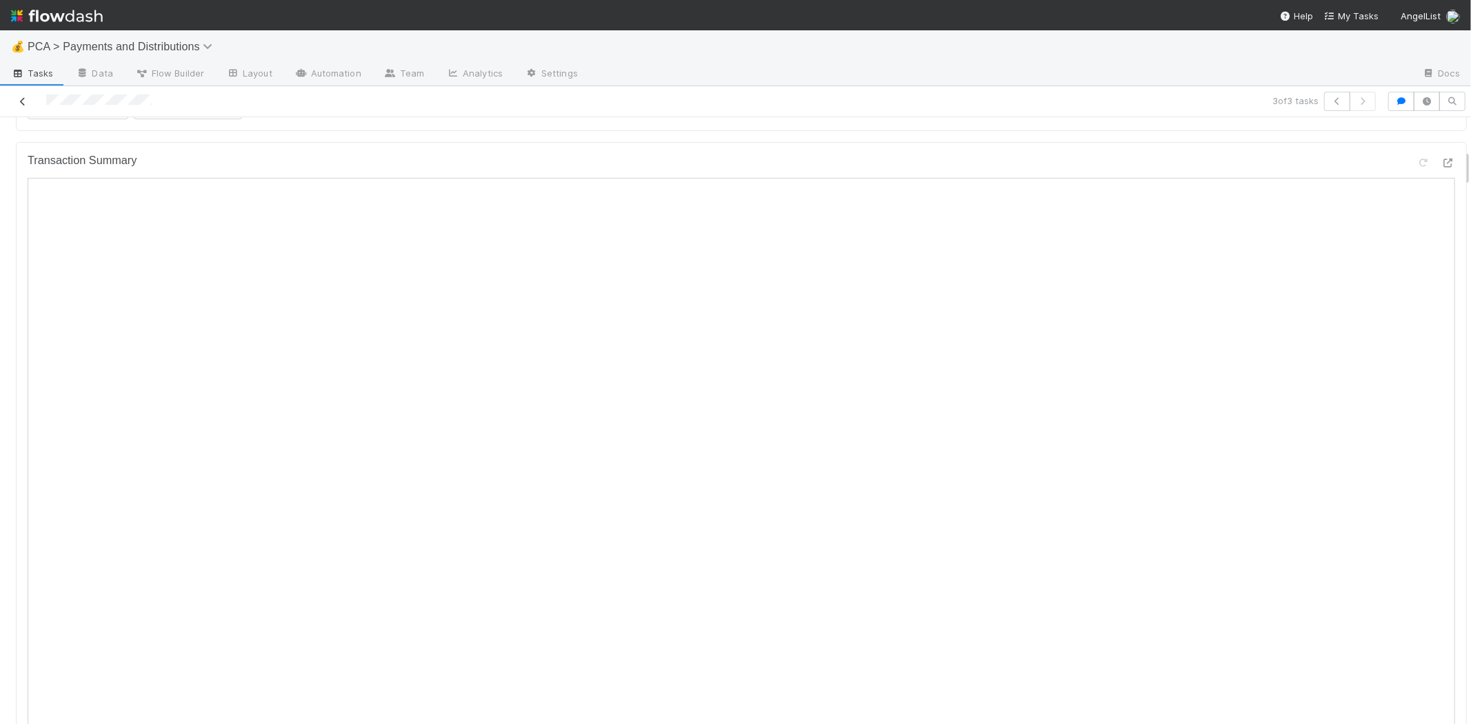
click at [19, 101] on icon at bounding box center [23, 101] width 14 height 9
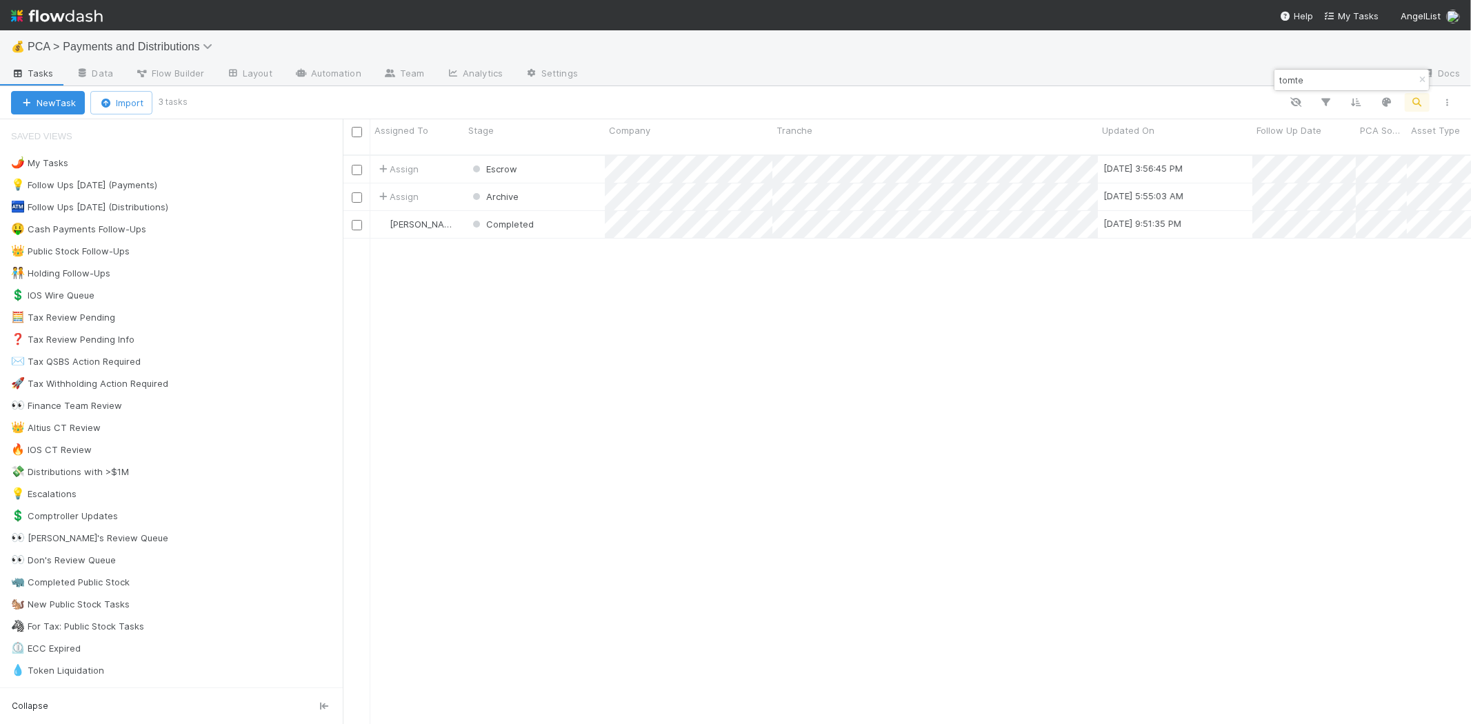
scroll to position [569, 1116]
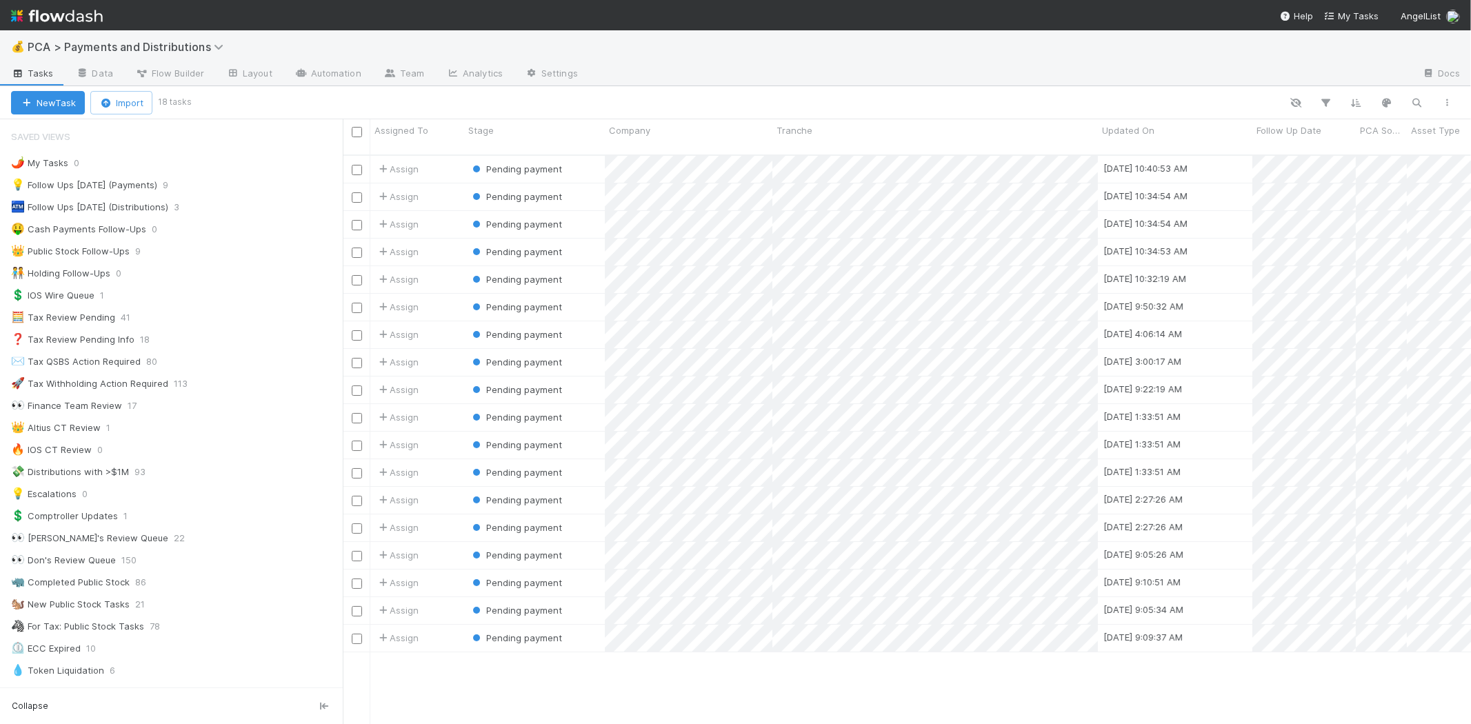
scroll to position [153, 0]
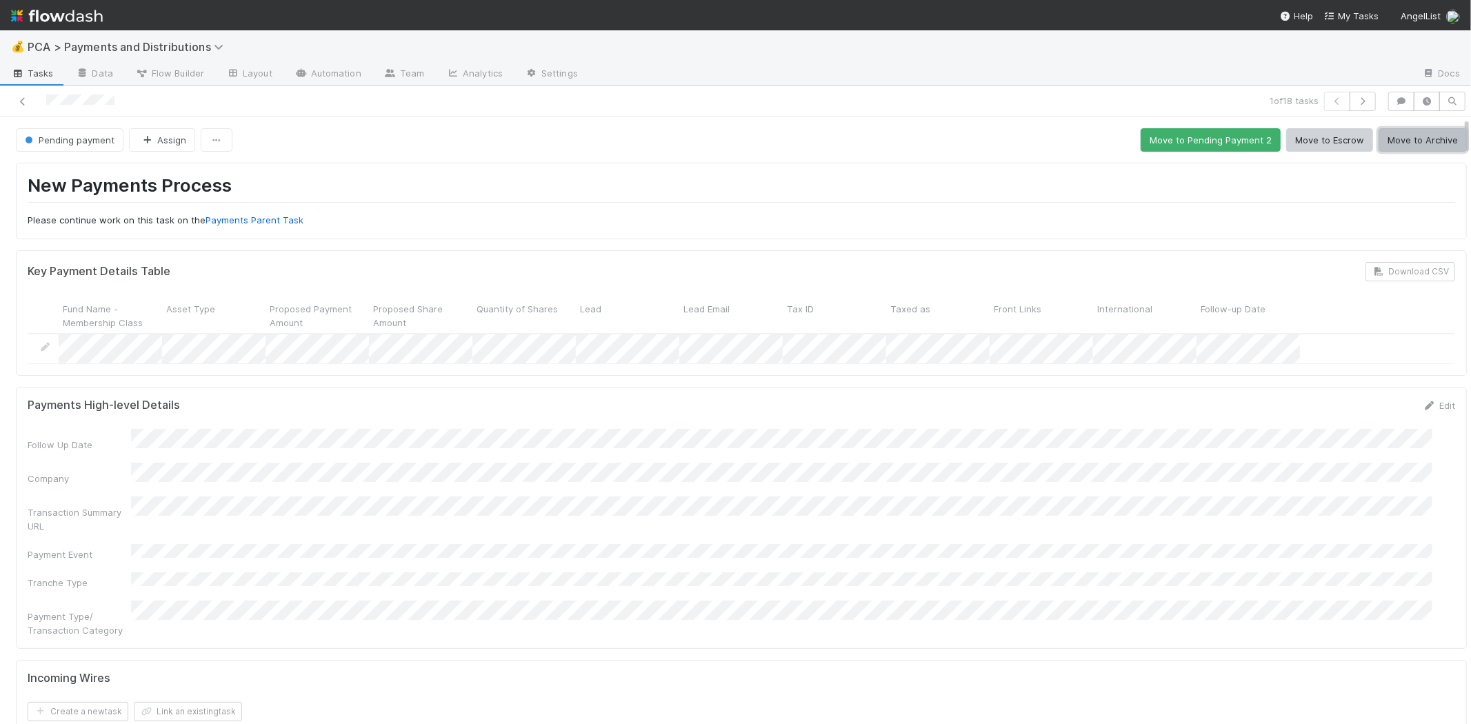
click at [1405, 141] on button "Move to Archive" at bounding box center [1423, 139] width 88 height 23
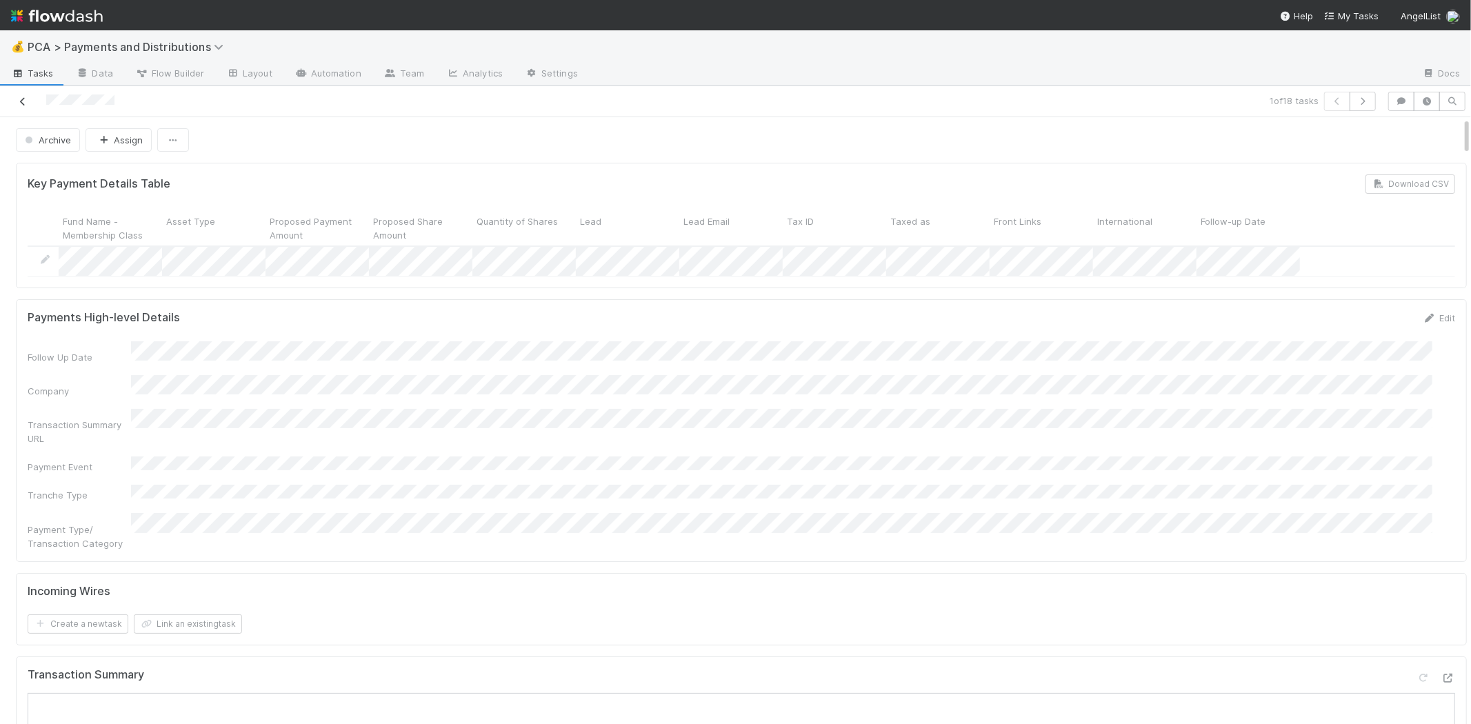
click at [28, 101] on icon at bounding box center [23, 101] width 14 height 9
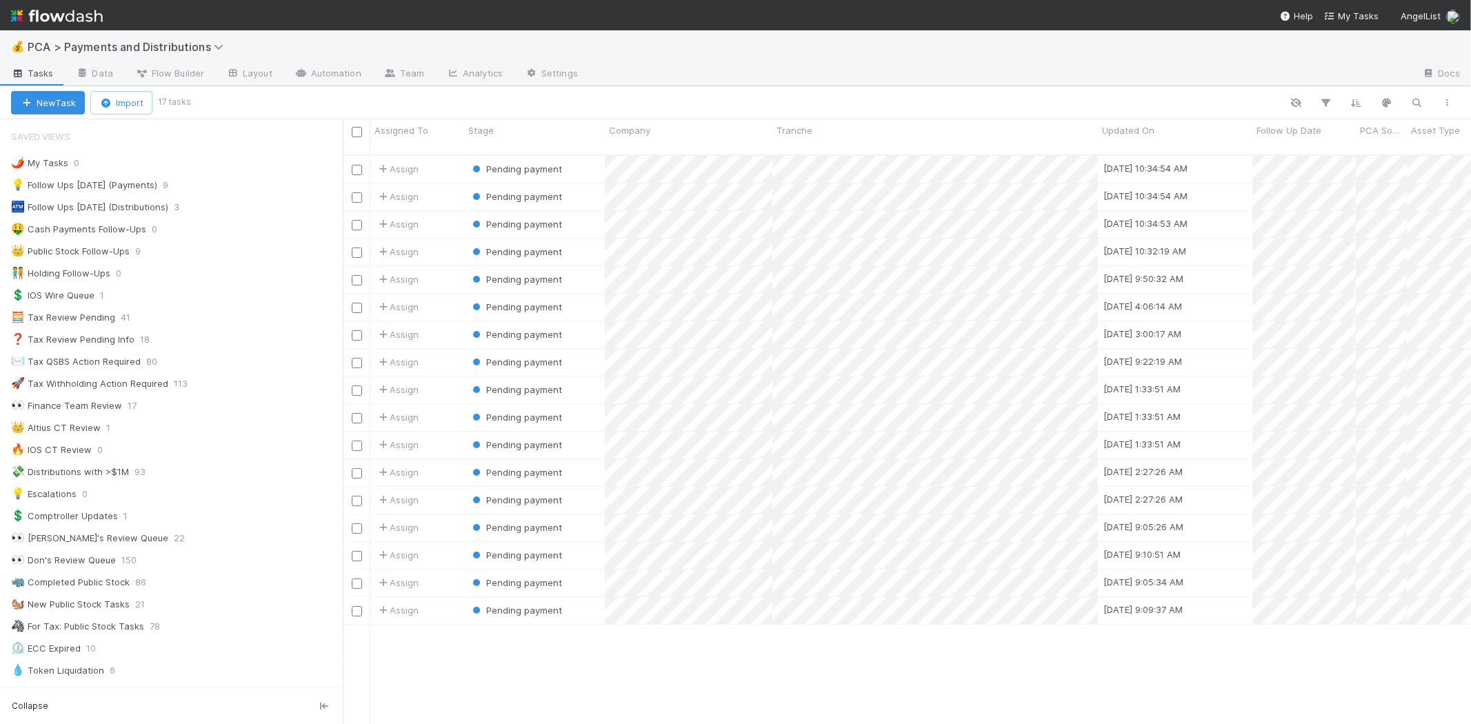
scroll to position [569, 1116]
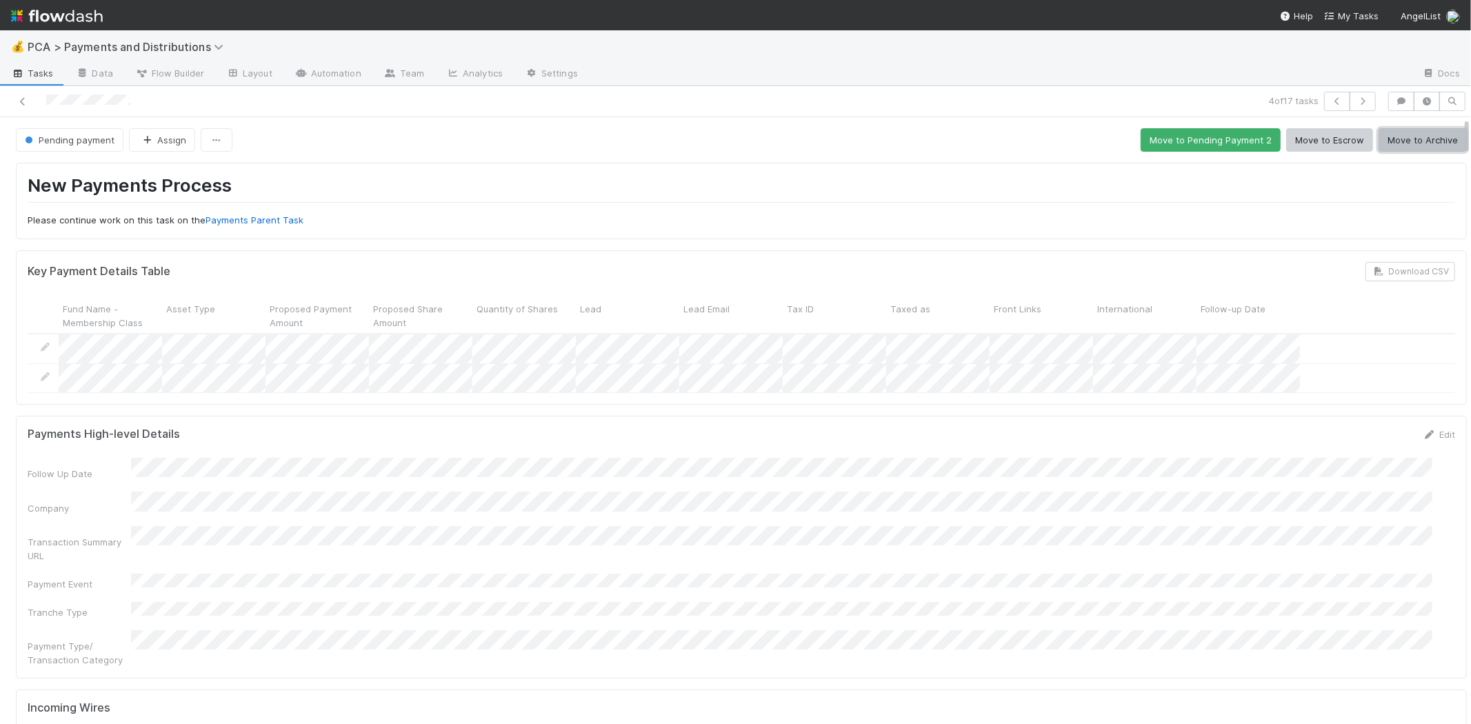
drag, startPoint x: 1384, startPoint y: 139, endPoint x: 1449, endPoint y: 129, distance: 65.7
click at [1384, 139] on button "Move to Archive" at bounding box center [1423, 139] width 88 height 23
click at [21, 94] on link at bounding box center [23, 101] width 14 height 14
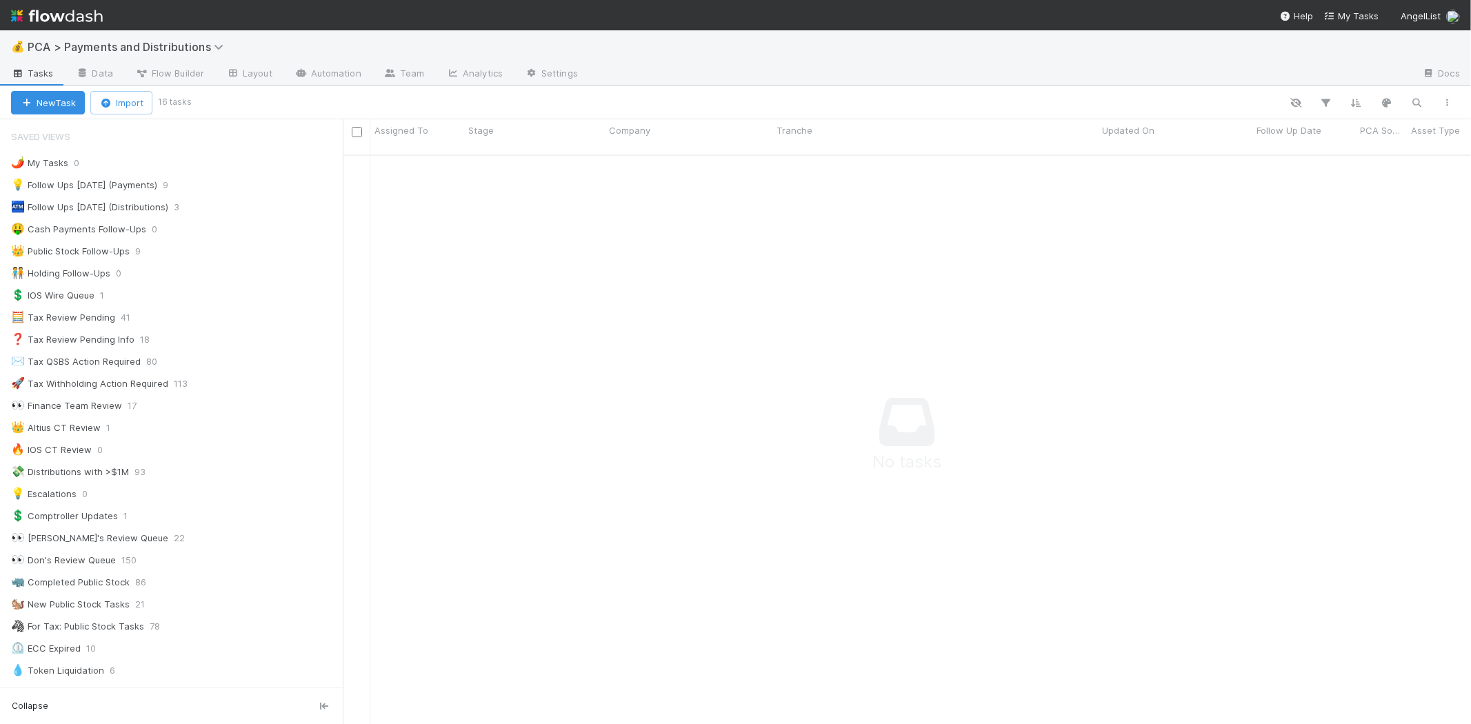
scroll to position [557, 1105]
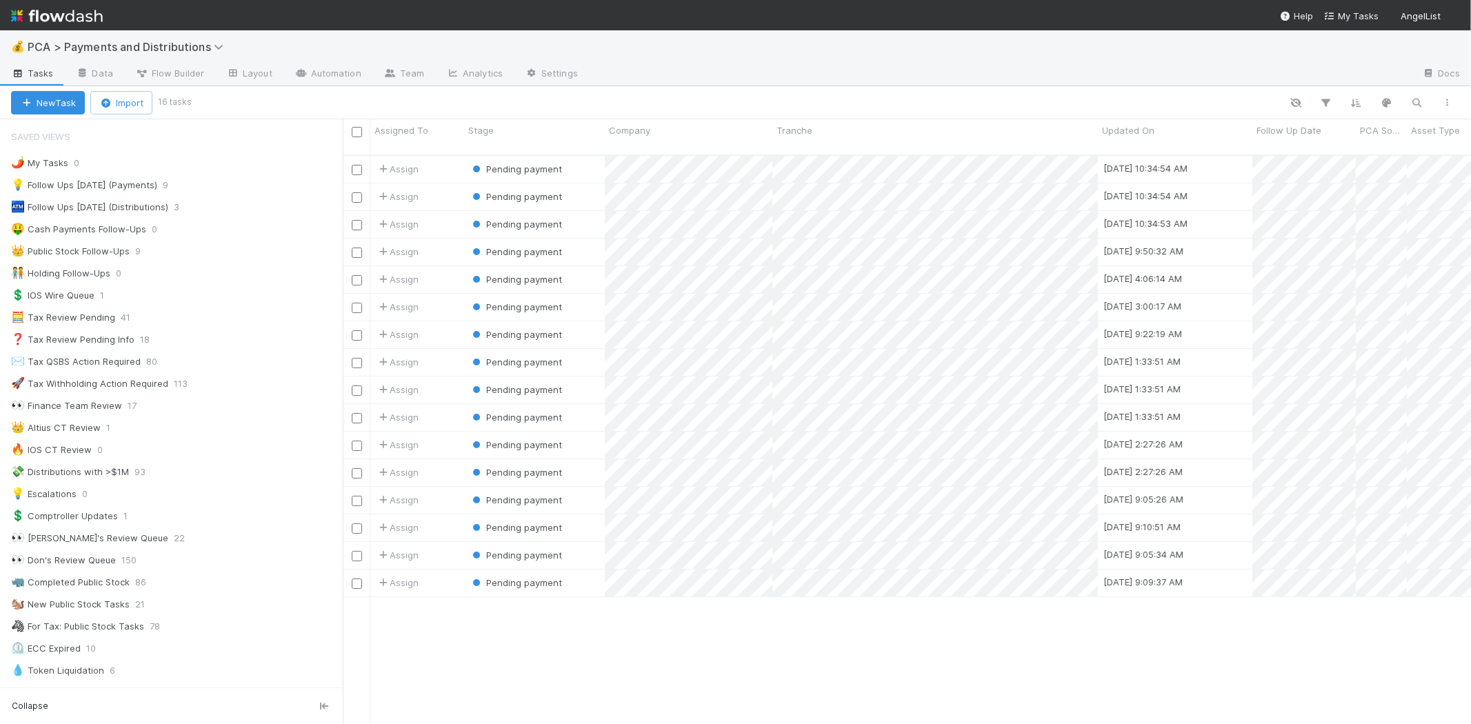
scroll to position [569, 1116]
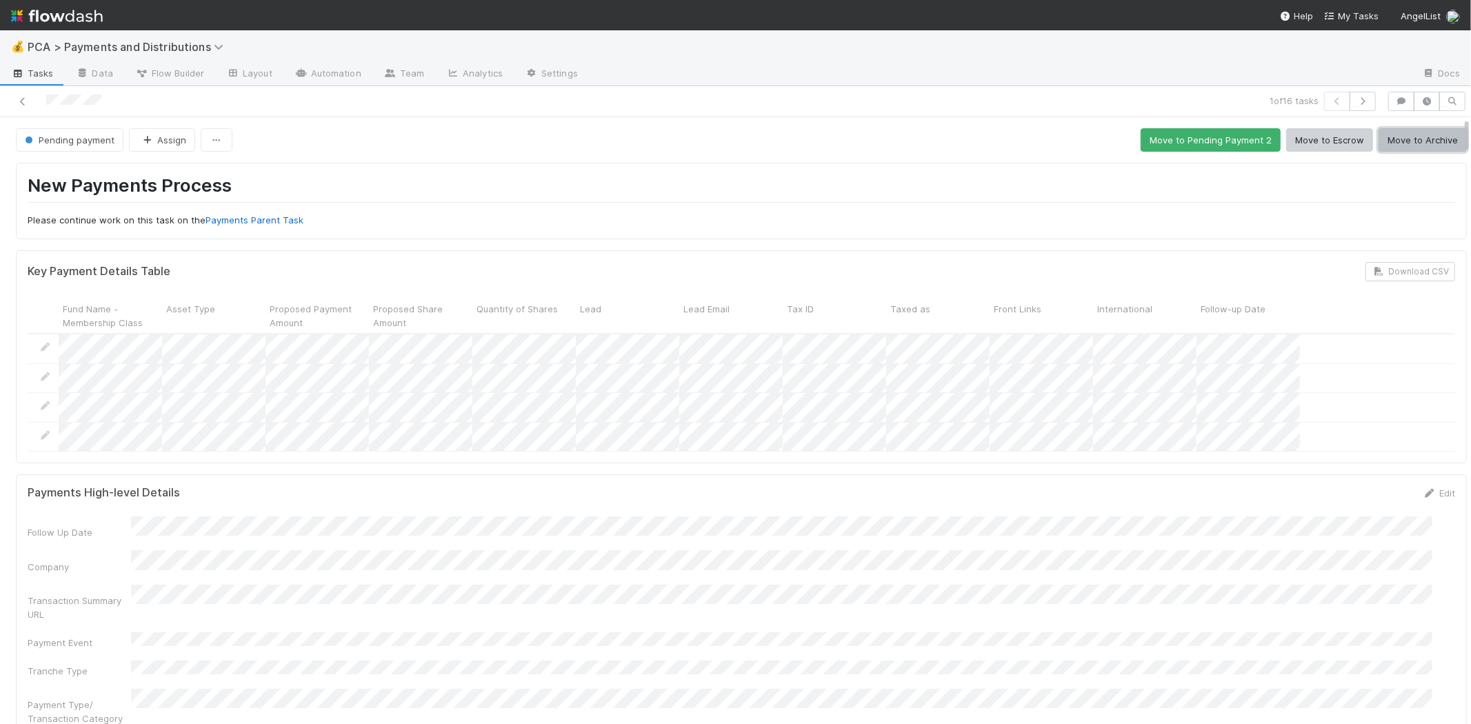
drag, startPoint x: 1419, startPoint y: 134, endPoint x: 1453, endPoint y: 134, distance: 34.5
click at [1419, 134] on button "Move to Archive" at bounding box center [1423, 139] width 88 height 23
drag, startPoint x: 783, startPoint y: 179, endPoint x: 642, endPoint y: 263, distance: 163.9
click at [783, 180] on h1 "New Payments Process" at bounding box center [742, 188] width 1428 height 28
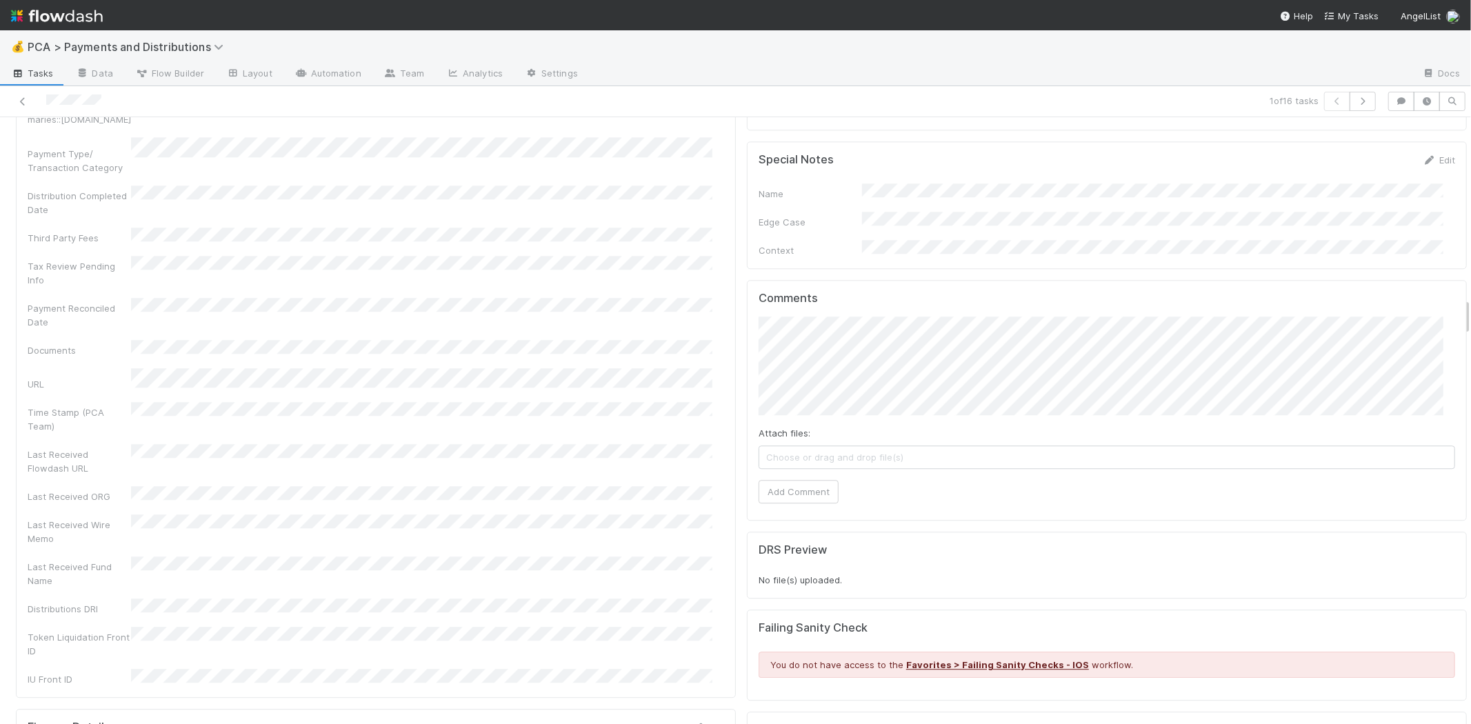
scroll to position [2988, 0]
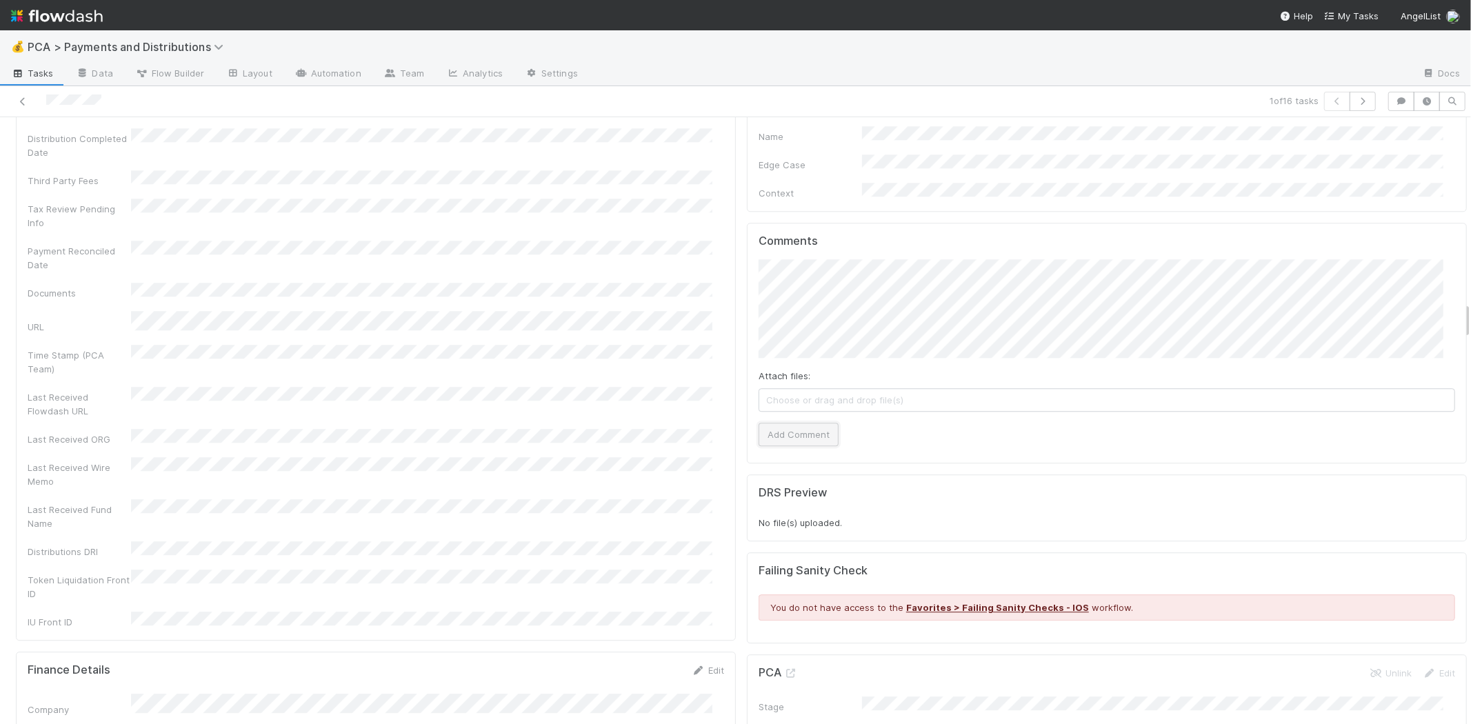
click at [814, 423] on button "Add Comment" at bounding box center [799, 434] width 80 height 23
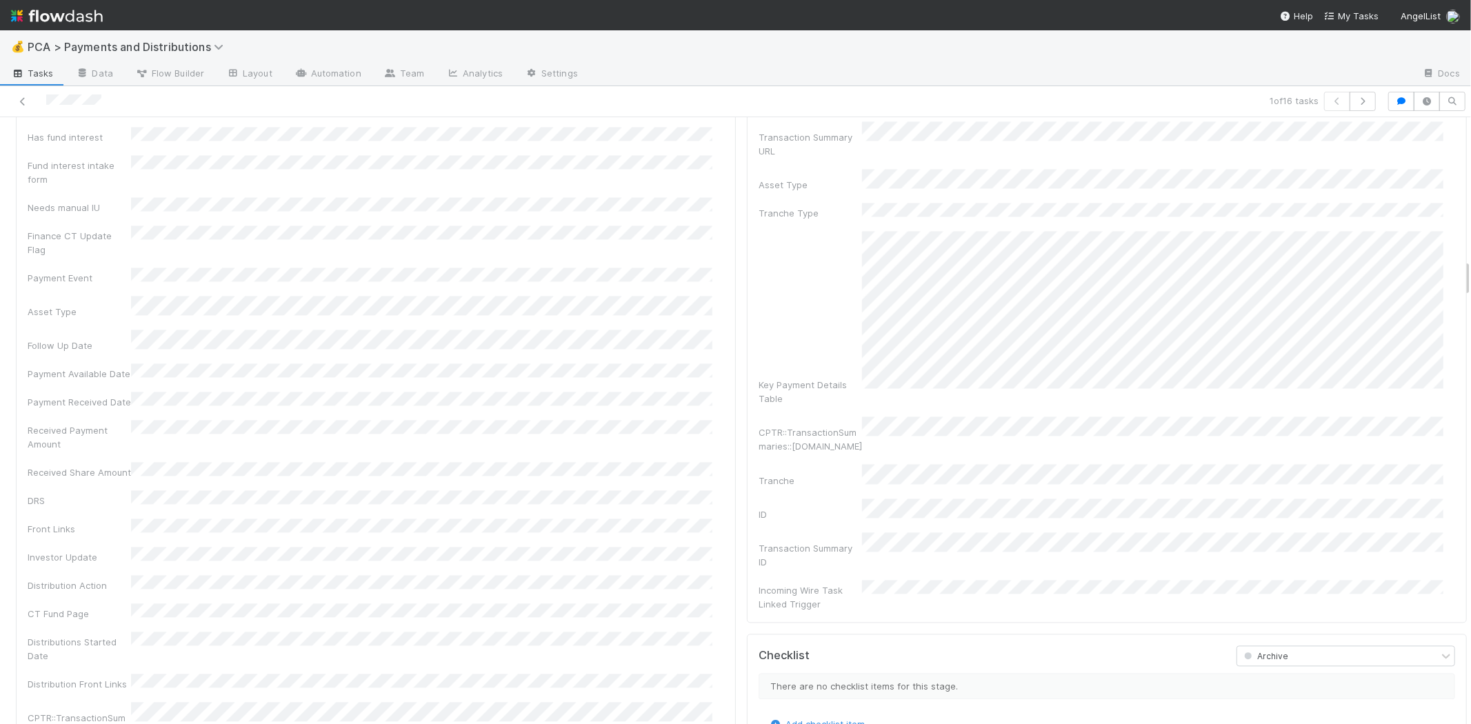
scroll to position [2299, 0]
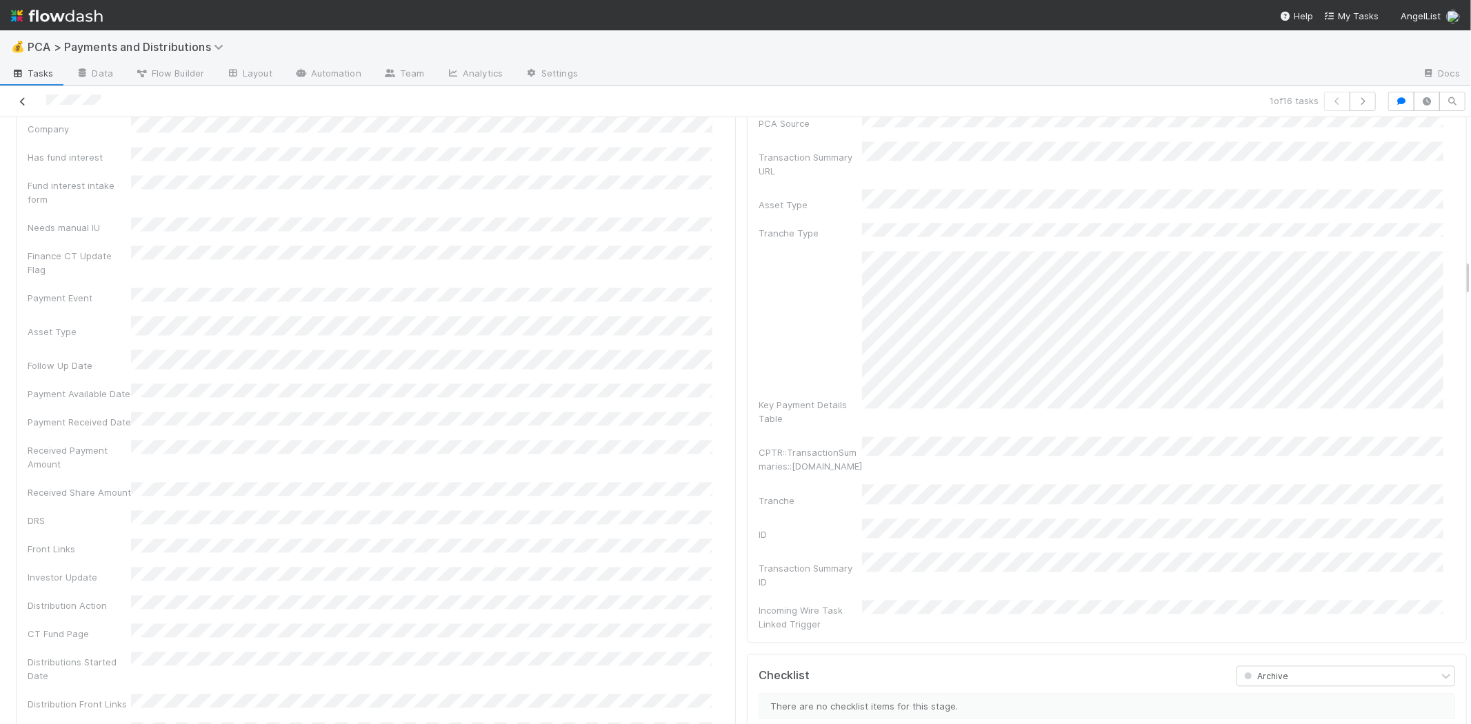
click at [21, 100] on icon at bounding box center [23, 101] width 14 height 9
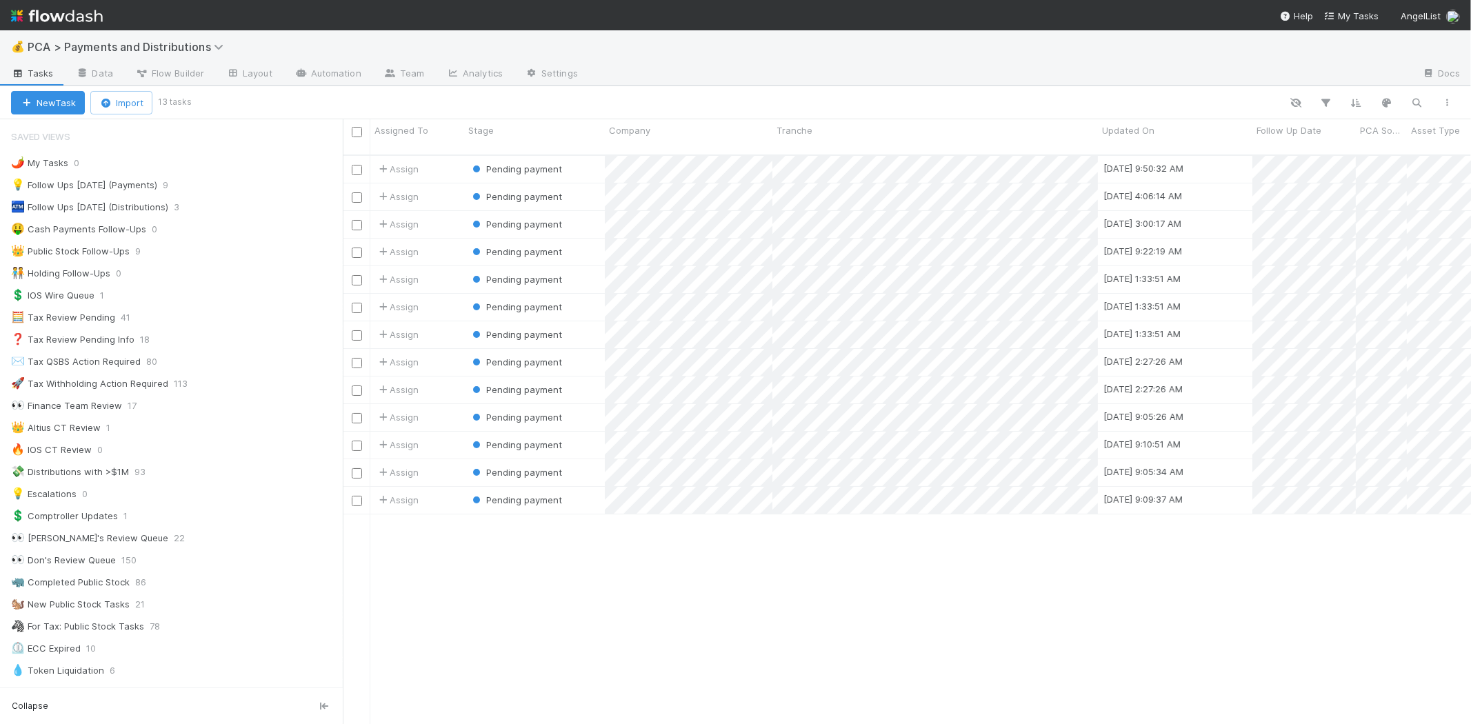
scroll to position [569, 1116]
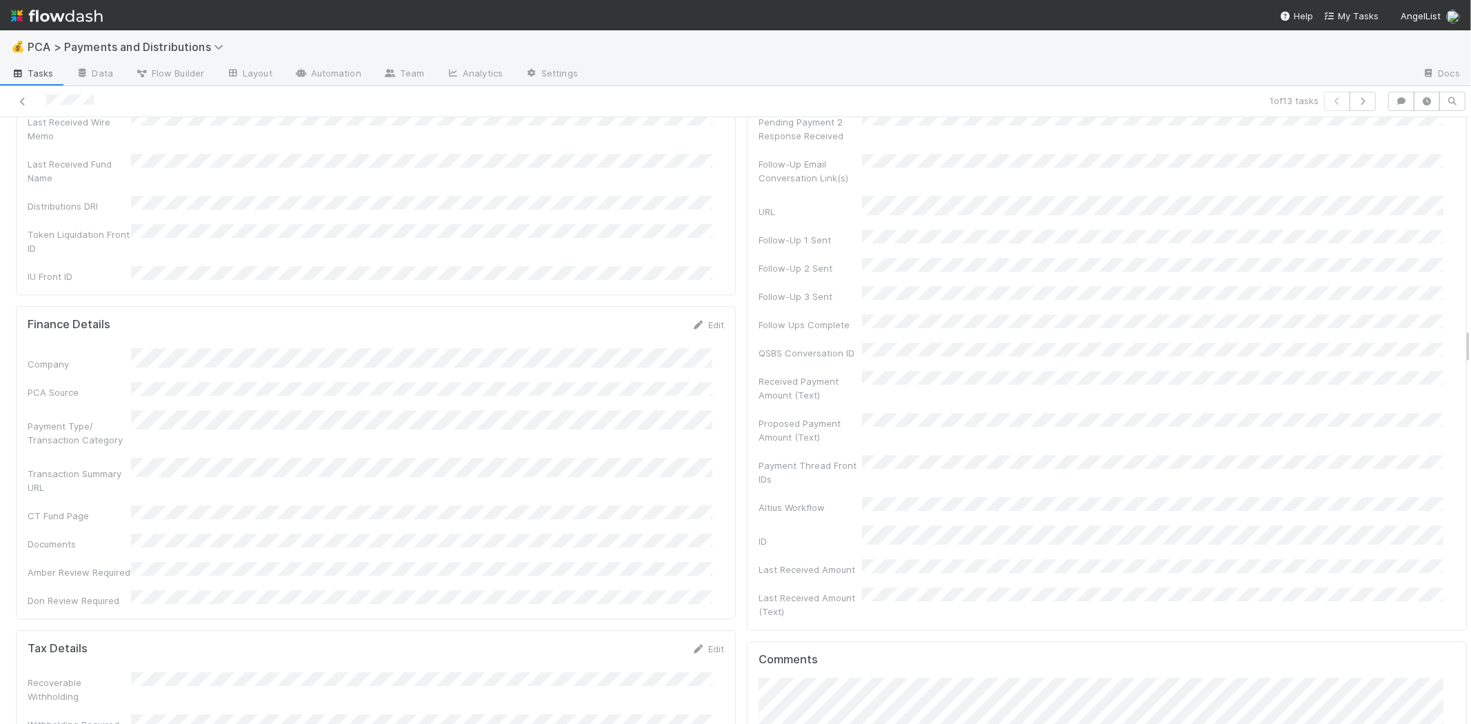
scroll to position [3448, 0]
drag, startPoint x: 795, startPoint y: 652, endPoint x: 787, endPoint y: 638, distance: 15.7
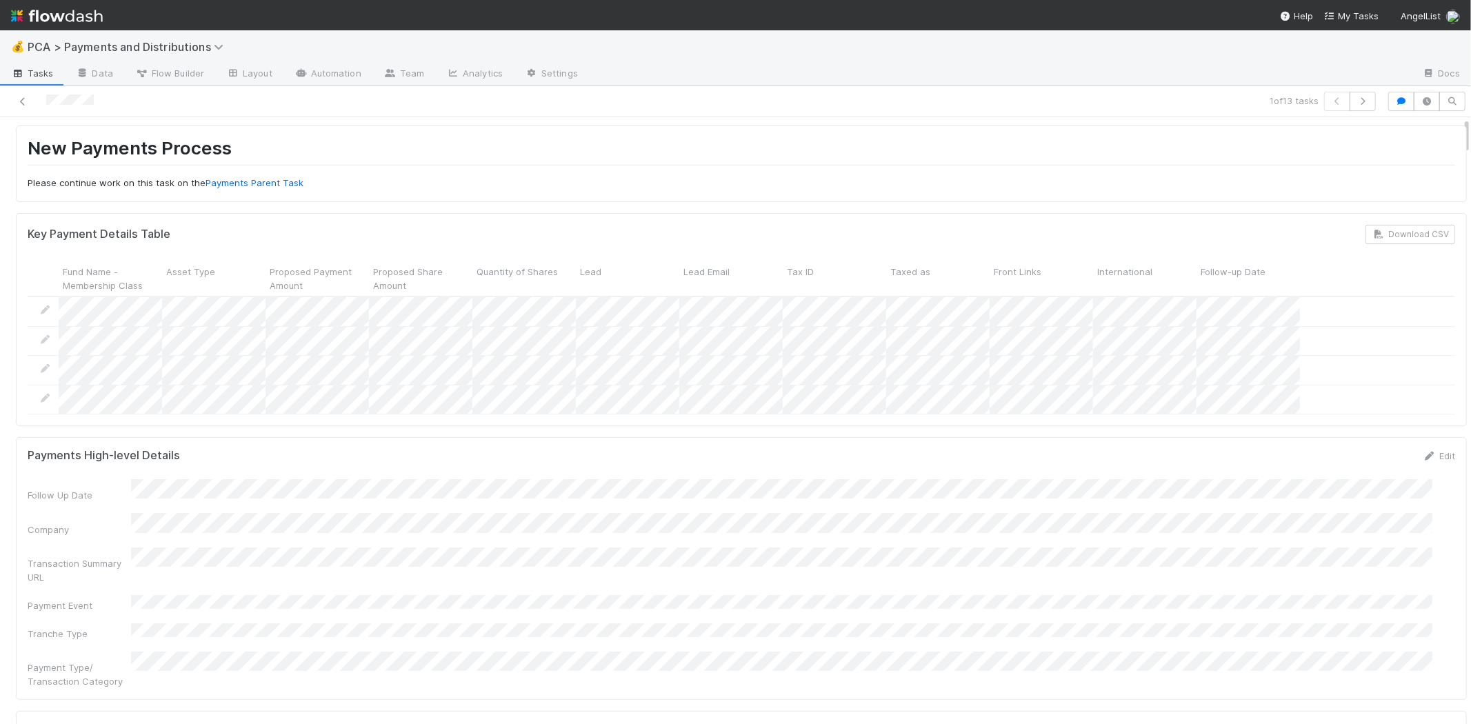
scroll to position [0, 0]
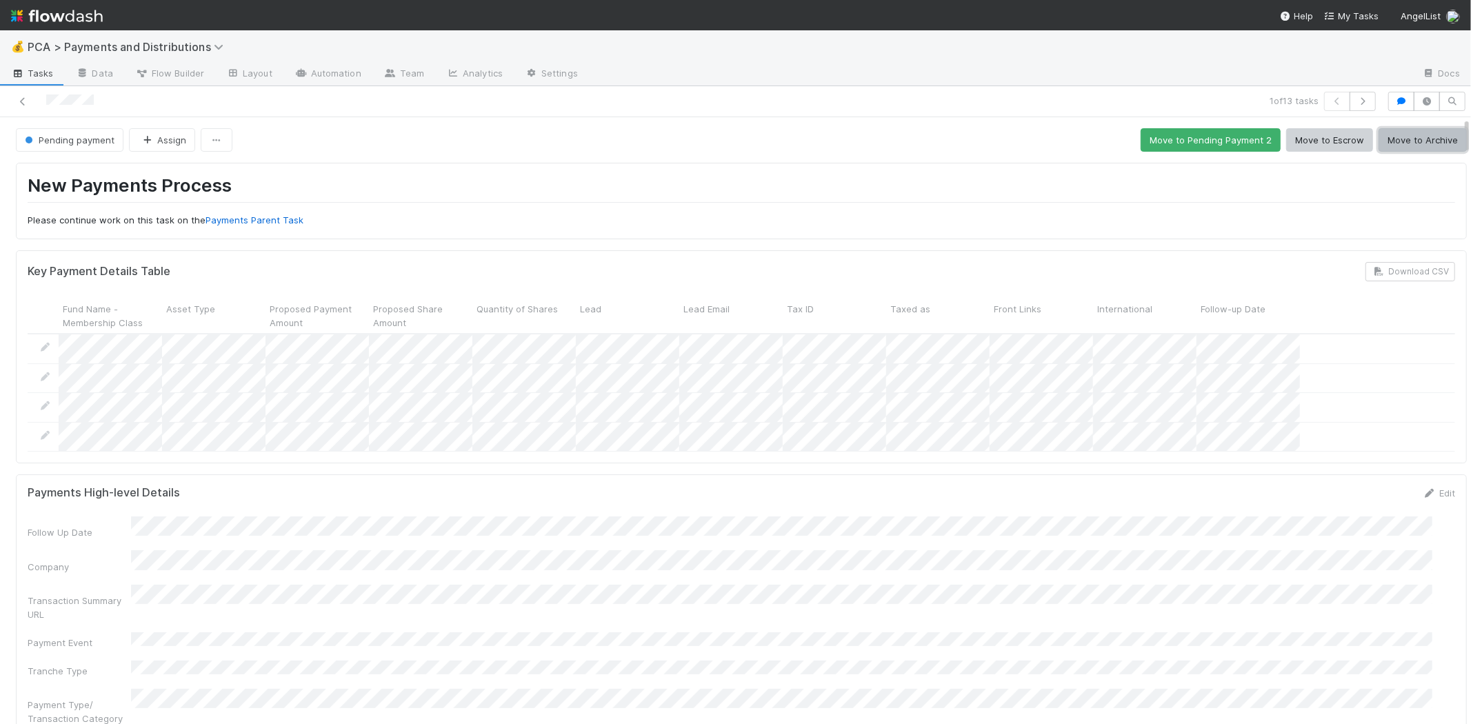
click at [1410, 140] on button "Move to Archive" at bounding box center [1423, 139] width 88 height 23
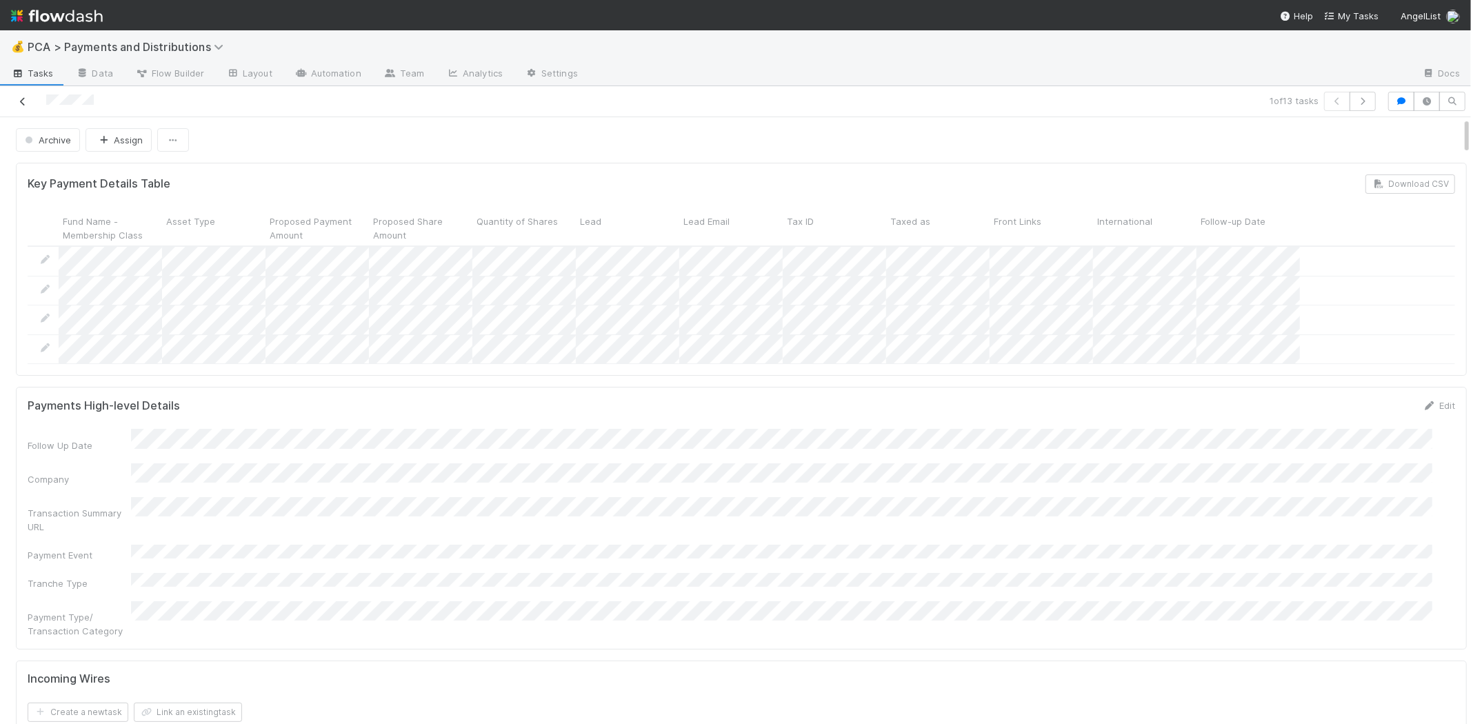
click at [17, 103] on icon at bounding box center [23, 101] width 14 height 9
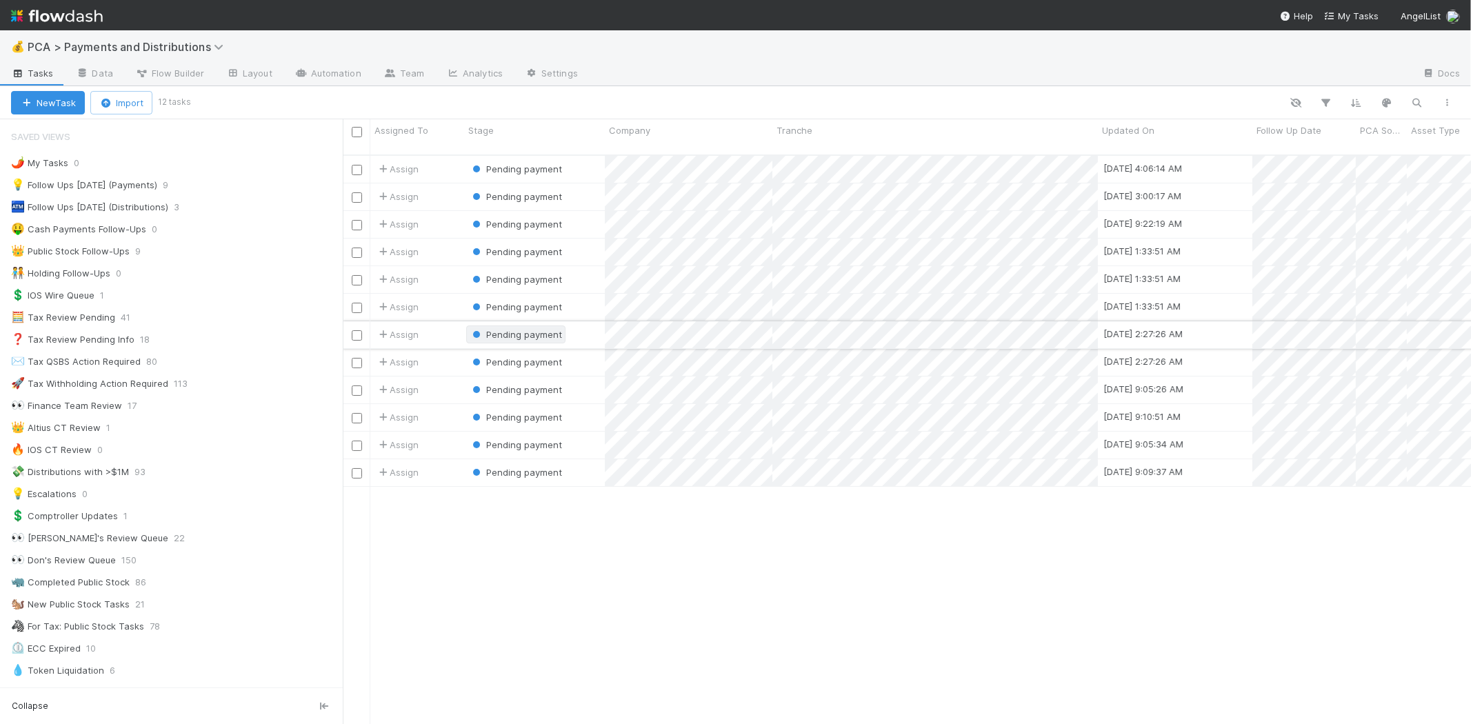
scroll to position [569, 1116]
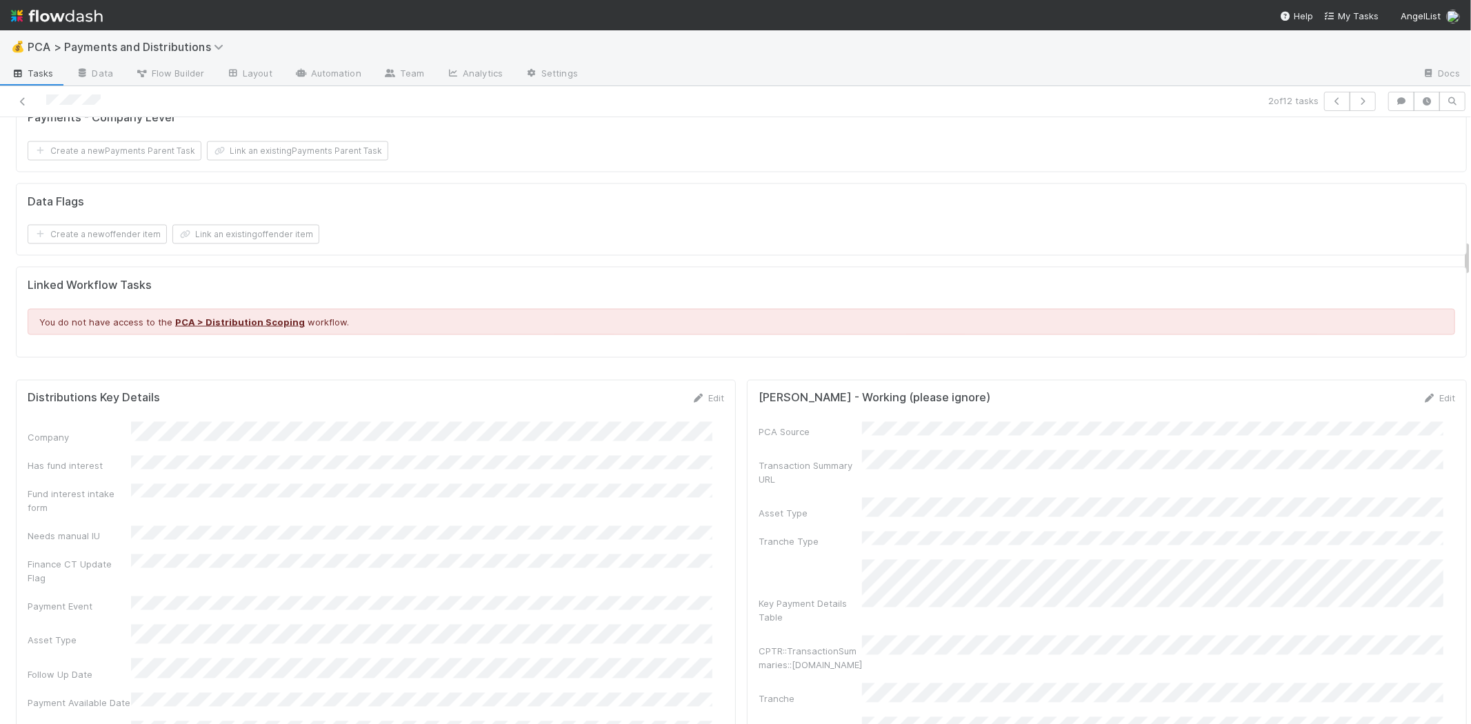
scroll to position [1992, 0]
click at [692, 392] on icon at bounding box center [699, 396] width 14 height 9
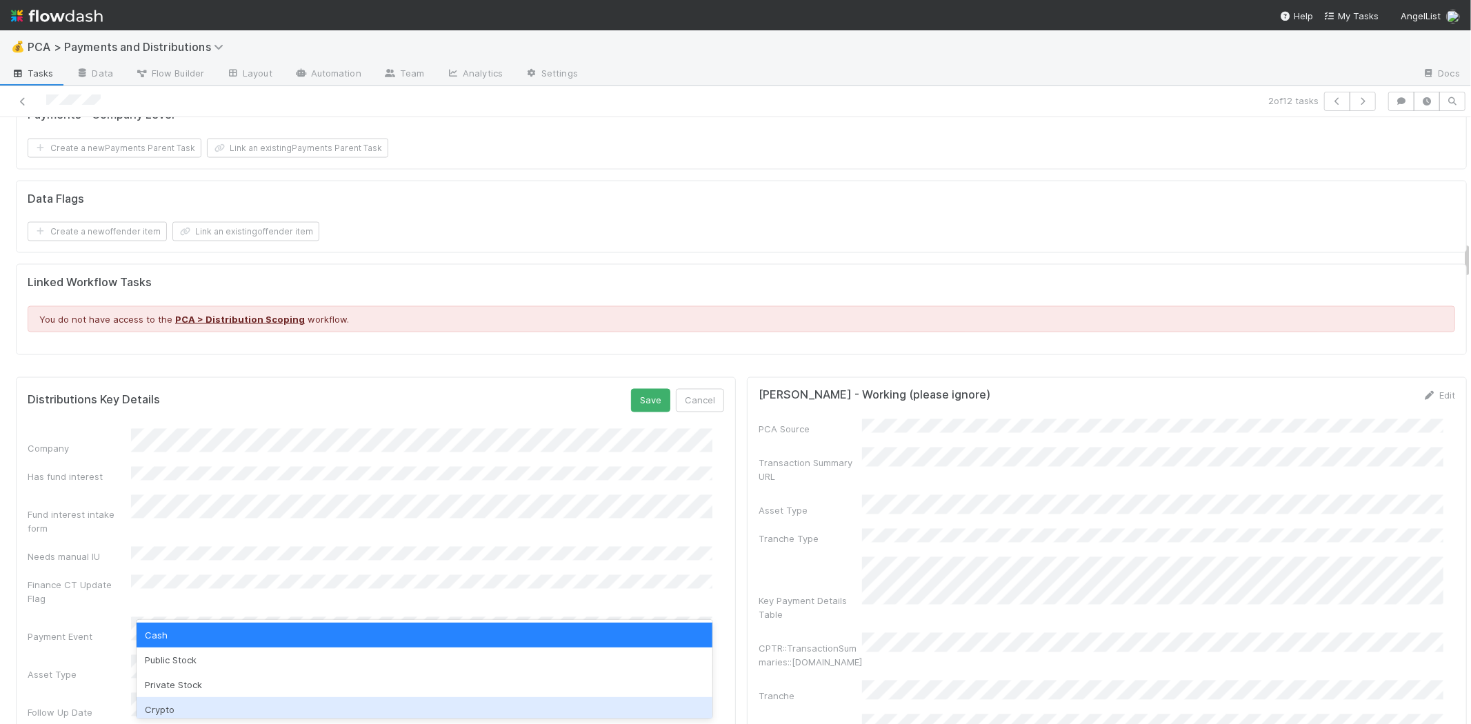
scroll to position [31, 0]
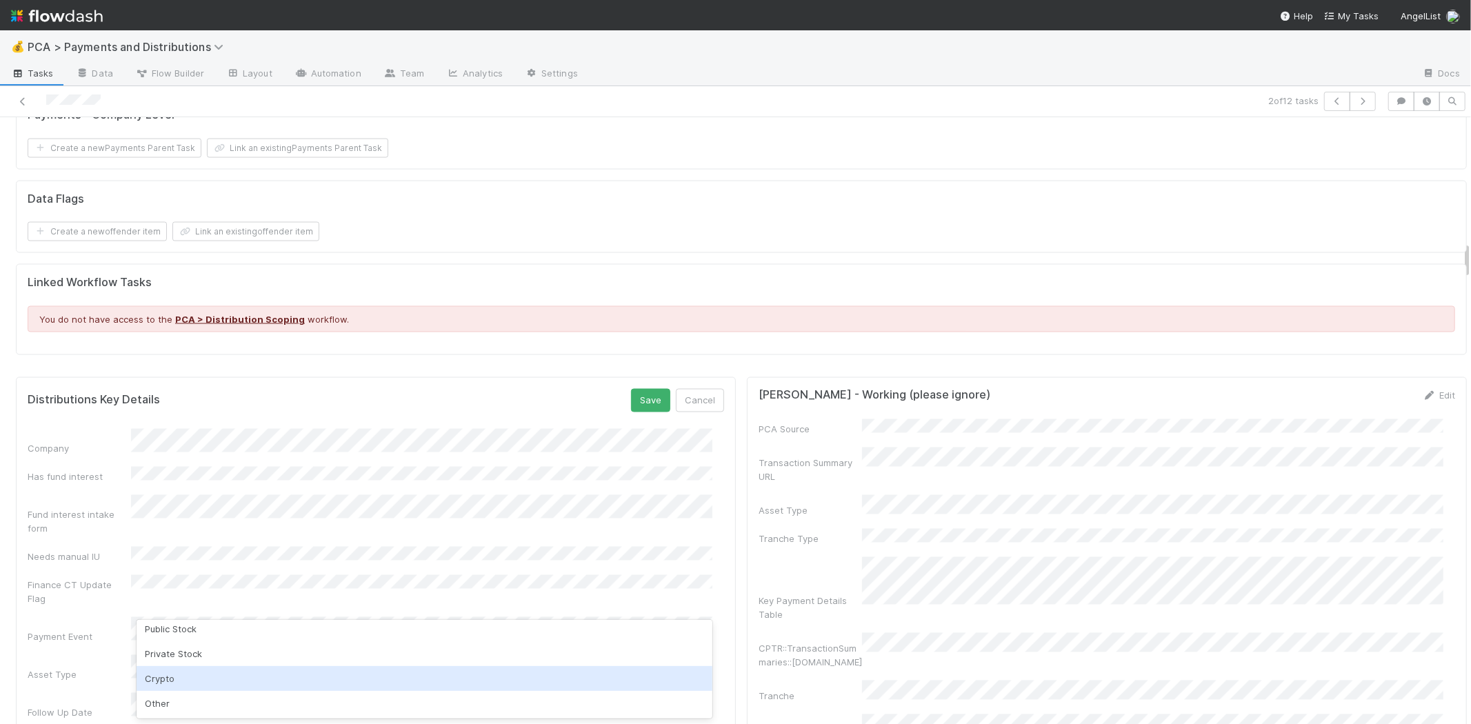
click at [196, 679] on div "Crypto" at bounding box center [425, 678] width 576 height 25
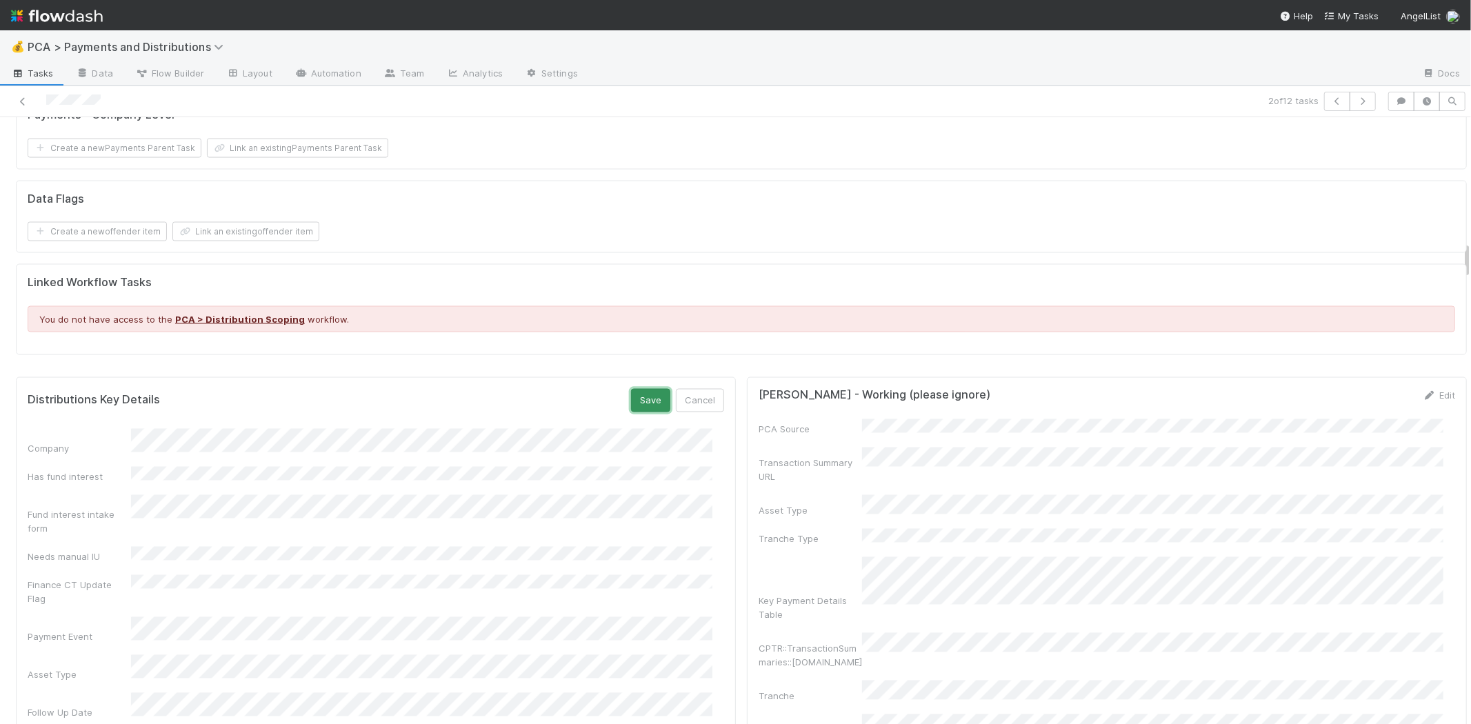
click at [631, 389] on button "Save" at bounding box center [650, 400] width 39 height 23
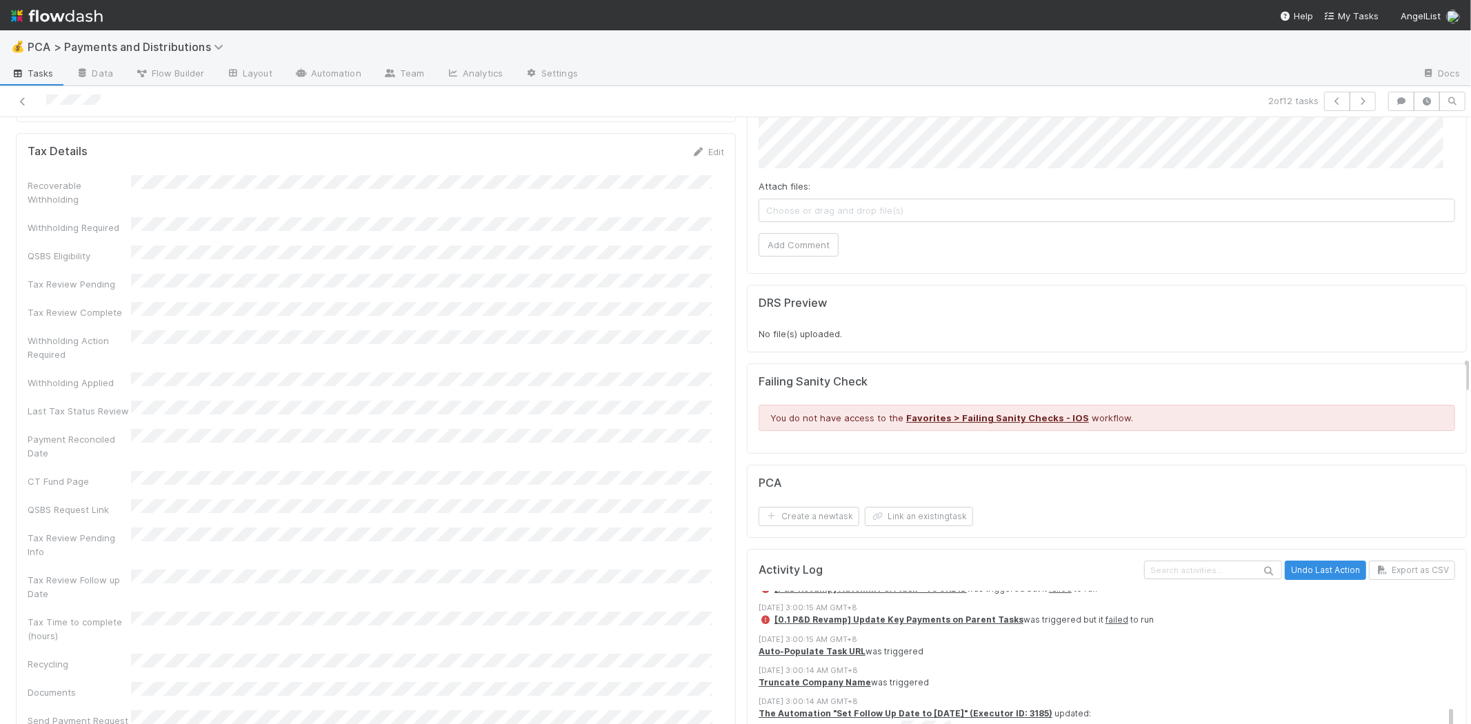
scroll to position [3602, 0]
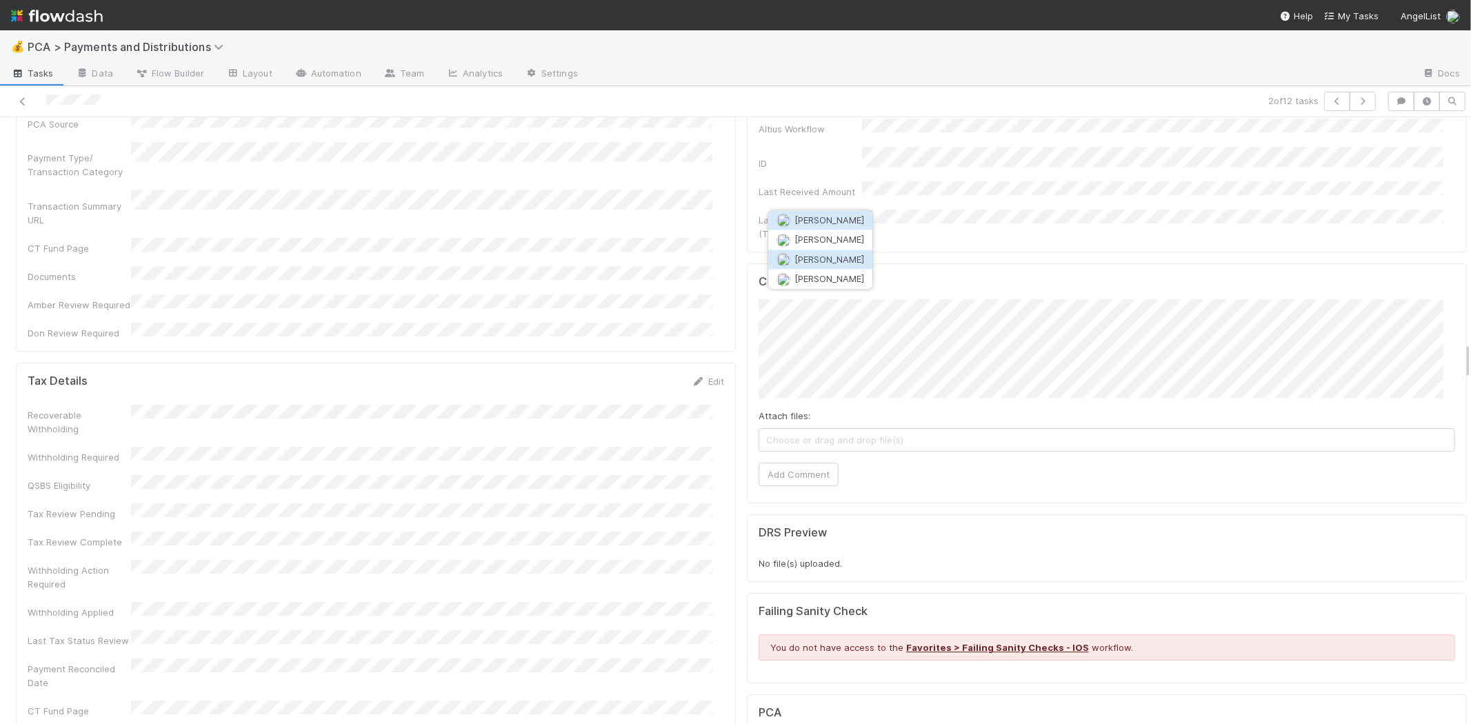
click at [837, 259] on span "[PERSON_NAME]" at bounding box center [830, 259] width 70 height 11
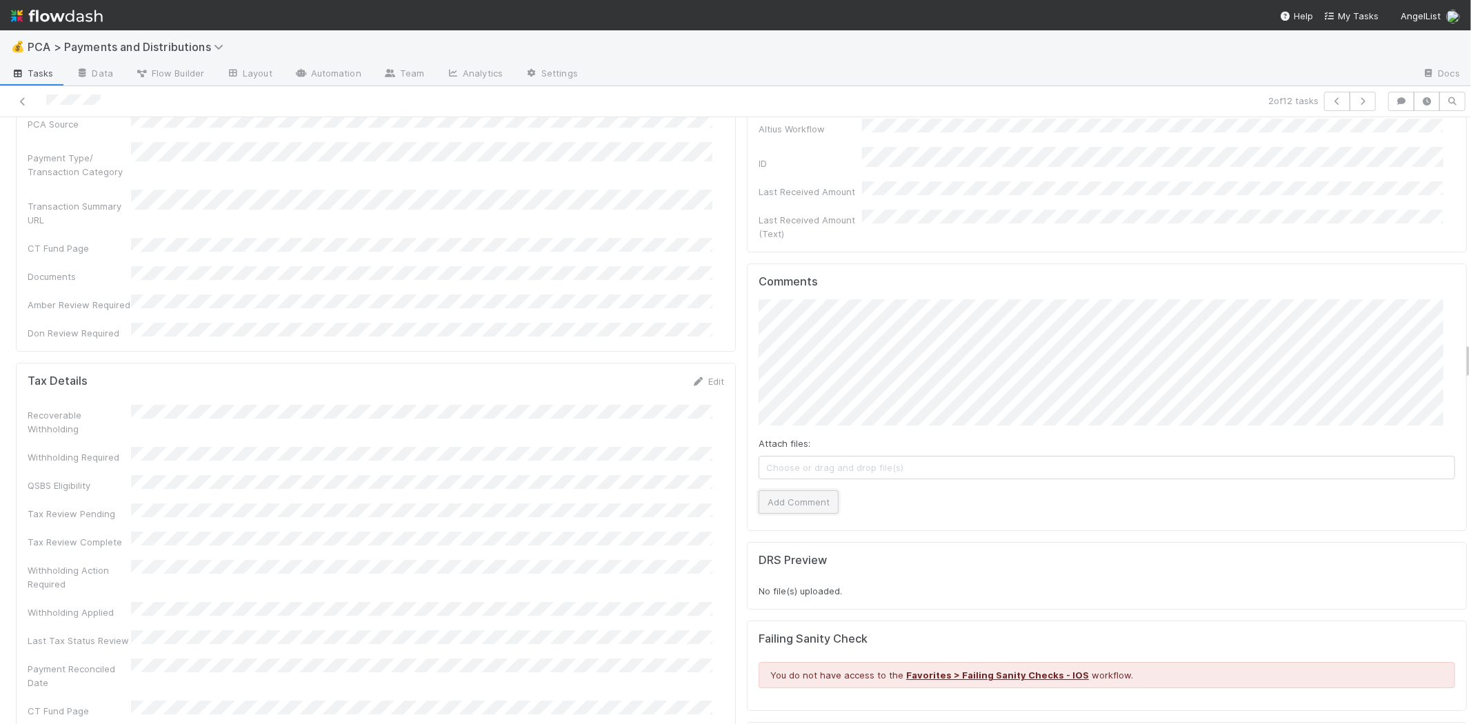
click at [816, 490] on button "Add Comment" at bounding box center [799, 501] width 80 height 23
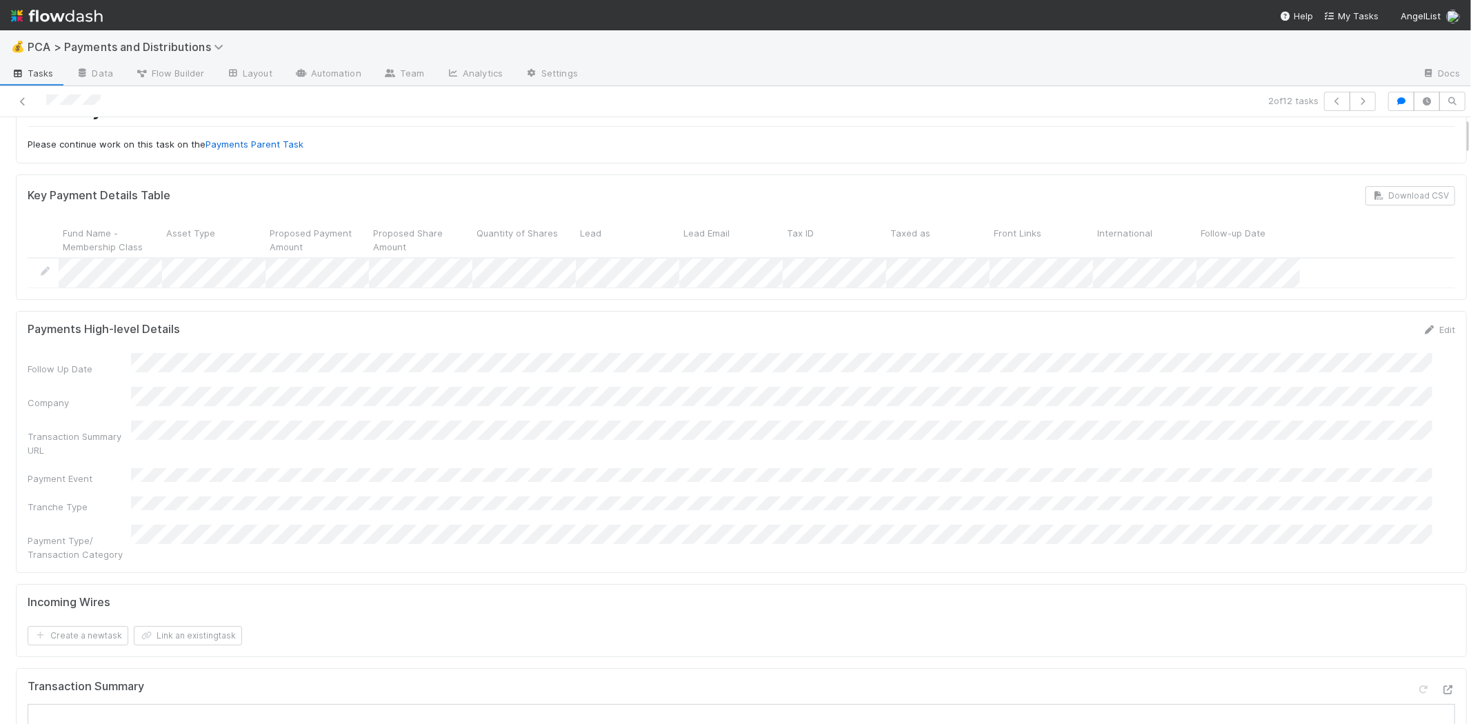
scroll to position [0, 0]
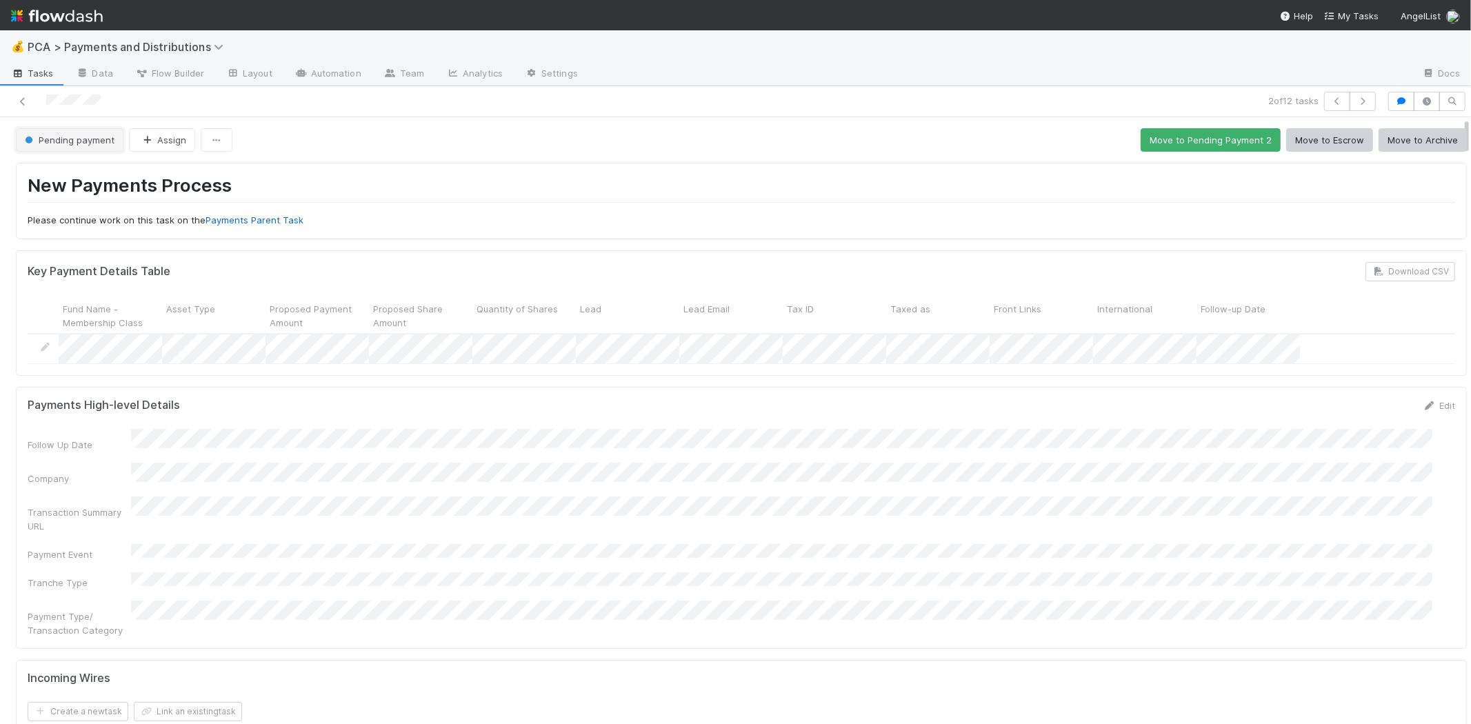
click at [70, 141] on span "Pending payment" at bounding box center [68, 139] width 92 height 11
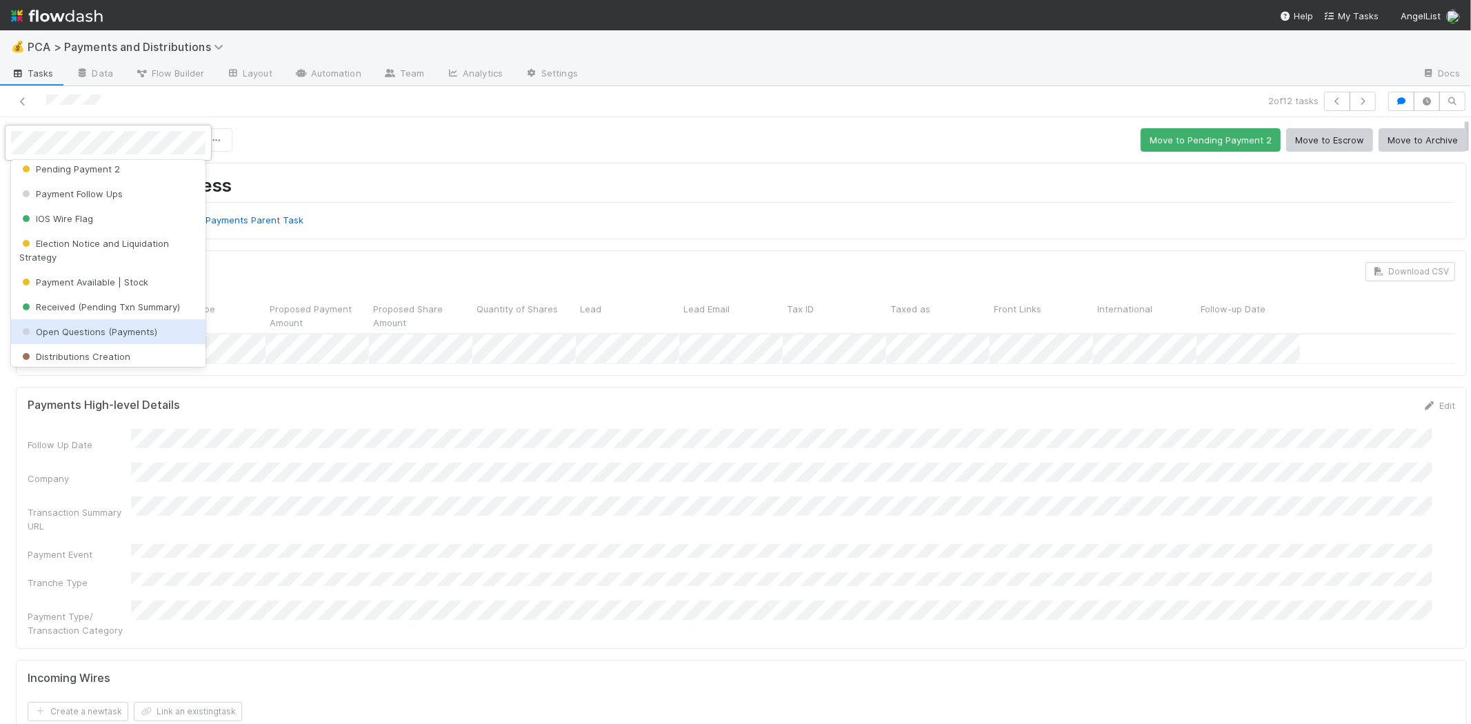
scroll to position [77, 0]
click at [70, 330] on span "Distributions Creation" at bounding box center [74, 335] width 111 height 11
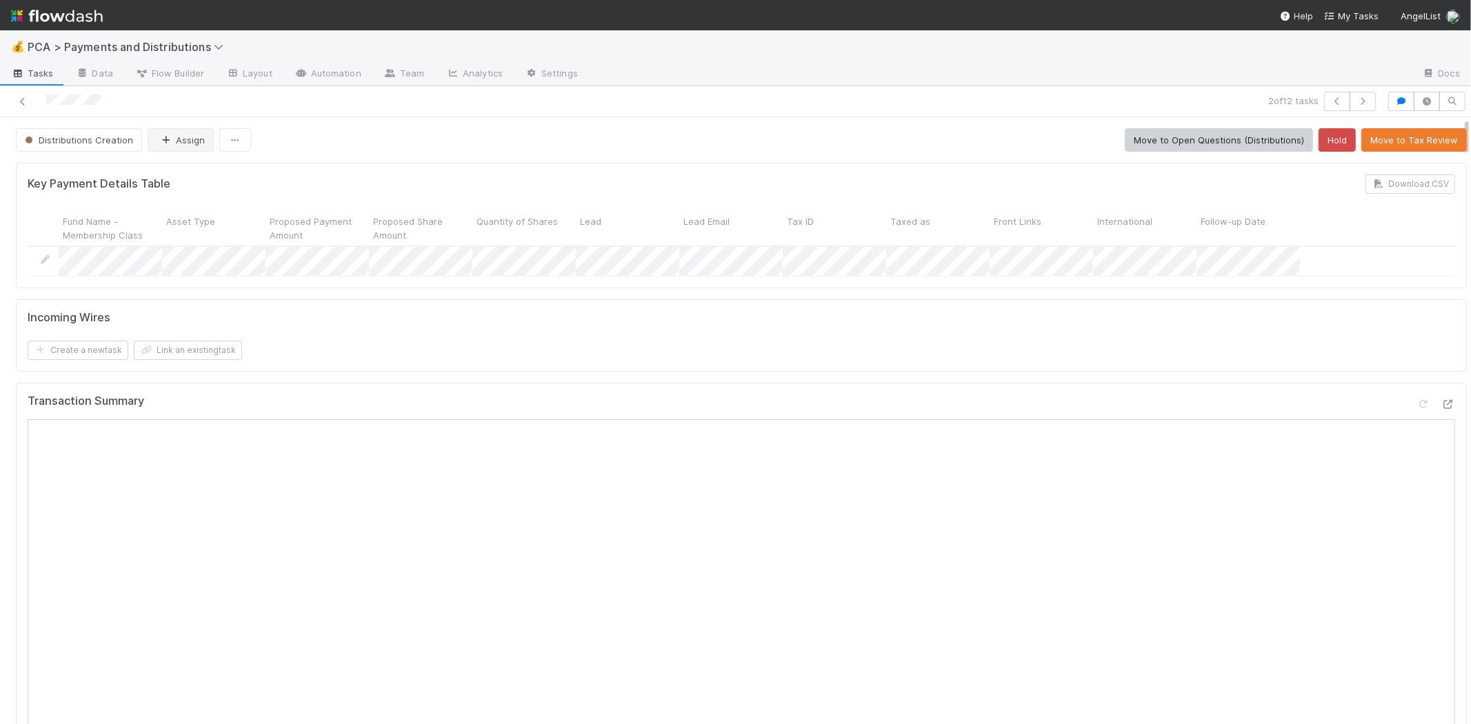
scroll to position [181, 0]
click at [184, 139] on button "Assign" at bounding box center [181, 139] width 66 height 23
click at [216, 202] on span "[PERSON_NAME]" at bounding box center [201, 200] width 70 height 11
click at [374, 146] on div "Distributions Creation [PERSON_NAME] Move to Open Questions (Distributions) Hol…" at bounding box center [741, 139] width 1451 height 23
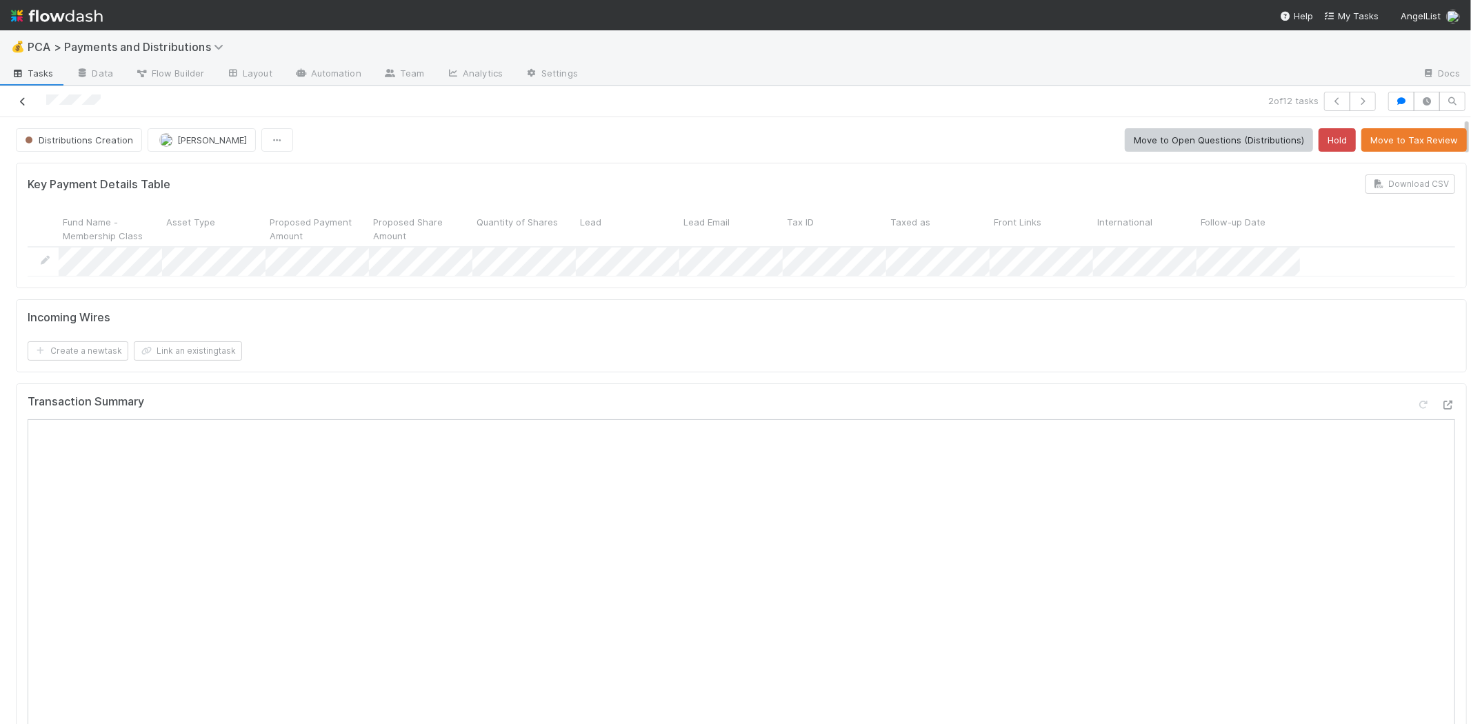
click at [18, 94] on link at bounding box center [23, 101] width 14 height 14
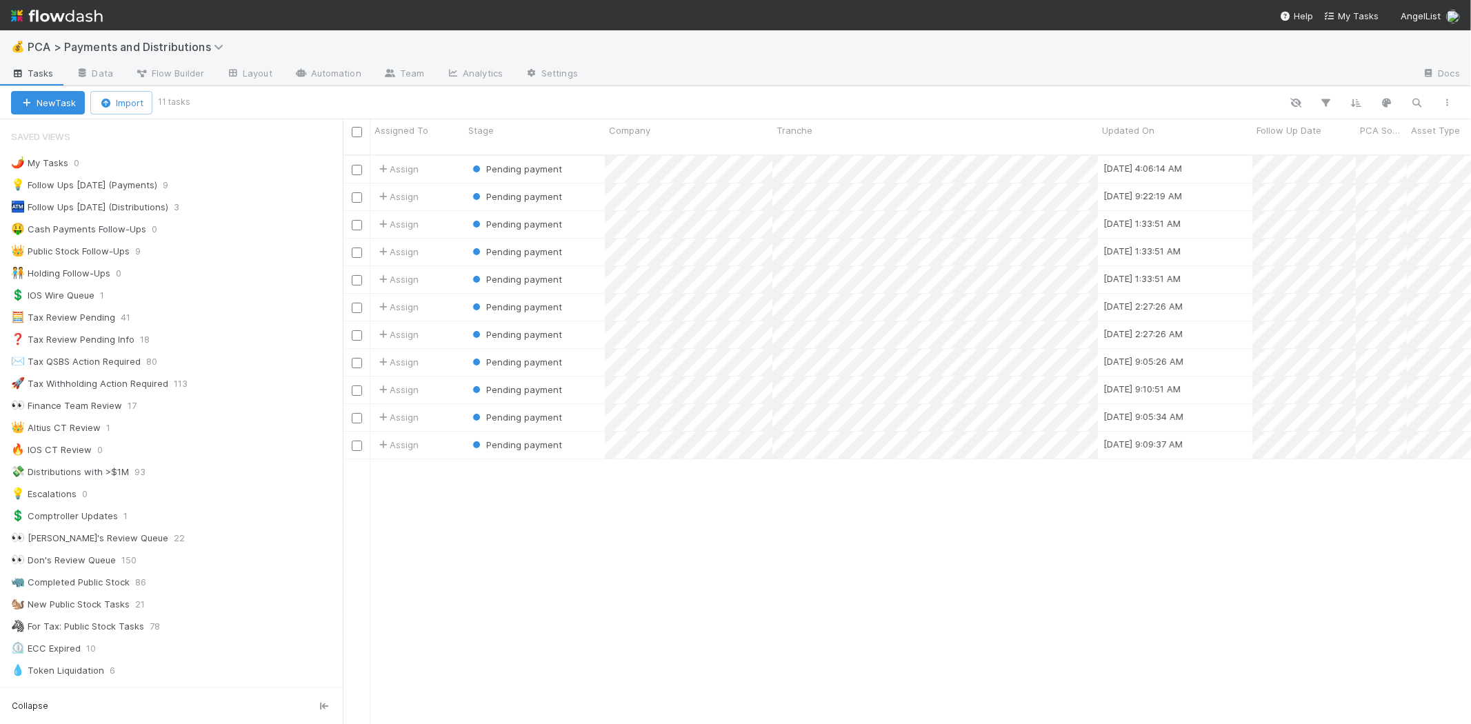
scroll to position [569, 1116]
click at [966, 549] on div "Assign Pending payment [DATE] 4:06:14 AM [DATE] 4:06:13 AM 0 0 0 0 0 Assign Pen…" at bounding box center [907, 446] width 1128 height 580
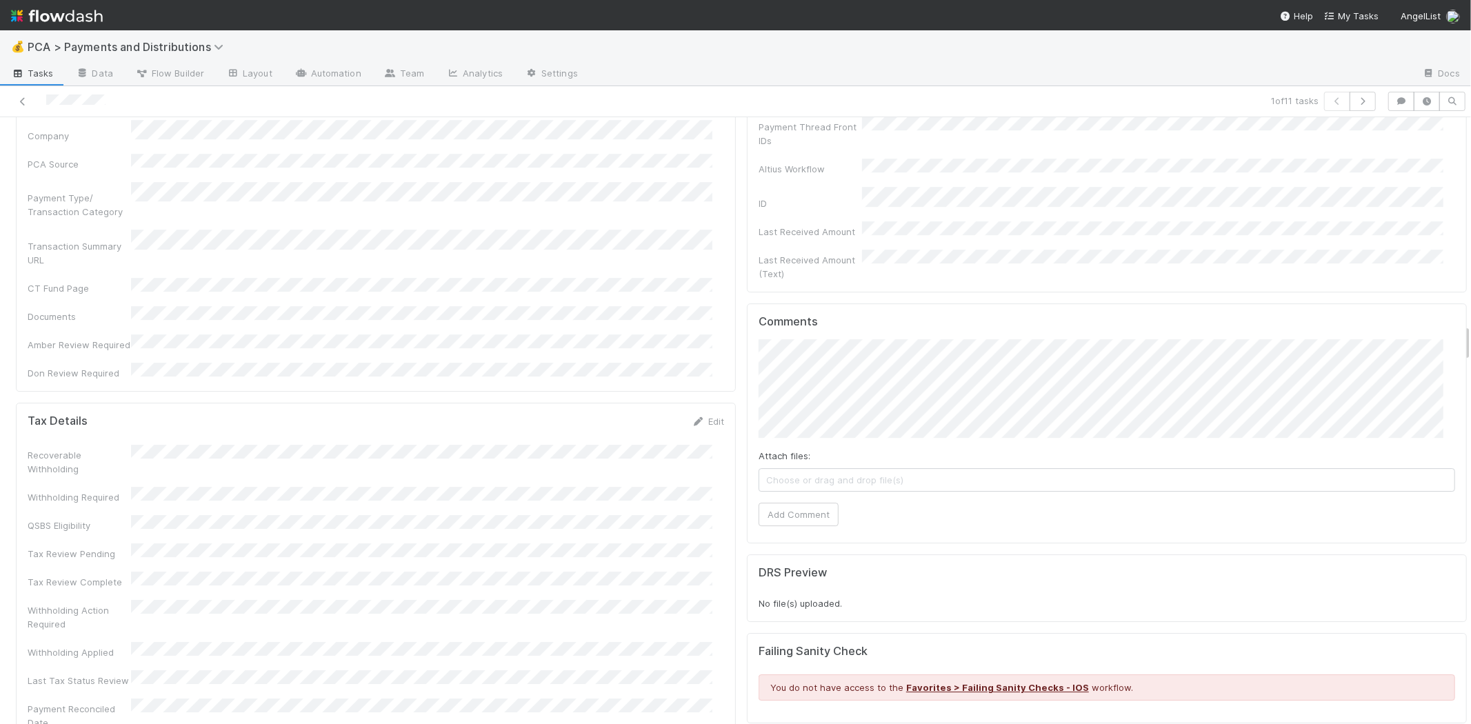
scroll to position [3755, 0]
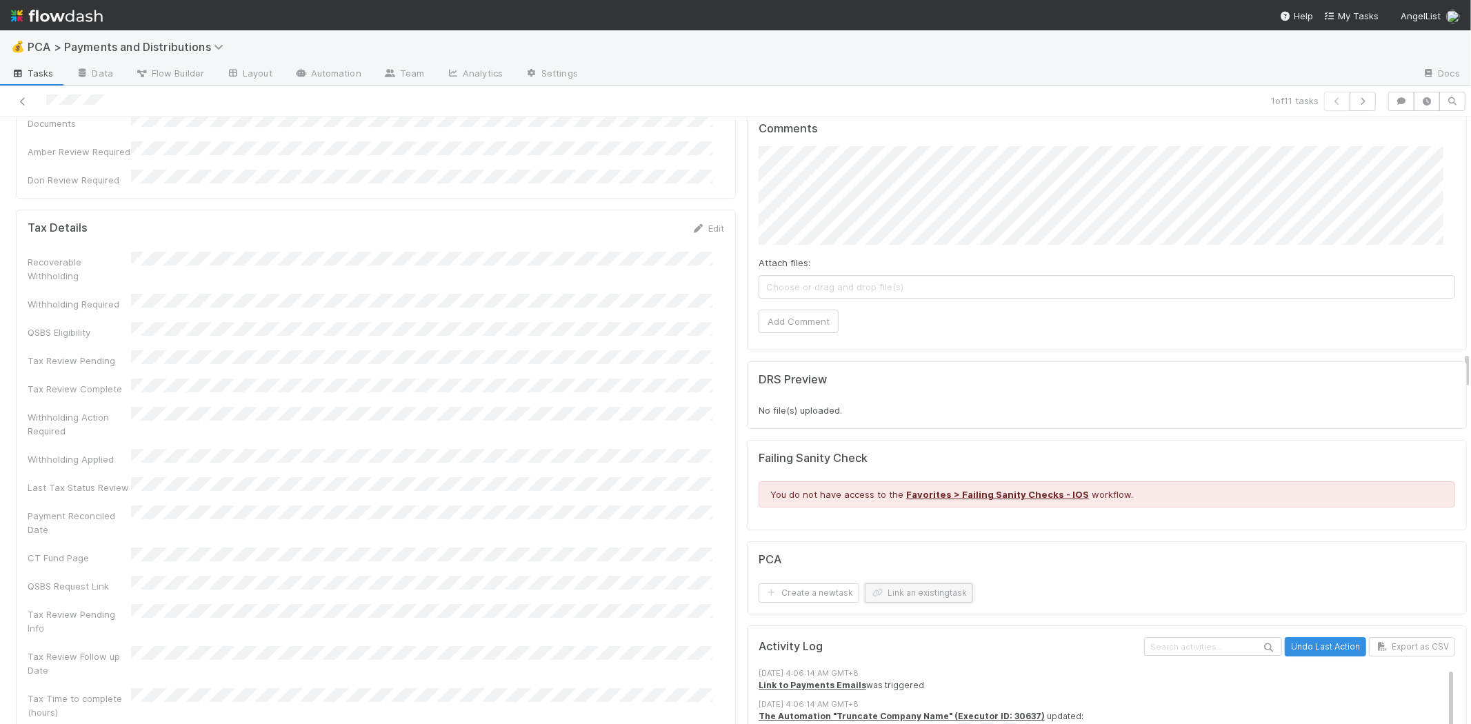
click at [908, 583] on button "Link an existing task" at bounding box center [919, 592] width 108 height 19
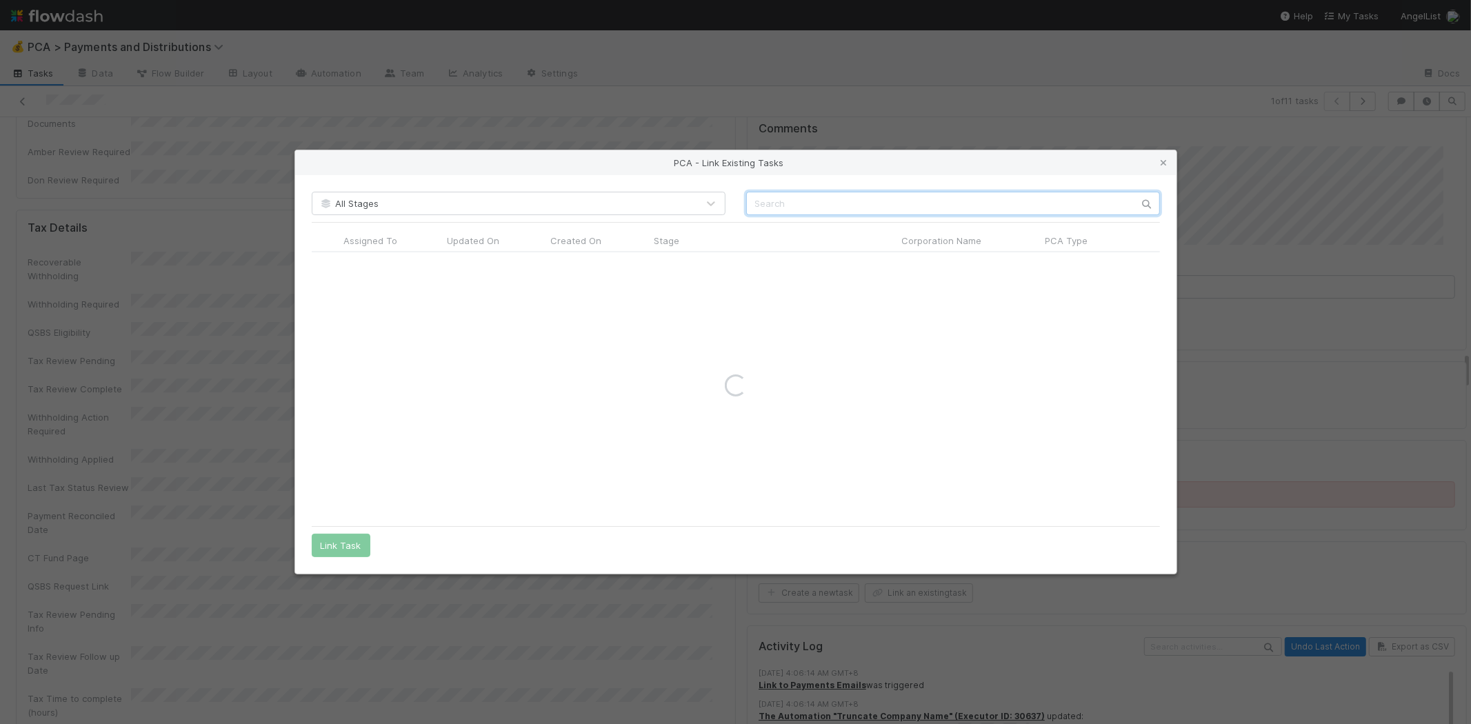
click at [943, 204] on input "text" at bounding box center [953, 203] width 414 height 23
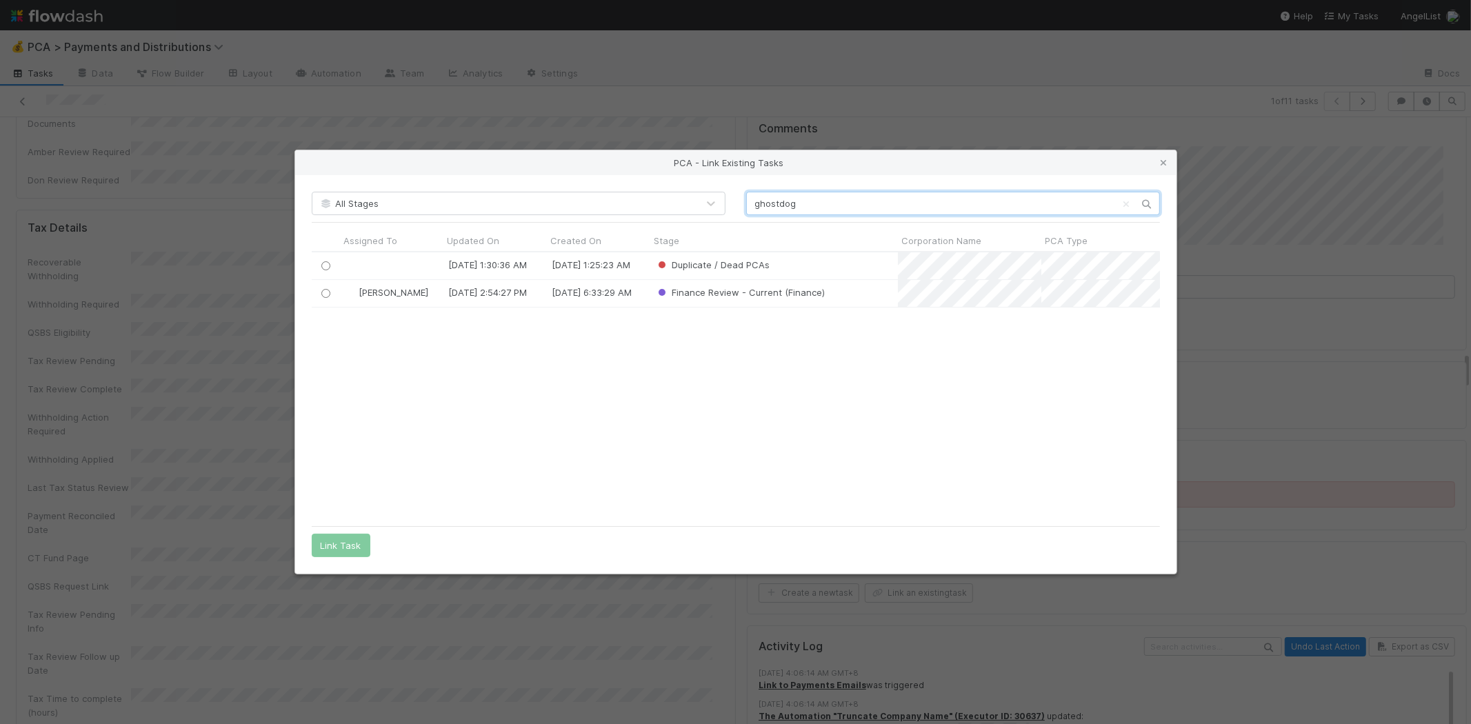
scroll to position [255, 837]
type input "ghostdog"
click at [328, 290] on input "radio" at bounding box center [325, 293] width 9 height 9
drag, startPoint x: 346, startPoint y: 553, endPoint x: 866, endPoint y: 518, distance: 521.2
click at [346, 552] on button "Link Task" at bounding box center [341, 545] width 59 height 23
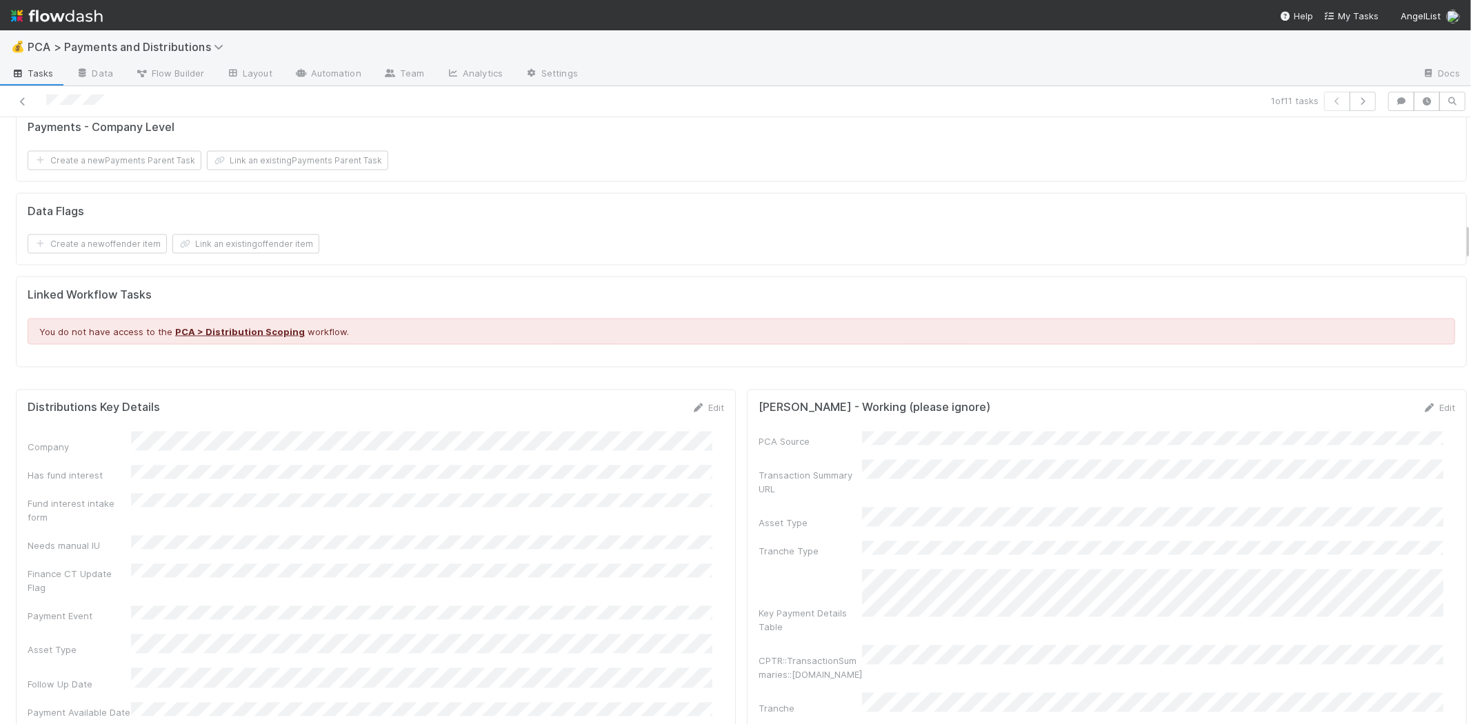
scroll to position [2069, 0]
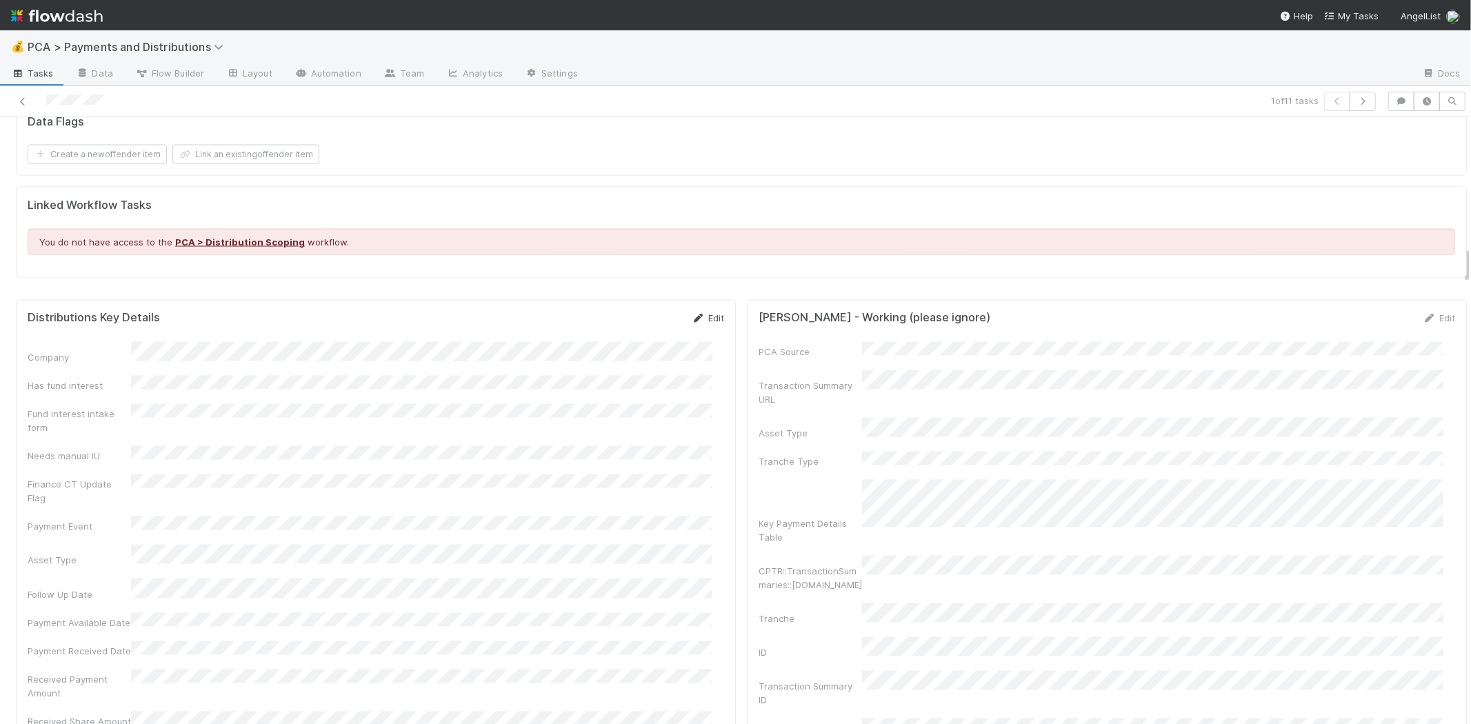
click at [692, 313] on link "Edit" at bounding box center [708, 318] width 32 height 11
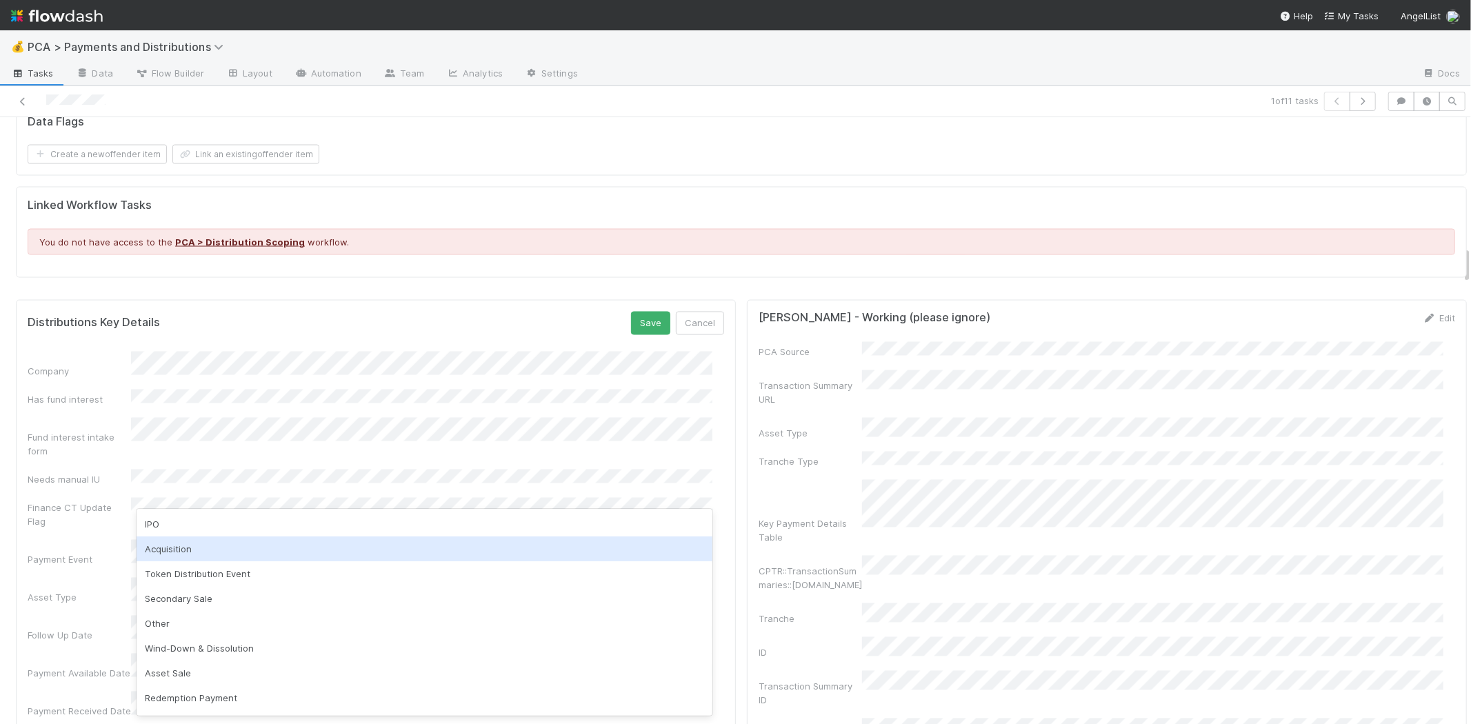
click at [197, 543] on div "Acquisition" at bounding box center [425, 549] width 576 height 25
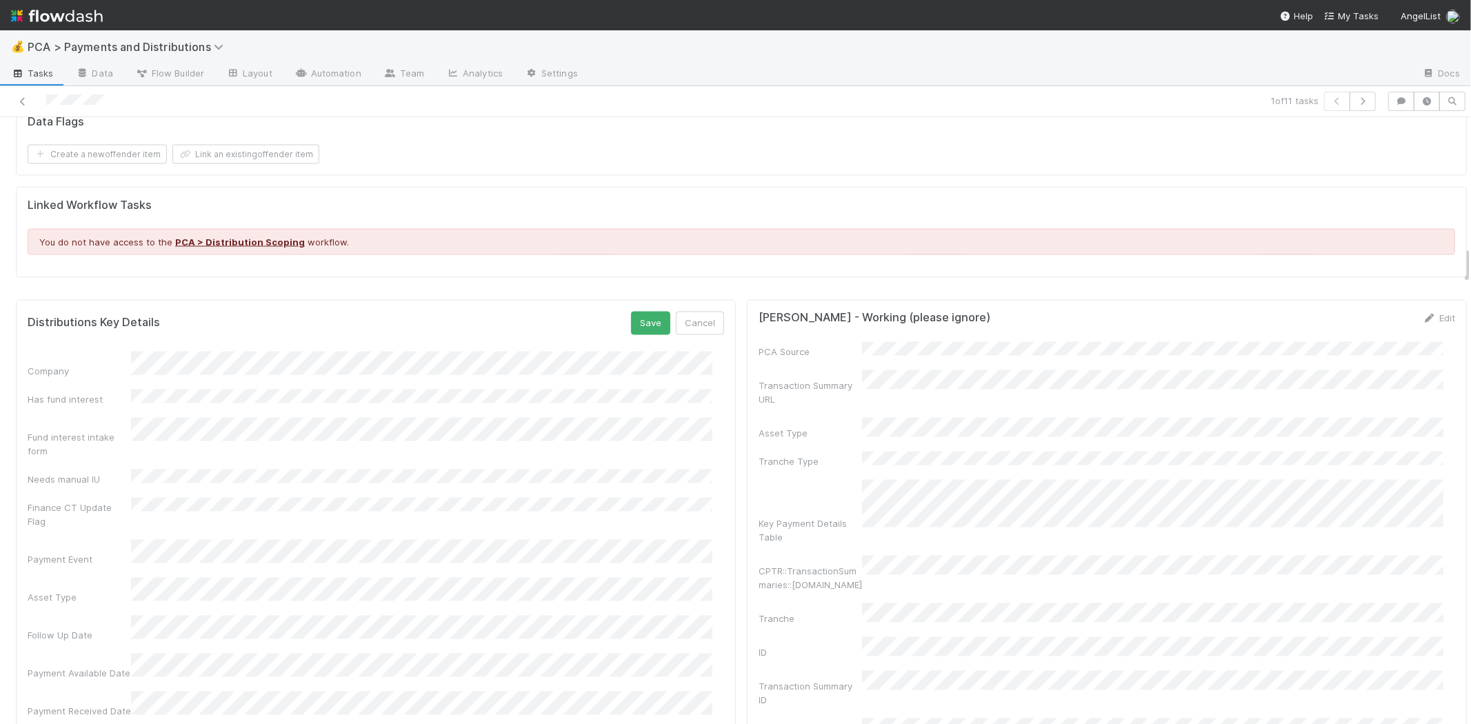
click at [381, 490] on div "11" at bounding box center [379, 492] width 19 height 19
click at [402, 491] on div "12" at bounding box center [401, 492] width 19 height 19
drag, startPoint x: 395, startPoint y: 528, endPoint x: 290, endPoint y: 615, distance: 136.6
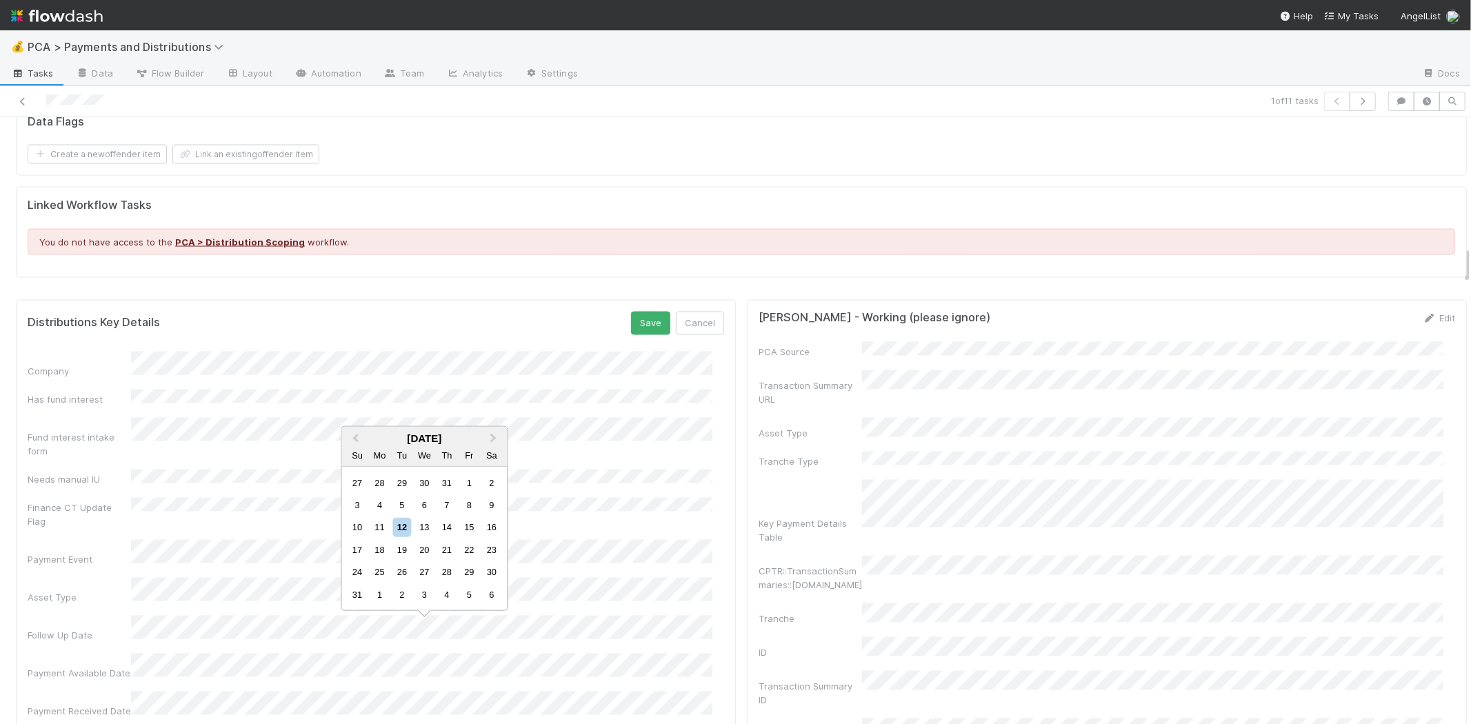
click at [395, 531] on div "12" at bounding box center [401, 527] width 19 height 19
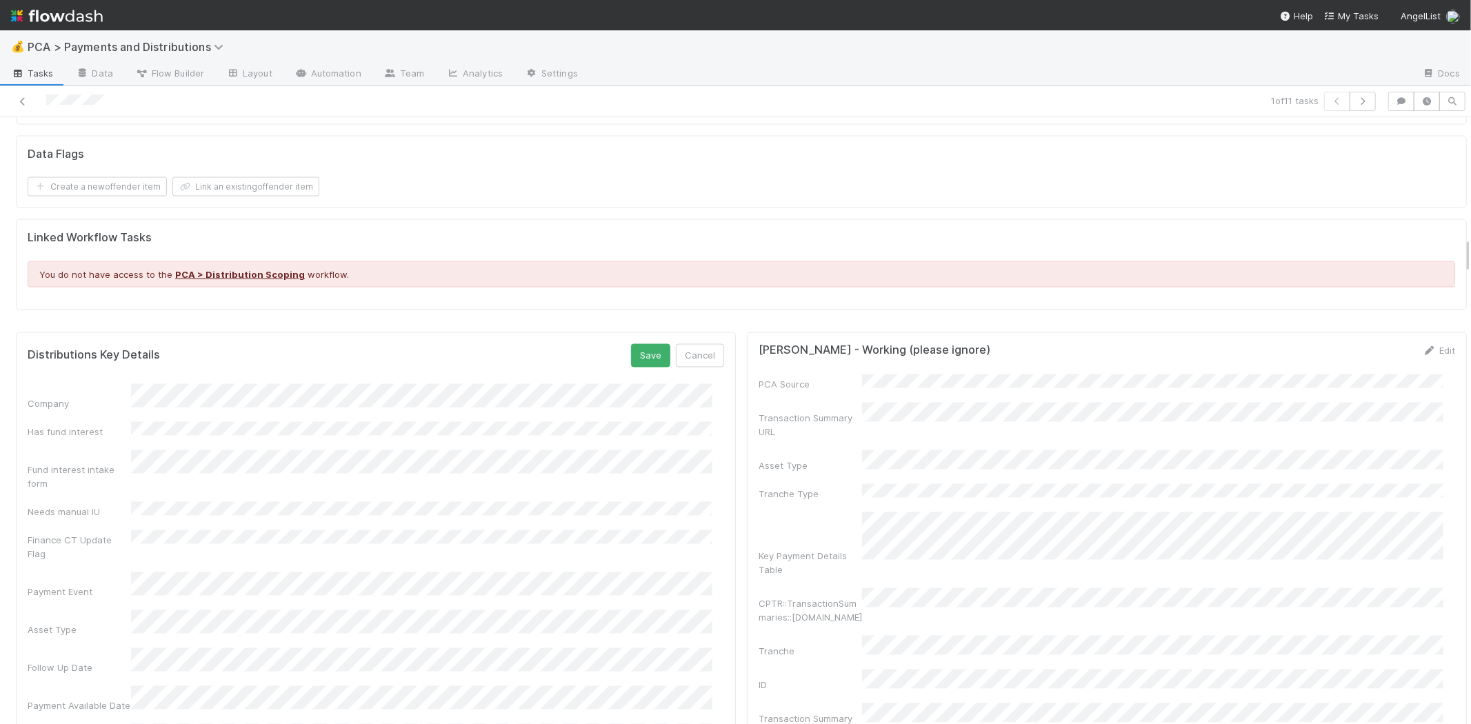
scroll to position [1915, 0]
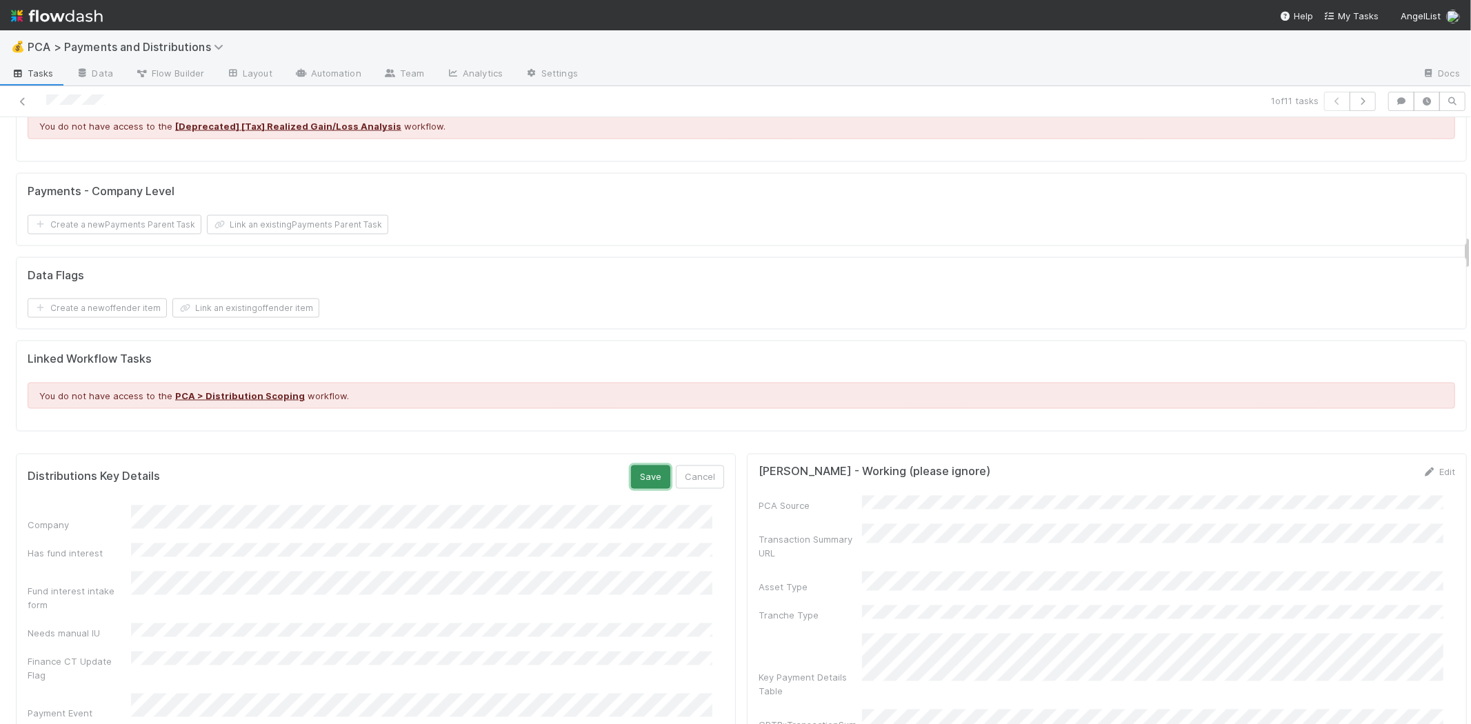
click at [639, 466] on button "Save" at bounding box center [650, 477] width 39 height 23
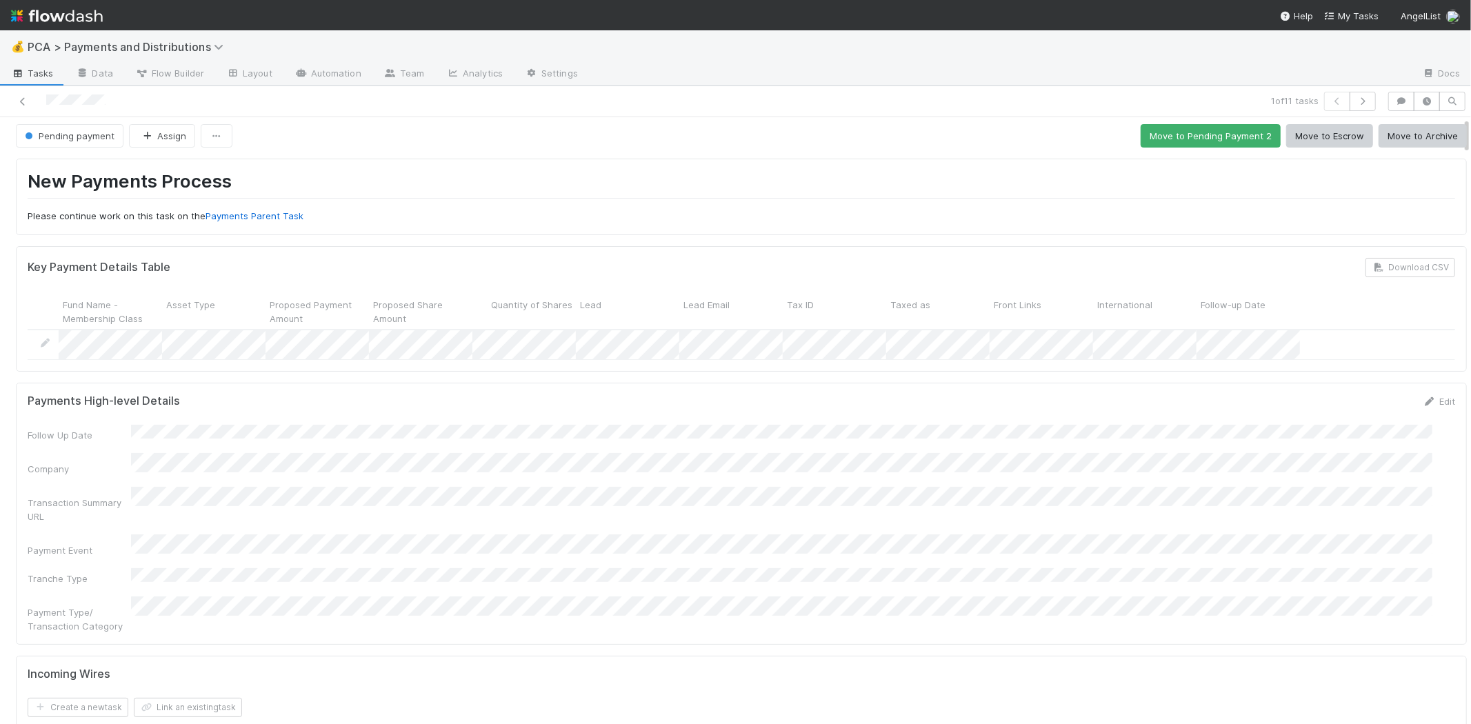
scroll to position [0, 0]
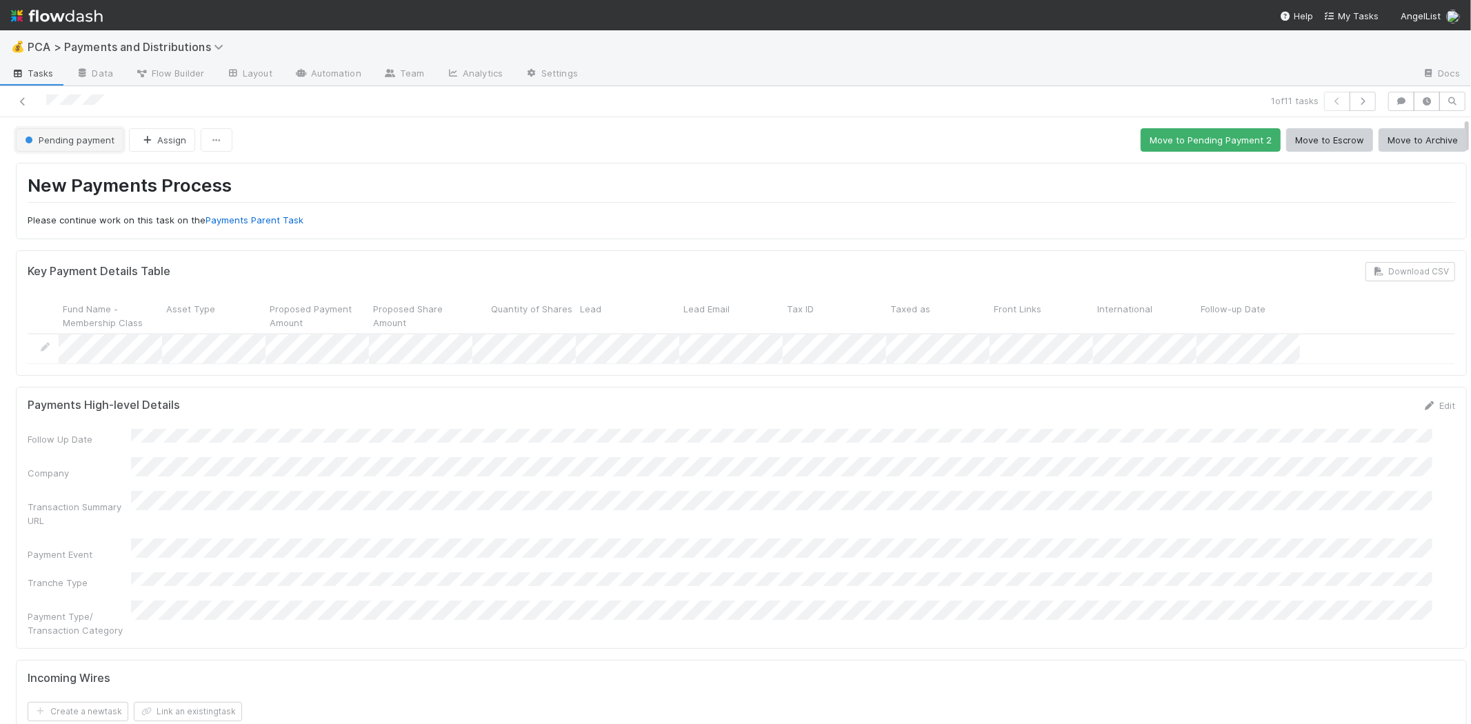
click at [88, 146] on button "Pending payment" at bounding box center [70, 139] width 108 height 23
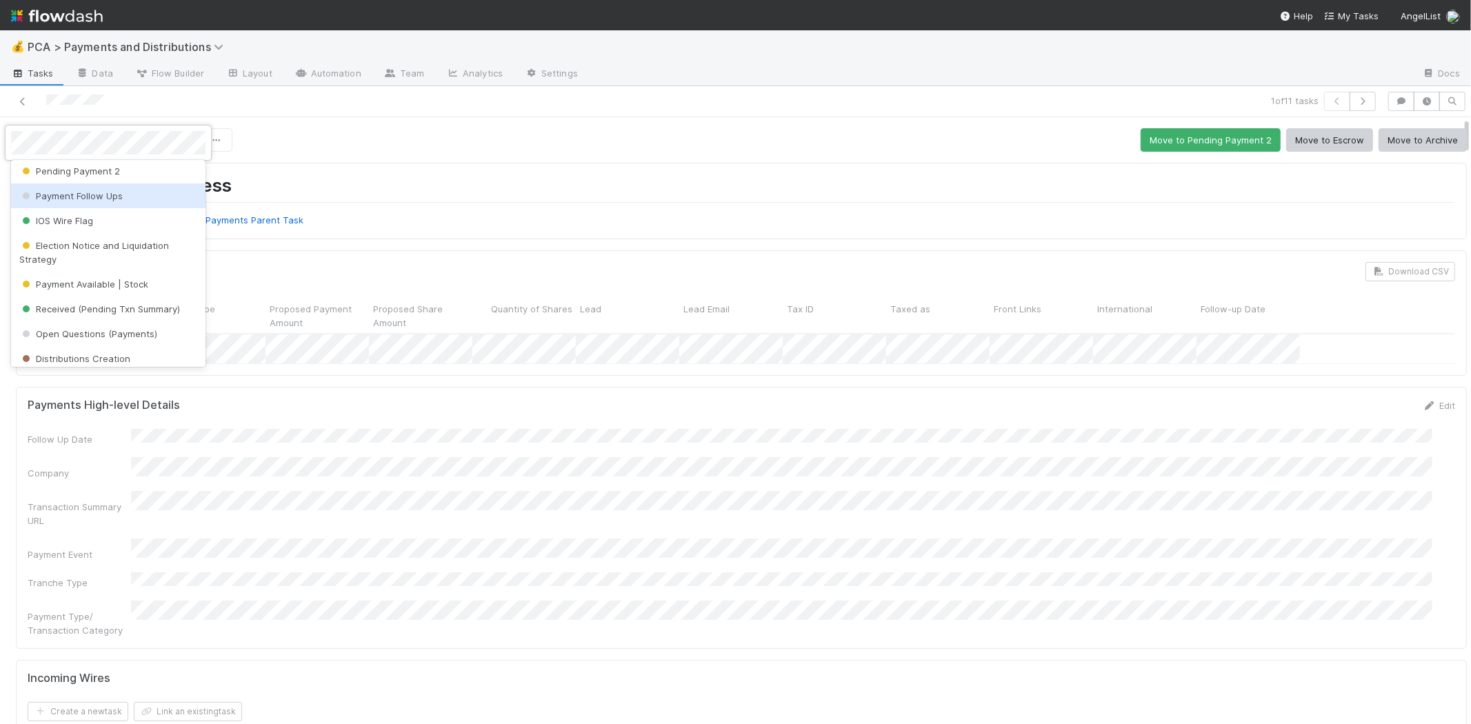
scroll to position [77, 0]
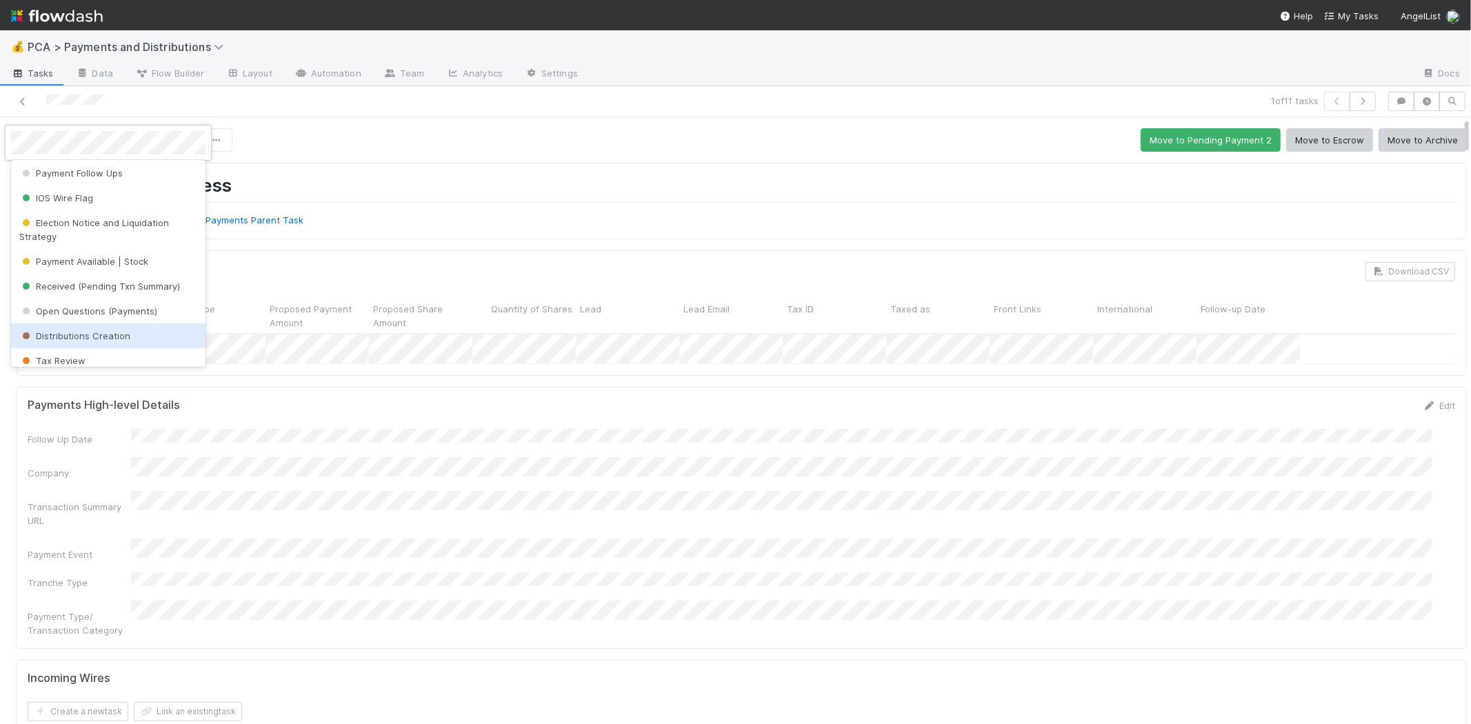
click at [102, 337] on span "Distributions Creation" at bounding box center [74, 335] width 111 height 11
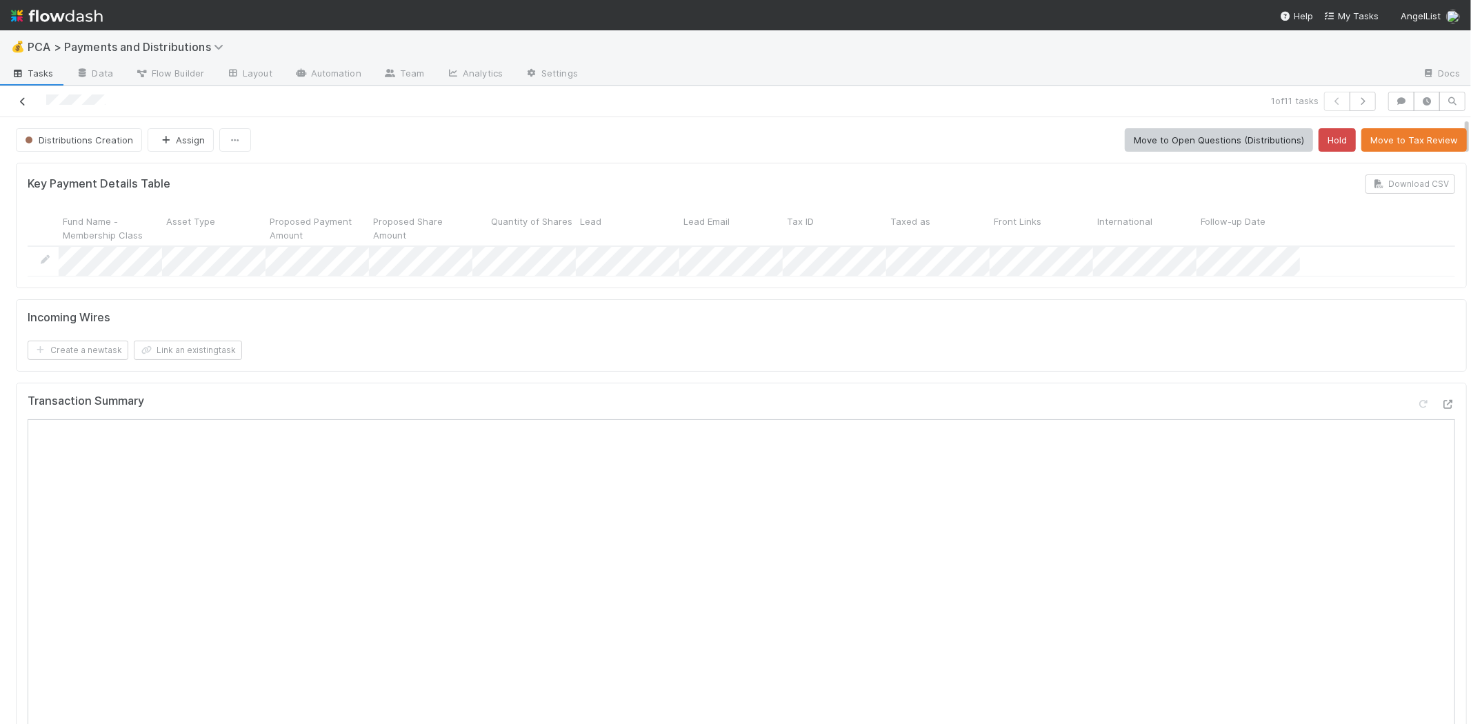
click at [26, 99] on icon at bounding box center [23, 101] width 14 height 9
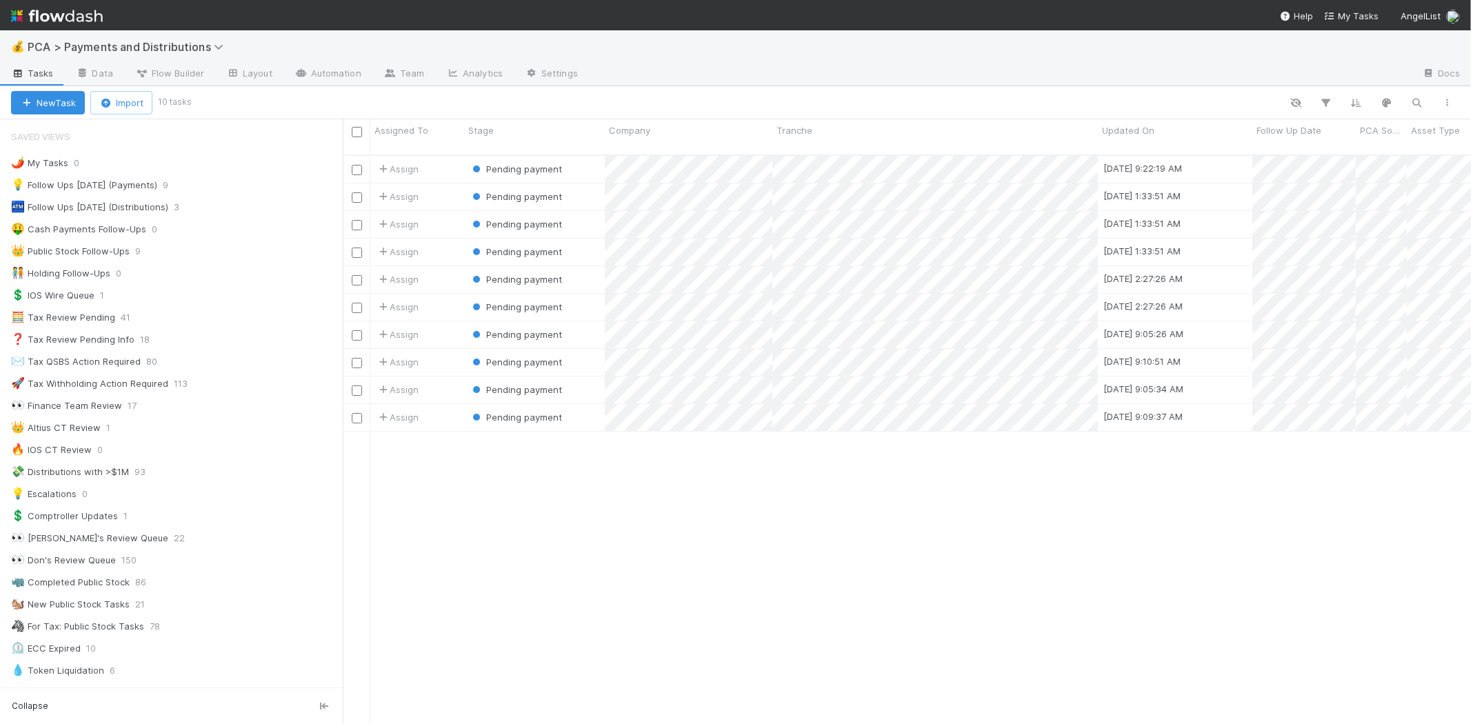
scroll to position [569, 1116]
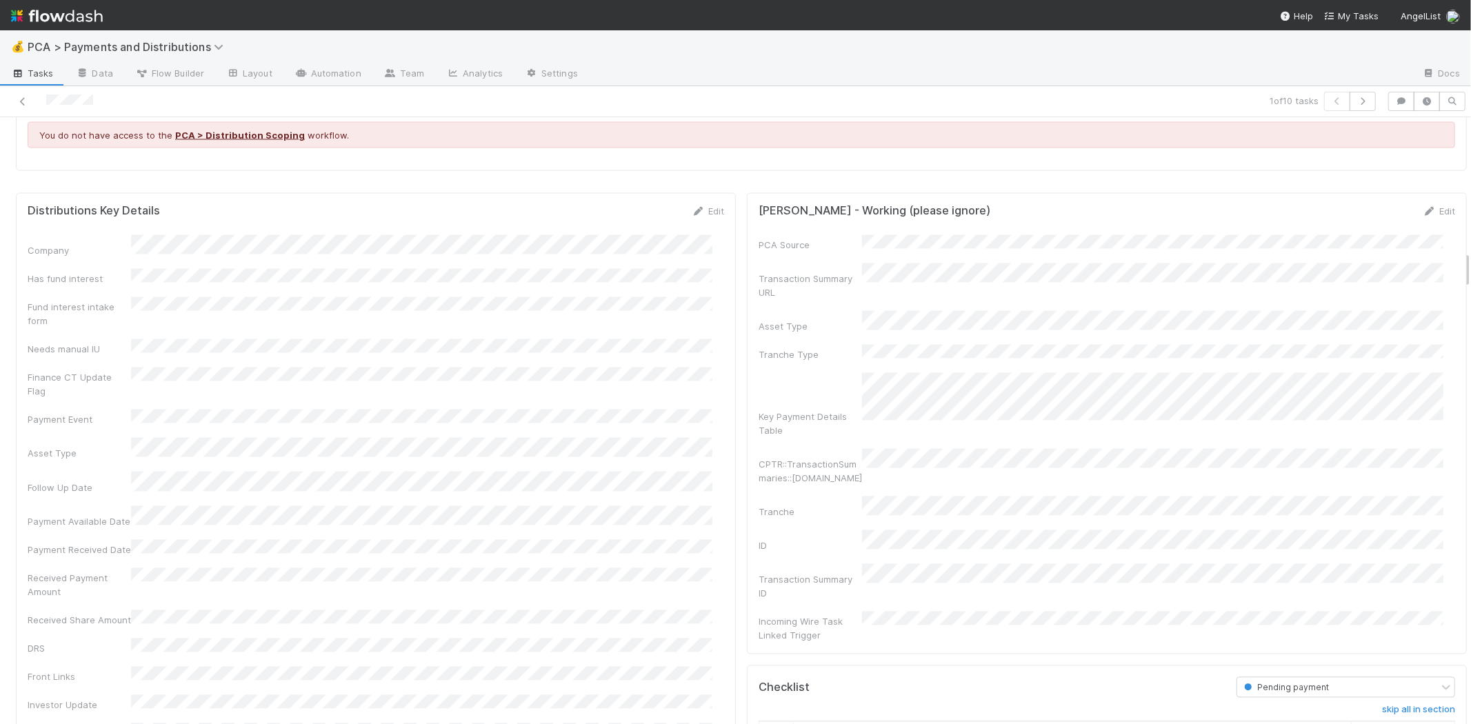
scroll to position [2146, 0]
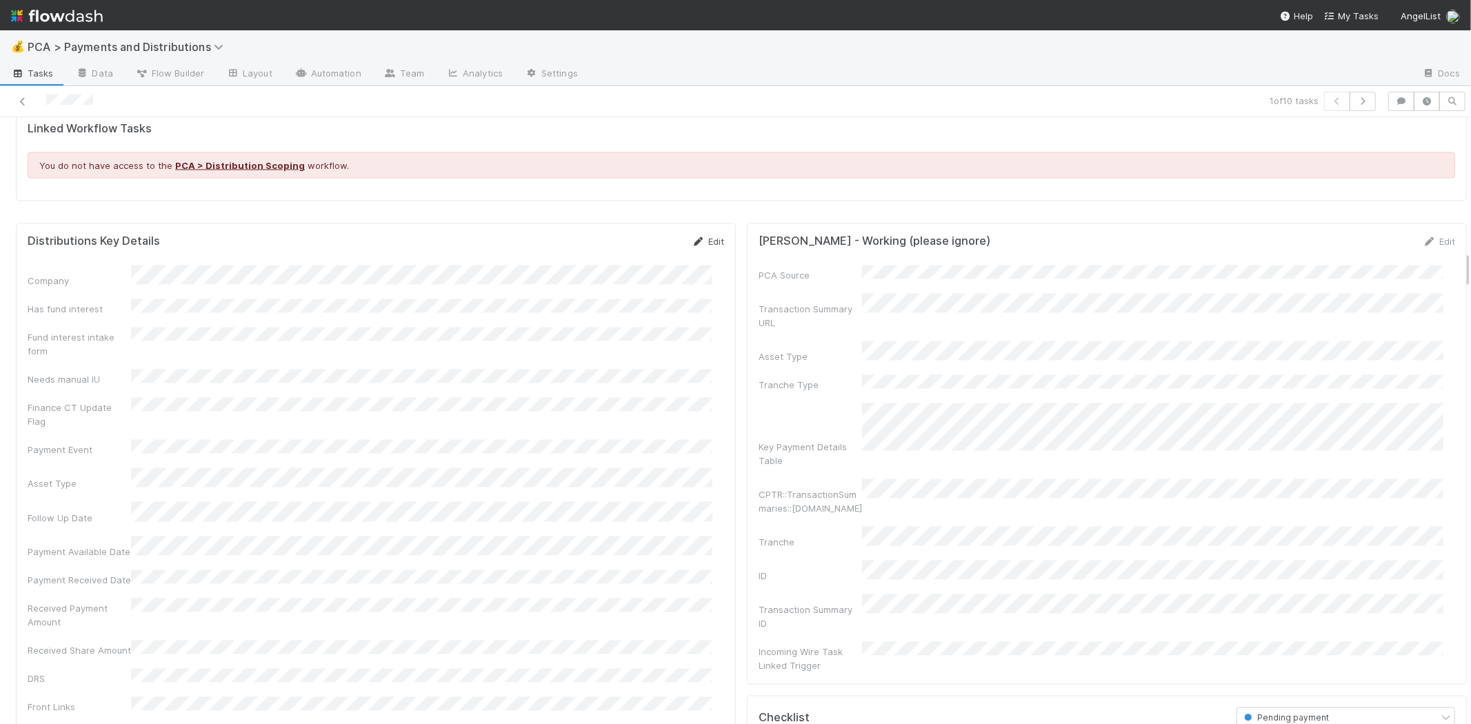
click at [707, 237] on link "Edit" at bounding box center [708, 242] width 32 height 11
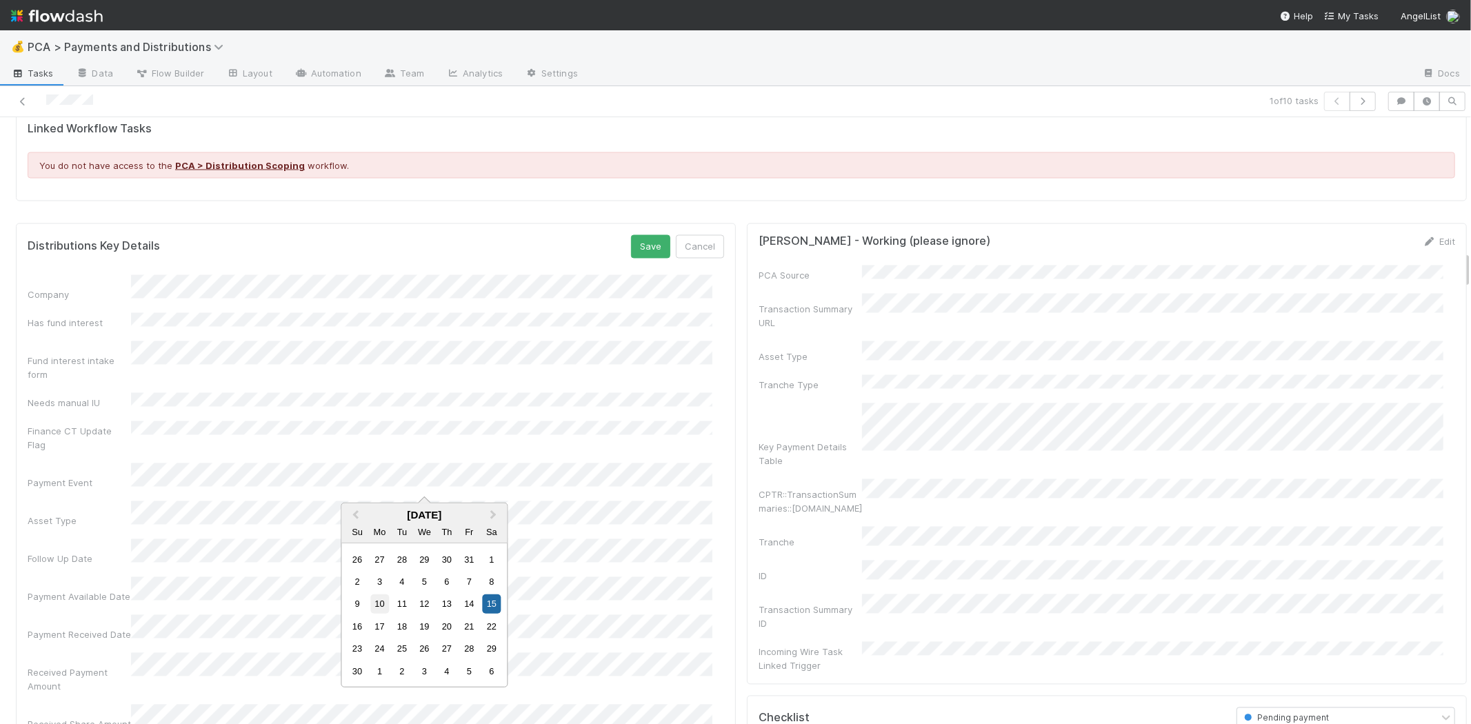
click at [381, 606] on div "10" at bounding box center [379, 604] width 19 height 19
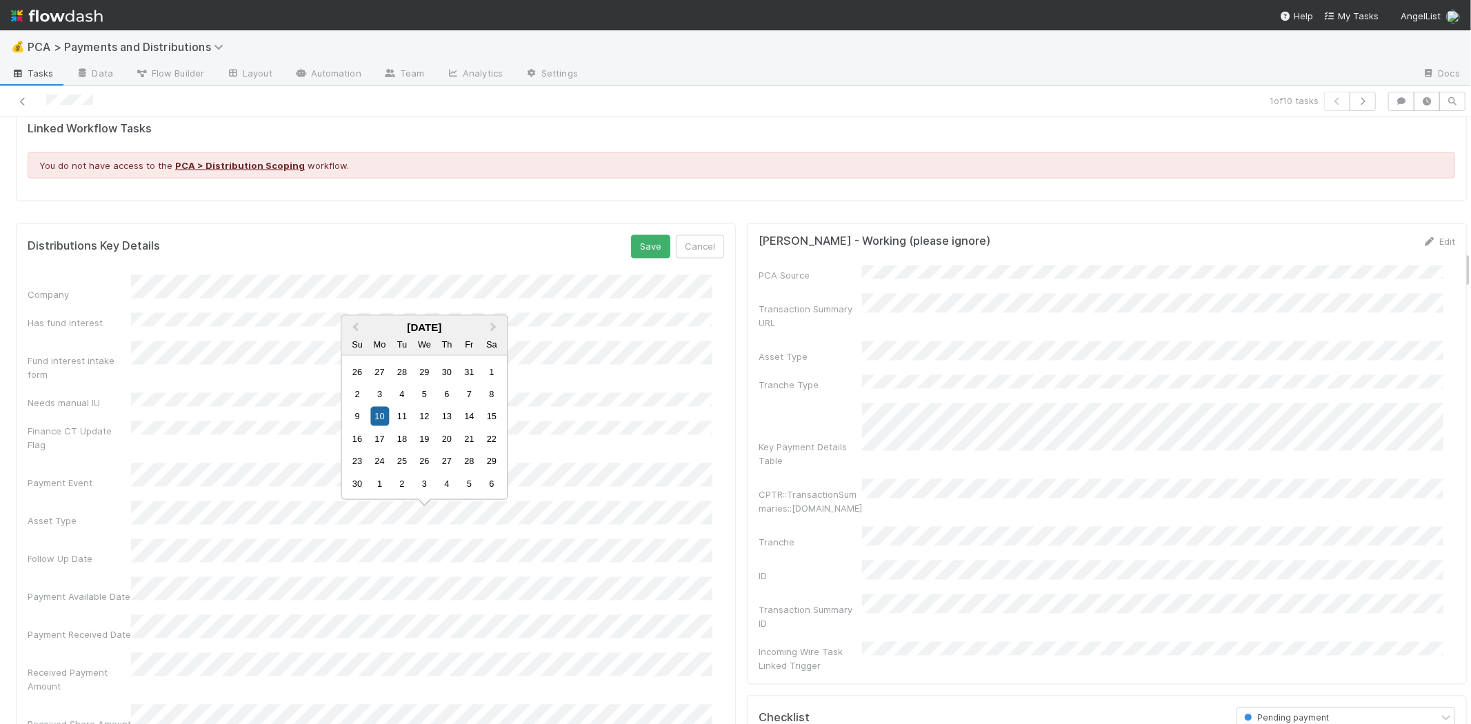
click at [391, 235] on div "Distributions Key Details Save Cancel" at bounding box center [376, 246] width 697 height 23
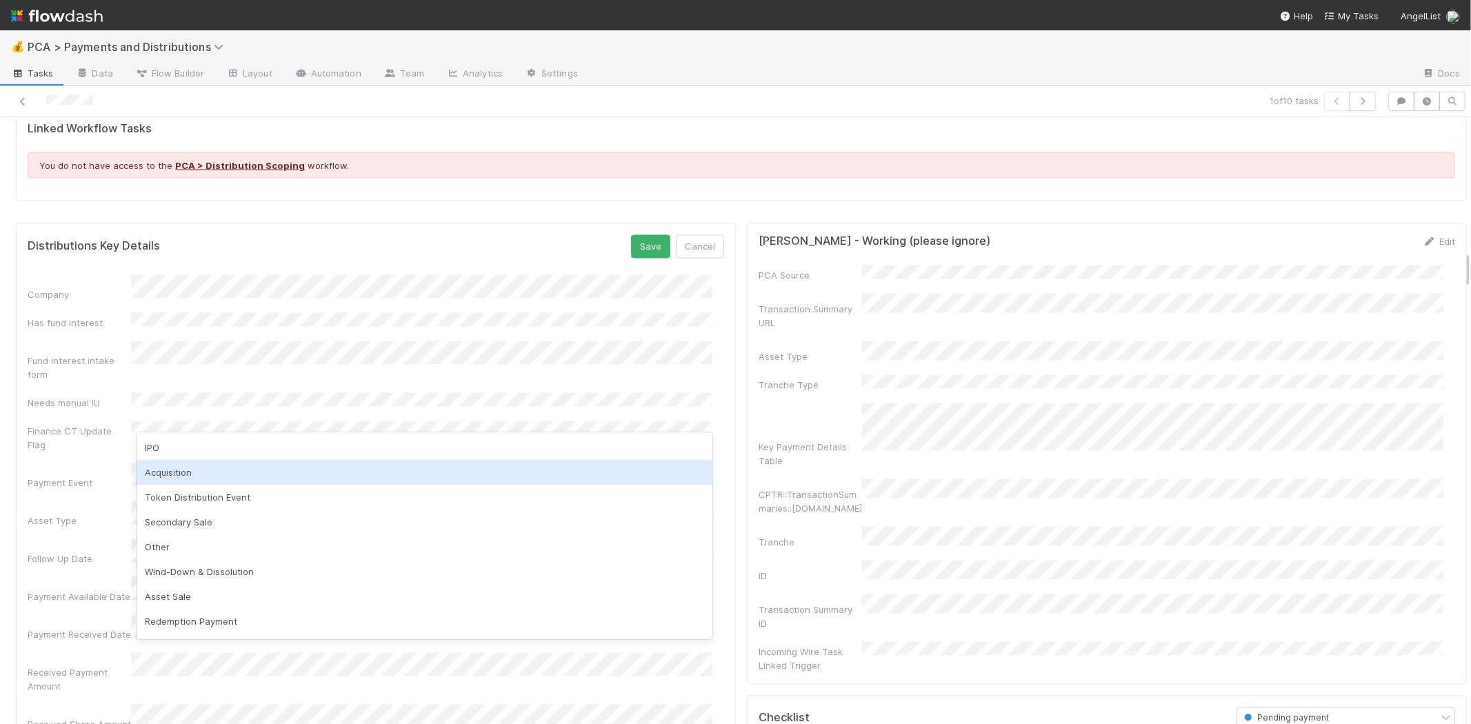
click at [191, 469] on div "Acquisition" at bounding box center [425, 472] width 576 height 25
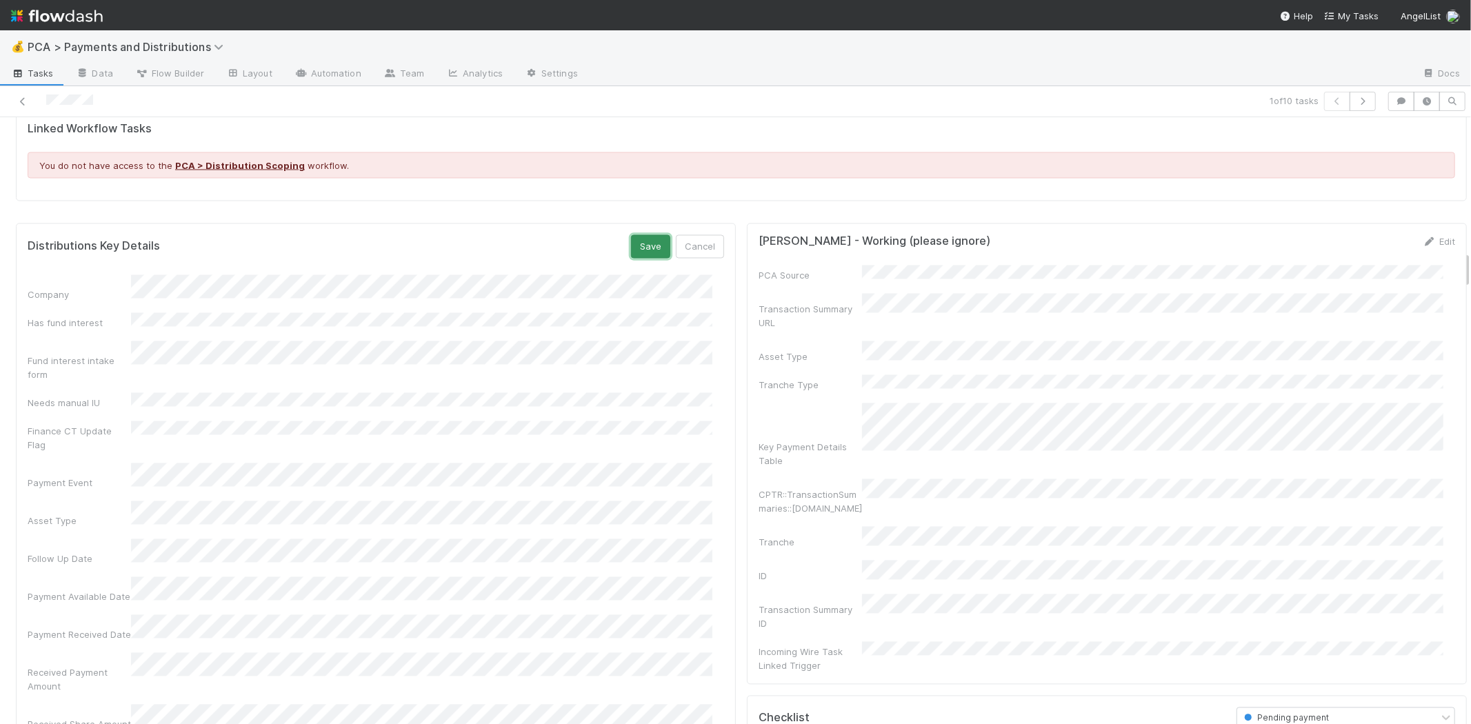
click at [643, 235] on button "Save" at bounding box center [650, 246] width 39 height 23
click at [705, 237] on link "Edit" at bounding box center [708, 242] width 32 height 11
click at [692, 236] on button "Cancel" at bounding box center [700, 247] width 48 height 23
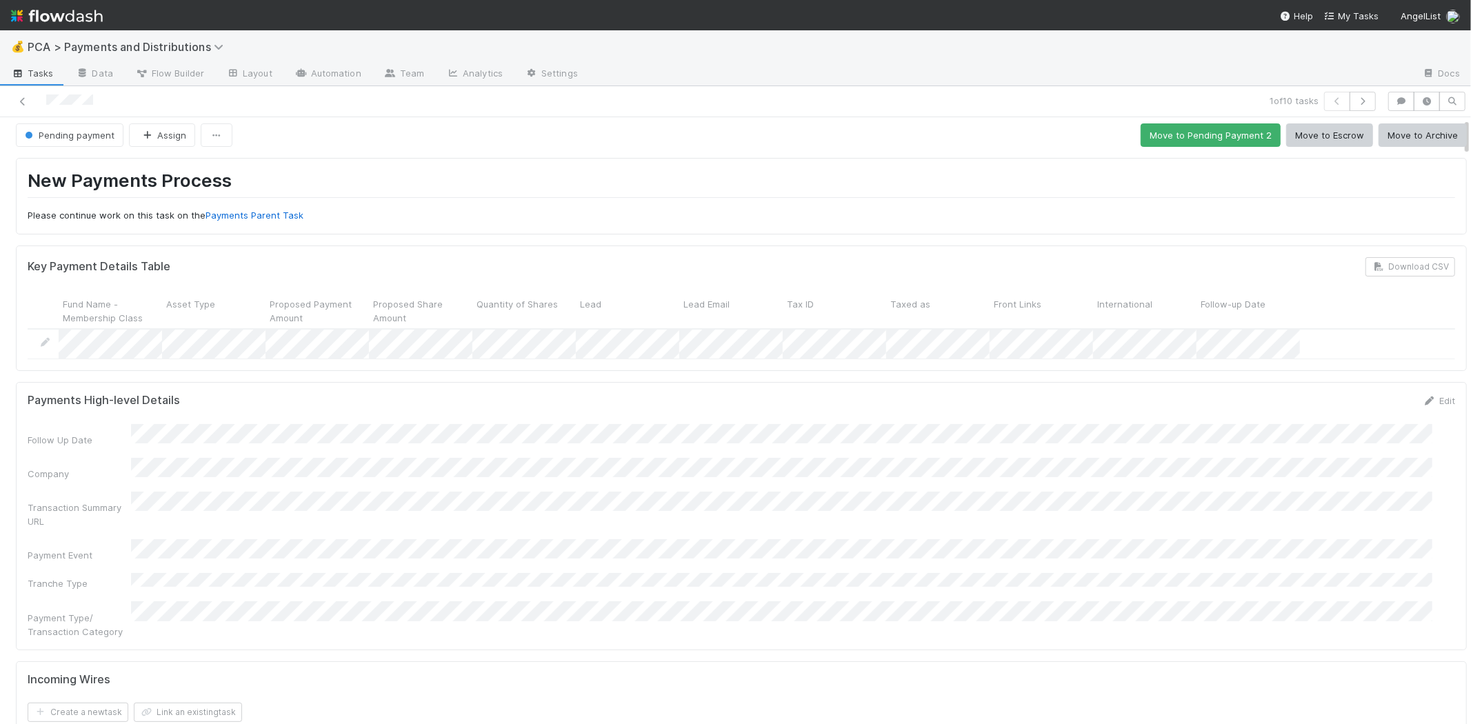
scroll to position [0, 0]
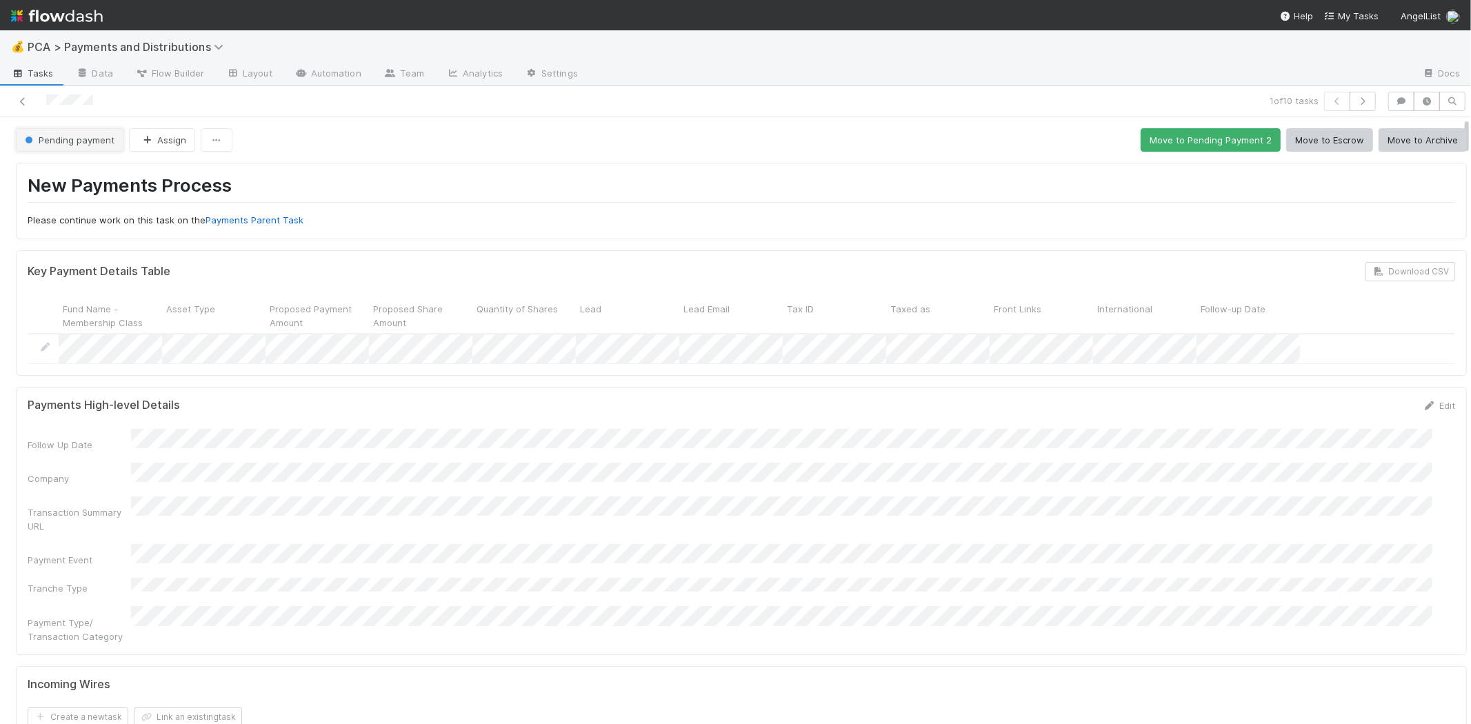
click at [72, 145] on span "Pending payment" at bounding box center [68, 139] width 92 height 11
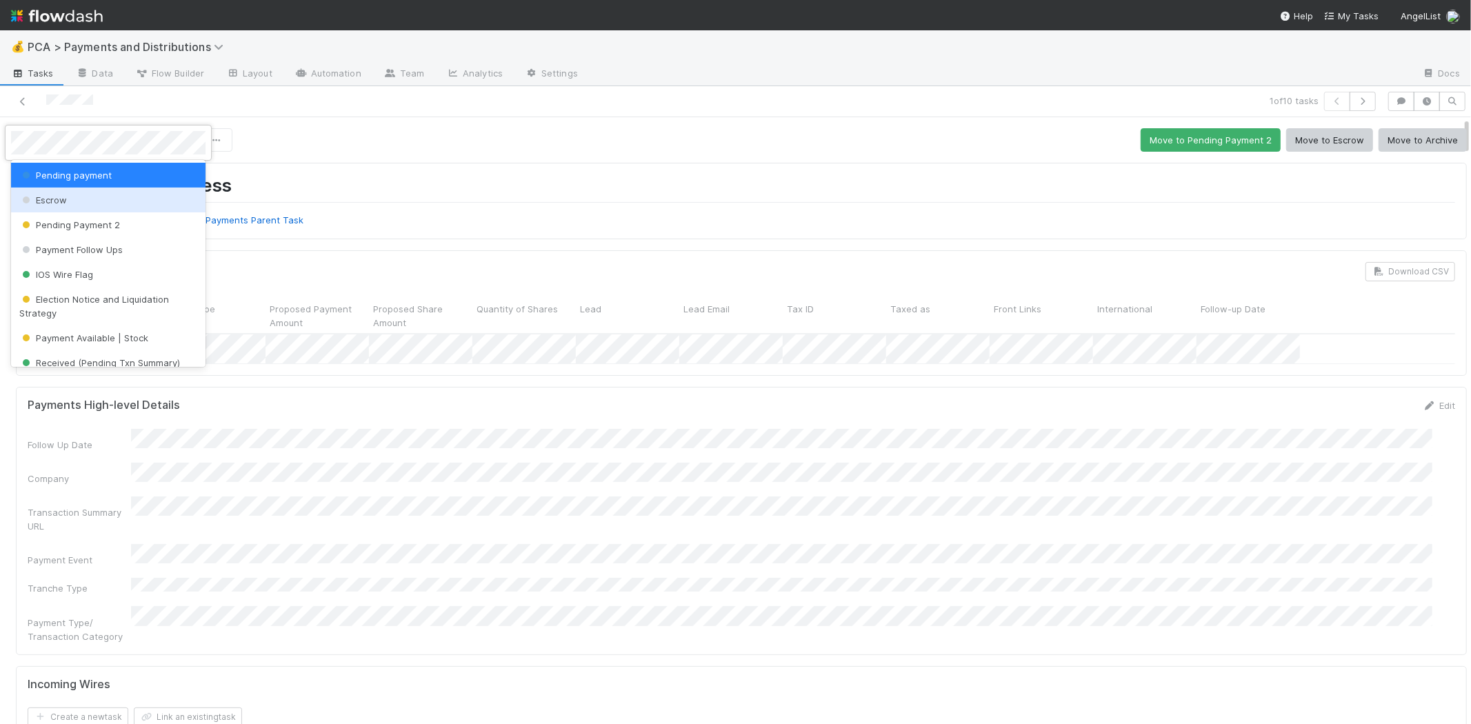
click at [80, 199] on div "Escrow" at bounding box center [108, 200] width 194 height 25
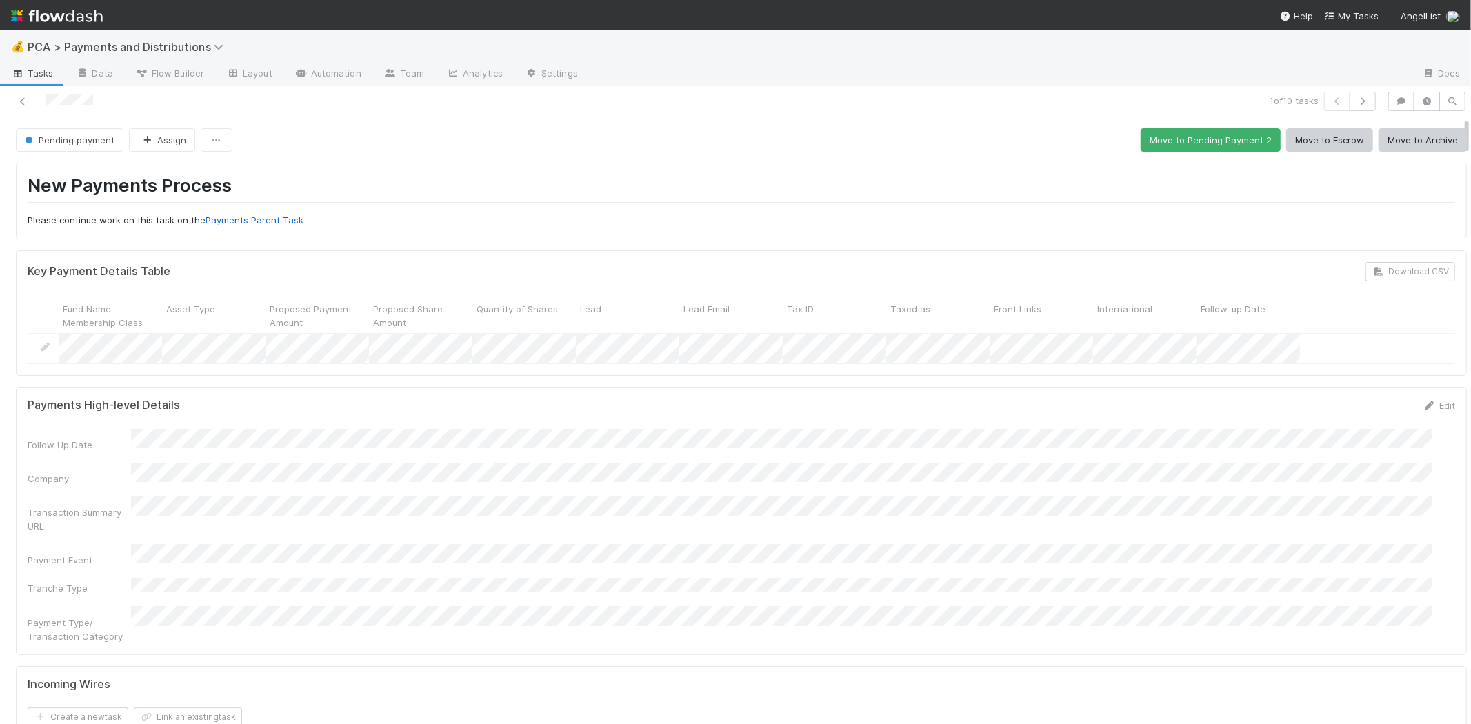
click at [26, 98] on icon at bounding box center [23, 101] width 14 height 9
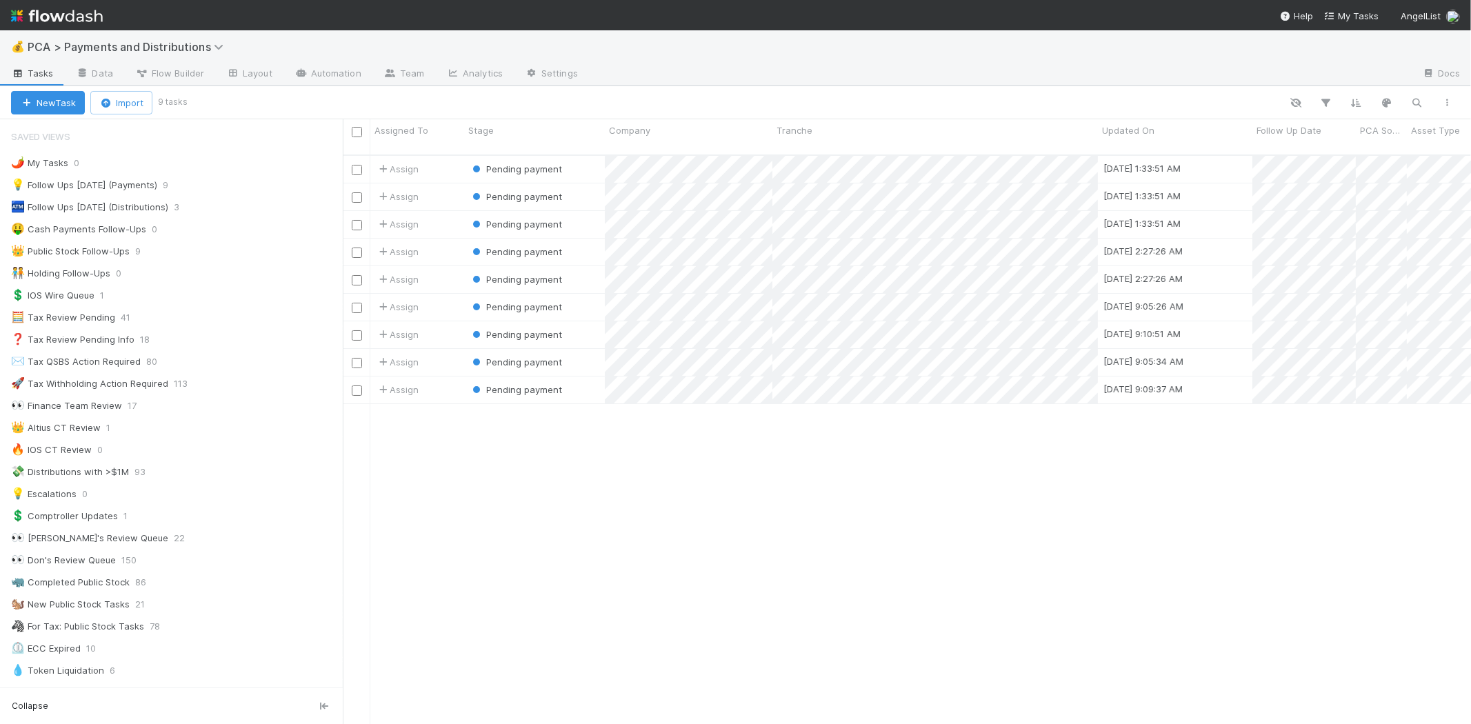
scroll to position [569, 1116]
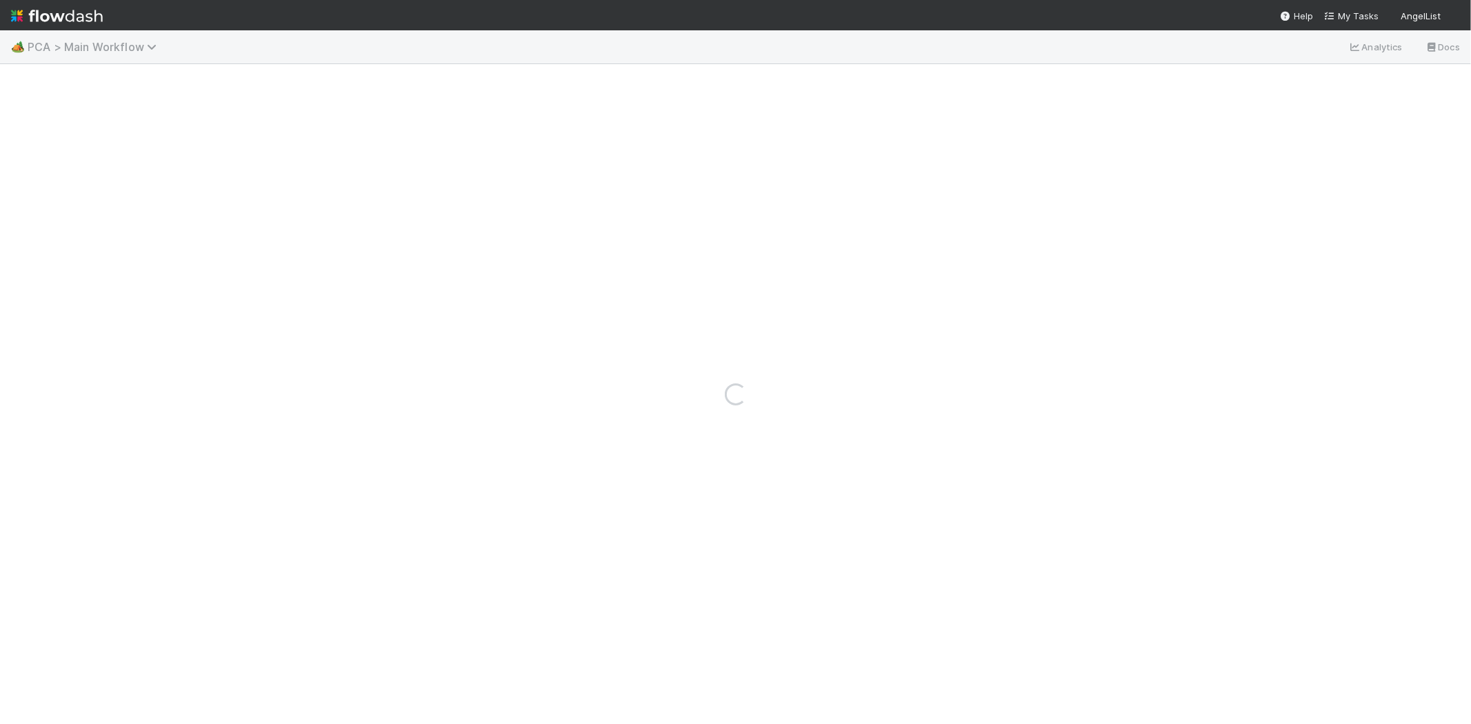
click at [86, 43] on span "PCA > Main Workflow" at bounding box center [96, 47] width 136 height 14
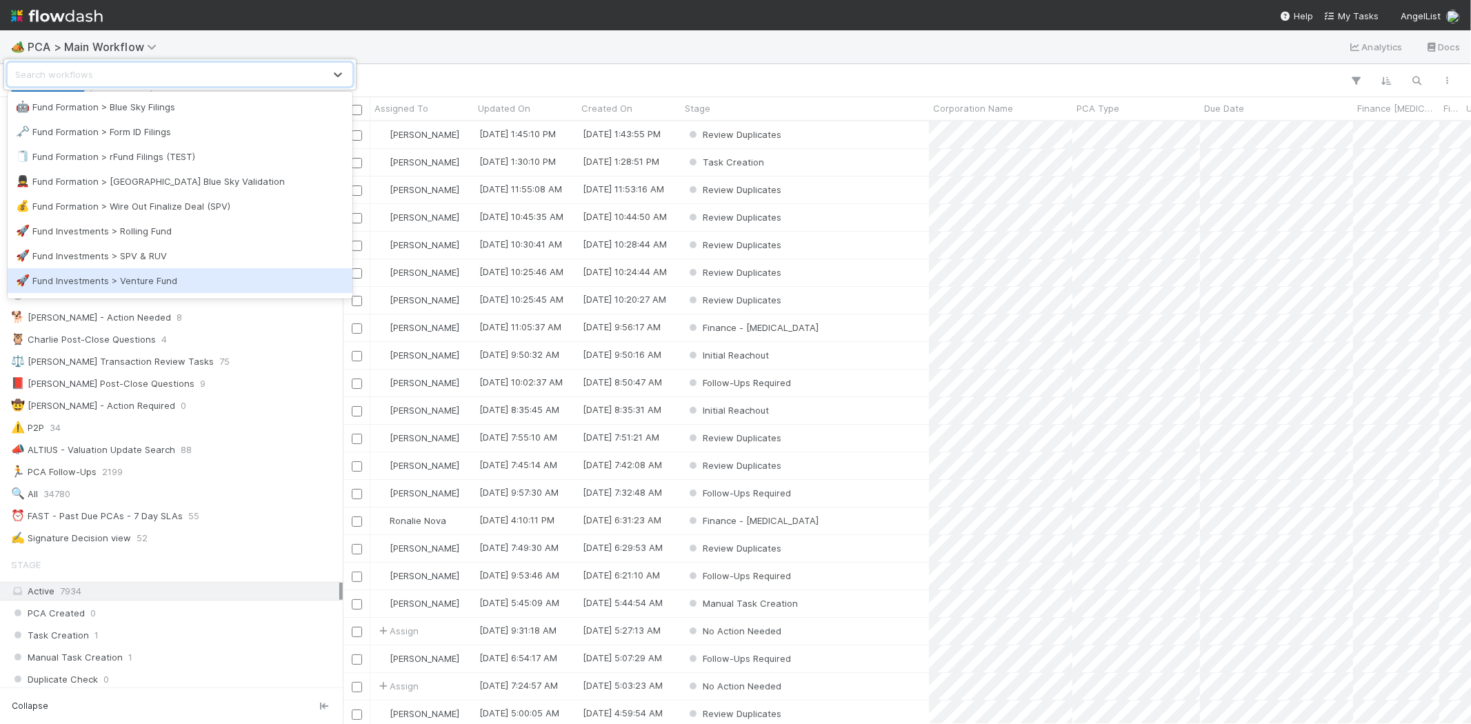
scroll to position [439, 0]
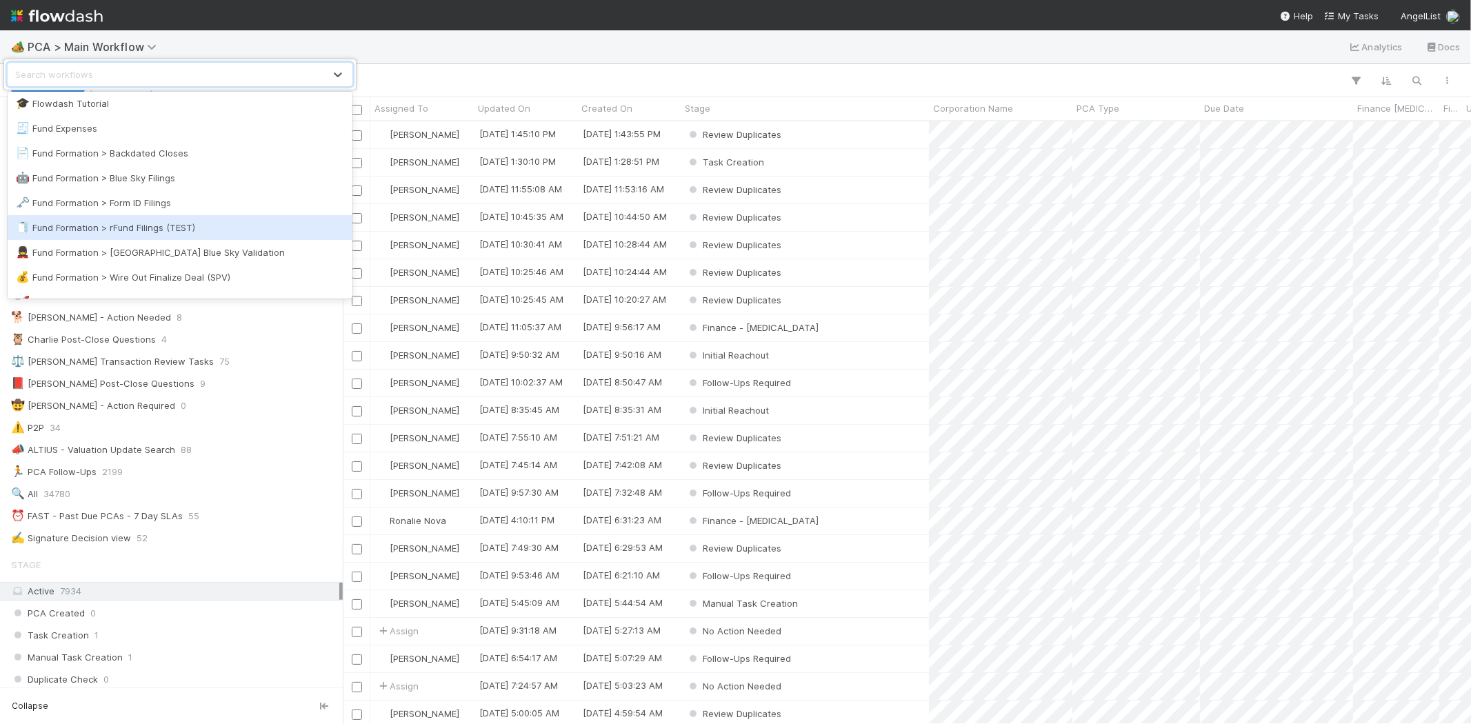
click at [219, 226] on div "🧻 Fund Formation > rFund Filings (TEST)" at bounding box center [180, 228] width 328 height 14
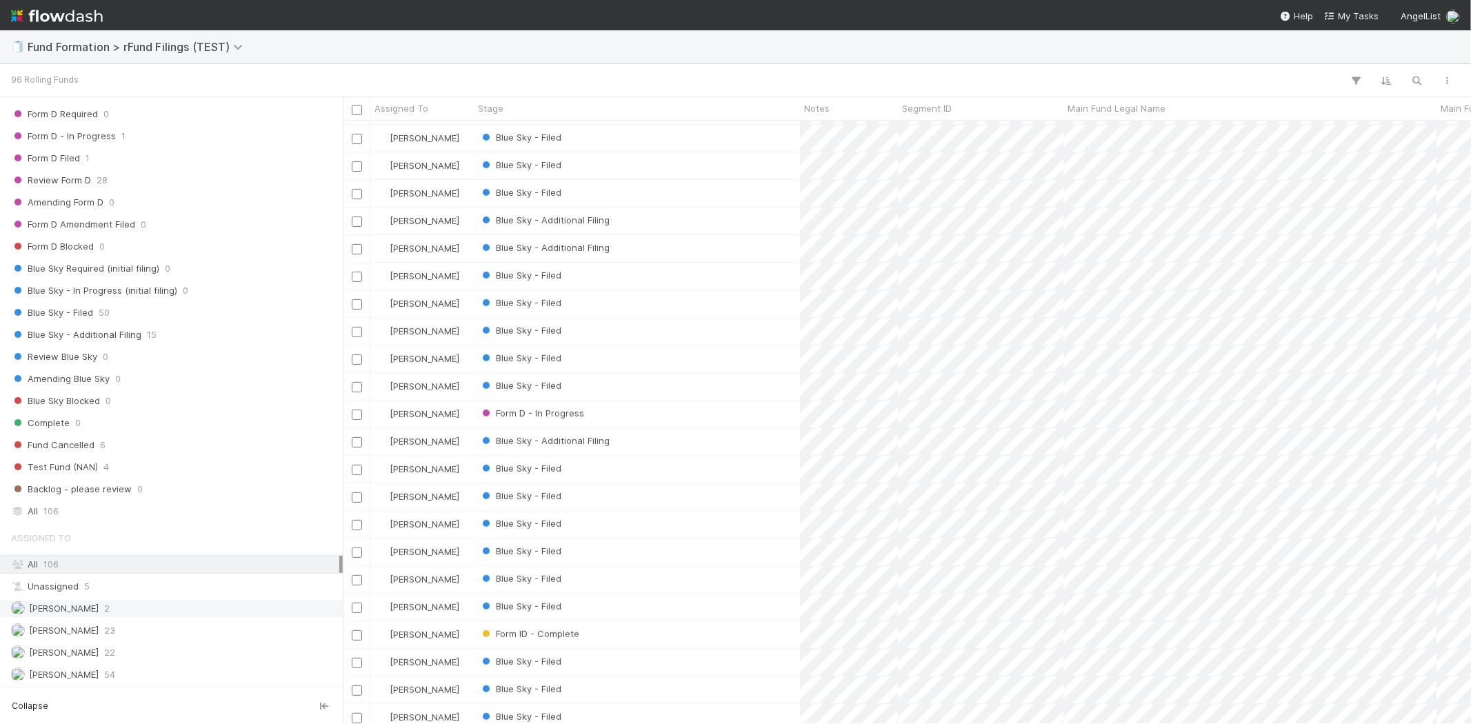
scroll to position [328, 0]
click at [190, 632] on div "[PERSON_NAME] 23" at bounding box center [175, 630] width 328 height 17
click at [705, 193] on div "Blue Sky - Additional Filing" at bounding box center [637, 190] width 326 height 27
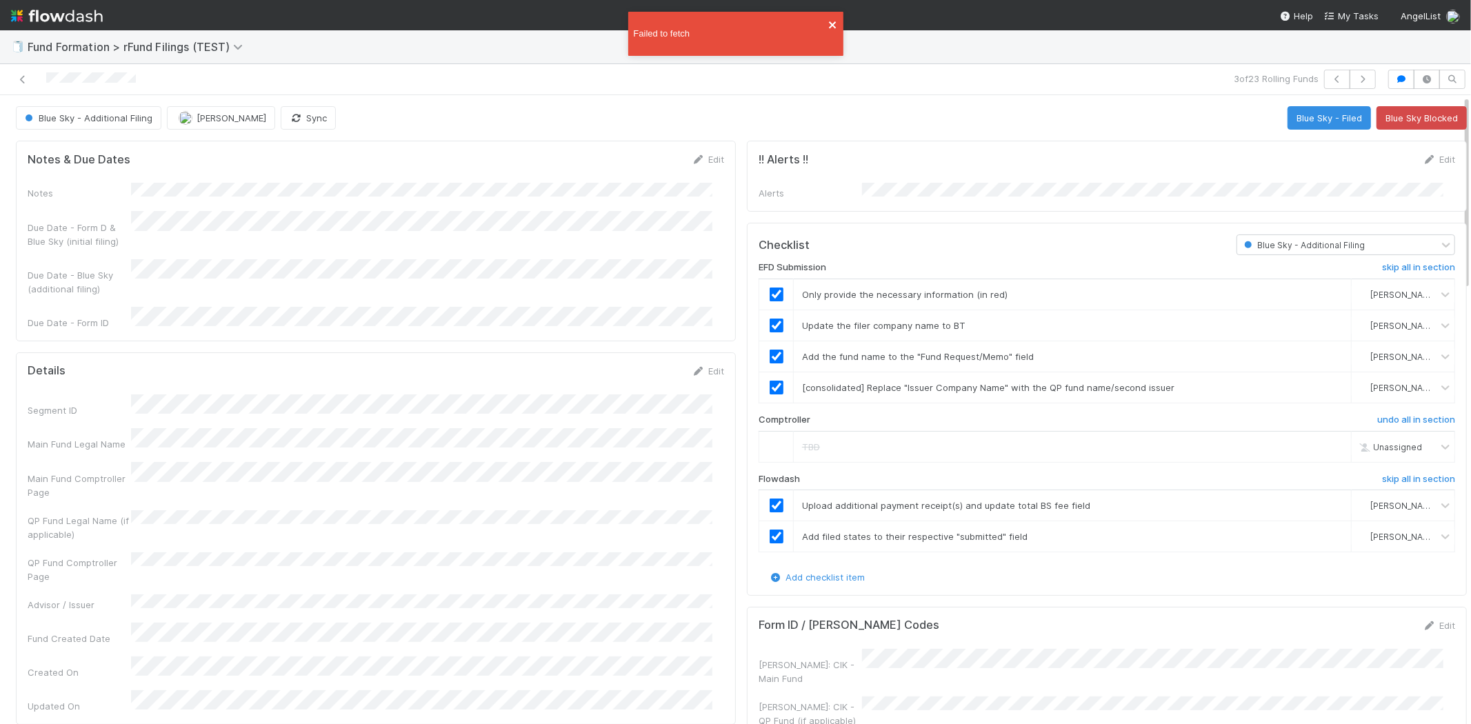
drag, startPoint x: 830, startPoint y: 19, endPoint x: 769, endPoint y: 88, distance: 91.8
click at [830, 19] on icon "close" at bounding box center [833, 24] width 10 height 11
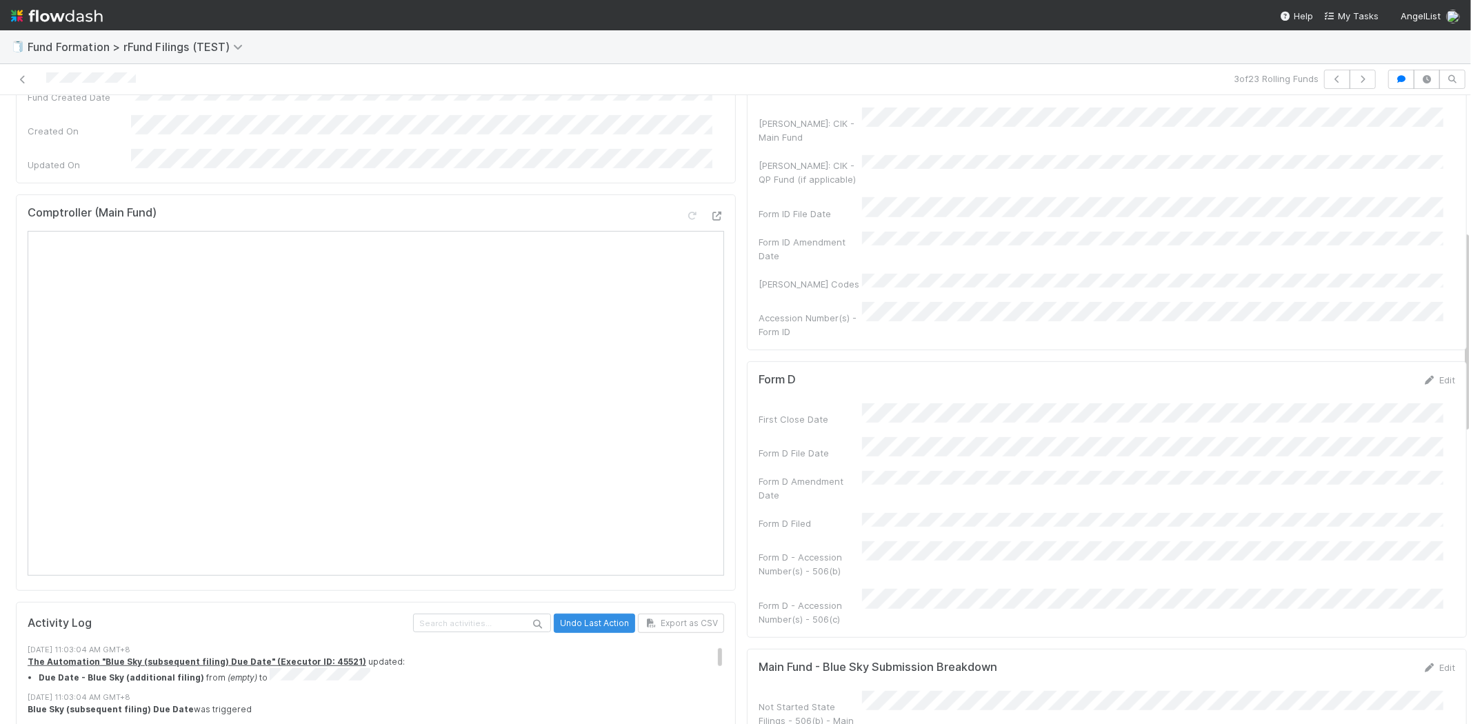
scroll to position [690, 0]
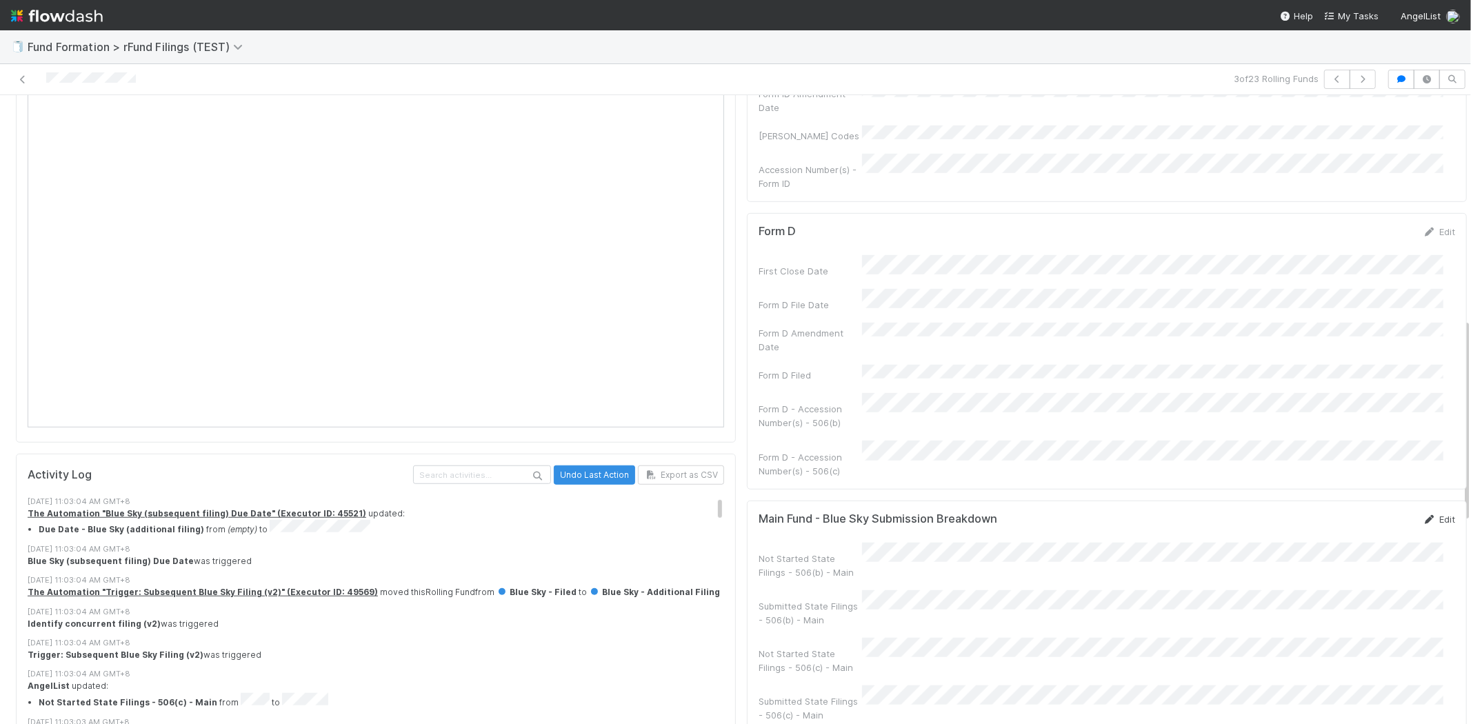
click at [1423, 514] on link "Edit" at bounding box center [1439, 519] width 32 height 11
click at [955, 614] on div "Not Started State Filings - 506(b) - Main Submitted State Filings - 506(b) - Ma…" at bounding box center [1107, 650] width 697 height 196
click at [1362, 512] on button "Save" at bounding box center [1381, 523] width 39 height 23
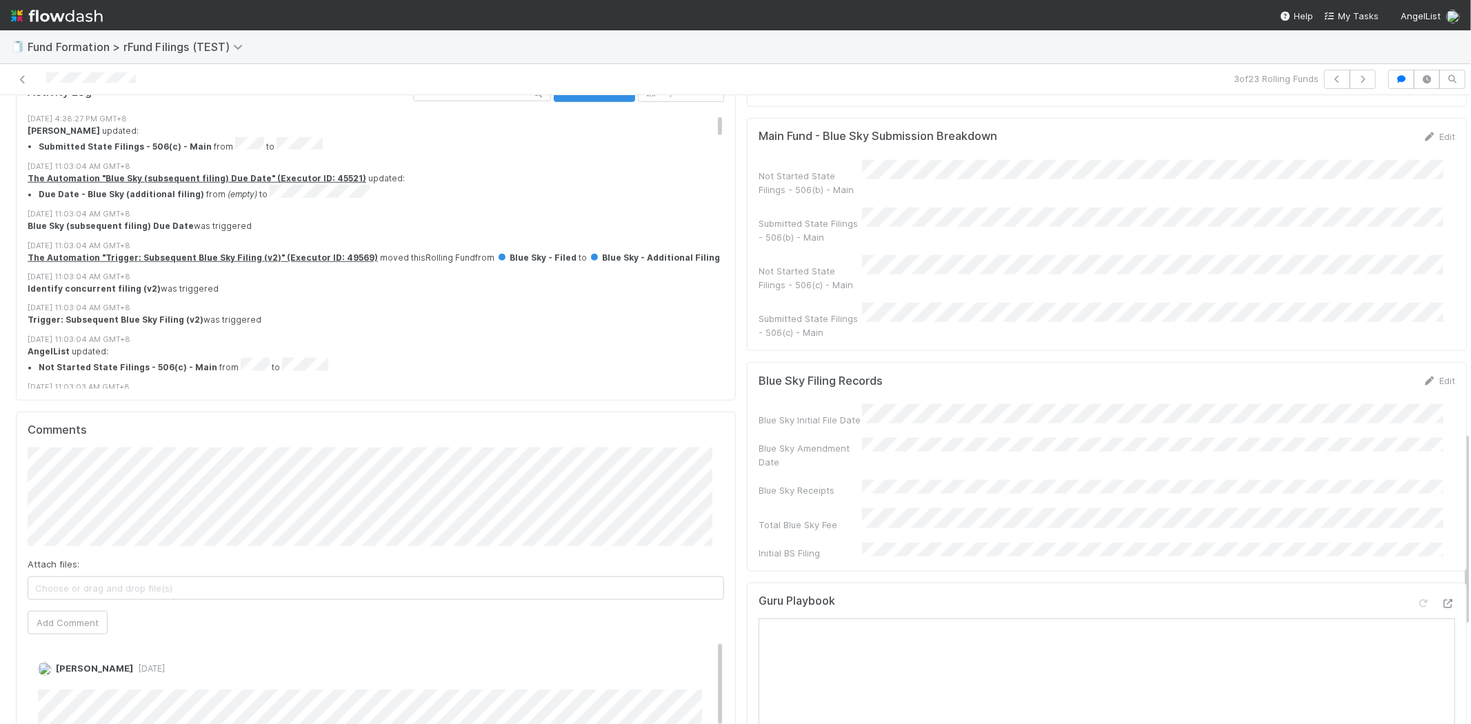
scroll to position [1085, 0]
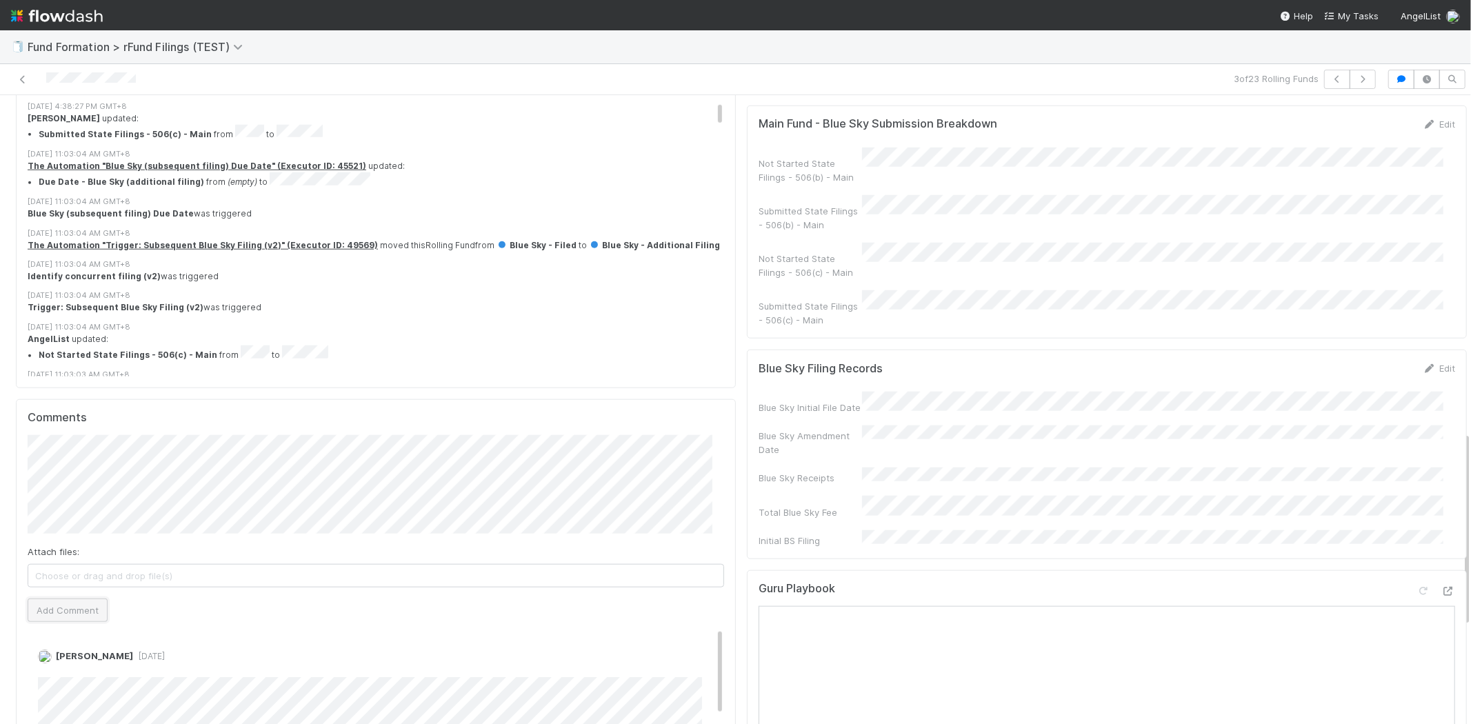
click at [71, 599] on button "Add Comment" at bounding box center [68, 610] width 80 height 23
click at [1423, 363] on link "Edit" at bounding box center [1439, 368] width 32 height 11
click at [1366, 361] on button "Save" at bounding box center [1381, 372] width 39 height 23
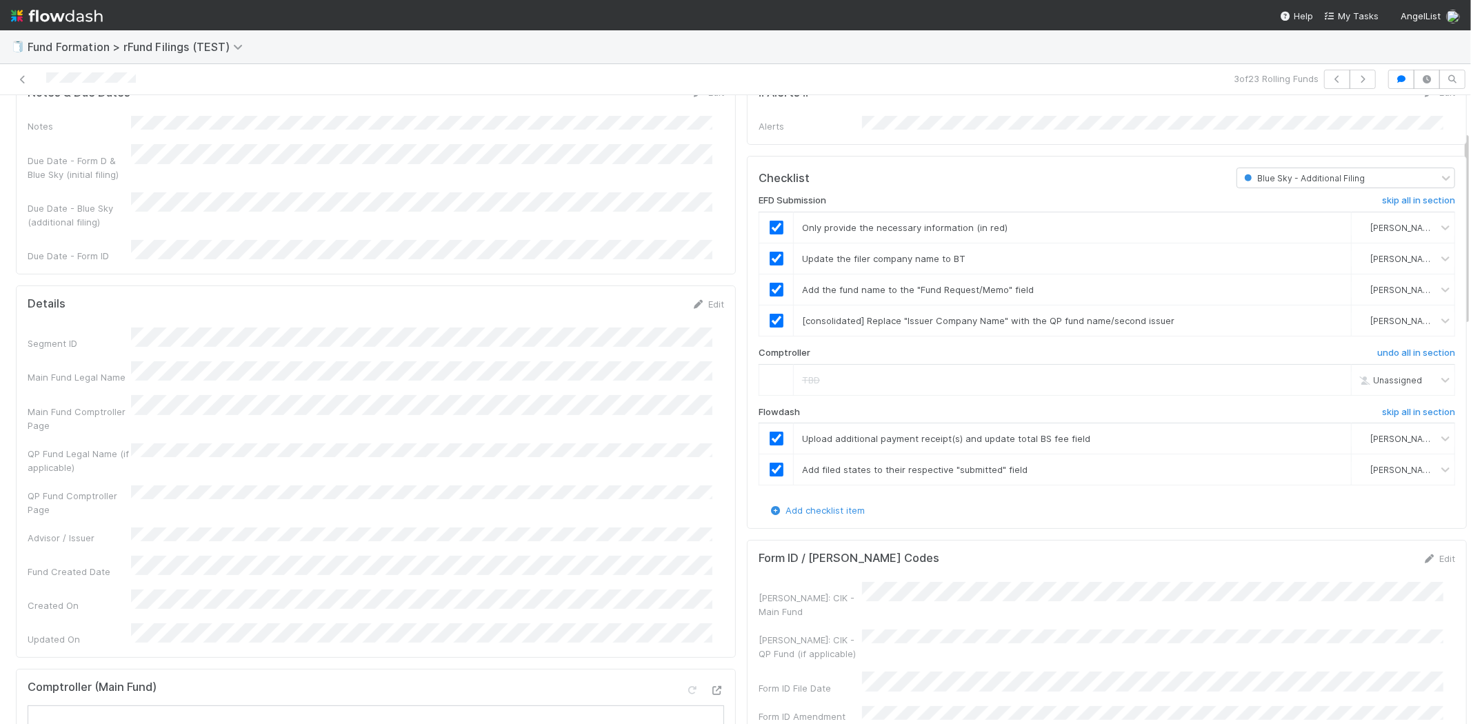
scroll to position [0, 0]
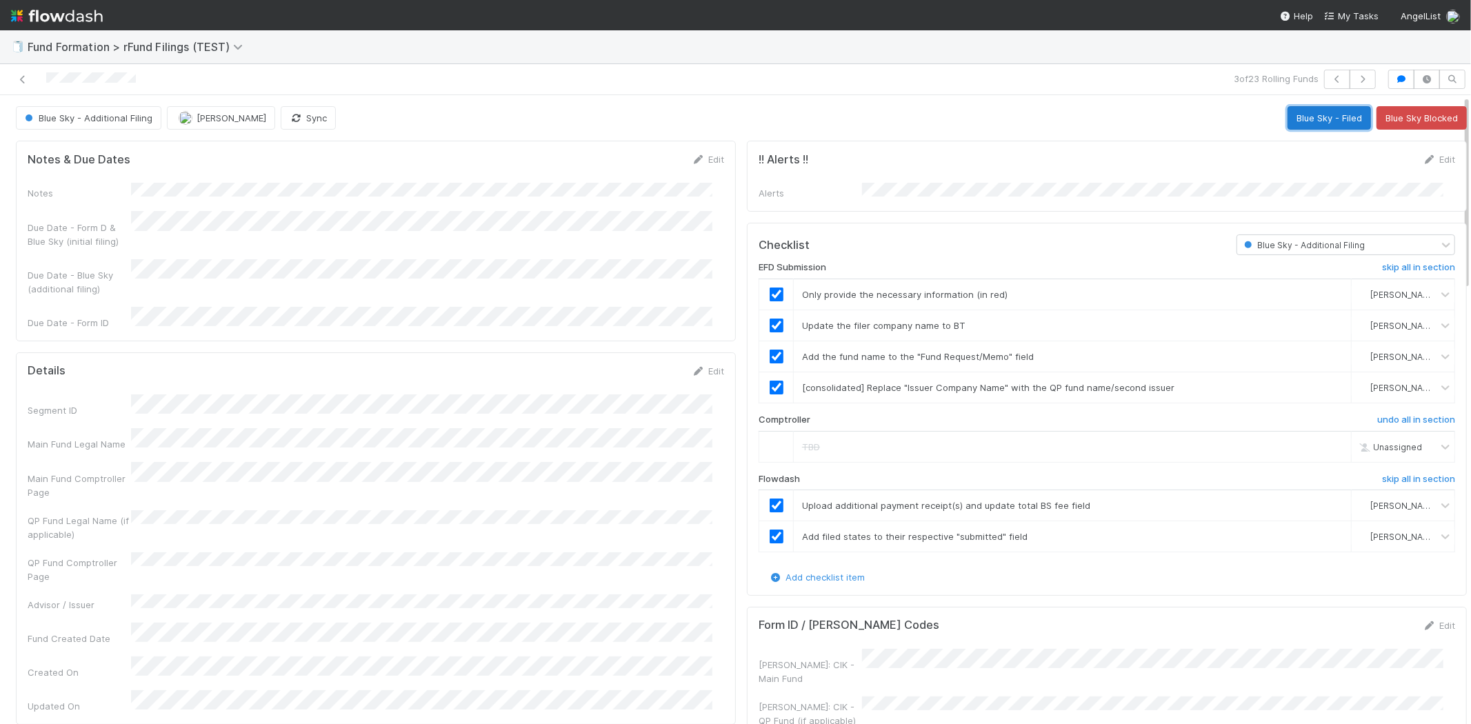
click at [1329, 116] on button "Blue Sky - Filed" at bounding box center [1329, 117] width 83 height 23
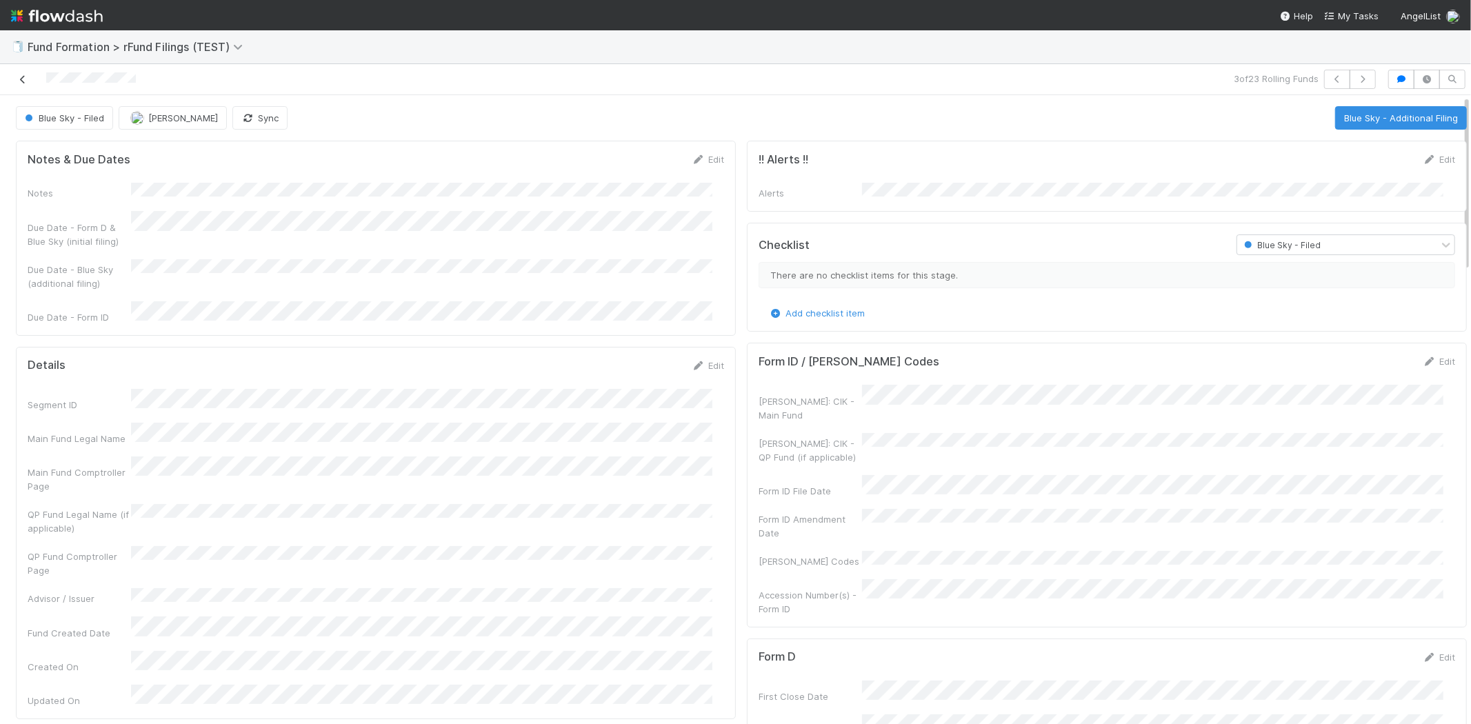
click at [28, 83] on icon at bounding box center [23, 79] width 14 height 9
